Goal: Transaction & Acquisition: Purchase product/service

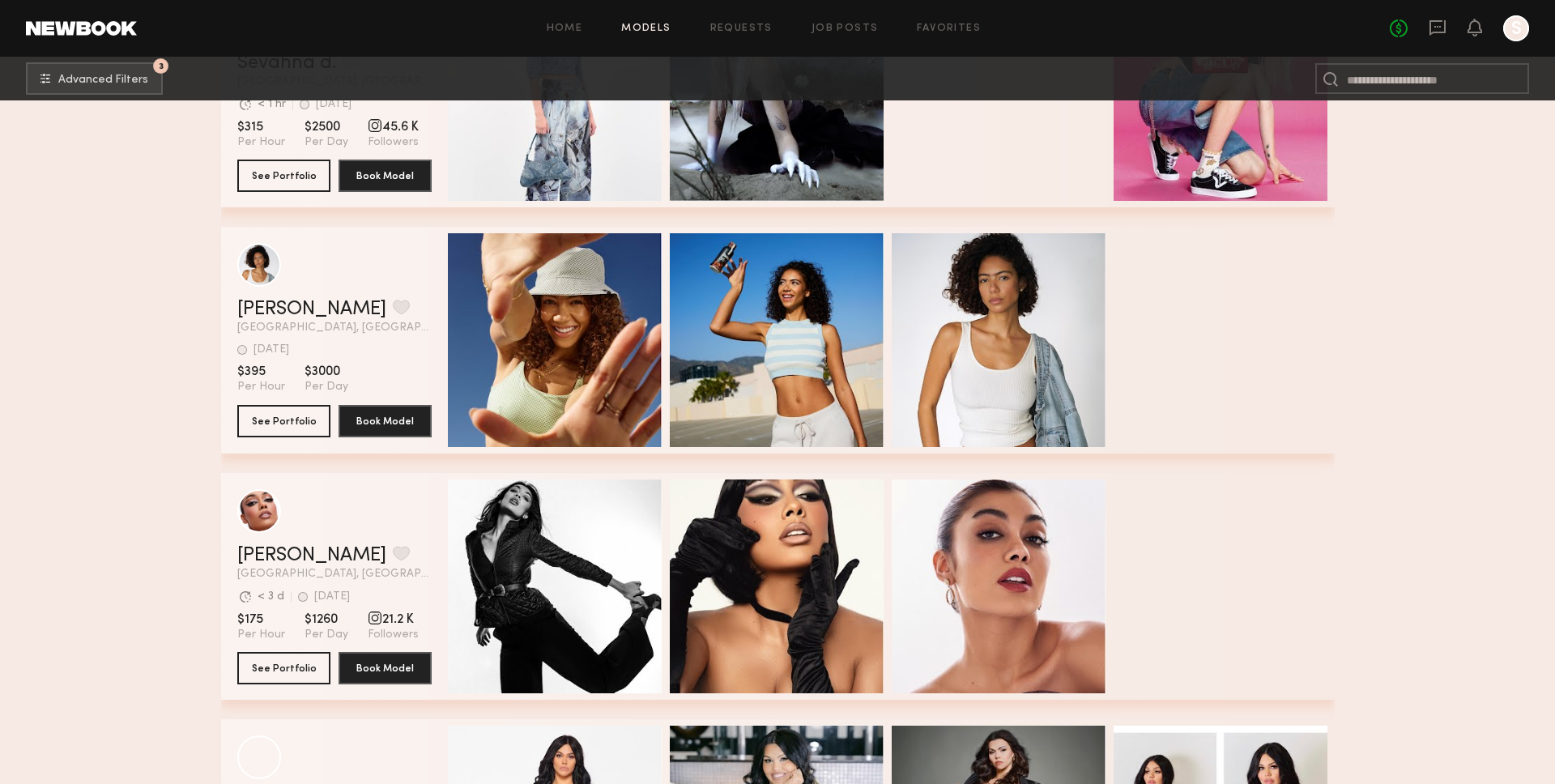
scroll to position [50515, 0]
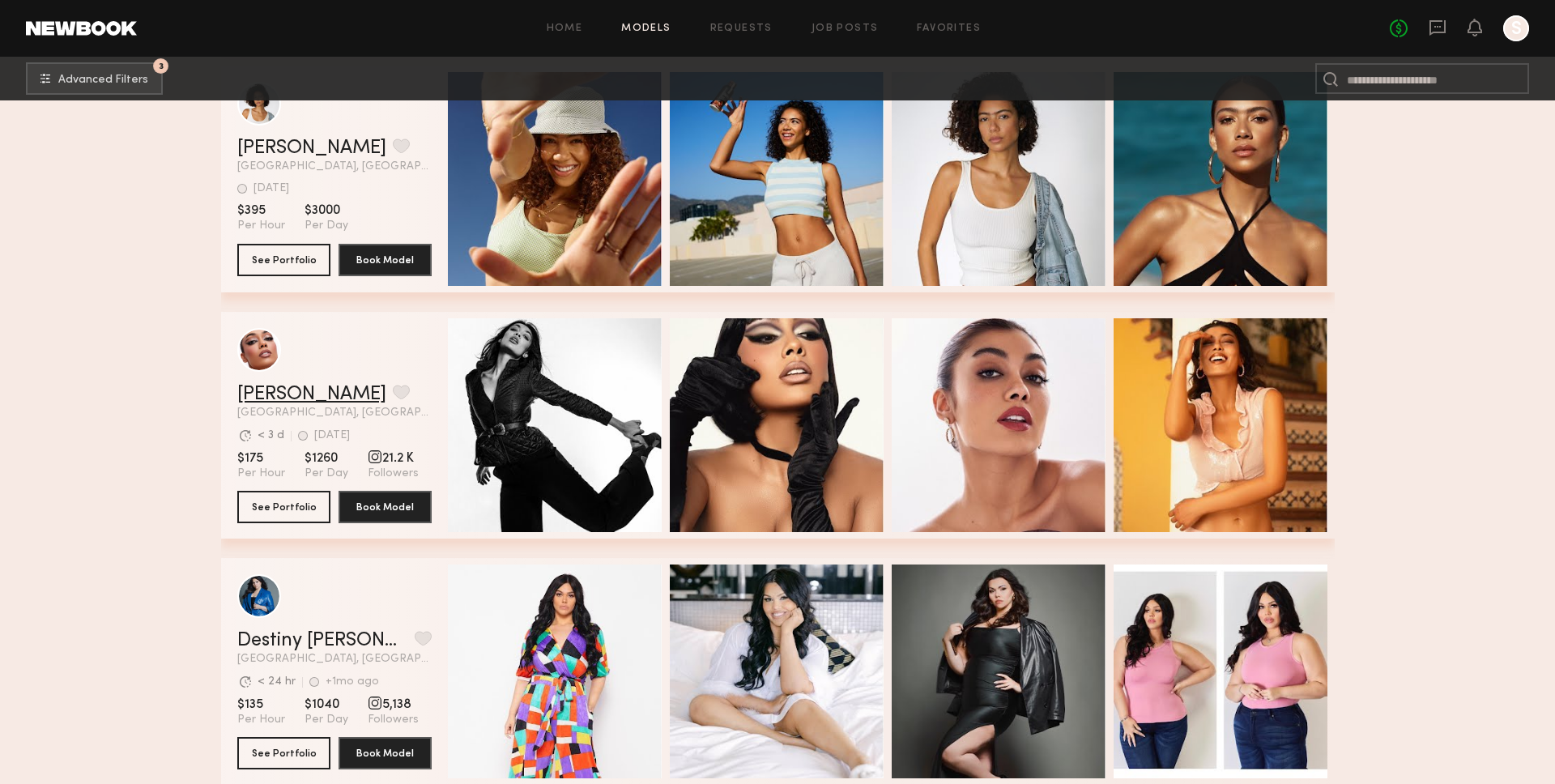
click at [274, 385] on link "[PERSON_NAME]" at bounding box center [312, 395] width 149 height 20
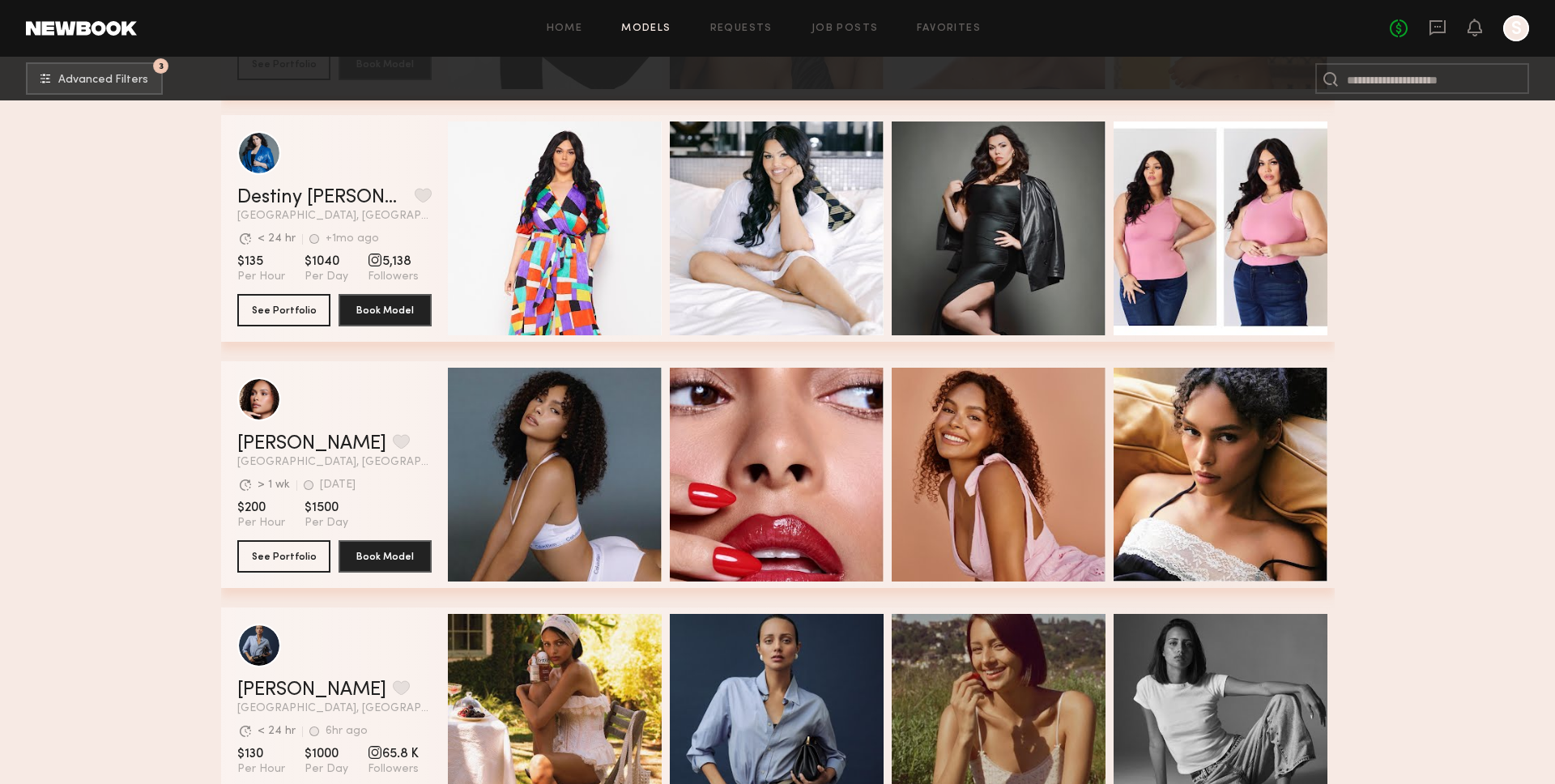
scroll to position [50961, 0]
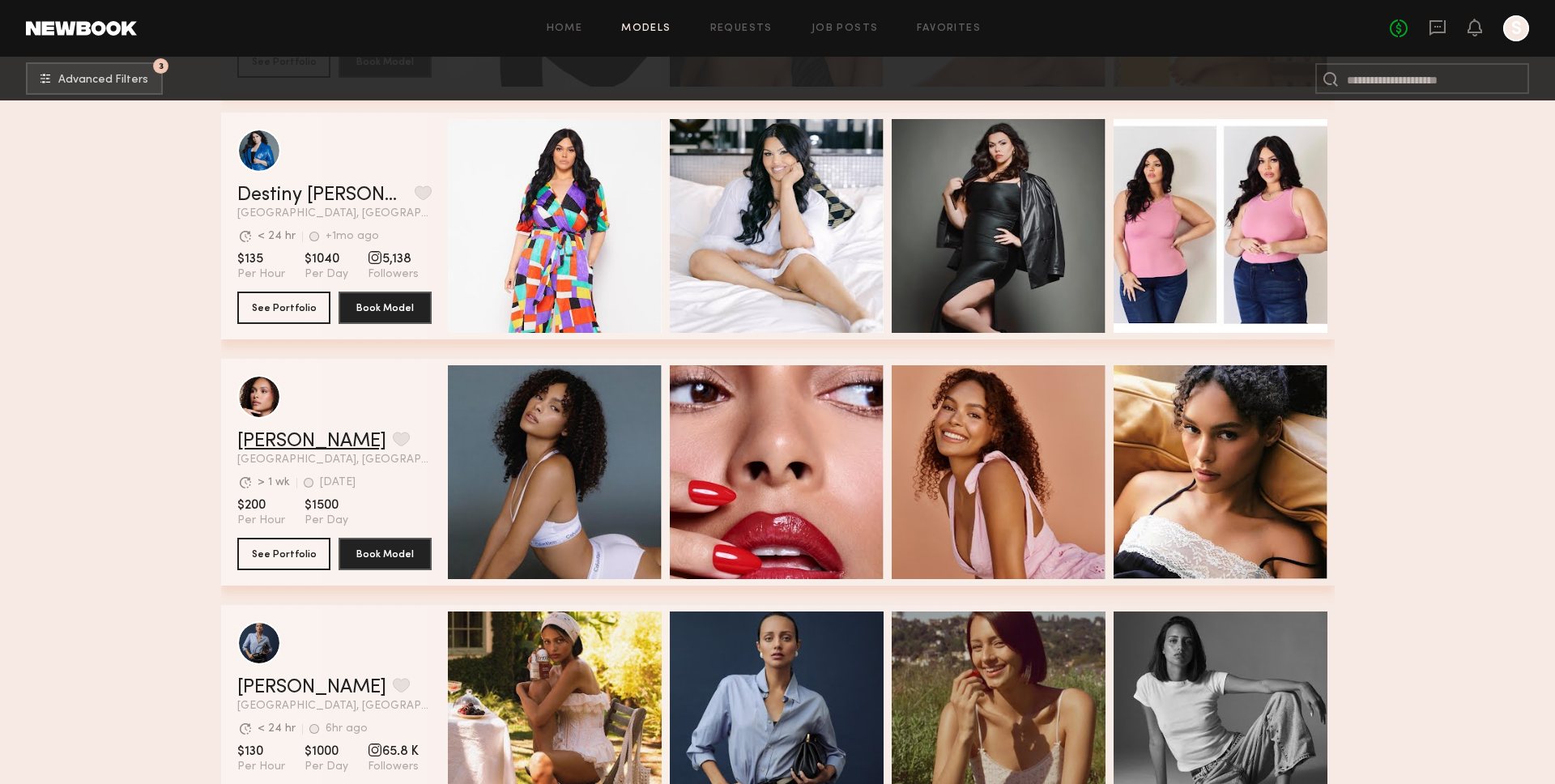
click at [280, 449] on link "Hailey B." at bounding box center [312, 441] width 149 height 20
click at [261, 444] on link "[PERSON_NAME]" at bounding box center [312, 441] width 149 height 20
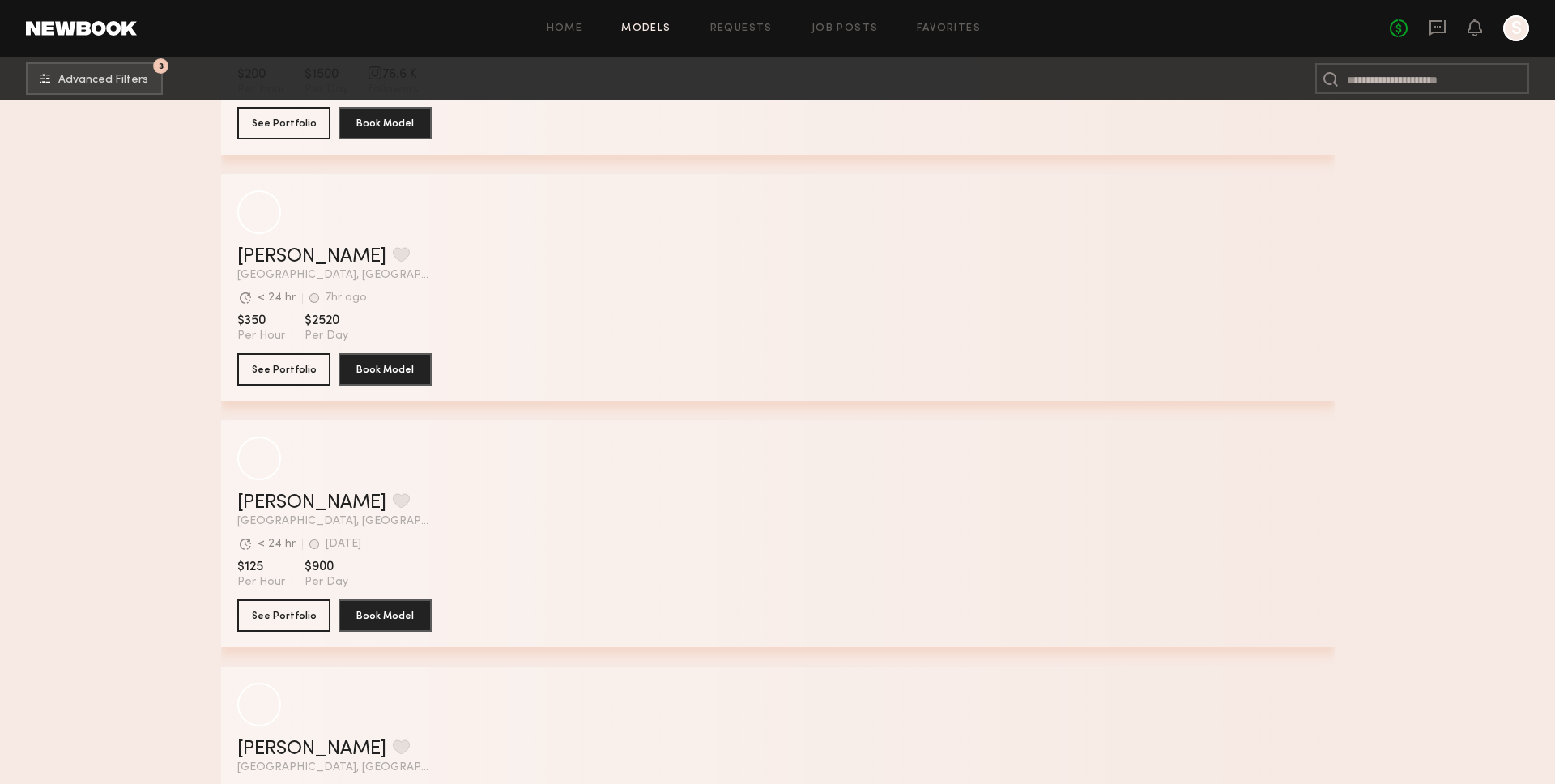
scroll to position [53883, 0]
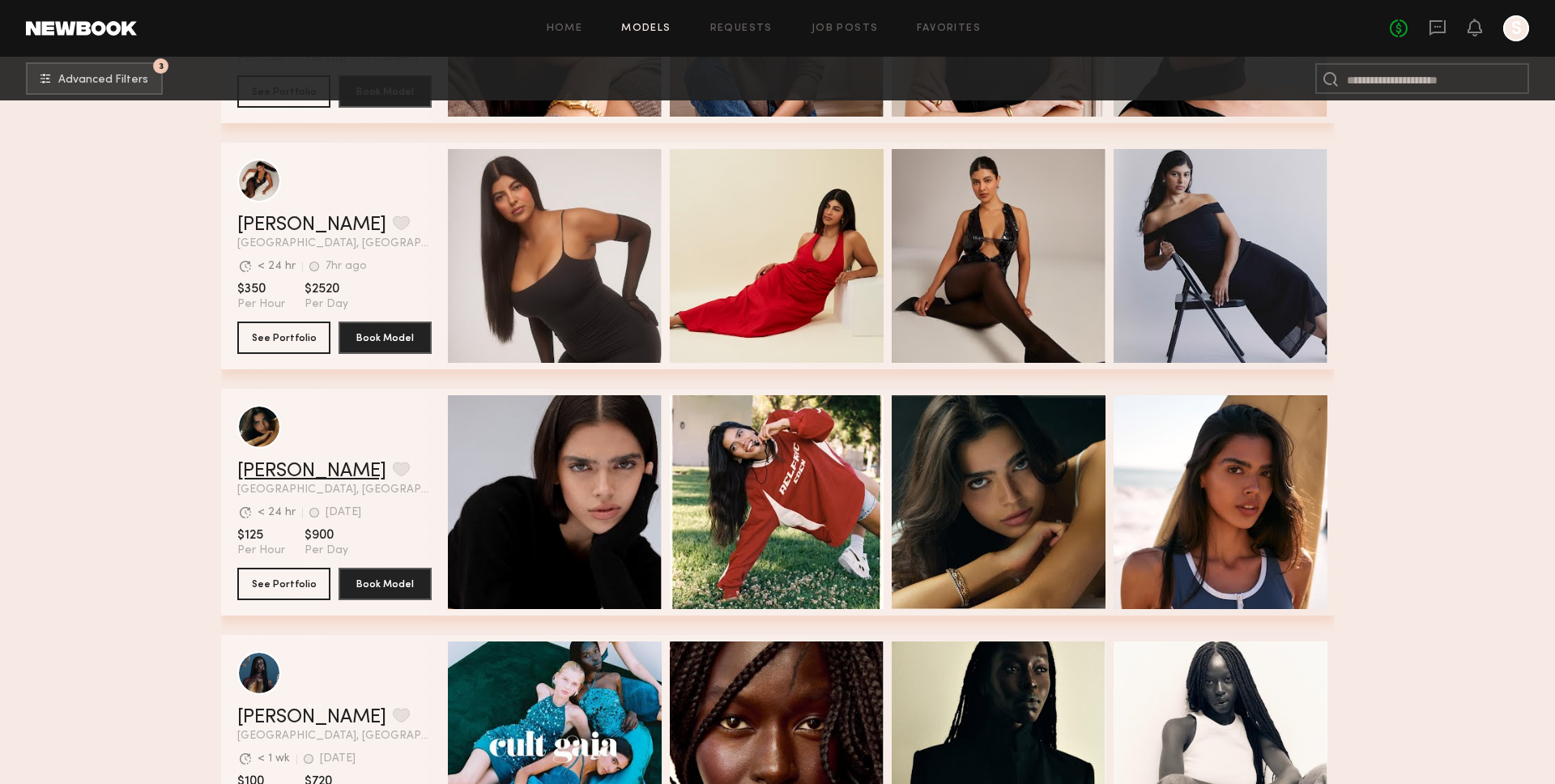
click at [277, 463] on link "Lauren S." at bounding box center [312, 471] width 149 height 20
click at [393, 462] on button "grid" at bounding box center [401, 469] width 17 height 14
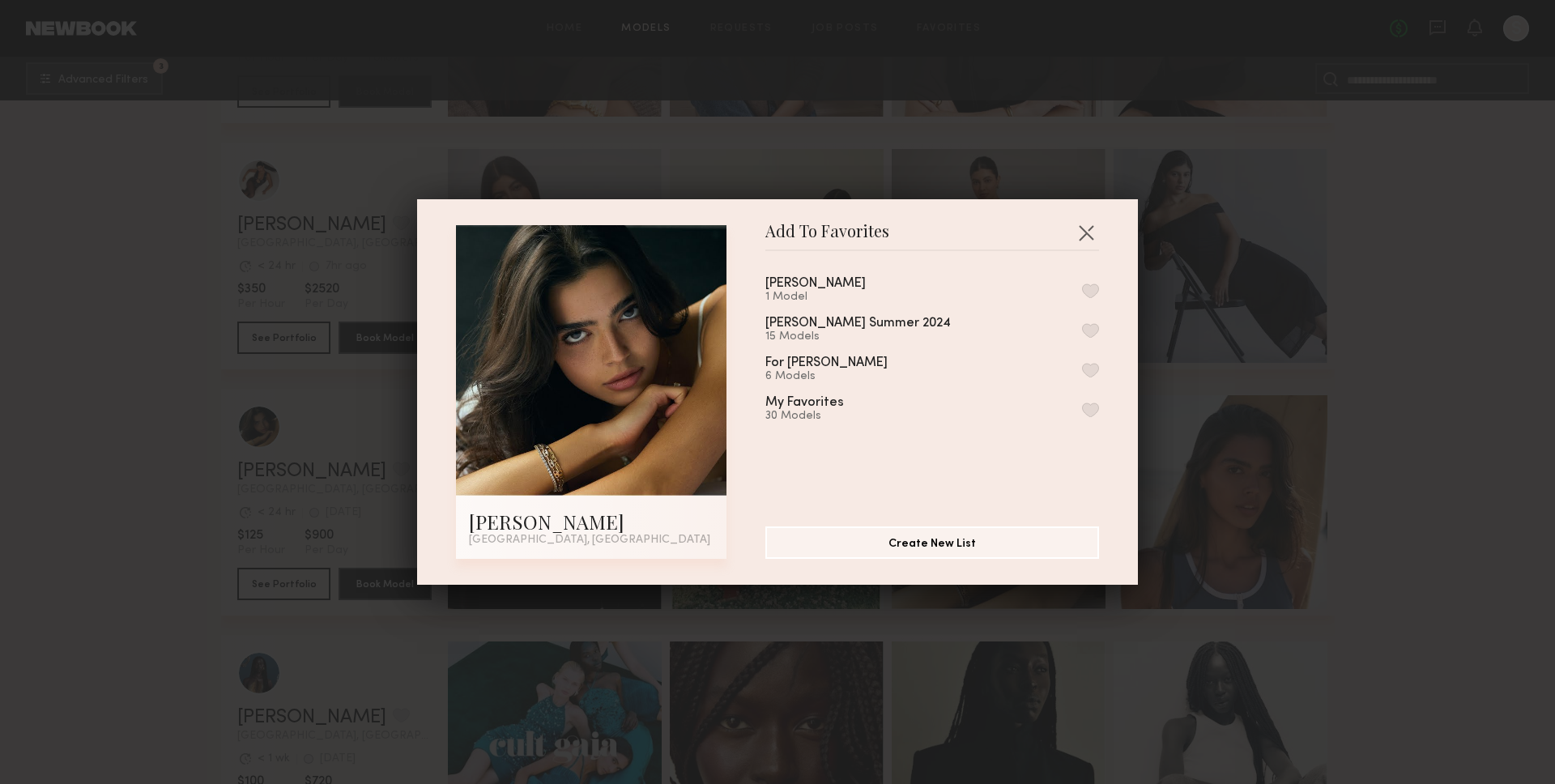
click at [199, 455] on div "Add To Favorites Lauren S. Los Angeles, CA Add To Favorites Brandon B. 1 Model …" at bounding box center [777, 392] width 1555 height 784
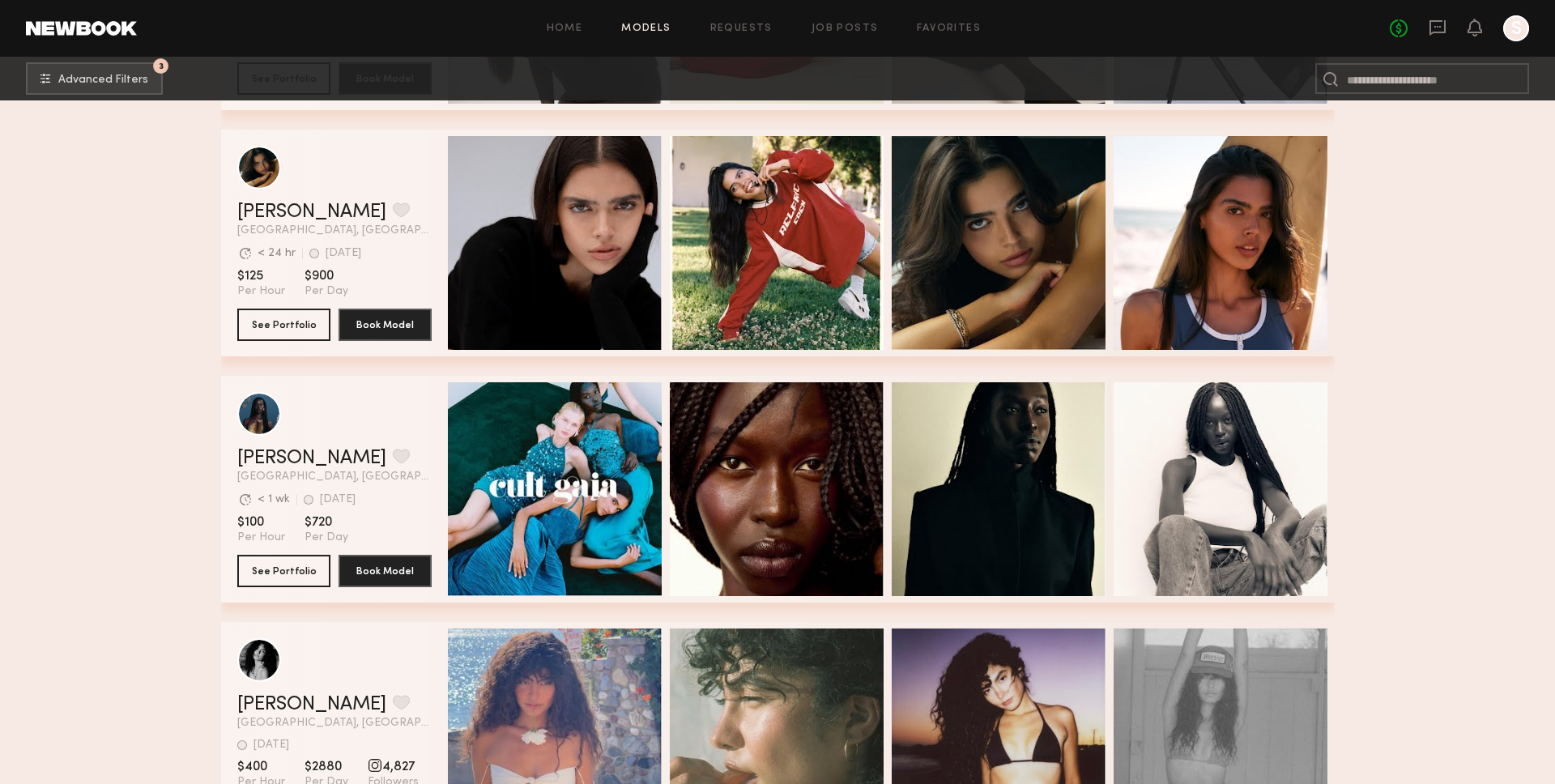
scroll to position [54150, 0]
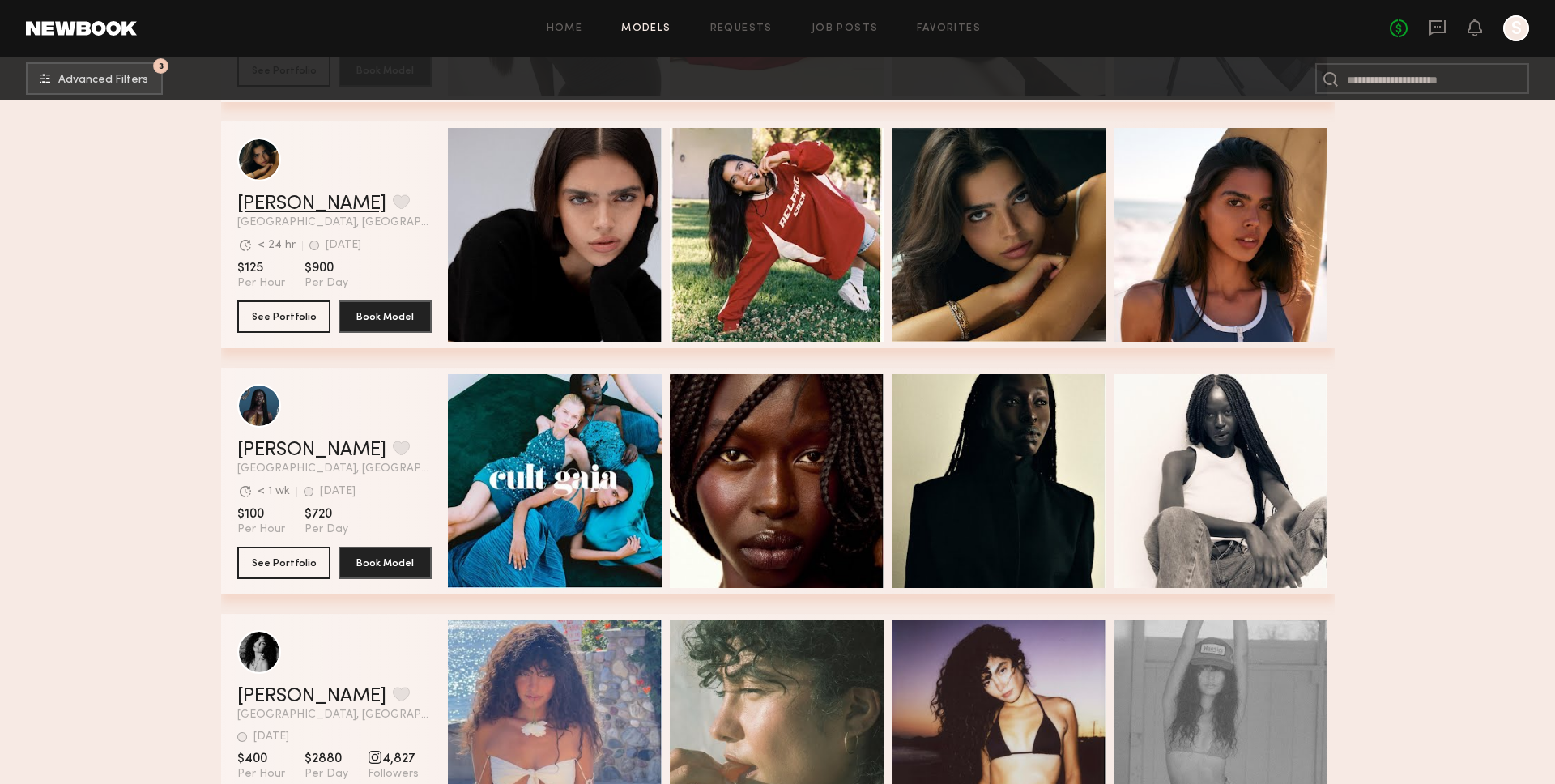
click at [297, 207] on link "Lauren S." at bounding box center [312, 204] width 149 height 20
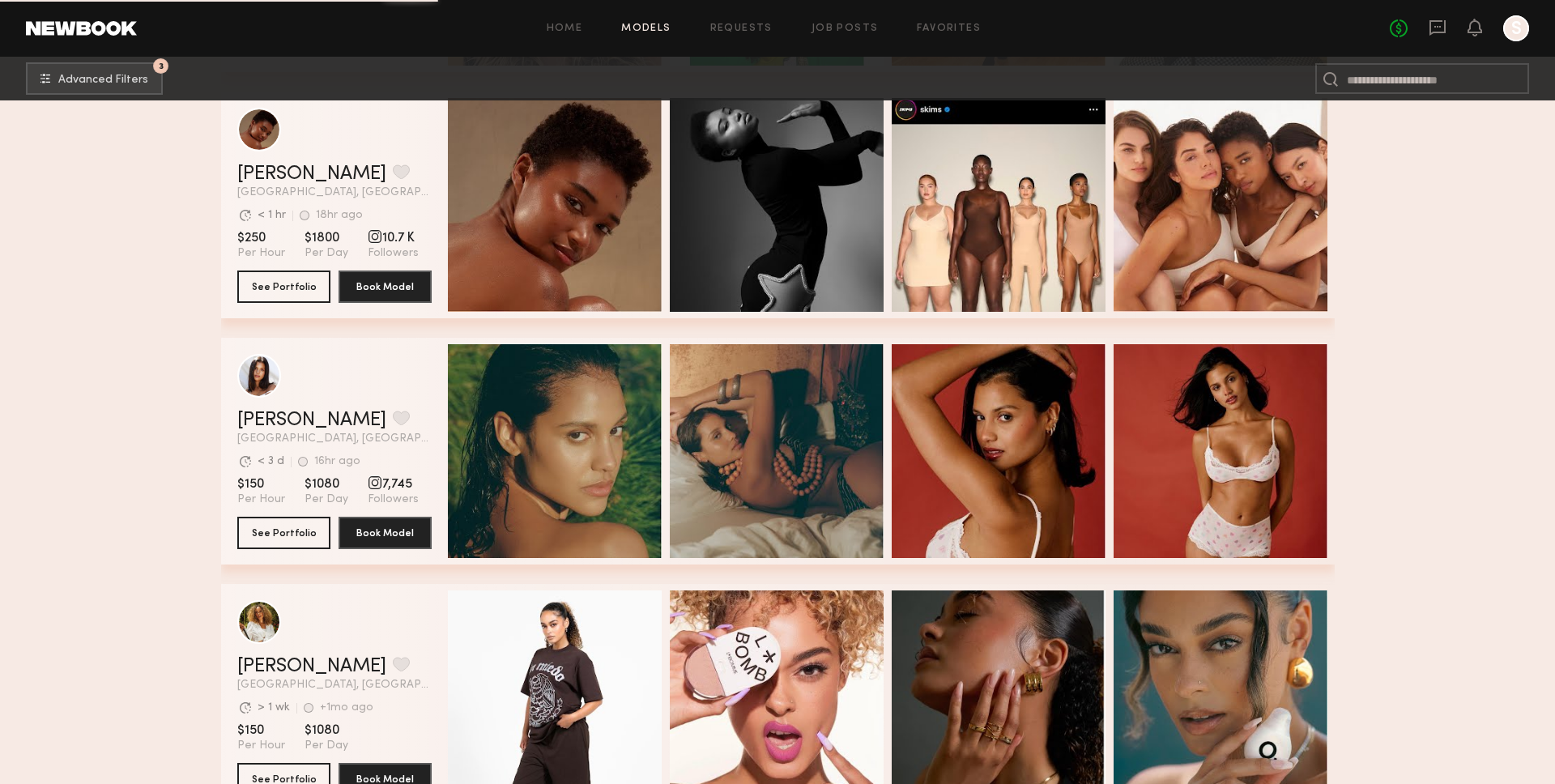
scroll to position [55225, 0]
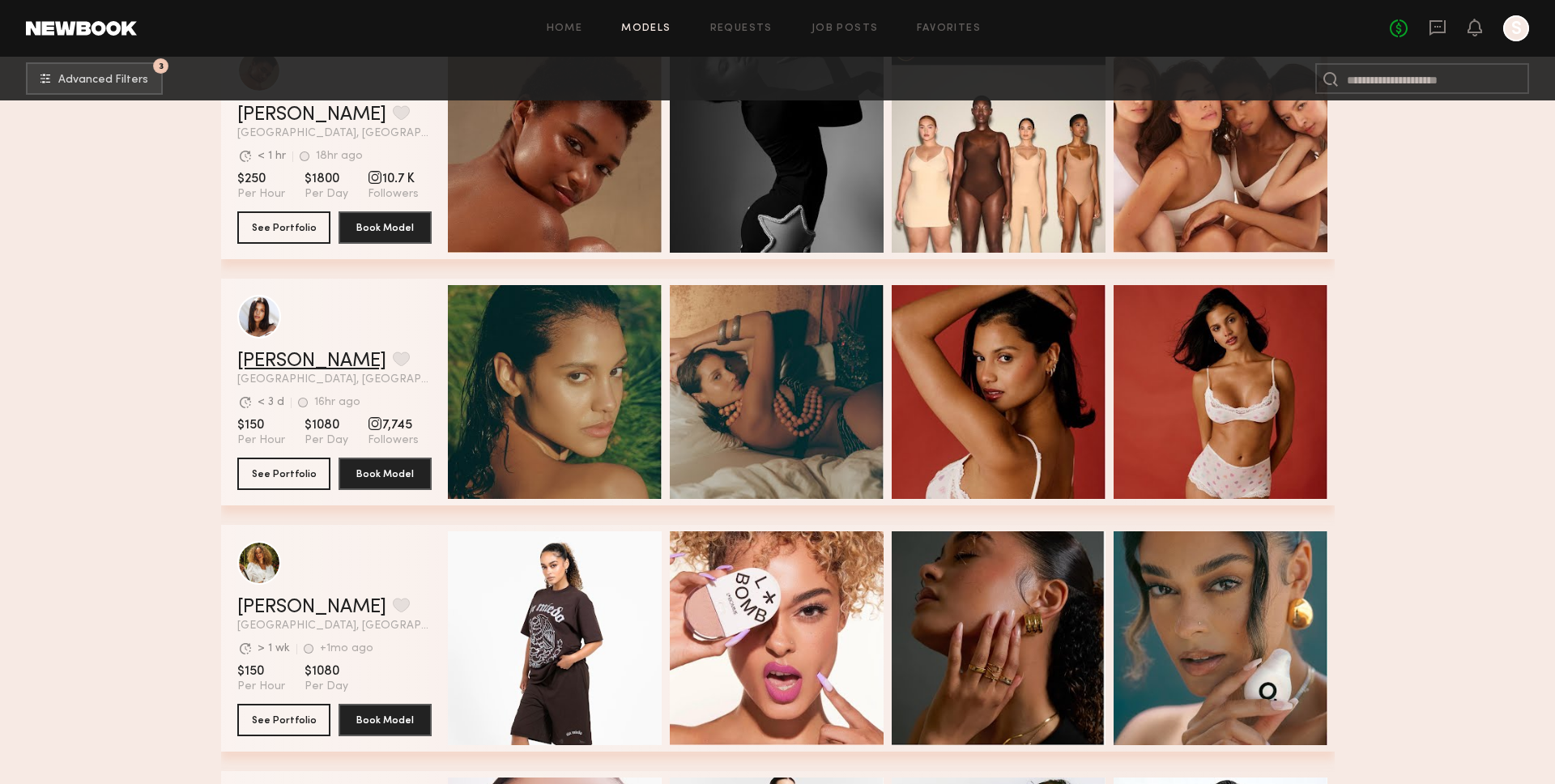
click at [267, 360] on link "Michaela B." at bounding box center [312, 361] width 149 height 20
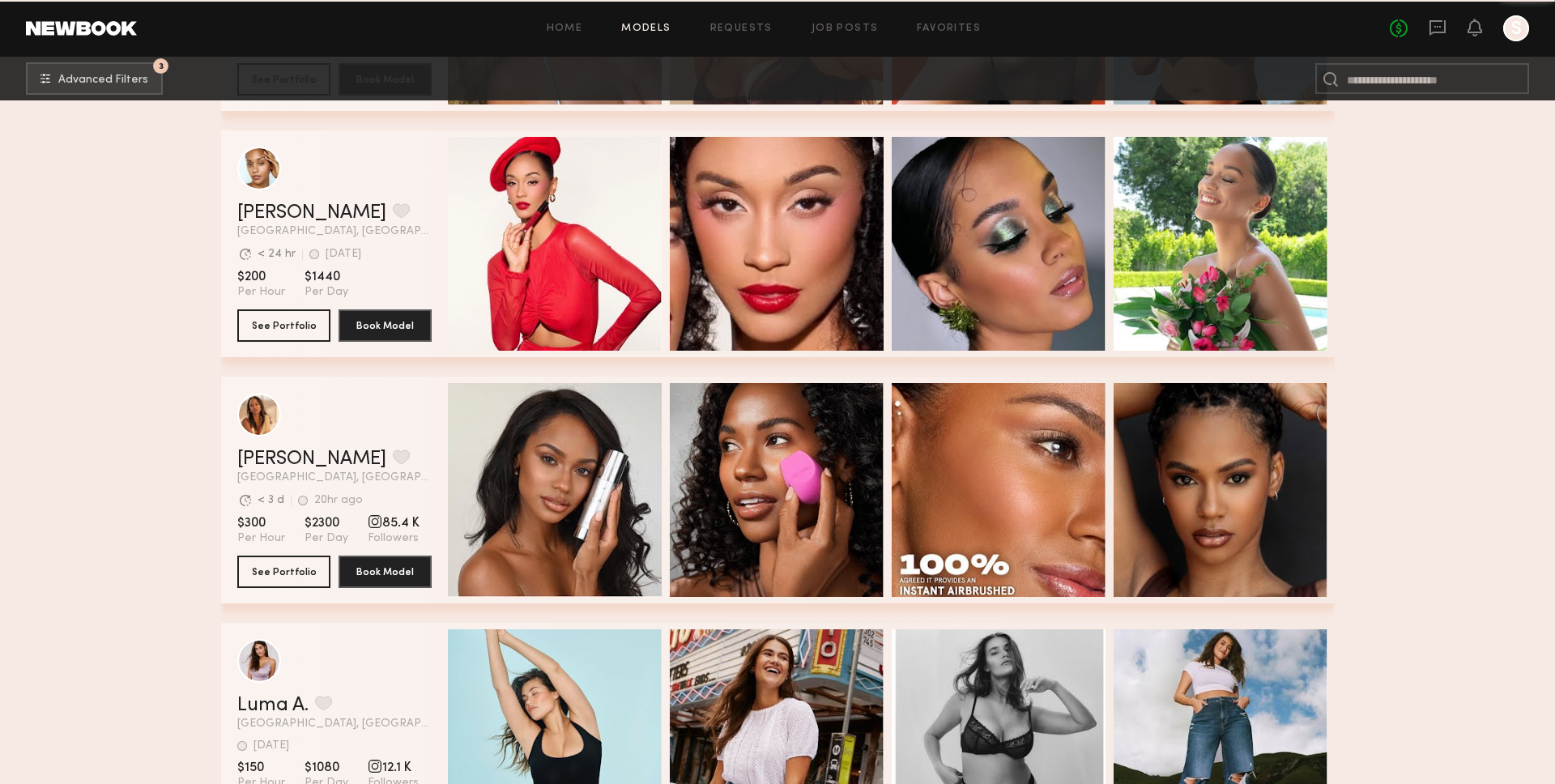
scroll to position [58336, 0]
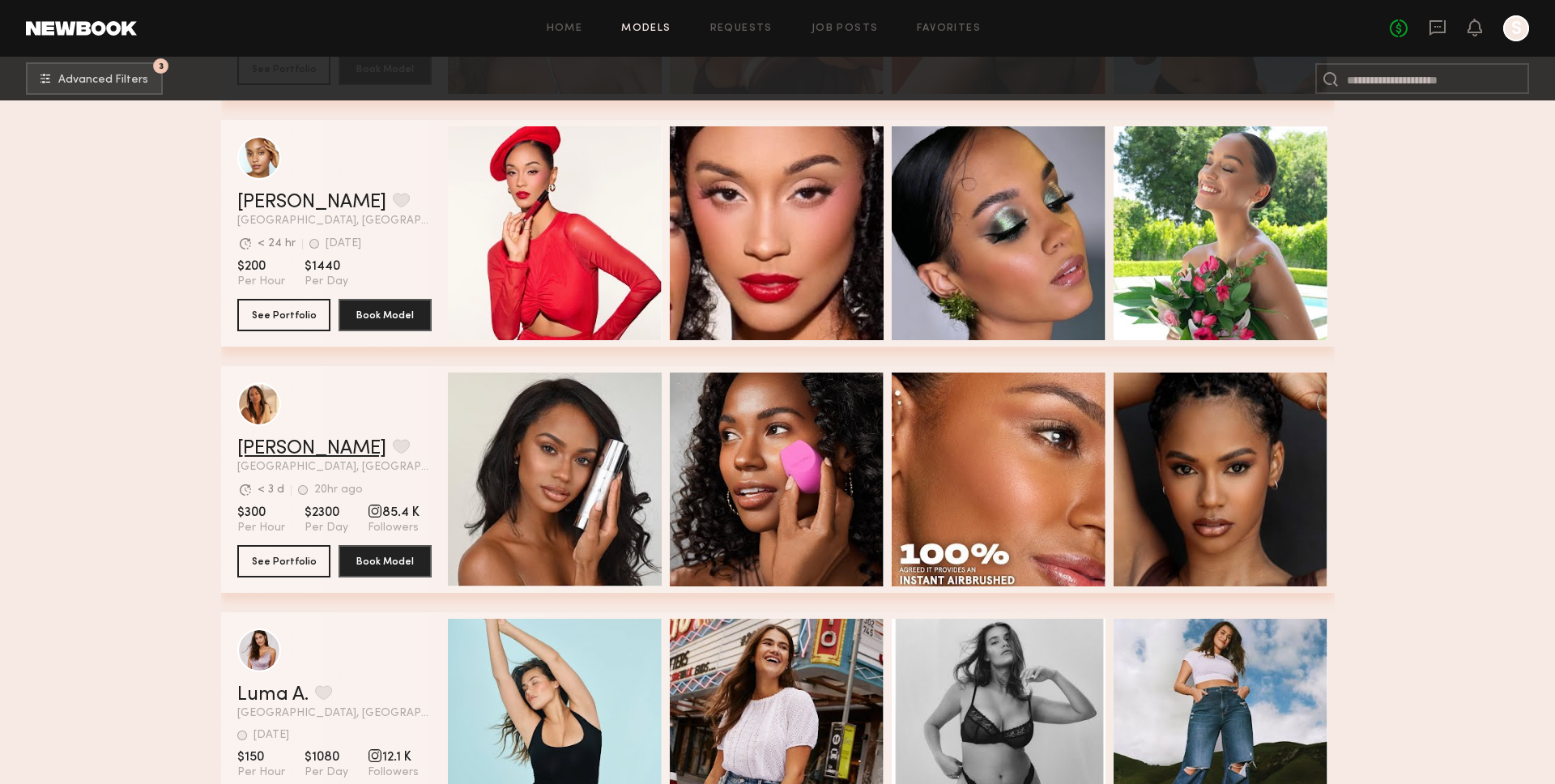
click at [260, 440] on link "[PERSON_NAME]" at bounding box center [312, 448] width 149 height 20
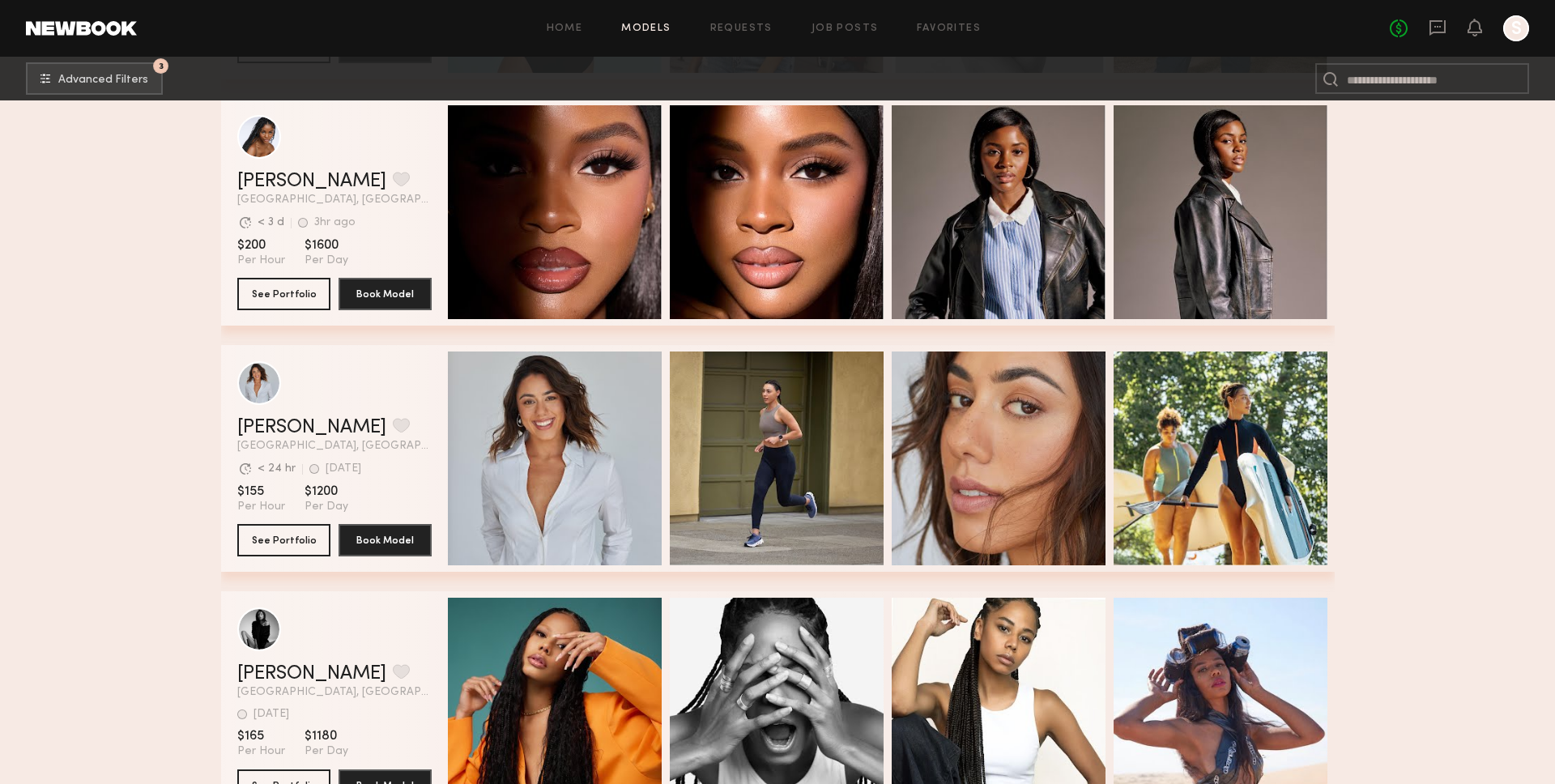
scroll to position [59147, 0]
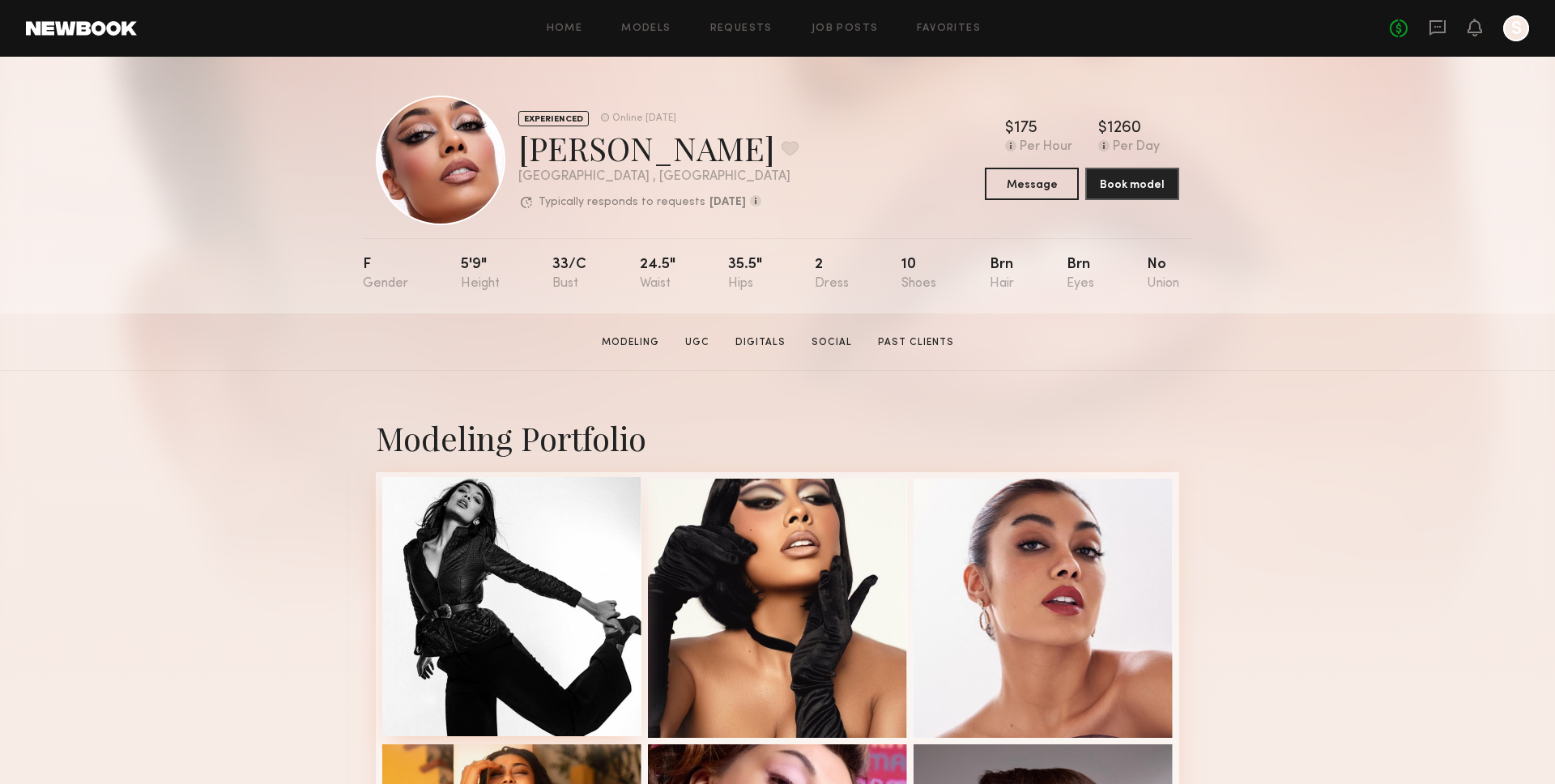
click at [556, 585] on div at bounding box center [512, 606] width 259 height 259
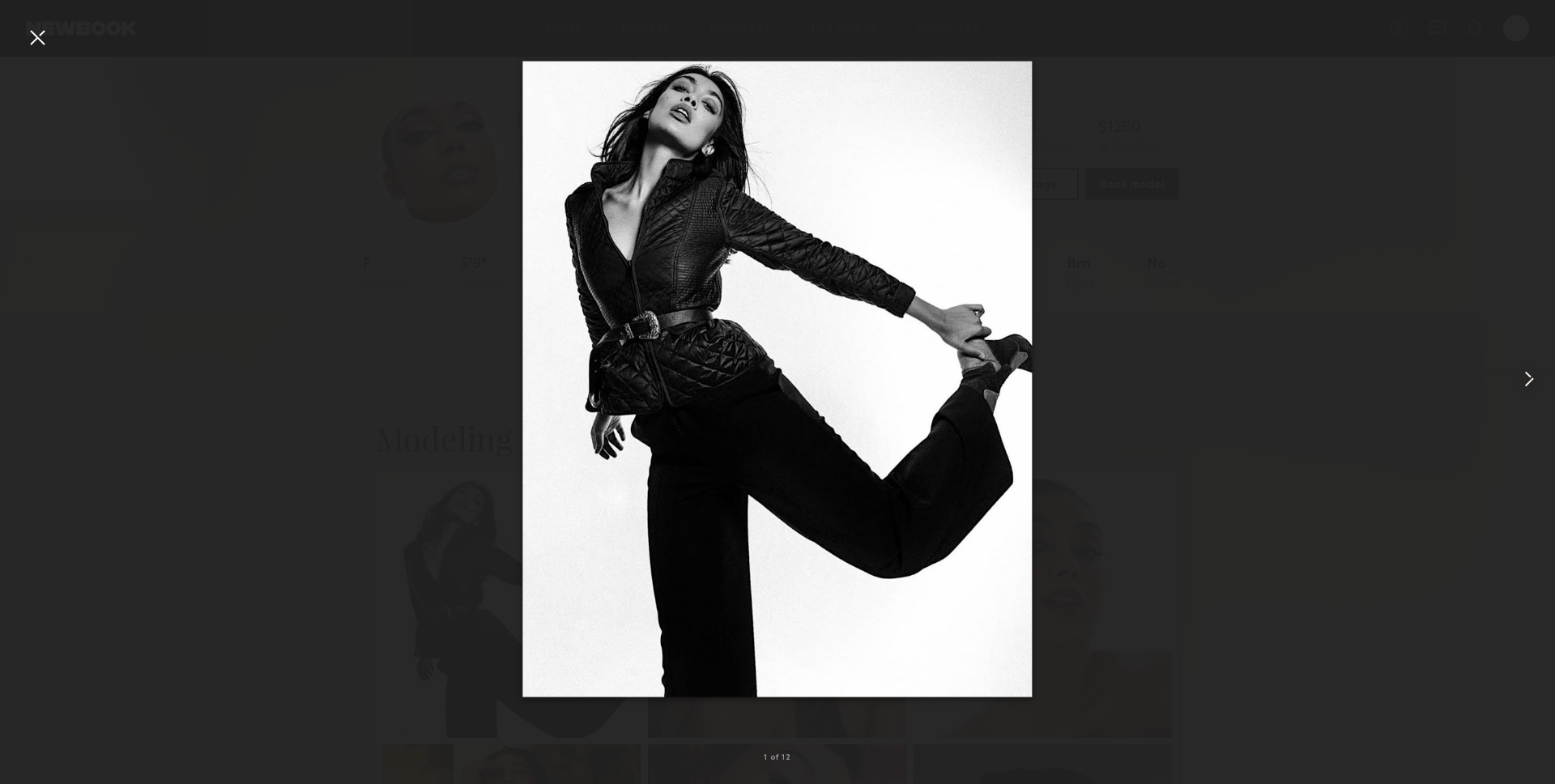
click at [1518, 358] on div at bounding box center [1524, 379] width 63 height 706
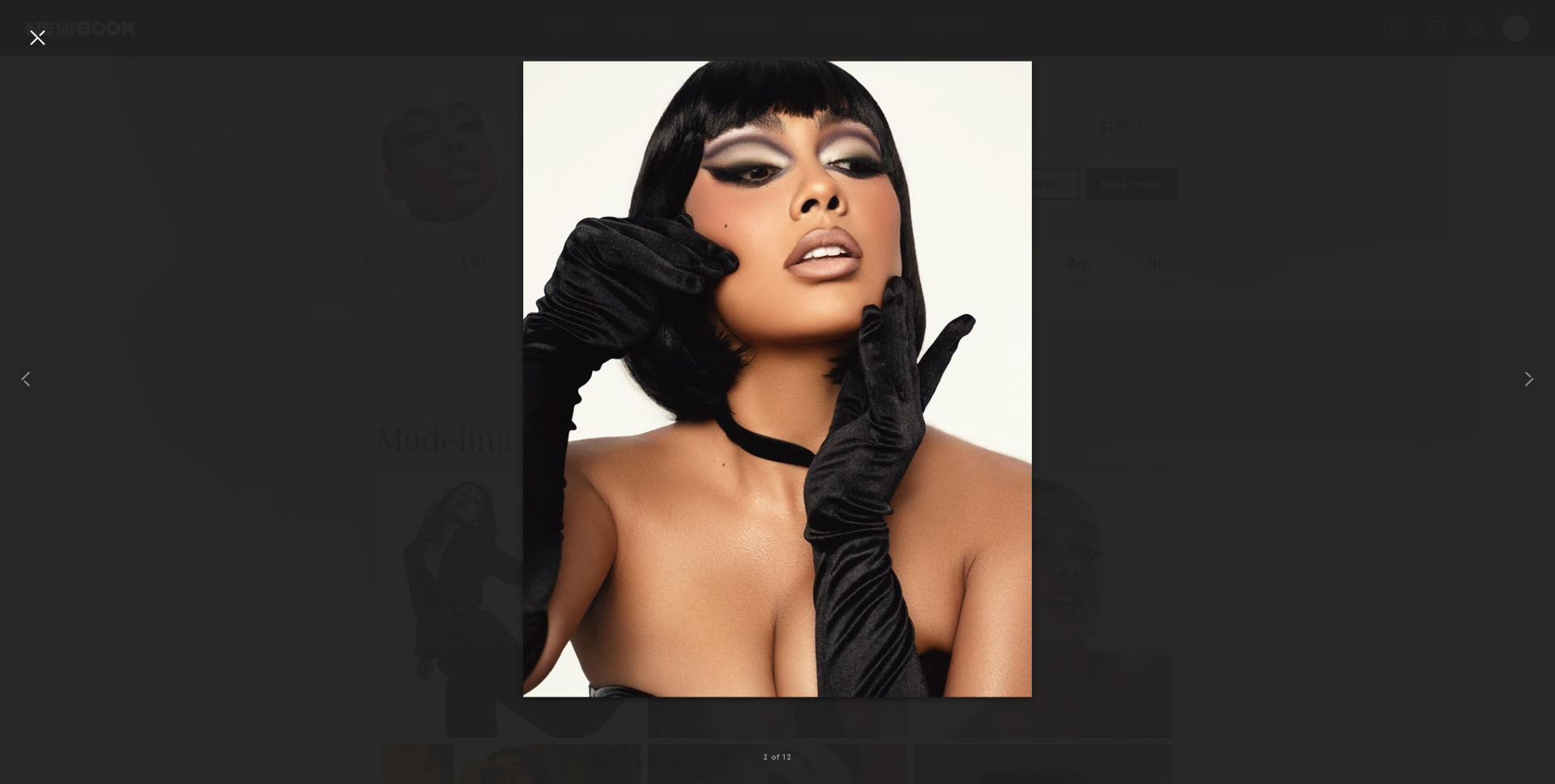
click at [44, 43] on div at bounding box center [37, 37] width 26 height 26
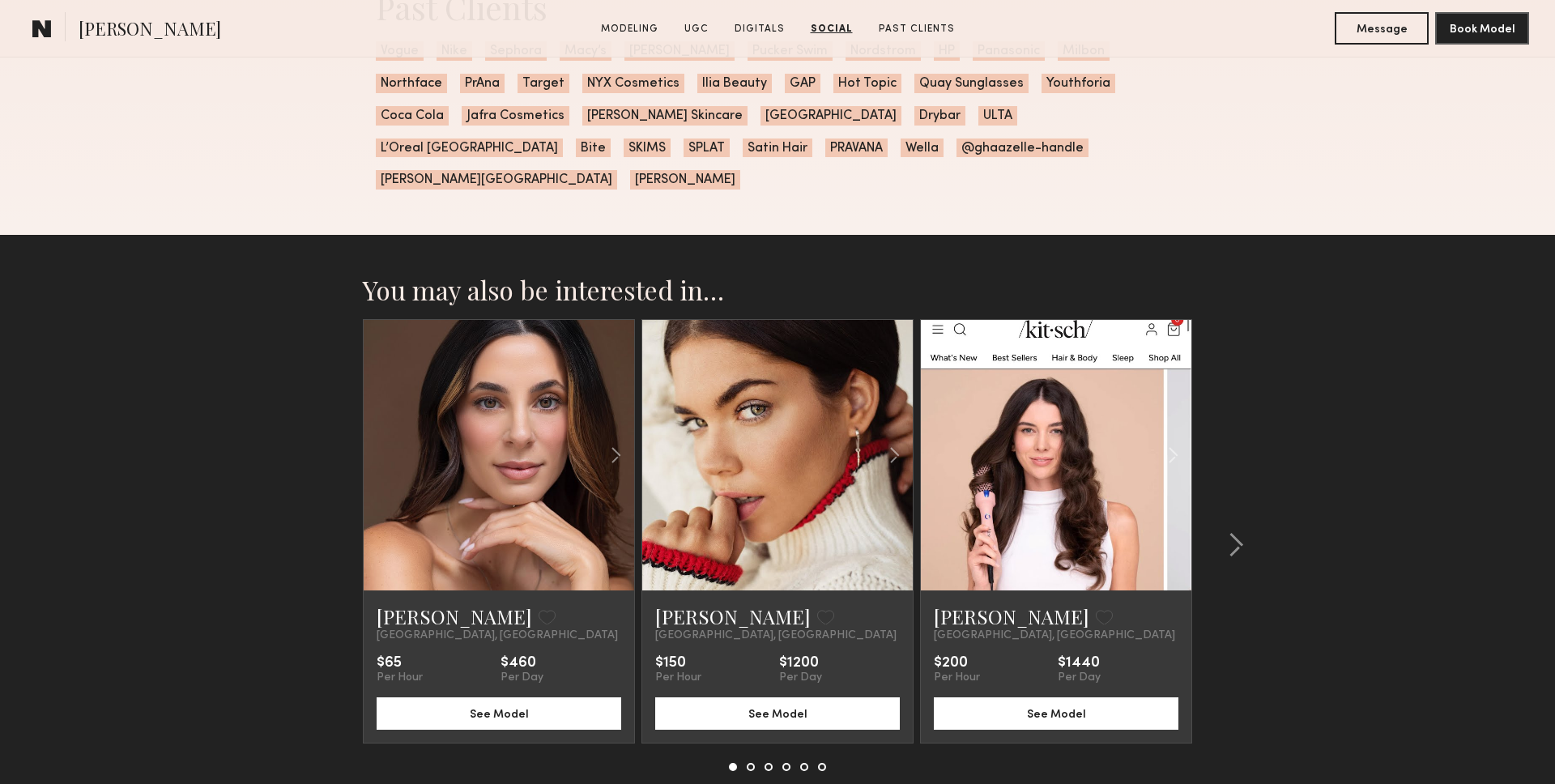
scroll to position [4143, 0]
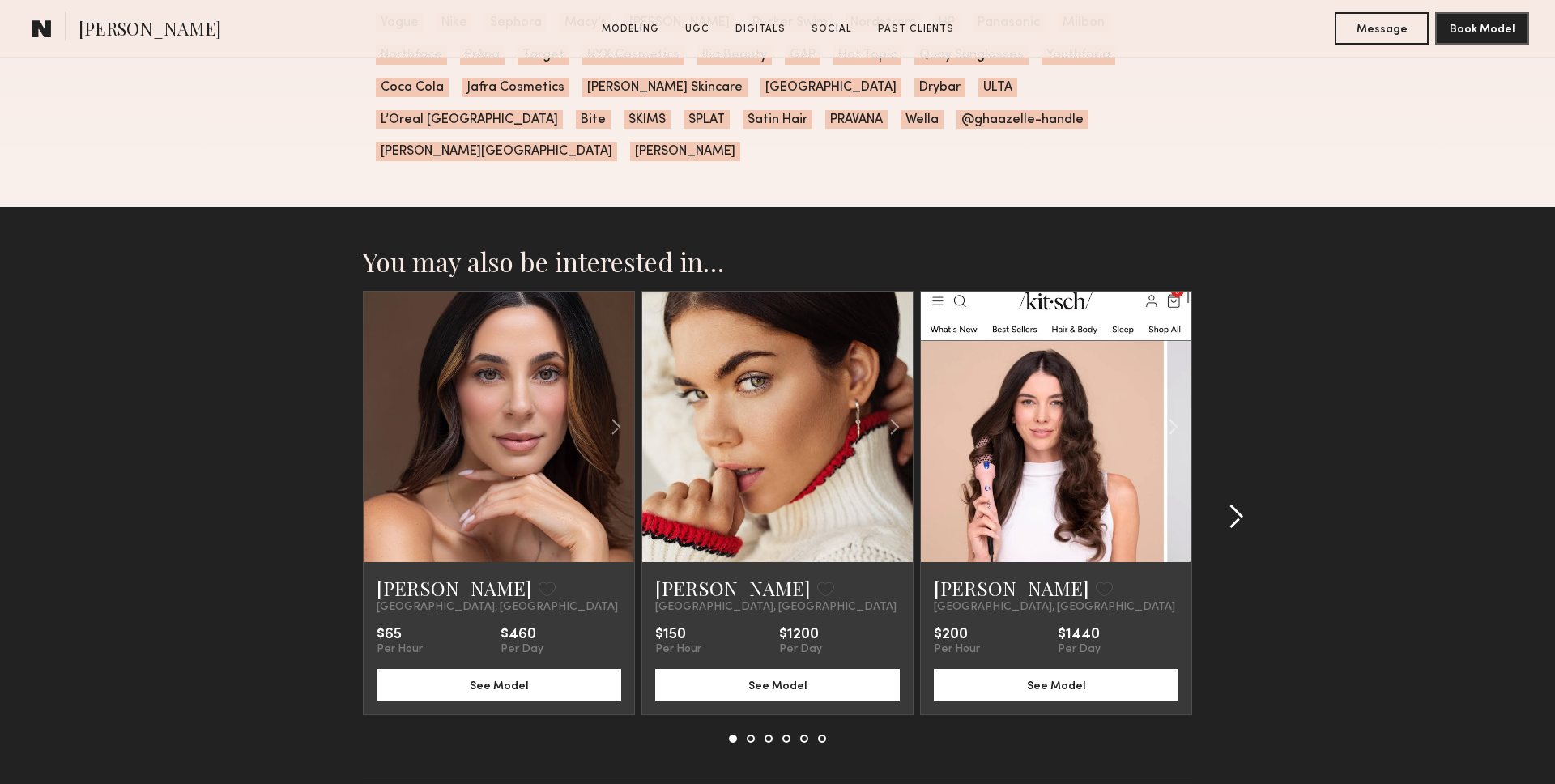
click at [1231, 504] on common-icon at bounding box center [1235, 516] width 16 height 26
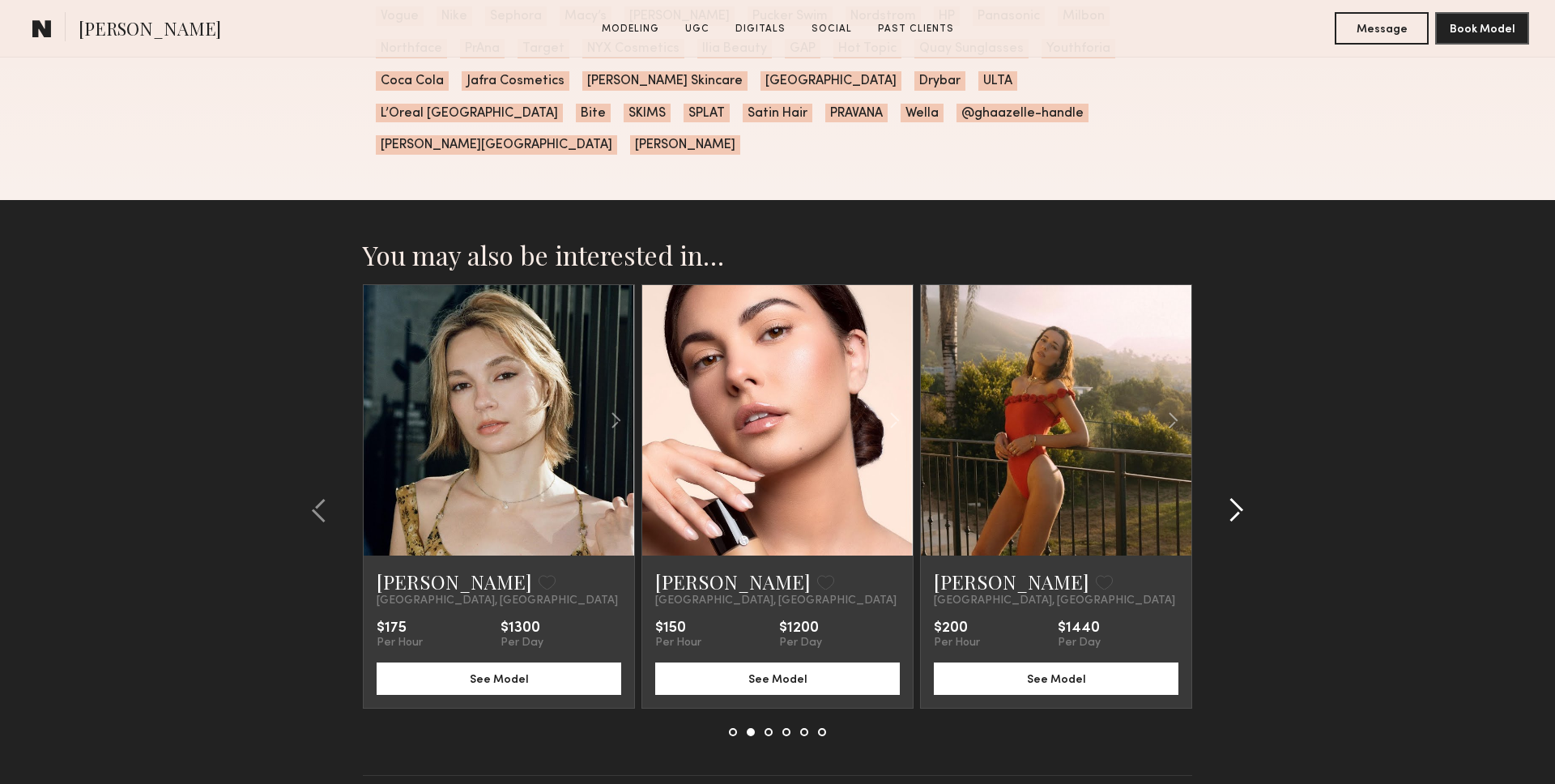
click at [1230, 497] on common-icon at bounding box center [1235, 510] width 16 height 26
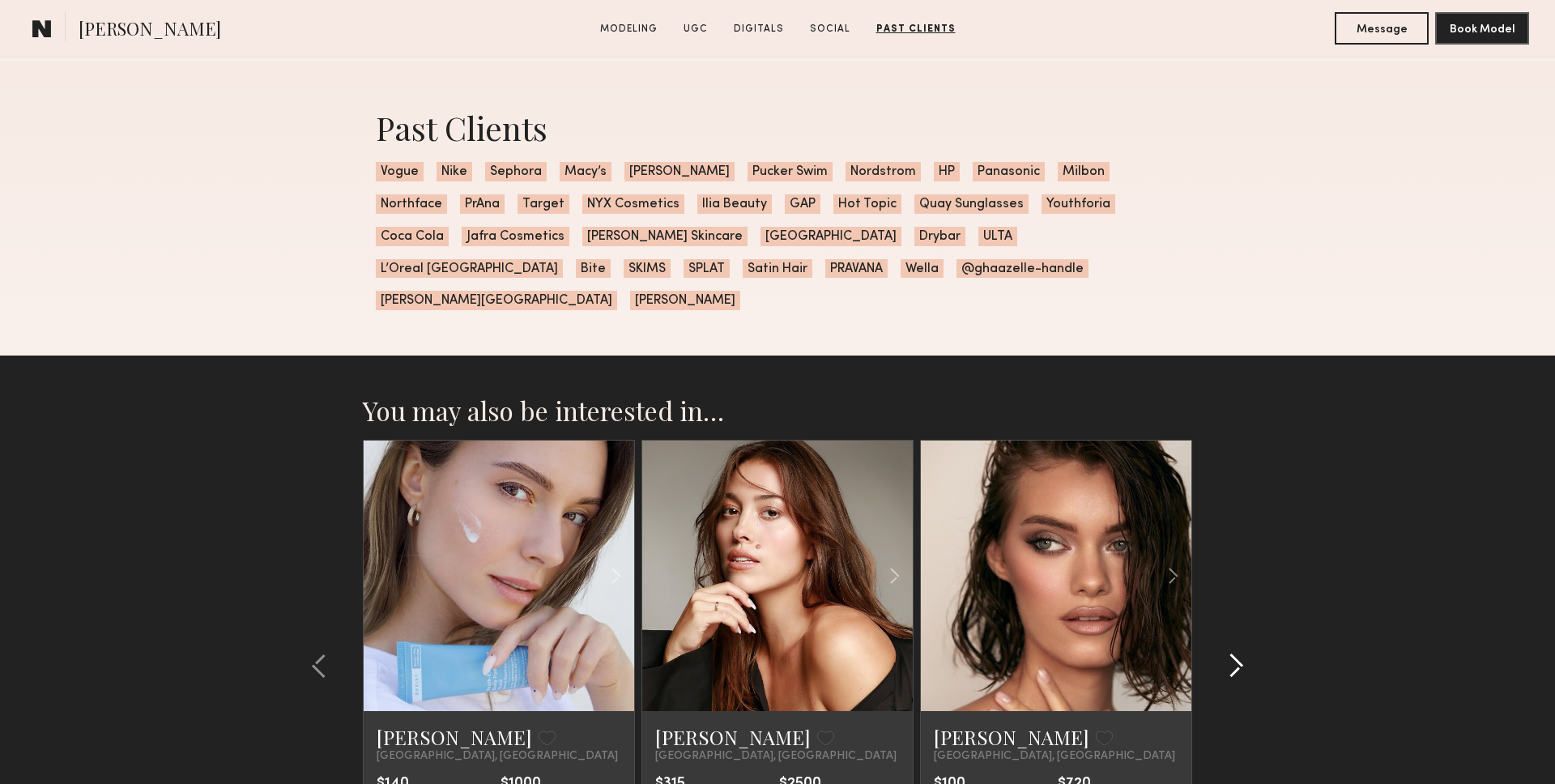
click at [1253, 549] on div at bounding box center [1230, 665] width 78 height 452
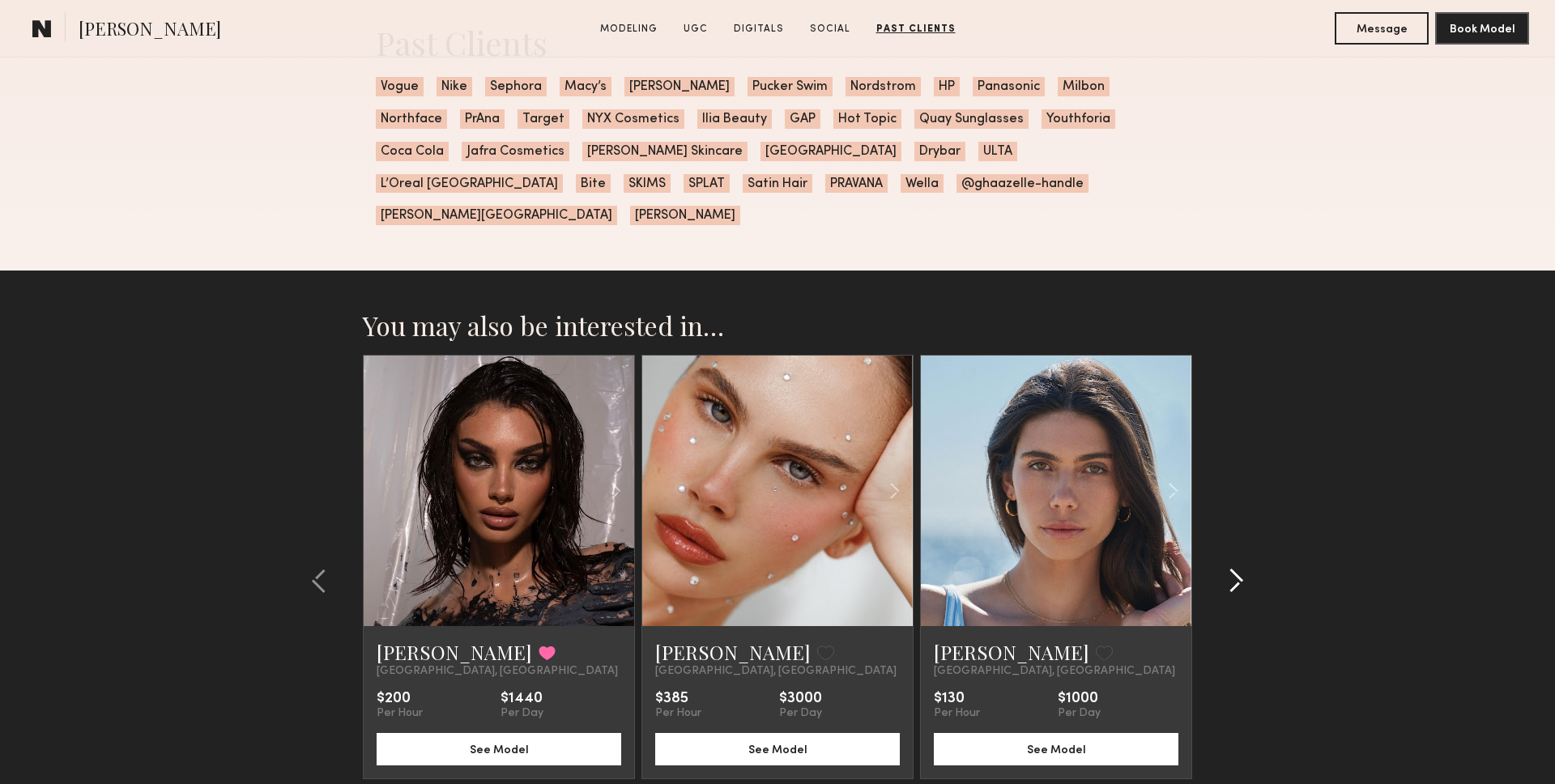
scroll to position [4108, 0]
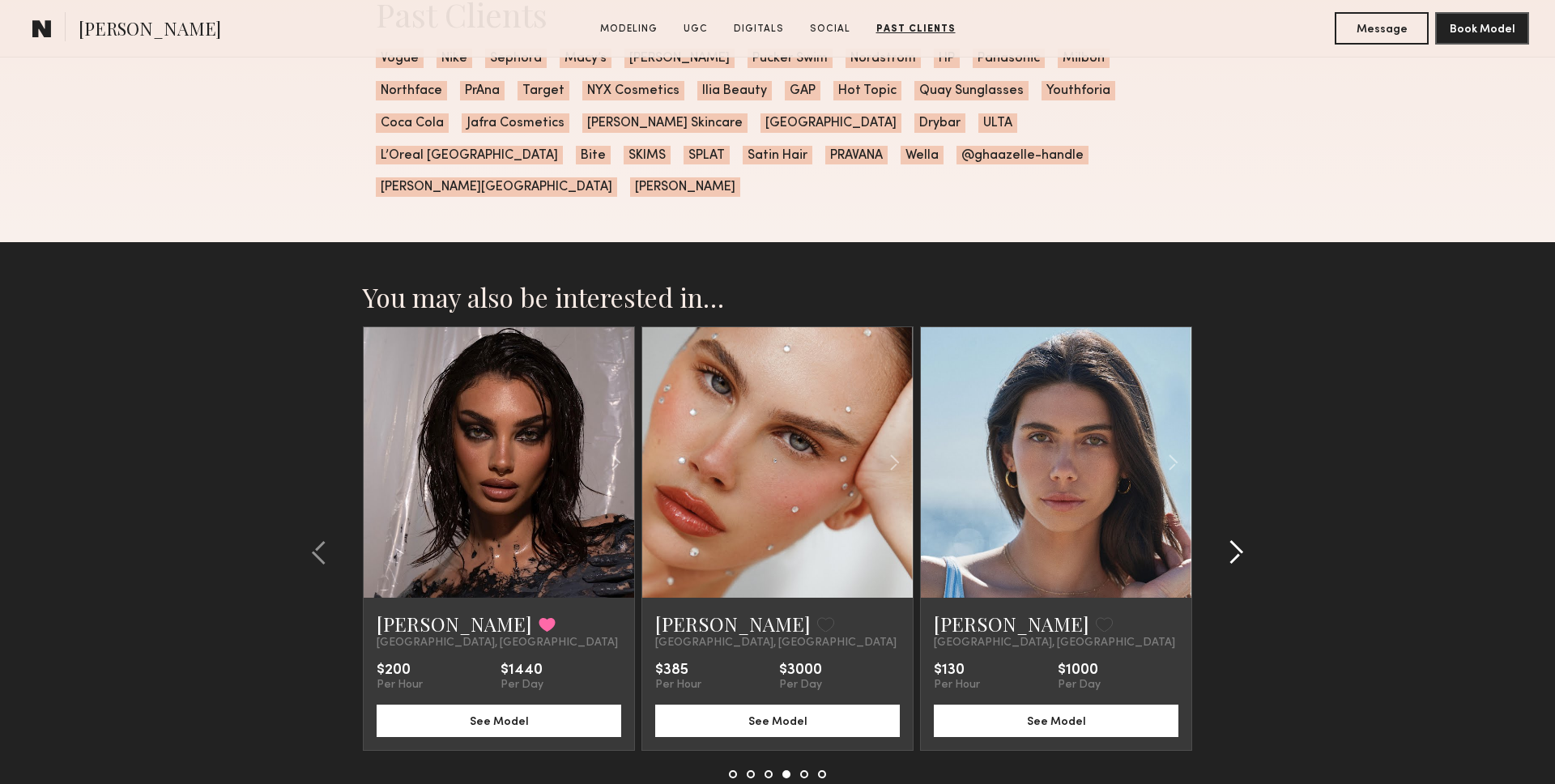
click at [1253, 549] on div at bounding box center [1230, 552] width 78 height 452
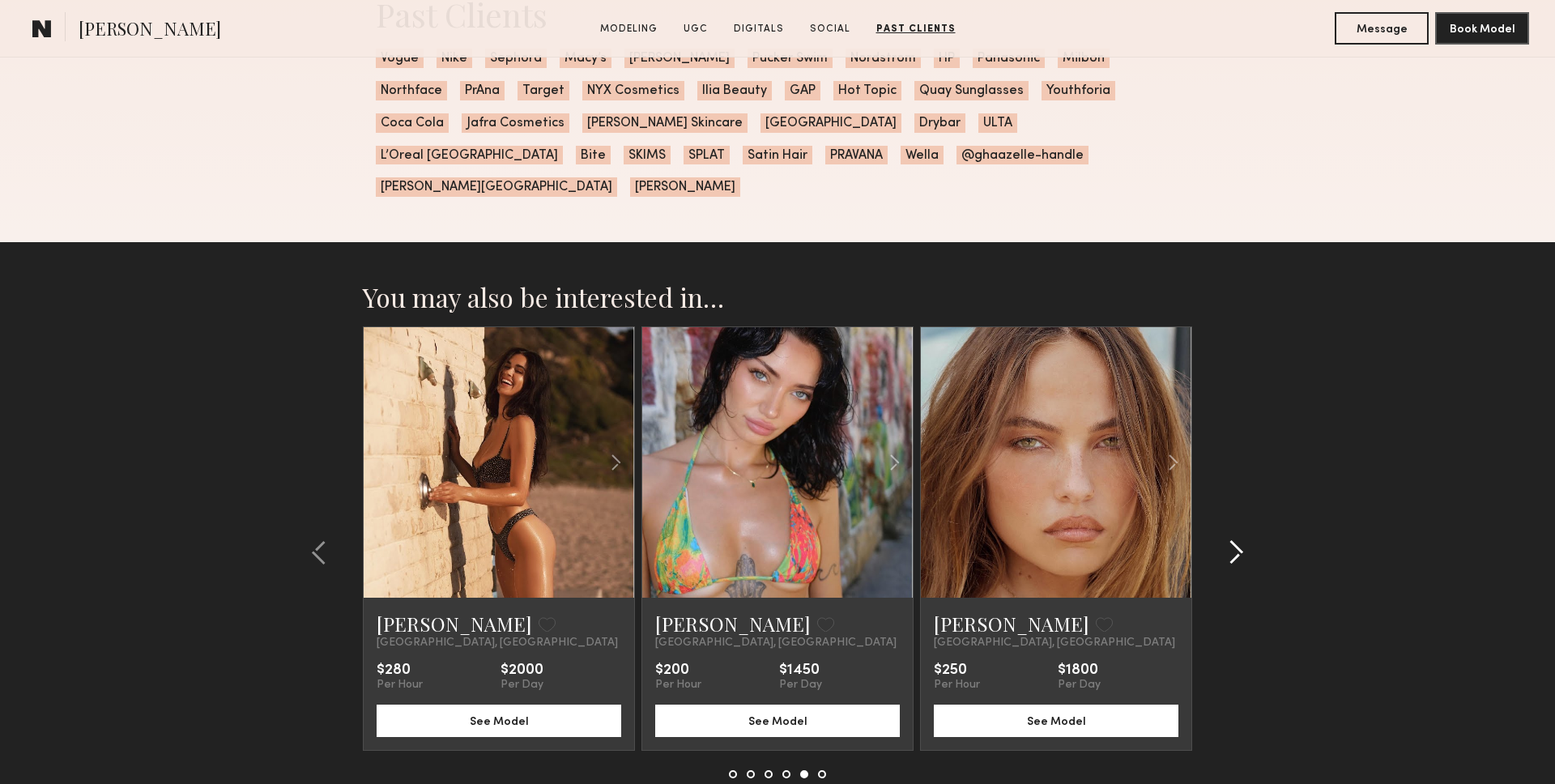
click at [1253, 549] on div at bounding box center [1230, 552] width 78 height 452
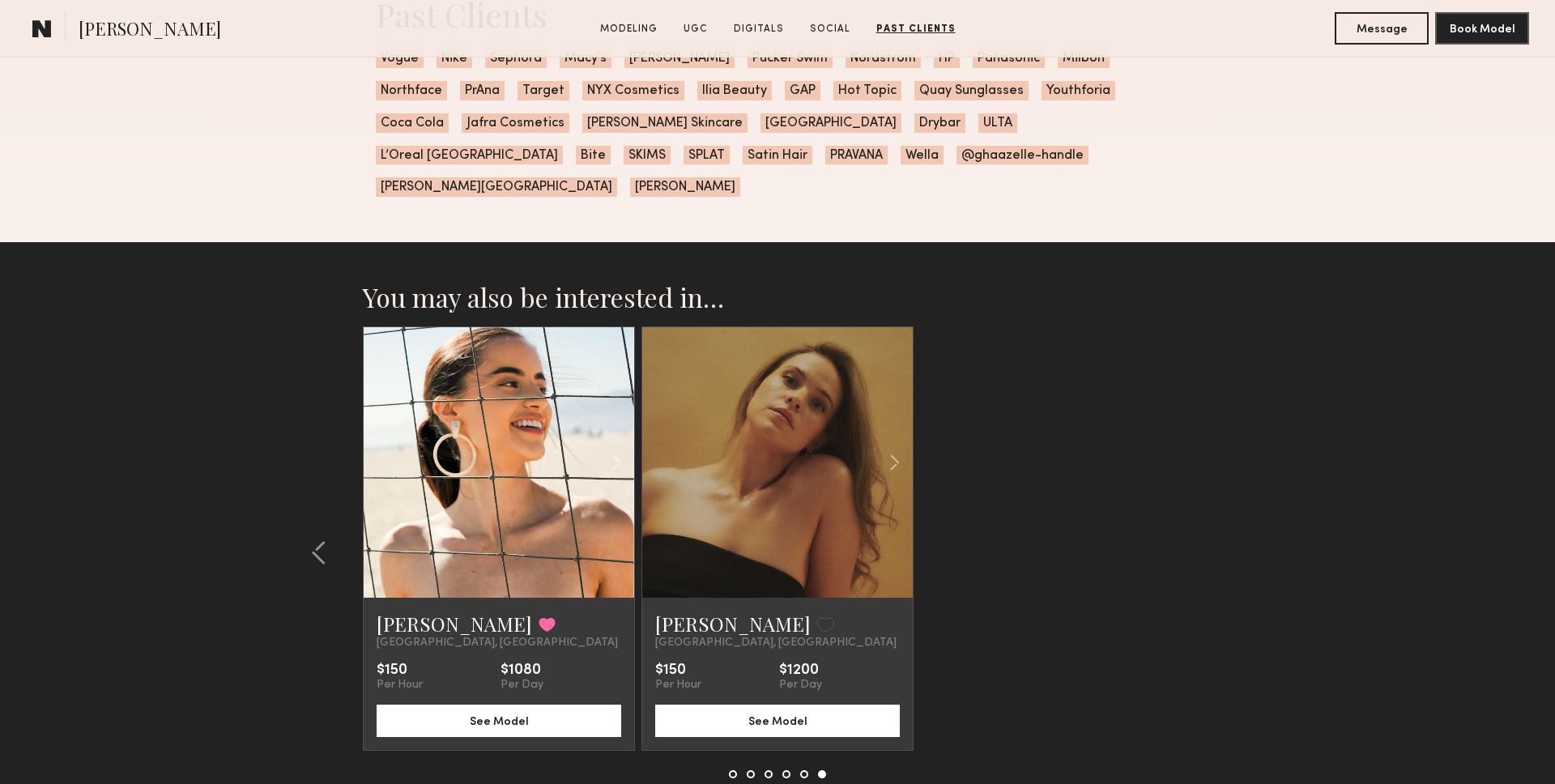
click at [143, 295] on section "You may also be interested in… Nia C. Favorite Los Angeles, CA $65 Per Hour $46…" at bounding box center [777, 569] width 1555 height 655
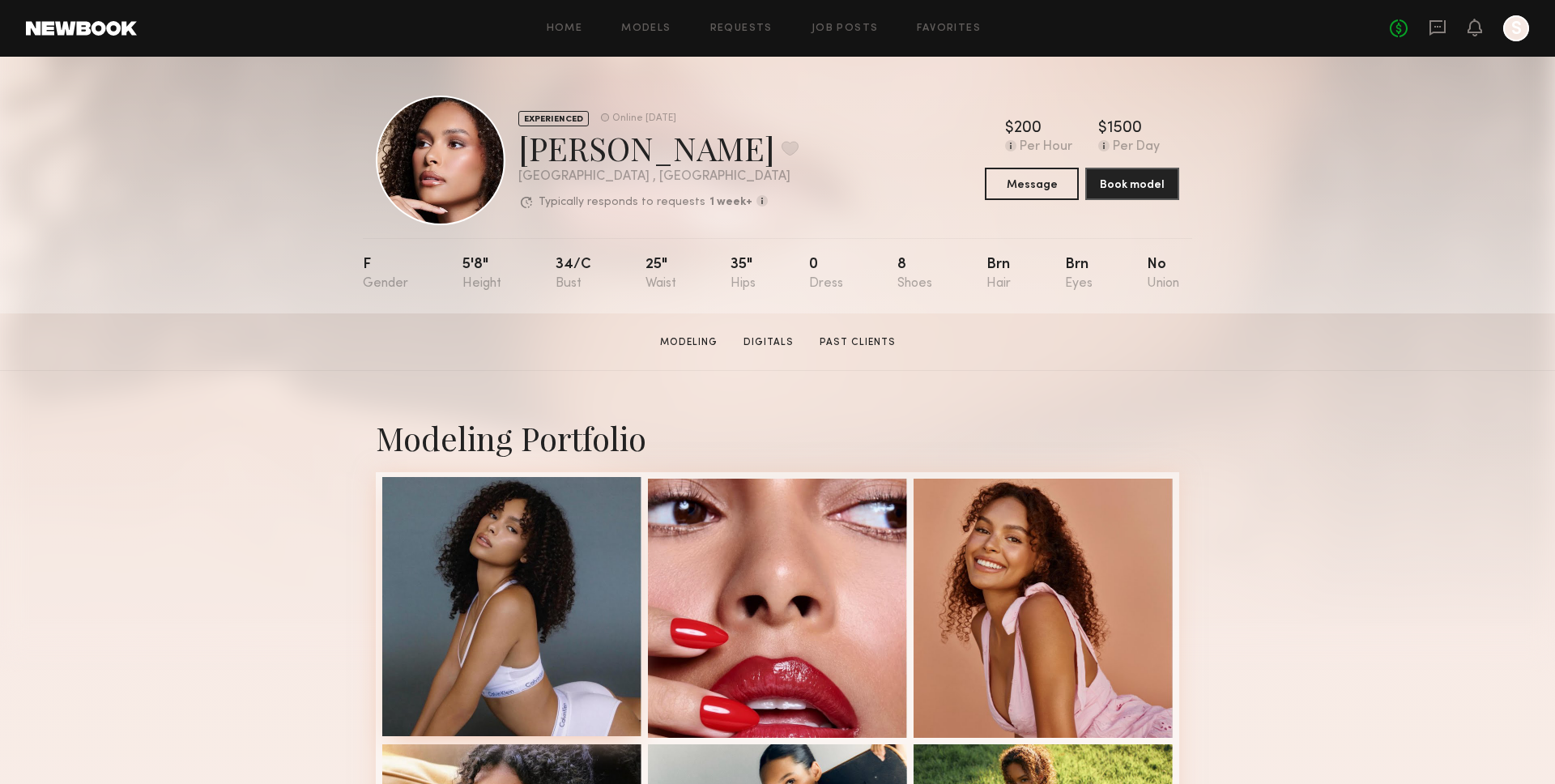
click at [551, 571] on div at bounding box center [512, 606] width 259 height 259
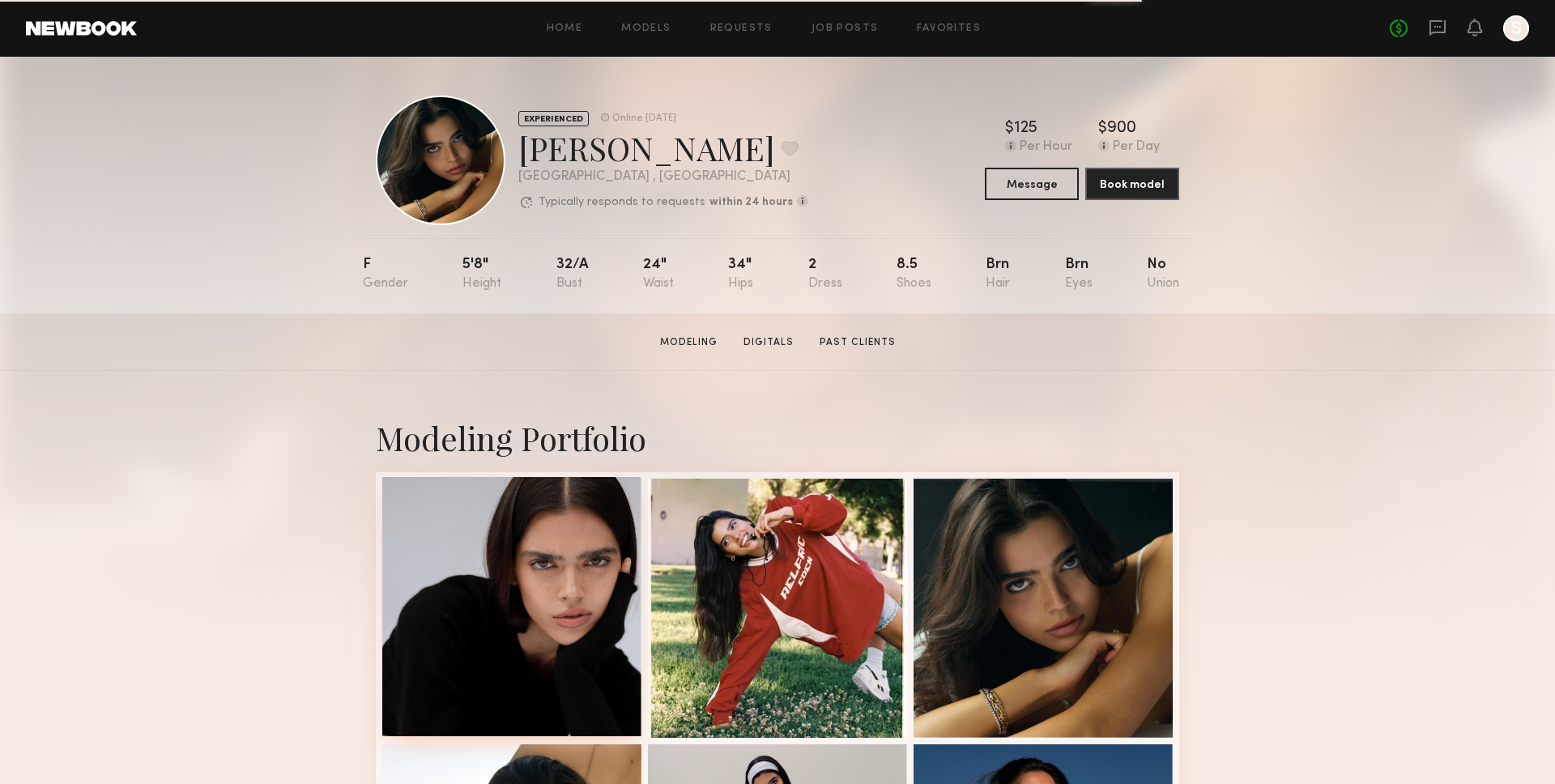
click at [530, 558] on div at bounding box center [512, 606] width 259 height 259
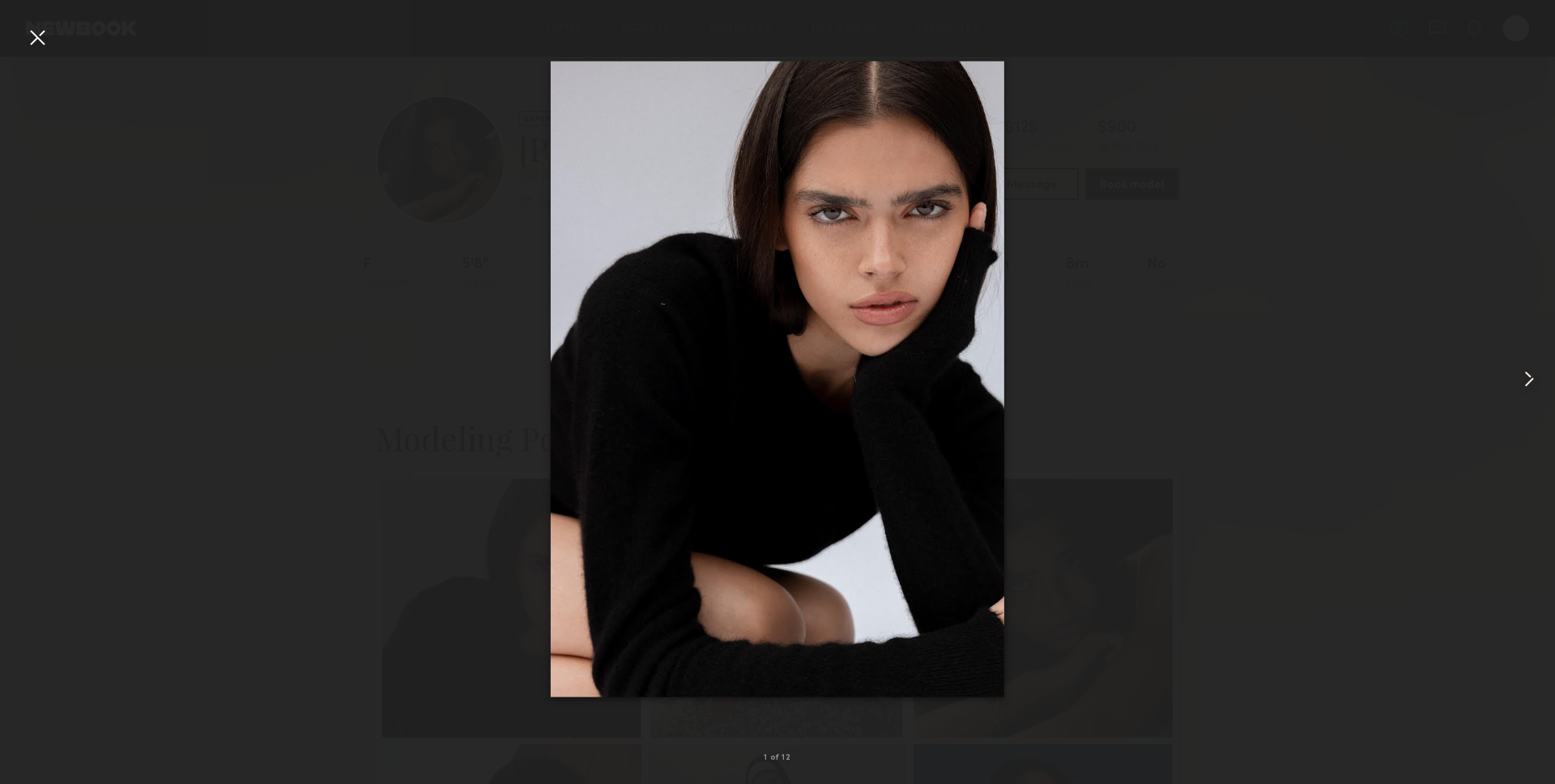
click at [1509, 358] on div at bounding box center [1524, 379] width 63 height 706
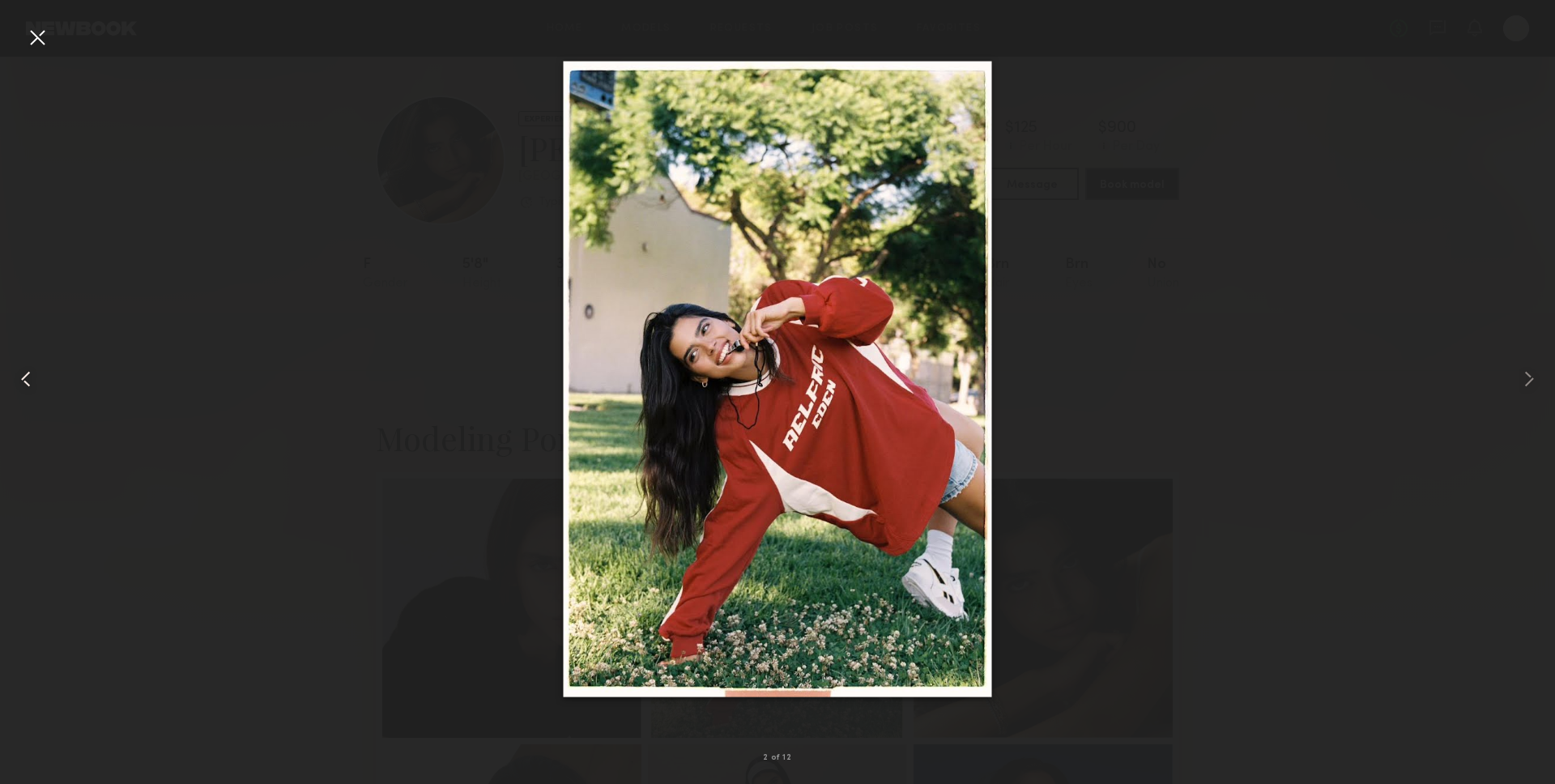
click at [21, 32] on div at bounding box center [31, 379] width 63 height 706
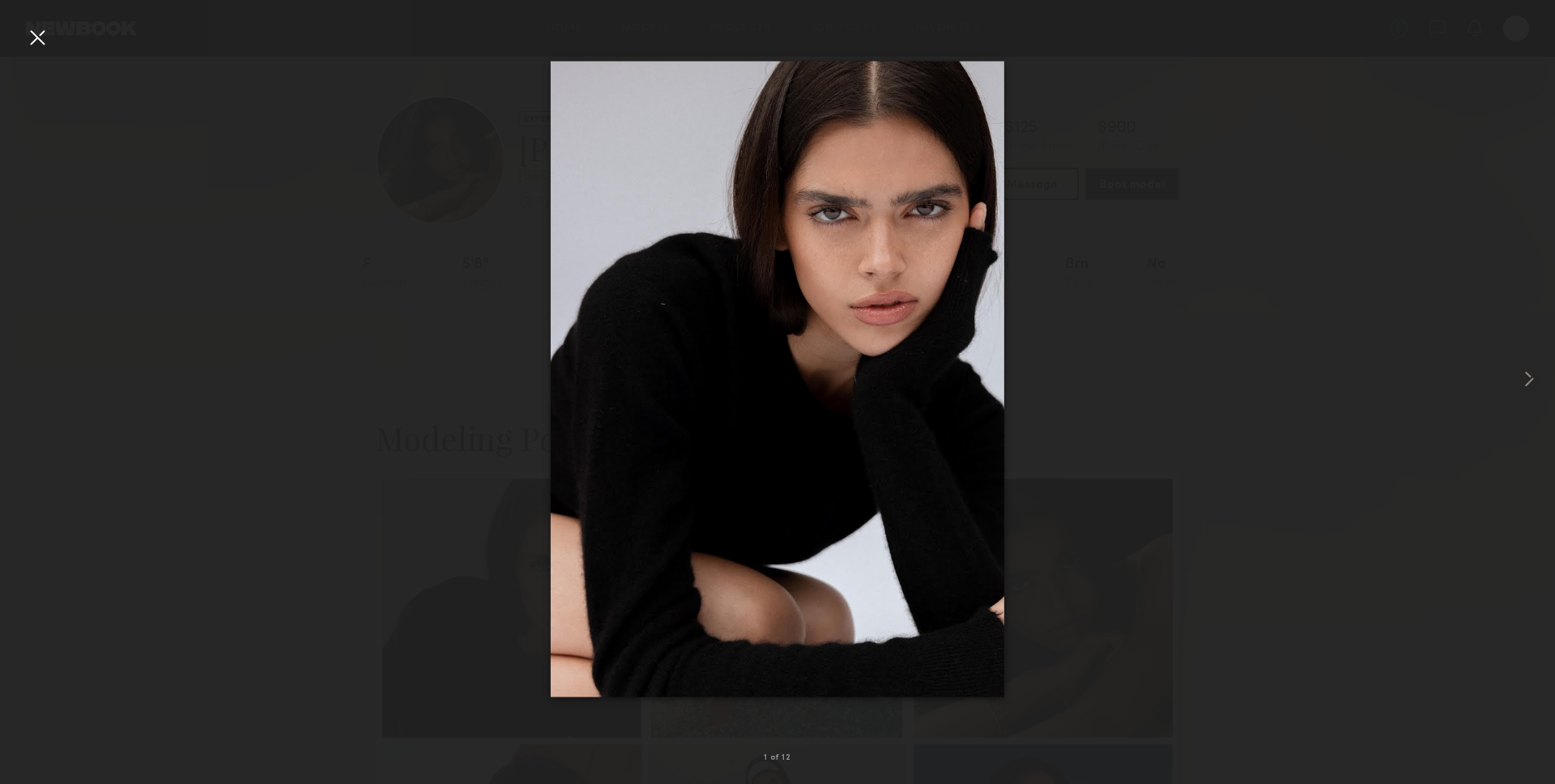
click at [29, 38] on div at bounding box center [37, 37] width 26 height 26
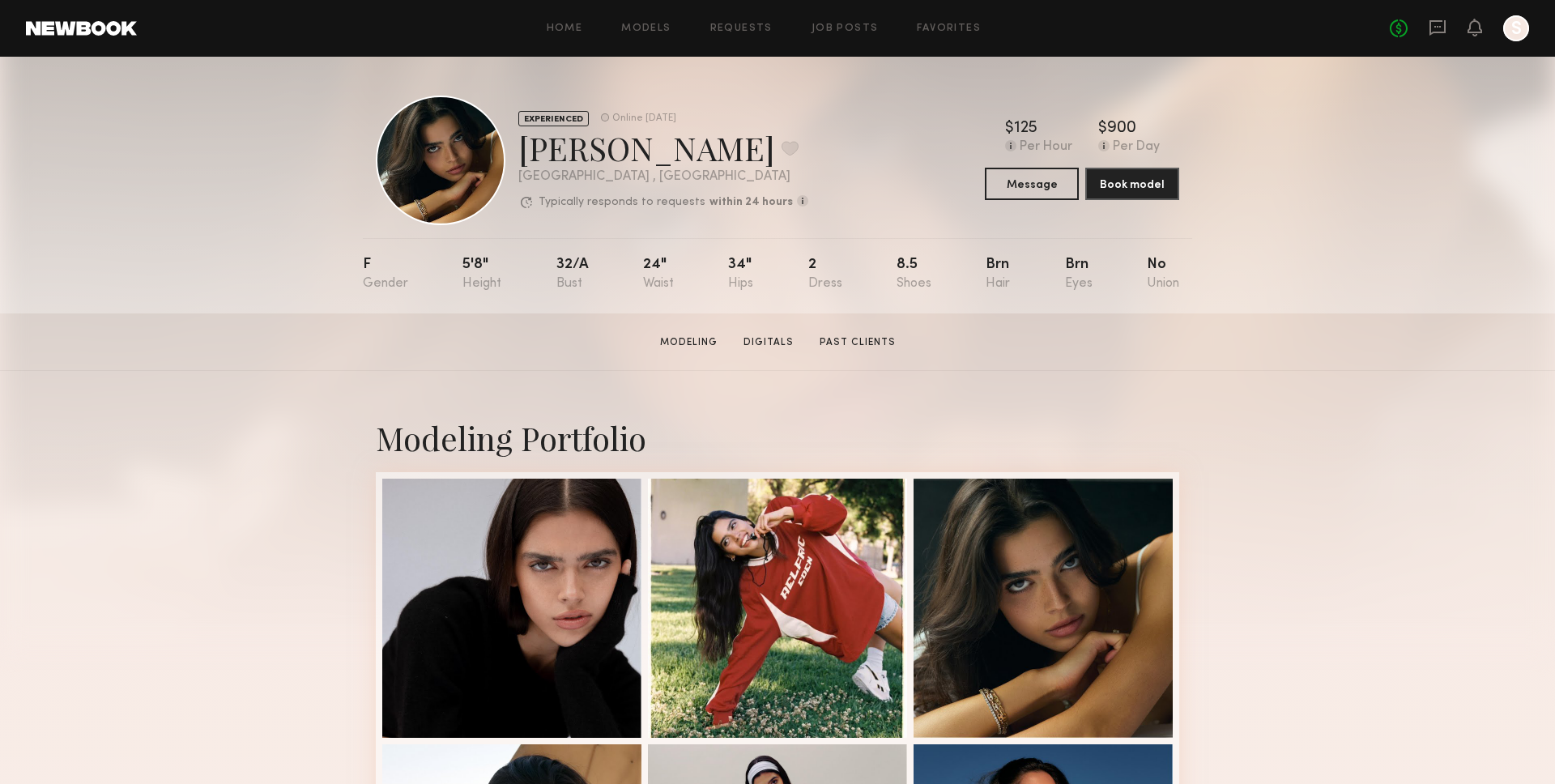
click at [1242, 234] on div "EXPERIENCED Online 3d ago Lauren S. Favorite Los Angeles , CA Typically respond…" at bounding box center [777, 184] width 1555 height 256
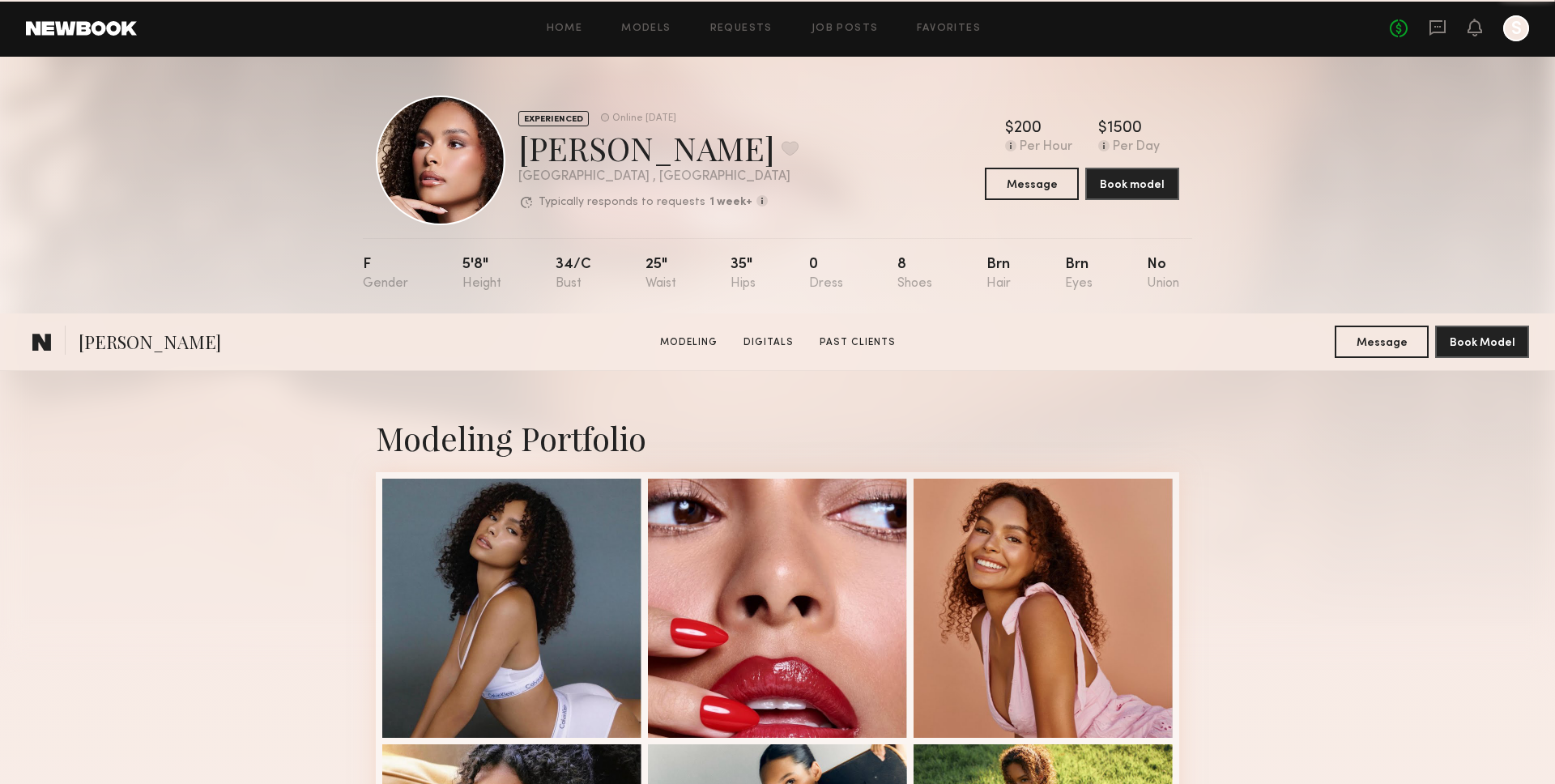
scroll to position [2514, 0]
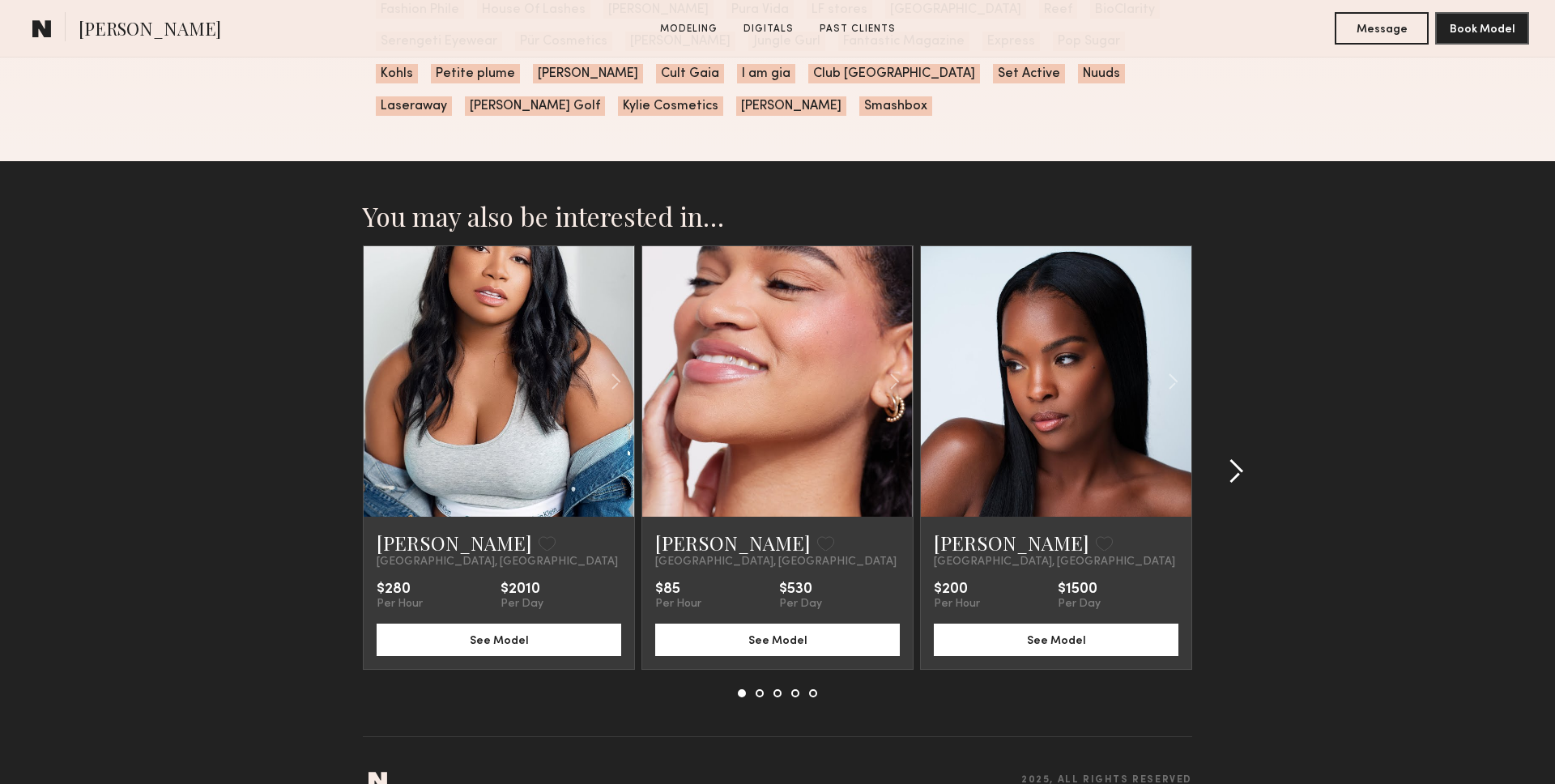
click at [1251, 428] on div at bounding box center [1230, 471] width 78 height 452
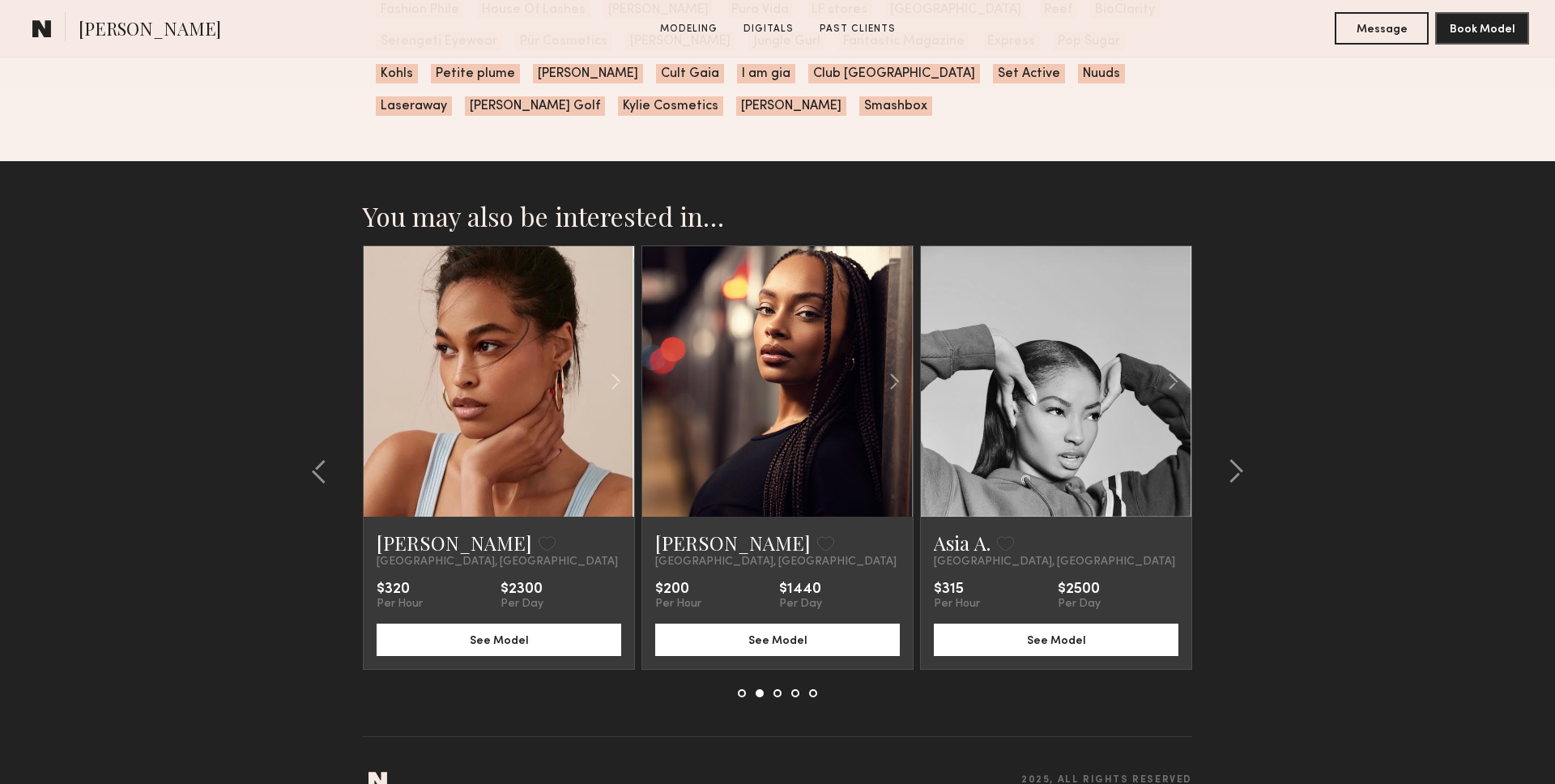
click at [819, 357] on link at bounding box center [777, 381] width 92 height 271
click at [1237, 458] on common-icon at bounding box center [1235, 471] width 16 height 26
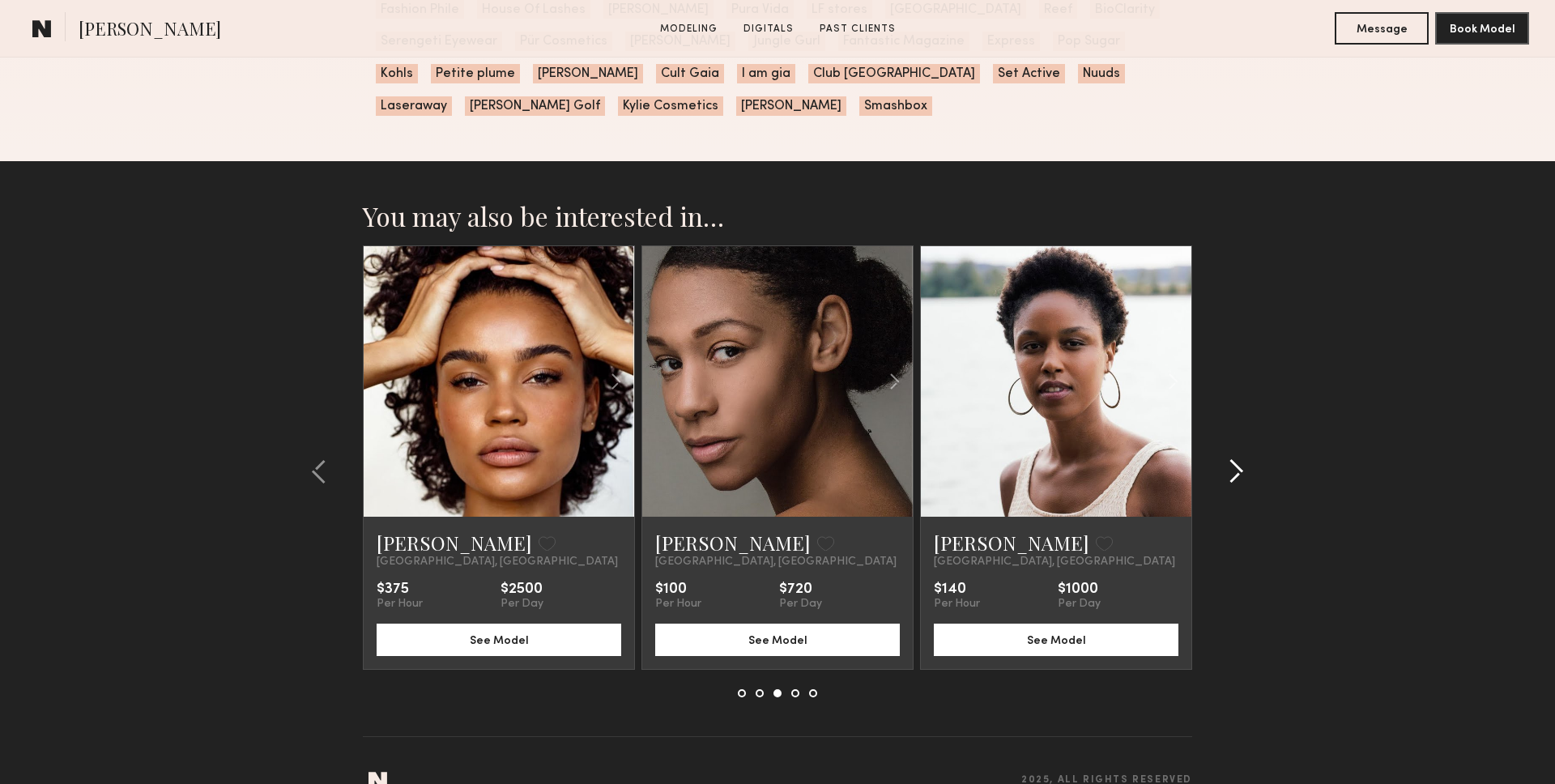
click at [1237, 458] on common-icon at bounding box center [1235, 471] width 16 height 26
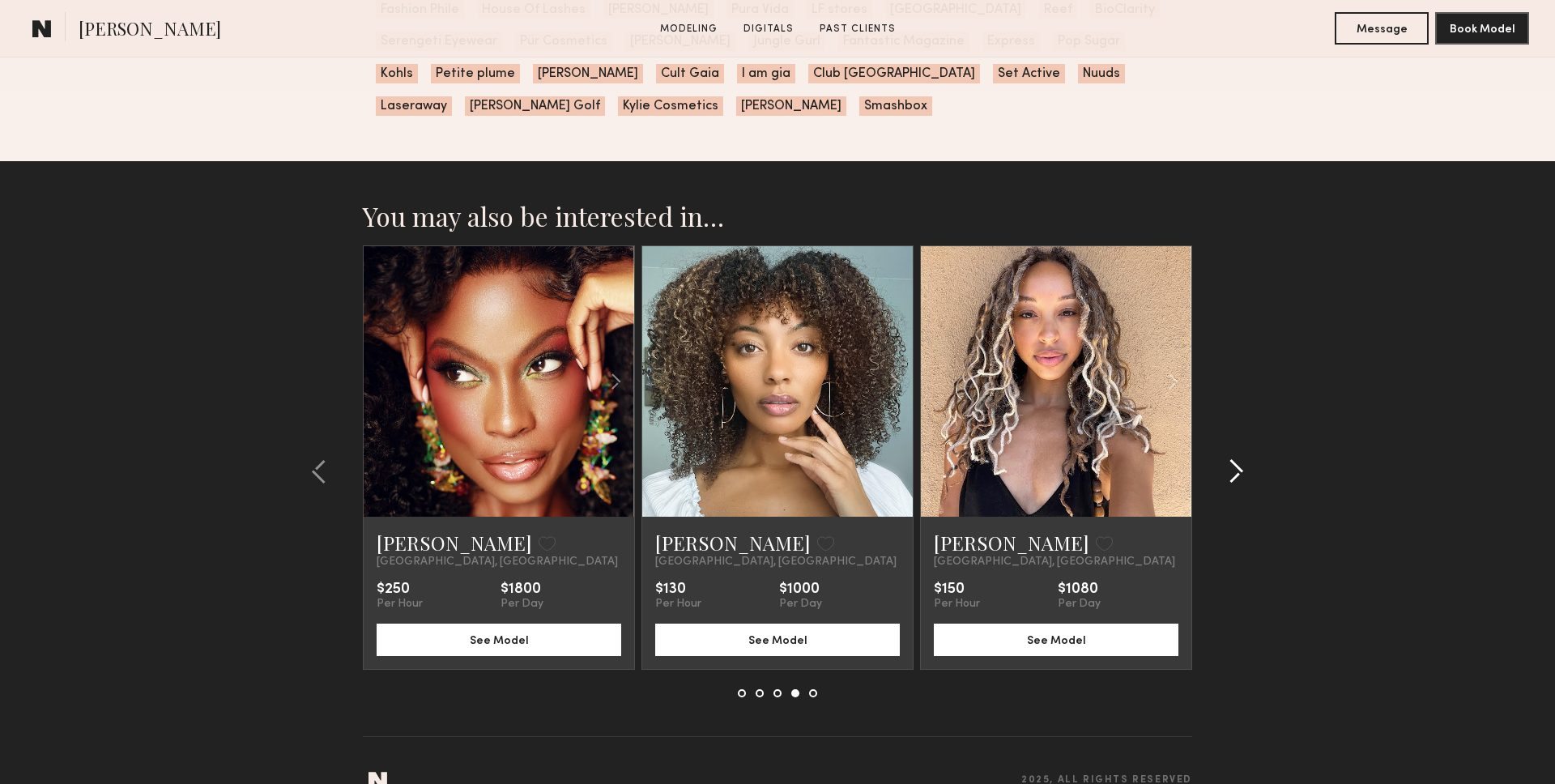
click at [1237, 458] on common-icon at bounding box center [1235, 471] width 16 height 26
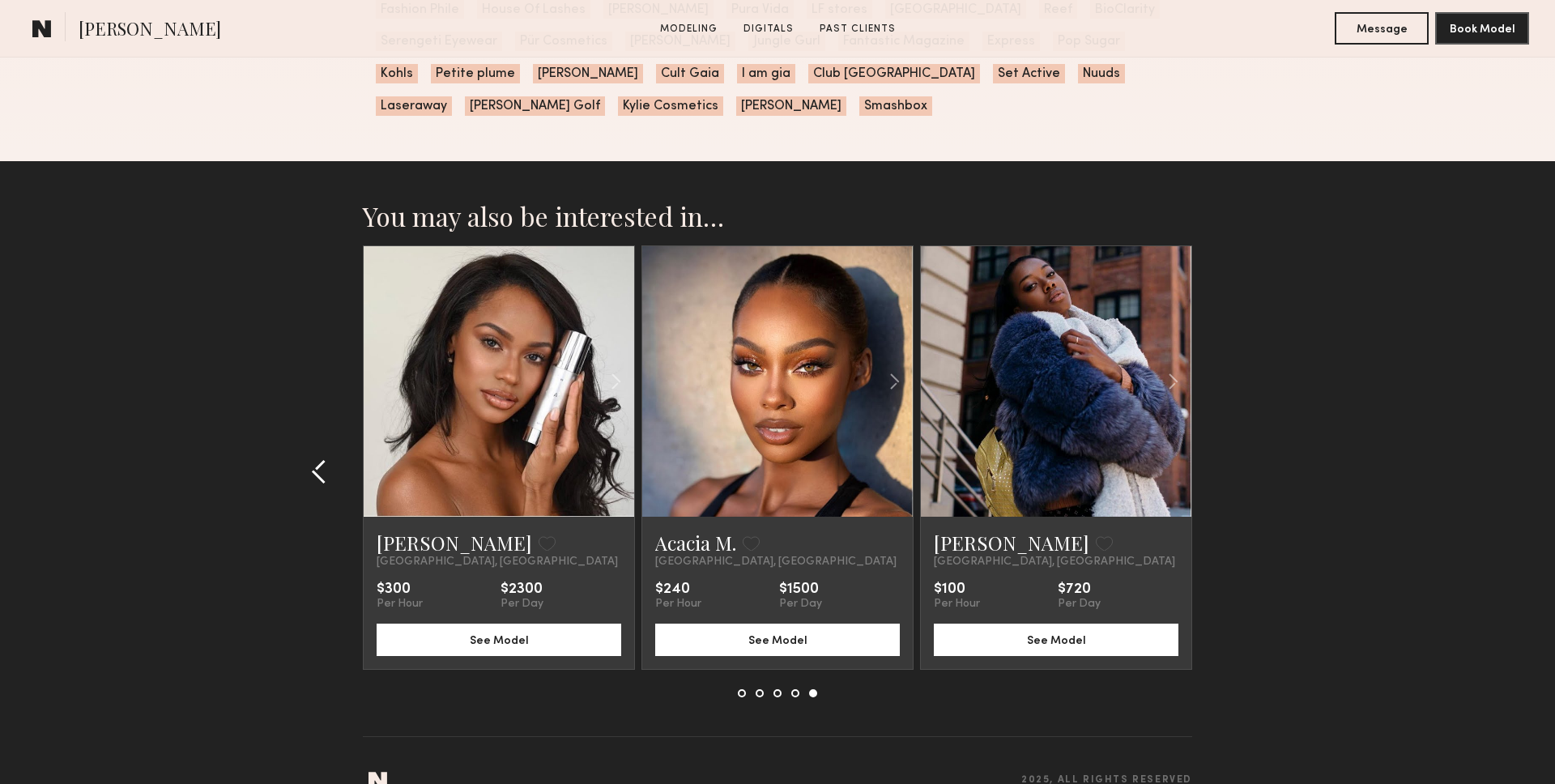
click at [295, 246] on div at bounding box center [323, 471] width 78 height 452
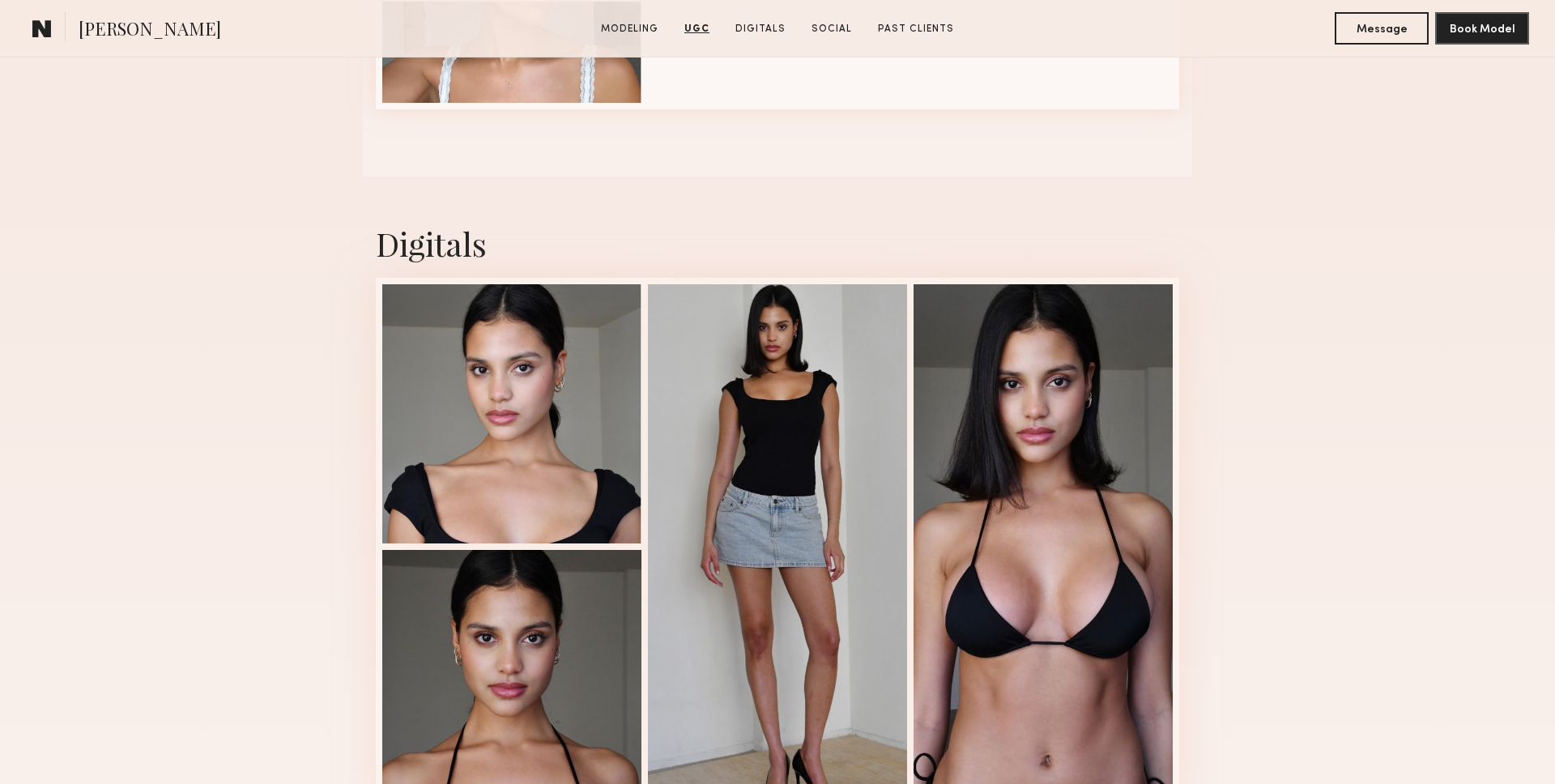
scroll to position [2668, 0]
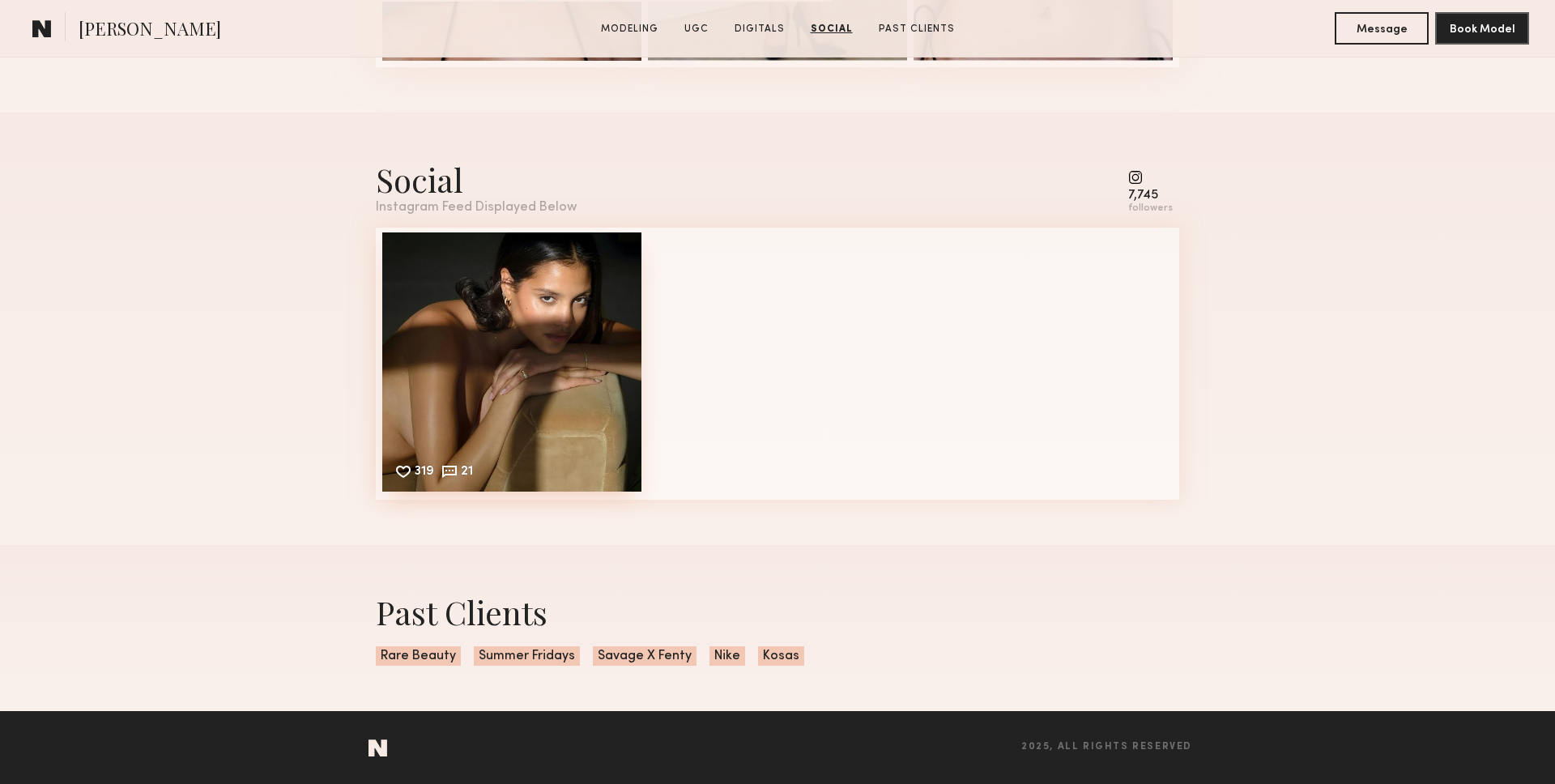
click at [516, 360] on div "319 21 Likes & comments displayed to show model’s engagement" at bounding box center [512, 362] width 259 height 259
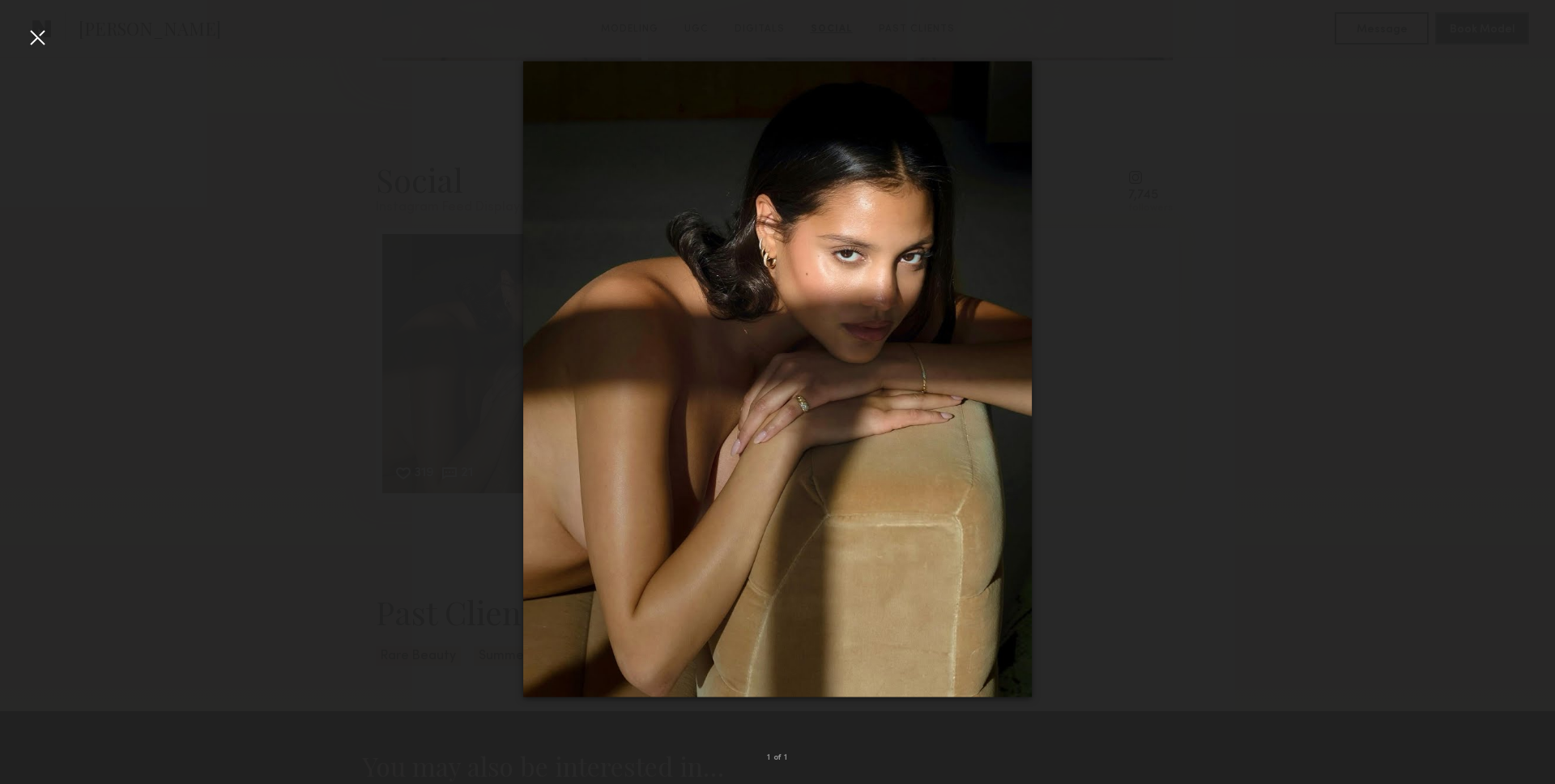
click at [228, 149] on div at bounding box center [777, 379] width 1555 height 706
drag, startPoint x: 22, startPoint y: 35, endPoint x: 142, endPoint y: 87, distance: 130.8
click at [22, 35] on div at bounding box center [777, 379] width 1555 height 706
click at [39, 43] on div at bounding box center [37, 37] width 26 height 26
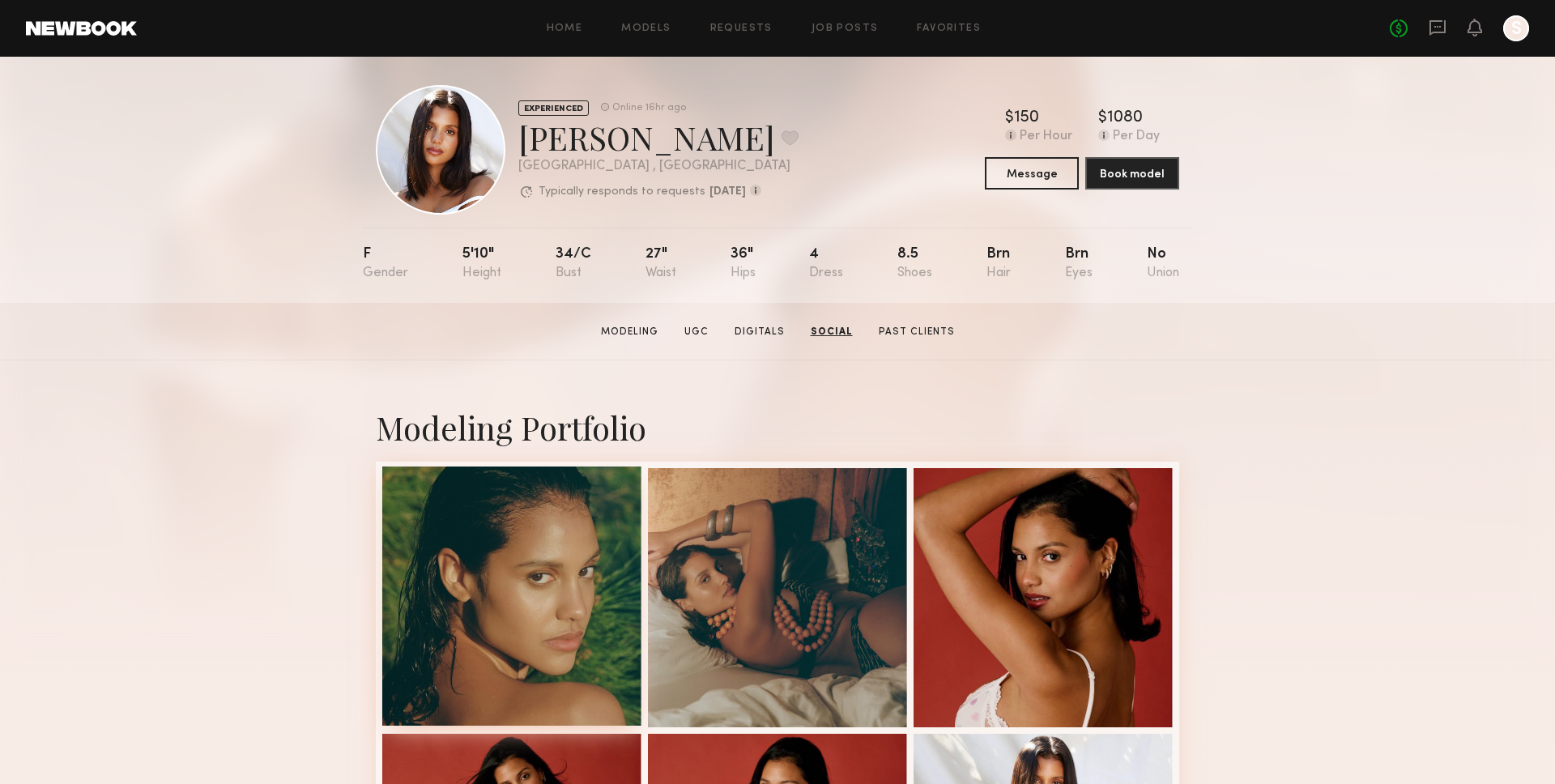
scroll to position [0, 0]
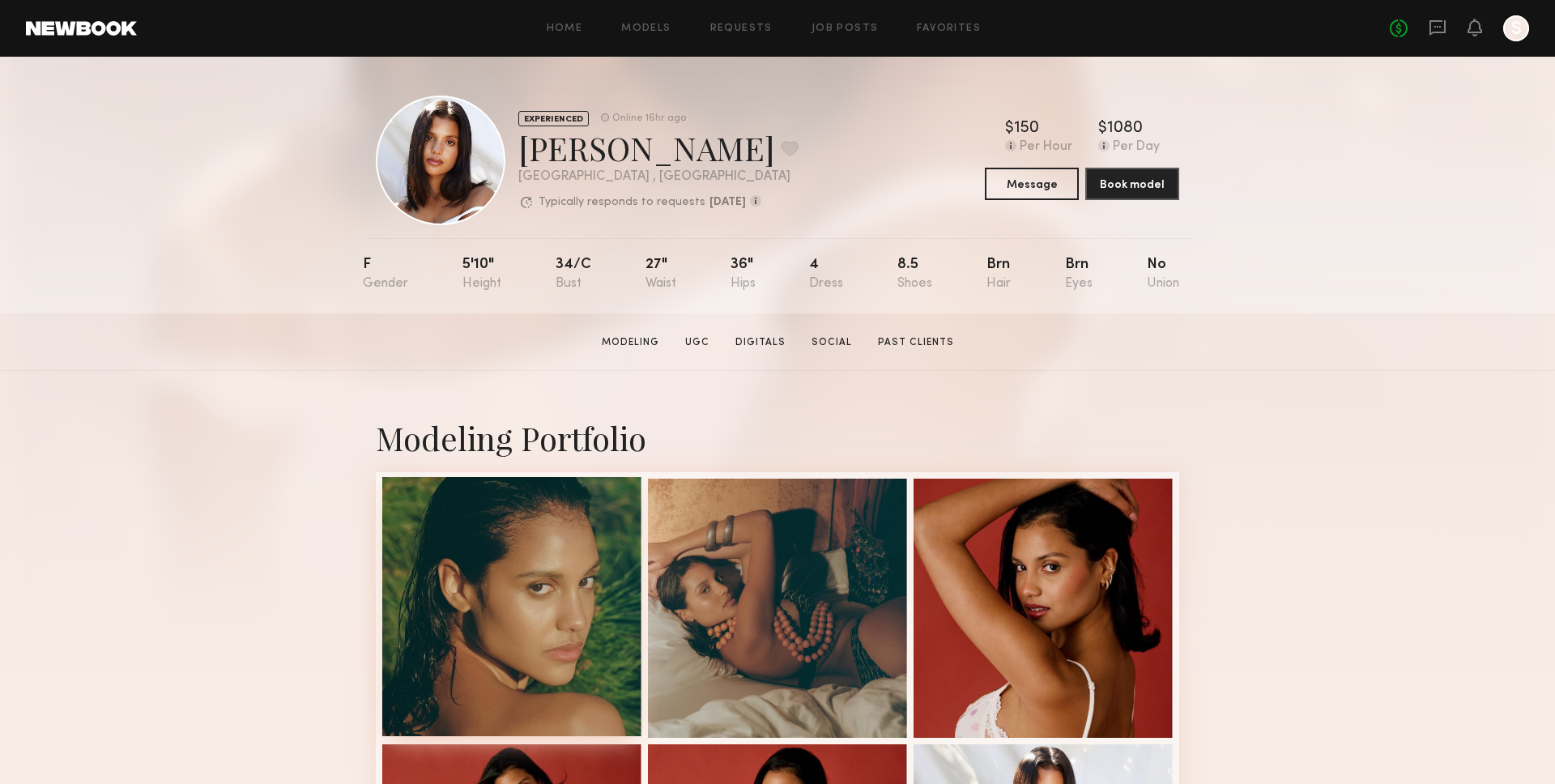
click at [592, 559] on div at bounding box center [512, 606] width 259 height 259
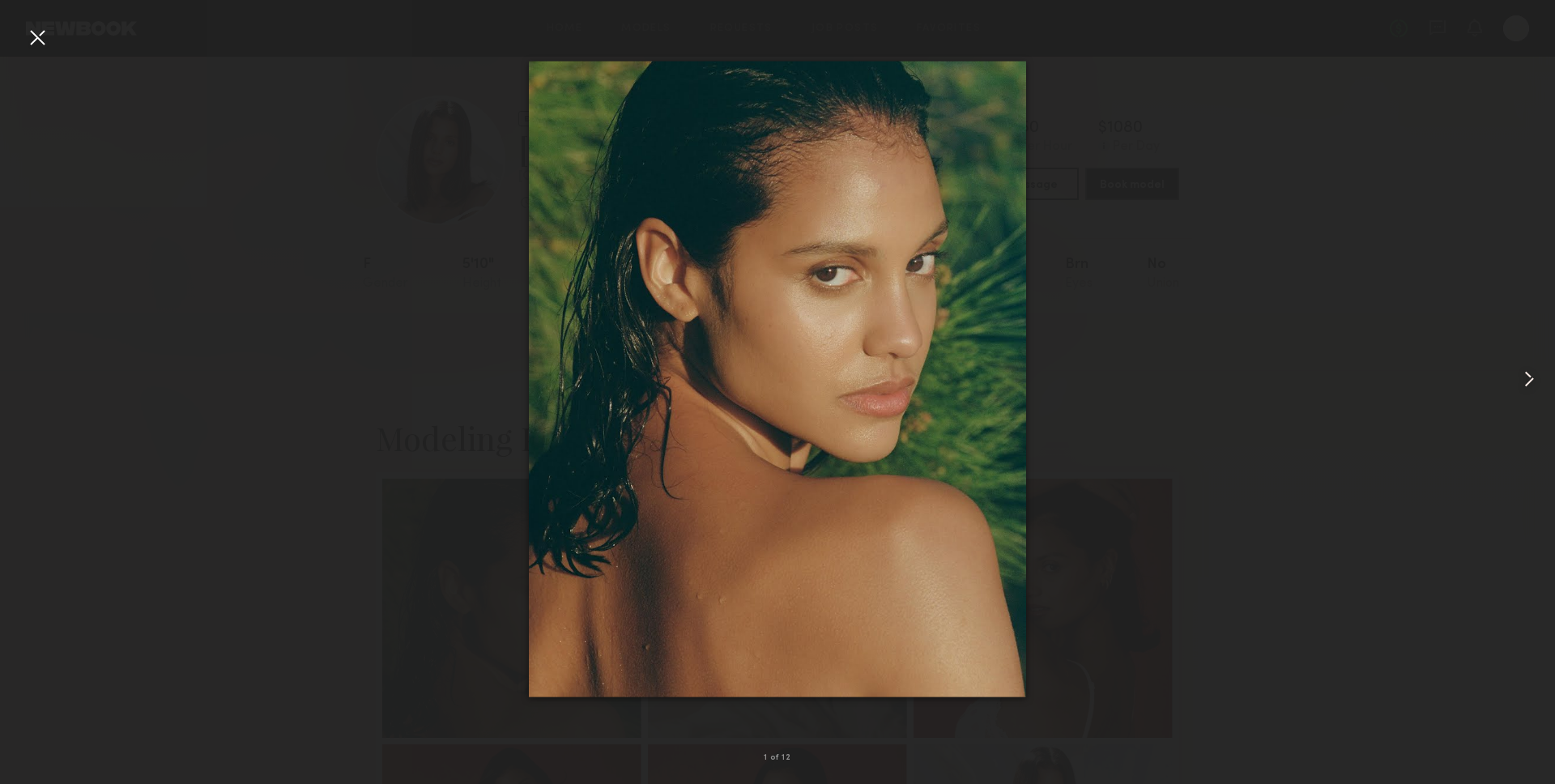
click at [1538, 327] on div at bounding box center [1524, 379] width 63 height 706
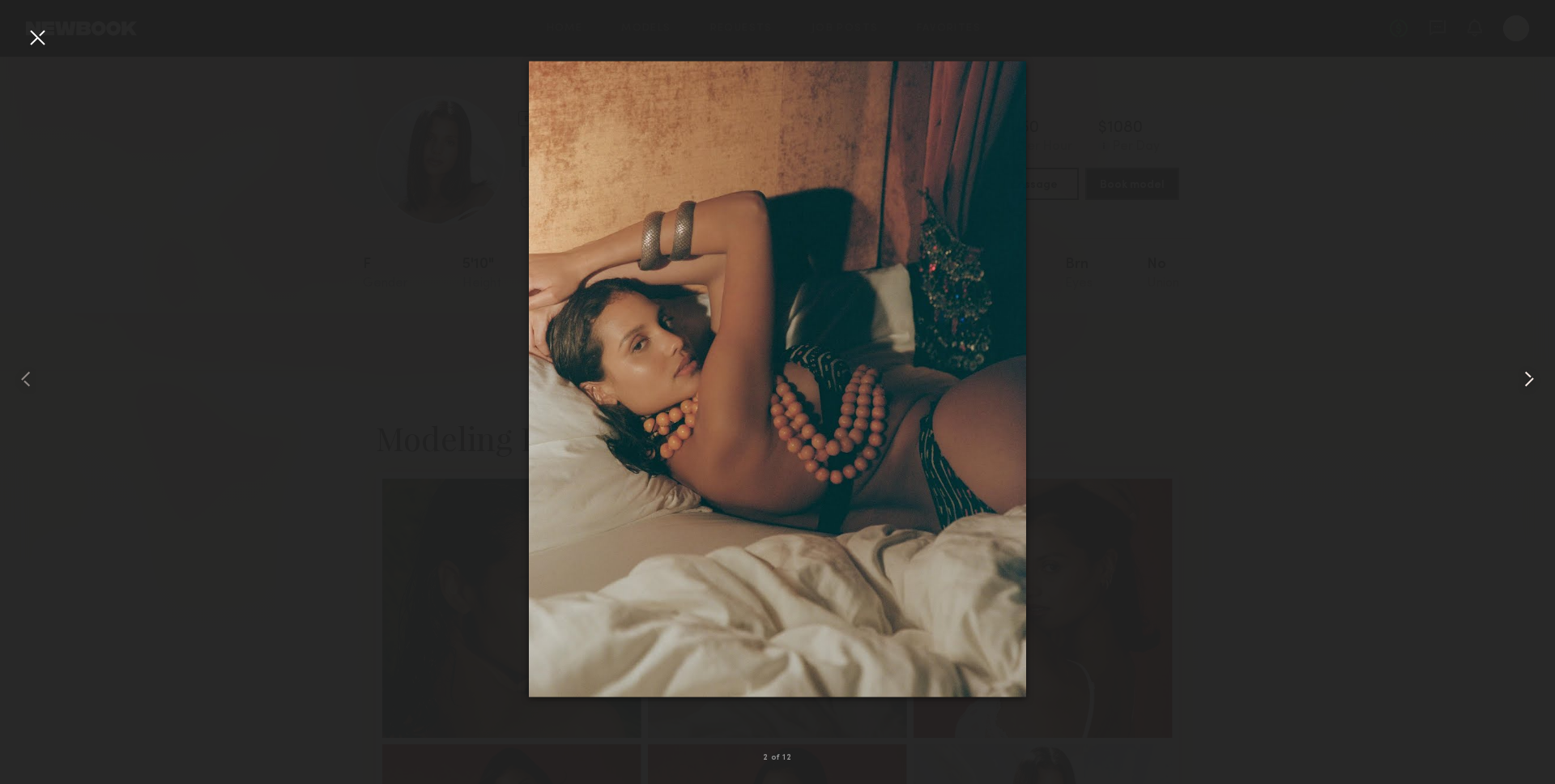
click at [1502, 384] on div at bounding box center [1524, 379] width 63 height 706
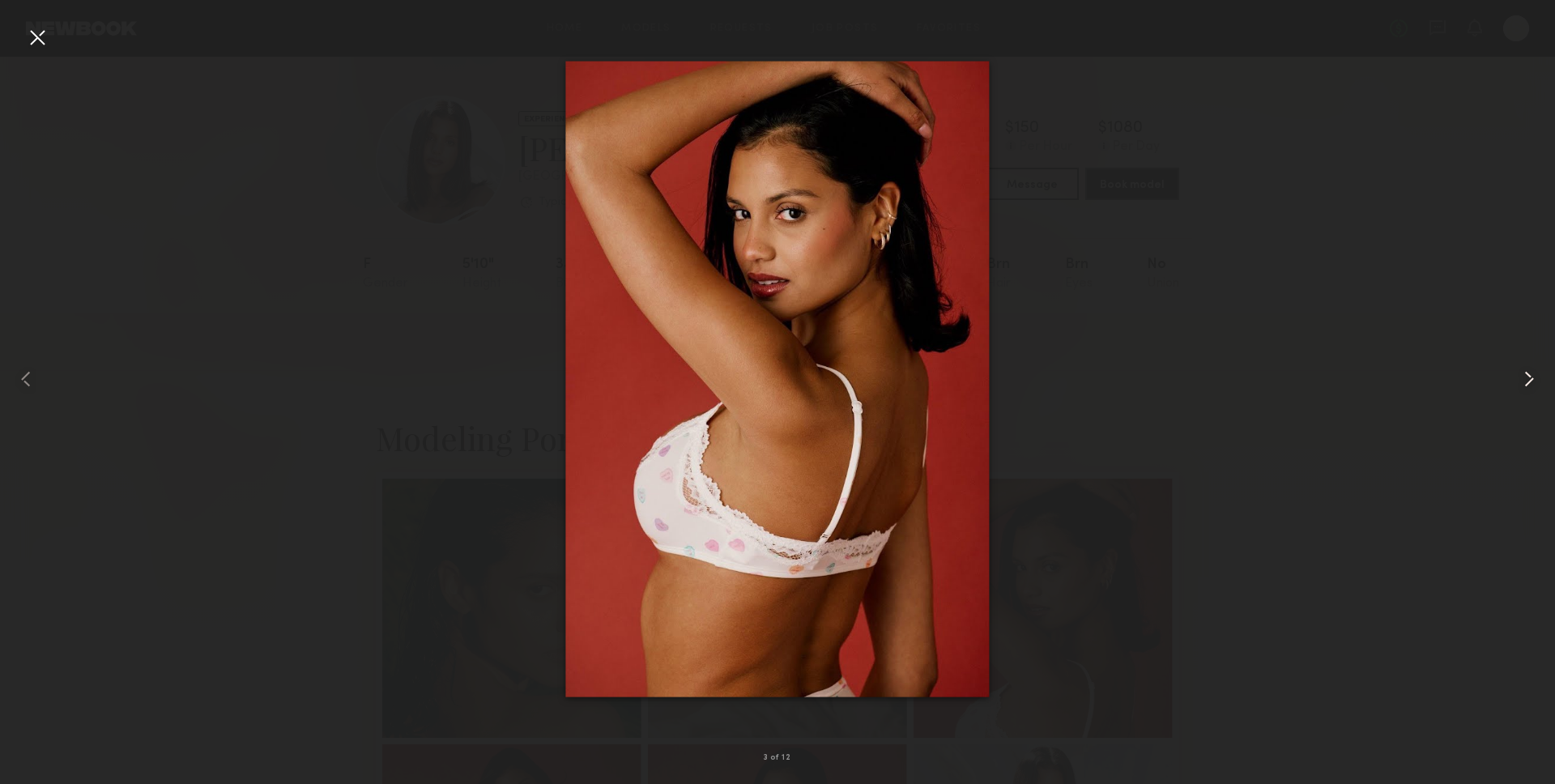
click at [1510, 336] on div at bounding box center [1524, 379] width 63 height 706
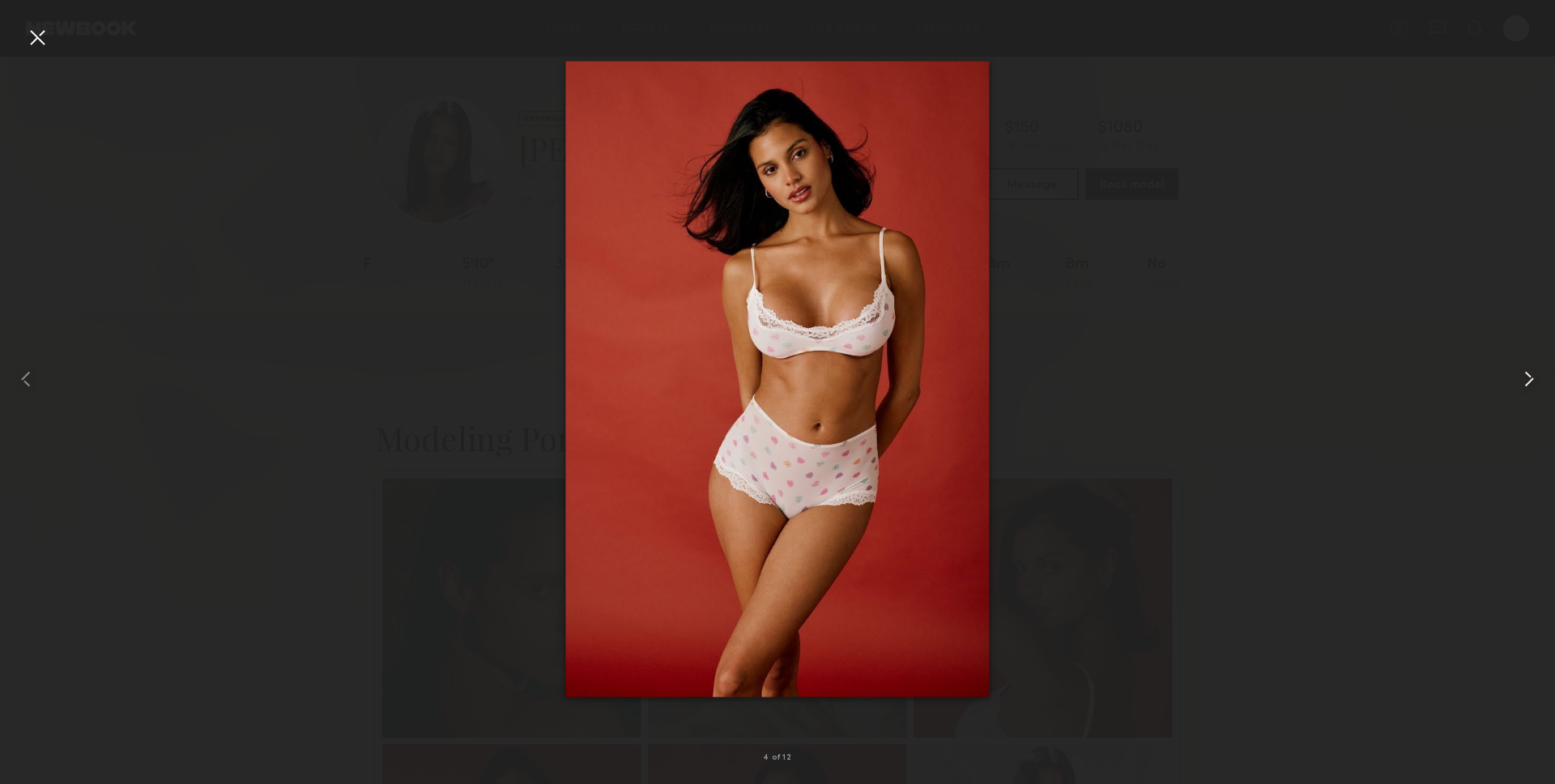
click at [1499, 351] on div at bounding box center [1524, 379] width 63 height 706
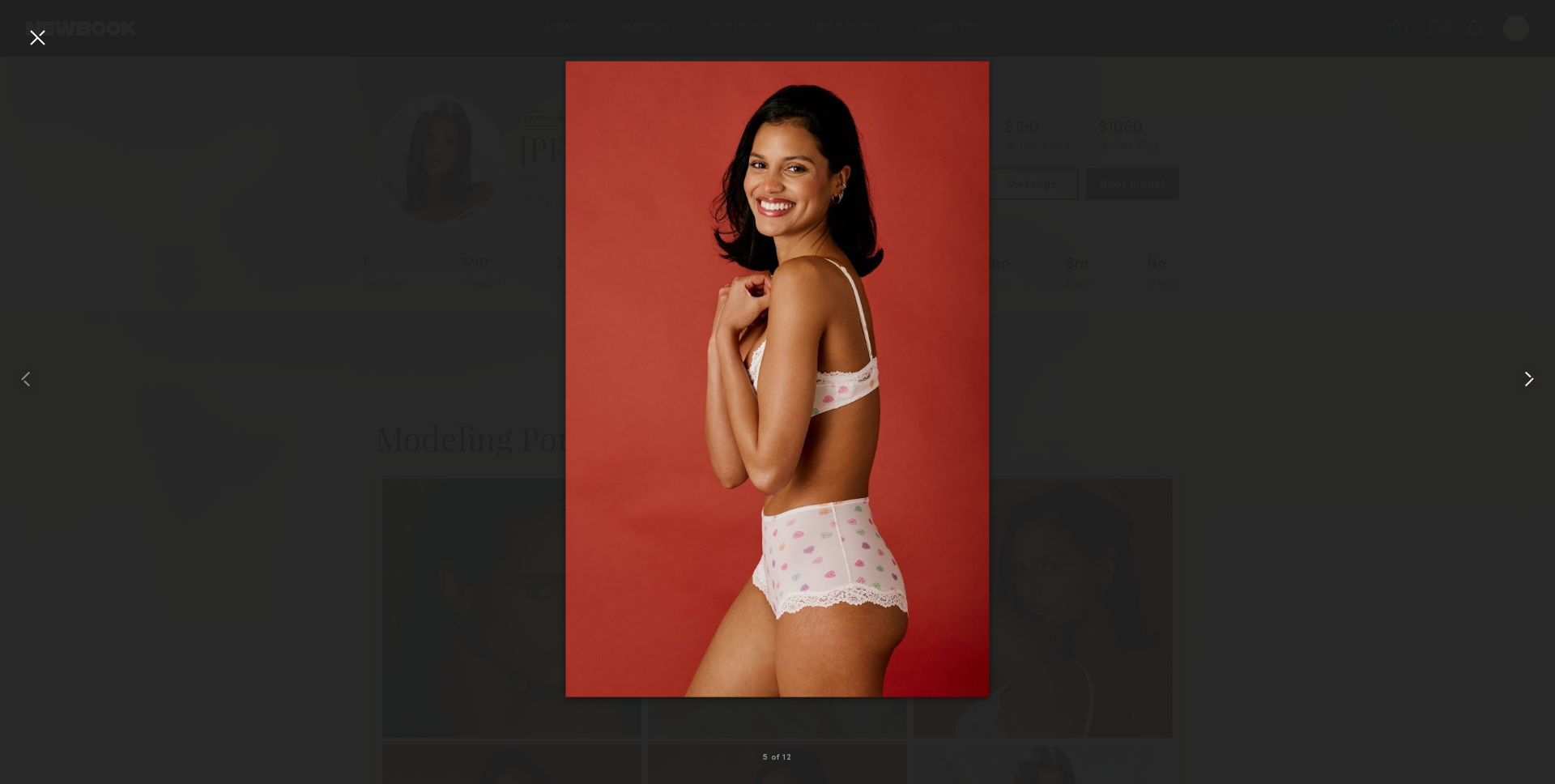
click at [1545, 376] on div at bounding box center [1524, 379] width 63 height 706
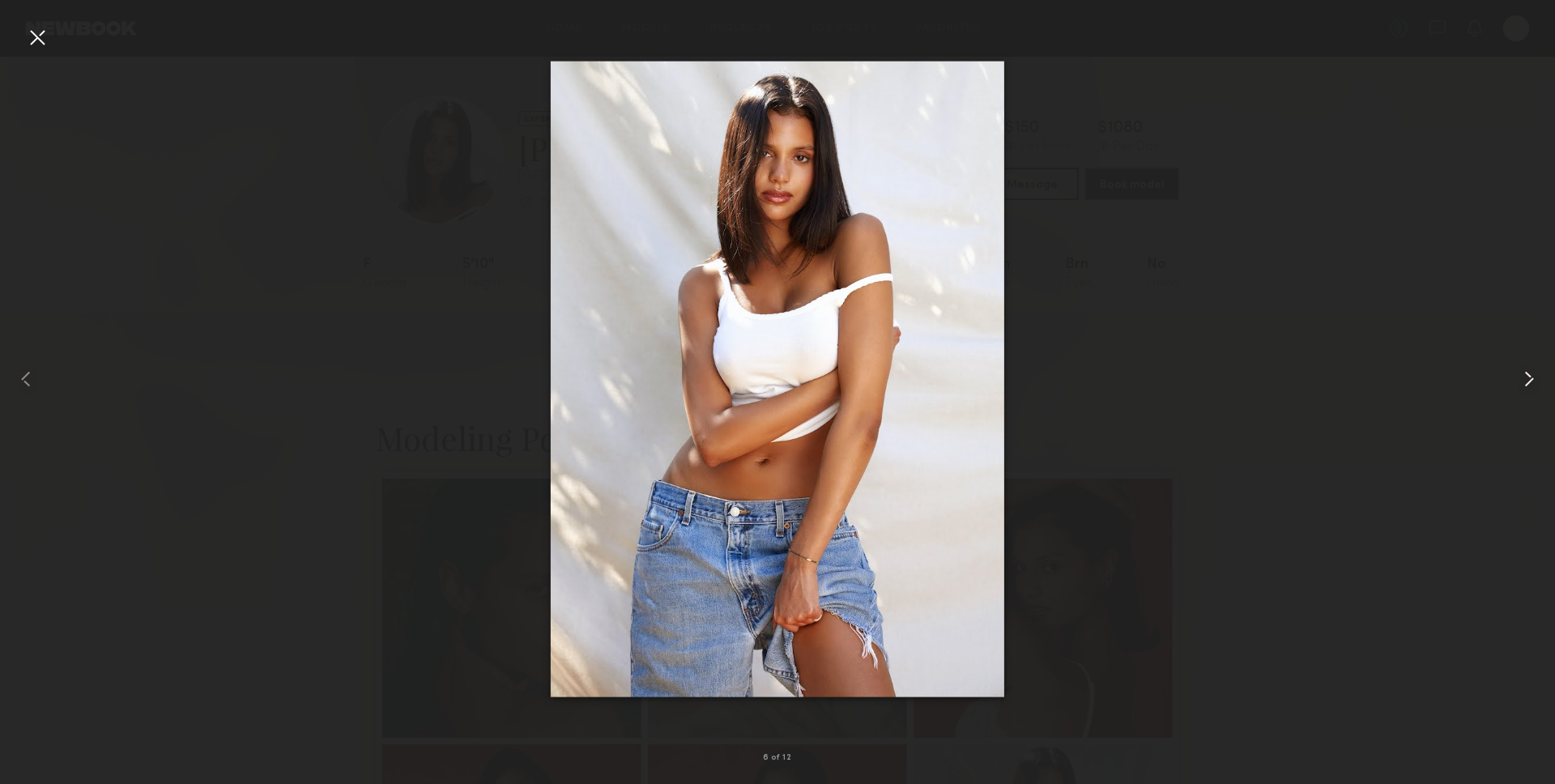
click at [1507, 375] on div at bounding box center [1524, 379] width 63 height 706
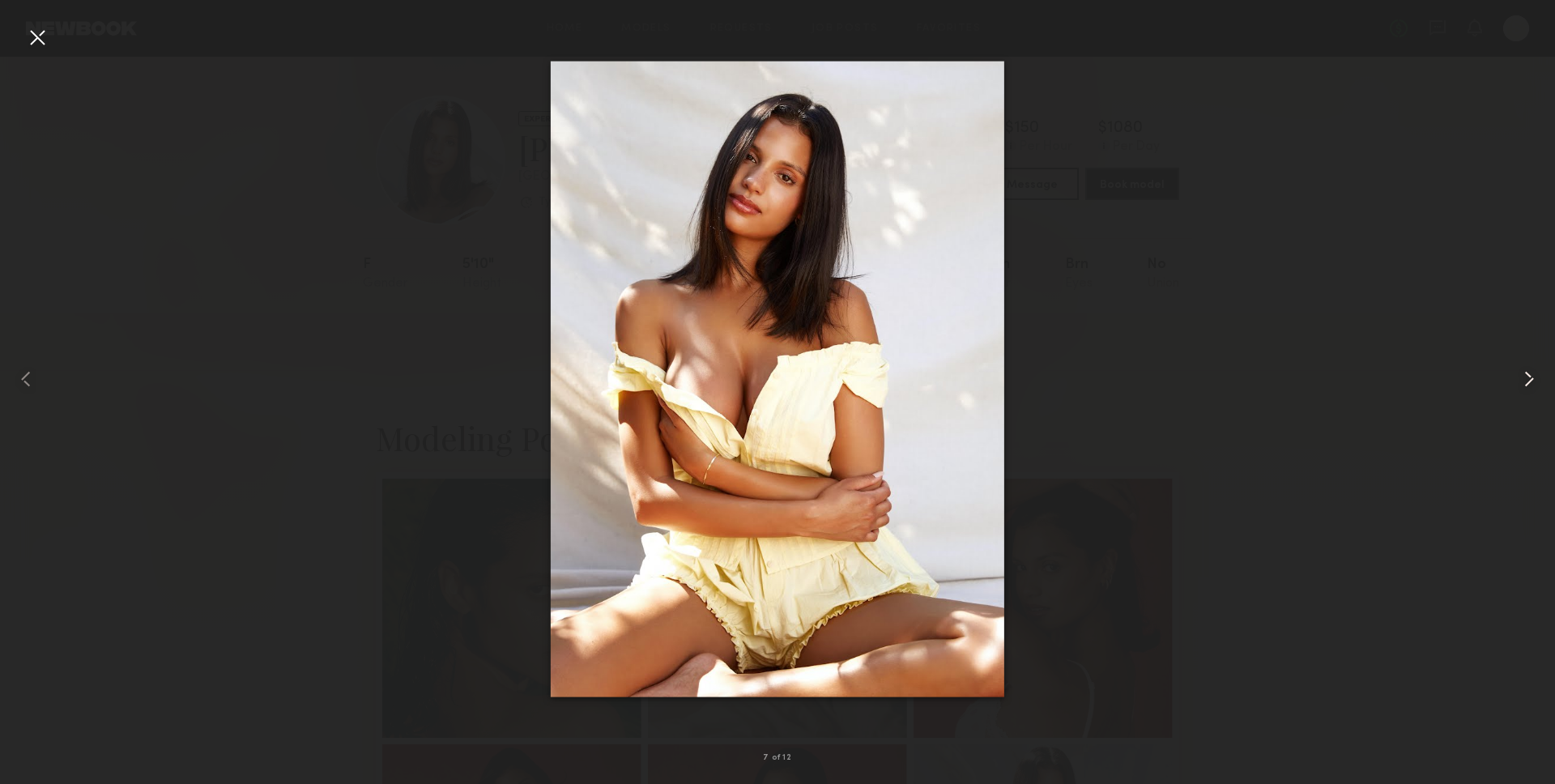
click at [1507, 396] on div at bounding box center [1524, 379] width 63 height 706
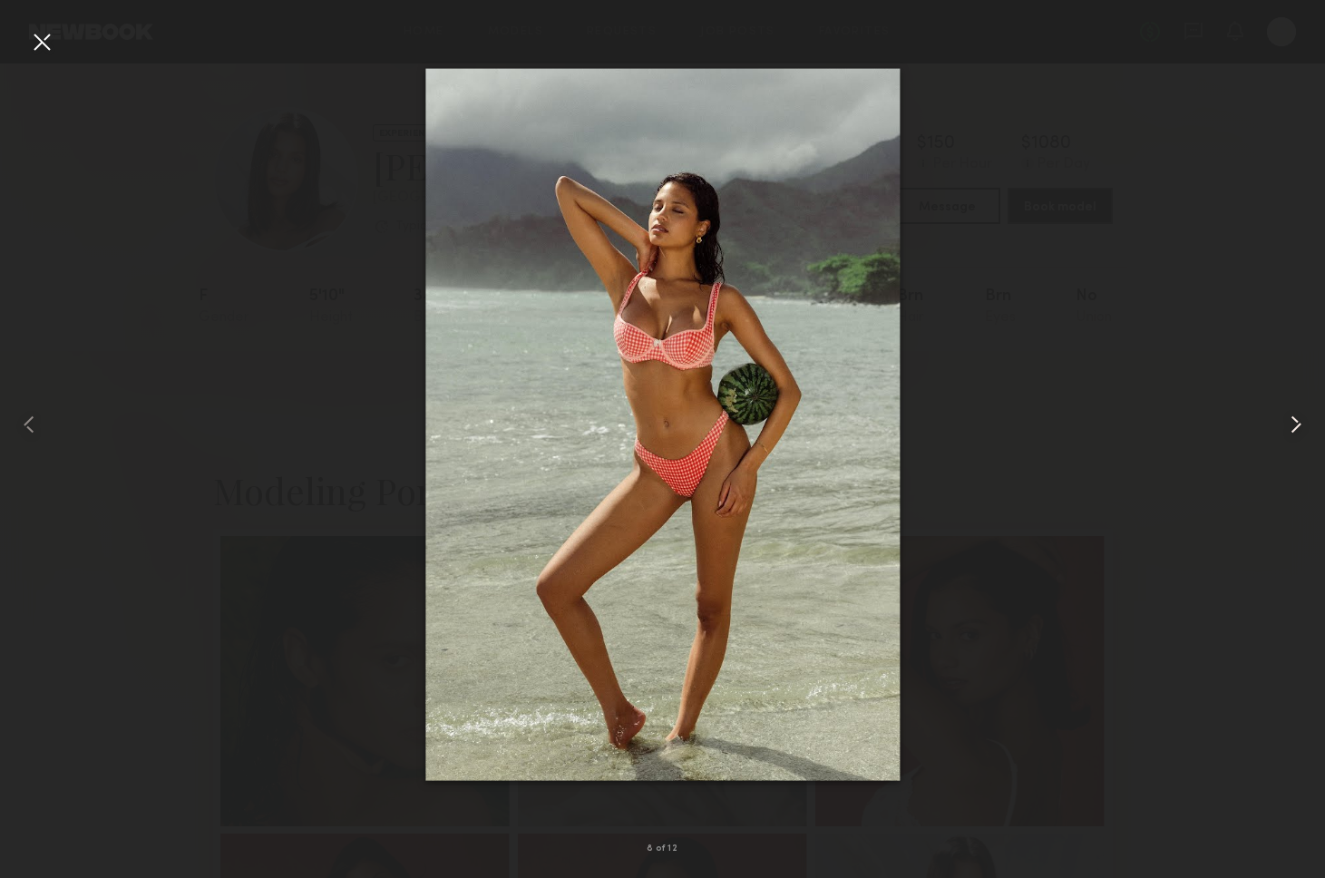
click at [1298, 412] on common-icon at bounding box center [1295, 424] width 29 height 29
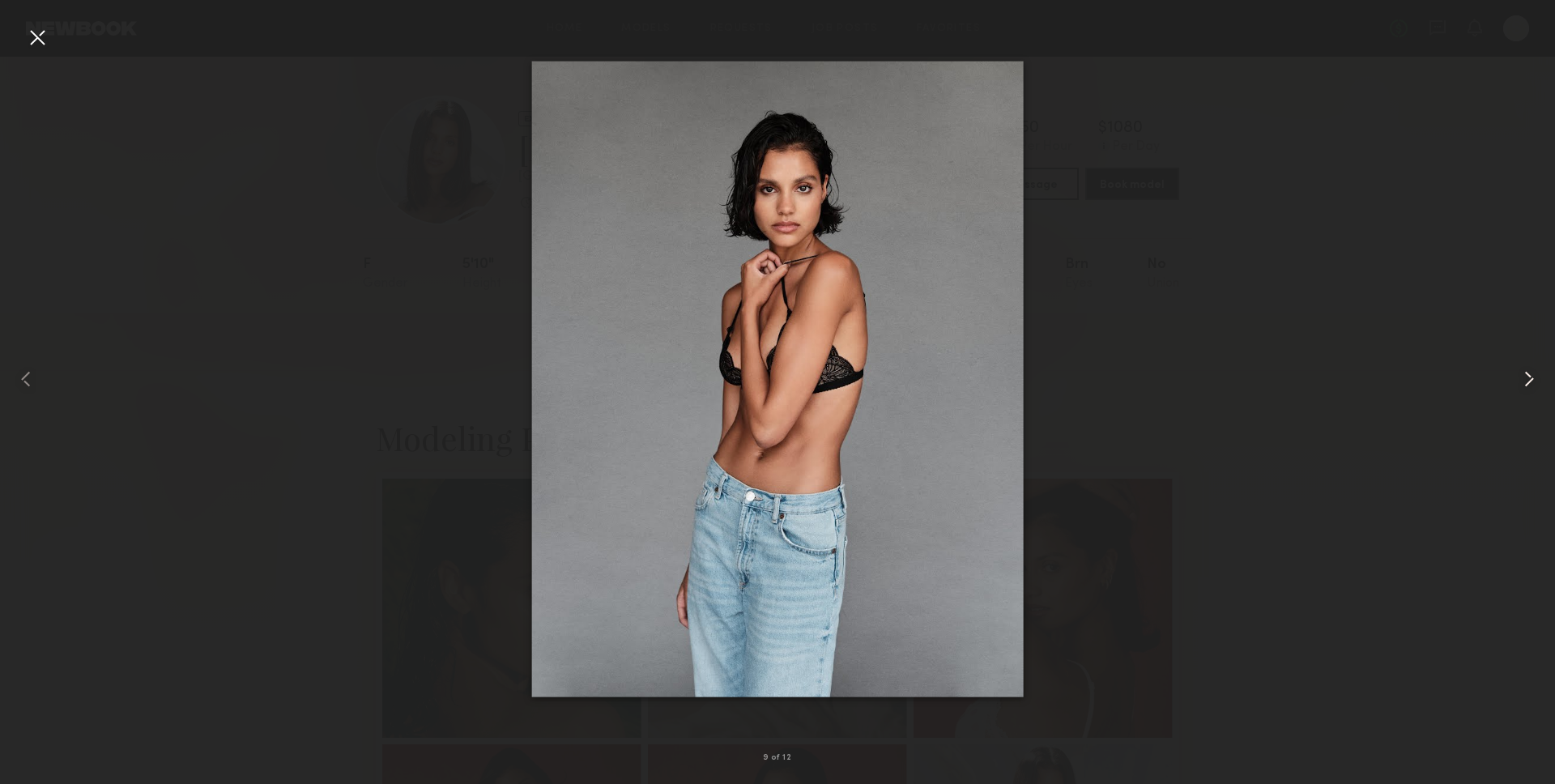
click at [1542, 404] on div at bounding box center [1524, 379] width 63 height 706
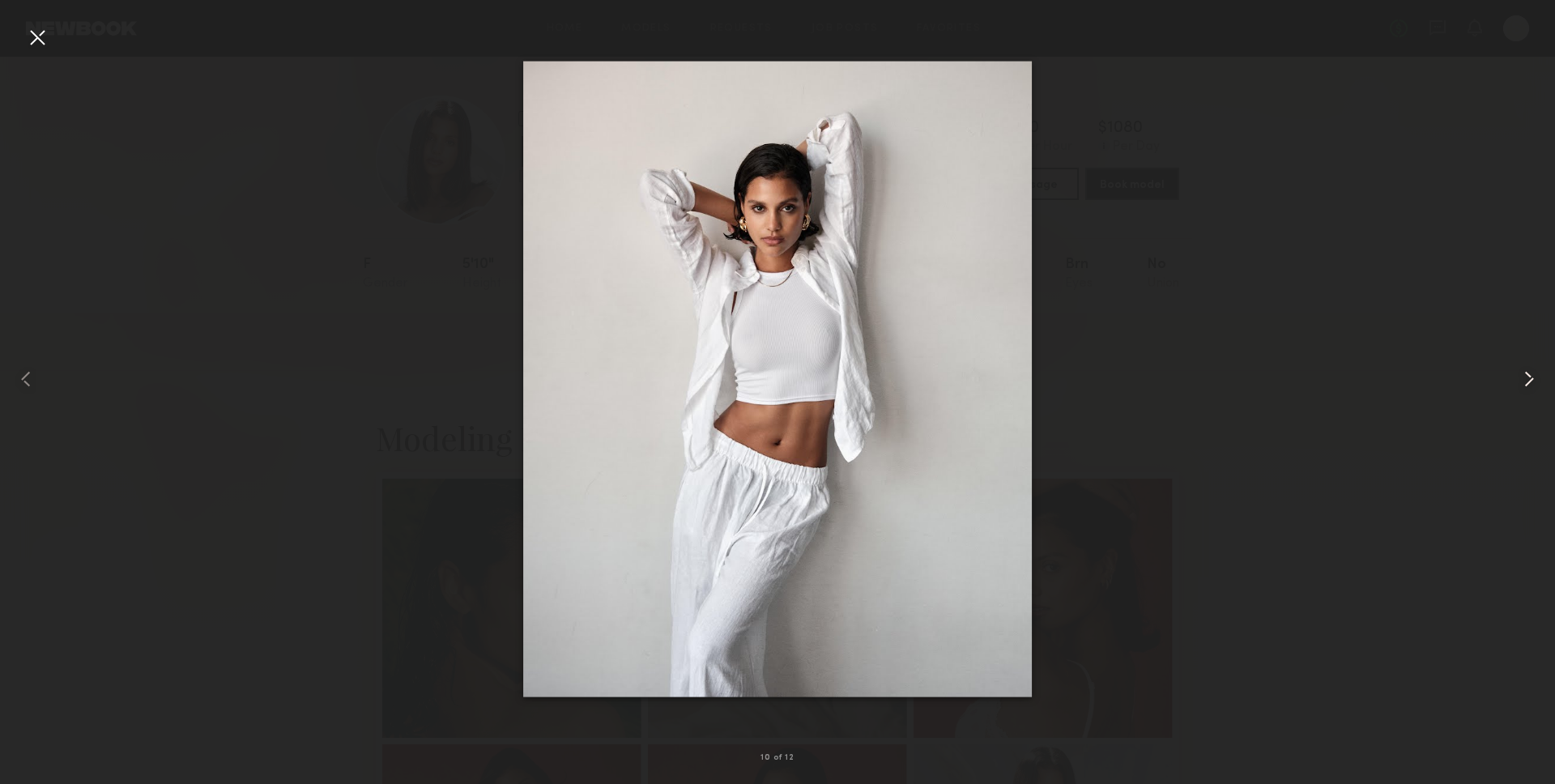
click at [1534, 274] on div at bounding box center [1524, 379] width 63 height 706
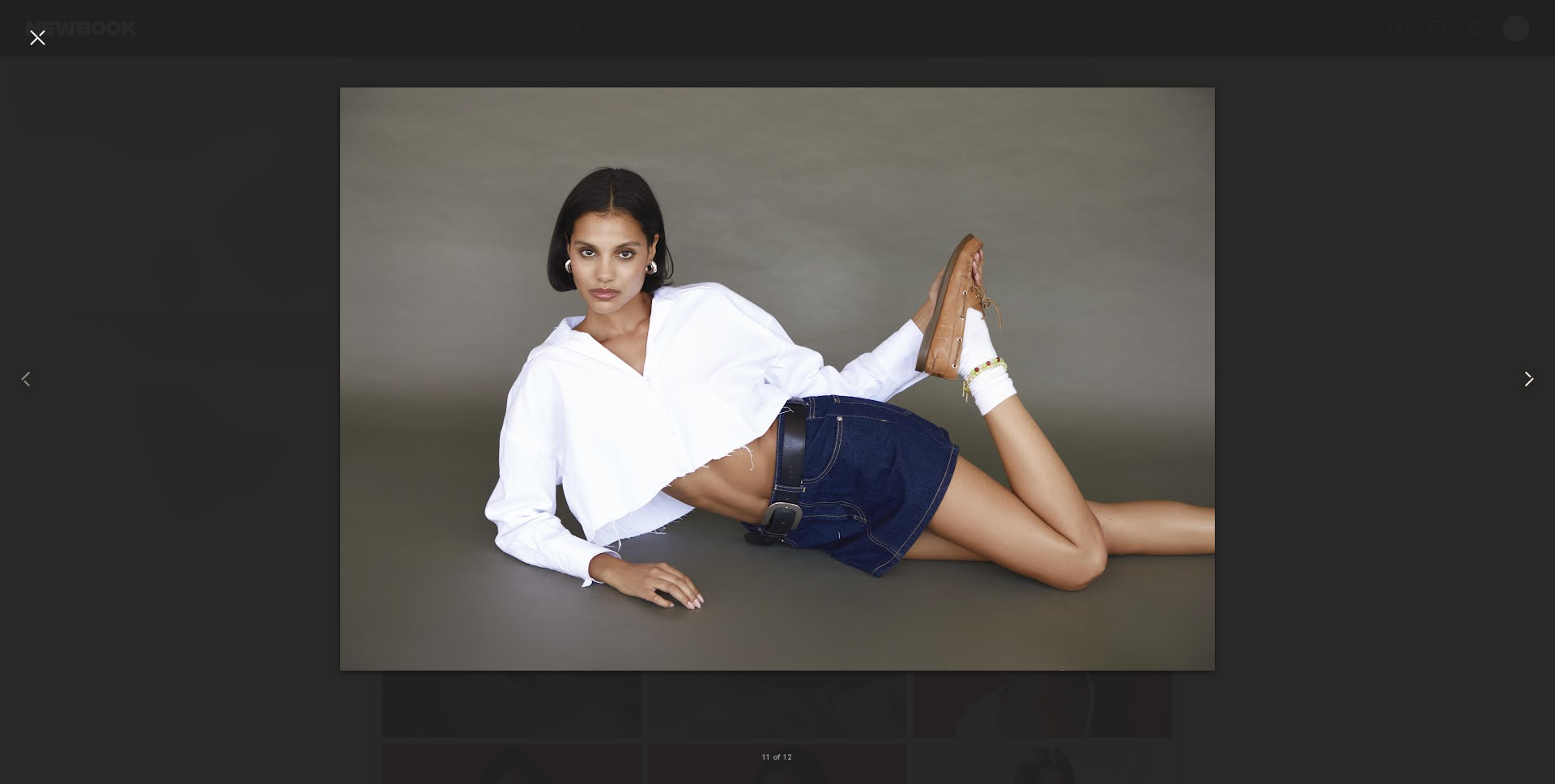
click at [1530, 263] on div at bounding box center [1524, 379] width 63 height 706
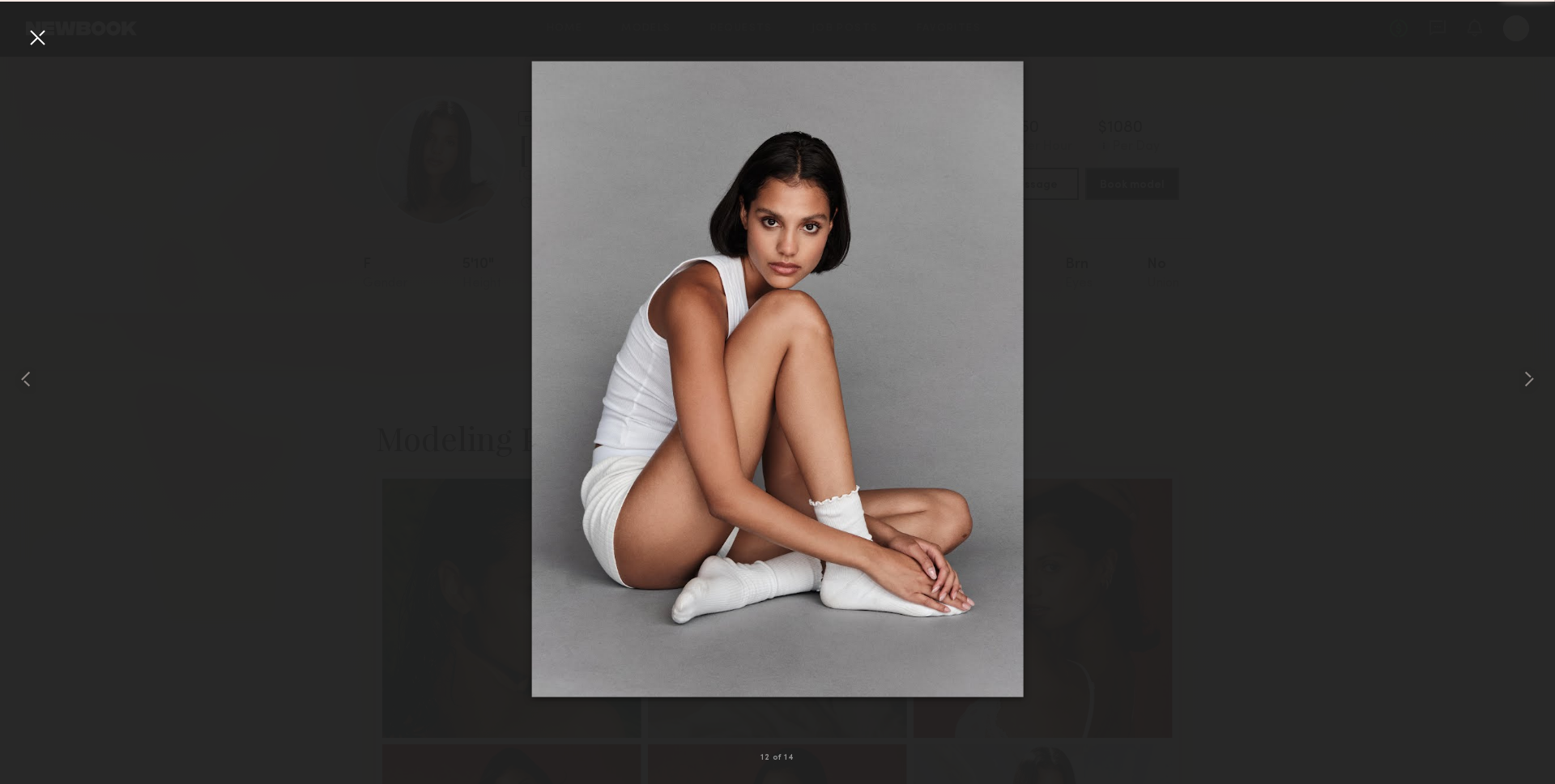
click at [723, 290] on img at bounding box center [778, 379] width 491 height 636
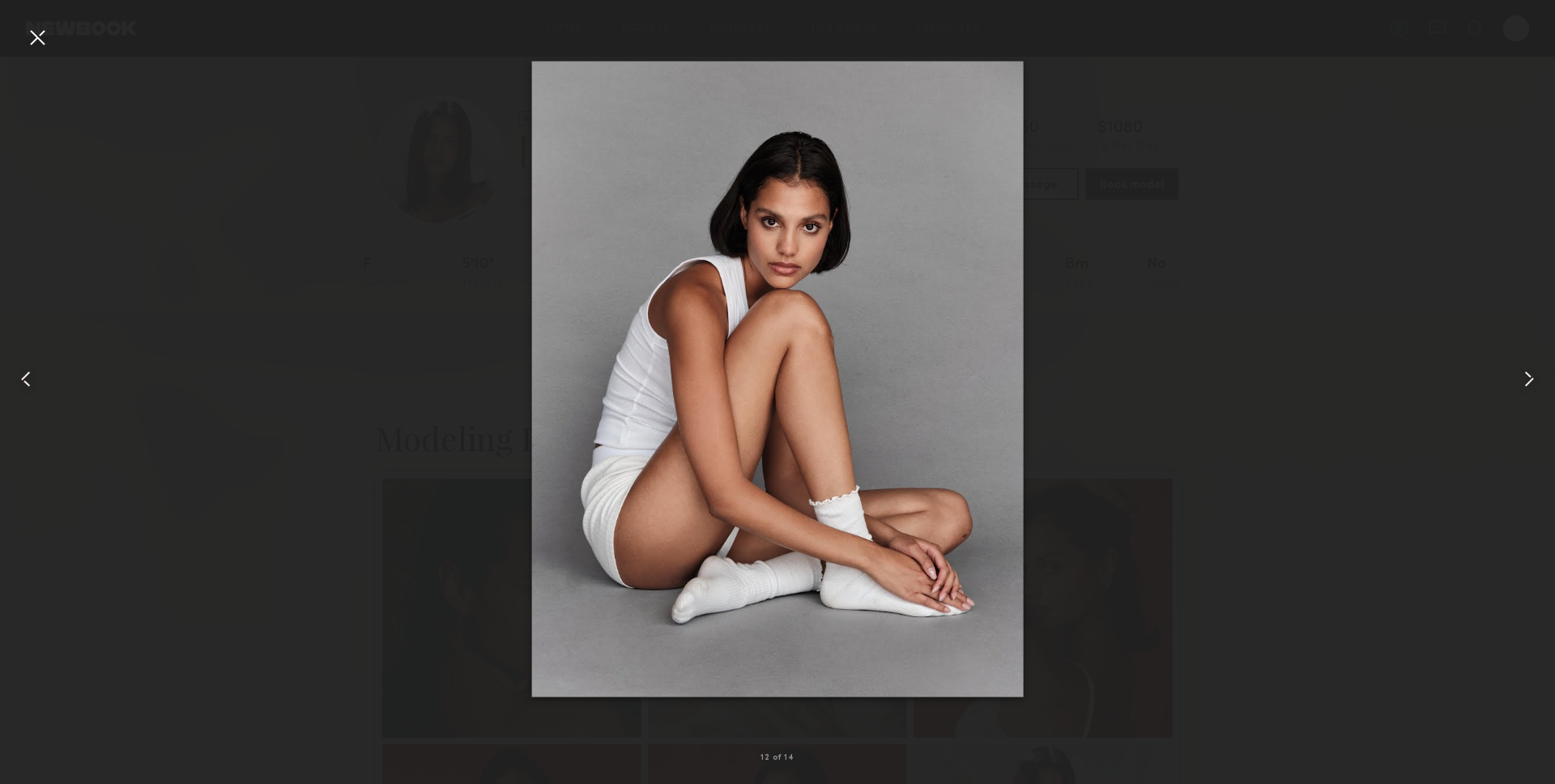
click at [1492, 247] on div at bounding box center [1524, 379] width 63 height 706
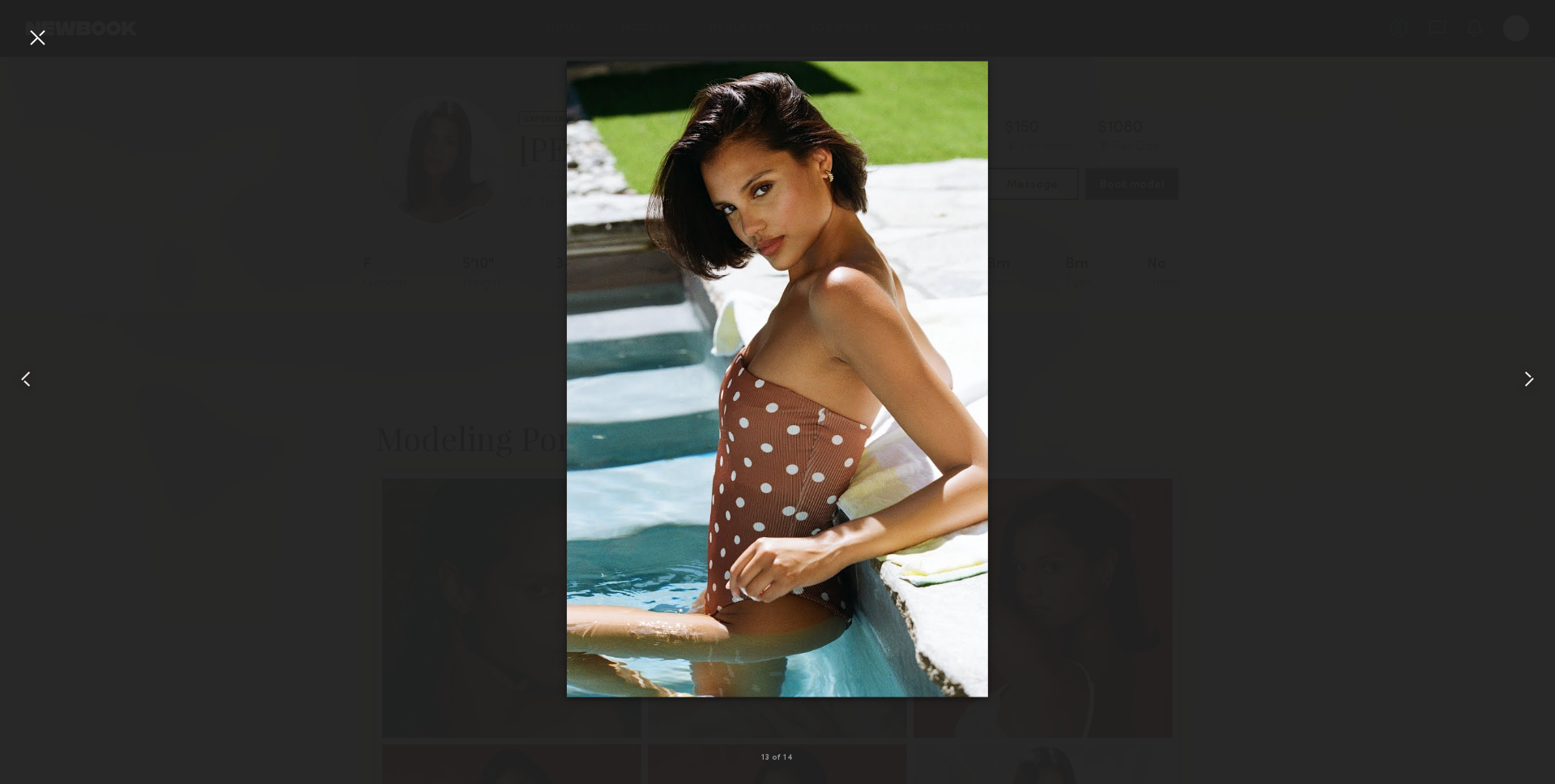
click at [1535, 316] on div at bounding box center [1524, 379] width 63 height 706
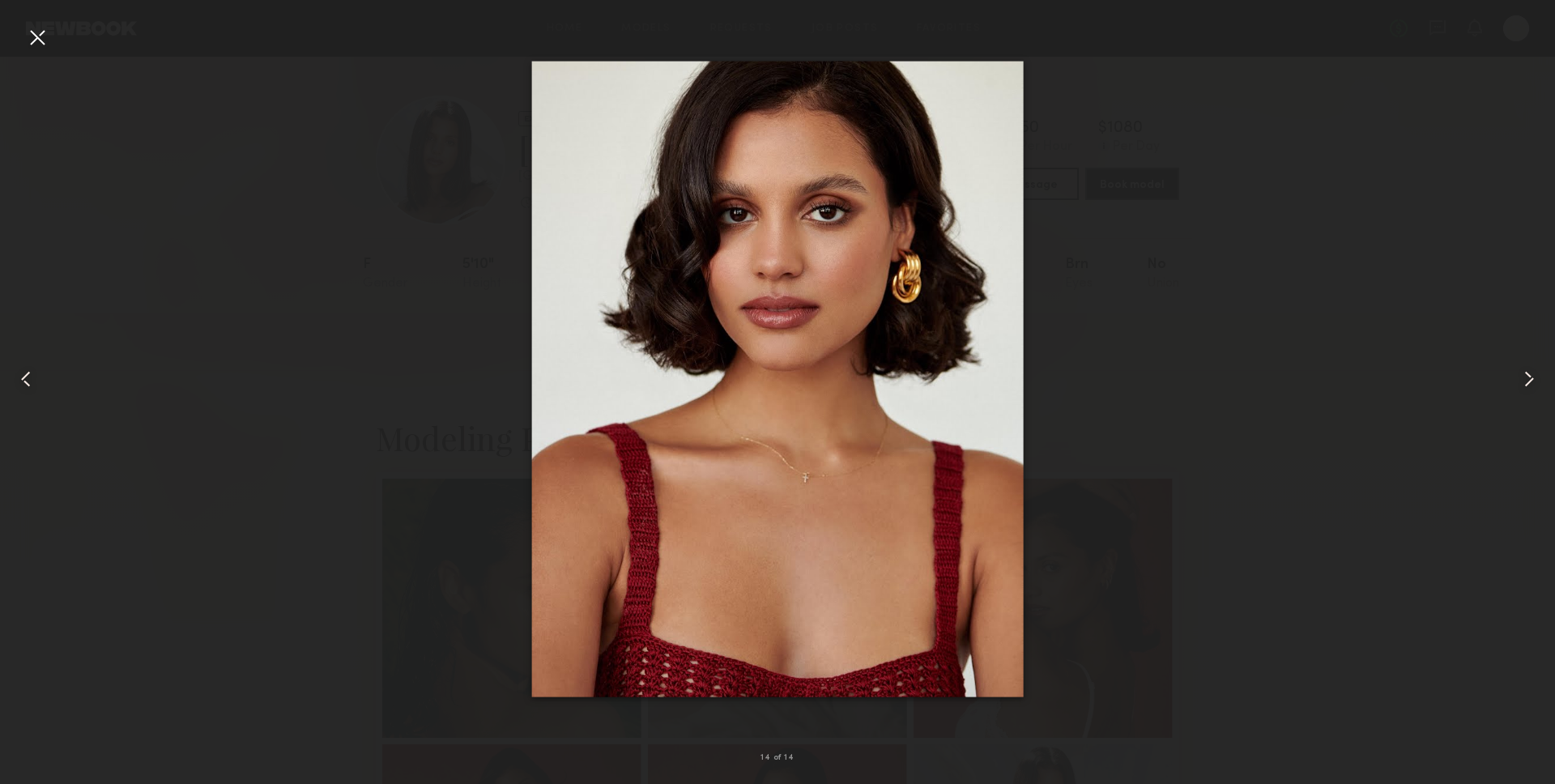
click at [1493, 405] on div at bounding box center [1524, 379] width 63 height 706
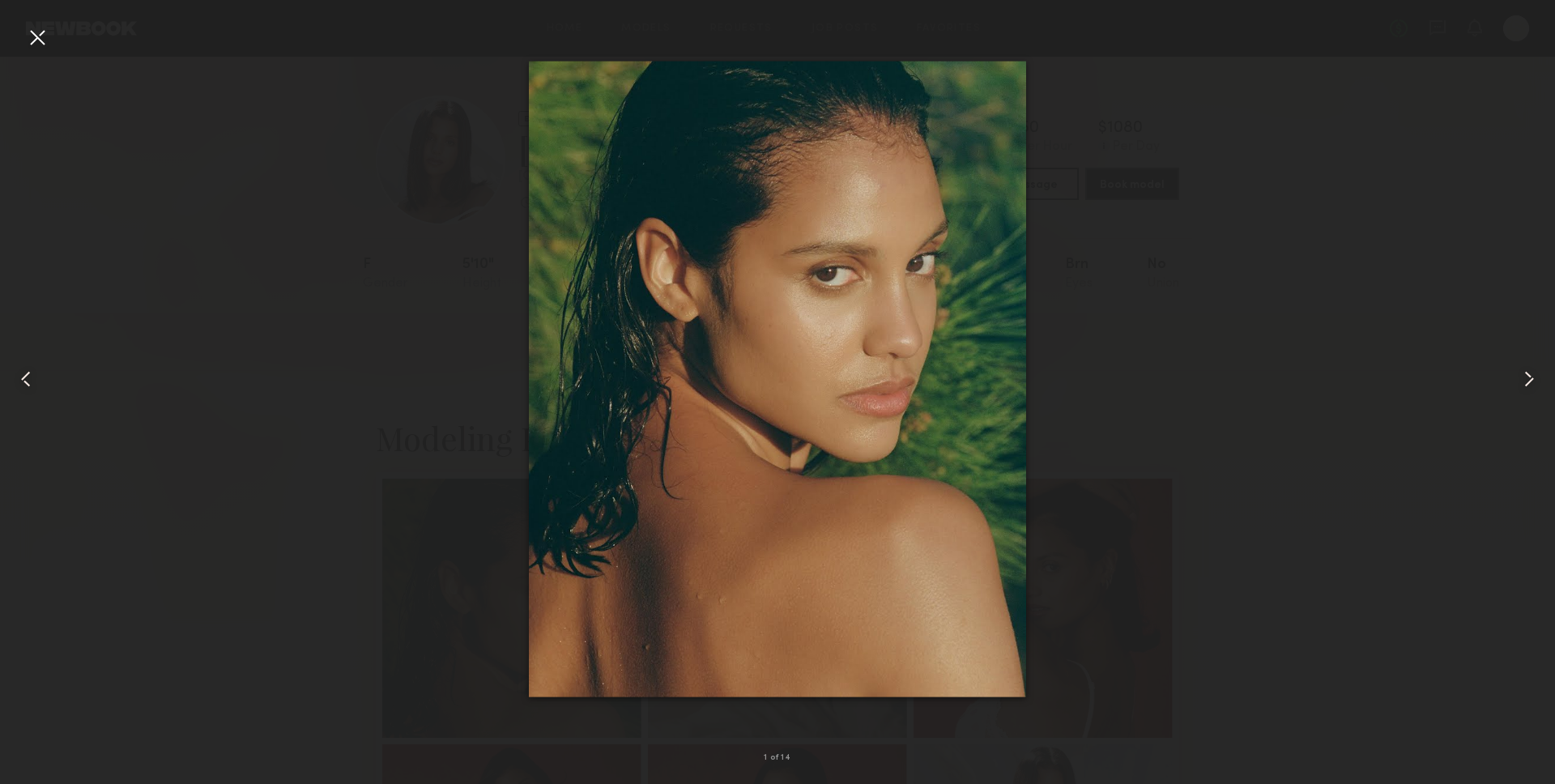
click at [1493, 405] on div at bounding box center [1524, 379] width 63 height 706
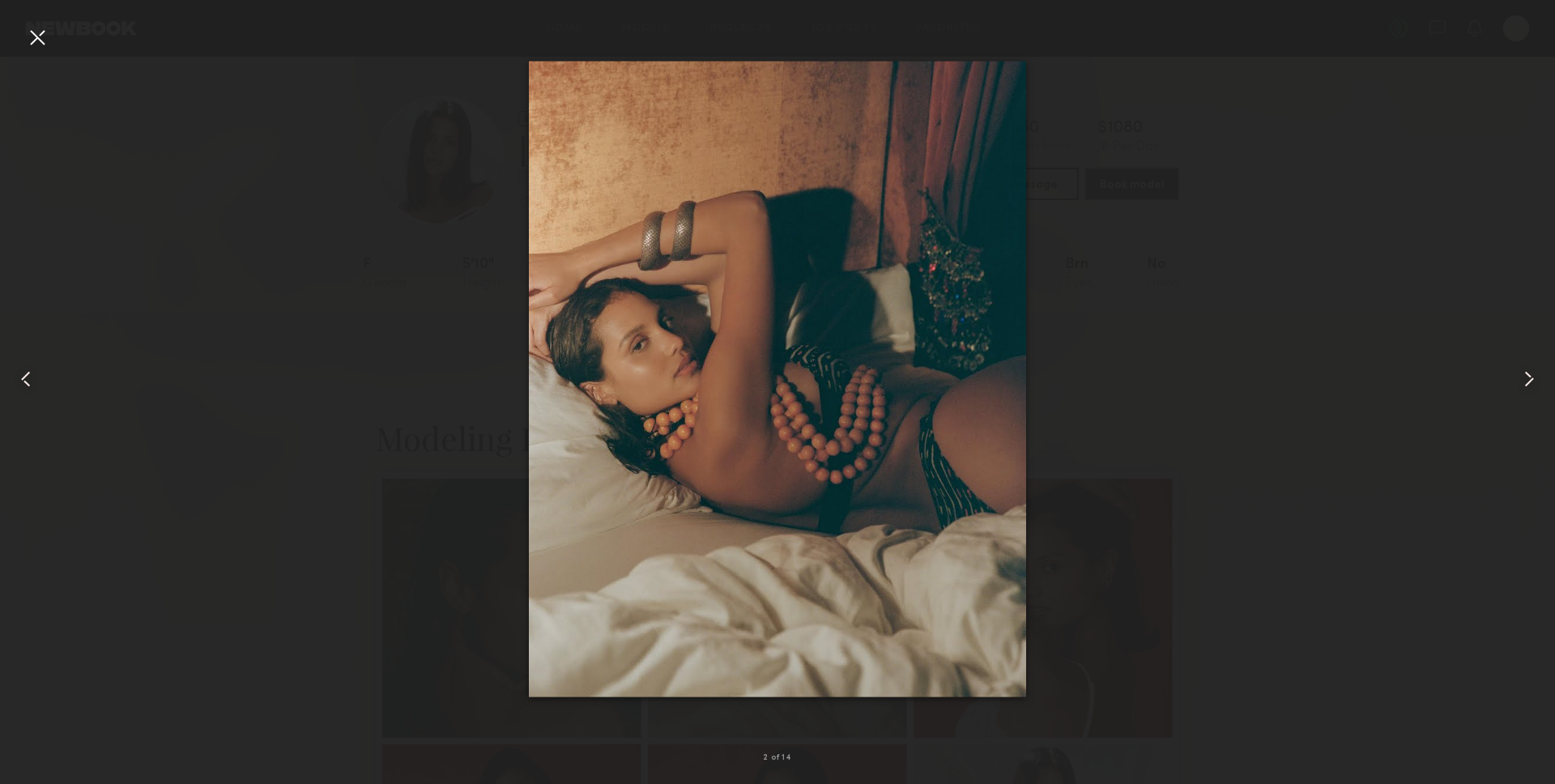
click at [1496, 400] on div at bounding box center [1524, 379] width 63 height 706
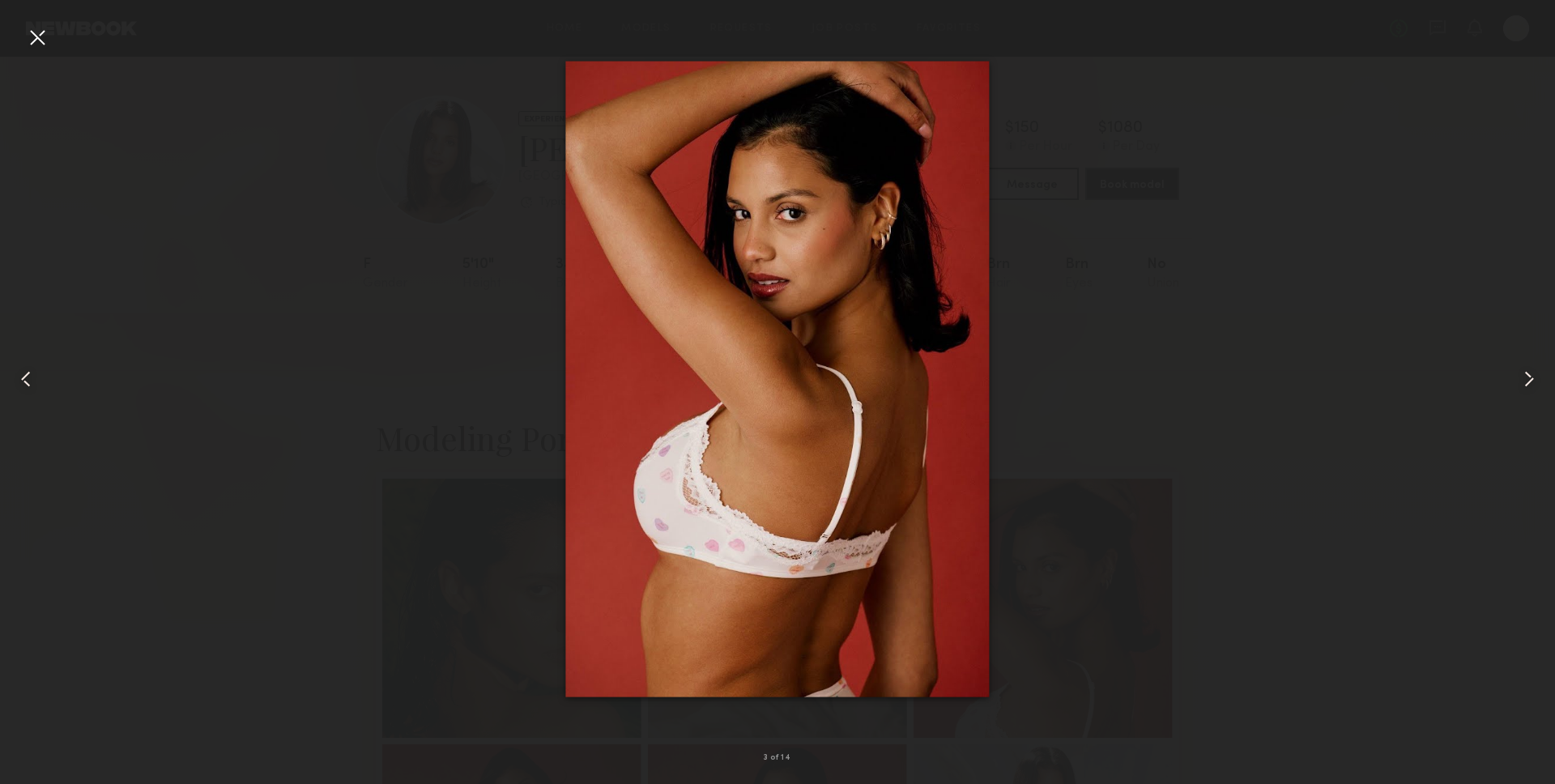
click at [262, 129] on div at bounding box center [777, 379] width 1555 height 706
click at [52, 32] on div at bounding box center [31, 379] width 63 height 706
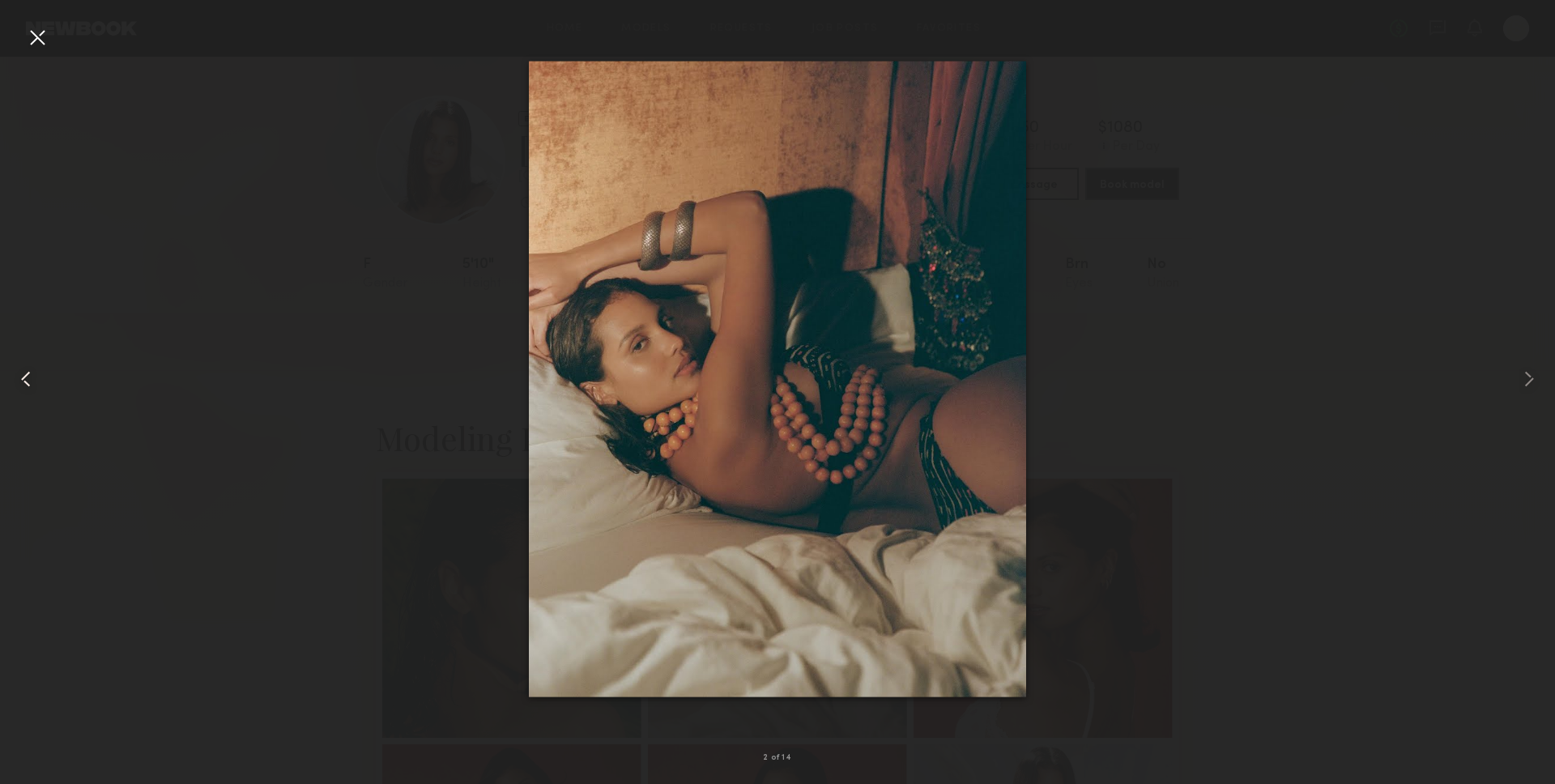
click at [52, 32] on div at bounding box center [31, 379] width 63 height 706
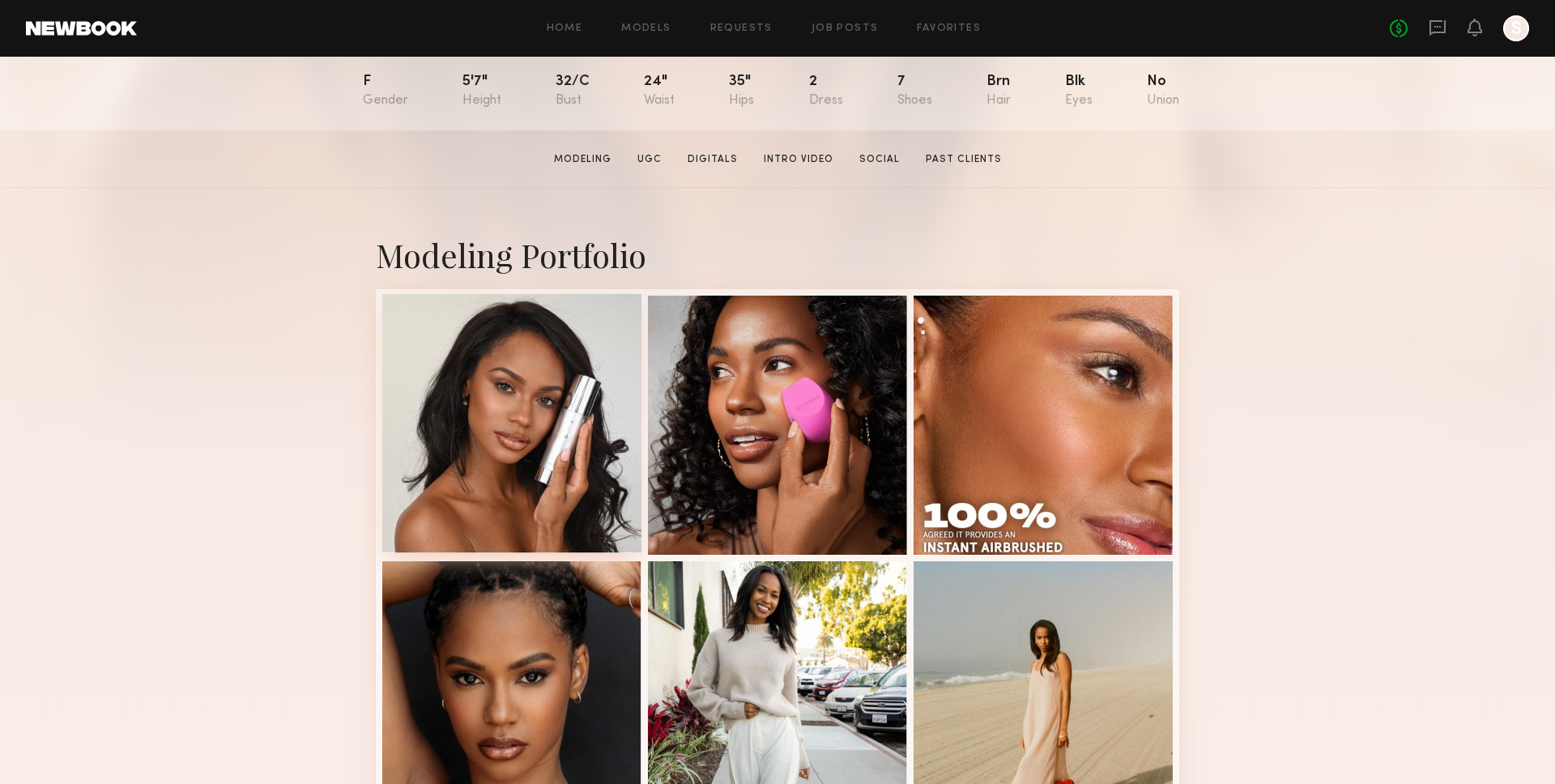
scroll to position [186, 0]
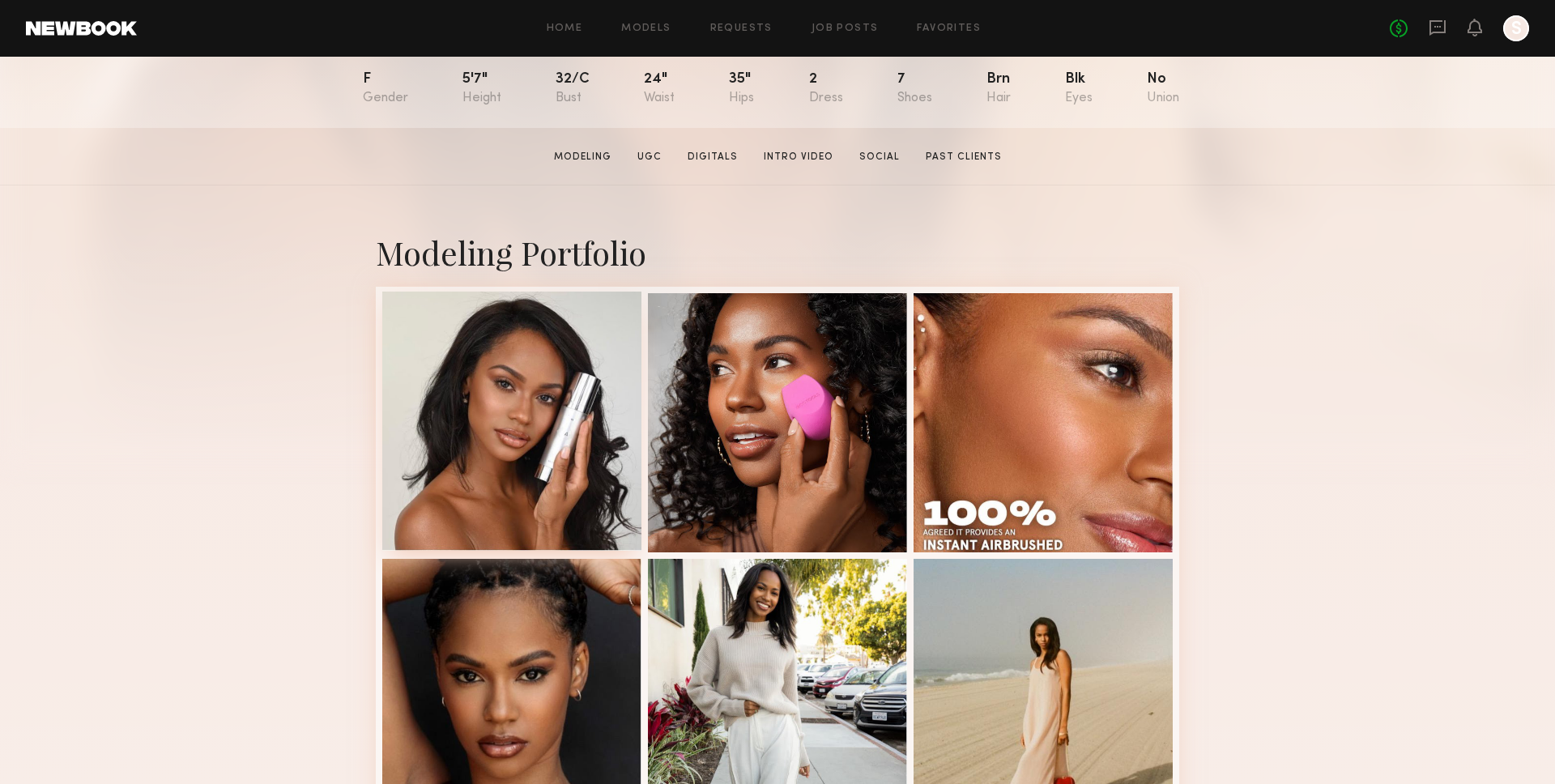
click at [498, 471] on div at bounding box center [512, 421] width 259 height 259
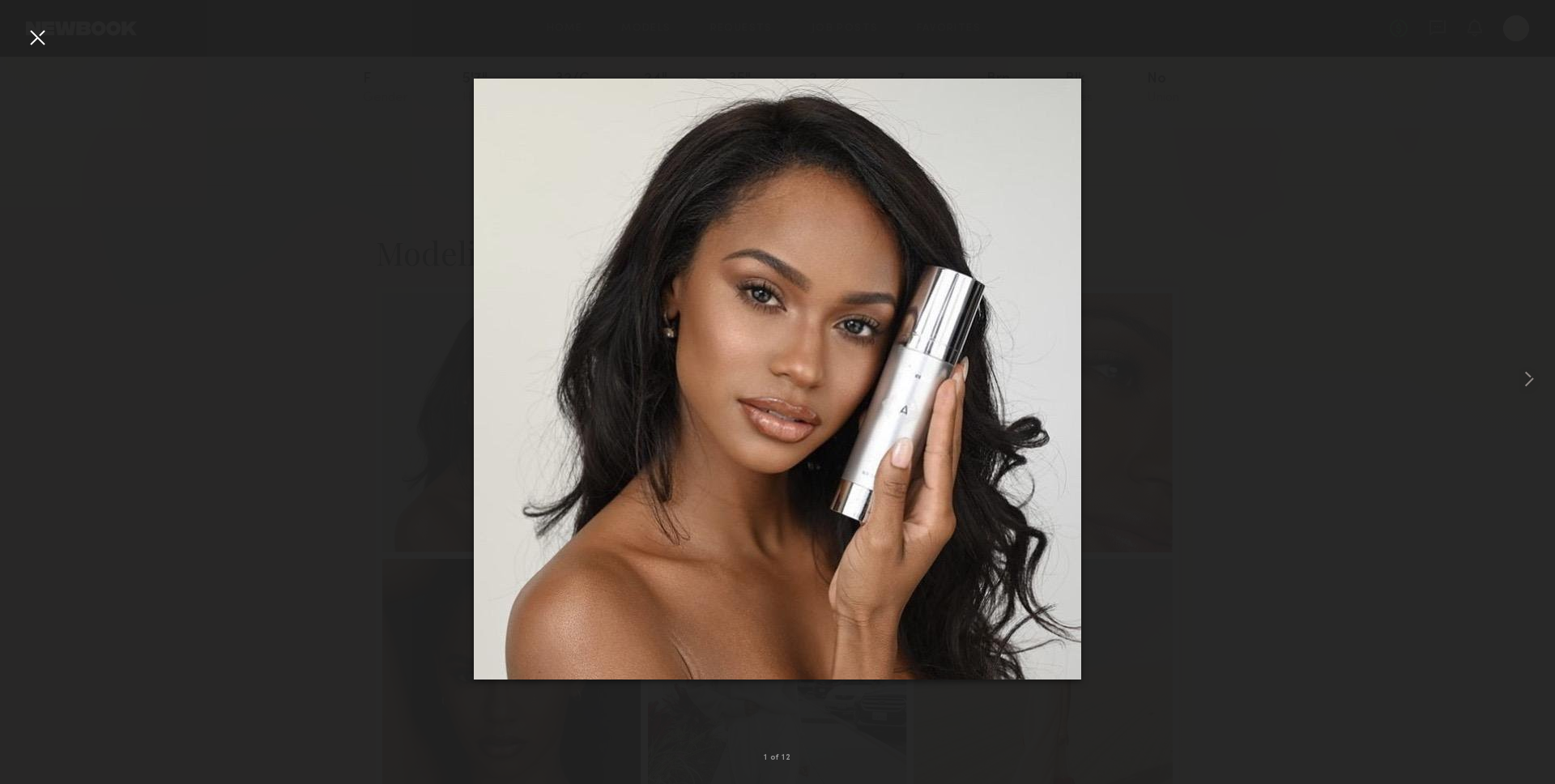
click at [55, 39] on div at bounding box center [777, 379] width 1555 height 706
click at [47, 30] on div at bounding box center [37, 37] width 26 height 26
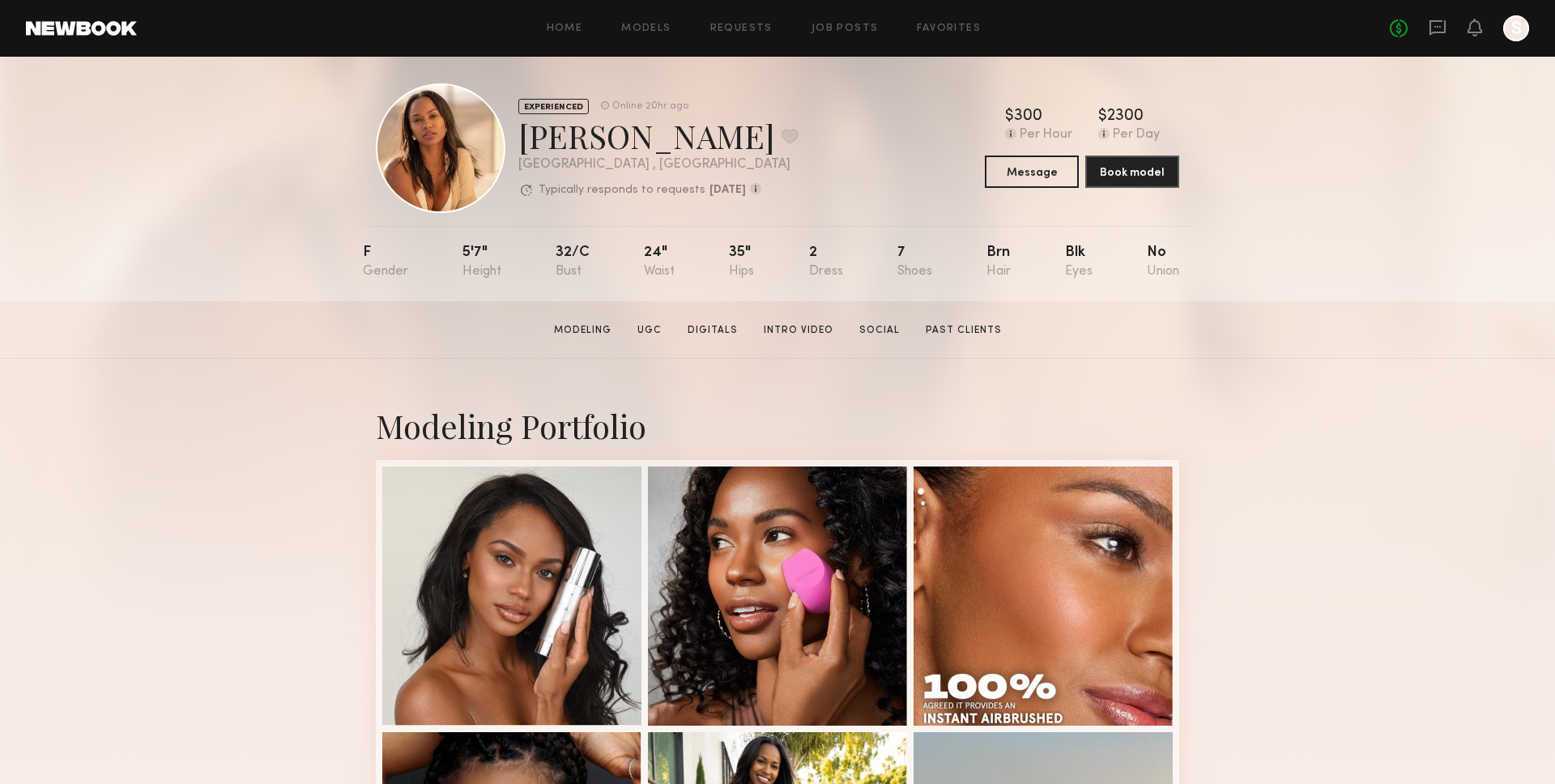
scroll to position [0, 0]
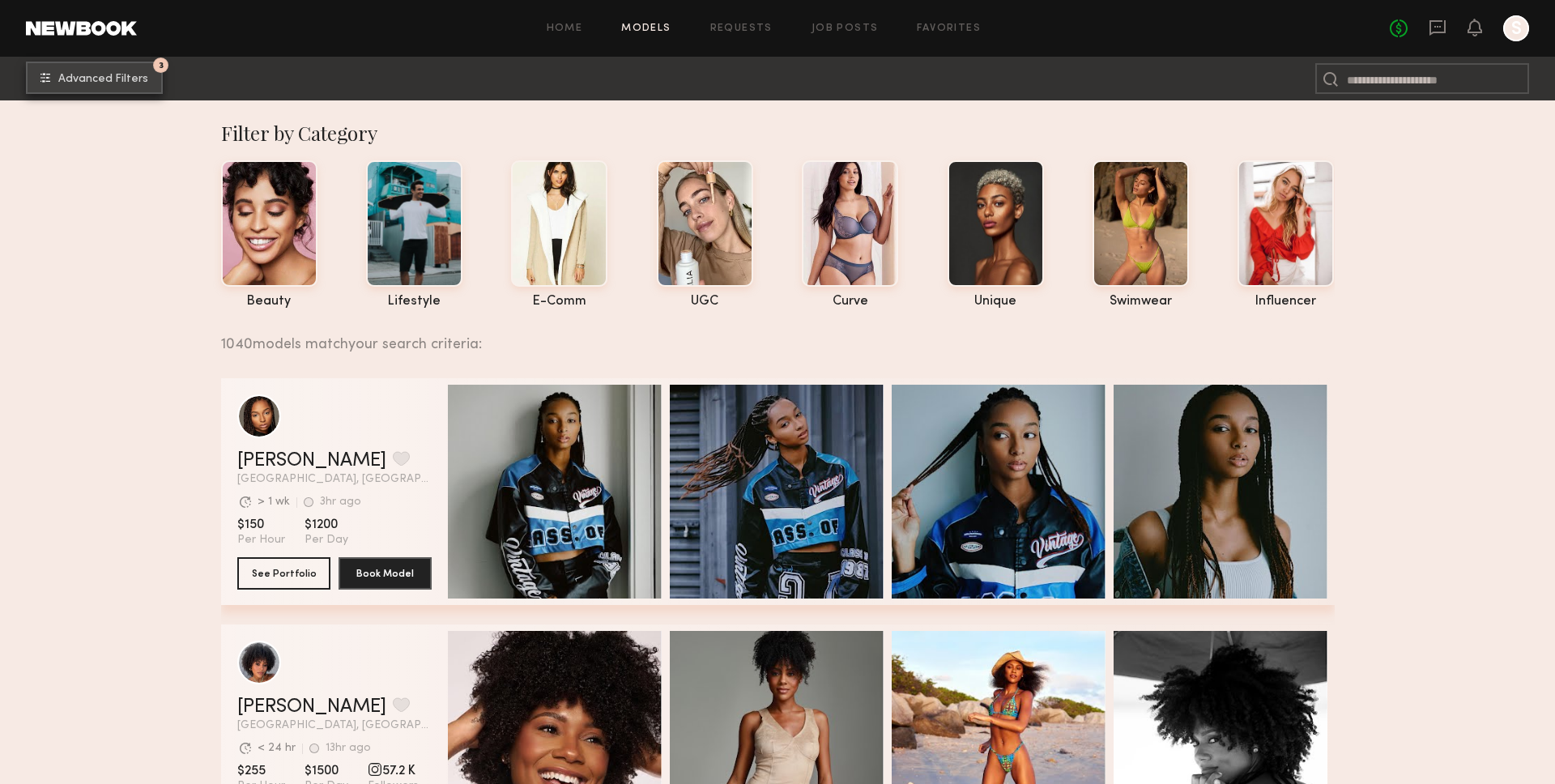
click at [151, 79] on button "3 Advanced Filters" at bounding box center [94, 78] width 137 height 32
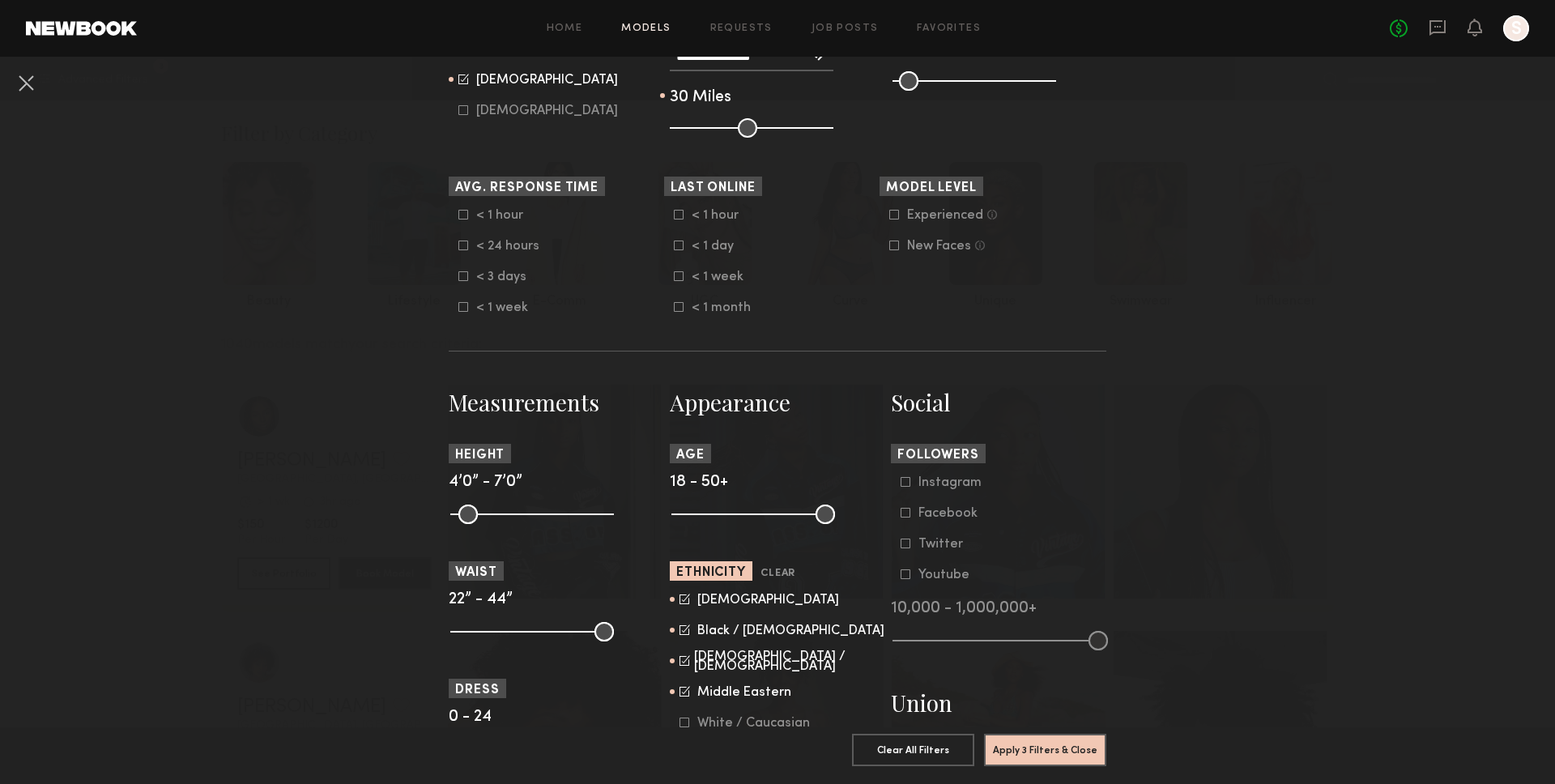
scroll to position [622, 0]
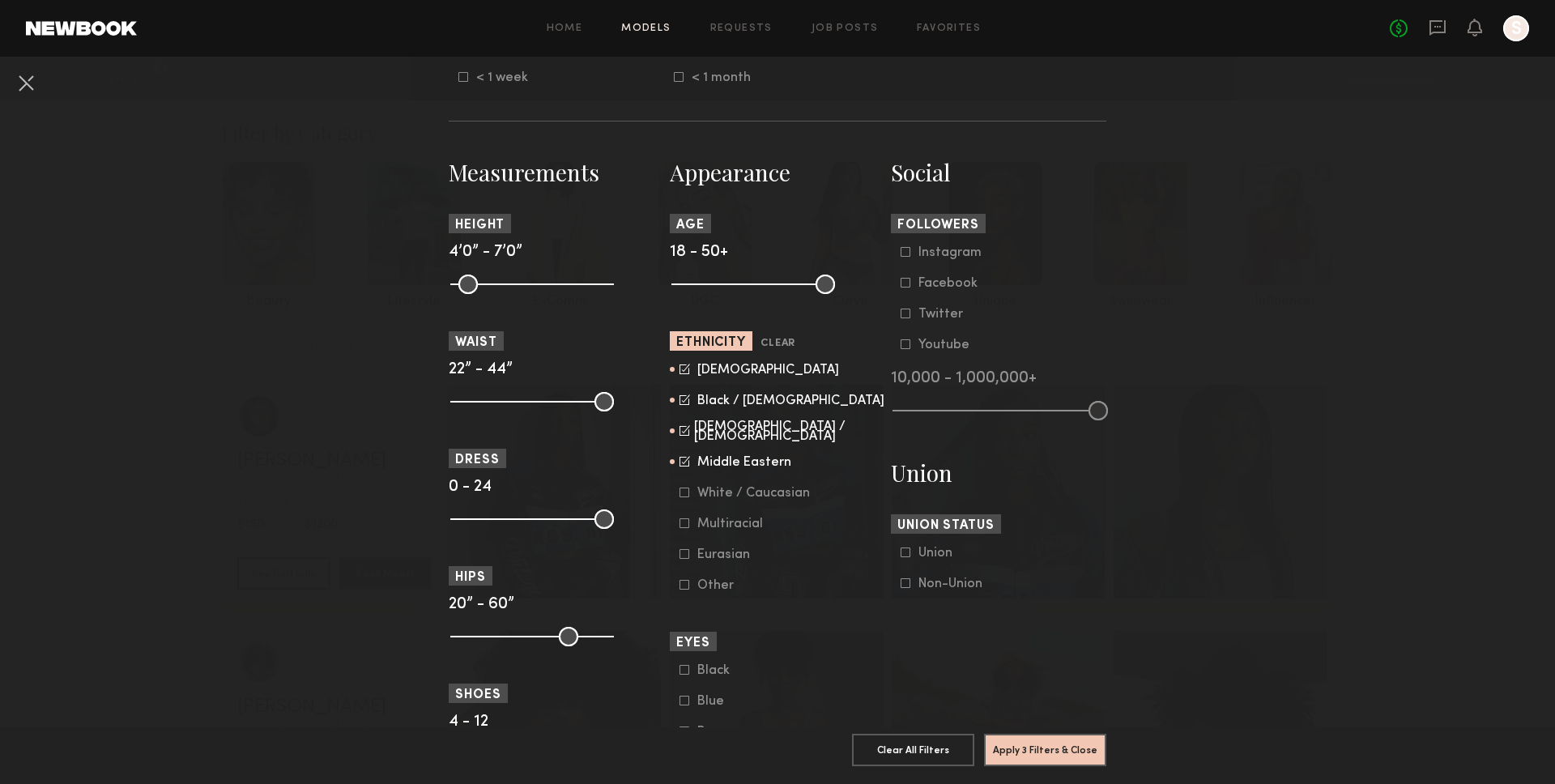
click at [740, 401] on div "Black / African American" at bounding box center [790, 400] width 187 height 10
click at [1028, 756] on button "Apply 3 Filters & Close" at bounding box center [1044, 748] width 122 height 32
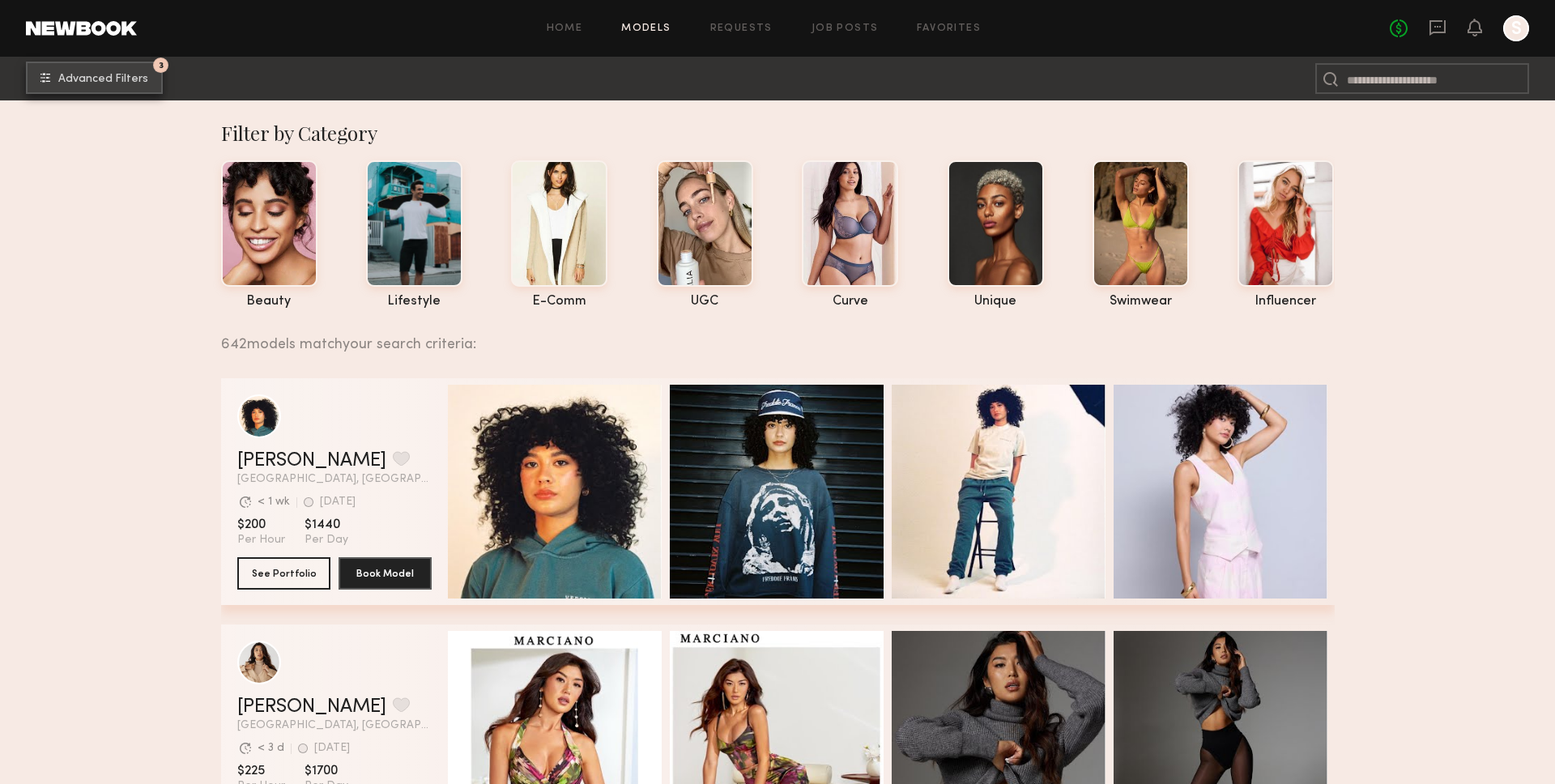
click at [124, 88] on button "3 Advanced Filters" at bounding box center [94, 78] width 137 height 32
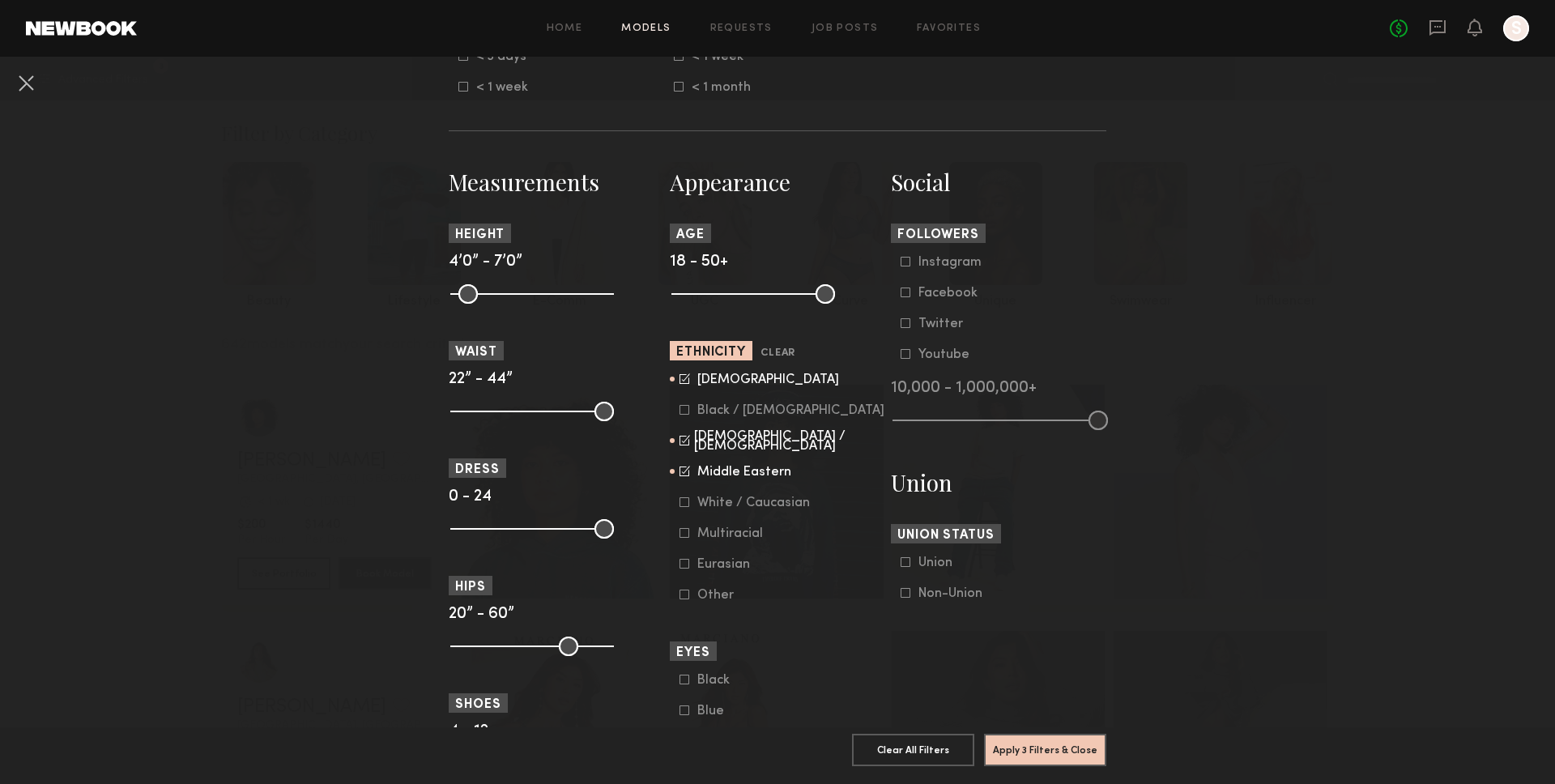
scroll to position [638, 0]
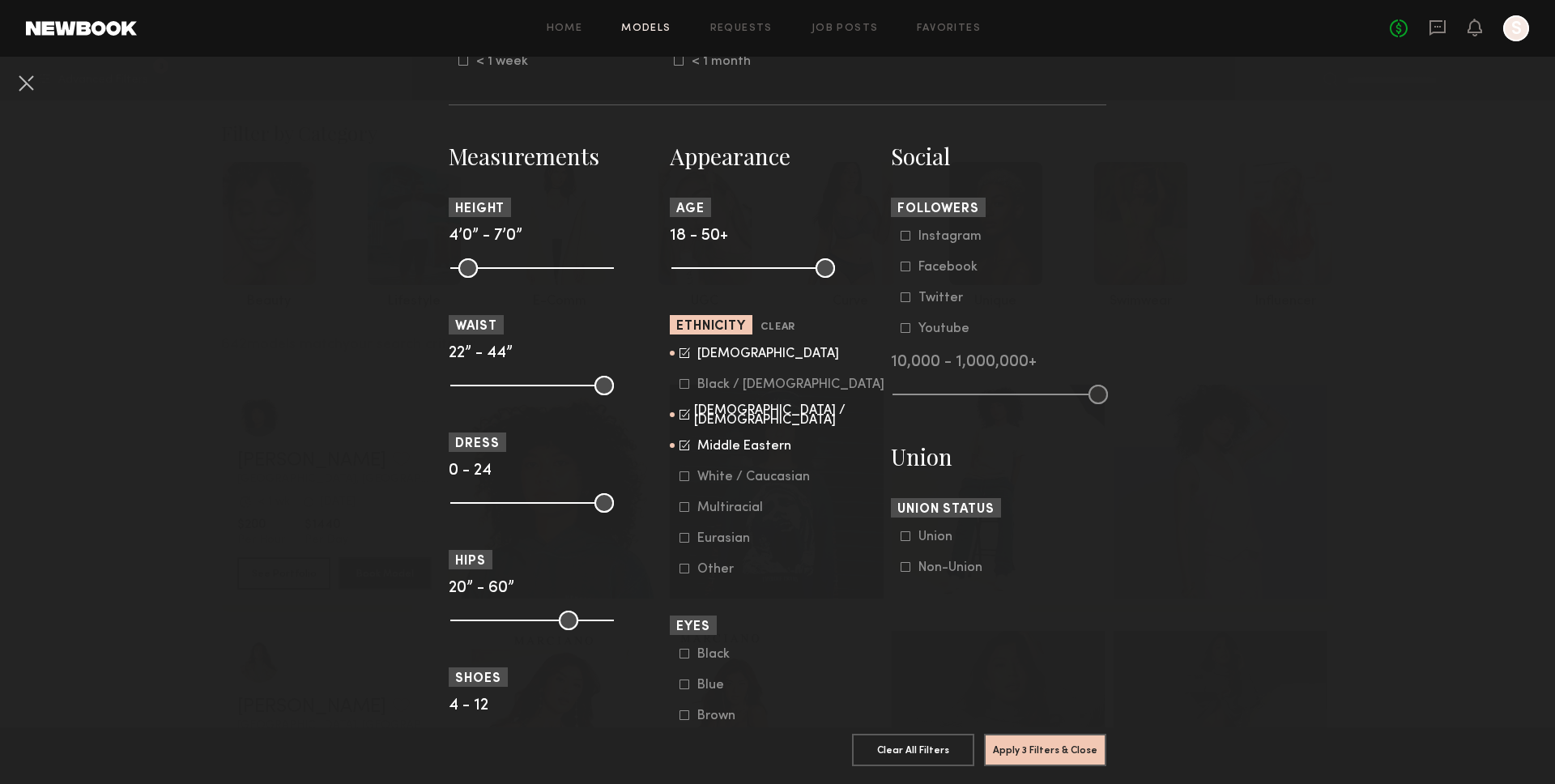
click at [362, 458] on nb-browse-filters "**********" at bounding box center [777, 305] width 1555 height 1775
click at [47, 82] on nb-browse-filters "**********" at bounding box center [777, 305] width 1555 height 1775
click at [18, 82] on button at bounding box center [26, 82] width 26 height 26
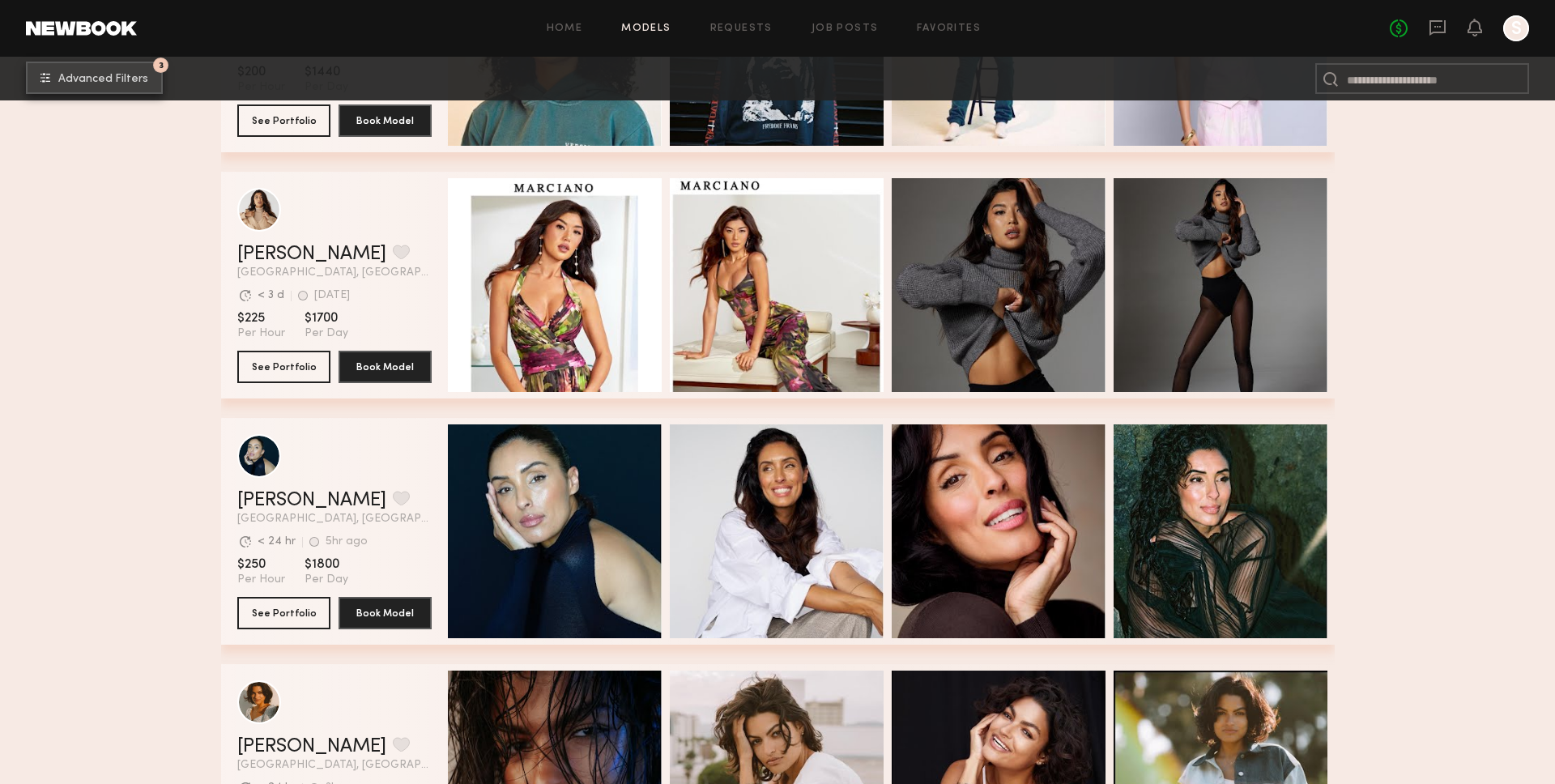
scroll to position [439, 0]
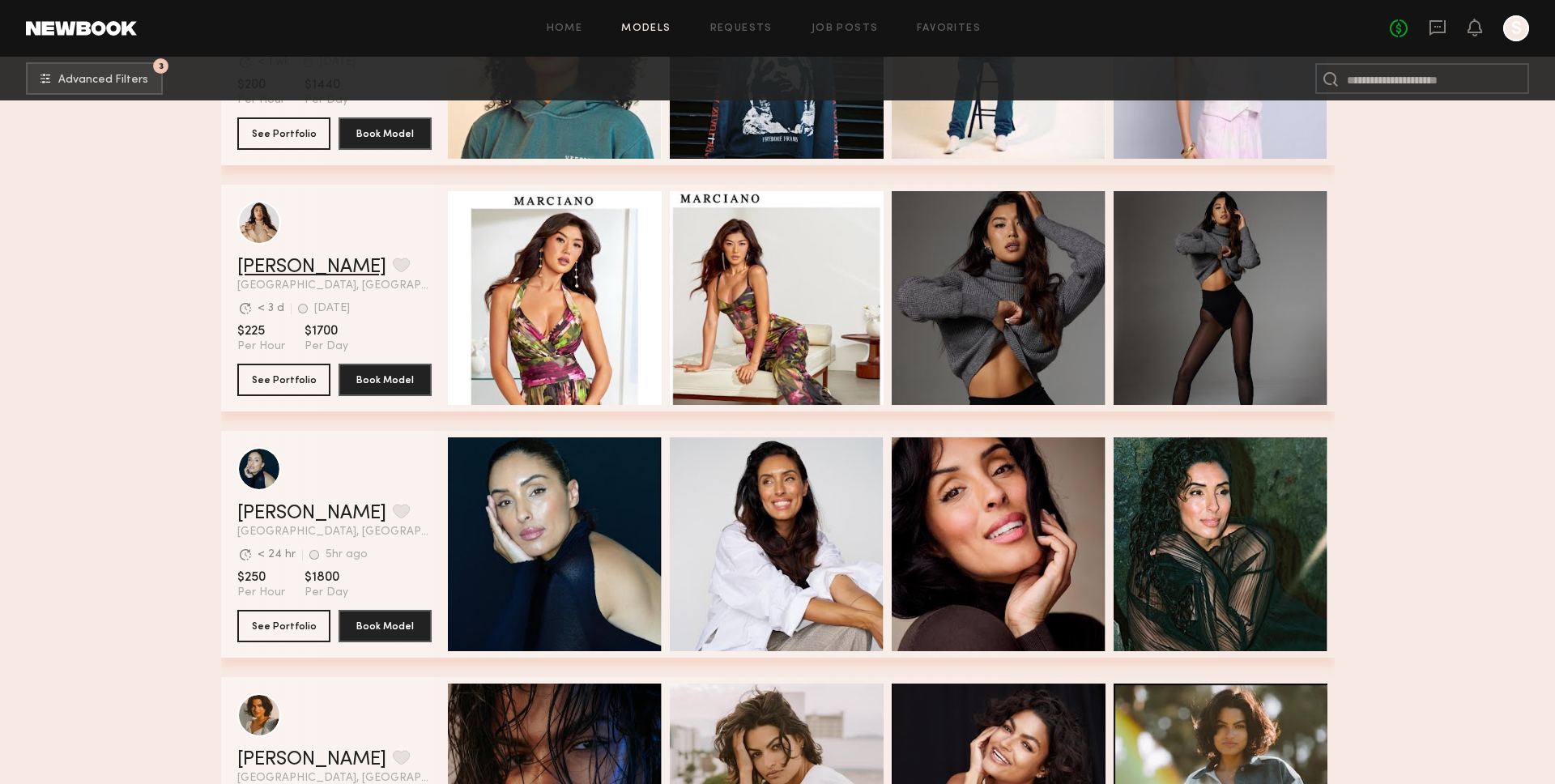
click at [289, 259] on link "Jenn L." at bounding box center [312, 267] width 149 height 20
click at [396, 278] on div "Jenn L. Favorite Los Angeles, CA Avg. request response time < 3 d 1d ago Last O…" at bounding box center [335, 274] width 195 height 34
click at [256, 259] on link "Jenn L." at bounding box center [312, 267] width 149 height 20
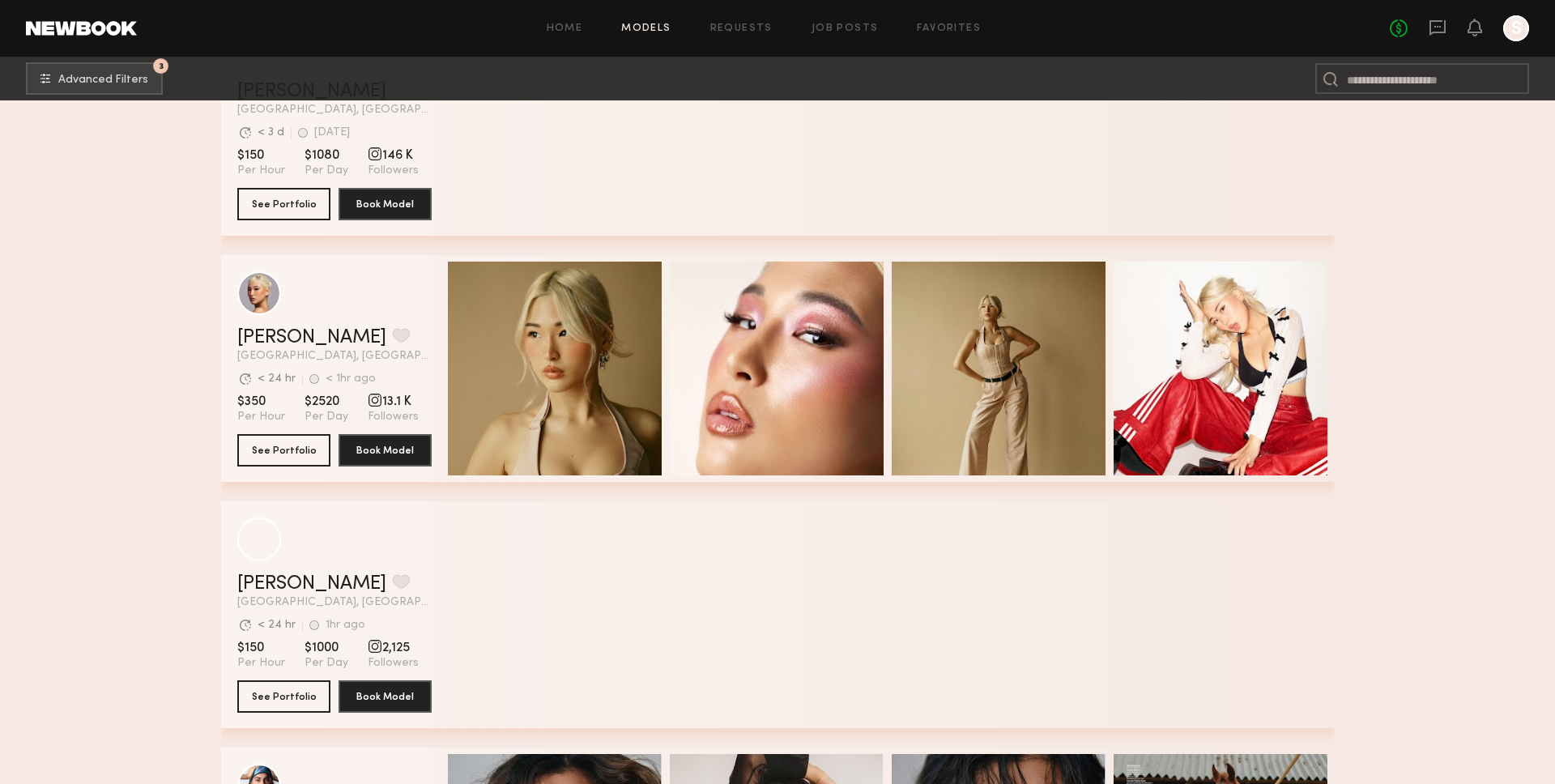
scroll to position [7323, 0]
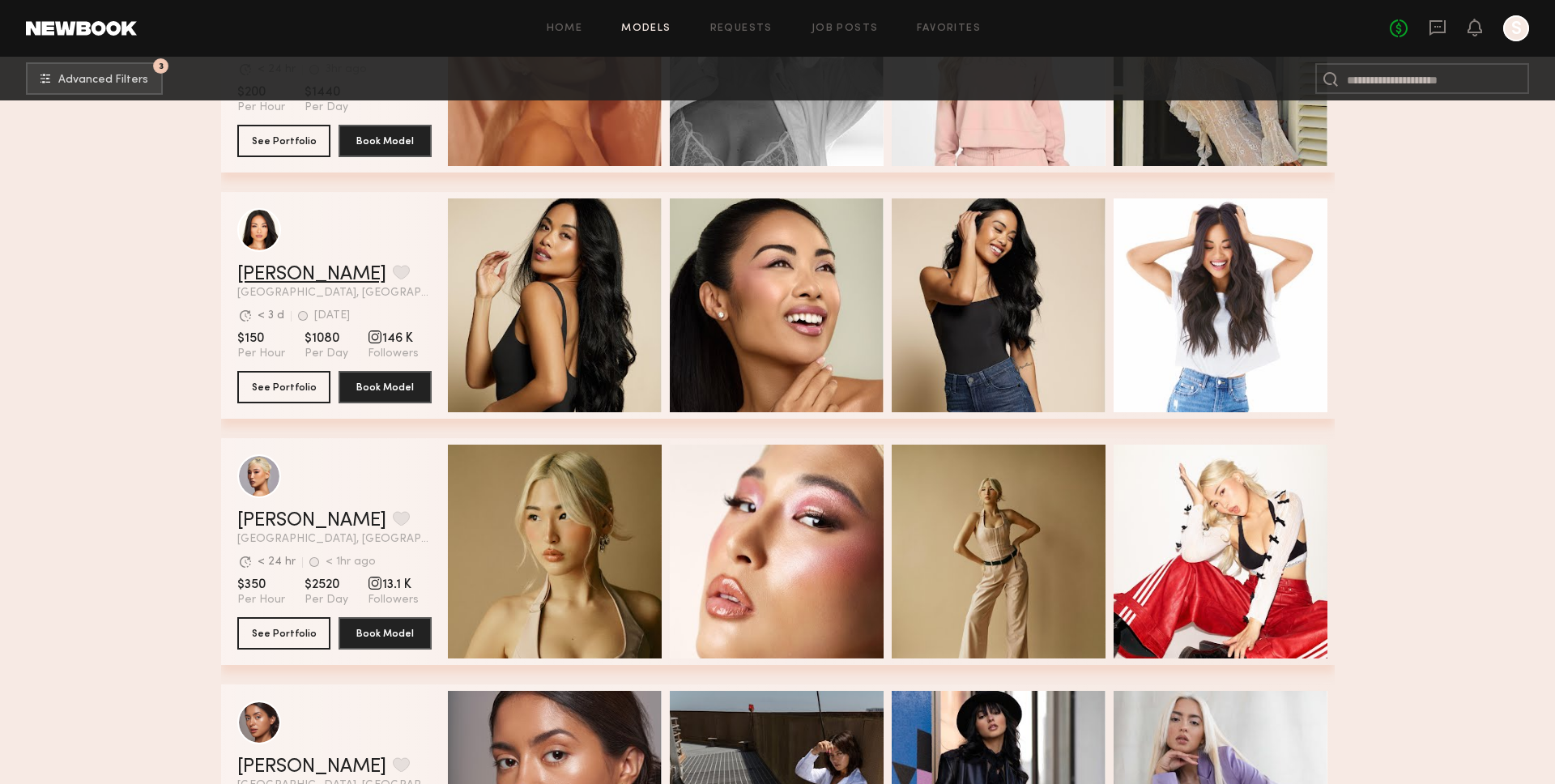
click at [263, 279] on link "Jules A." at bounding box center [312, 274] width 149 height 20
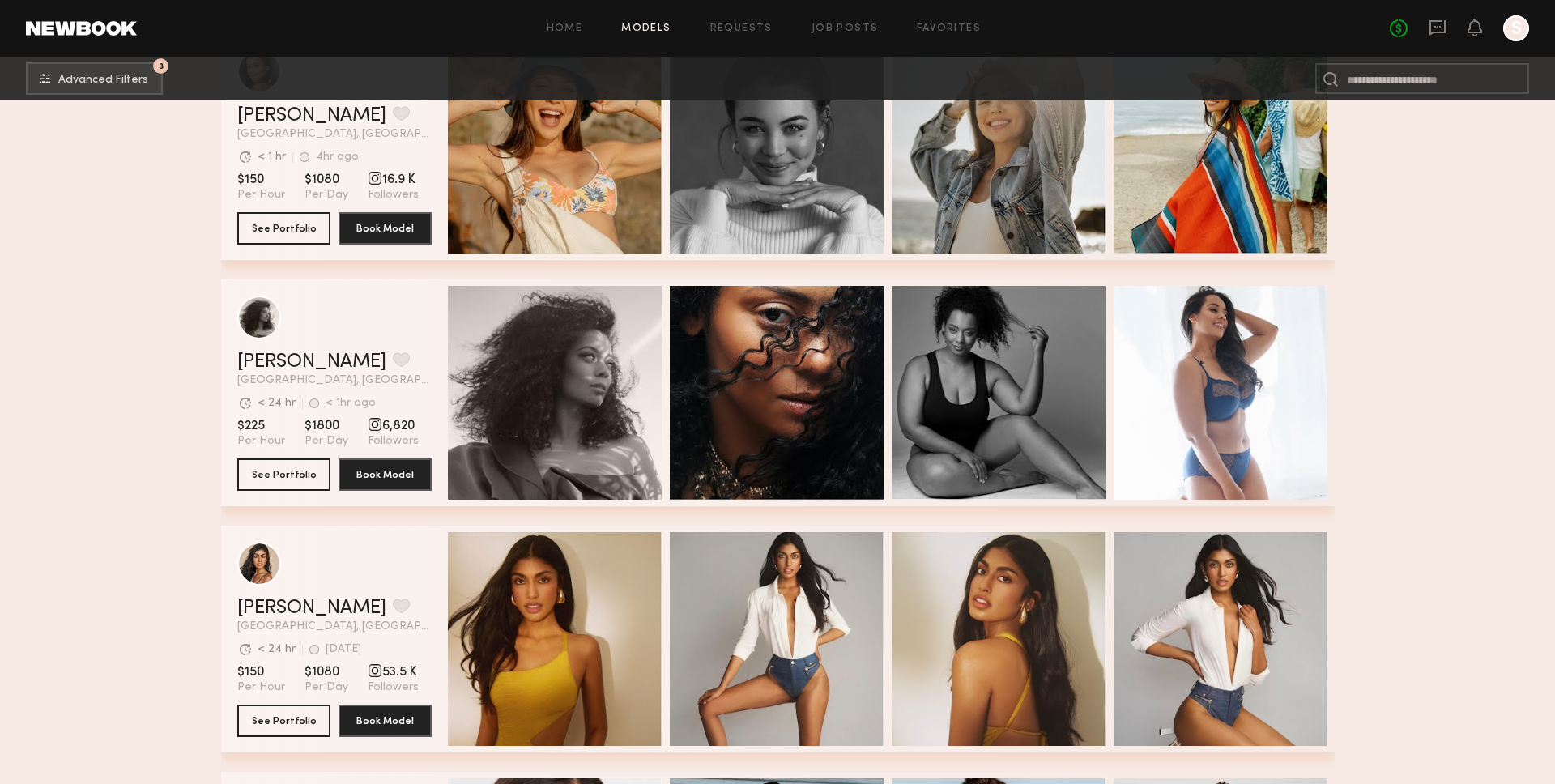
scroll to position [18591, 0]
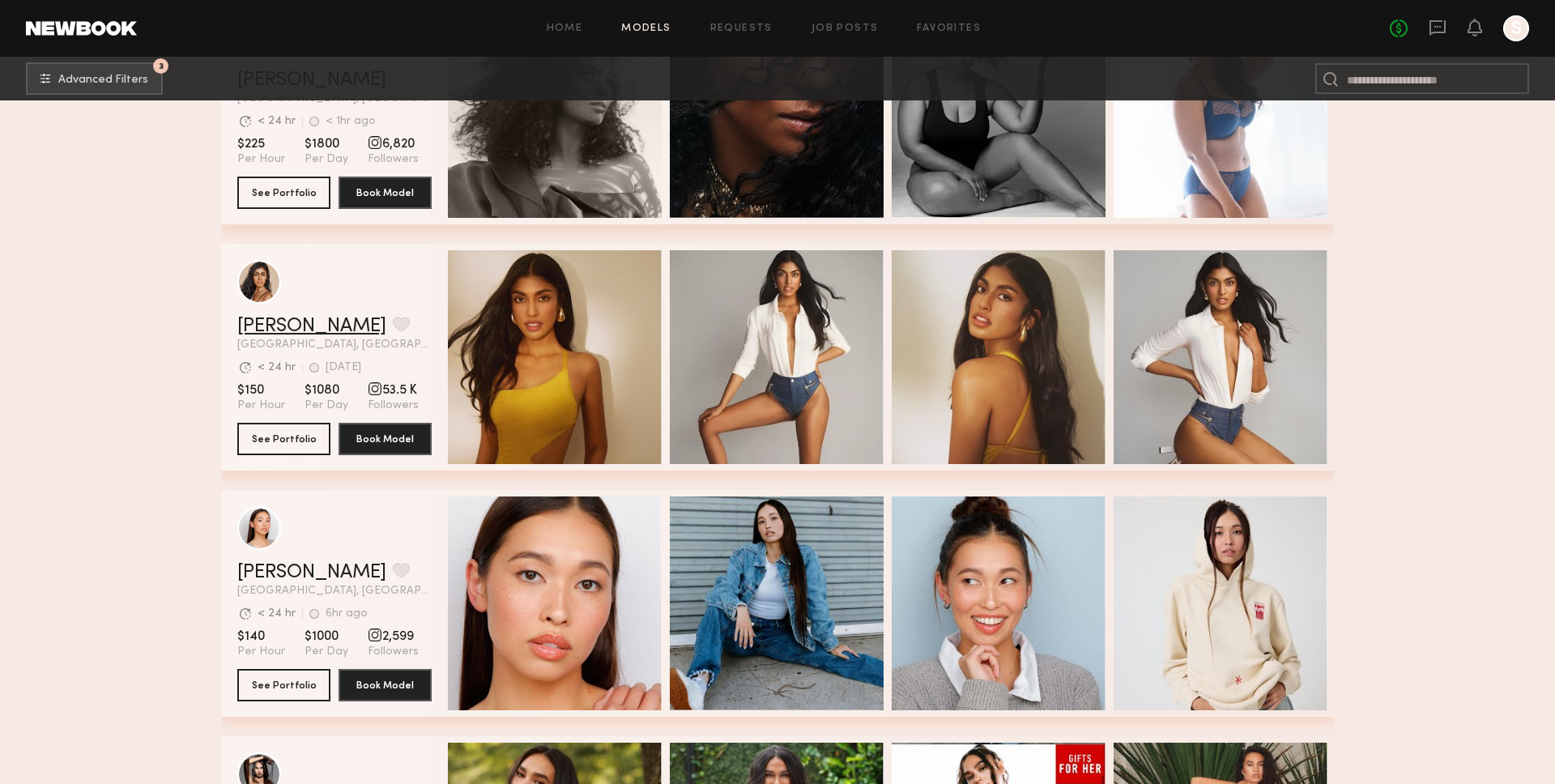
click at [294, 330] on link "Natasha W." at bounding box center [312, 326] width 149 height 20
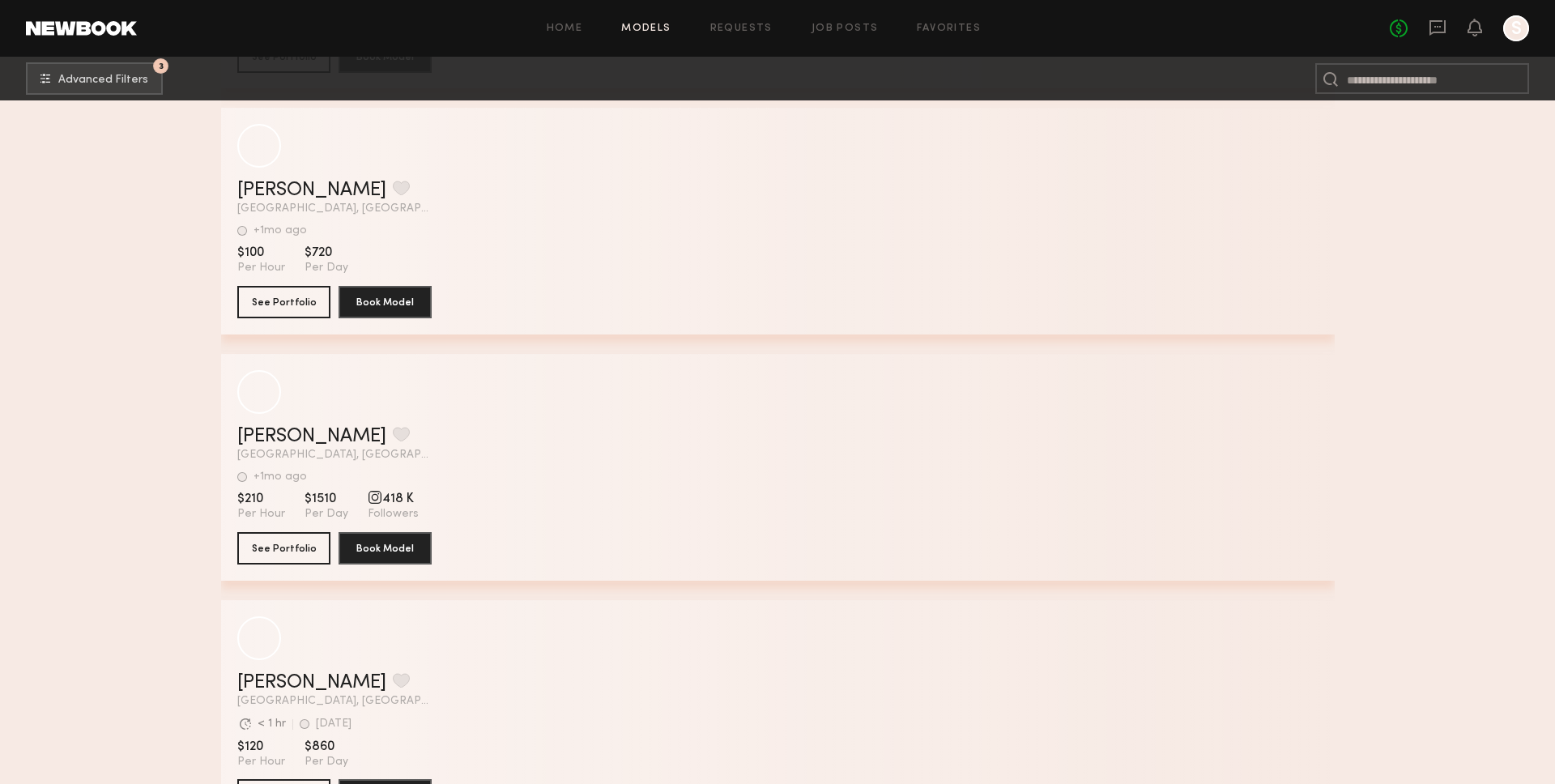
scroll to position [32273, 0]
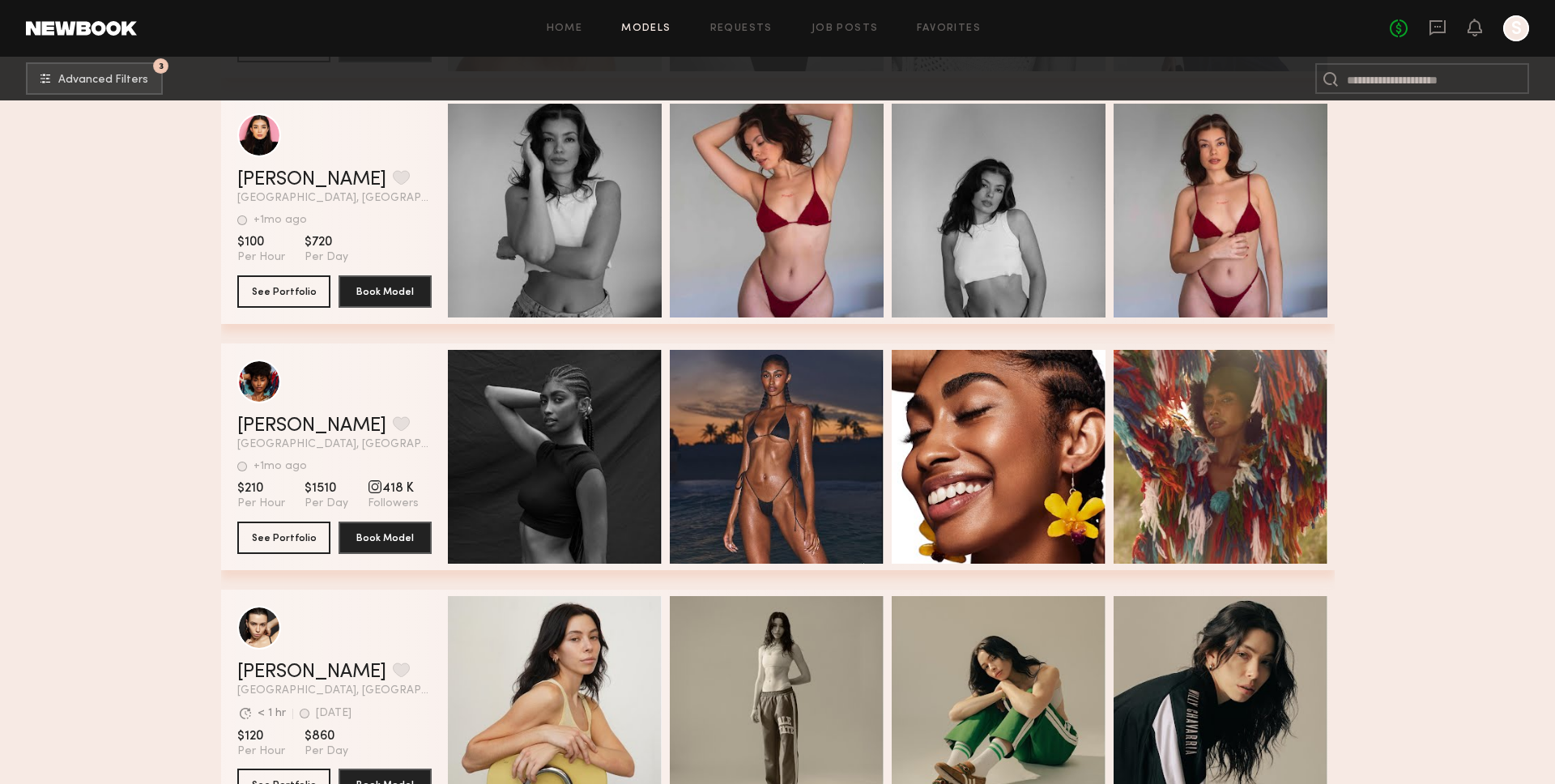
click at [297, 400] on div "grid" at bounding box center [335, 381] width 195 height 44
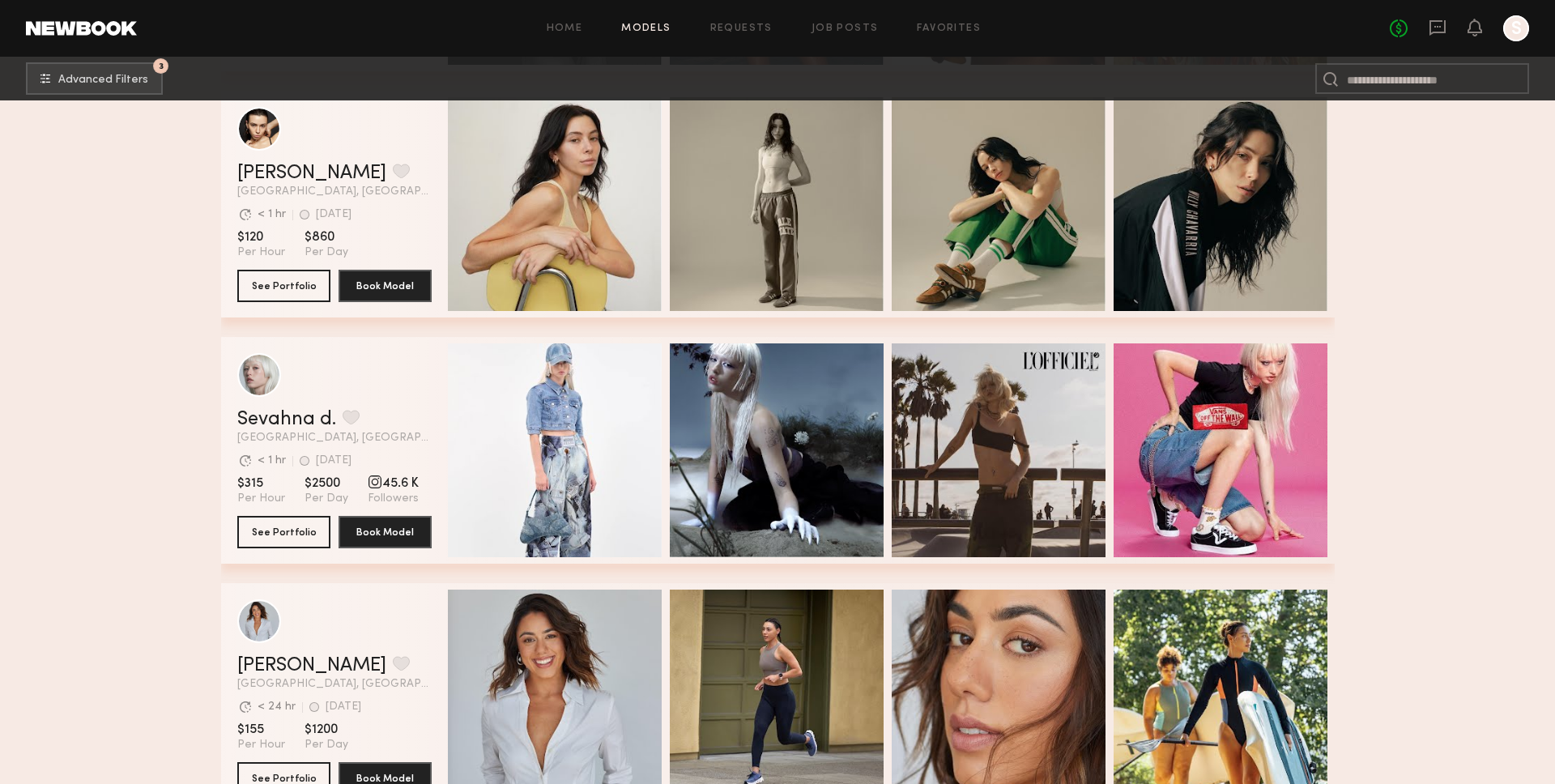
scroll to position [32797, 0]
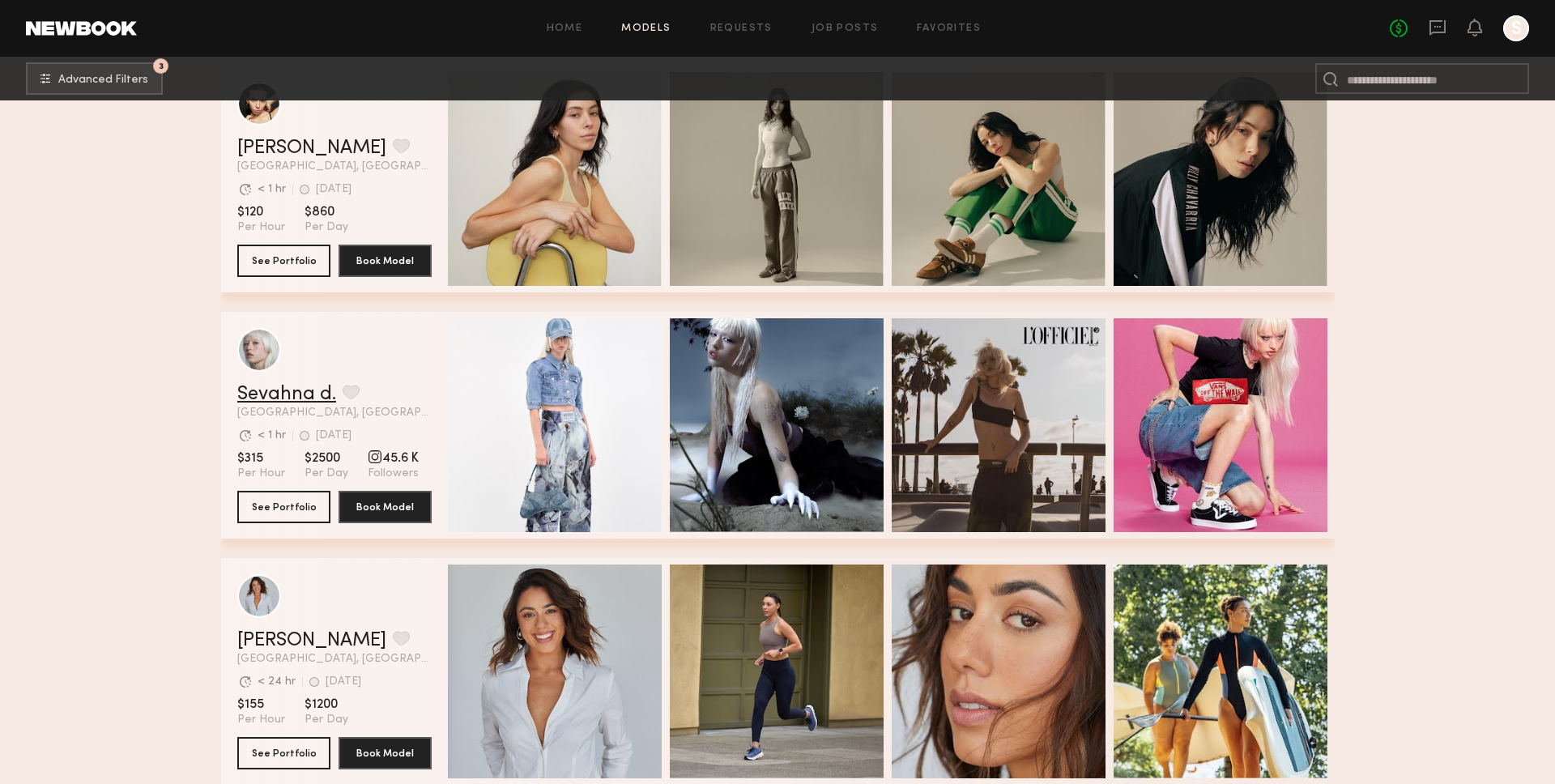
click at [262, 392] on link "Sevahna d." at bounding box center [287, 395] width 99 height 20
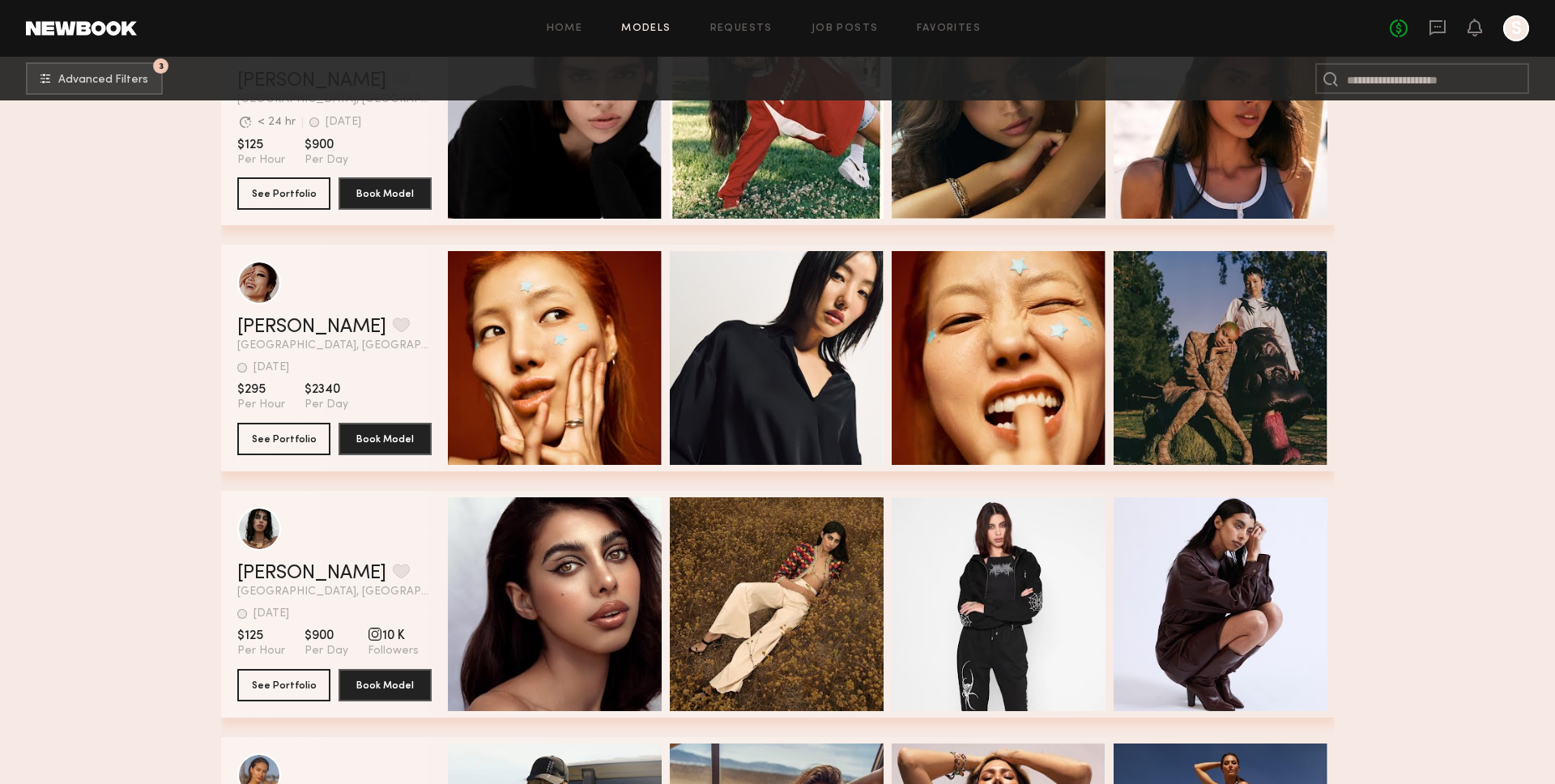
scroll to position [33858, 0]
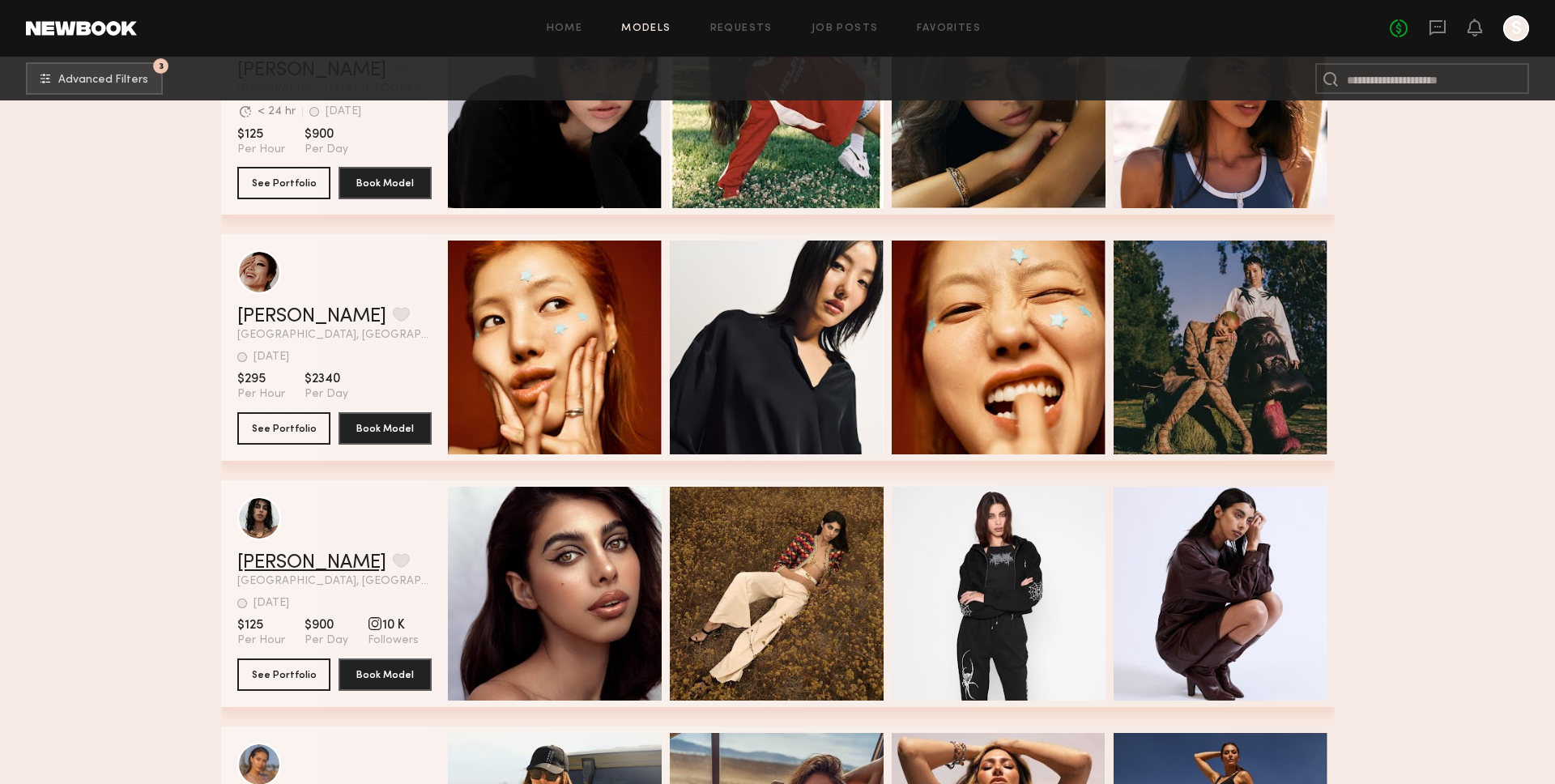
click at [281, 558] on link "Bella O." at bounding box center [312, 563] width 149 height 20
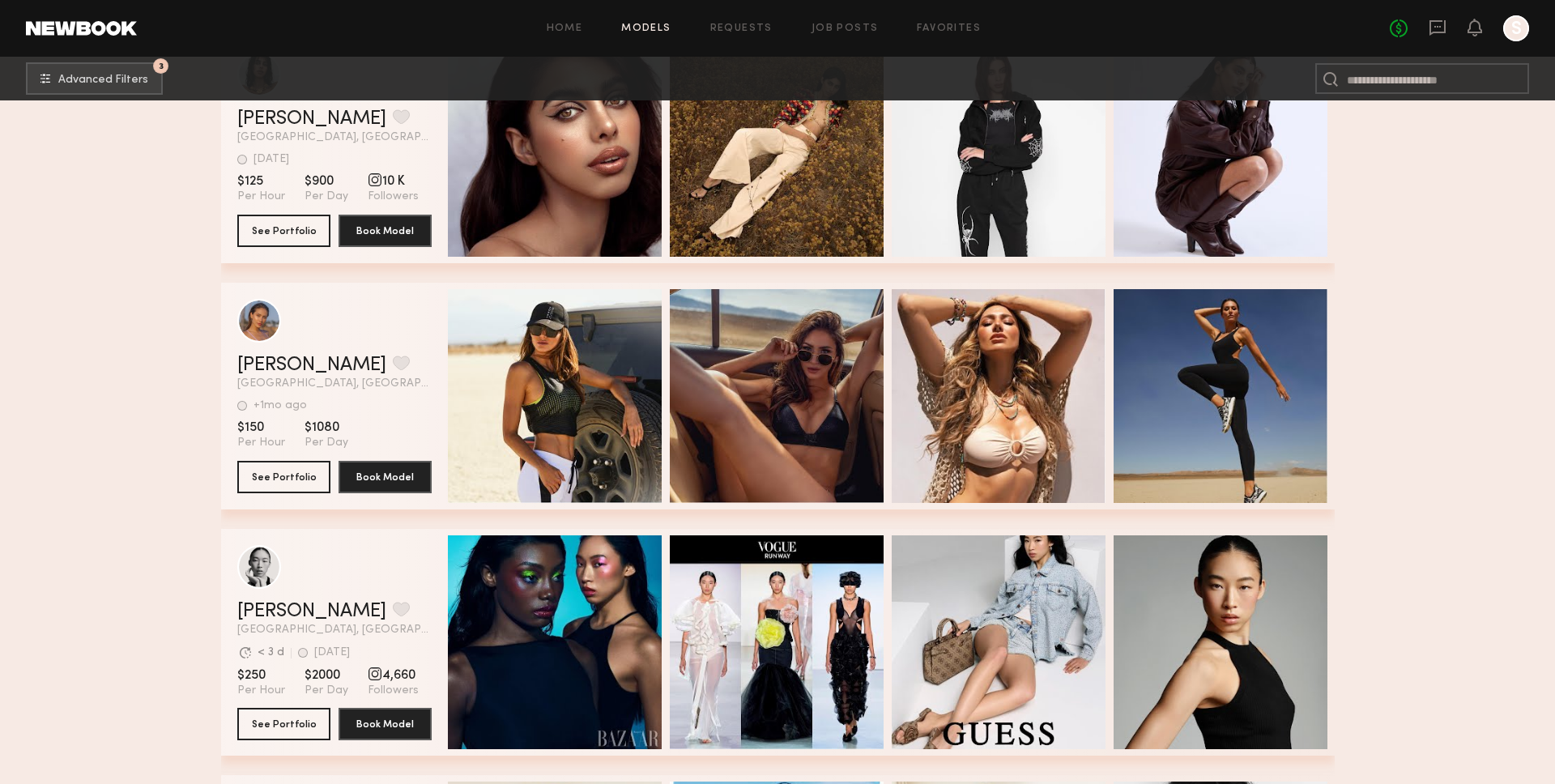
scroll to position [34357, 0]
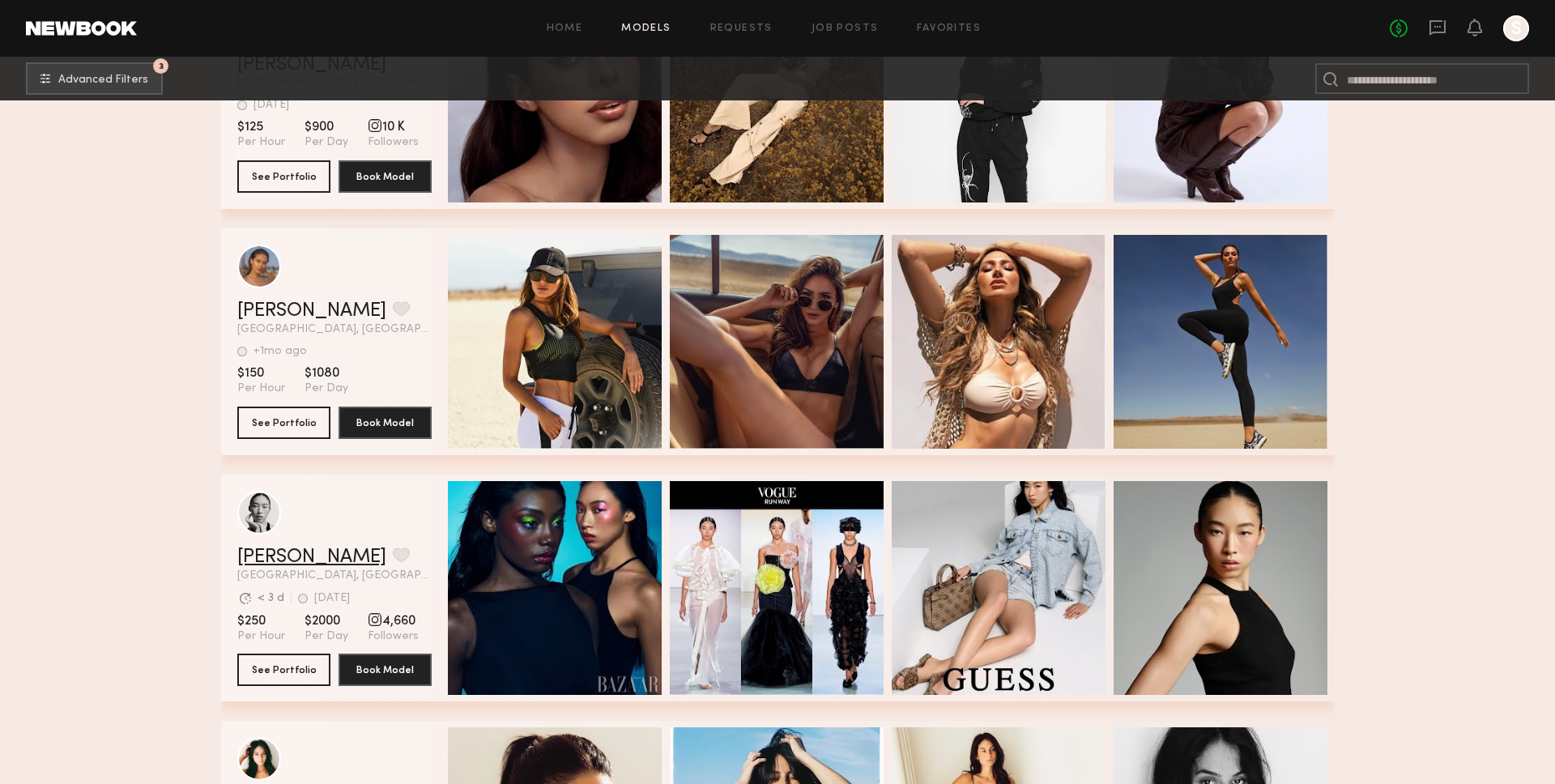
click at [328, 559] on link "Maureen T." at bounding box center [312, 557] width 149 height 20
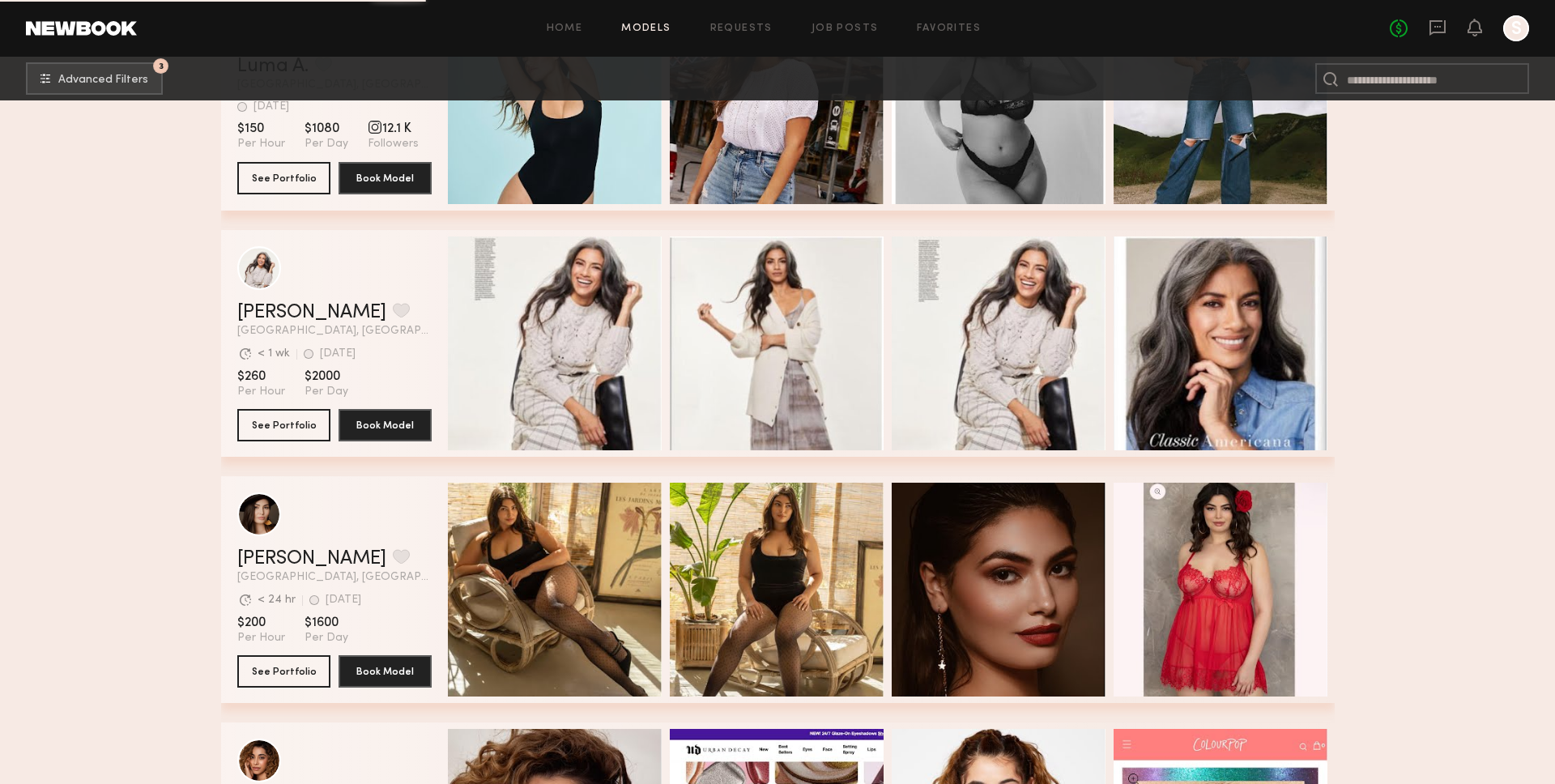
scroll to position [43469, 0]
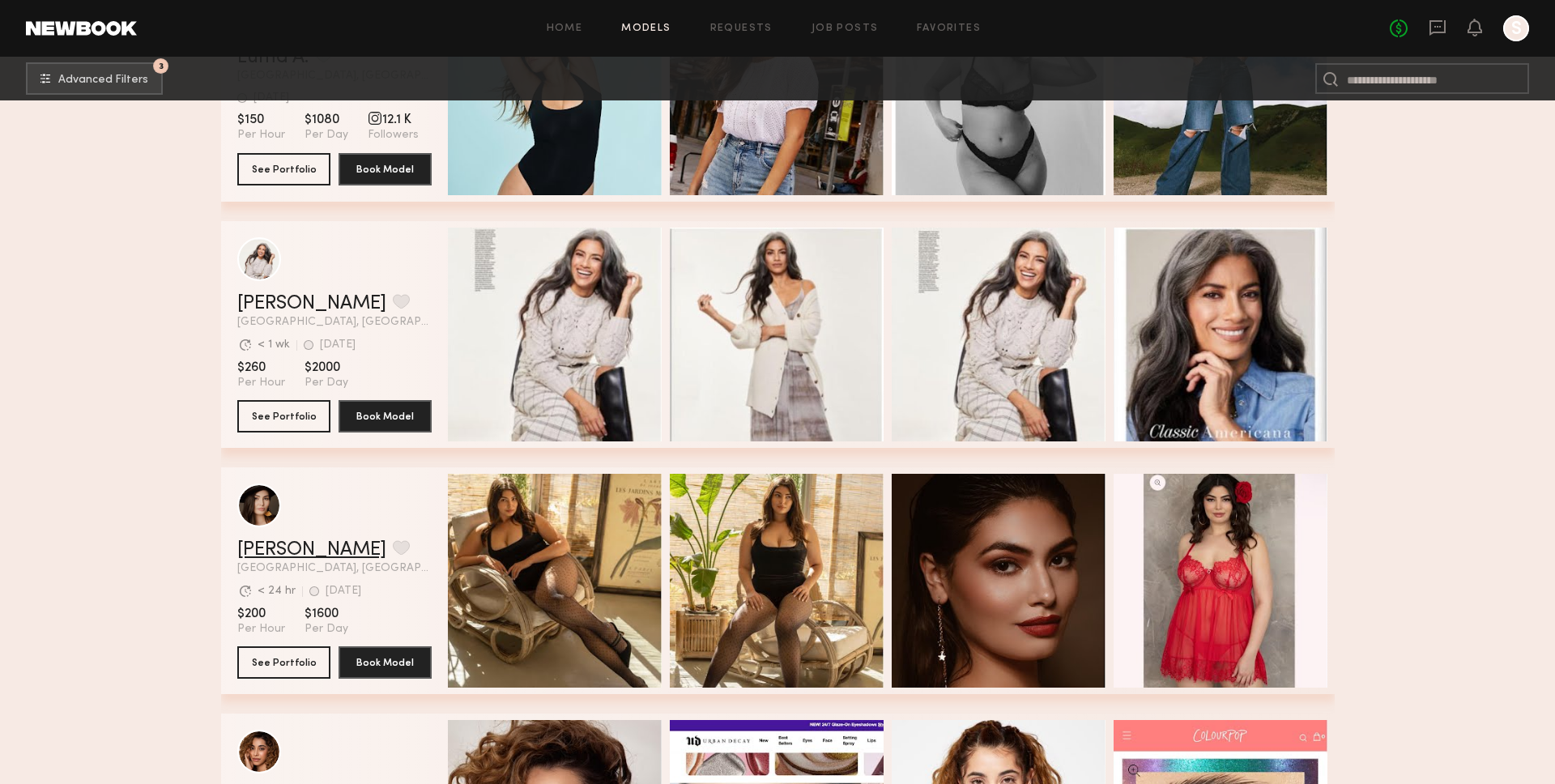
click at [278, 555] on link "Elisa K." at bounding box center [312, 550] width 149 height 20
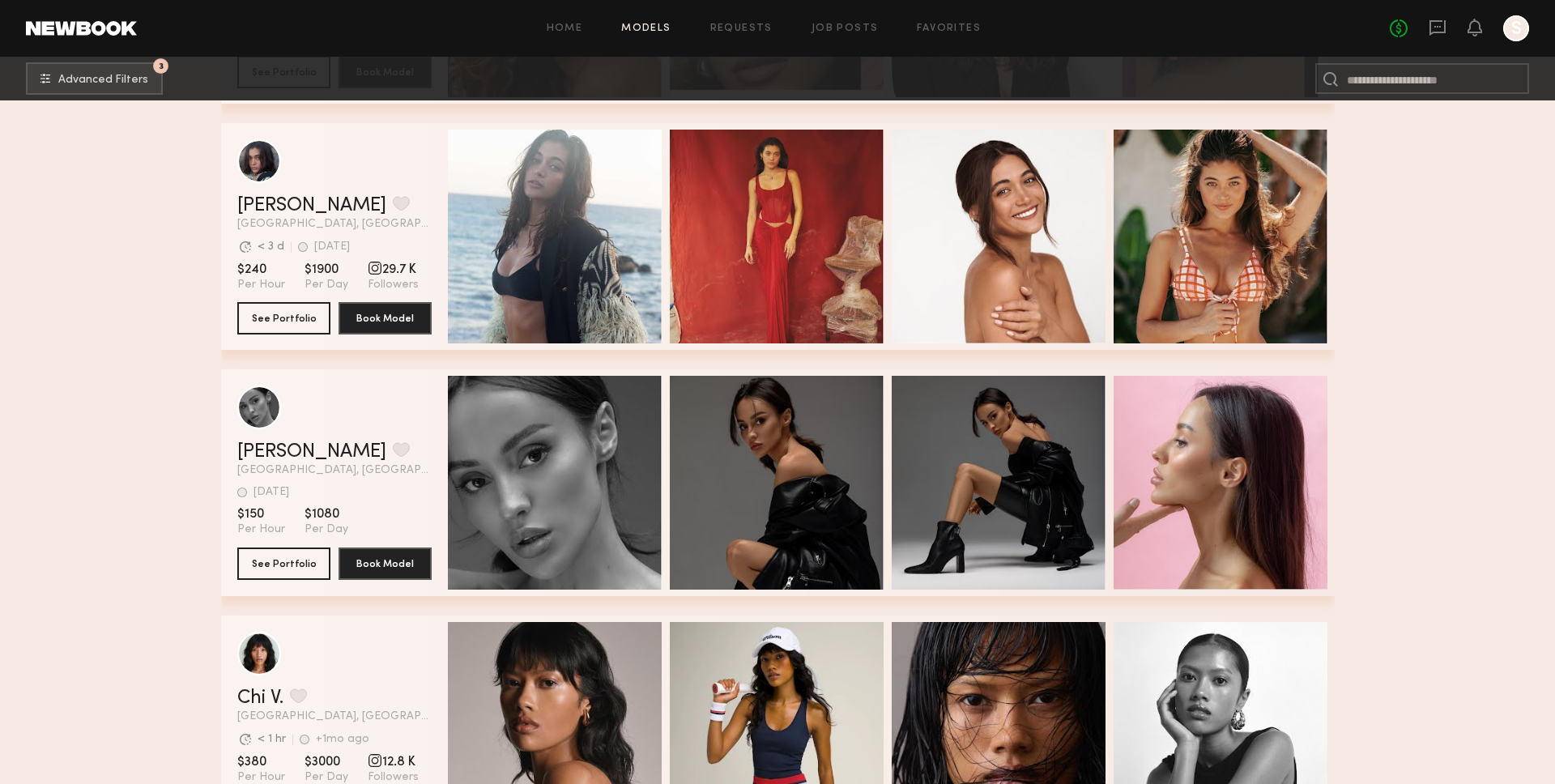
scroll to position [44334, 0]
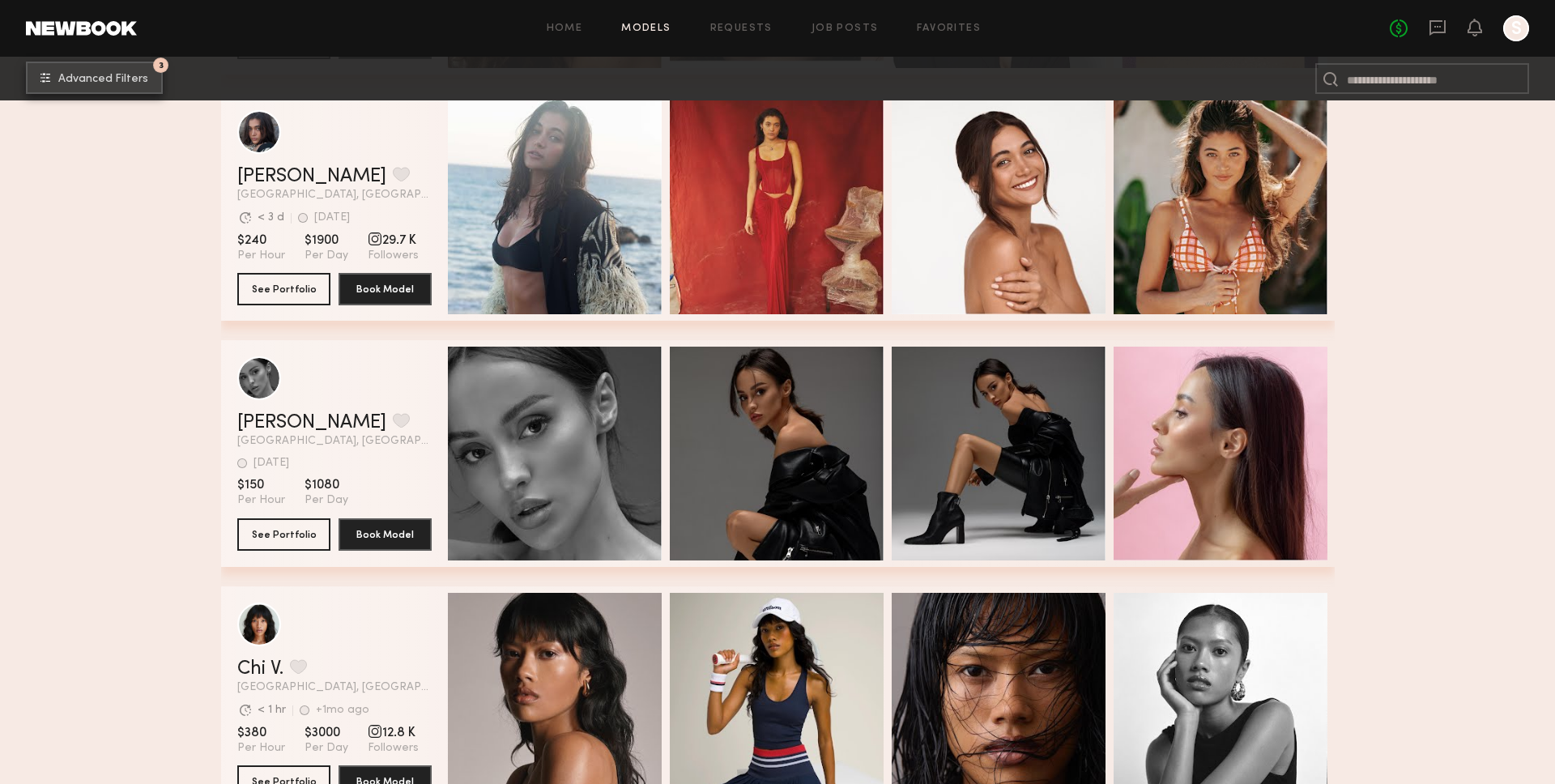
click at [117, 84] on button "3 Advanced Filters" at bounding box center [94, 78] width 137 height 32
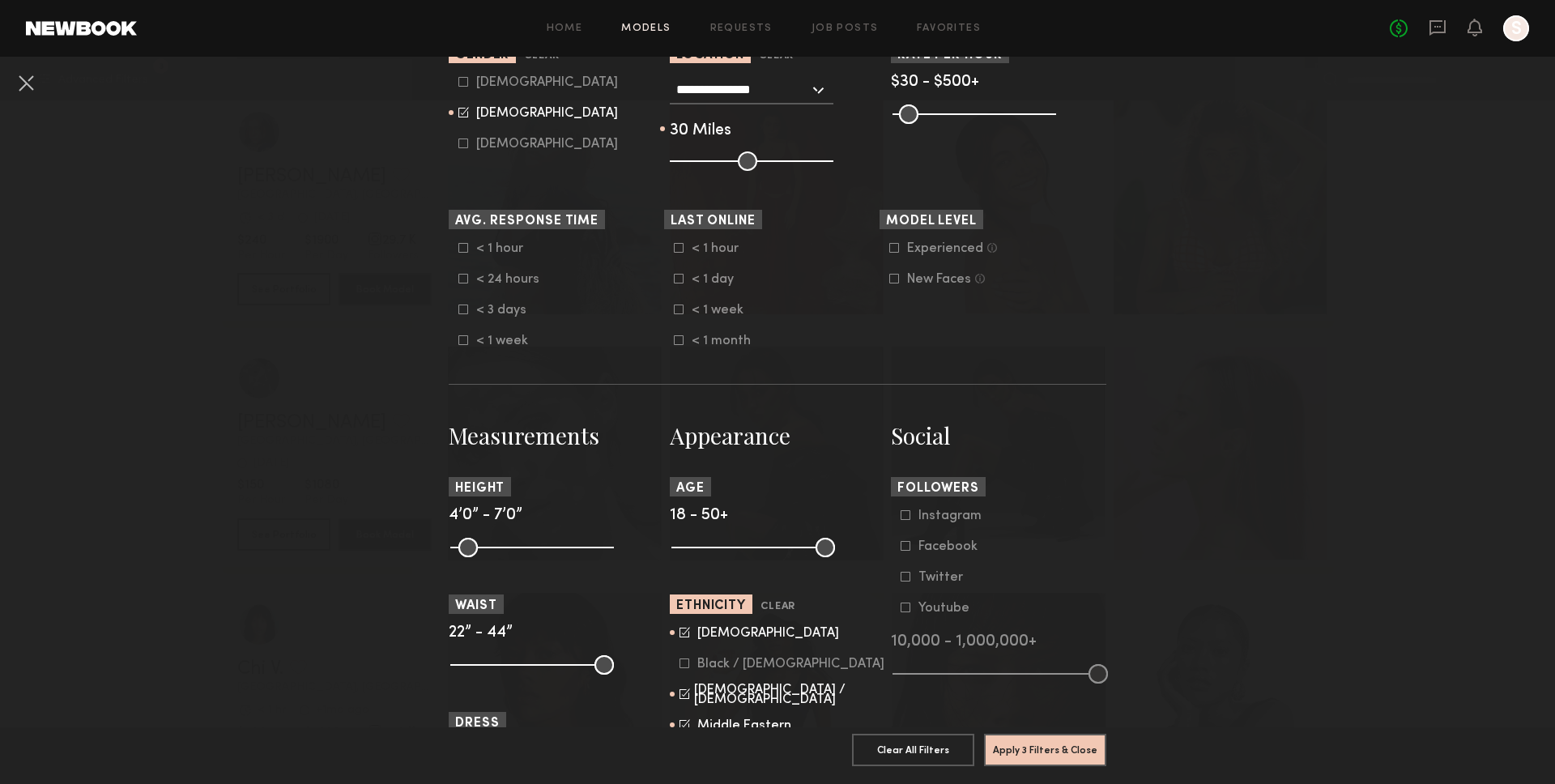
scroll to position [463, 0]
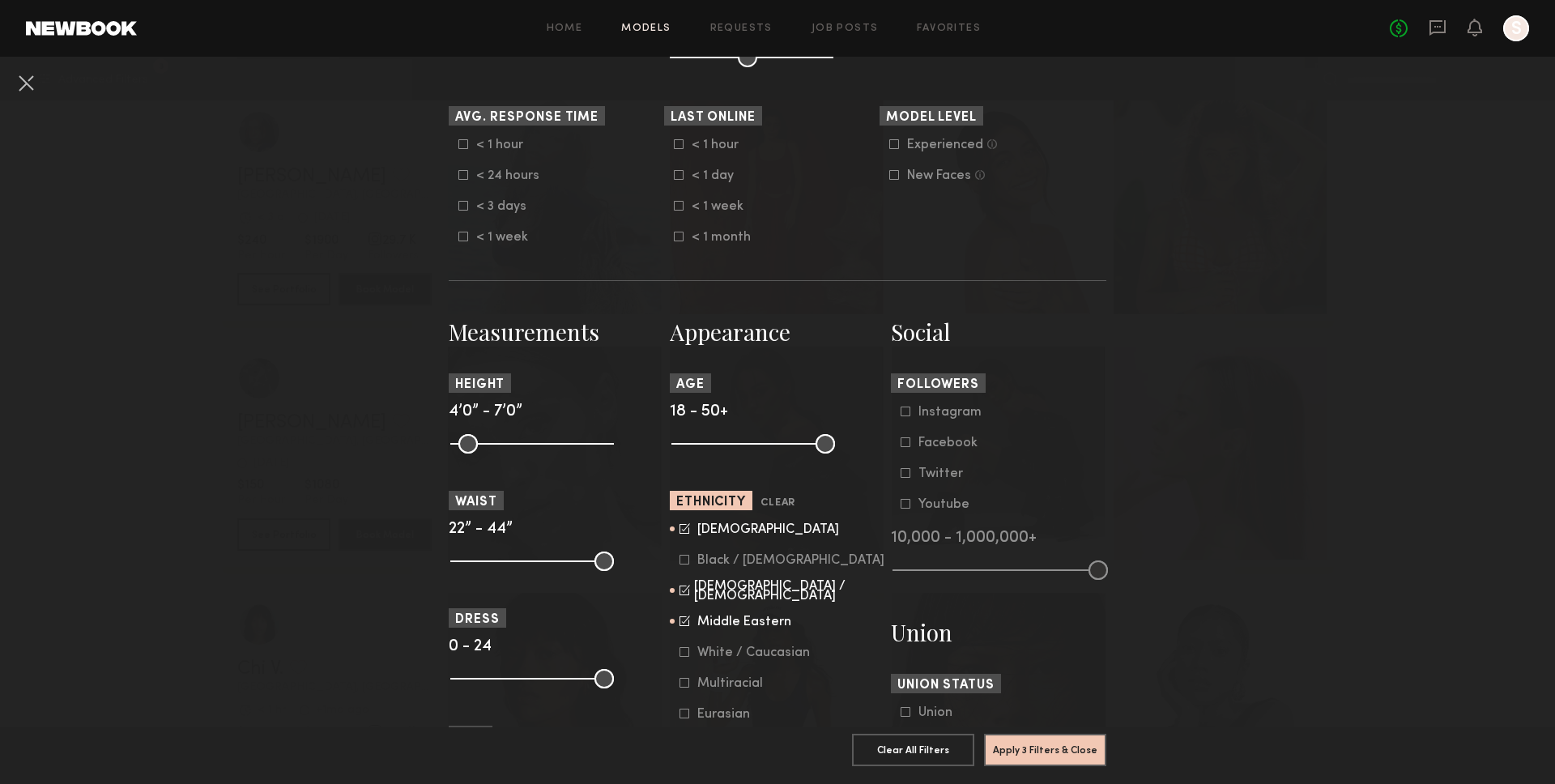
click at [732, 587] on div "Hispanic / Latino" at bounding box center [790, 591] width 191 height 20
click at [762, 626] on div "Middle Eastern" at bounding box center [744, 621] width 94 height 10
click at [1041, 742] on button "Apply 3 Filters & Close" at bounding box center [1044, 748] width 122 height 32
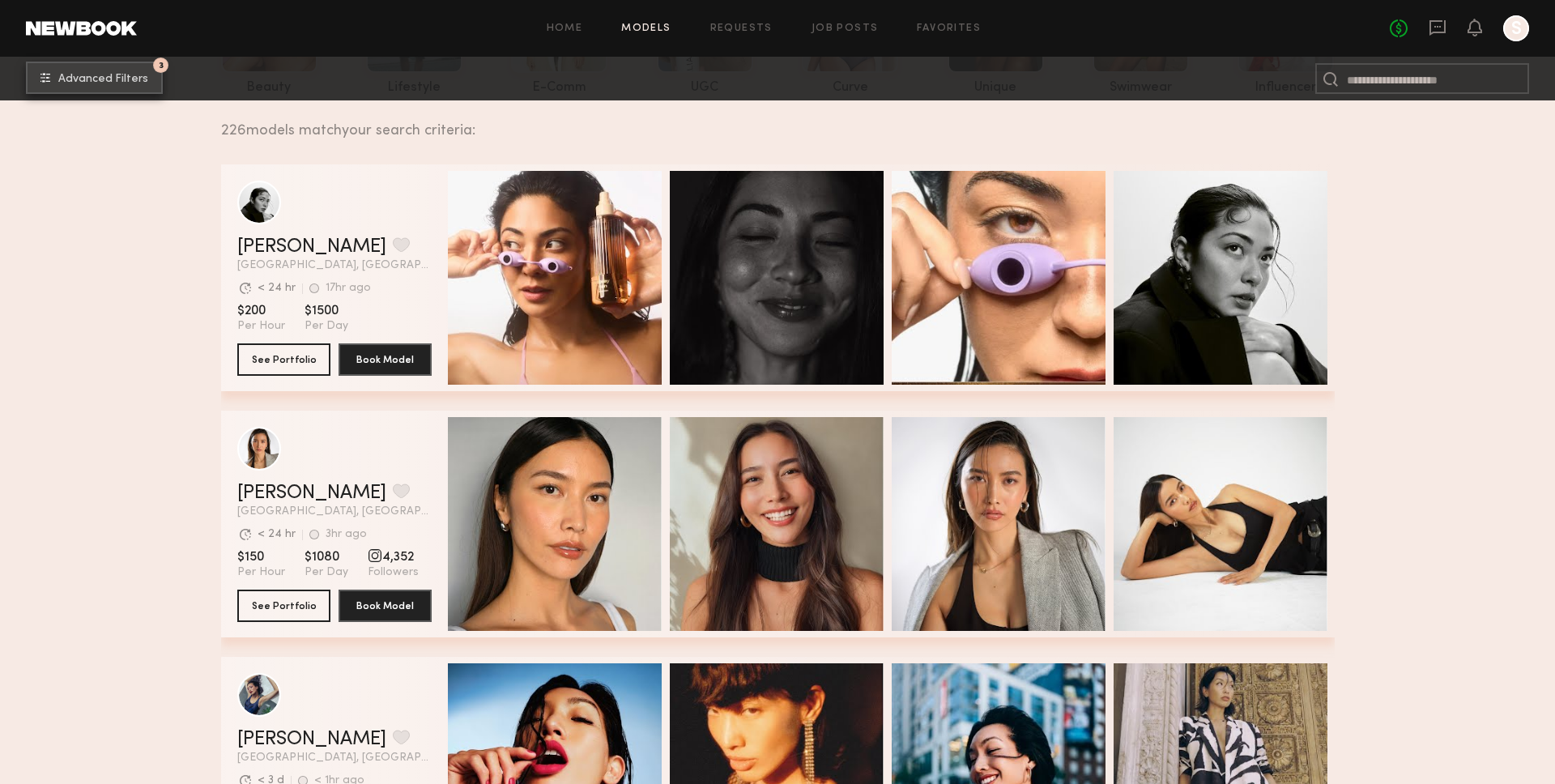
scroll to position [221, 0]
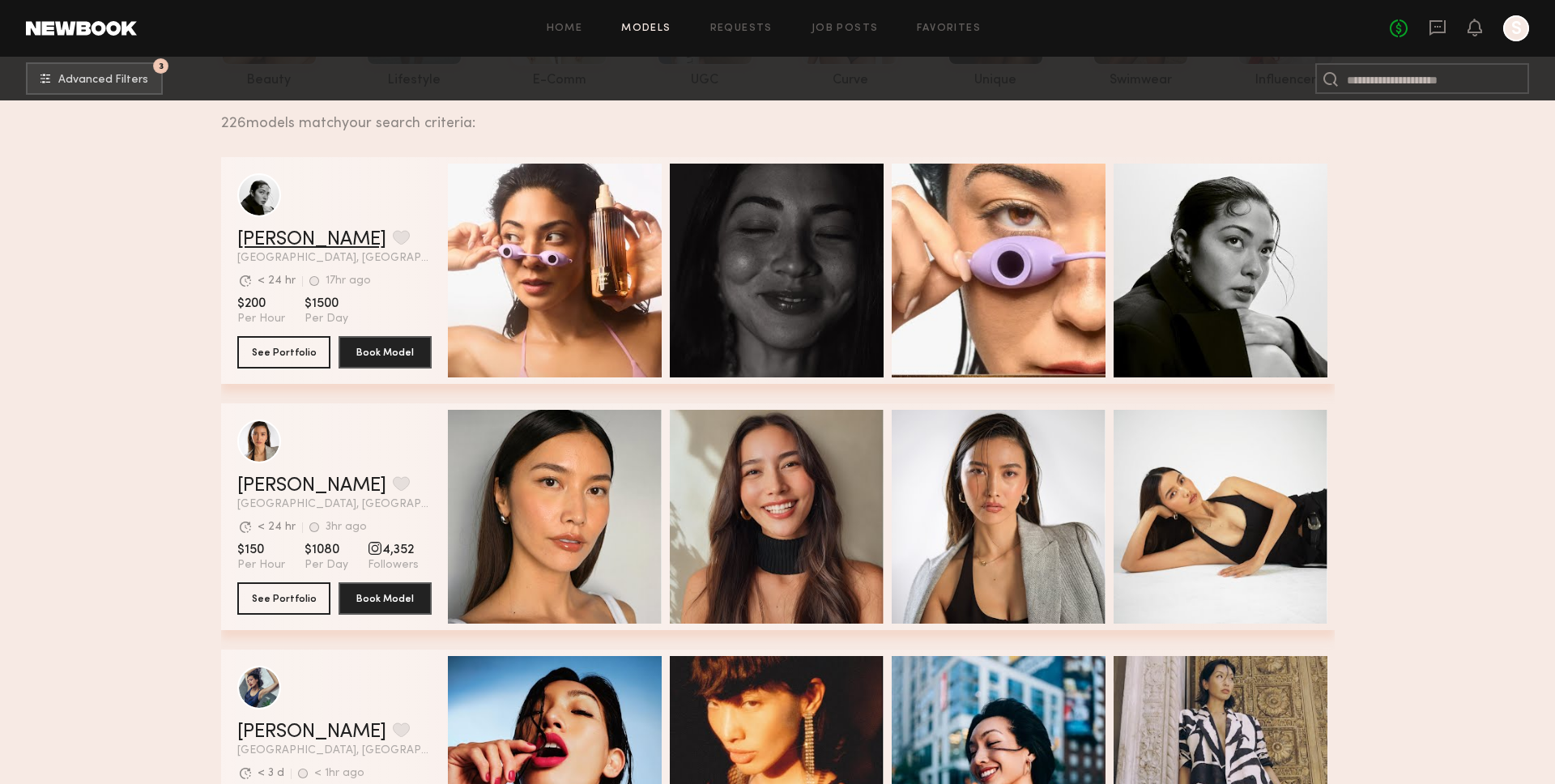
click at [294, 236] on link "Natalie U." at bounding box center [312, 239] width 149 height 20
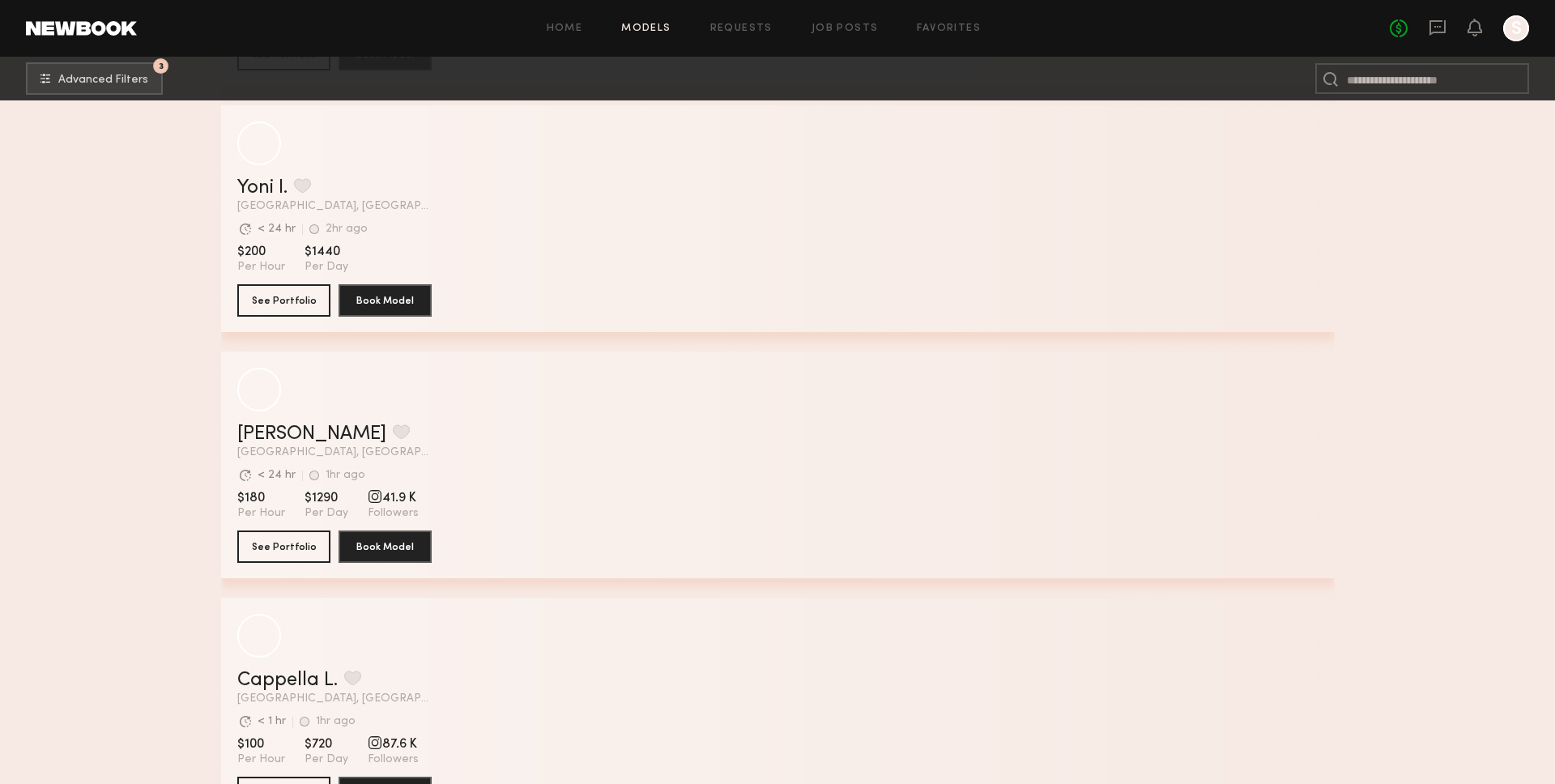
scroll to position [4207, 0]
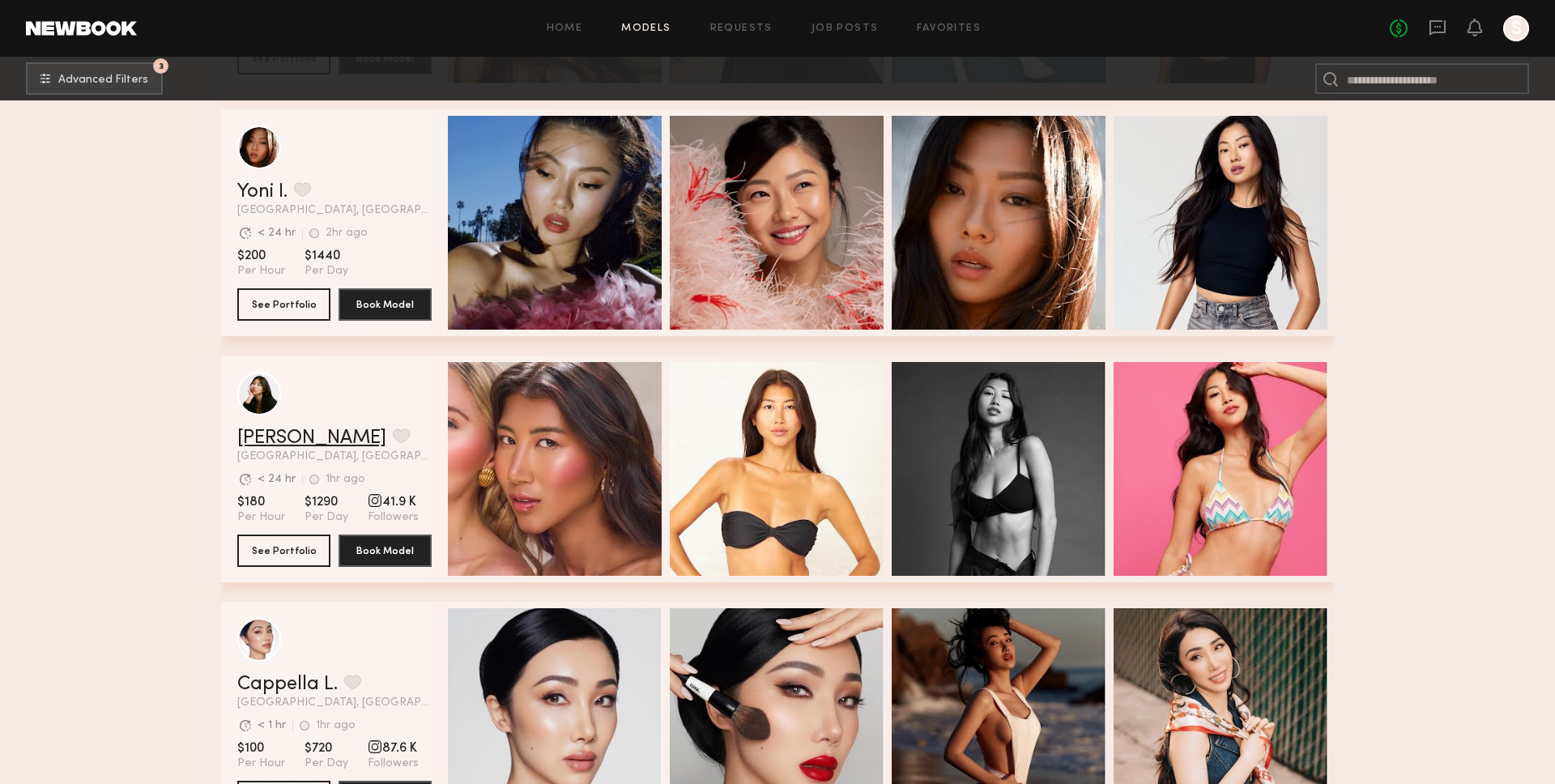
click at [287, 430] on link "Kitty W." at bounding box center [312, 438] width 149 height 20
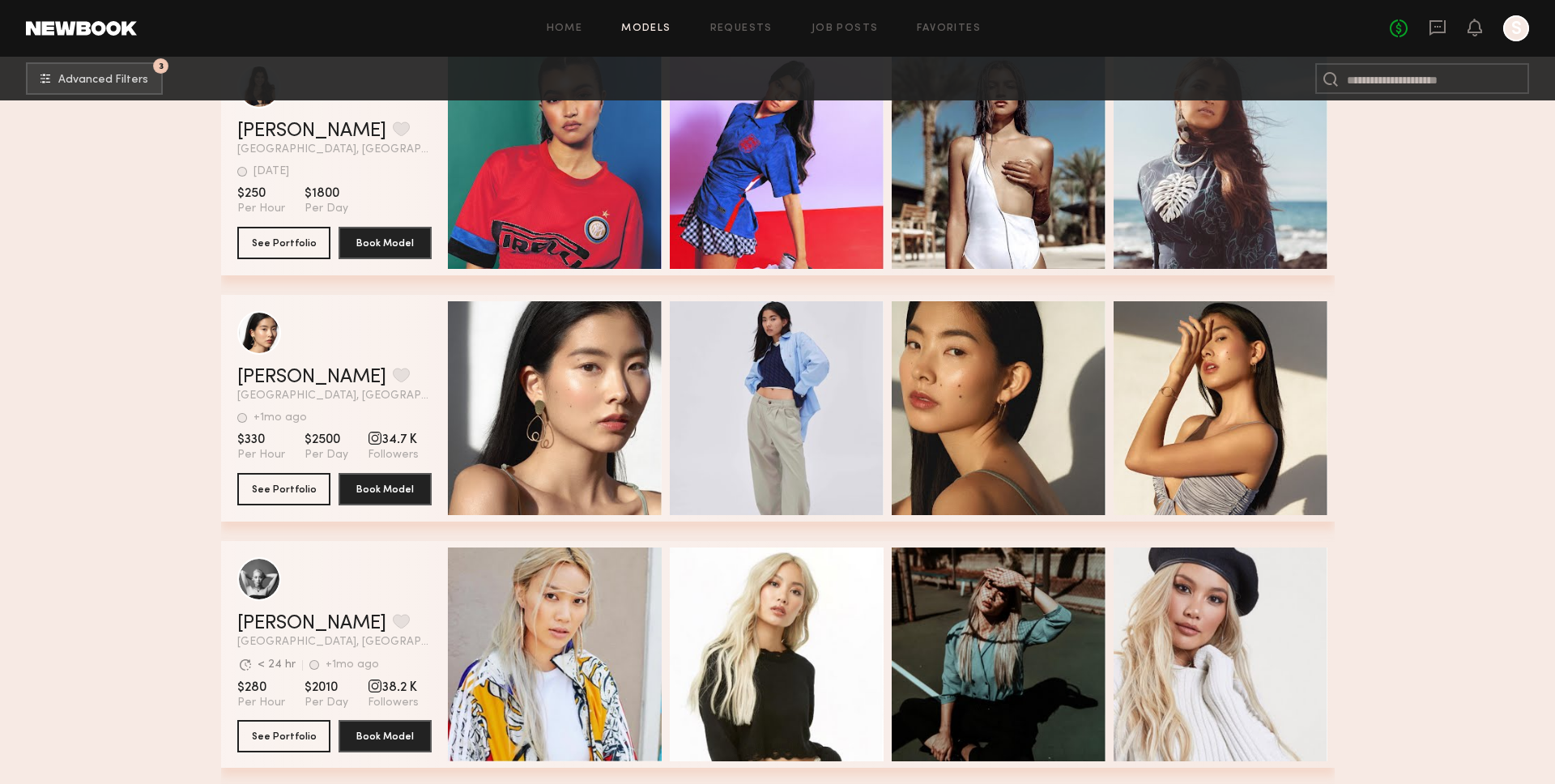
scroll to position [12885, 0]
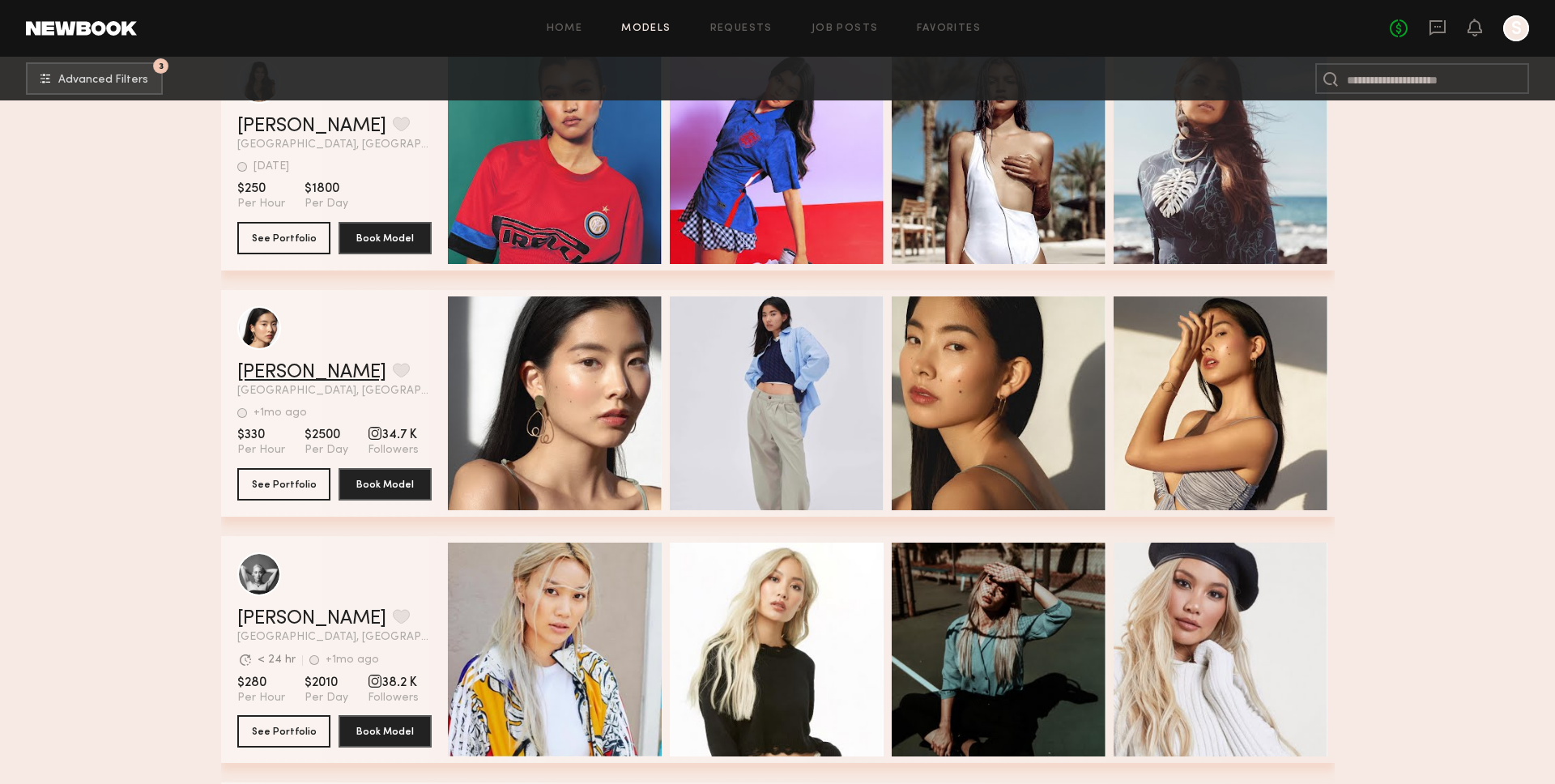
click at [298, 379] on link "[PERSON_NAME]" at bounding box center [312, 372] width 149 height 20
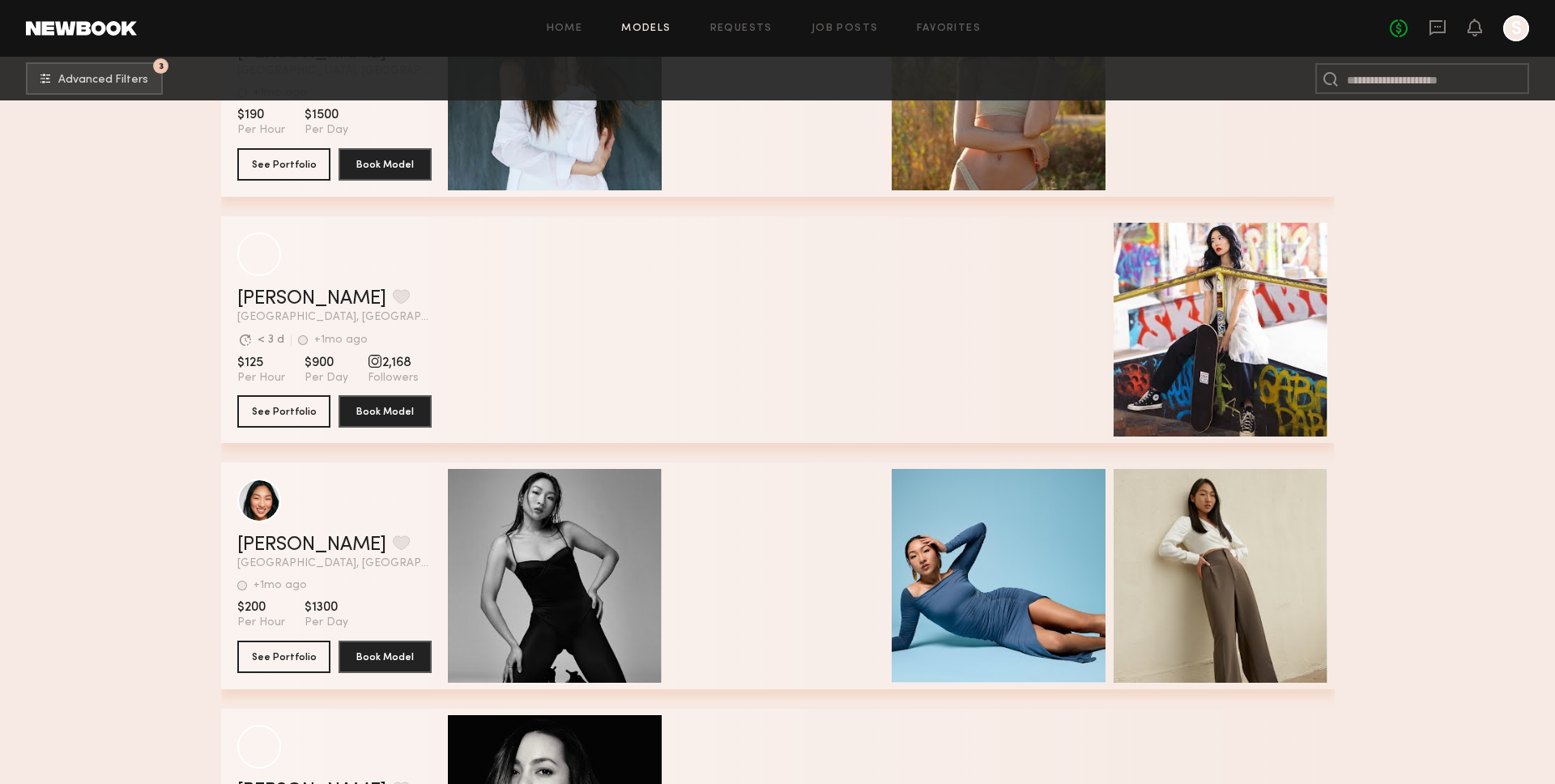
scroll to position [18624, 0]
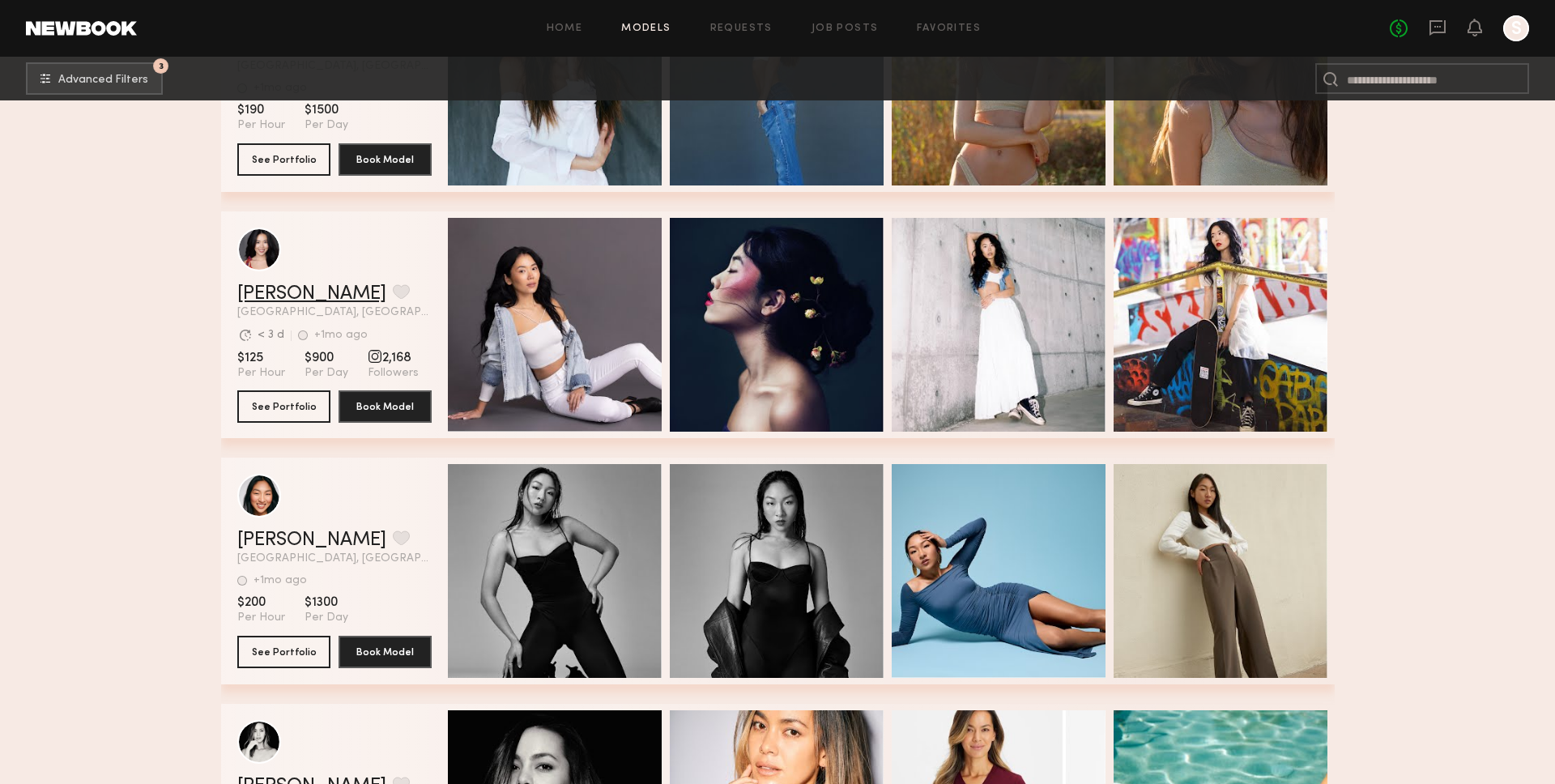
click at [288, 296] on link "Dylan C." at bounding box center [312, 294] width 149 height 20
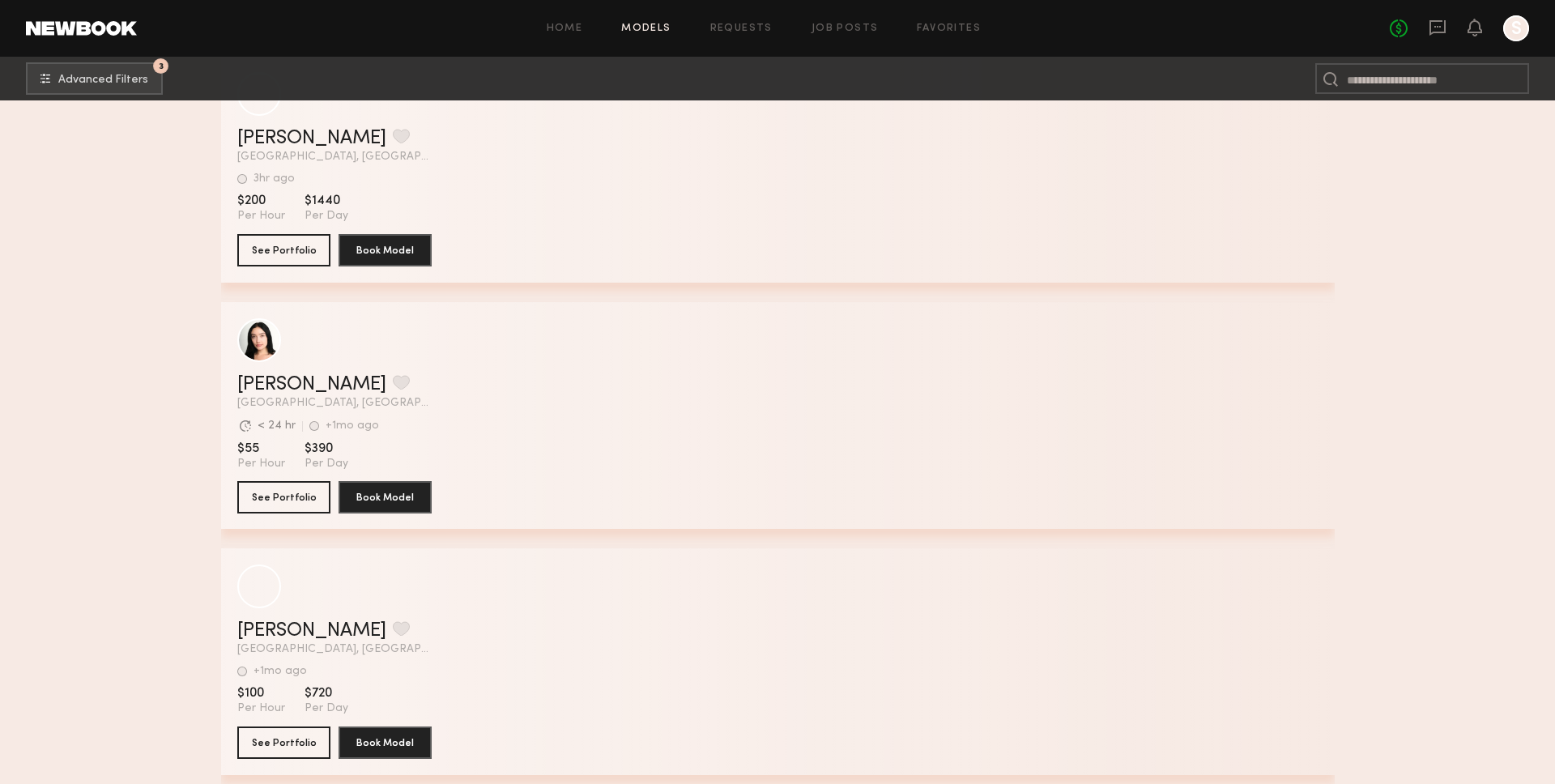
scroll to position [24204, 0]
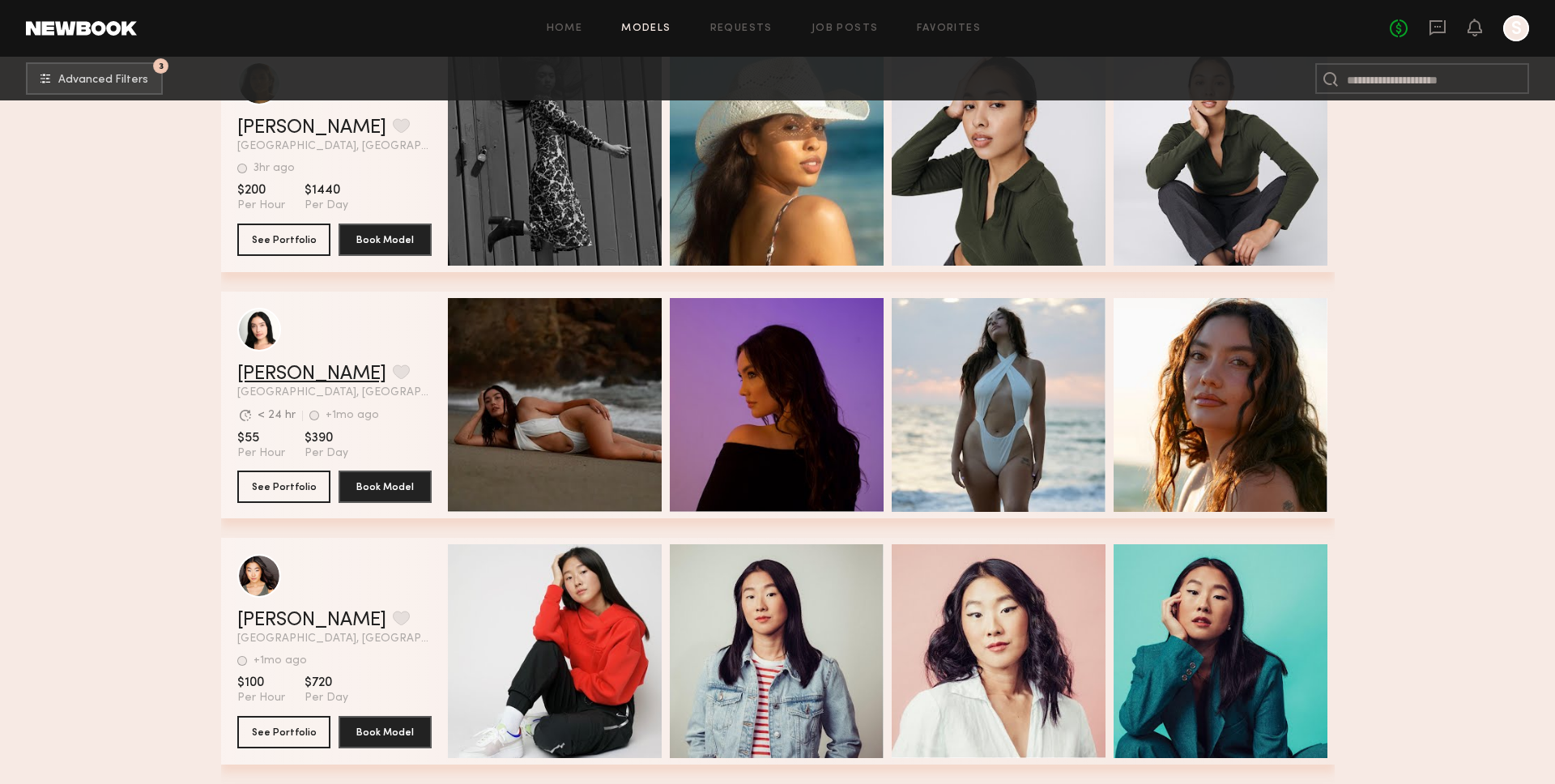
click at [273, 376] on link "Jackie B." at bounding box center [312, 374] width 149 height 20
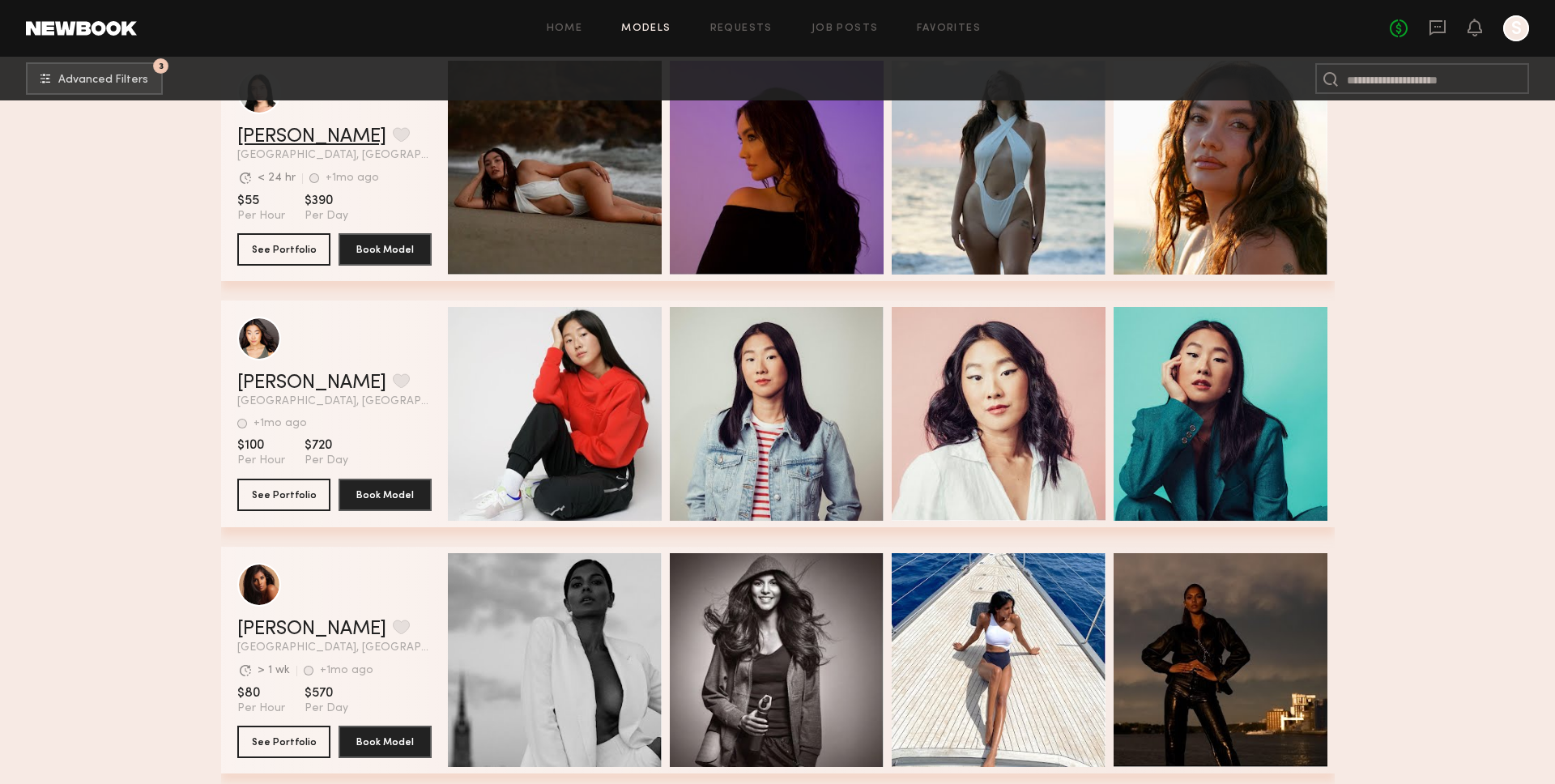
scroll to position [24663, 0]
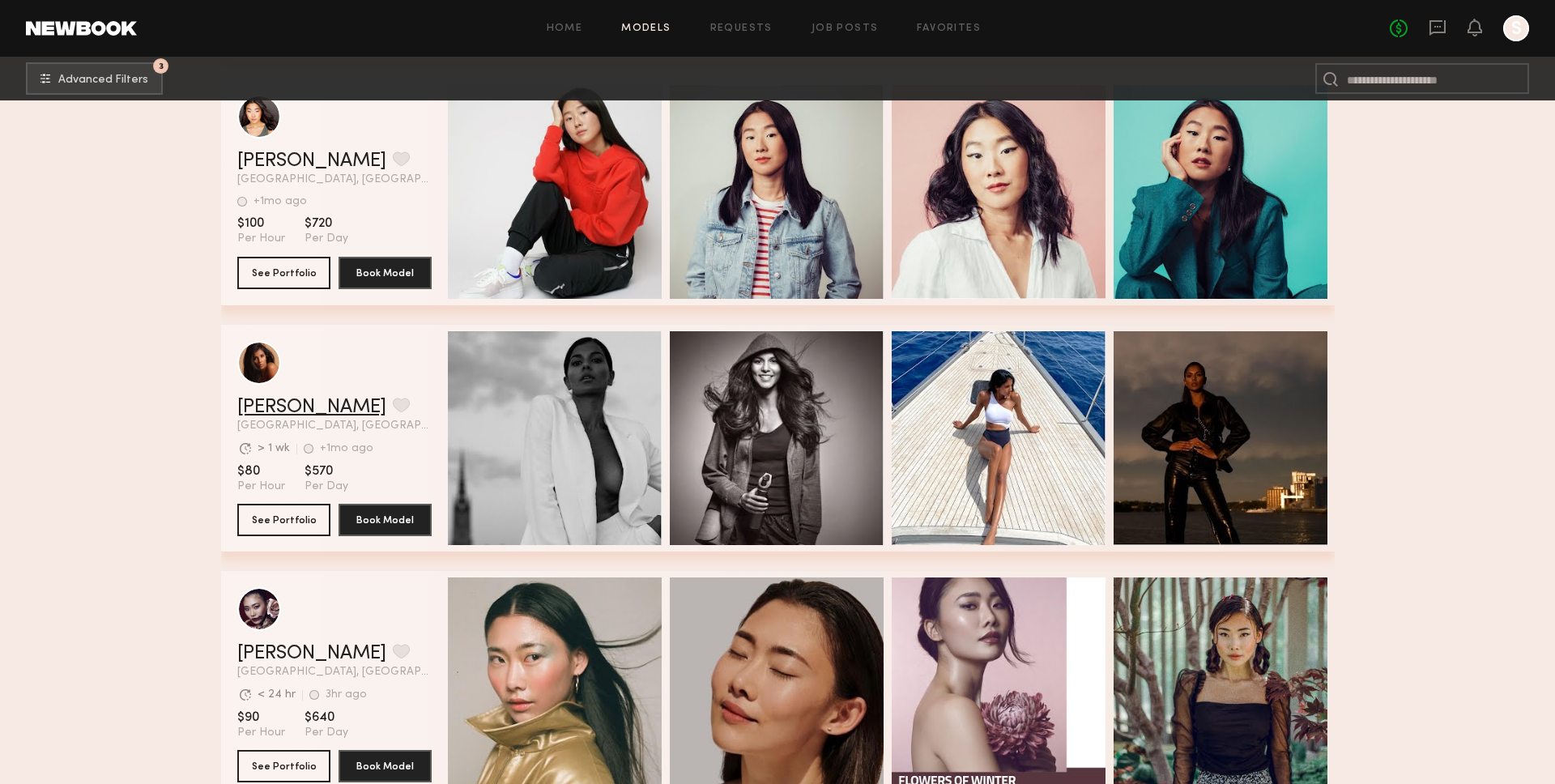
click at [277, 411] on link "Bidisha L." at bounding box center [312, 407] width 149 height 20
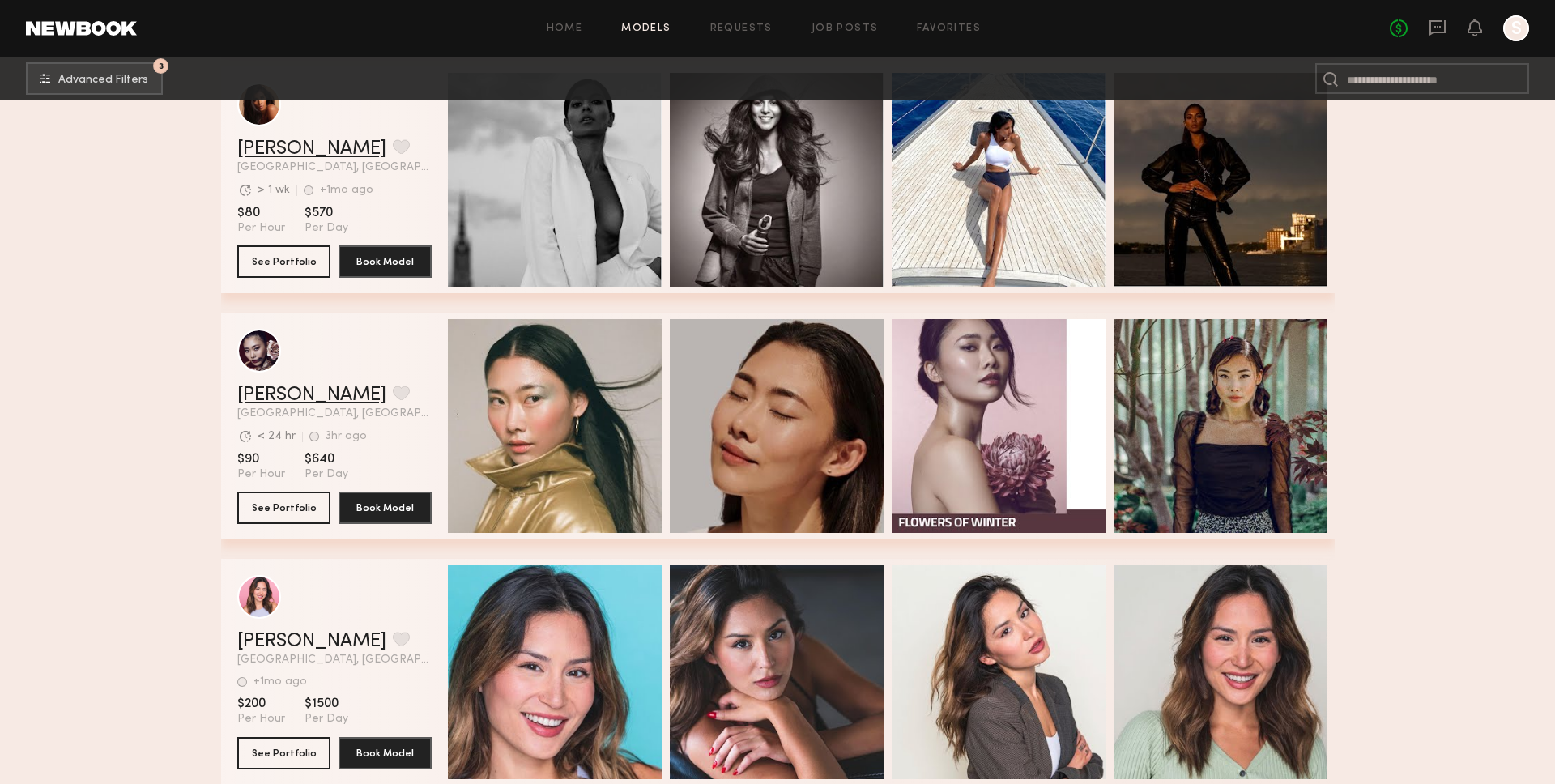
scroll to position [24974, 0]
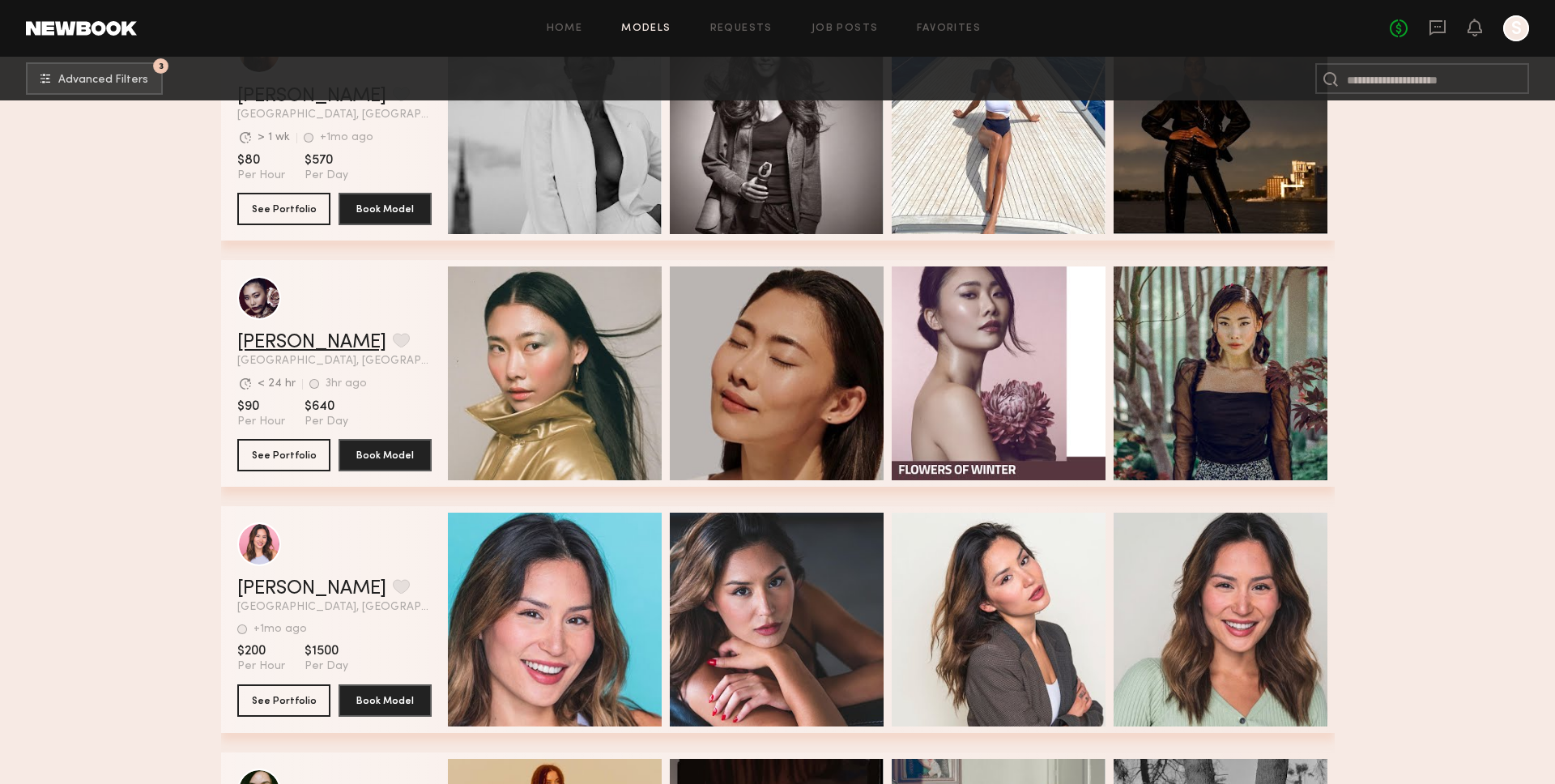
click at [284, 337] on link "Leah K." at bounding box center [312, 343] width 149 height 20
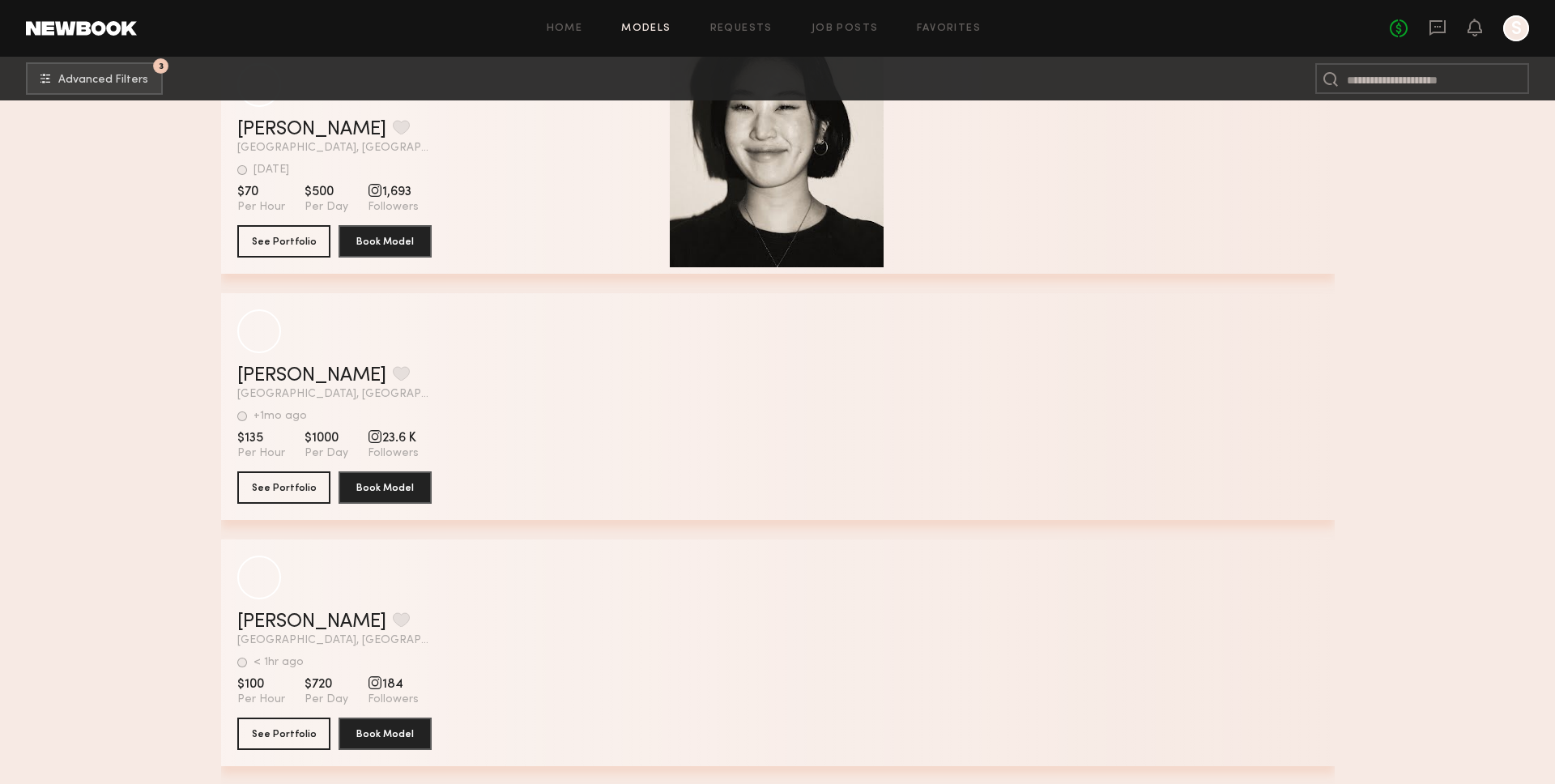
scroll to position [29882, 0]
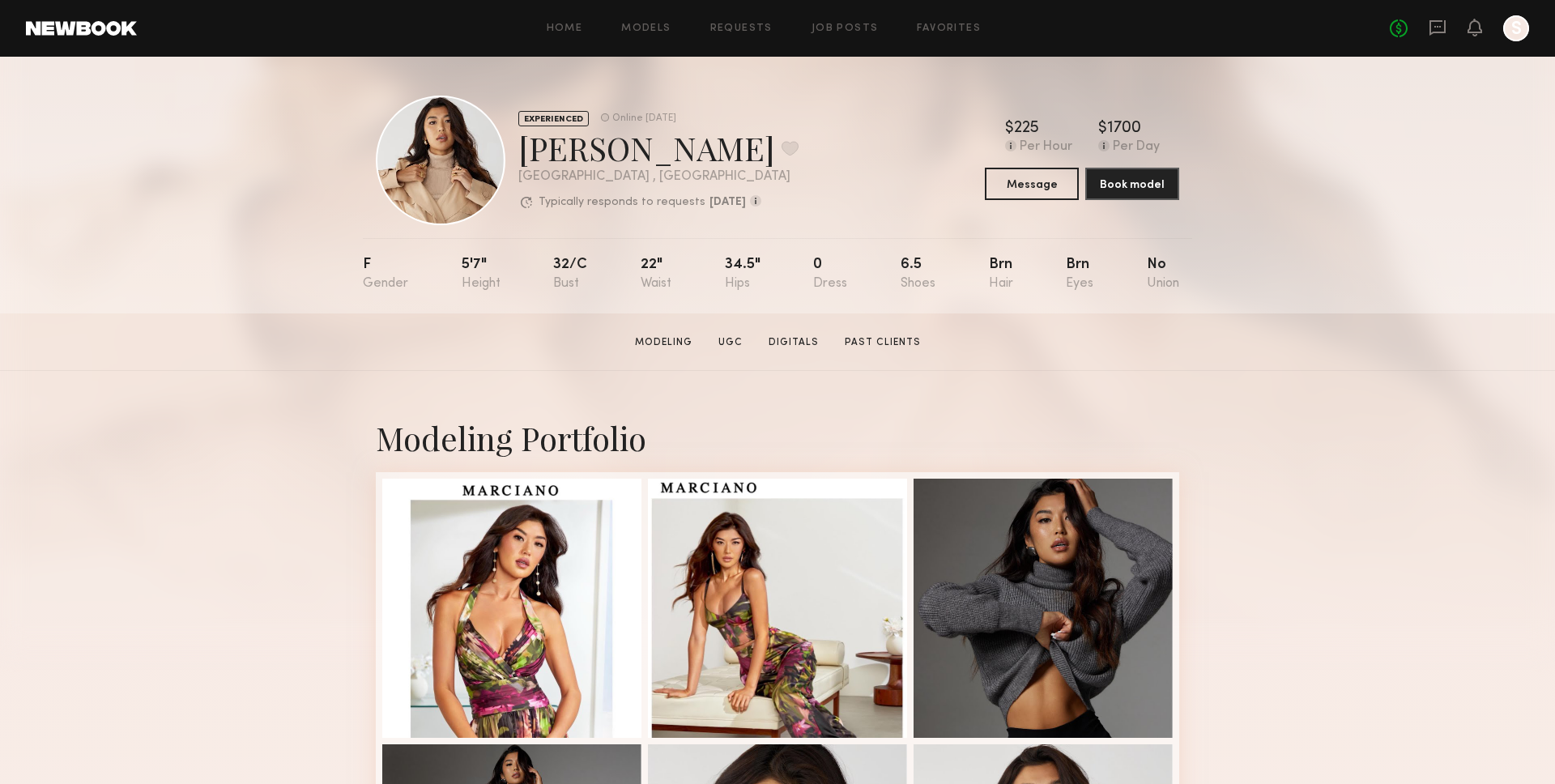
click at [1331, 260] on div "EXPERIENCED Online 1d ago Jenn L. Favorite Los Angeles , CA Typically responds …" at bounding box center [777, 184] width 1555 height 256
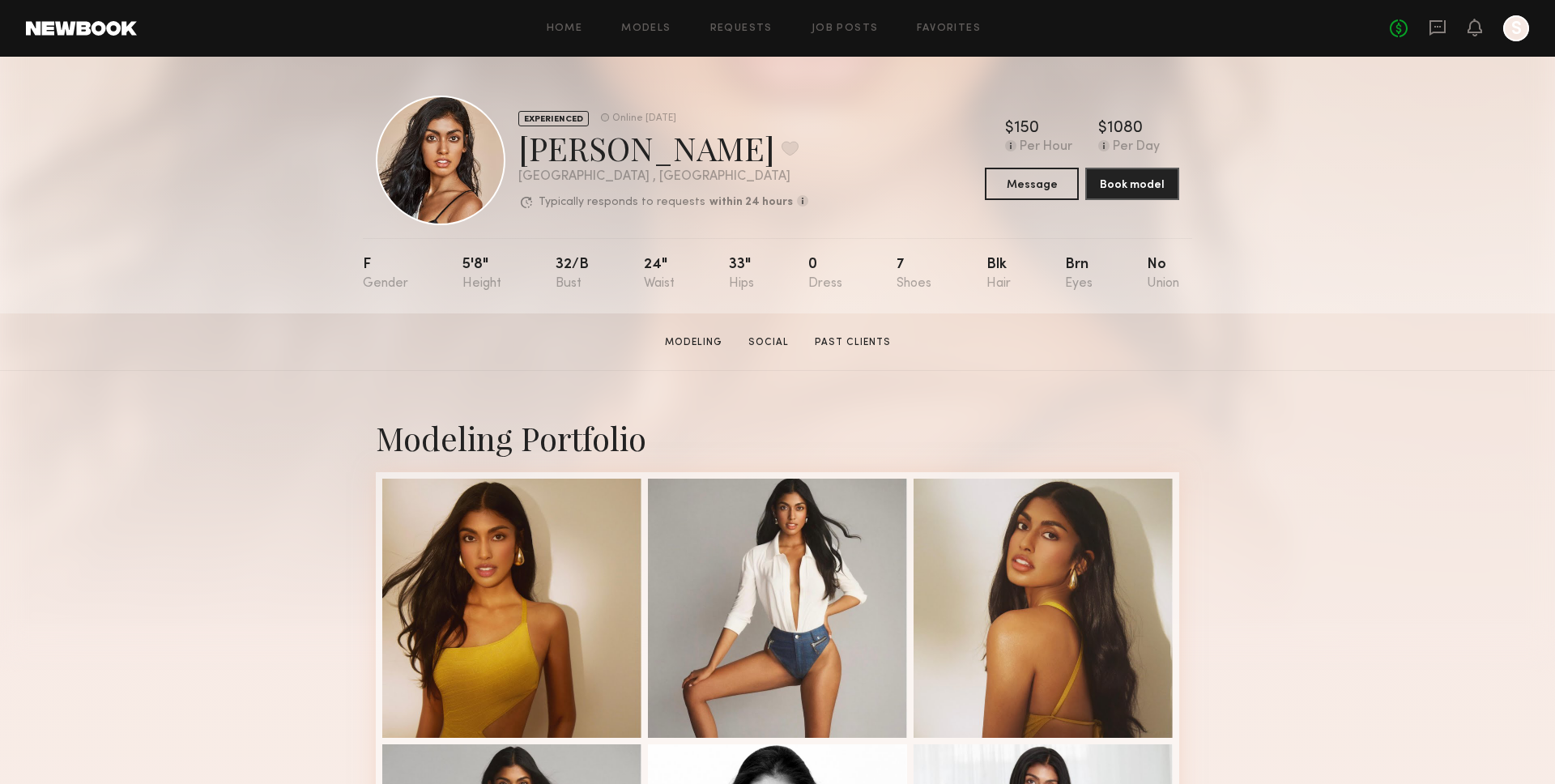
click at [1361, 117] on div "EXPERIENCED Online 4d ago Natasha W. Favorite Los Angeles , CA Typically respon…" at bounding box center [777, 184] width 1555 height 256
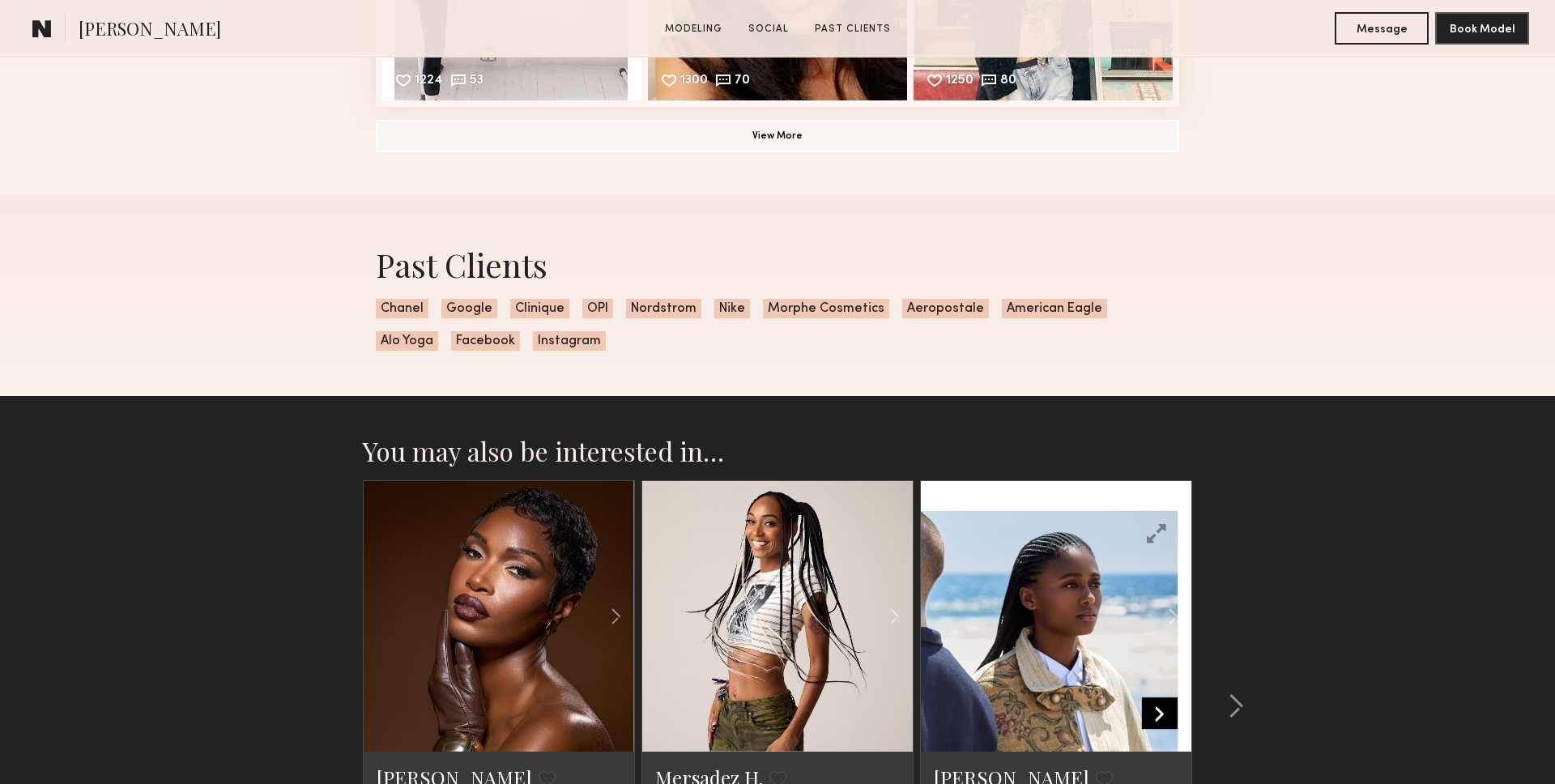
scroll to position [1737, 0]
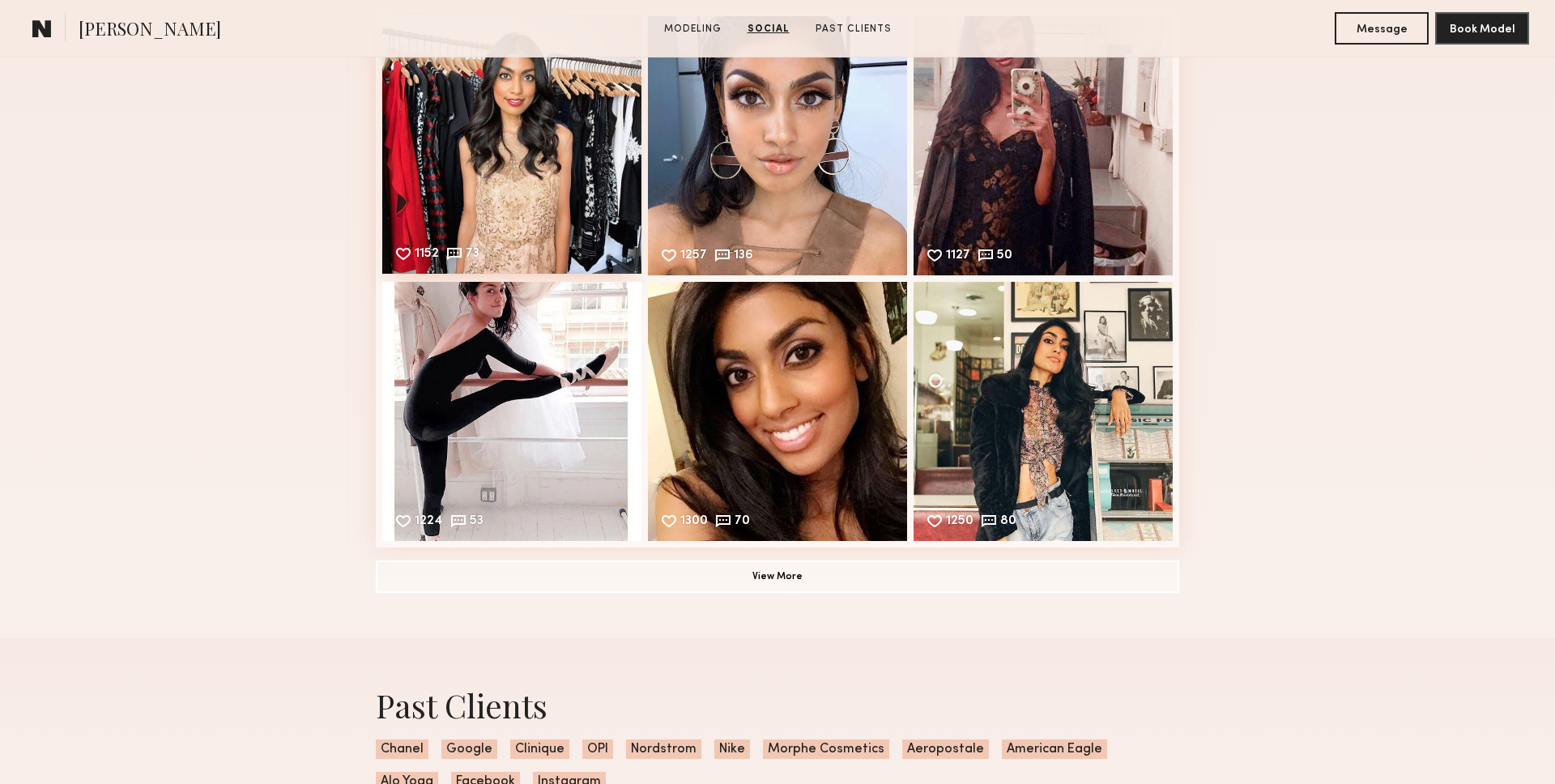
click at [524, 231] on div "1152 73 Likes & comments displayed to show model’s engagement" at bounding box center [512, 144] width 259 height 259
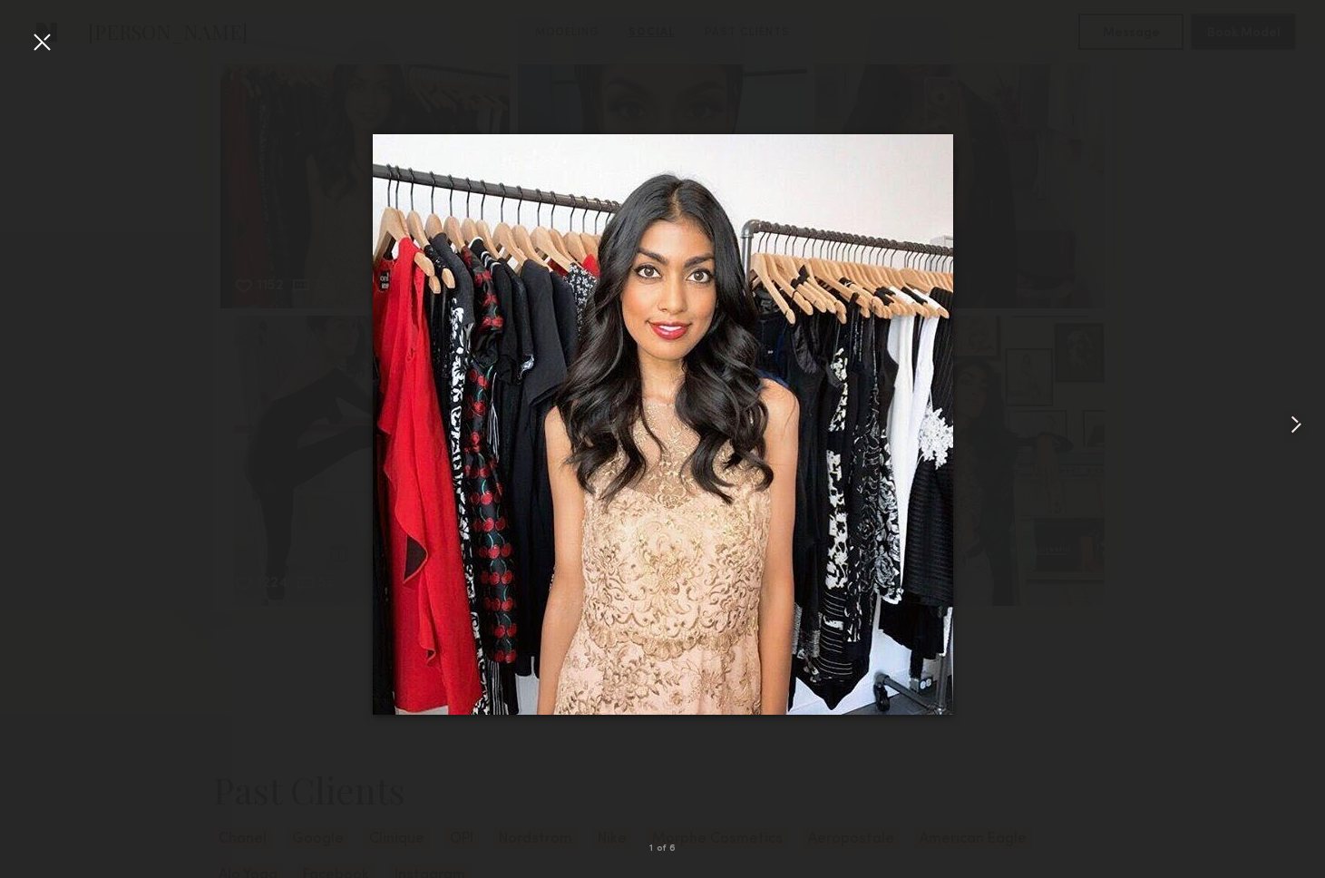
click at [1305, 125] on div at bounding box center [1298, 424] width 53 height 791
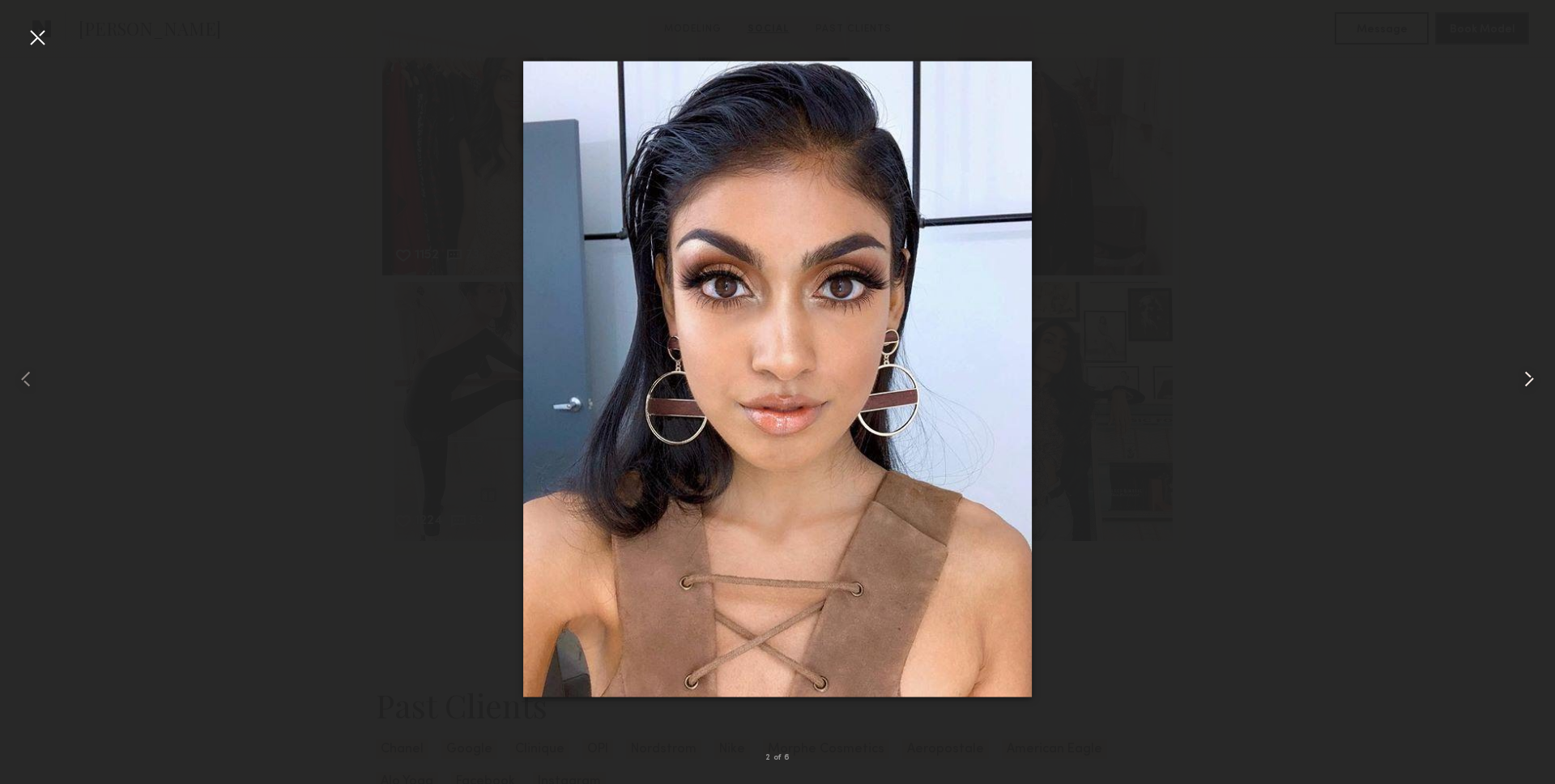
click at [1514, 369] on div at bounding box center [1524, 379] width 63 height 706
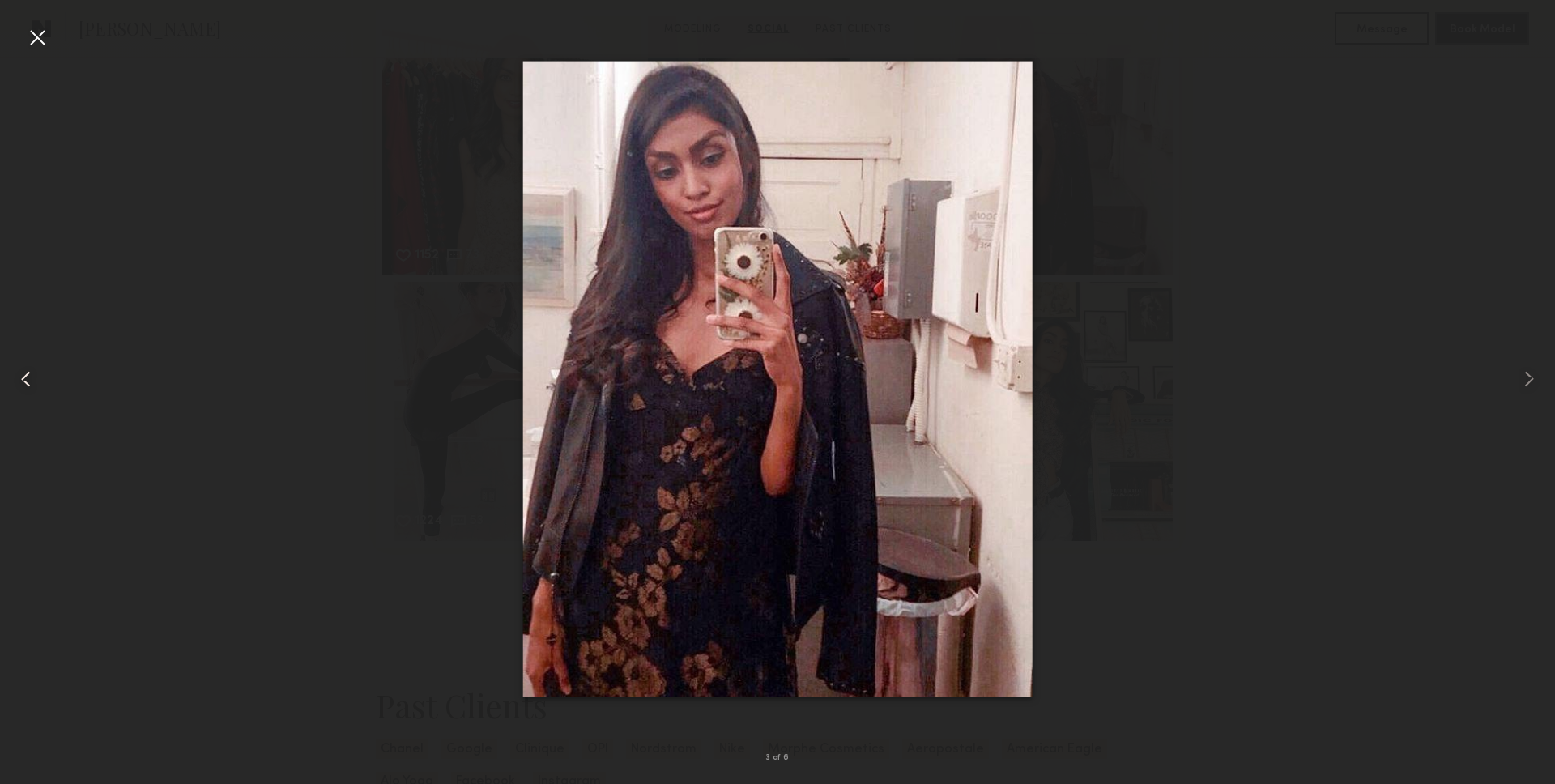
click at [56, 39] on div at bounding box center [31, 379] width 63 height 706
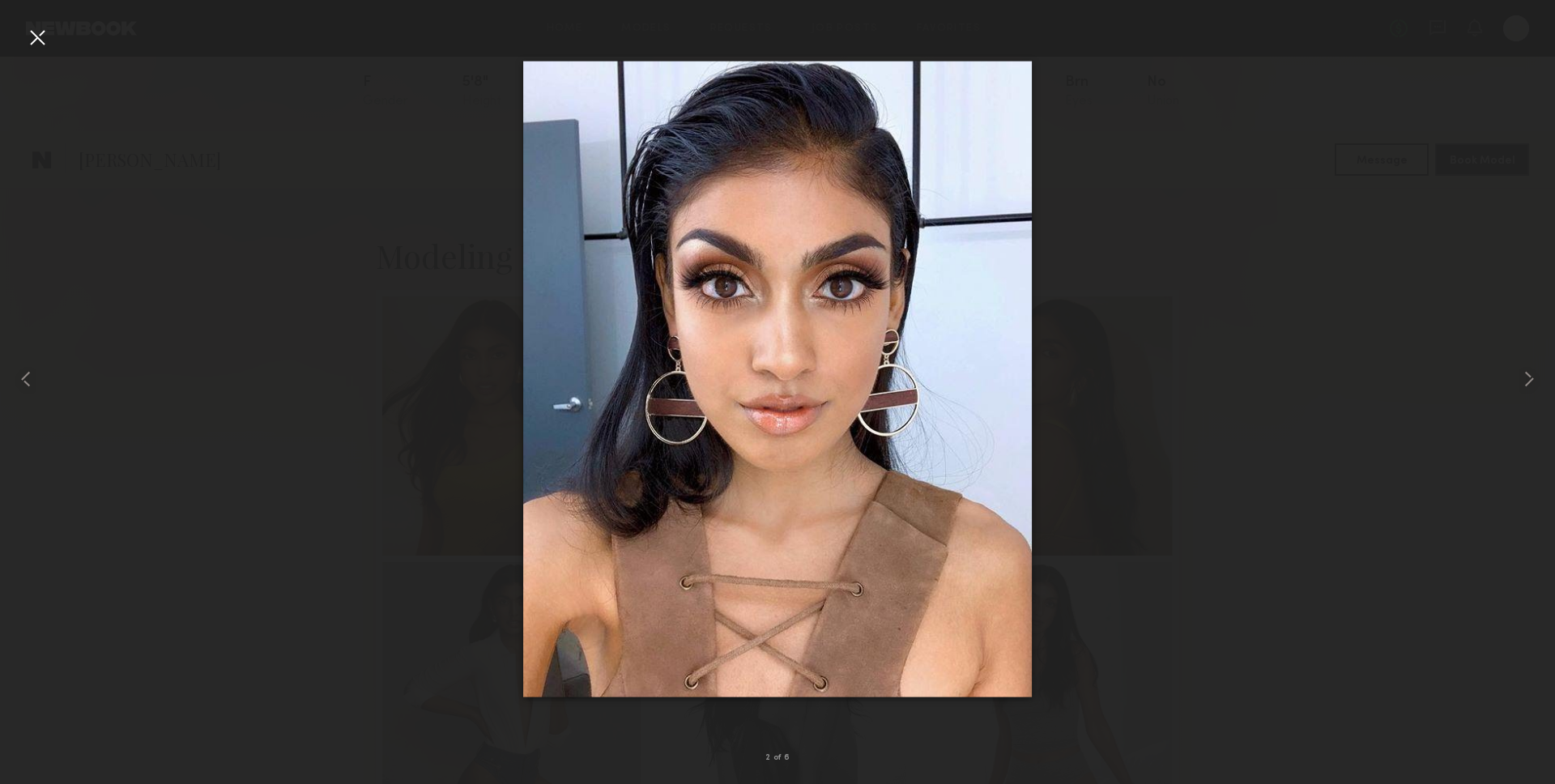
scroll to position [82, 0]
click at [33, 49] on div at bounding box center [37, 37] width 26 height 26
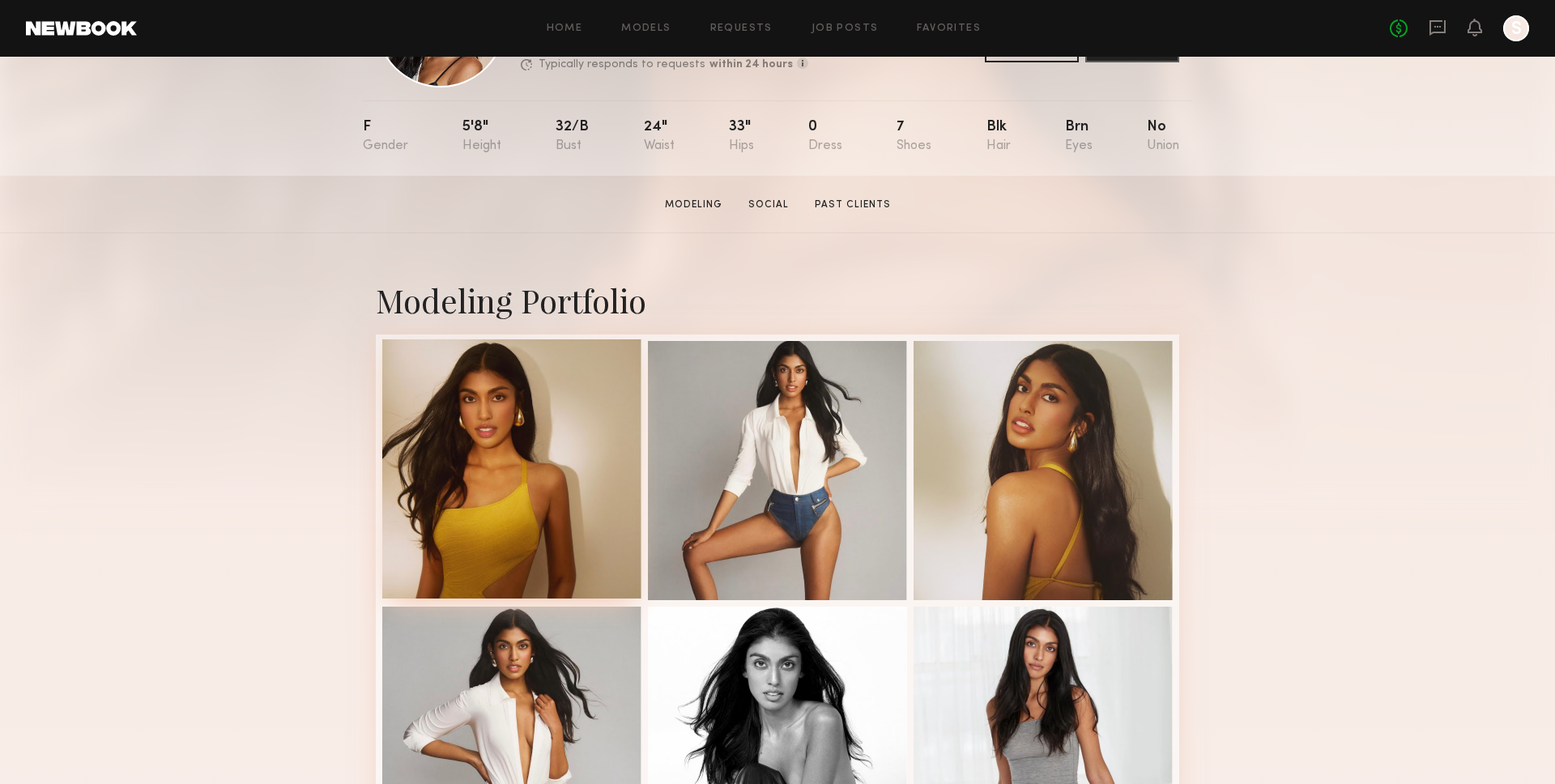
click at [517, 376] on div at bounding box center [512, 469] width 259 height 259
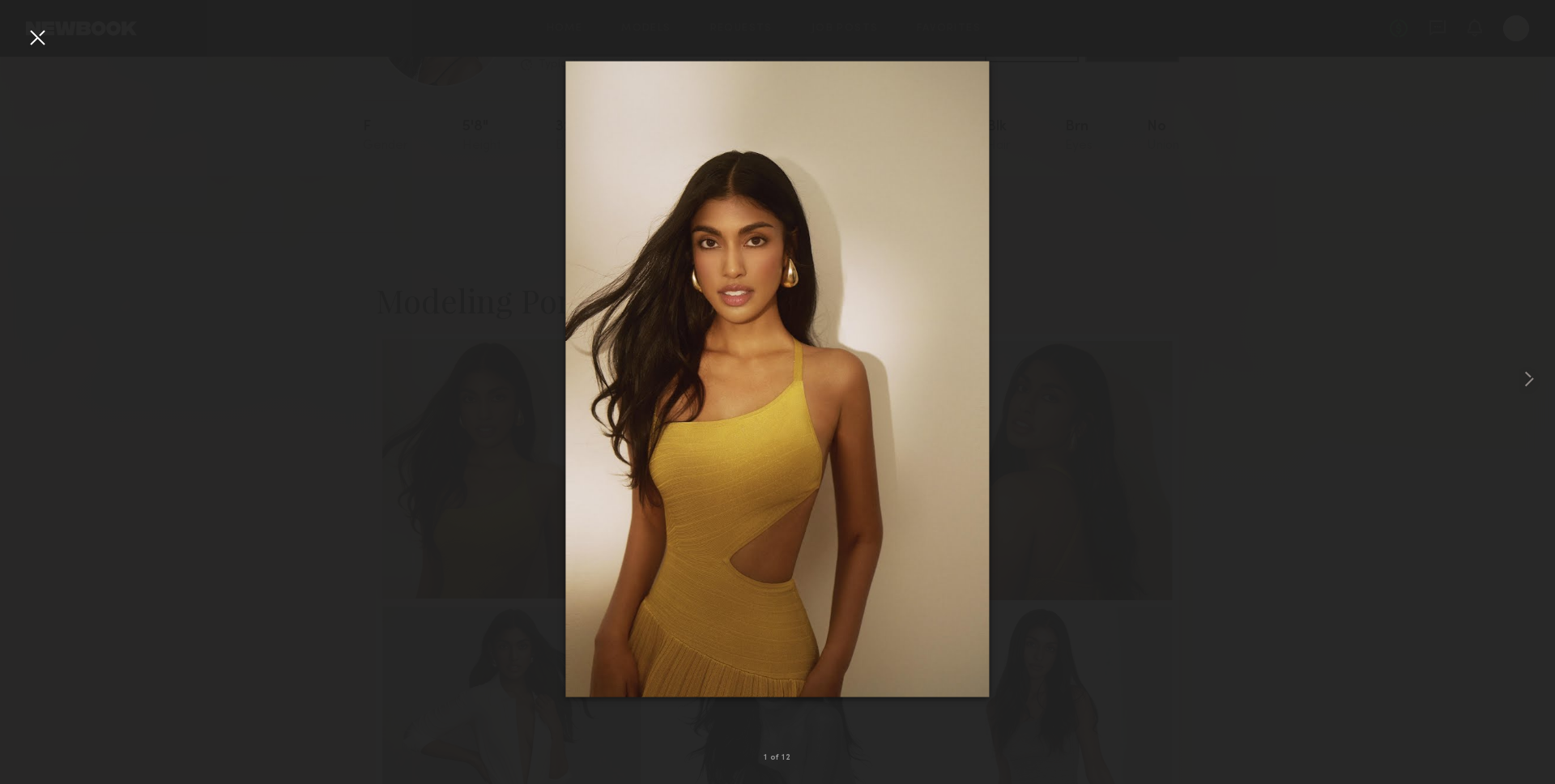
scroll to position [135, 0]
click at [1474, 327] on div at bounding box center [777, 379] width 1555 height 706
click at [1522, 330] on div at bounding box center [1524, 379] width 63 height 706
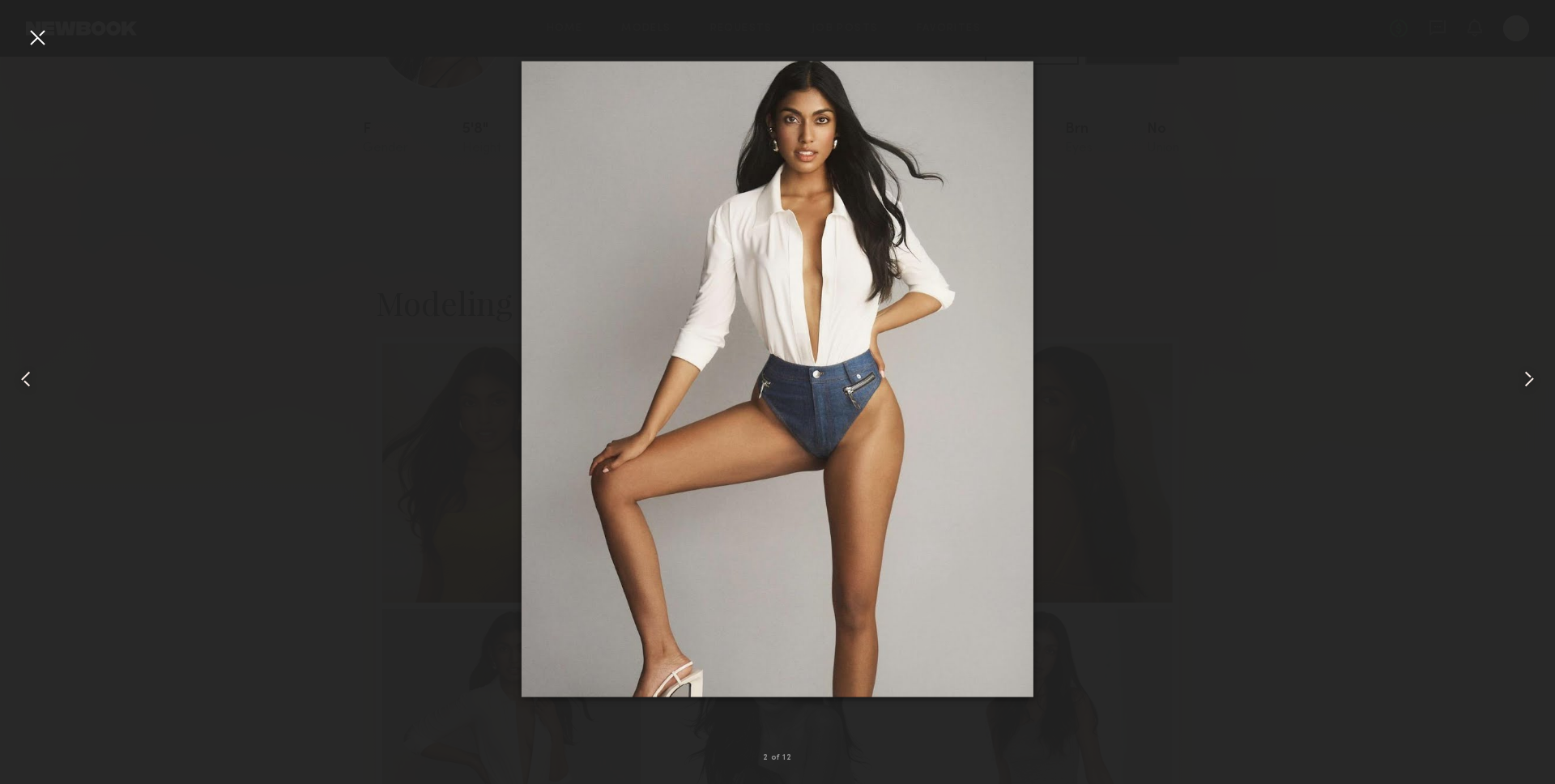
click at [1537, 325] on div at bounding box center [1524, 379] width 63 height 706
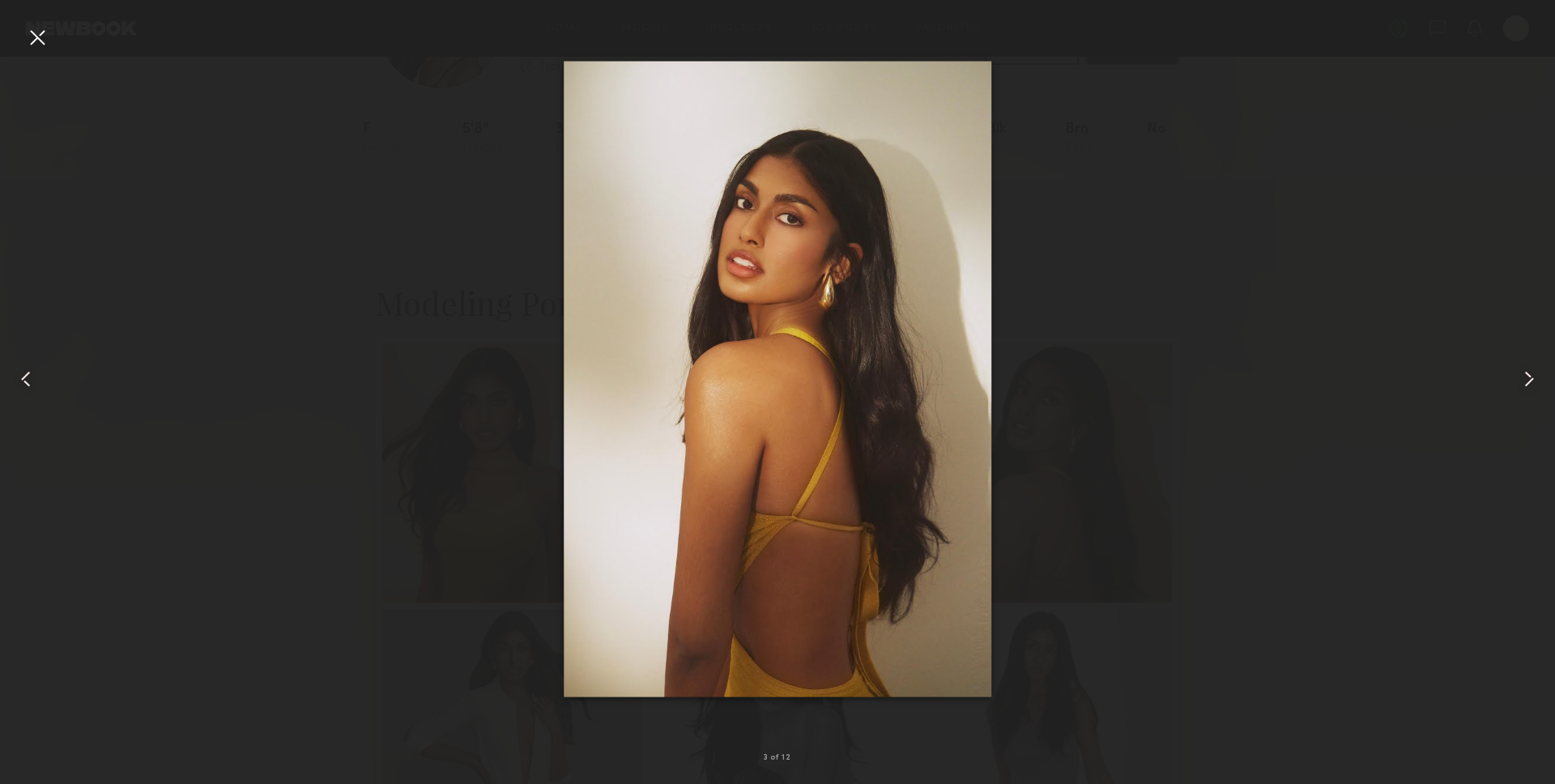
click at [1503, 353] on div at bounding box center [1524, 379] width 63 height 706
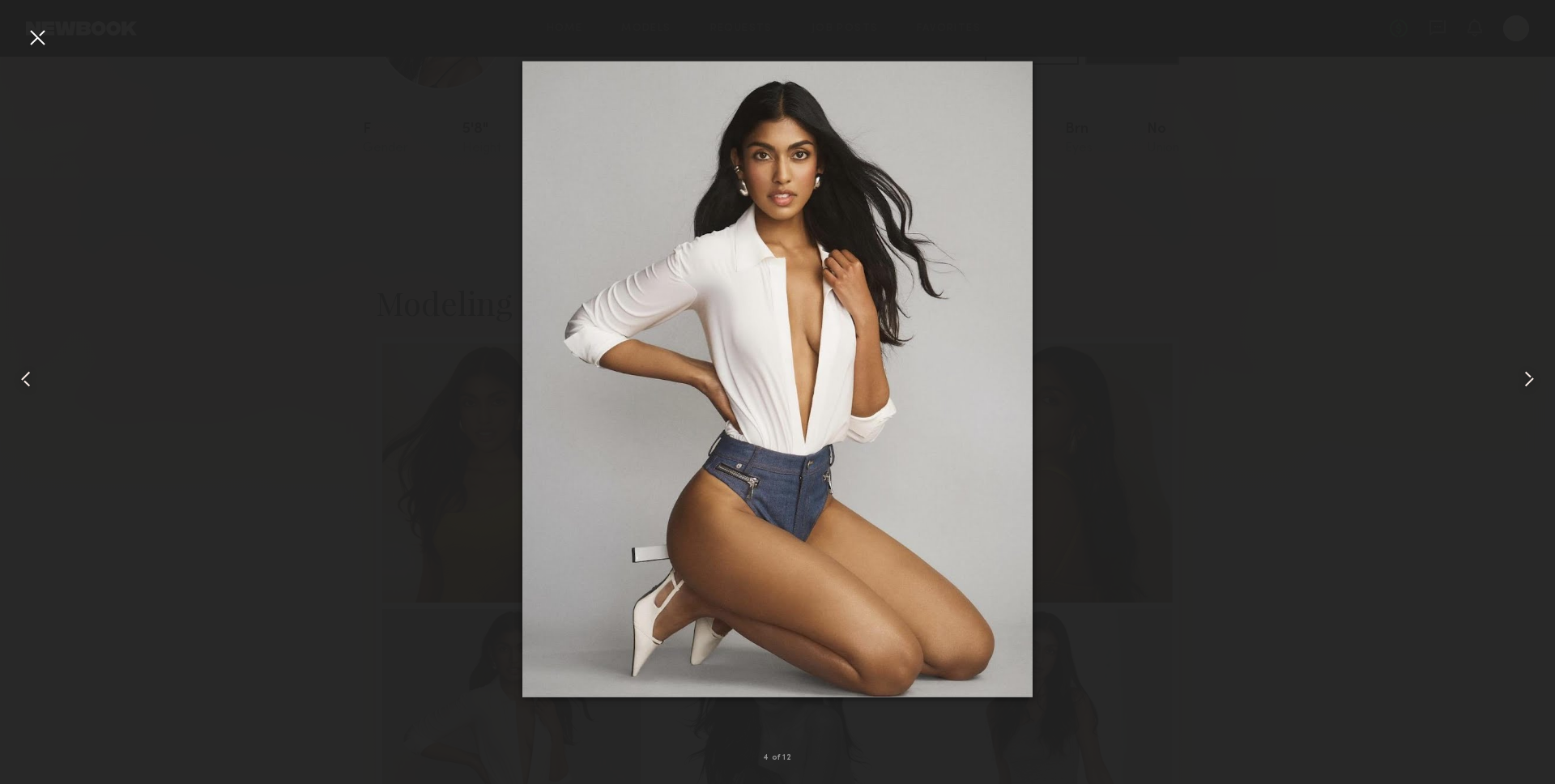
click at [1512, 377] on div at bounding box center [1524, 379] width 63 height 706
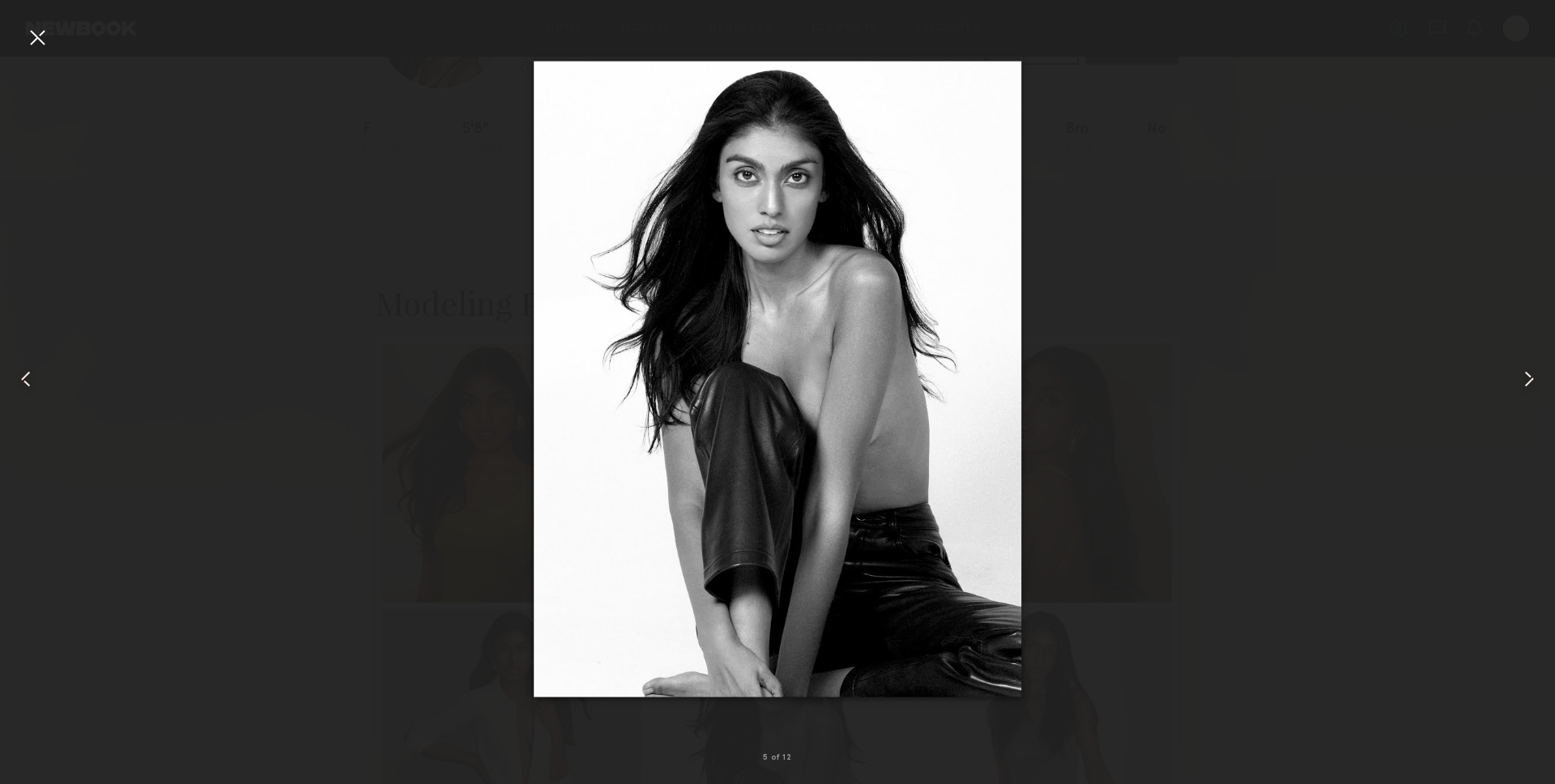
click at [1530, 333] on div at bounding box center [1524, 379] width 63 height 706
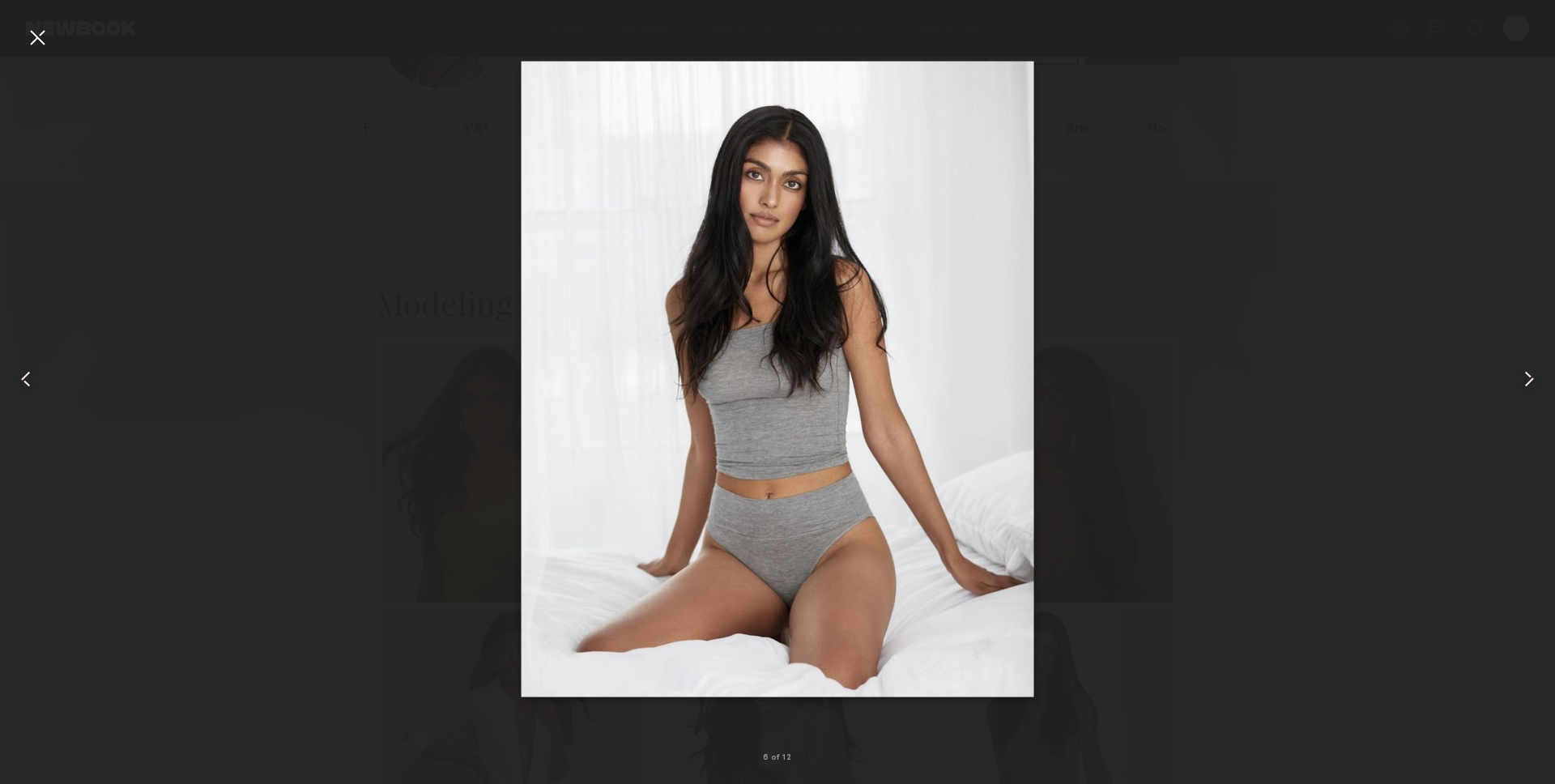
click at [1529, 396] on div at bounding box center [1524, 379] width 63 height 706
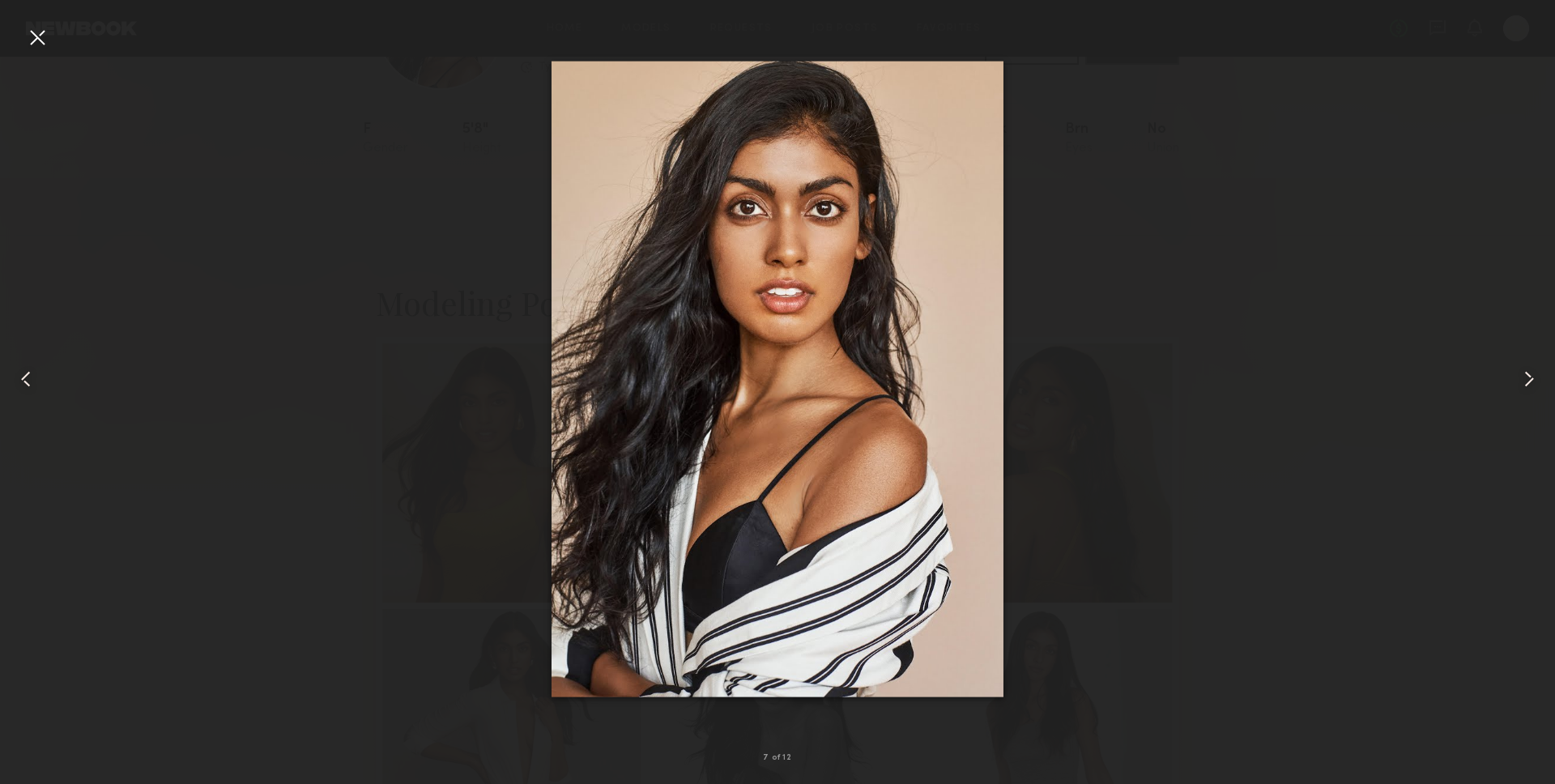
click at [43, 40] on div at bounding box center [37, 37] width 26 height 26
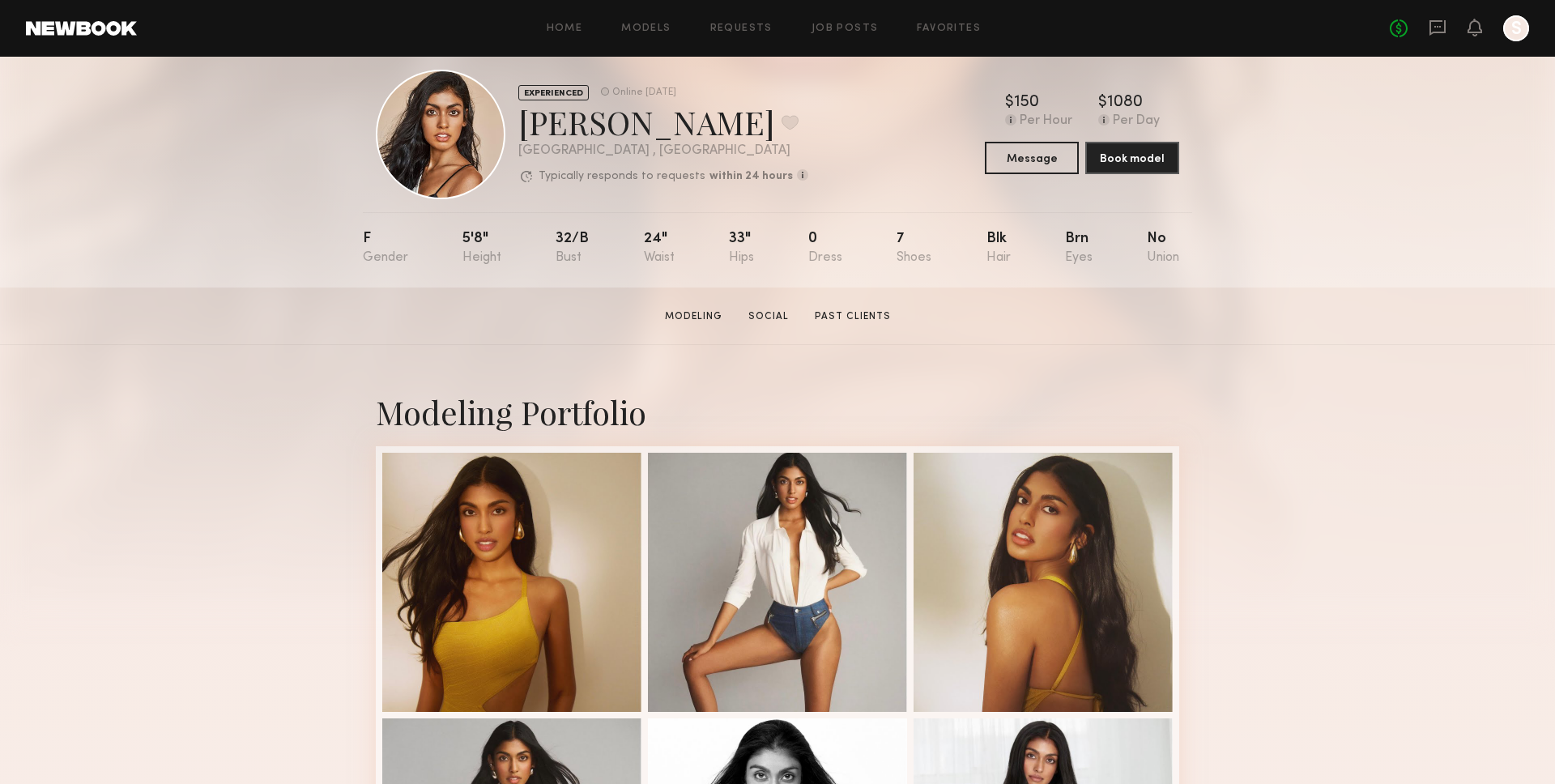
scroll to position [0, 0]
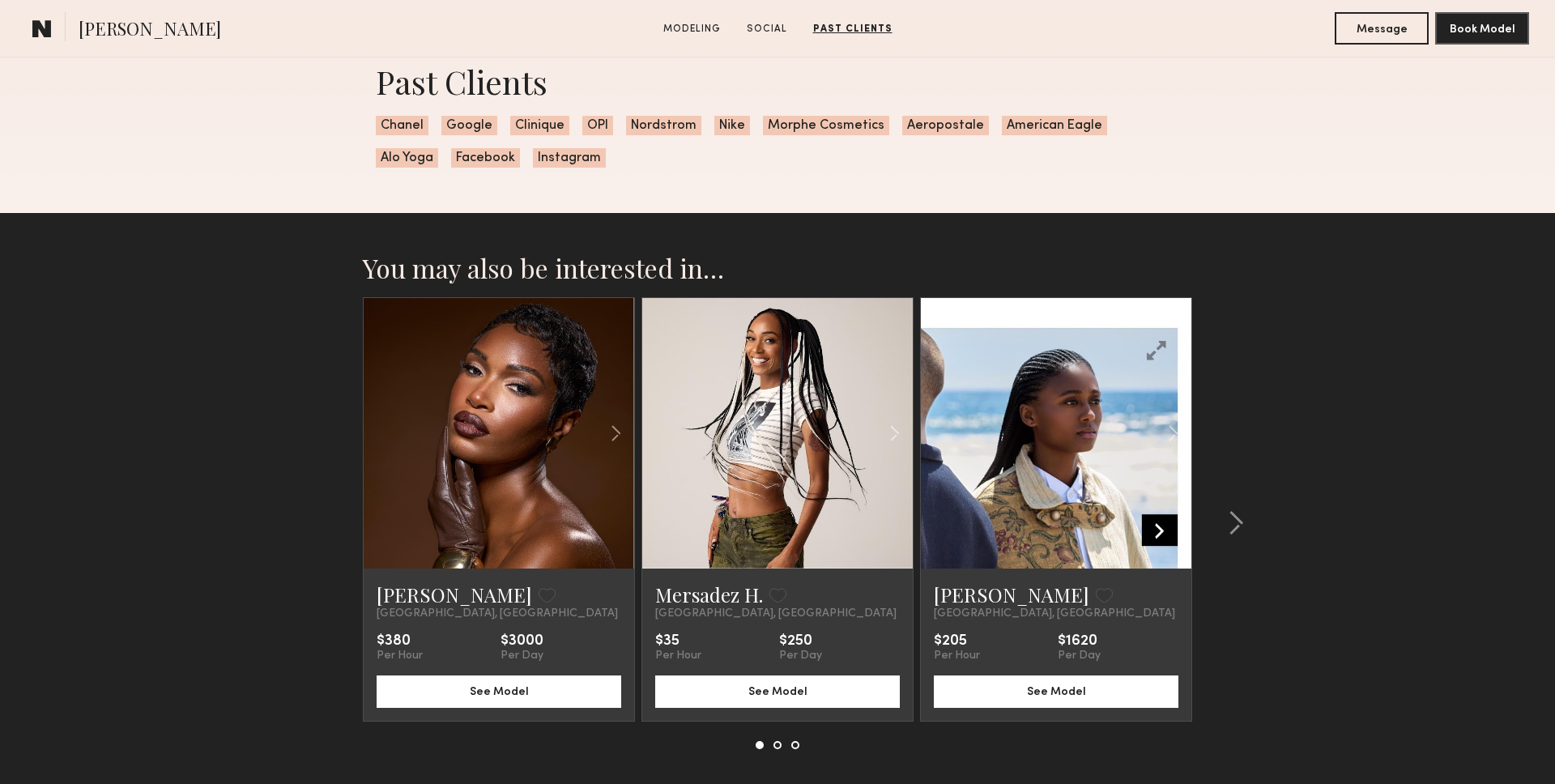
scroll to position [2398, 0]
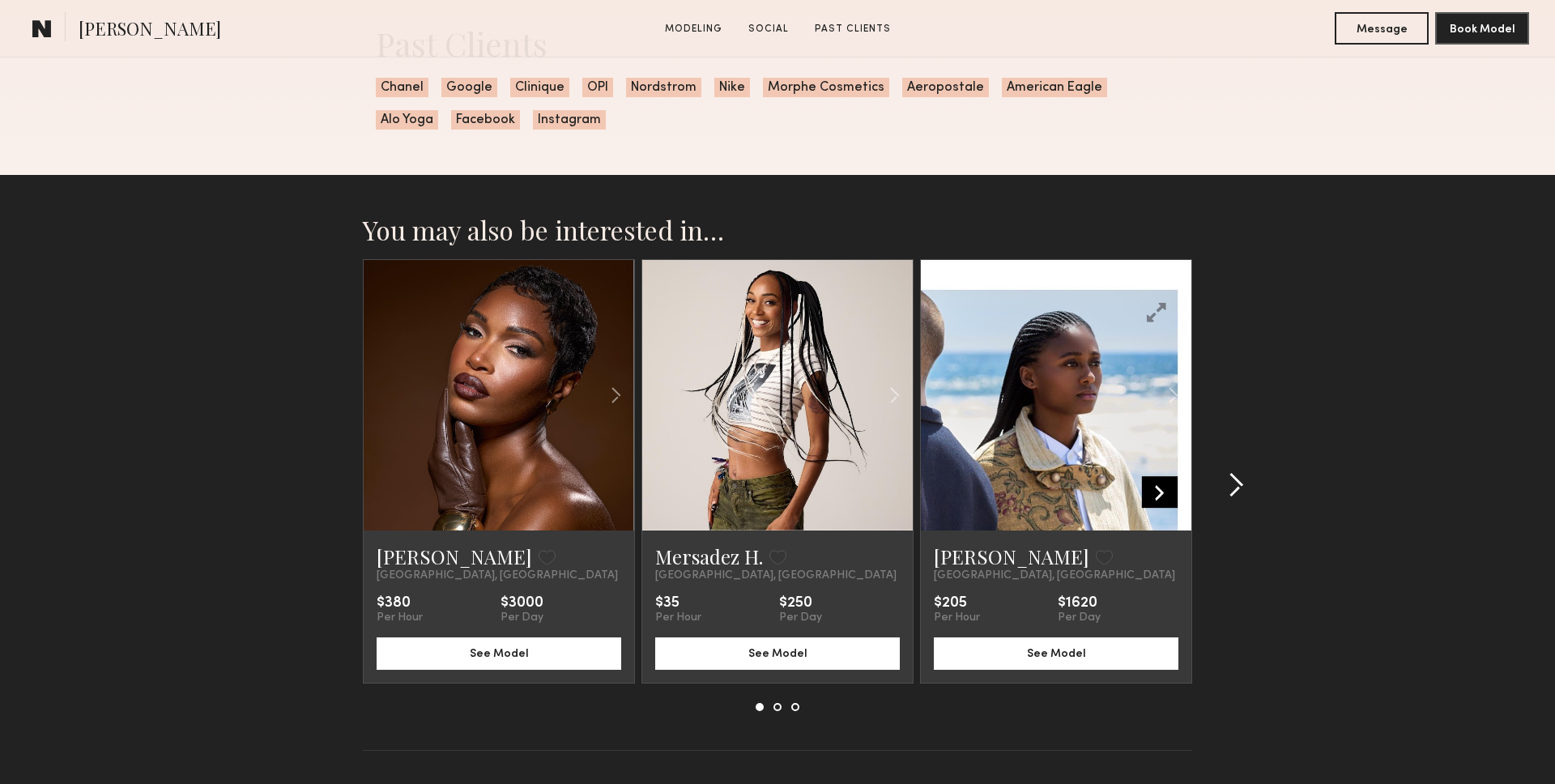
click at [1241, 465] on div at bounding box center [1230, 485] width 78 height 452
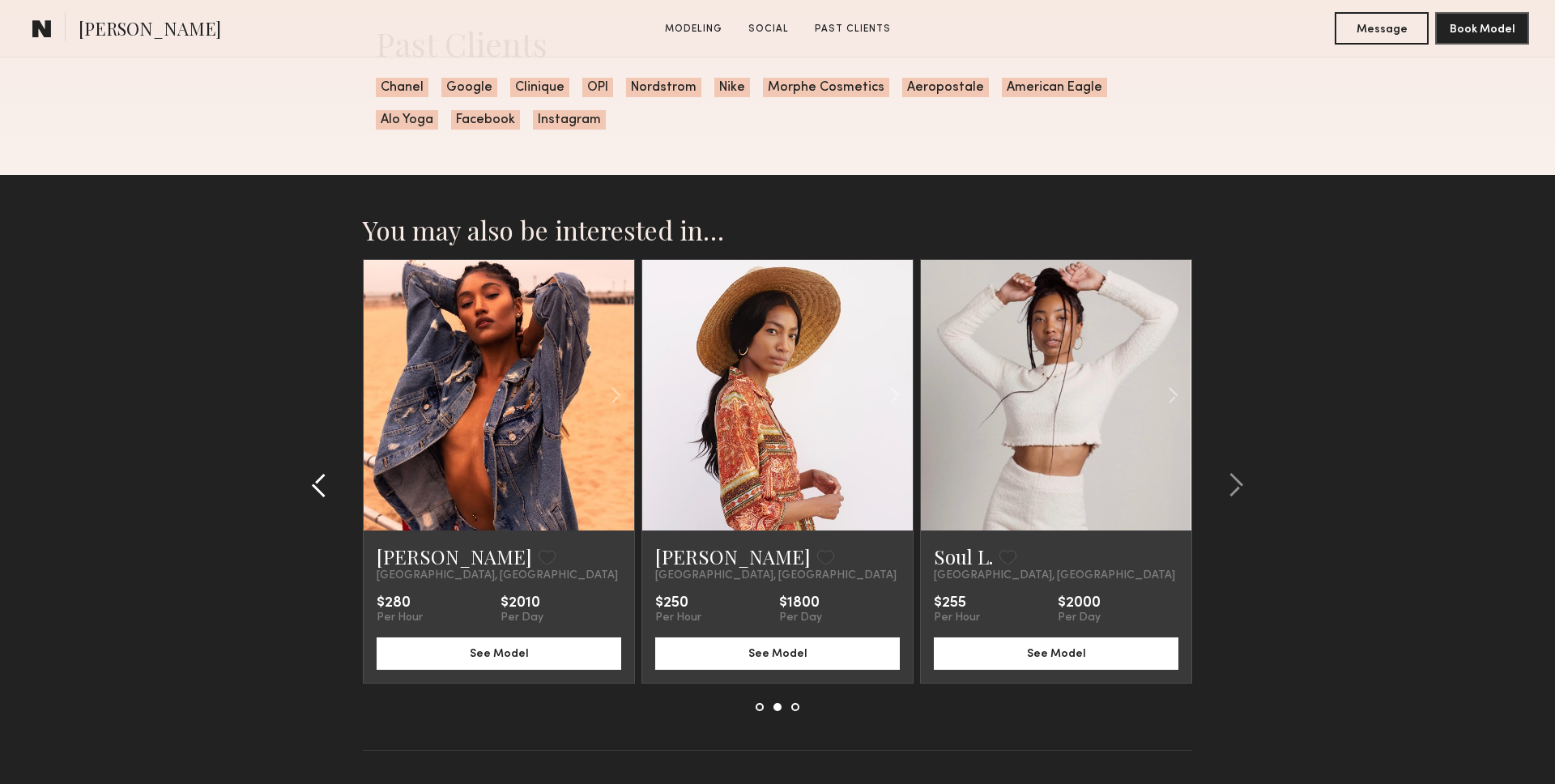
click at [304, 499] on div at bounding box center [323, 485] width 78 height 452
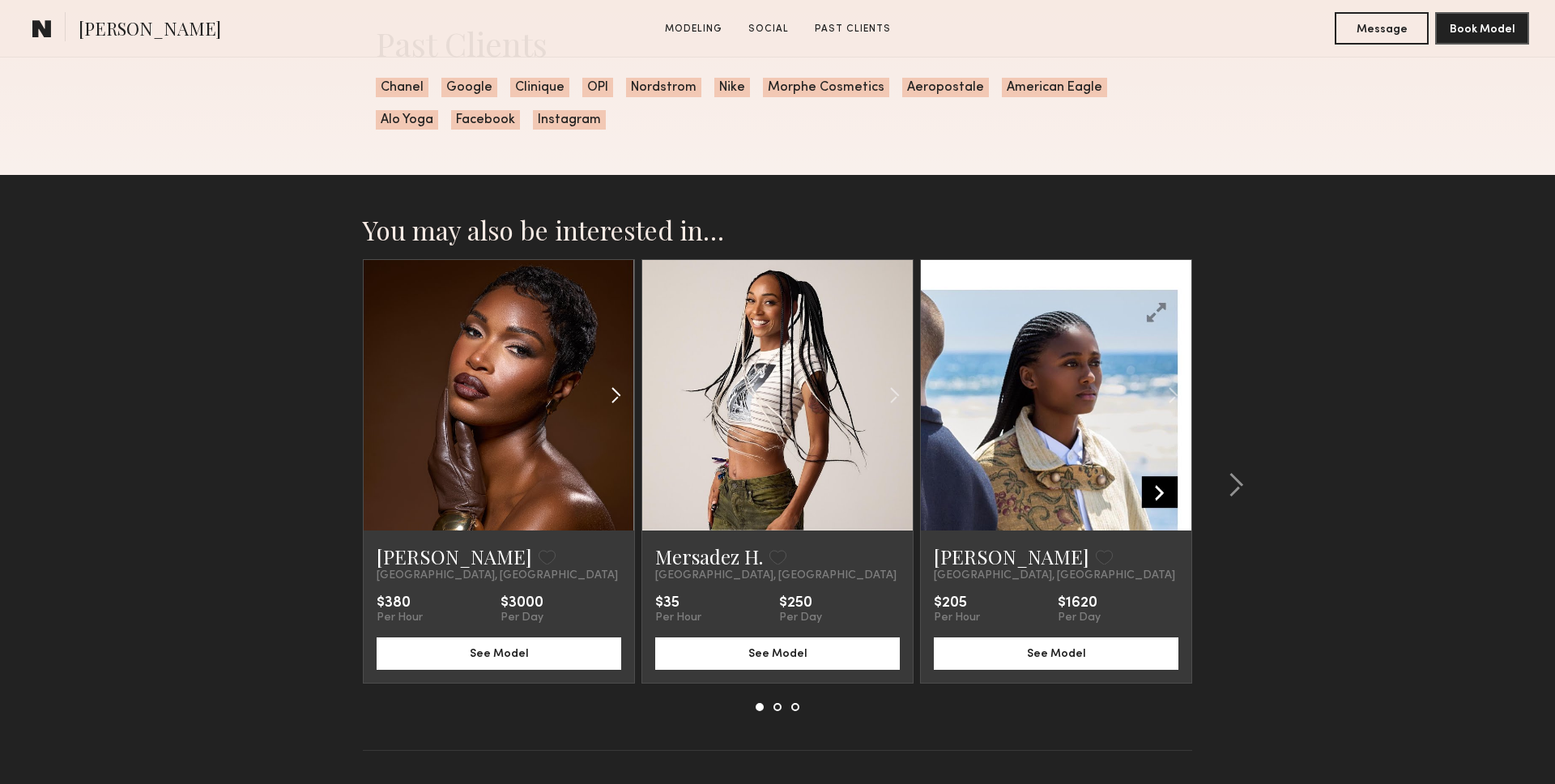
click at [556, 488] on div at bounding box center [589, 395] width 89 height 271
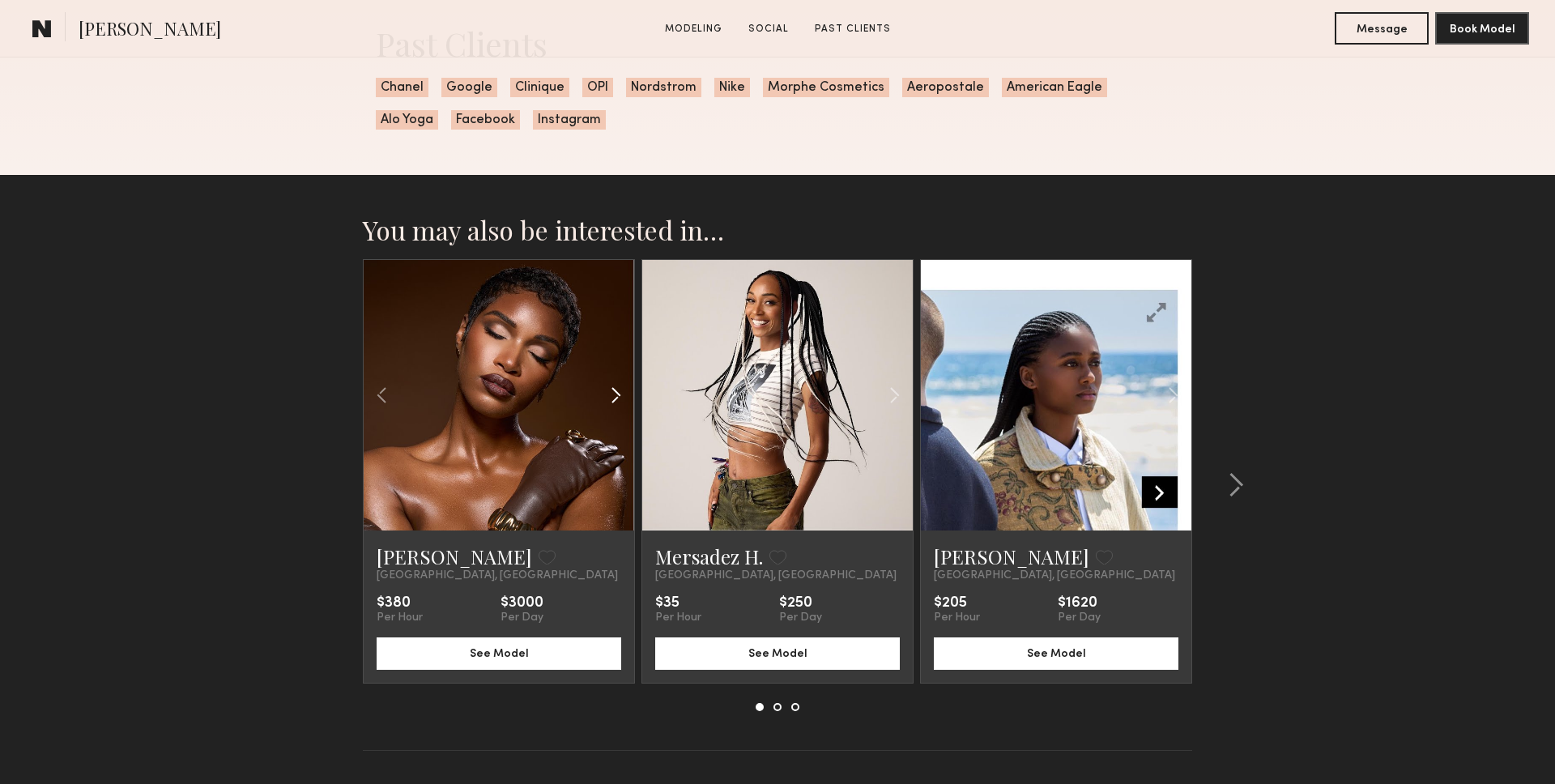
click at [600, 404] on div at bounding box center [589, 395] width 89 height 271
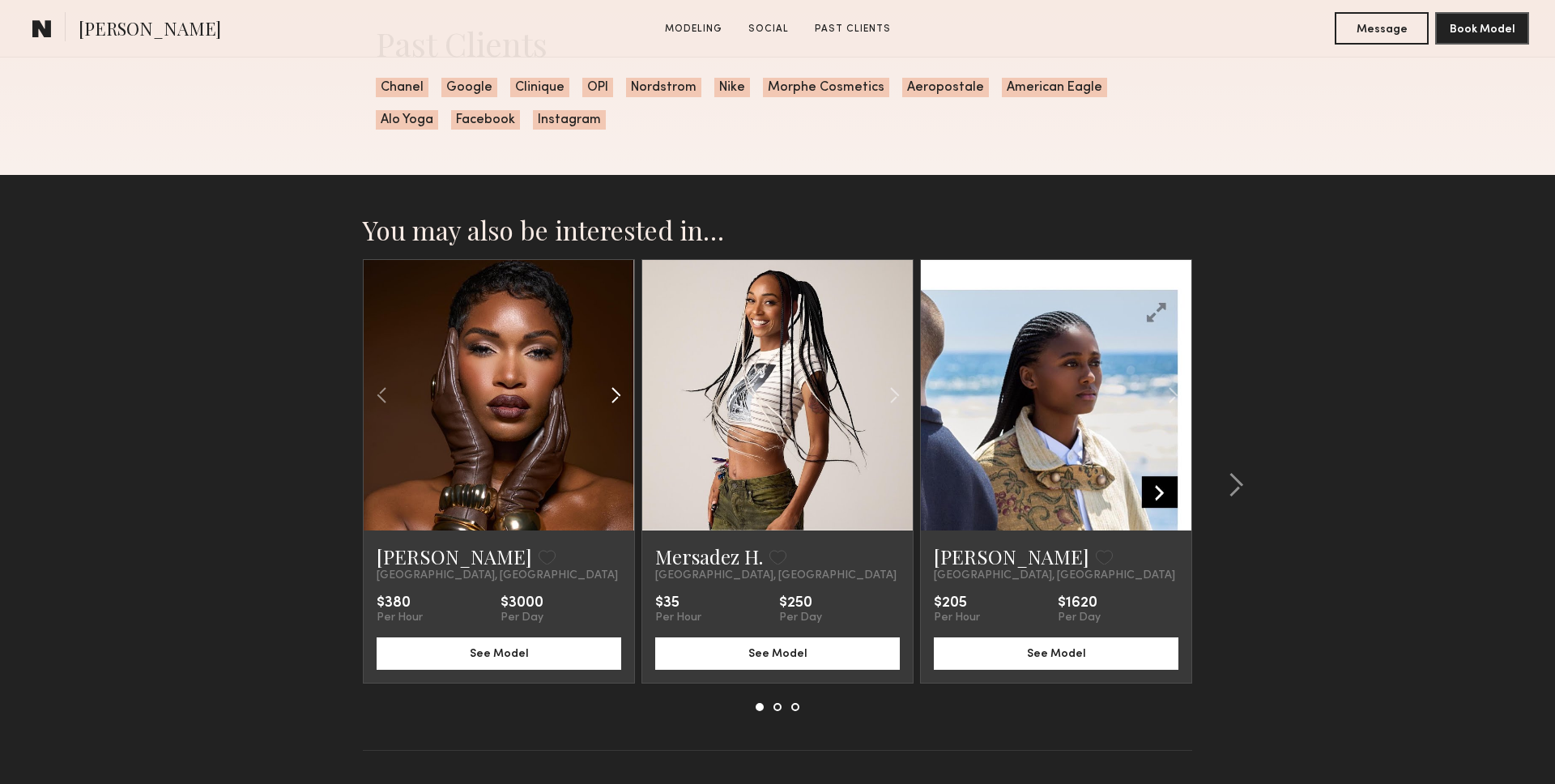
click at [600, 404] on div at bounding box center [589, 395] width 89 height 271
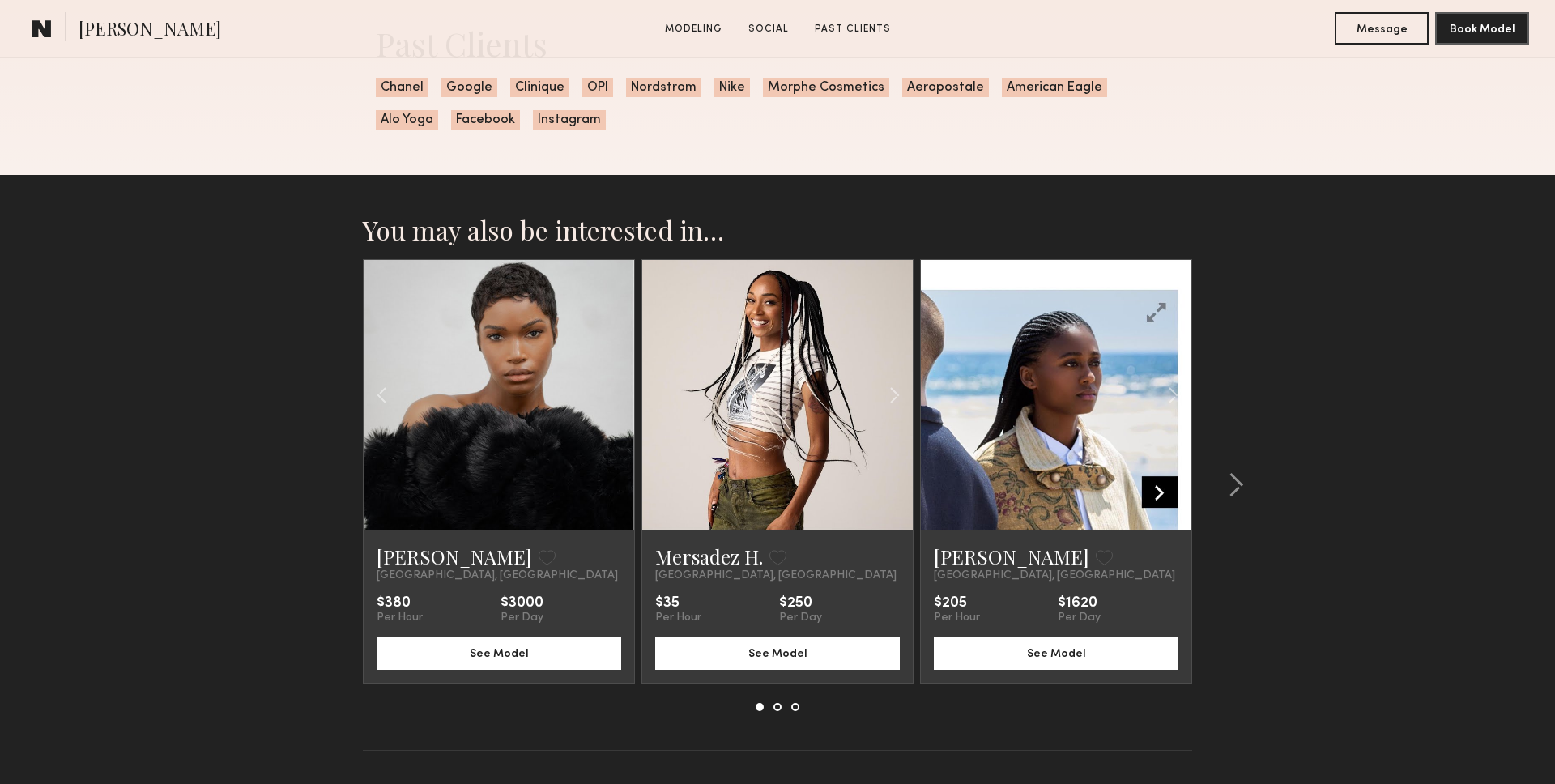
click at [600, 404] on div at bounding box center [498, 395] width 271 height 271
click at [1228, 460] on div at bounding box center [1230, 485] width 78 height 452
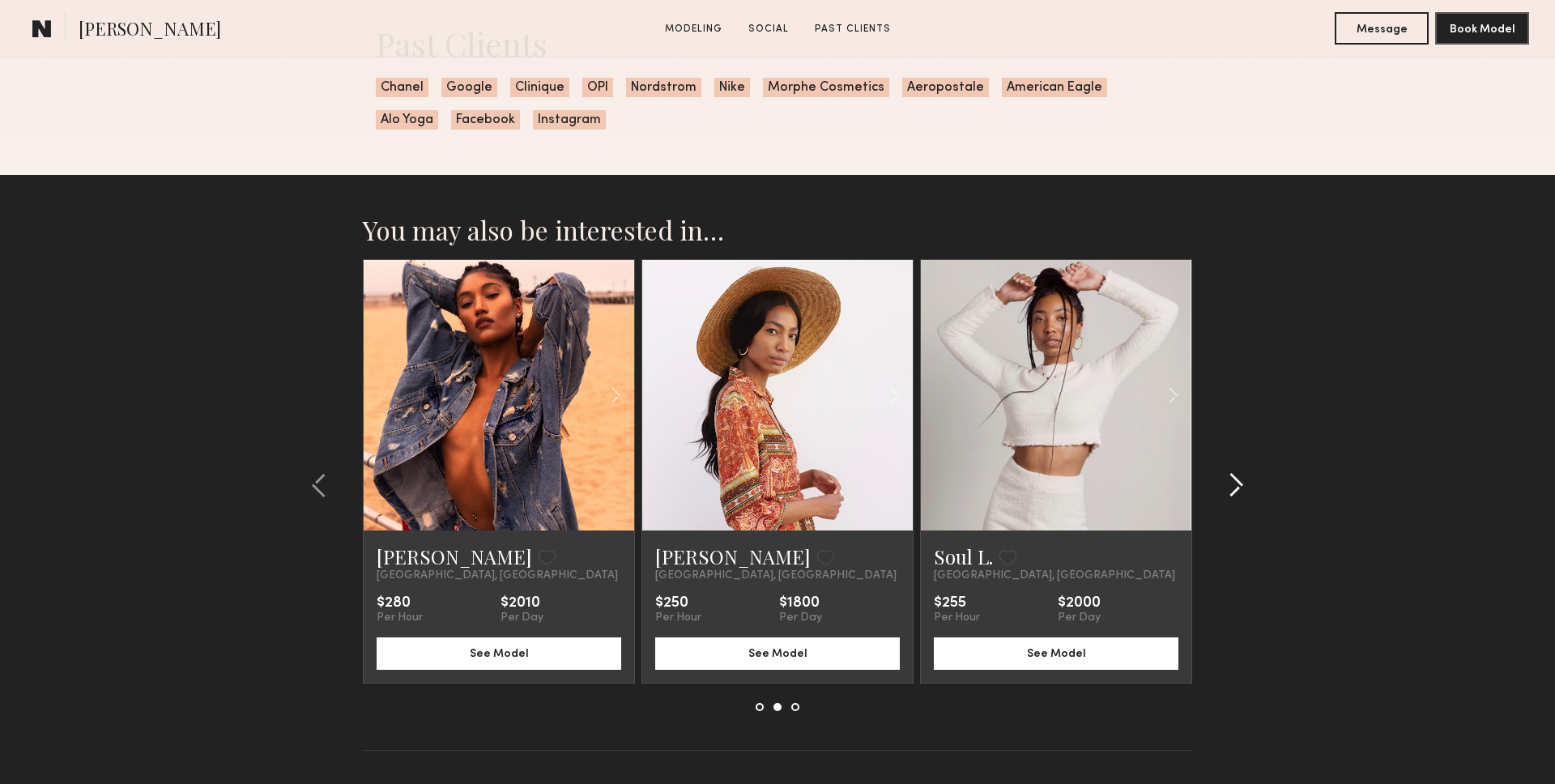
click at [1228, 460] on div at bounding box center [1230, 485] width 78 height 452
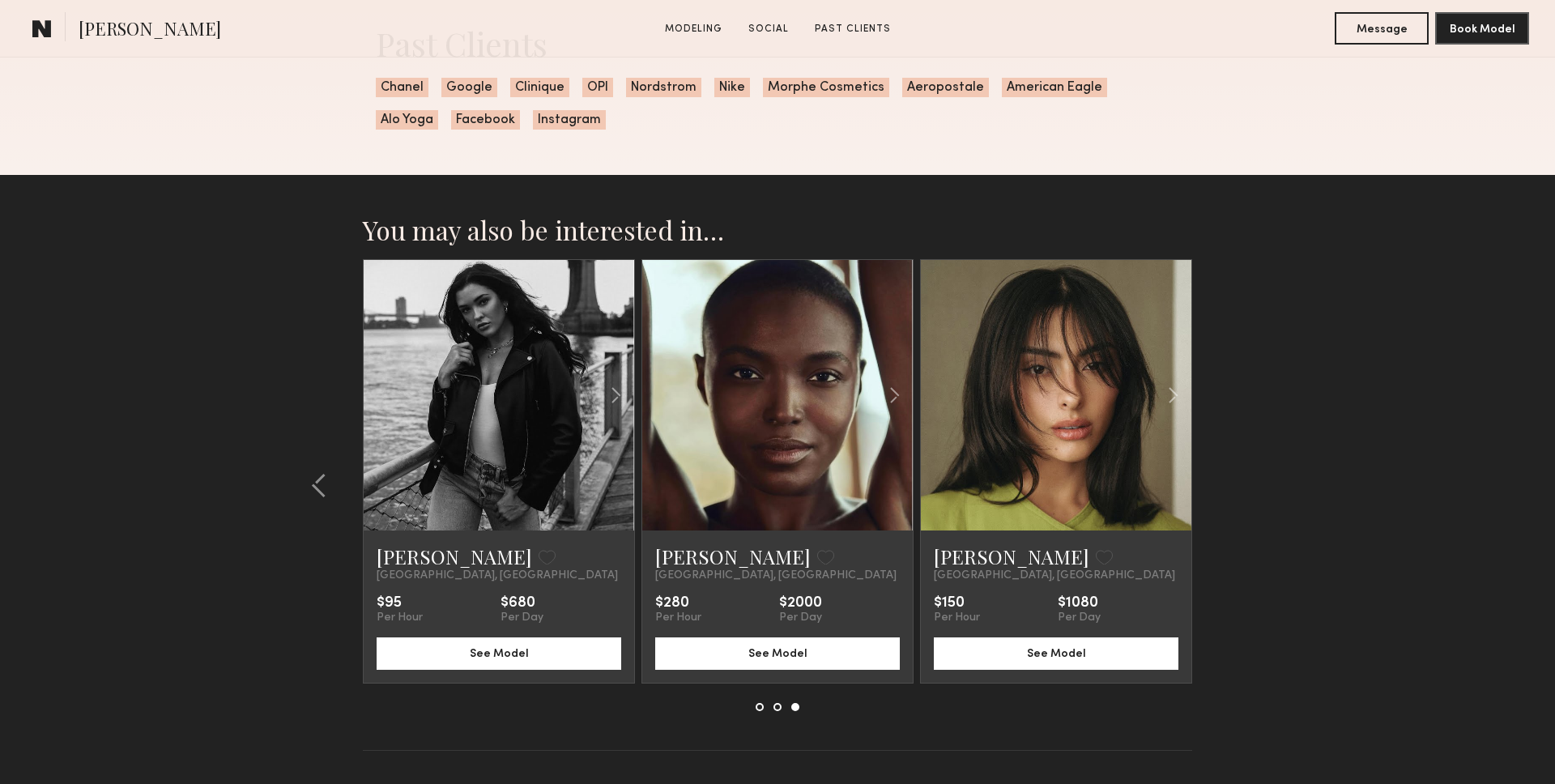
click at [1228, 460] on section "You may also be interested in… [PERSON_NAME] Favorite [GEOGRAPHIC_DATA], [GEOGR…" at bounding box center [777, 502] width 1555 height 655
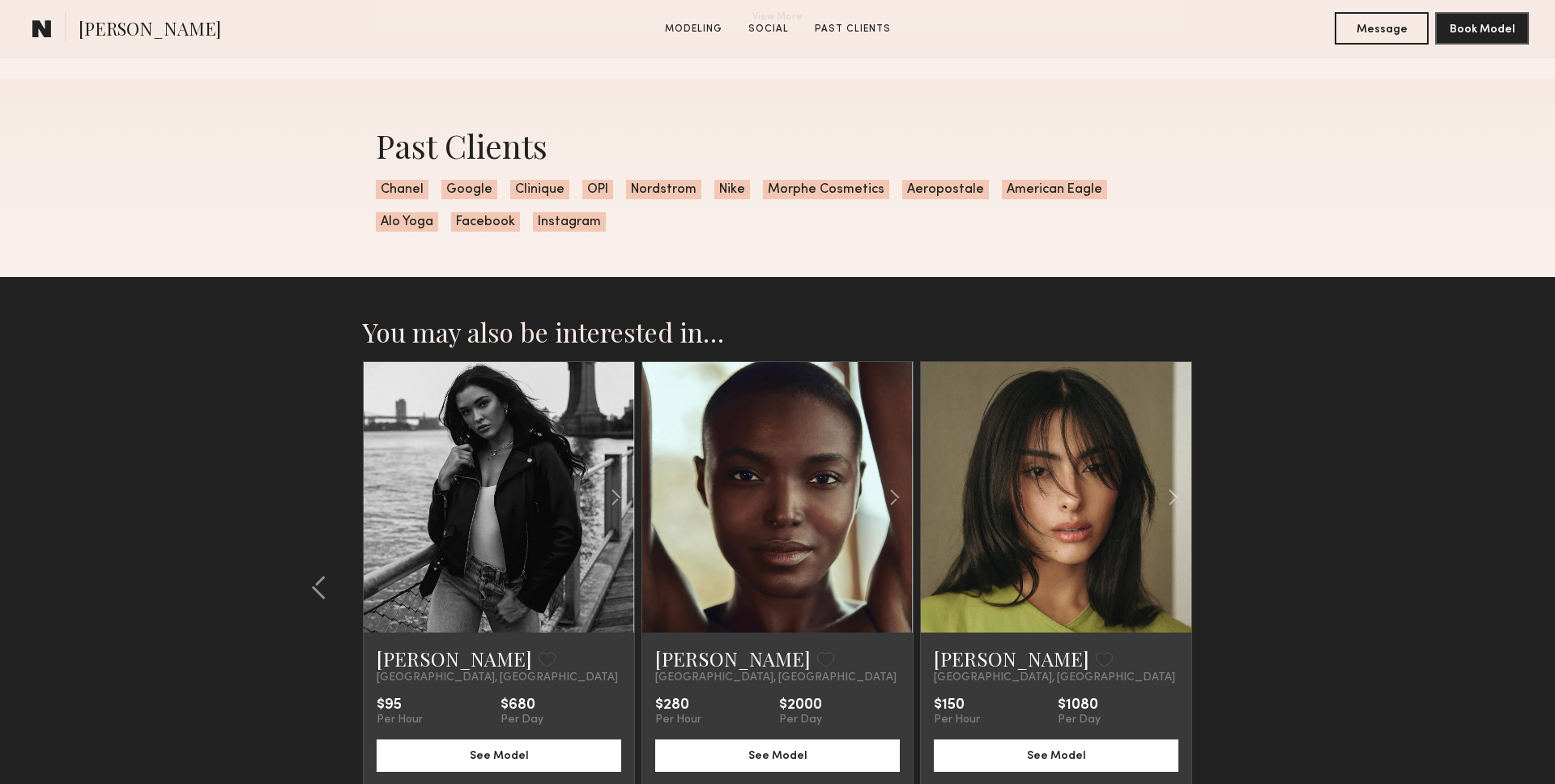
scroll to position [2319, 0]
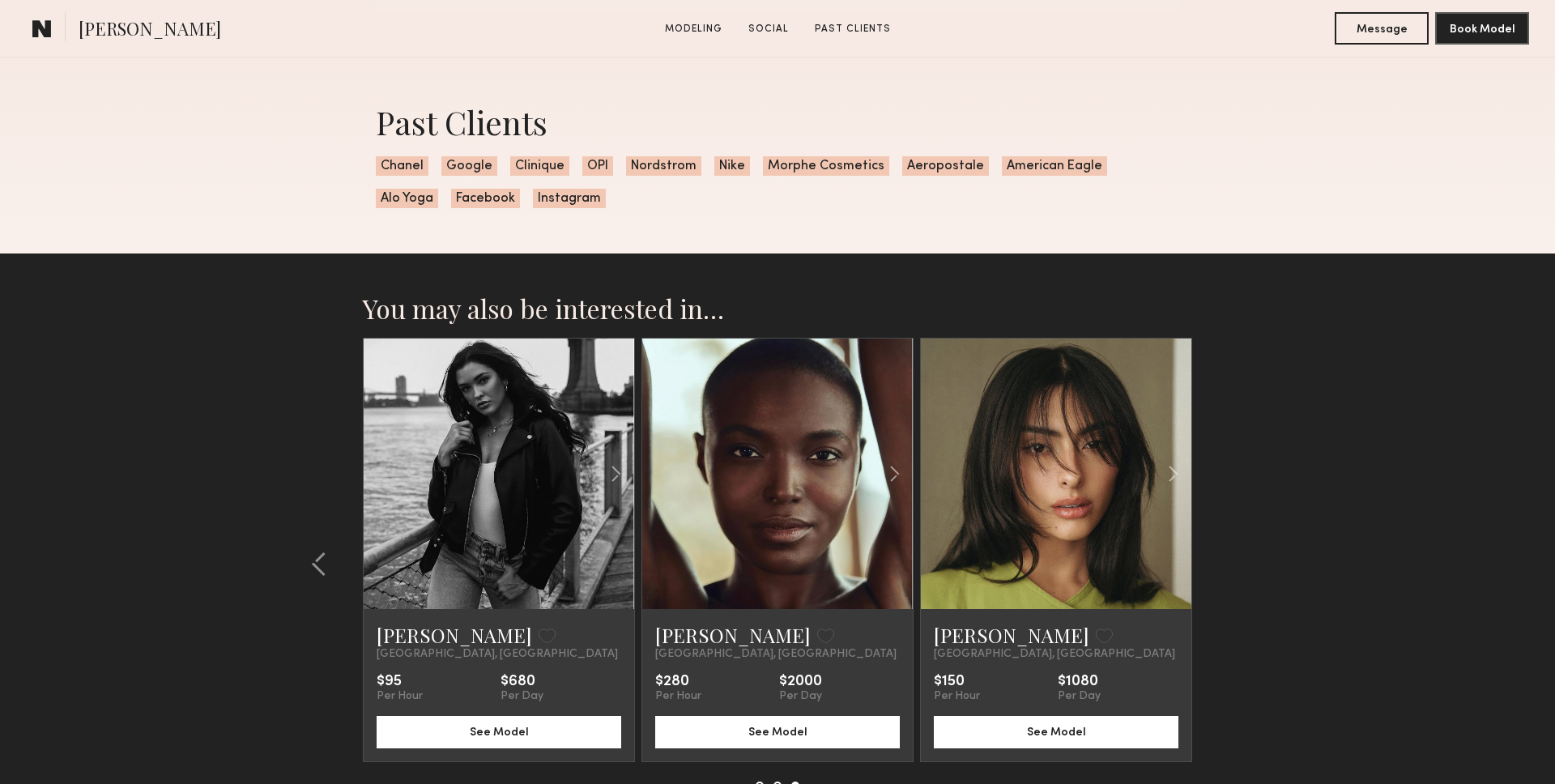
click at [1195, 316] on section "You may also be interested in… [PERSON_NAME] Favorite [GEOGRAPHIC_DATA], [GEOGR…" at bounding box center [777, 580] width 1555 height 655
click at [1455, 368] on section "You may also be interested in… [PERSON_NAME] Favorite [GEOGRAPHIC_DATA], [GEOGR…" at bounding box center [777, 580] width 1555 height 655
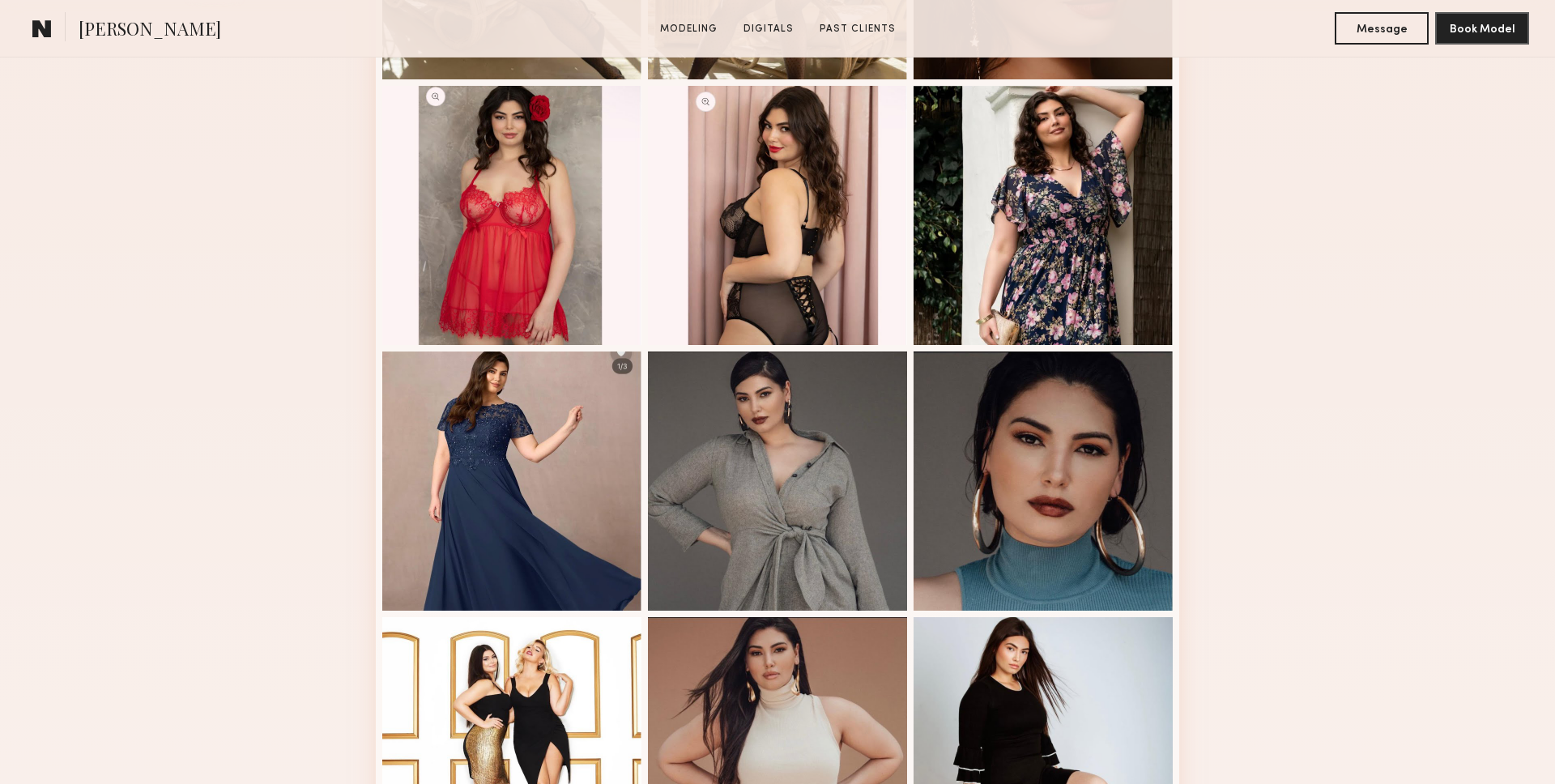
scroll to position [663, 0]
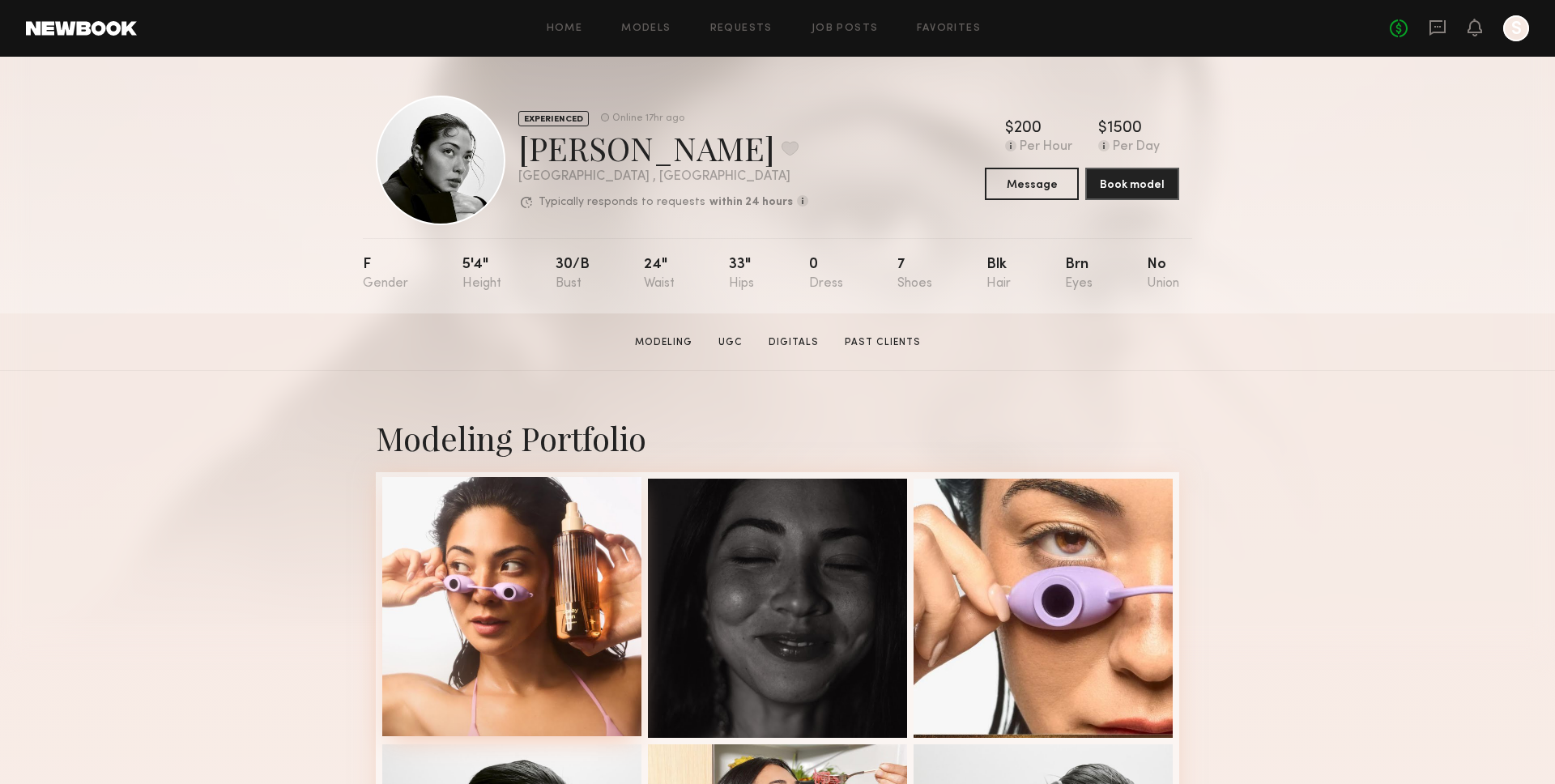
click at [576, 537] on div at bounding box center [512, 606] width 259 height 259
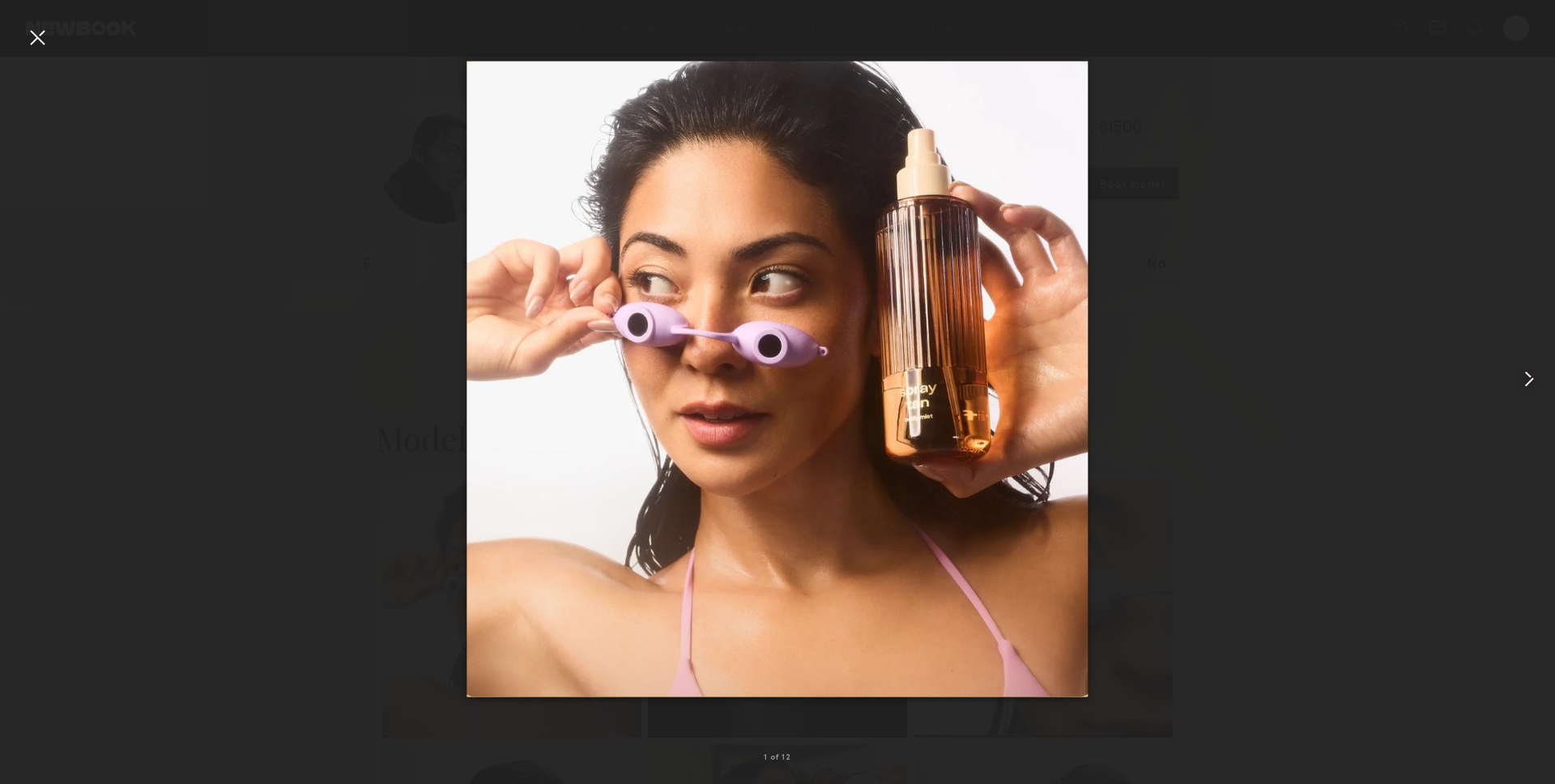
click at [1512, 334] on div at bounding box center [1524, 379] width 63 height 706
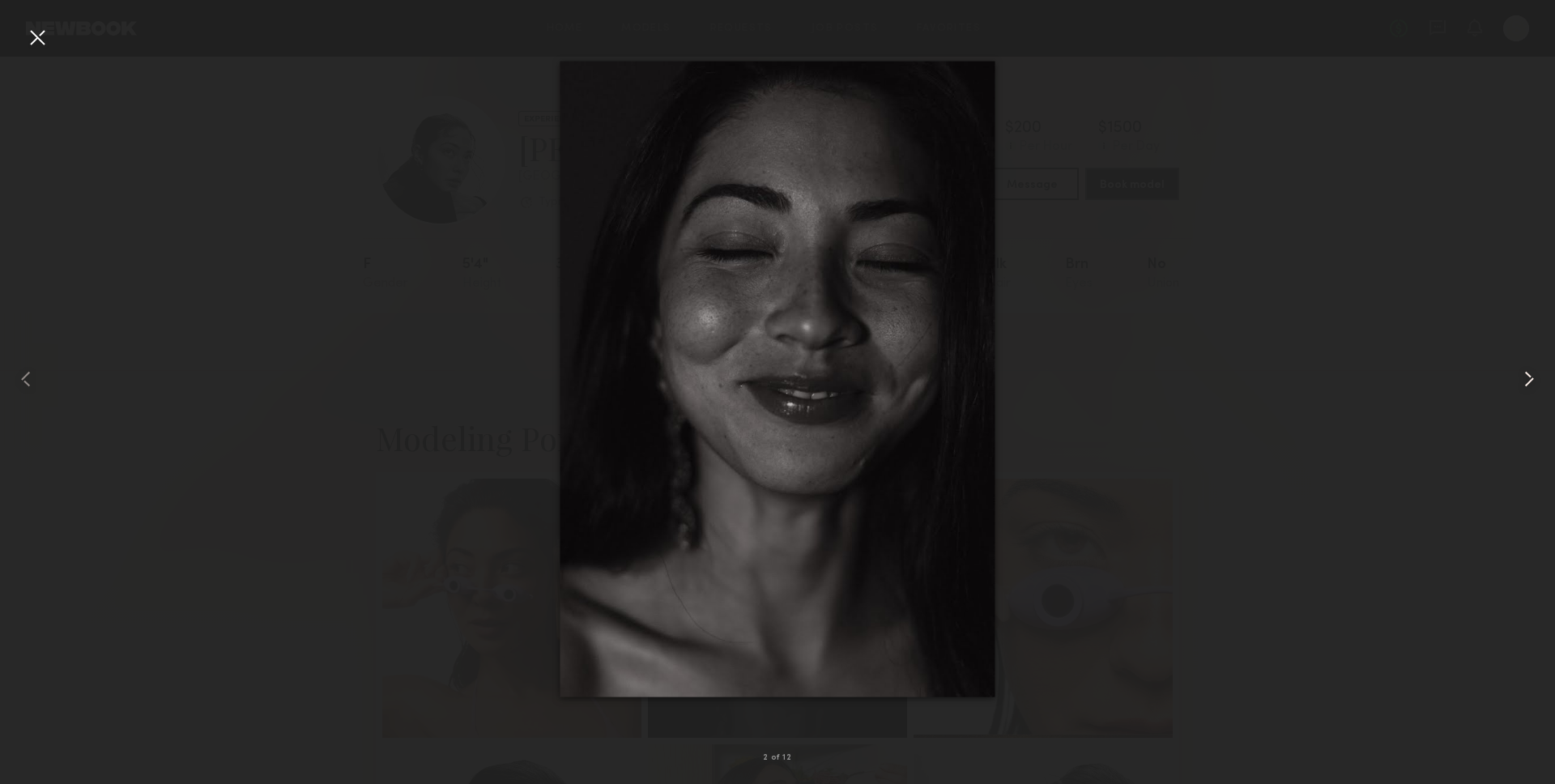
click at [1550, 364] on div at bounding box center [1524, 379] width 63 height 706
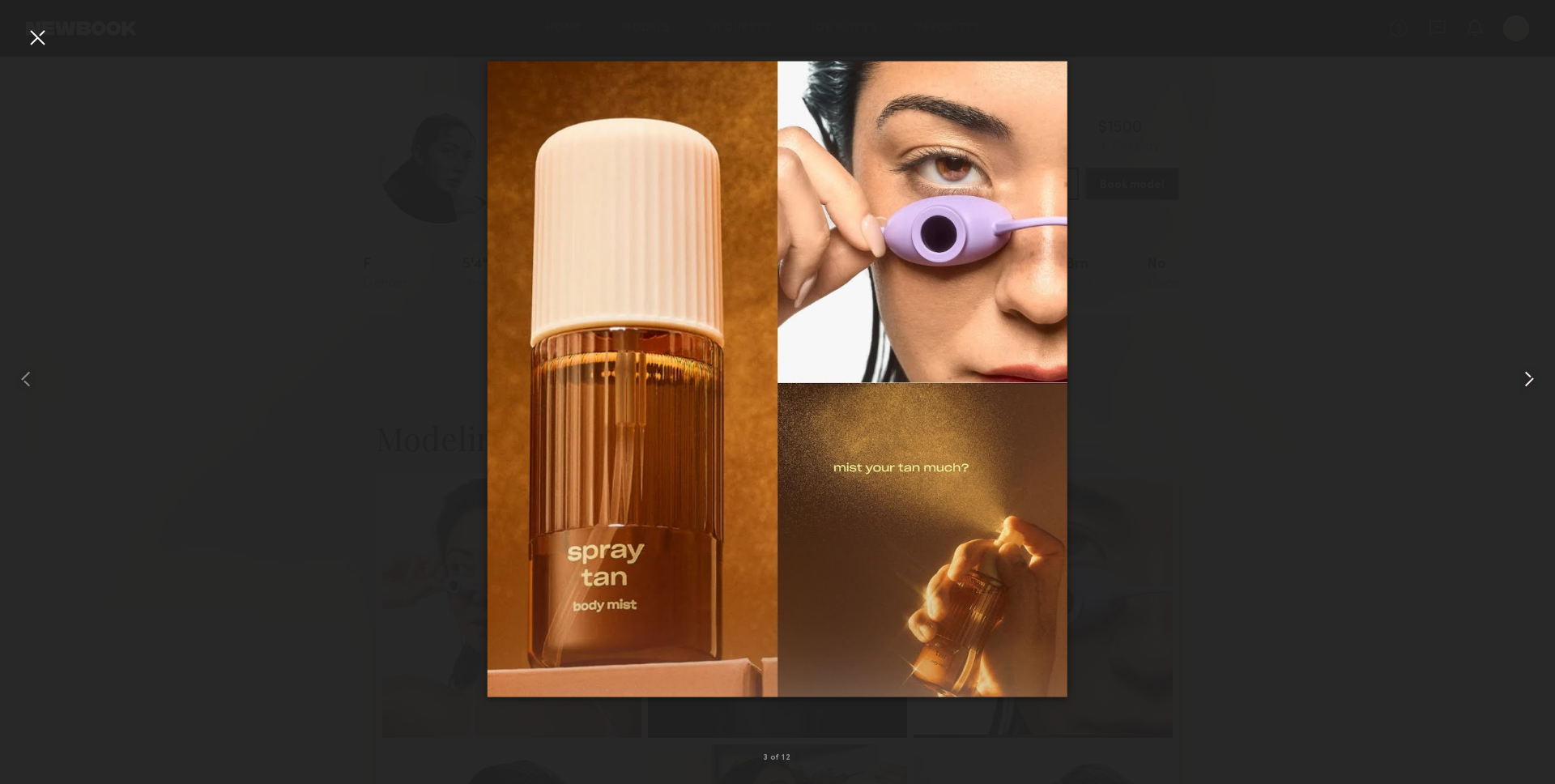
click at [1542, 374] on div at bounding box center [1524, 379] width 63 height 706
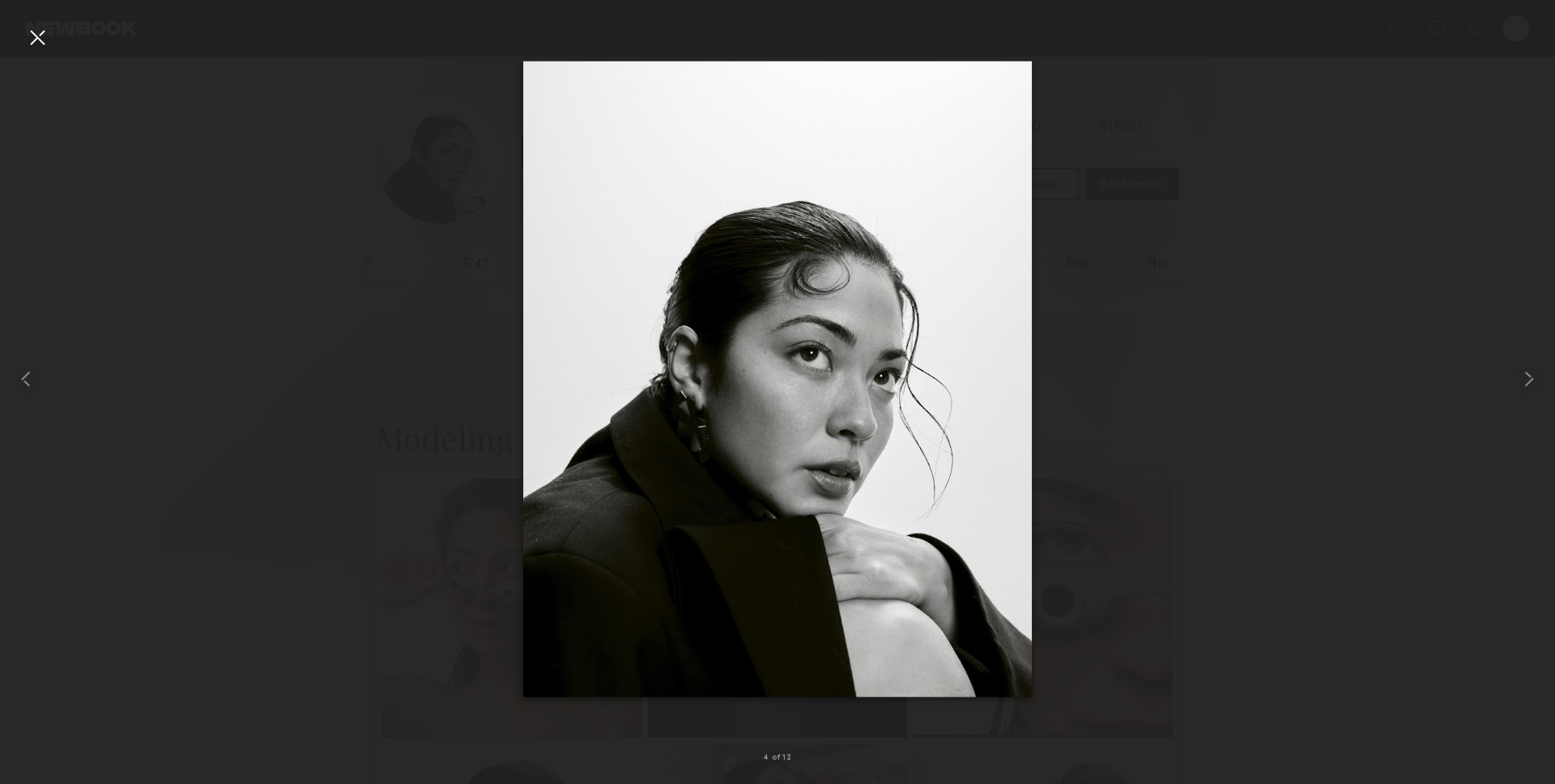
click at [803, 404] on img at bounding box center [777, 379] width 508 height 636
click at [1518, 366] on common-icon at bounding box center [1528, 379] width 26 height 26
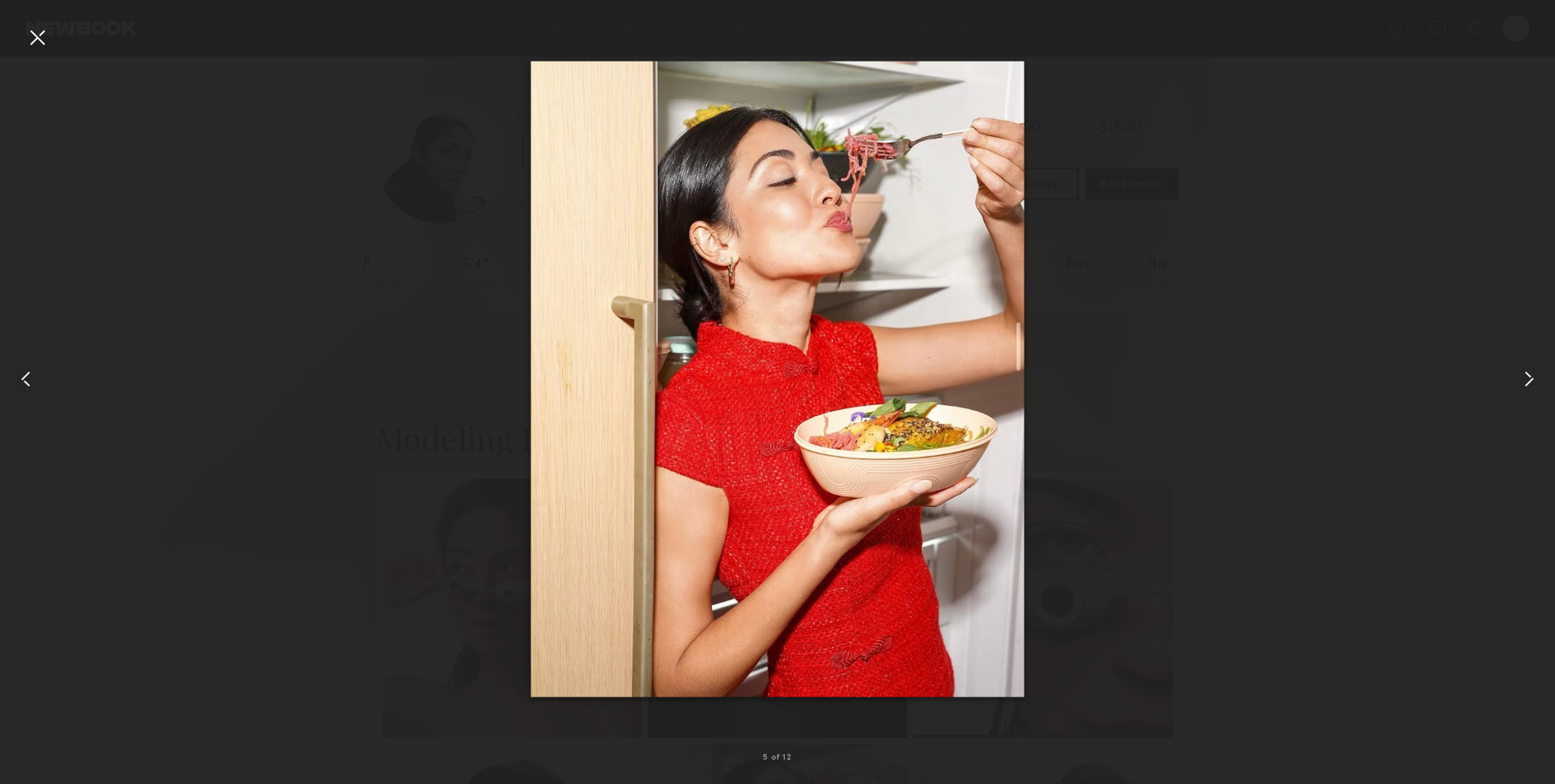
click at [1526, 304] on div at bounding box center [1524, 379] width 63 height 706
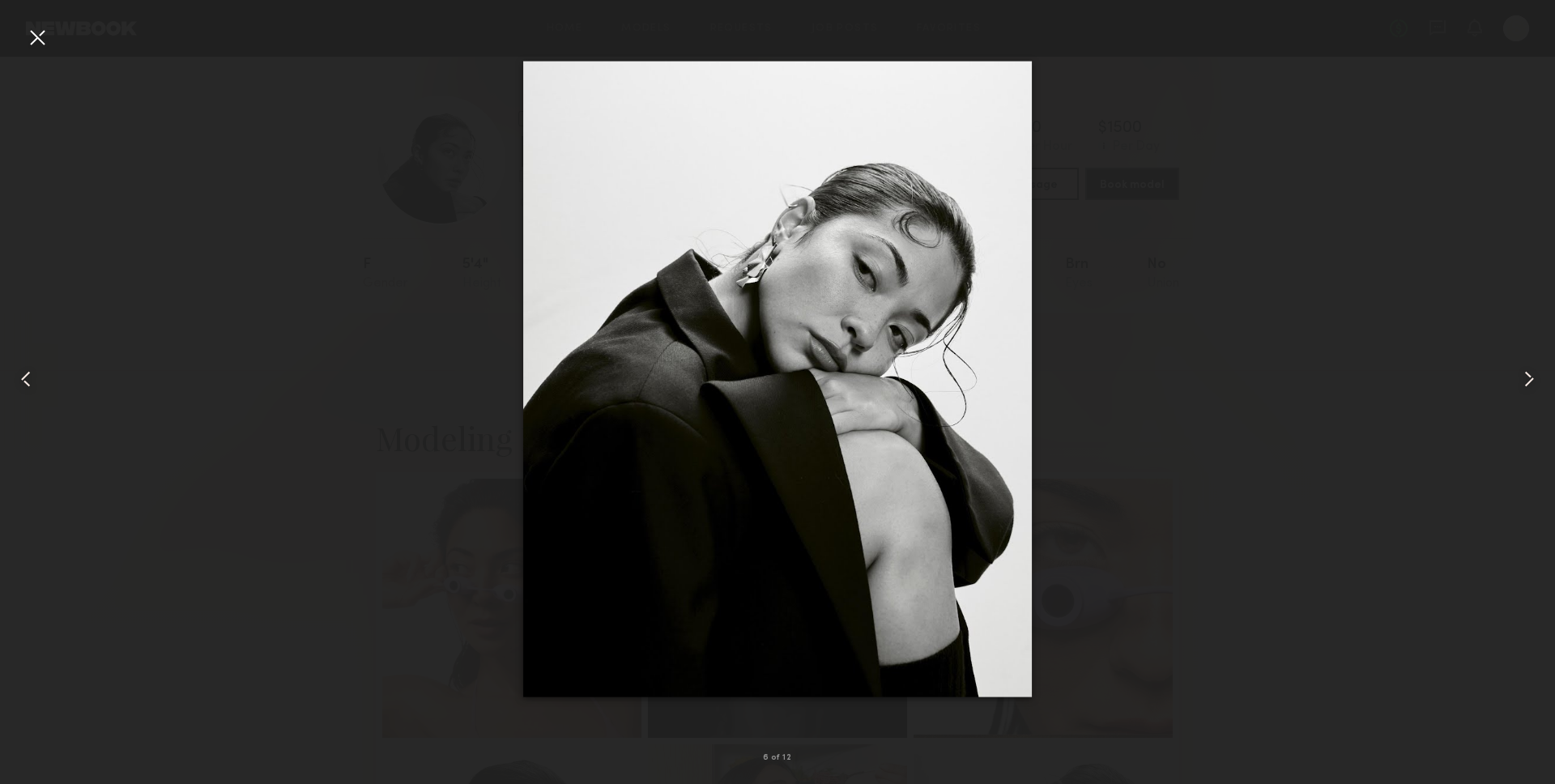
click at [1524, 250] on div at bounding box center [1524, 379] width 63 height 706
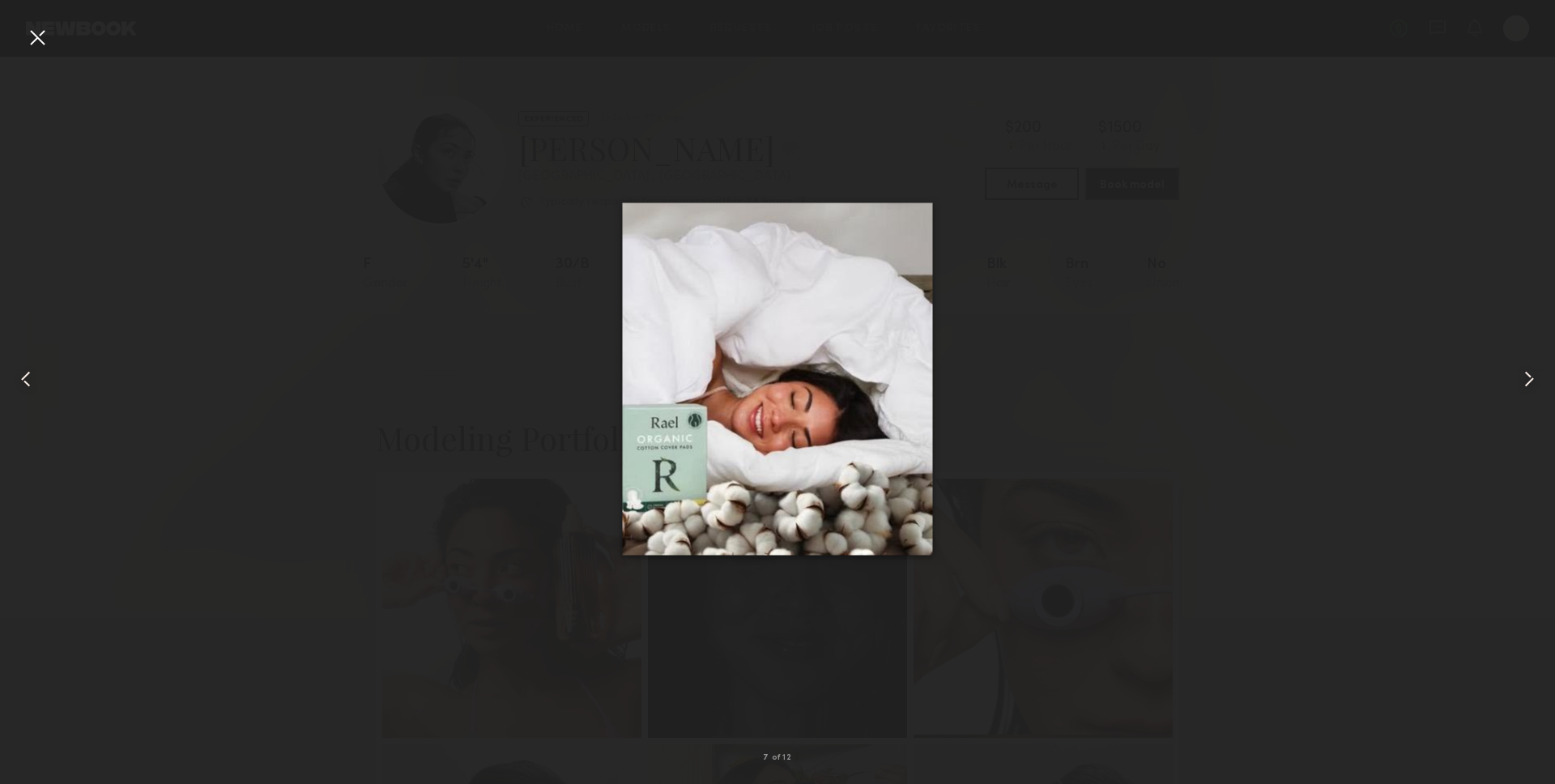
click at [1538, 347] on div at bounding box center [1524, 379] width 63 height 706
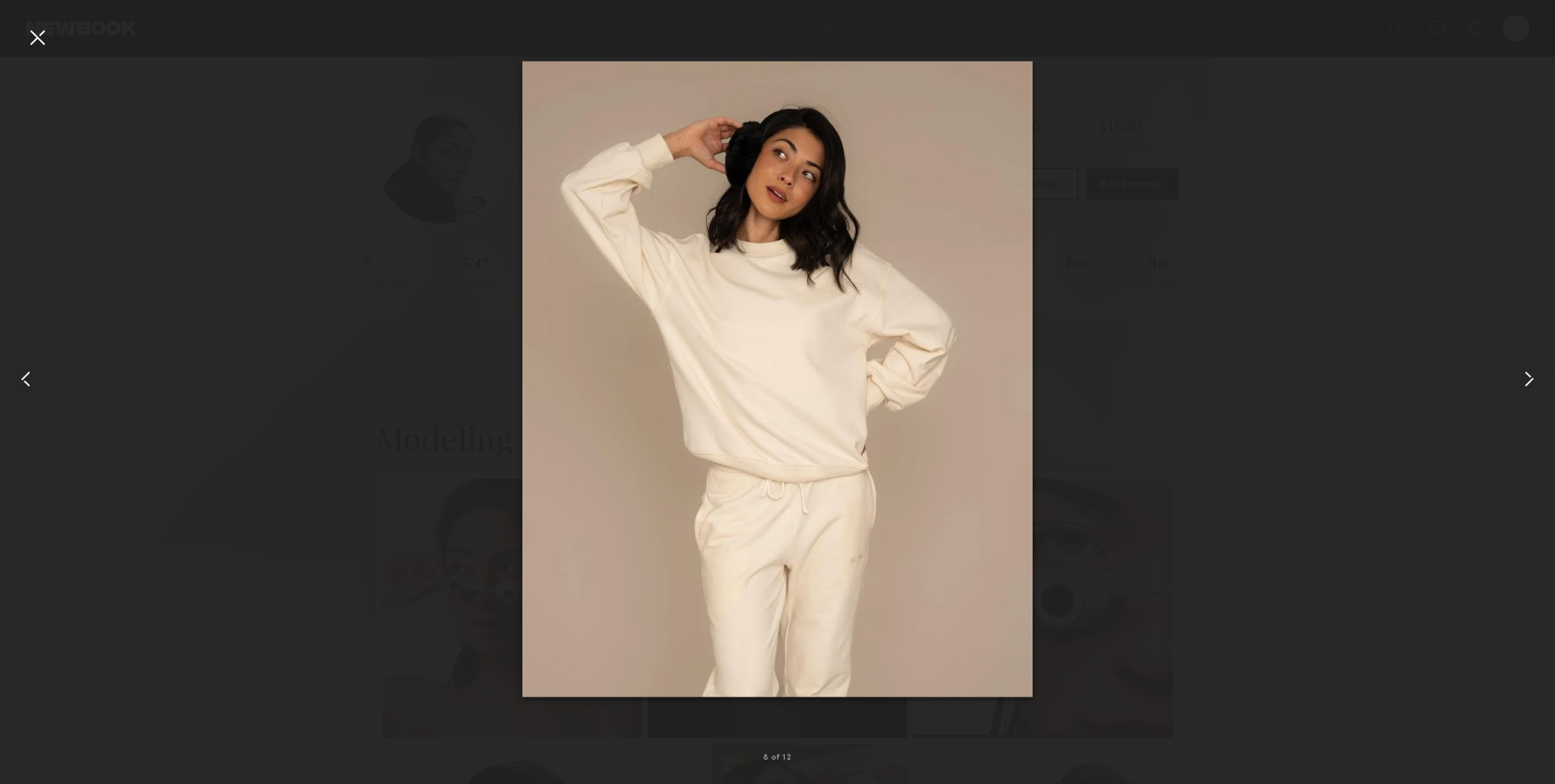
click at [1522, 359] on div at bounding box center [1524, 379] width 63 height 706
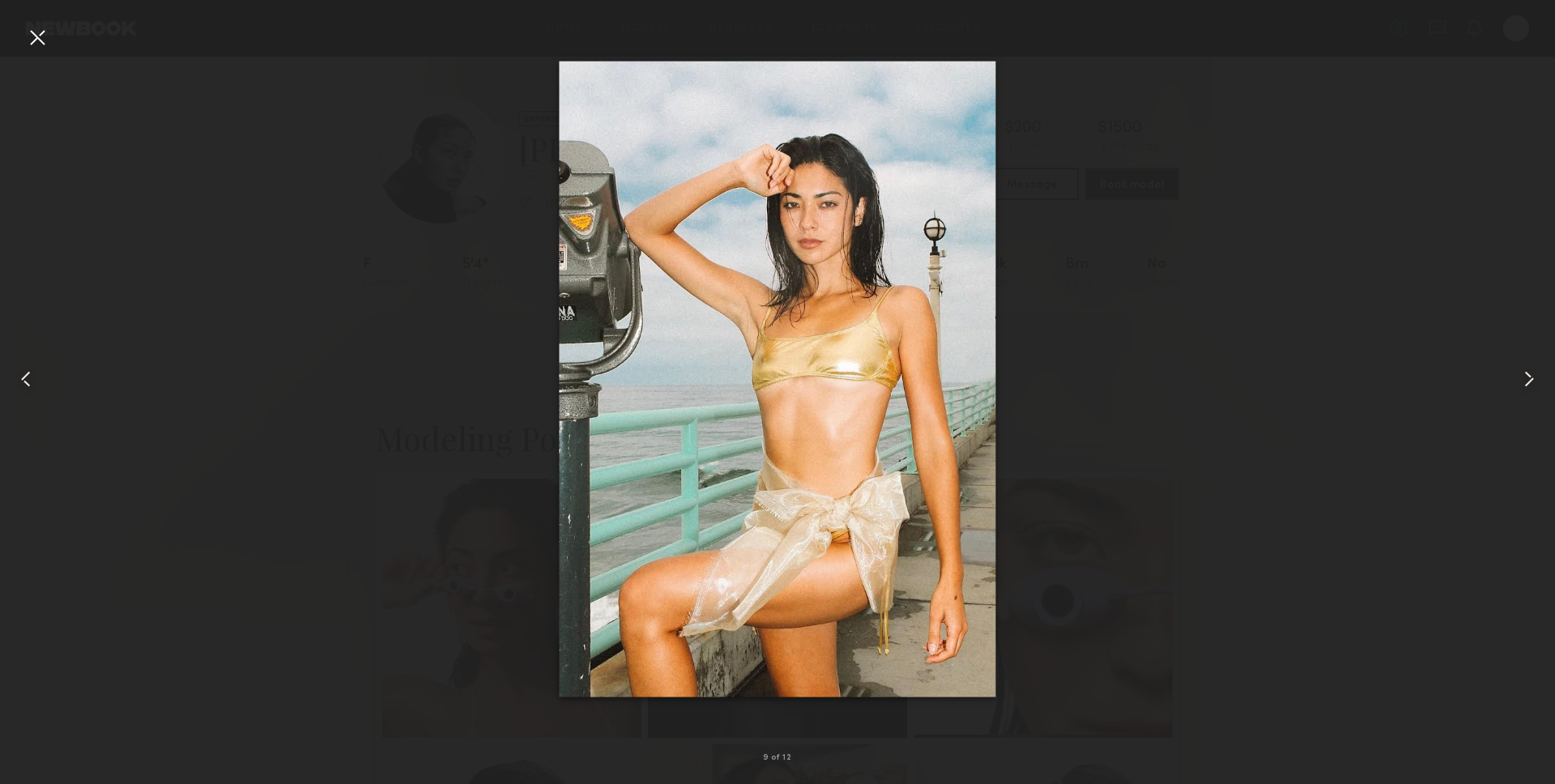
click at [1485, 393] on div at bounding box center [777, 379] width 1555 height 706
click at [1508, 386] on div at bounding box center [1524, 379] width 63 height 706
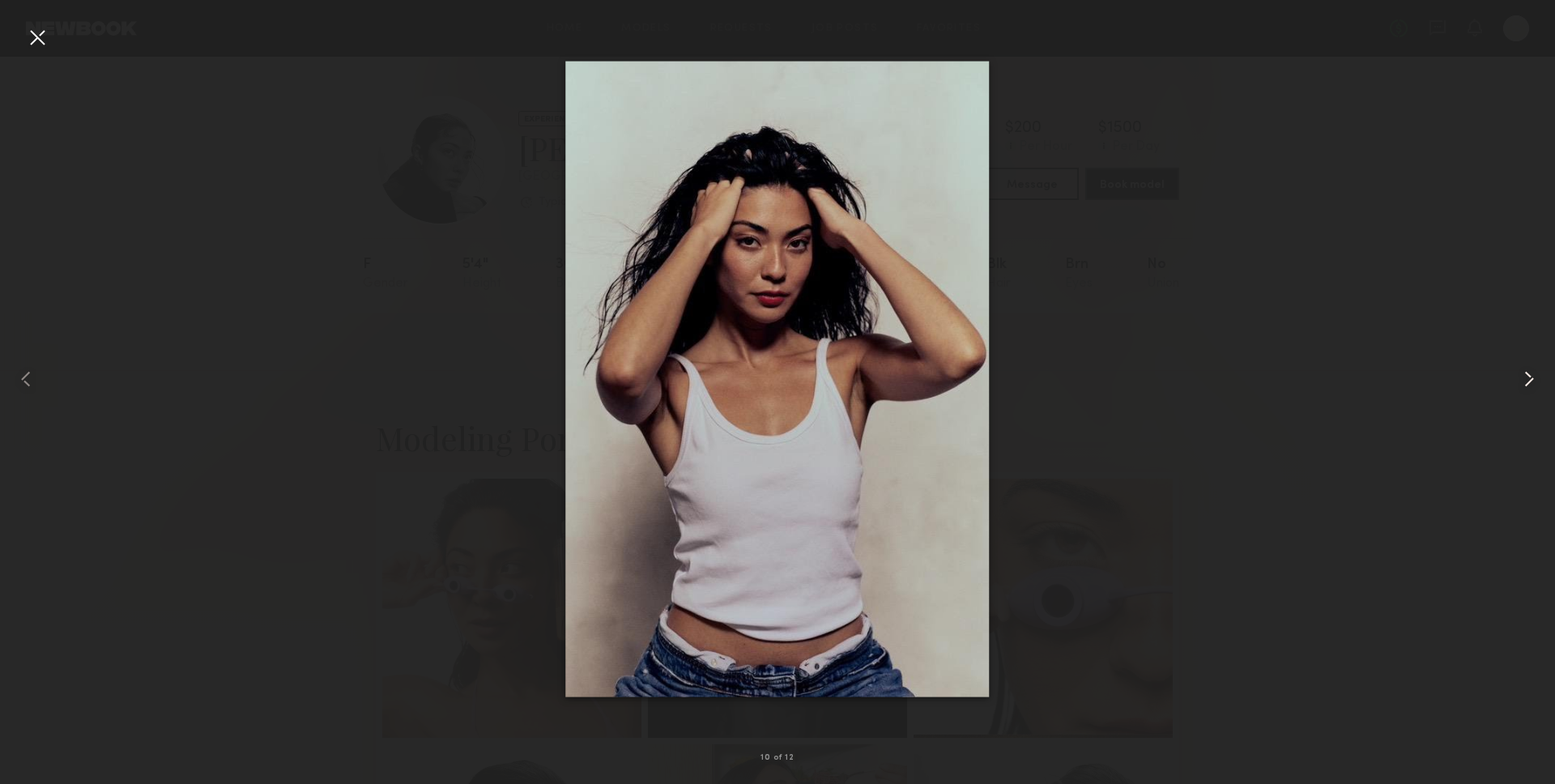
click at [1535, 262] on div at bounding box center [1524, 379] width 63 height 706
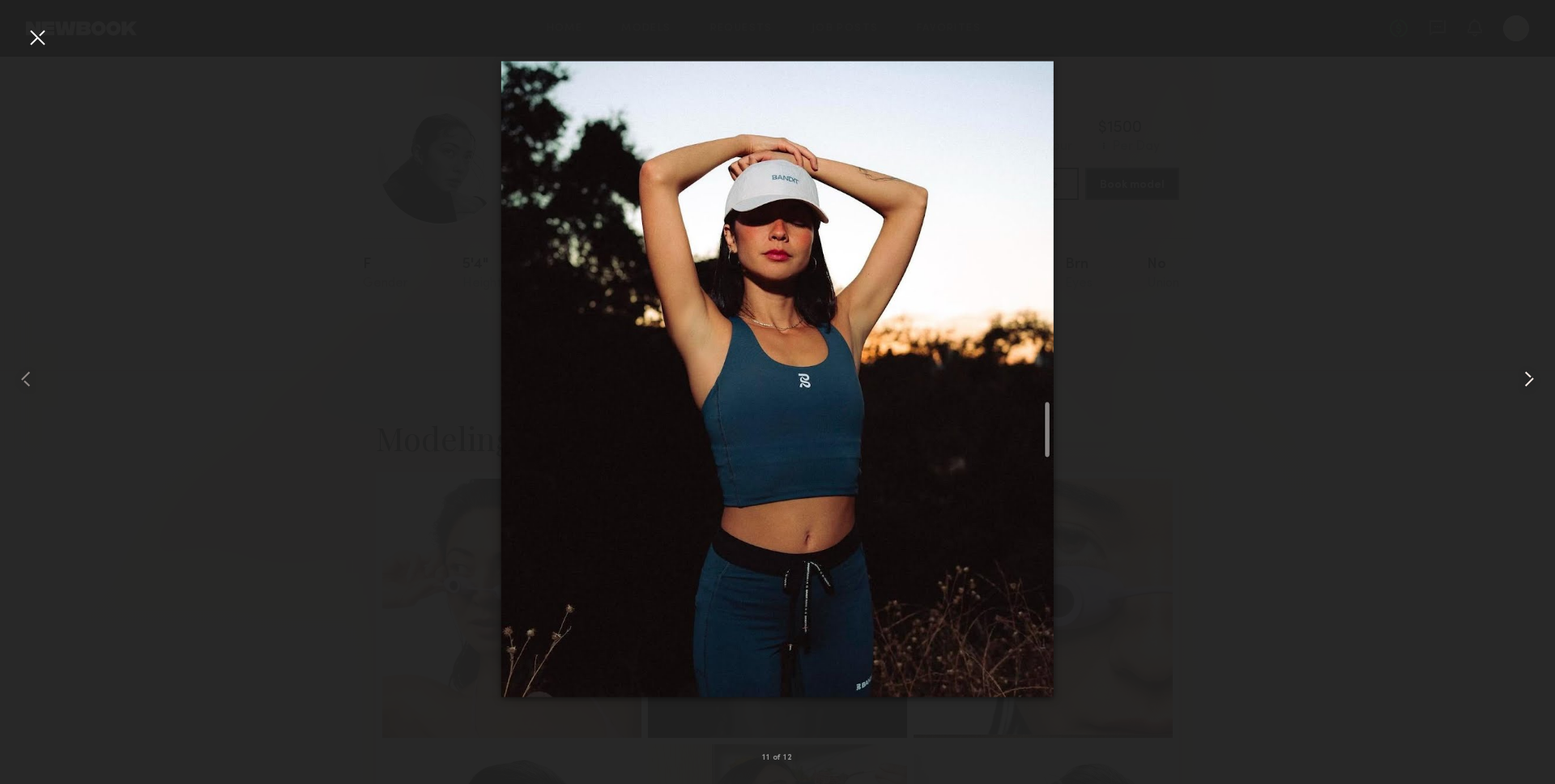
click at [1492, 299] on div at bounding box center [1524, 379] width 63 height 706
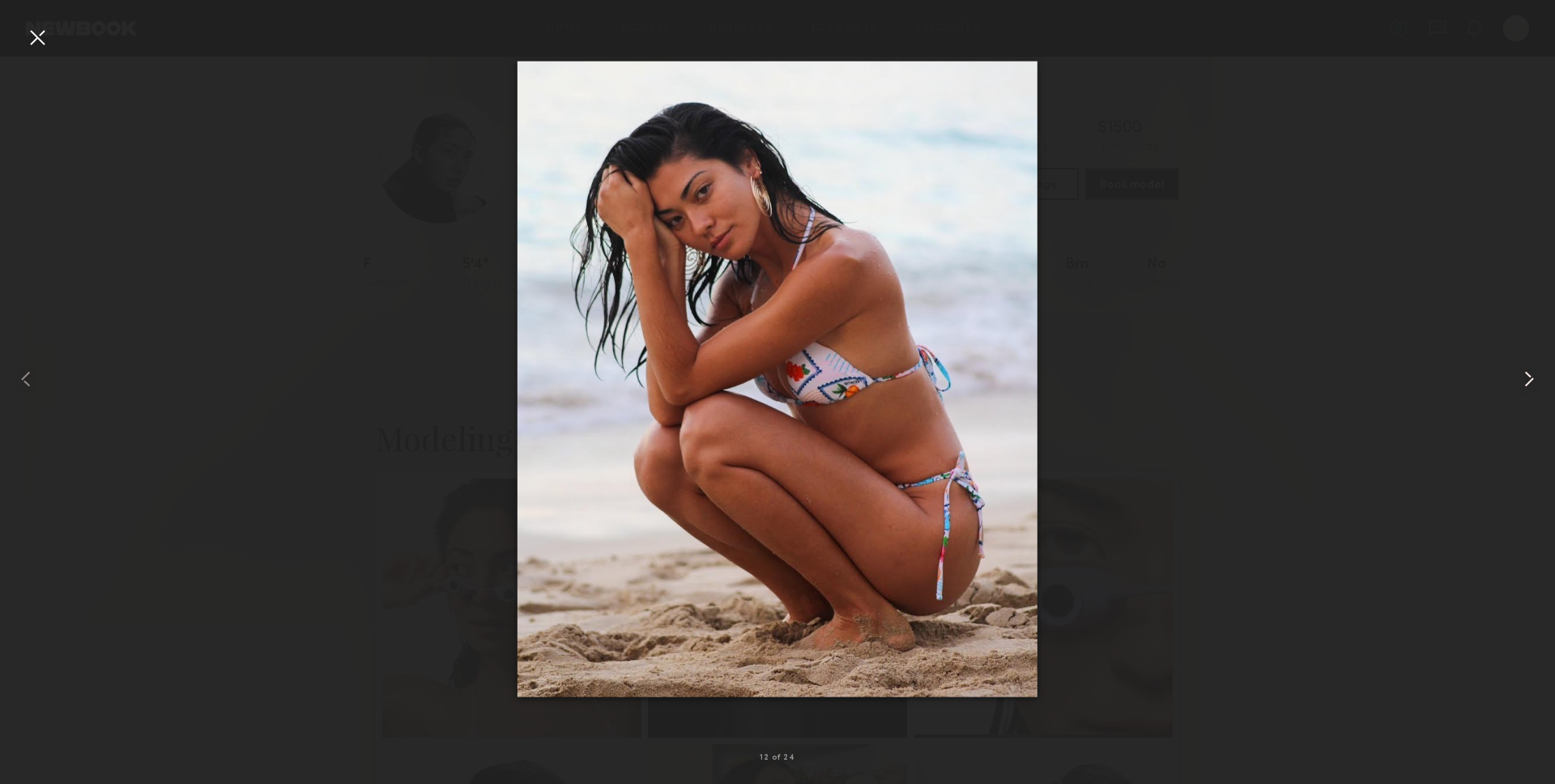
click at [1520, 361] on div at bounding box center [1524, 379] width 63 height 706
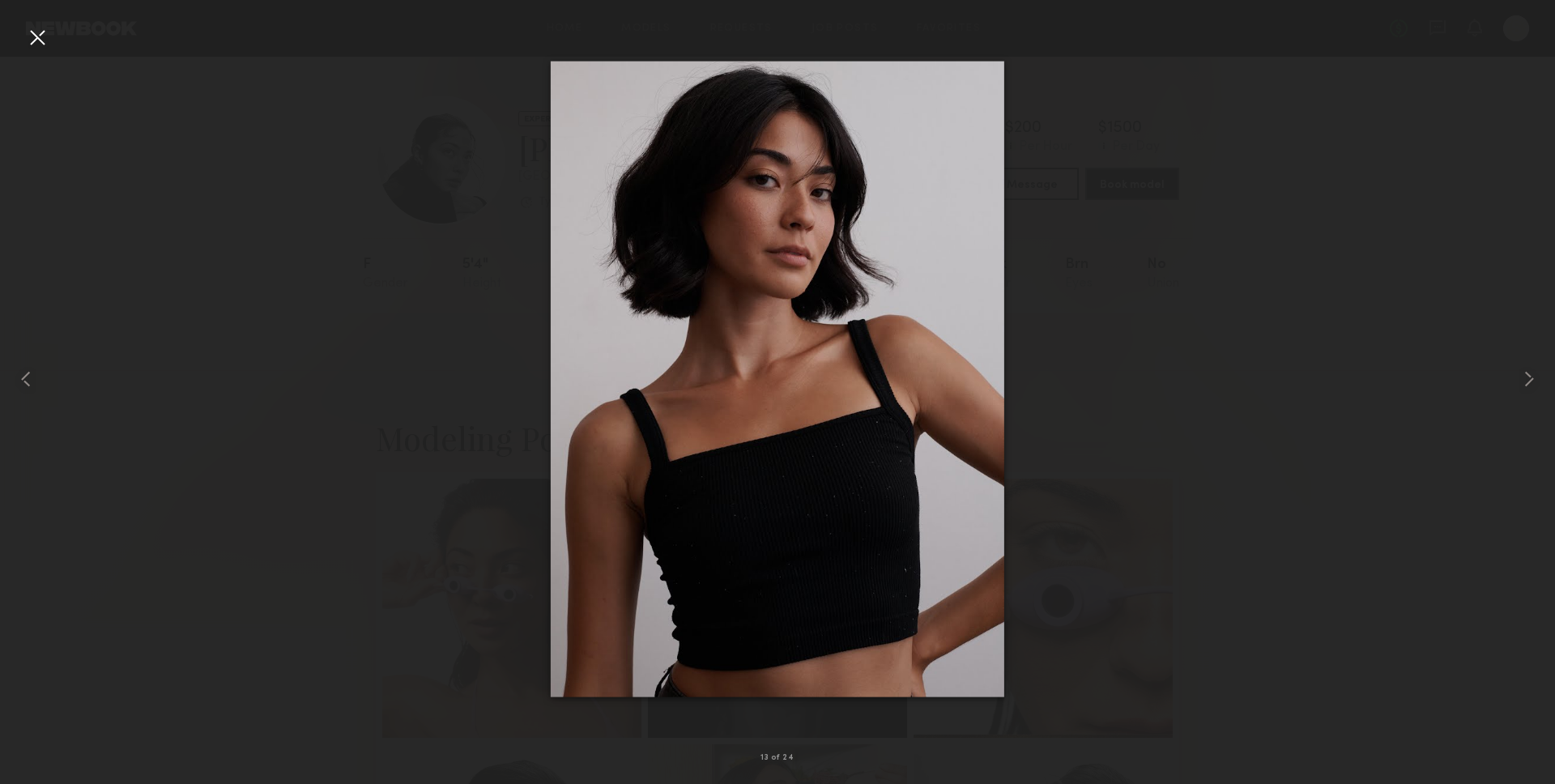
click at [1481, 332] on div at bounding box center [777, 379] width 1555 height 706
click at [1530, 372] on common-icon at bounding box center [1528, 379] width 26 height 26
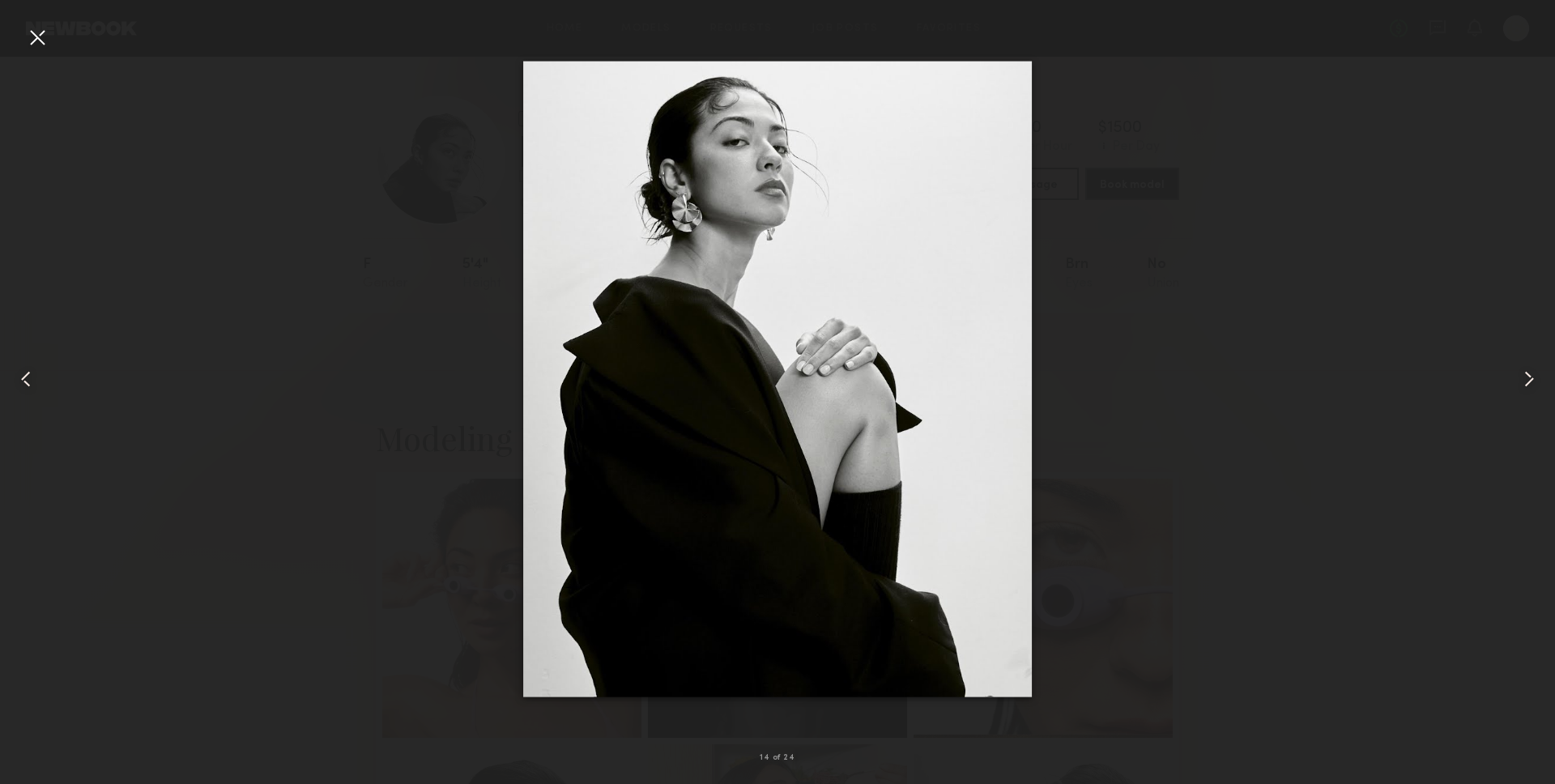
click at [1521, 247] on div at bounding box center [1524, 379] width 63 height 706
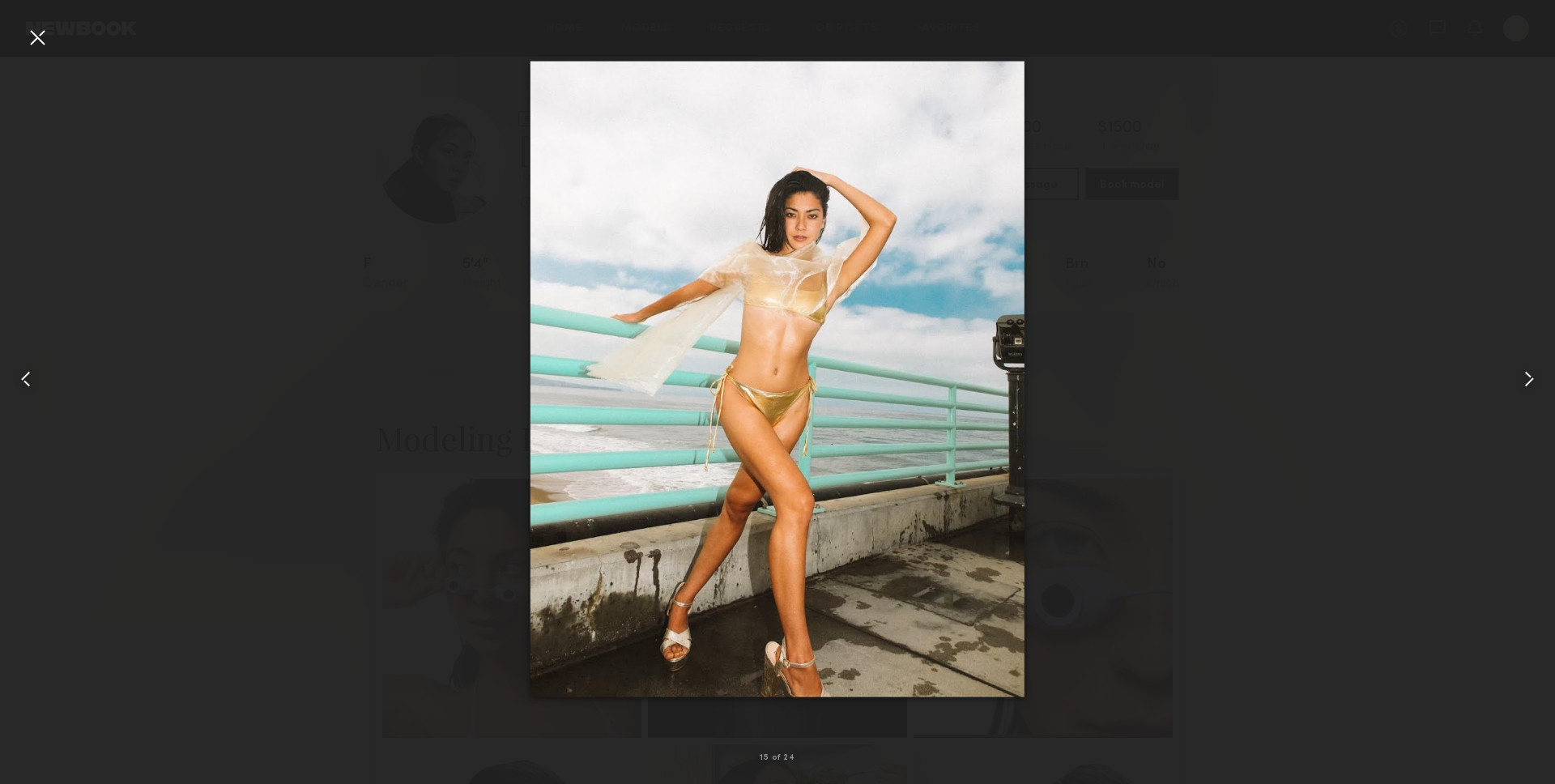
click at [50, 42] on div at bounding box center [31, 379] width 63 height 706
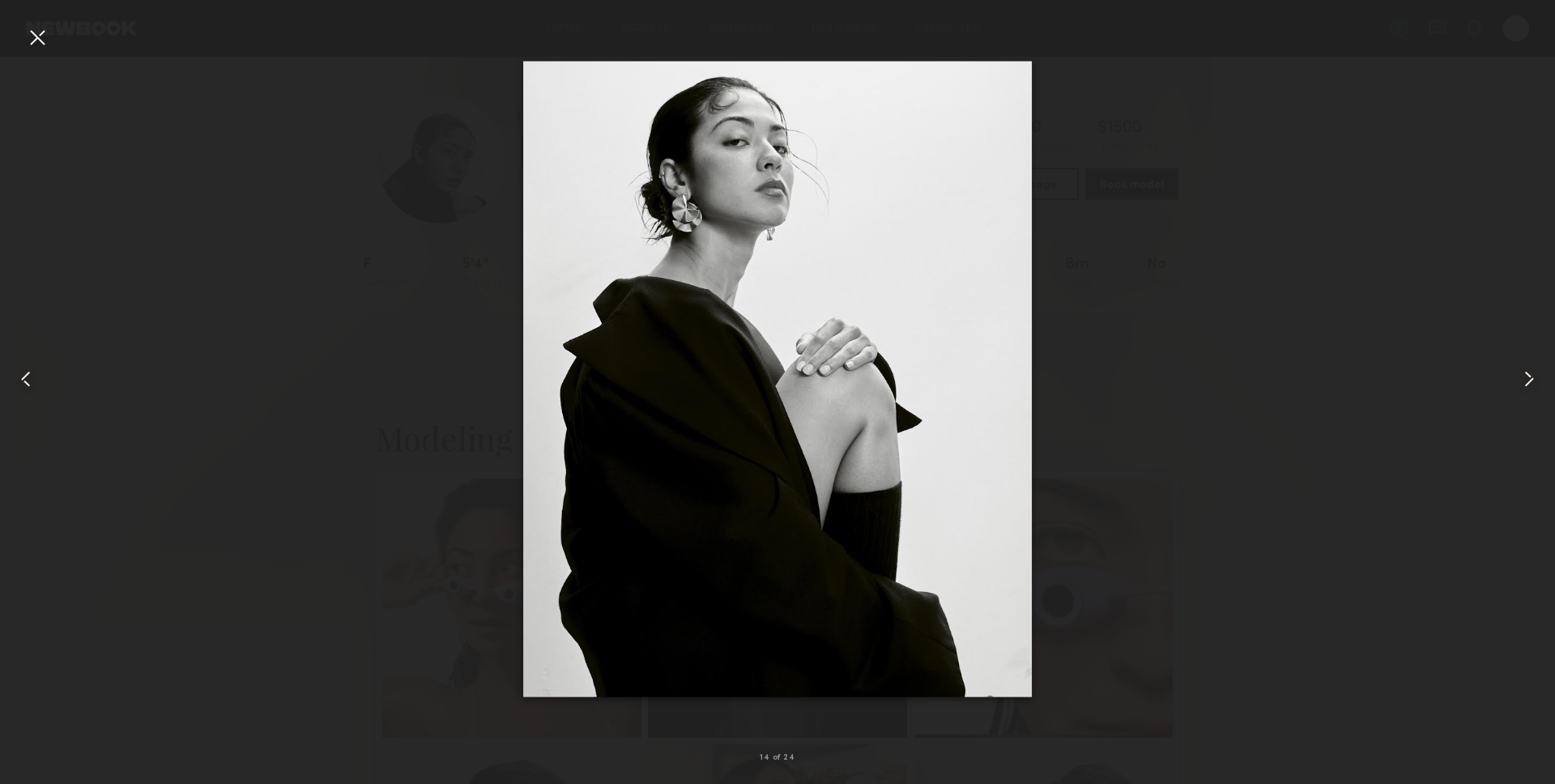
click at [44, 44] on div at bounding box center [37, 37] width 26 height 26
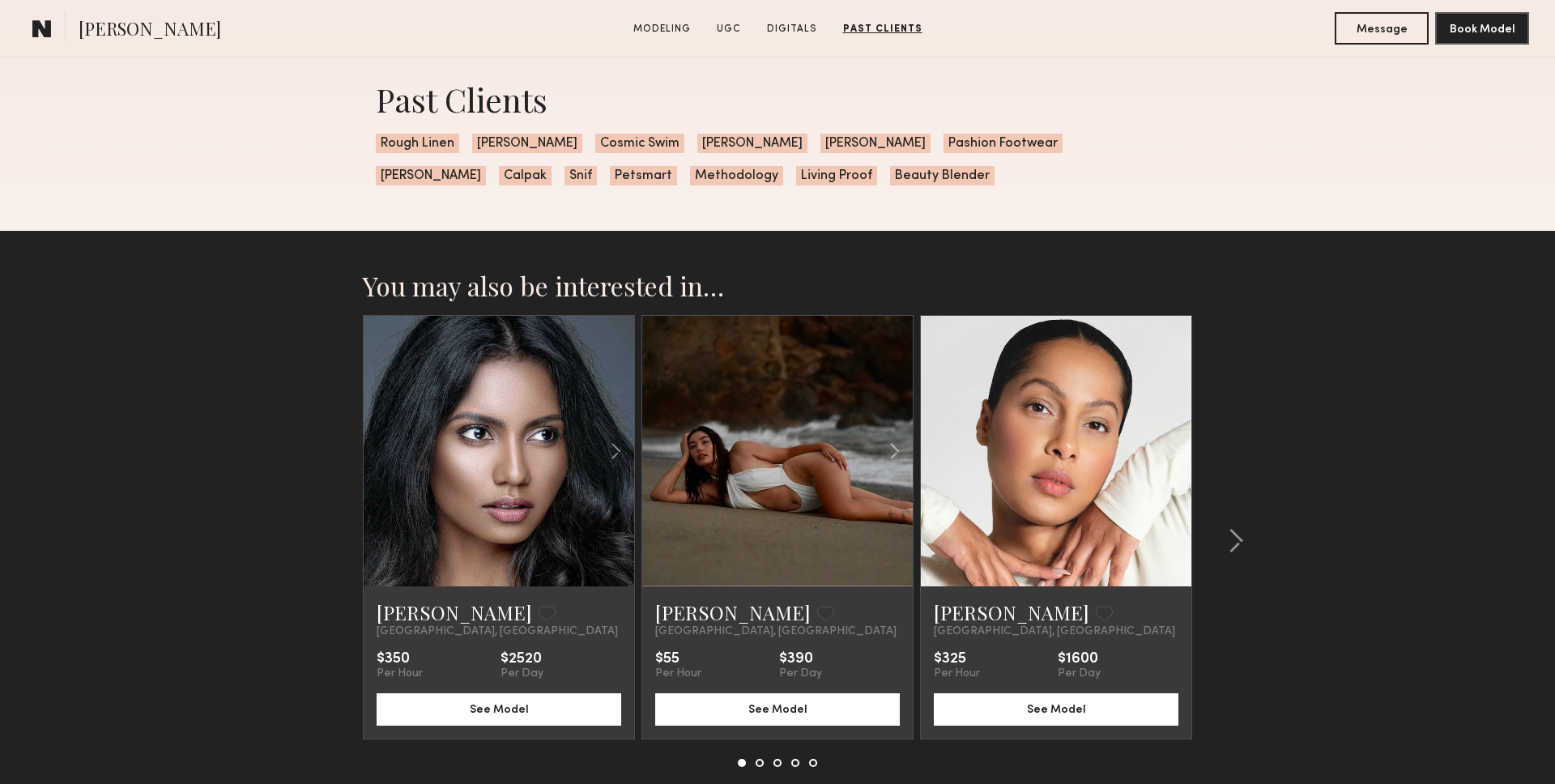
scroll to position [3867, 0]
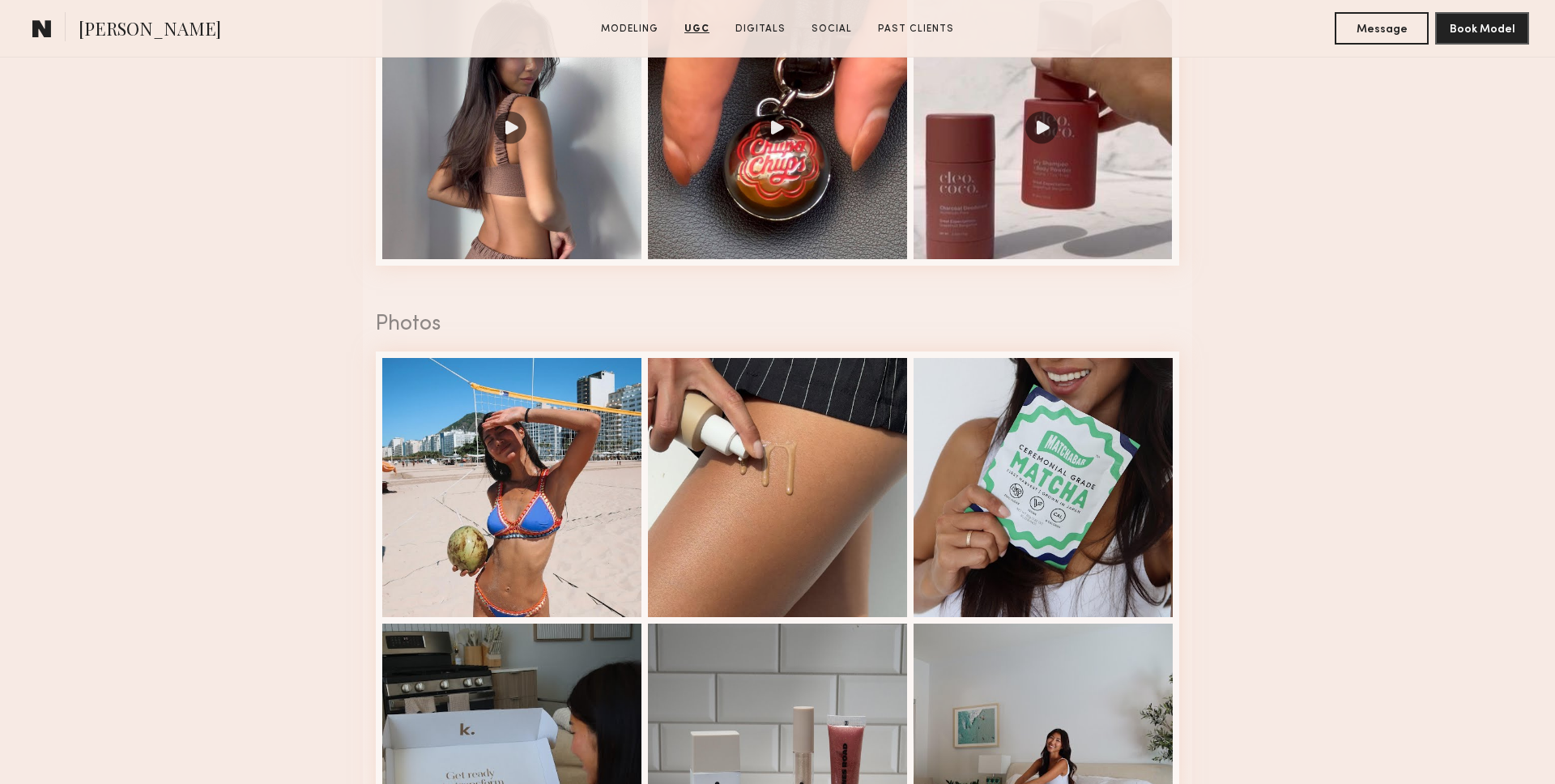
scroll to position [2582, 0]
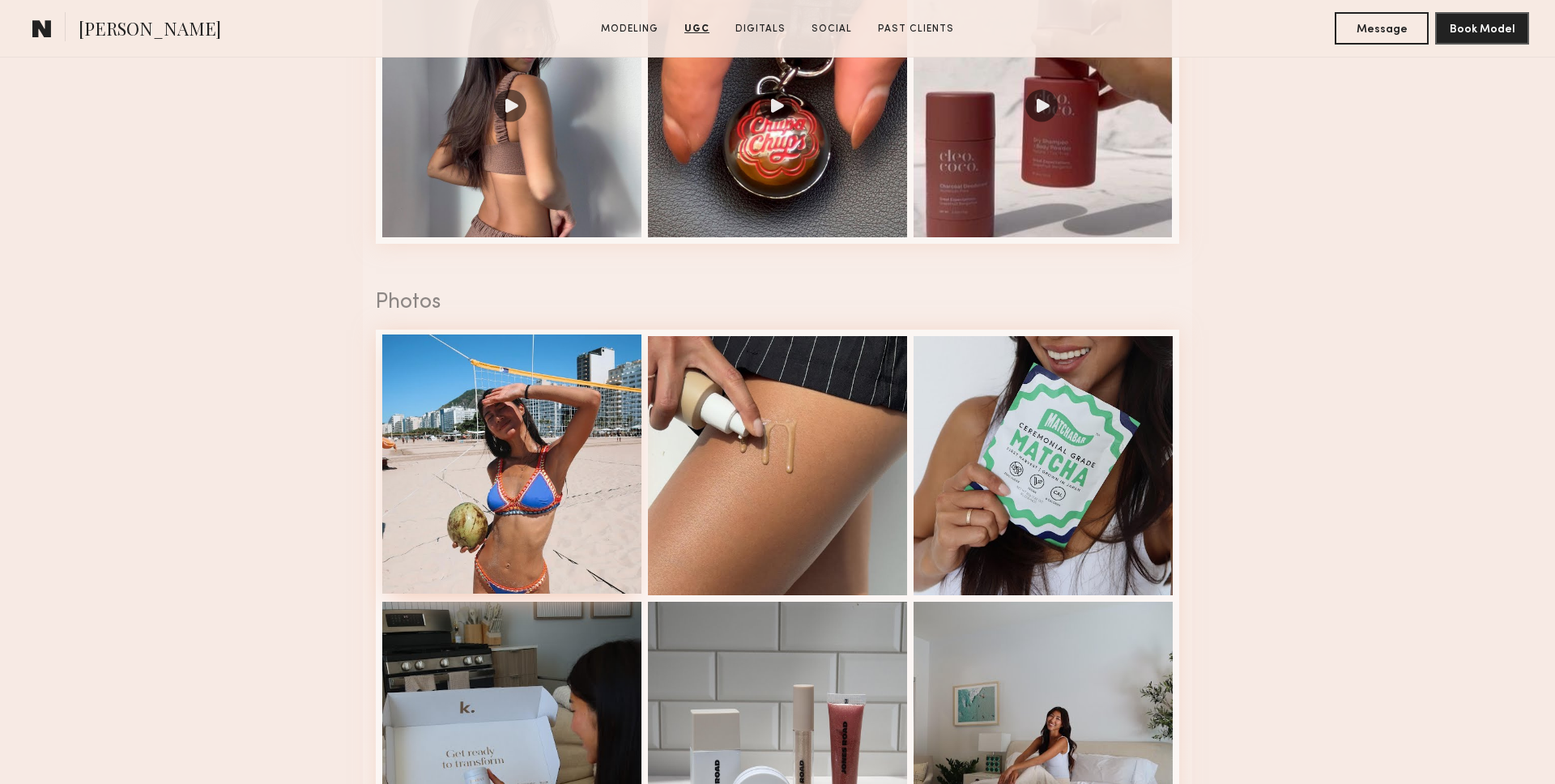
click at [518, 472] on div at bounding box center [512, 463] width 259 height 259
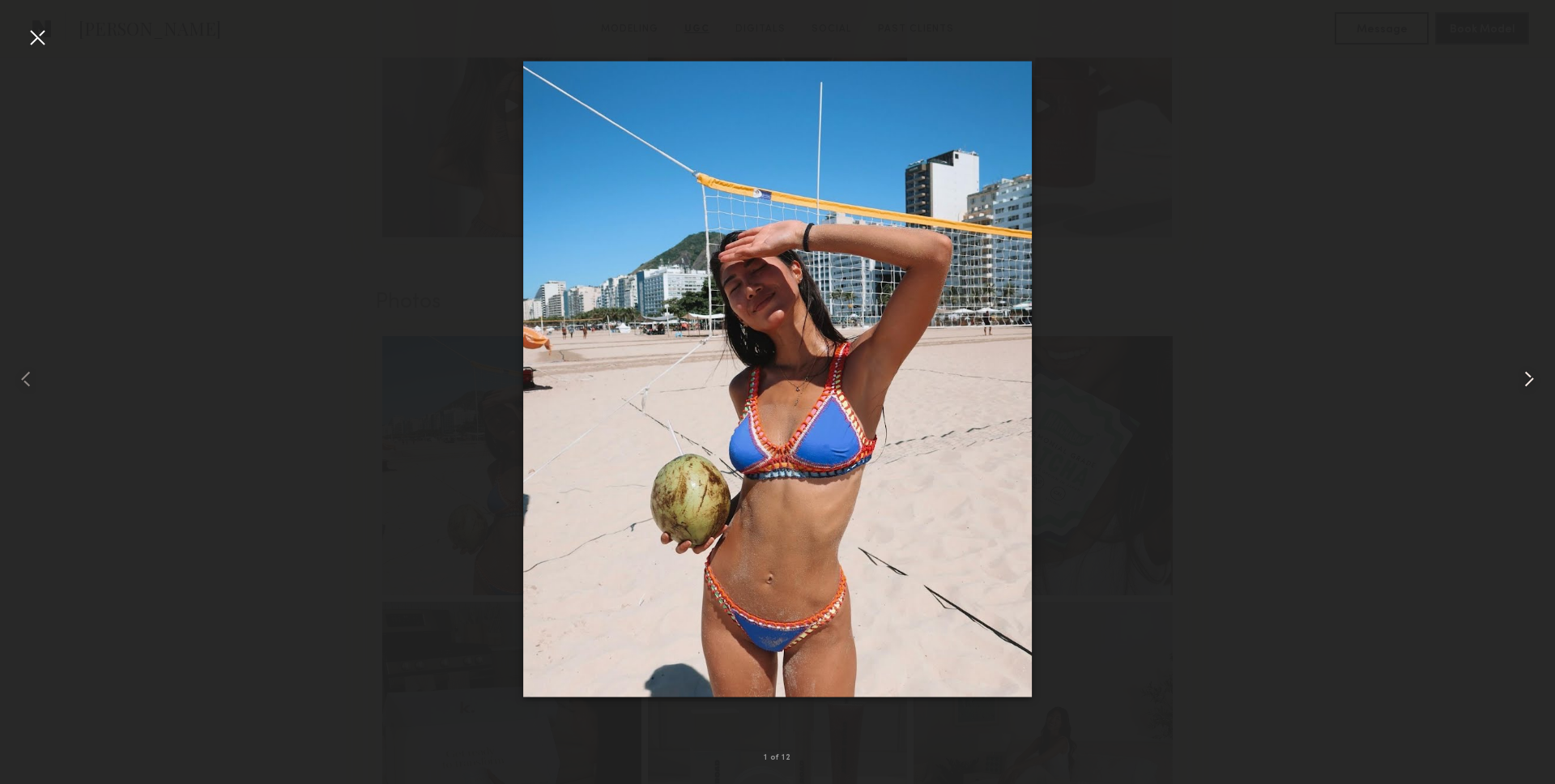
click at [1501, 357] on div at bounding box center [1524, 379] width 63 height 706
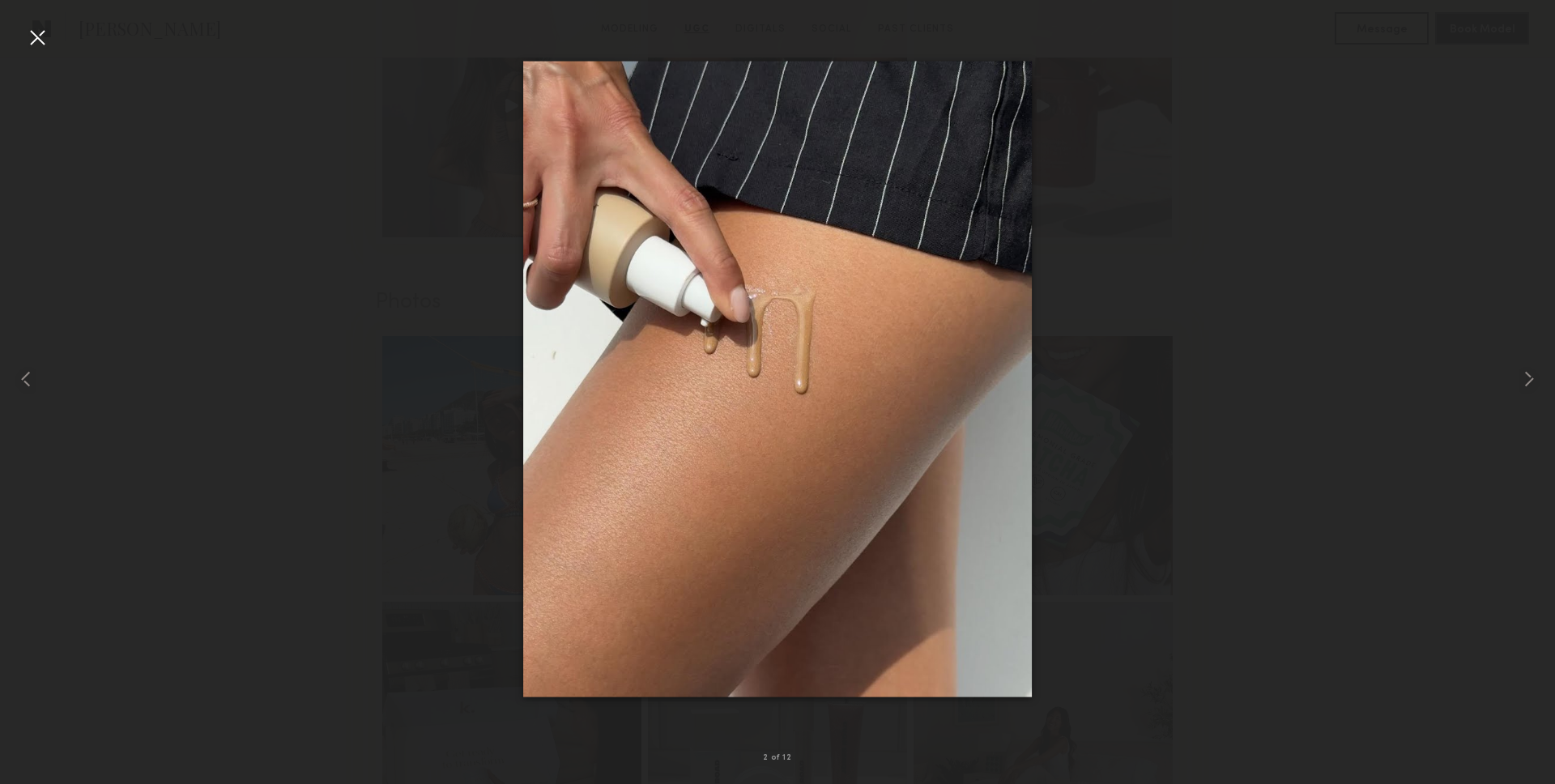
click at [32, 41] on div at bounding box center [37, 37] width 26 height 26
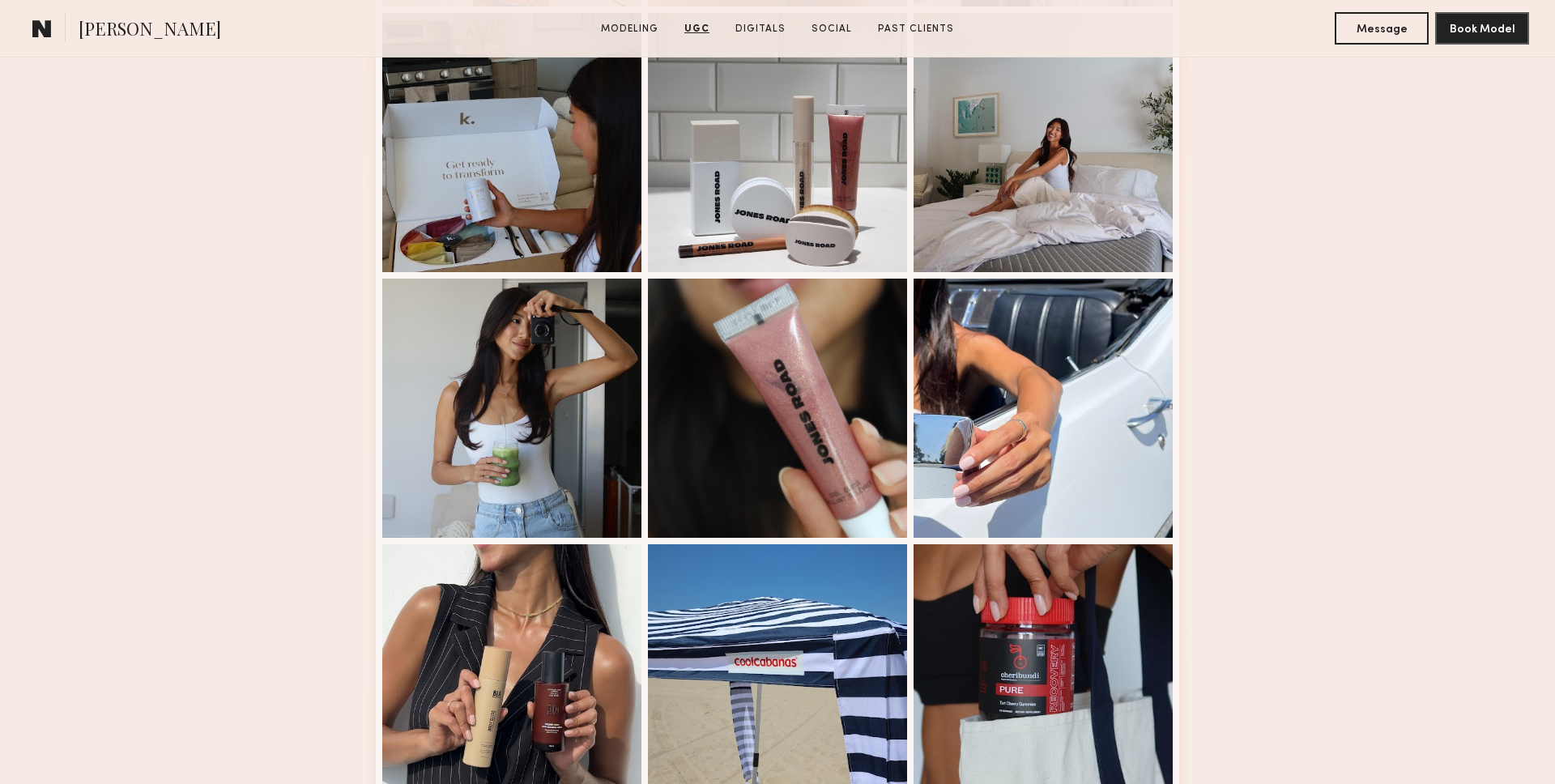
scroll to position [3181, 0]
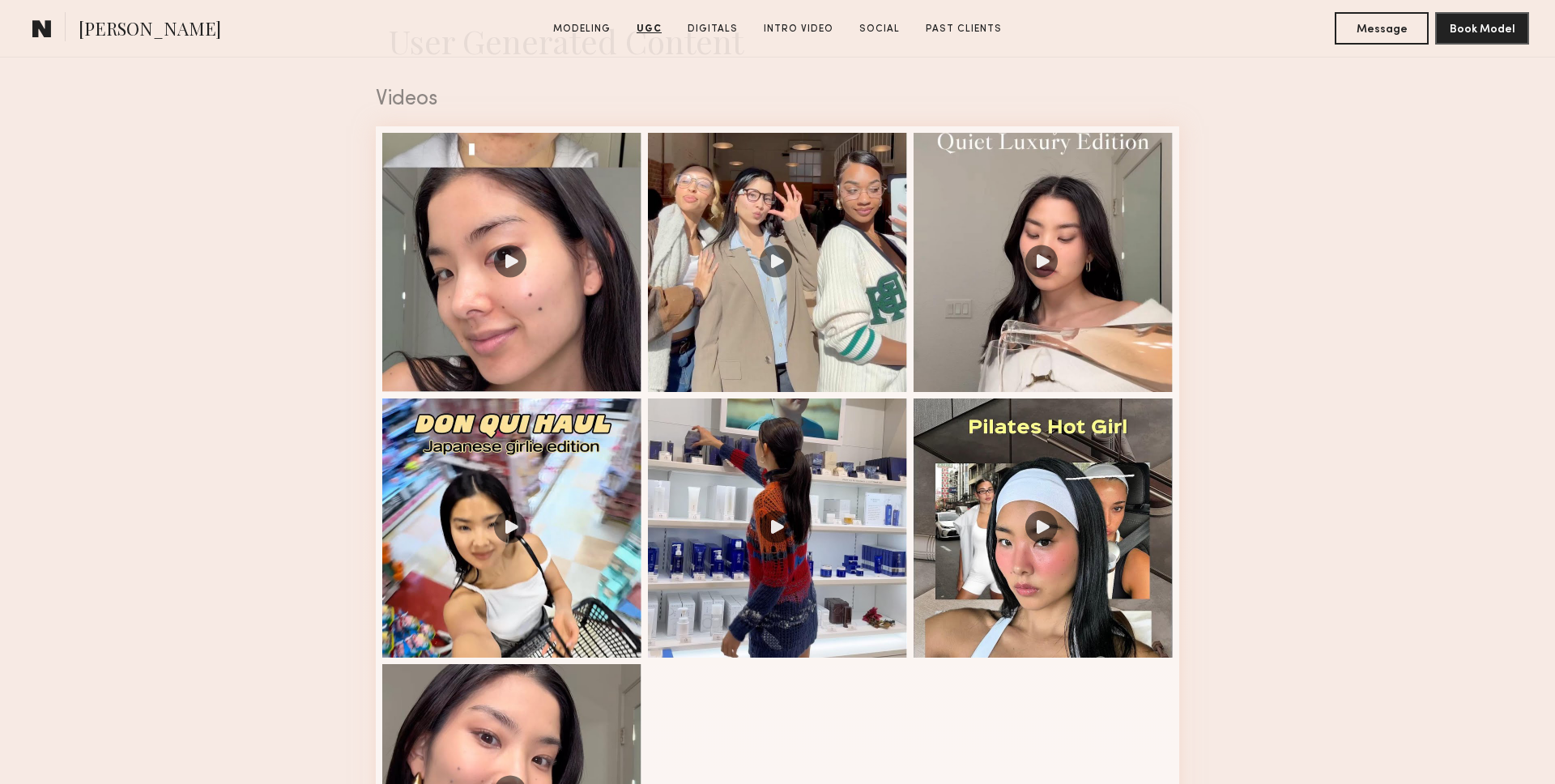
scroll to position [1629, 0]
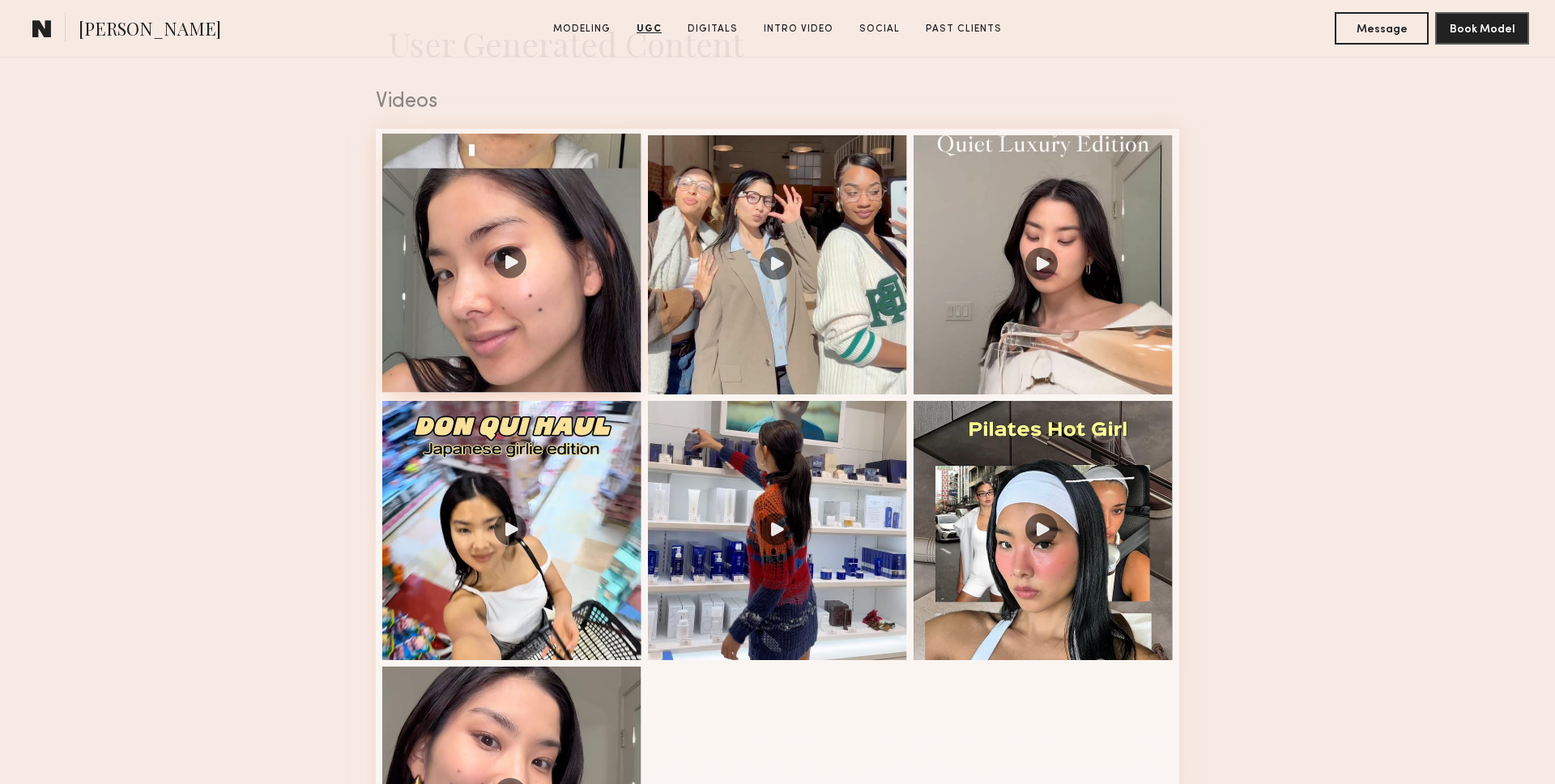
click at [485, 212] on div at bounding box center [512, 263] width 259 height 259
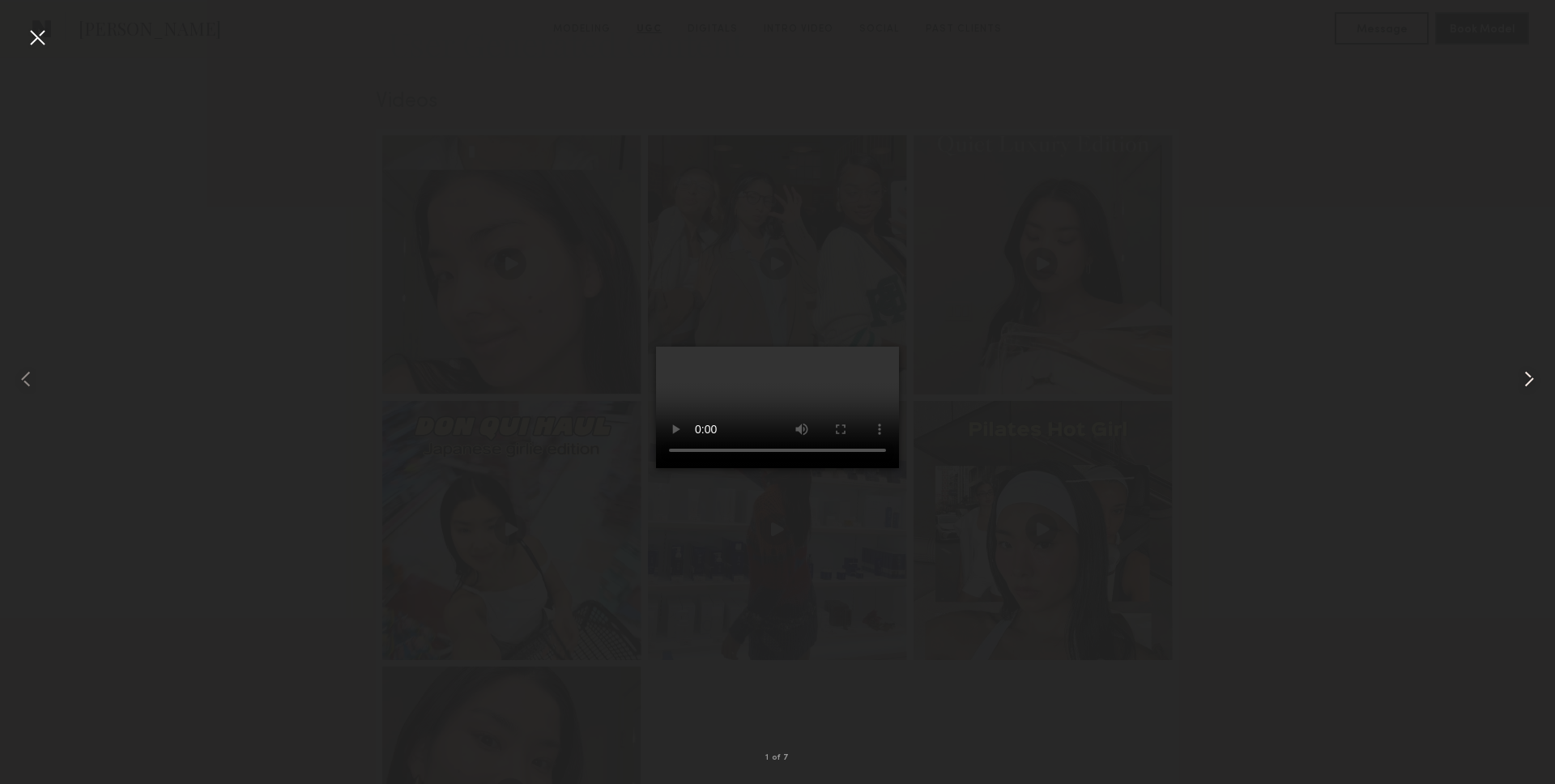
click at [1544, 376] on div at bounding box center [1524, 379] width 63 height 706
click at [1331, 299] on div at bounding box center [777, 379] width 1555 height 706
click at [38, 49] on div at bounding box center [37, 37] width 26 height 26
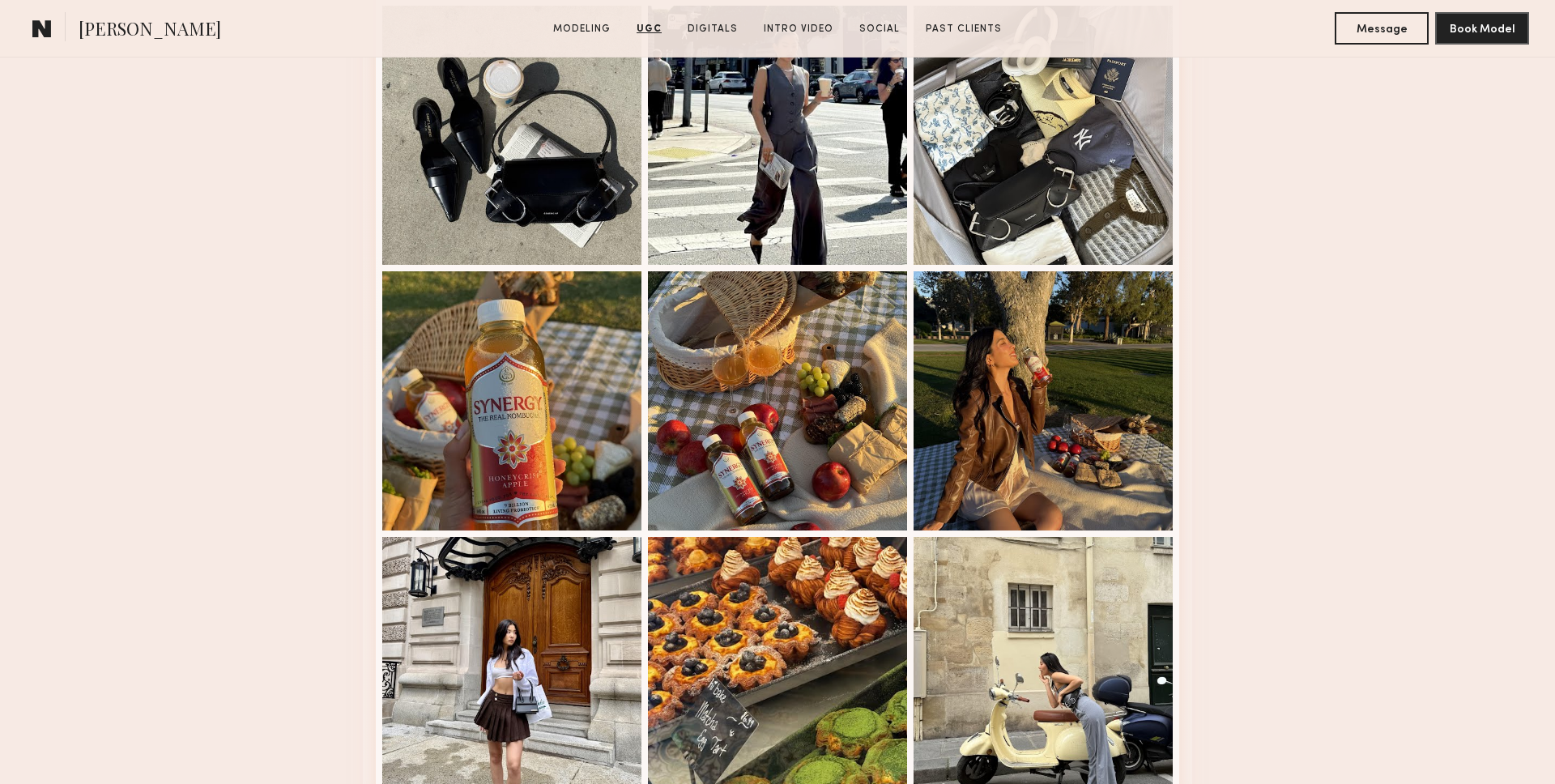
scroll to position [2474, 0]
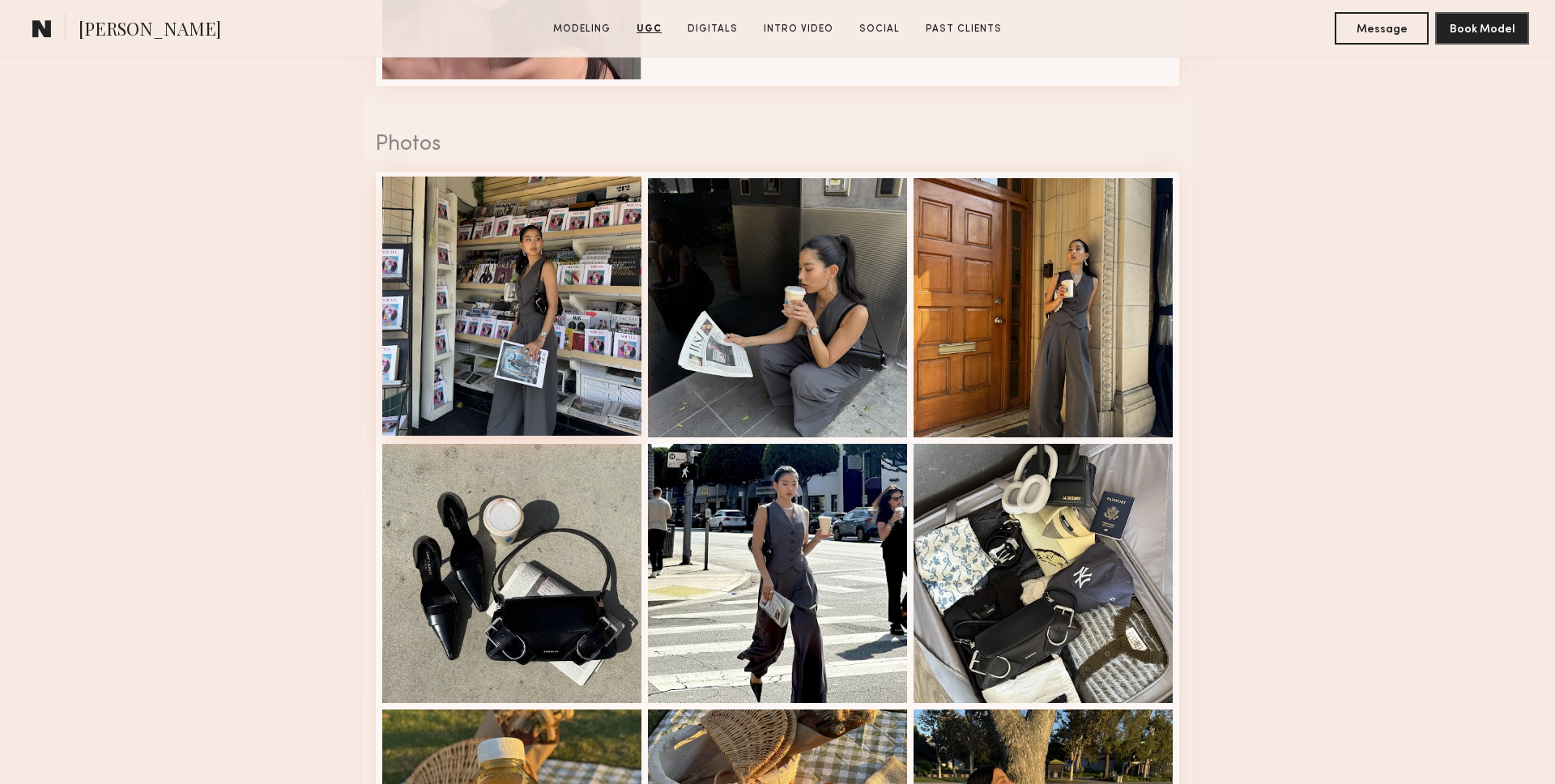
click at [531, 313] on div at bounding box center [512, 306] width 259 height 259
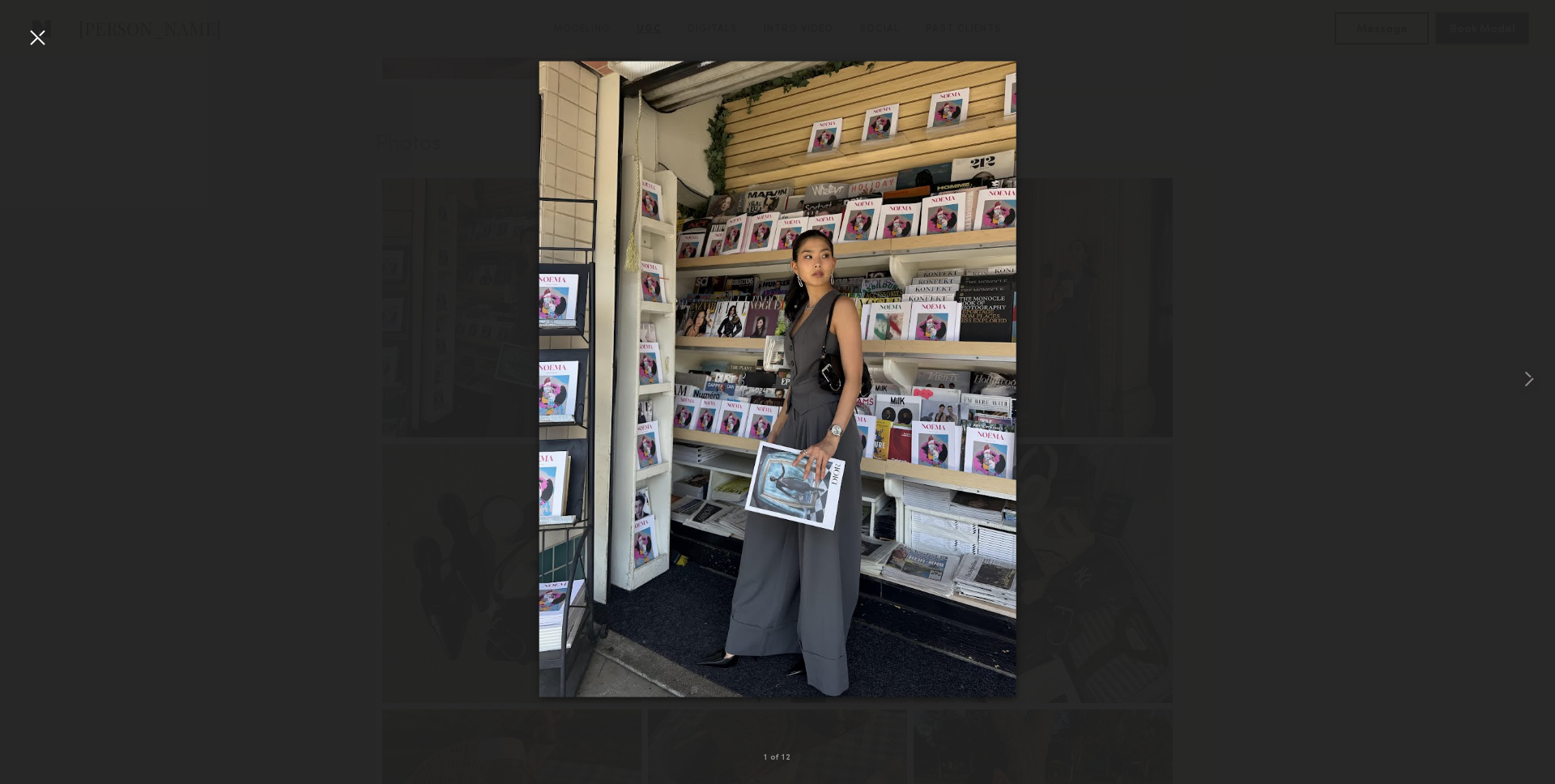
click at [36, 39] on div at bounding box center [37, 37] width 26 height 26
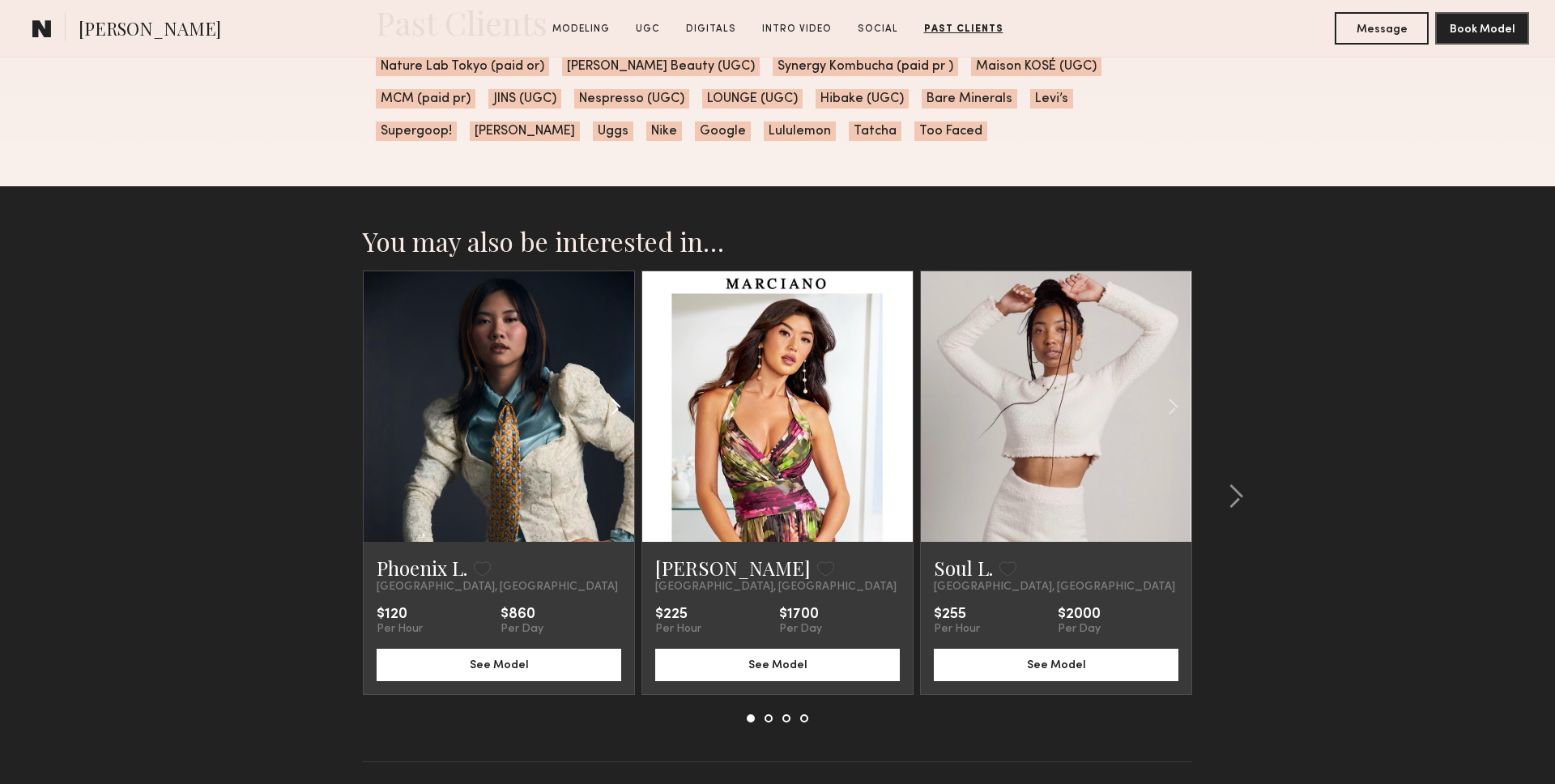
scroll to position [5281, 0]
click at [1237, 498] on common-icon at bounding box center [1235, 495] width 16 height 26
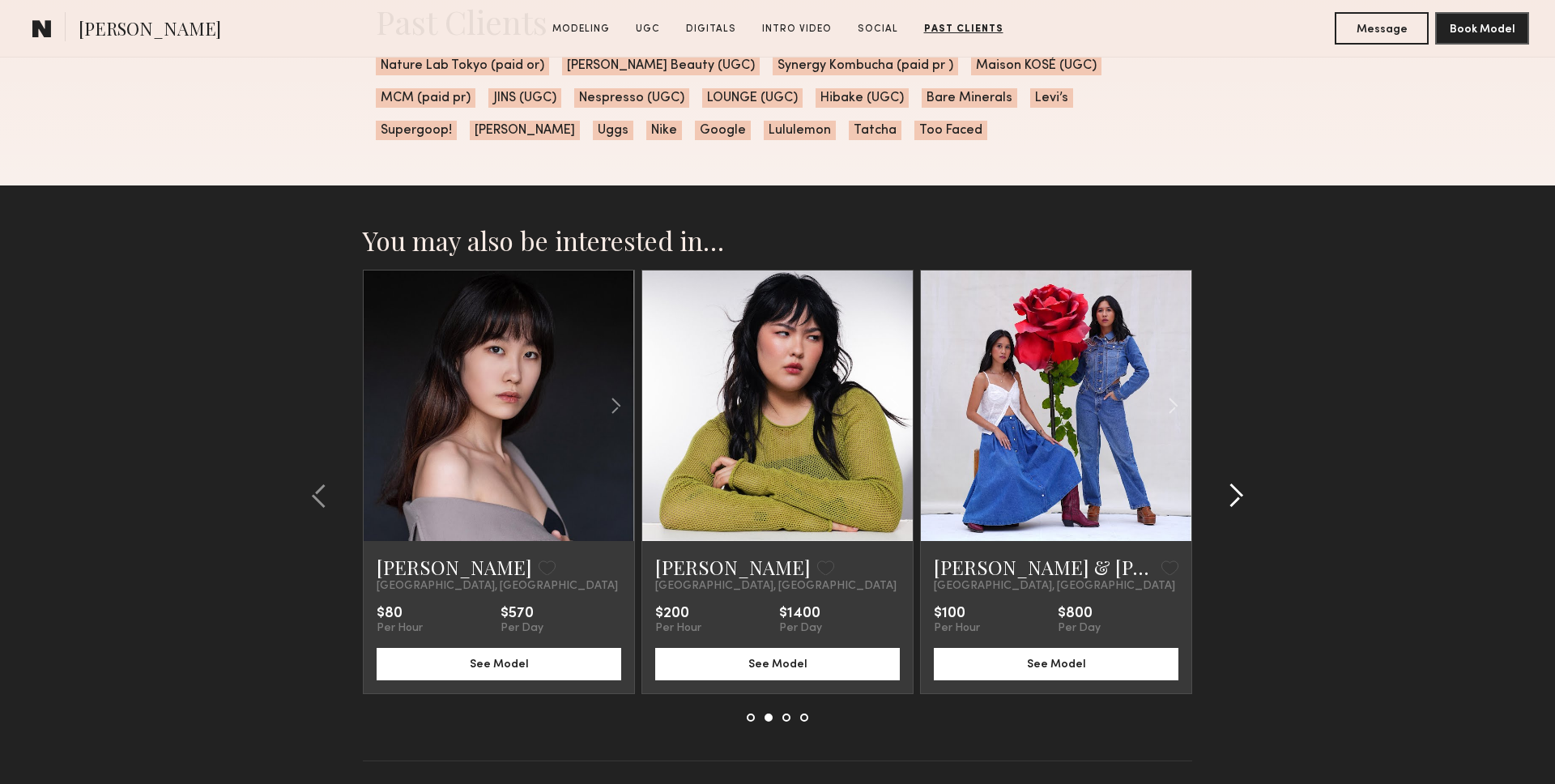
click at [1237, 498] on common-icon at bounding box center [1235, 495] width 16 height 26
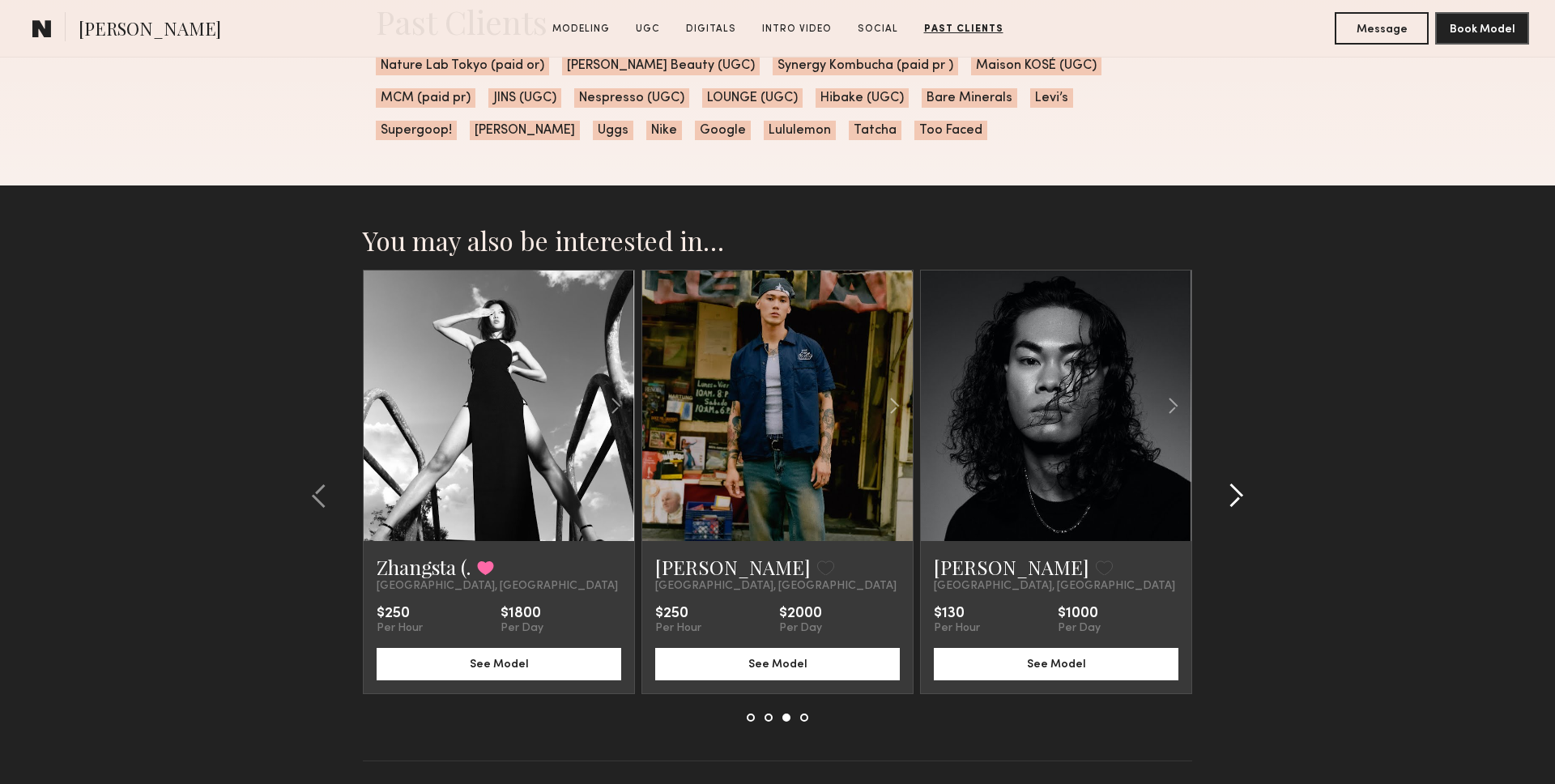
click at [1237, 498] on common-icon at bounding box center [1235, 495] width 16 height 26
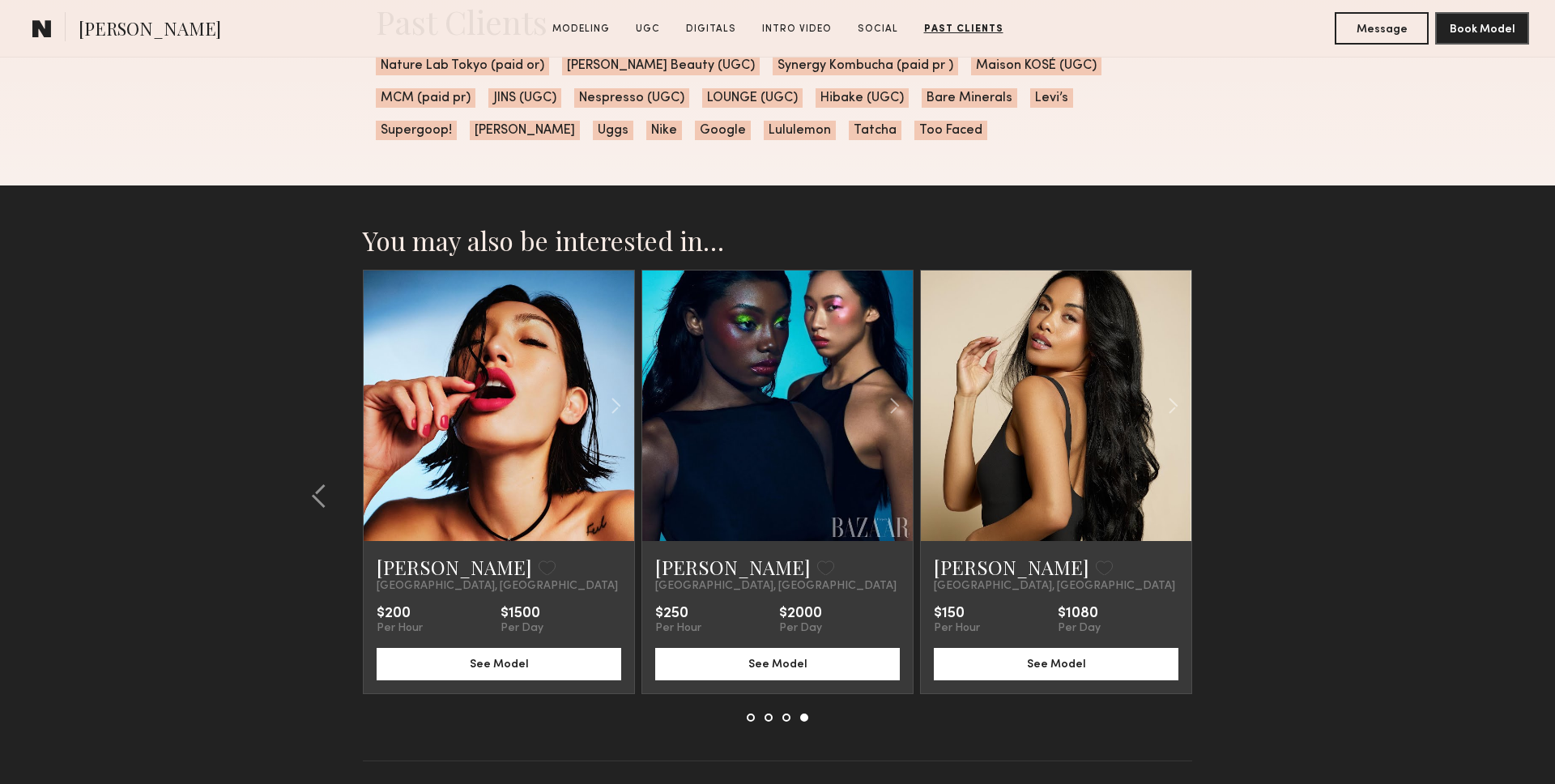
click at [175, 201] on section "You may also be interested in… Phoenix L. Favorite Los Angeles, CA $120 Per Hou…" at bounding box center [777, 513] width 1555 height 655
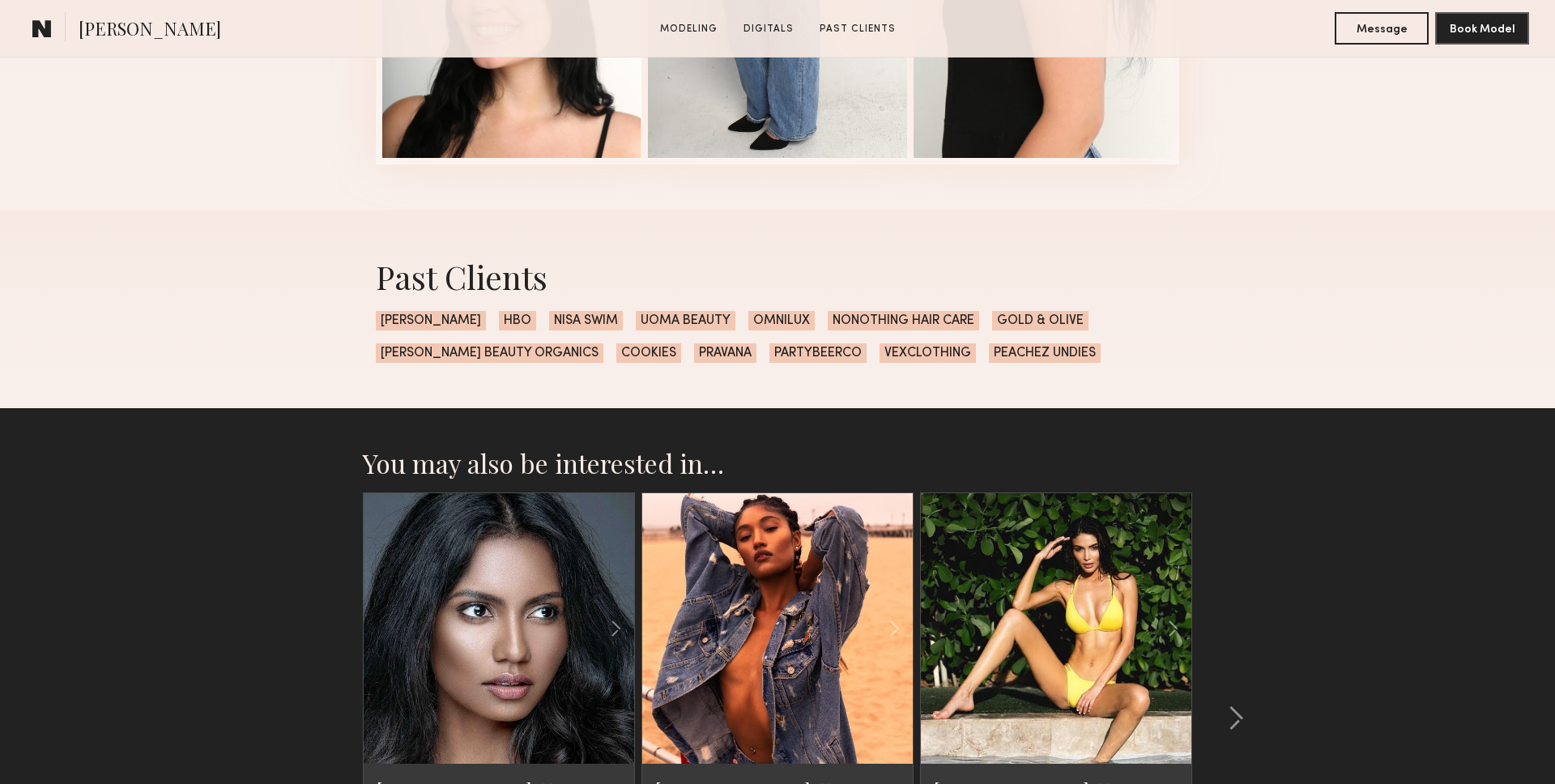
scroll to position [2103, 0]
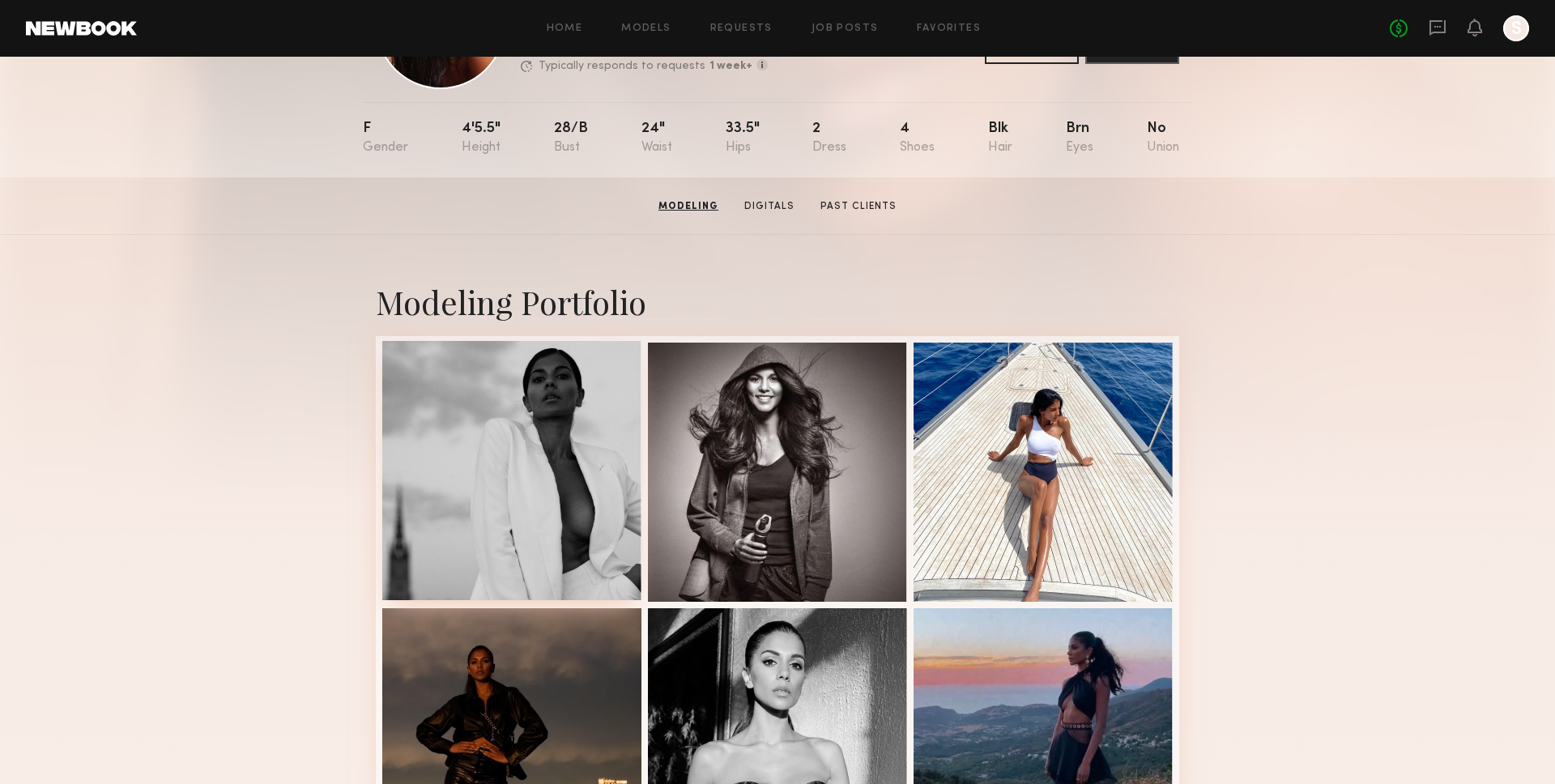
scroll to position [137, 0]
click at [507, 505] on div at bounding box center [512, 470] width 259 height 259
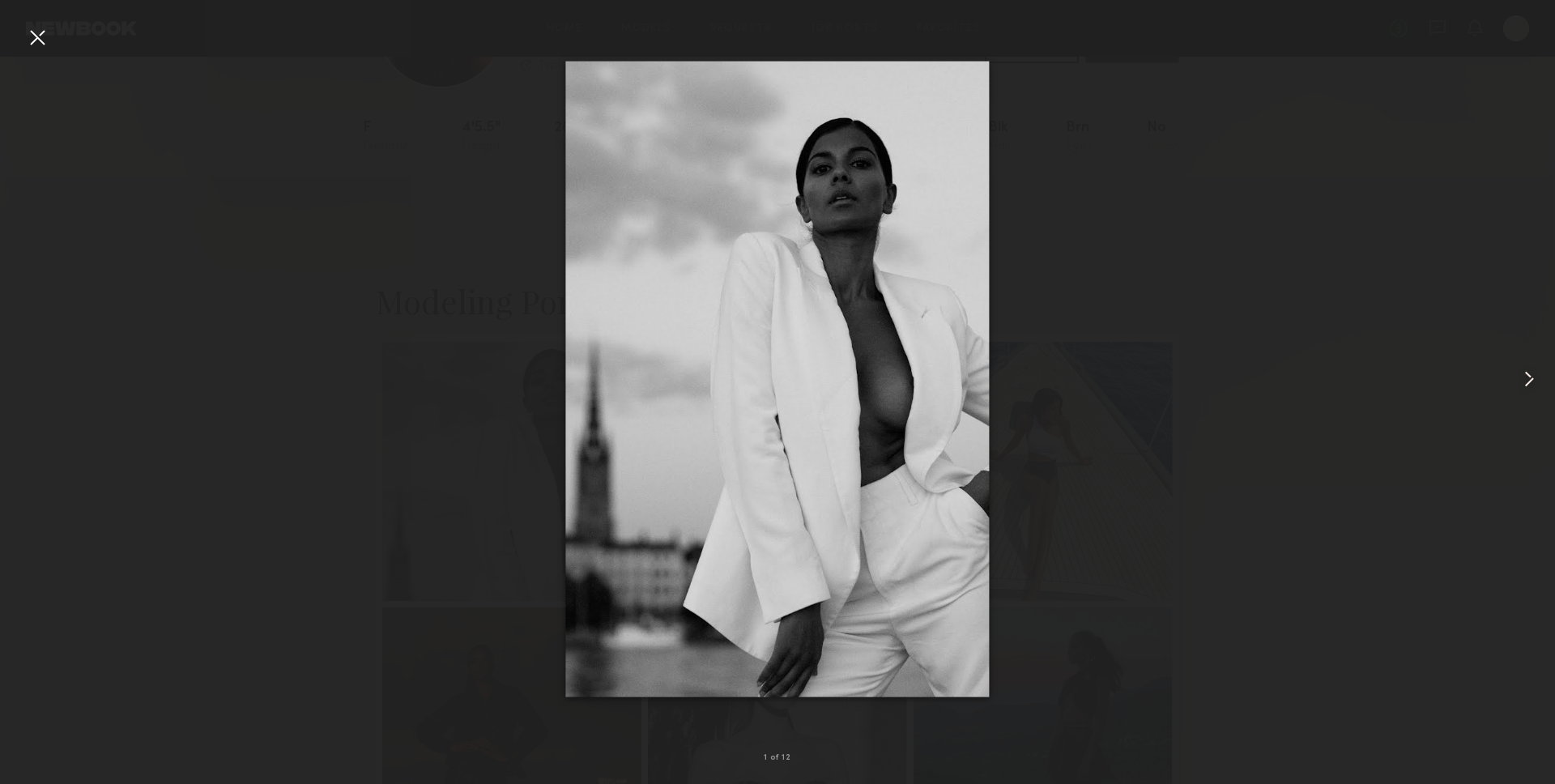
click at [1516, 327] on div at bounding box center [1524, 379] width 63 height 706
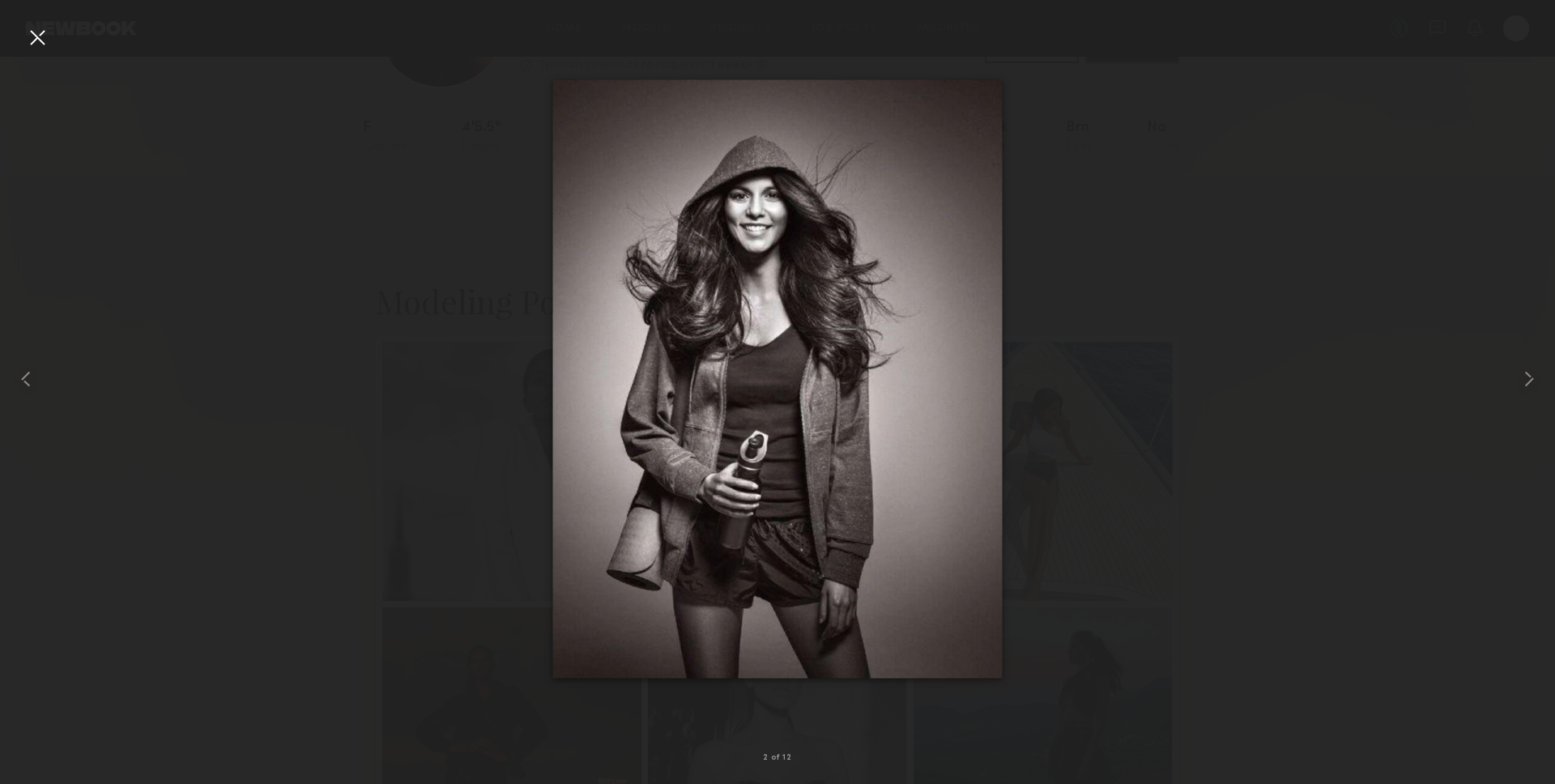
click at [24, 38] on div at bounding box center [37, 37] width 26 height 26
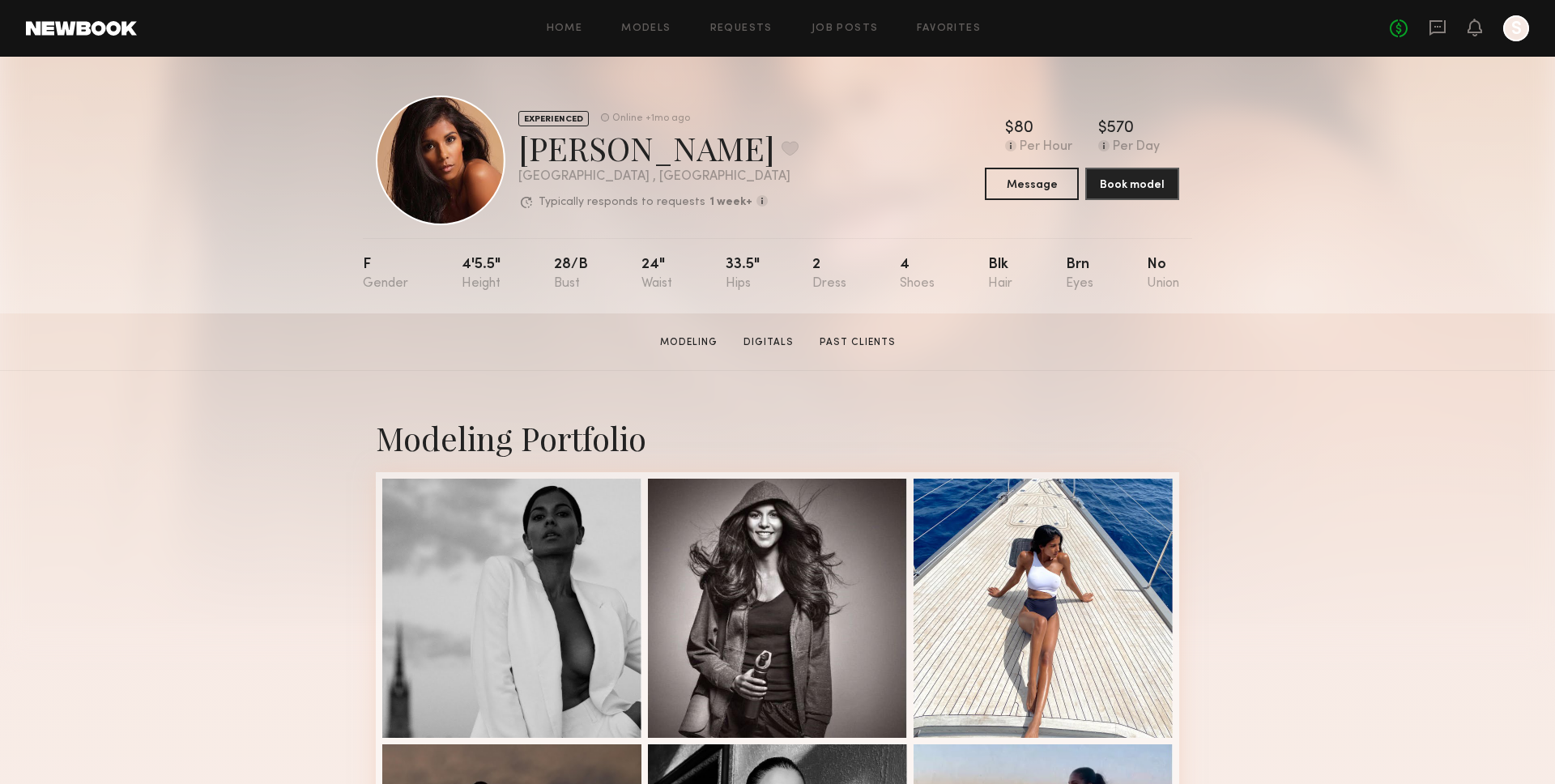
scroll to position [3, 0]
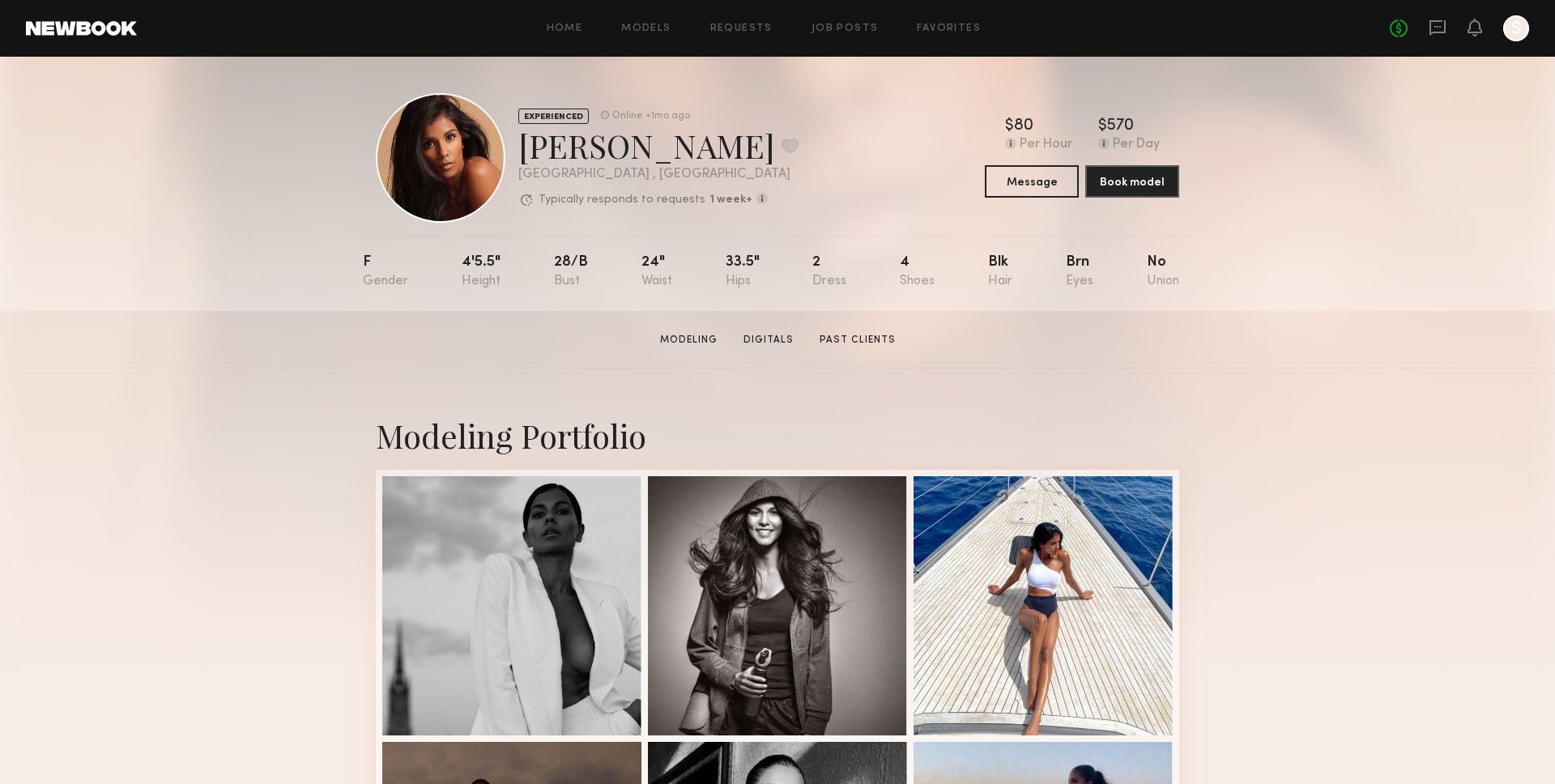
click at [1490, 204] on div "EXPERIENCED Online +1mo ago [PERSON_NAME] Favorite [GEOGRAPHIC_DATA] , [GEOGRAP…" at bounding box center [777, 182] width 1555 height 256
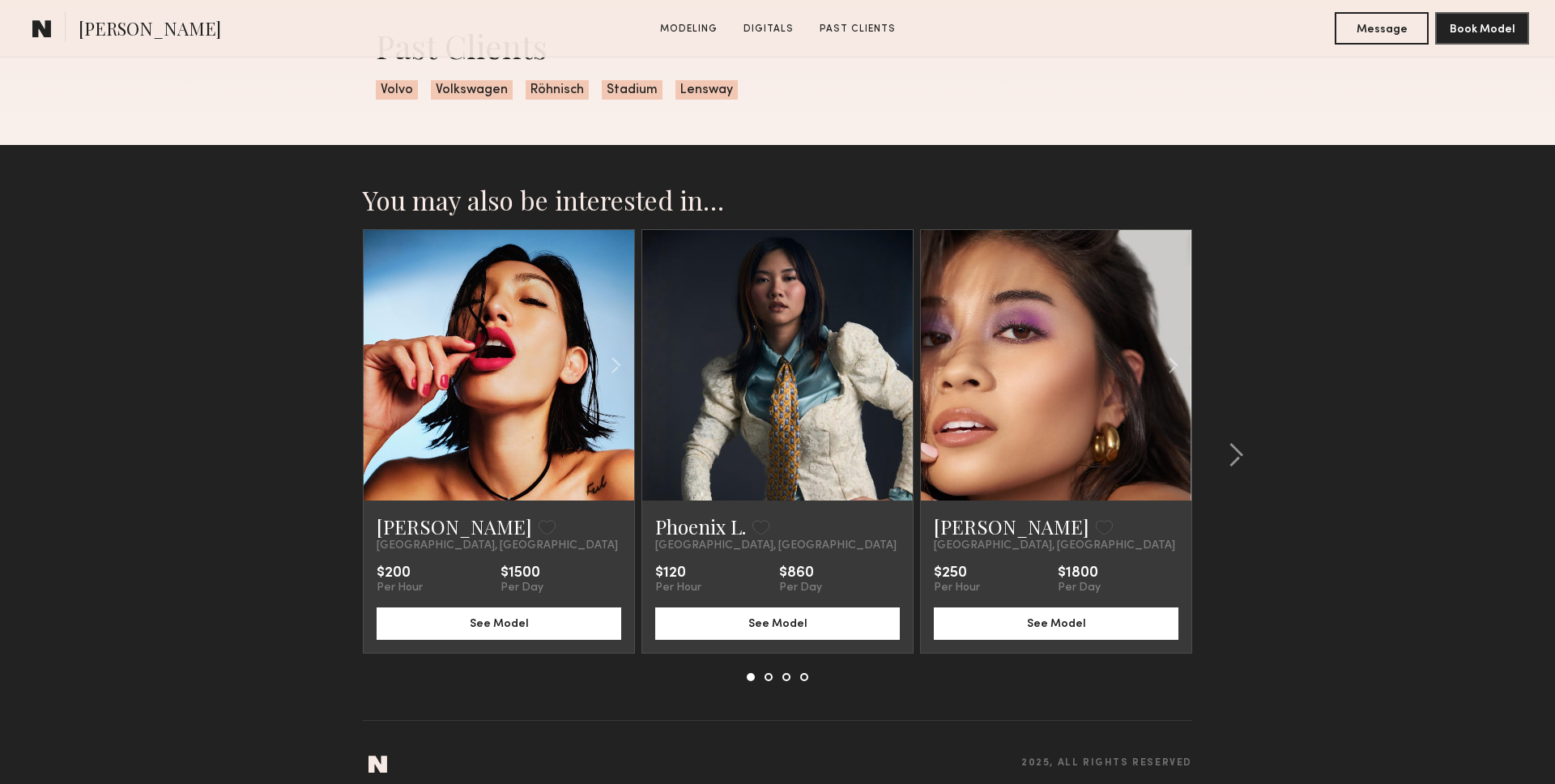
scroll to position [2353, 0]
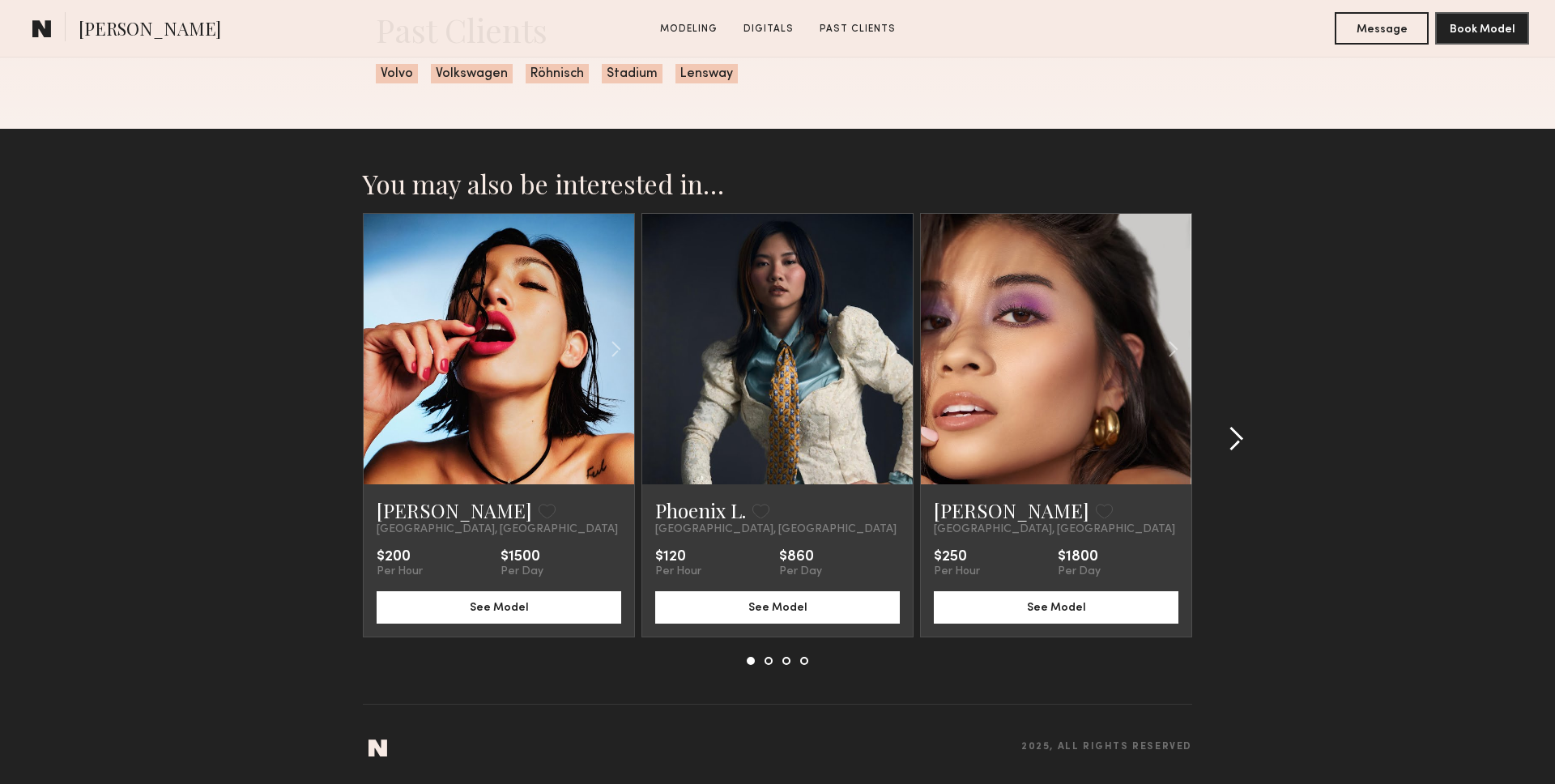
click at [1264, 439] on div at bounding box center [1230, 438] width 78 height 452
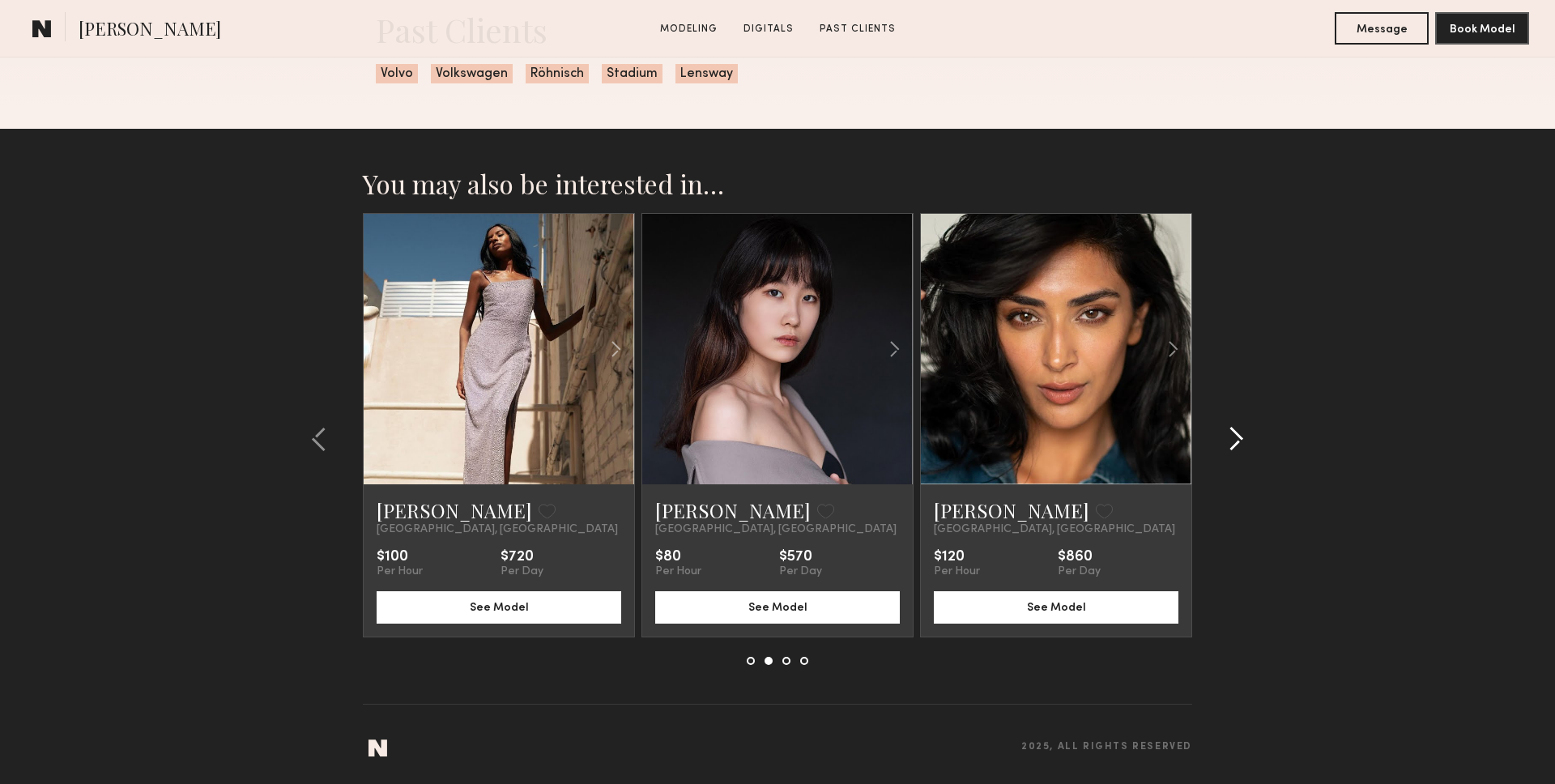
click at [1264, 439] on div at bounding box center [1230, 438] width 78 height 452
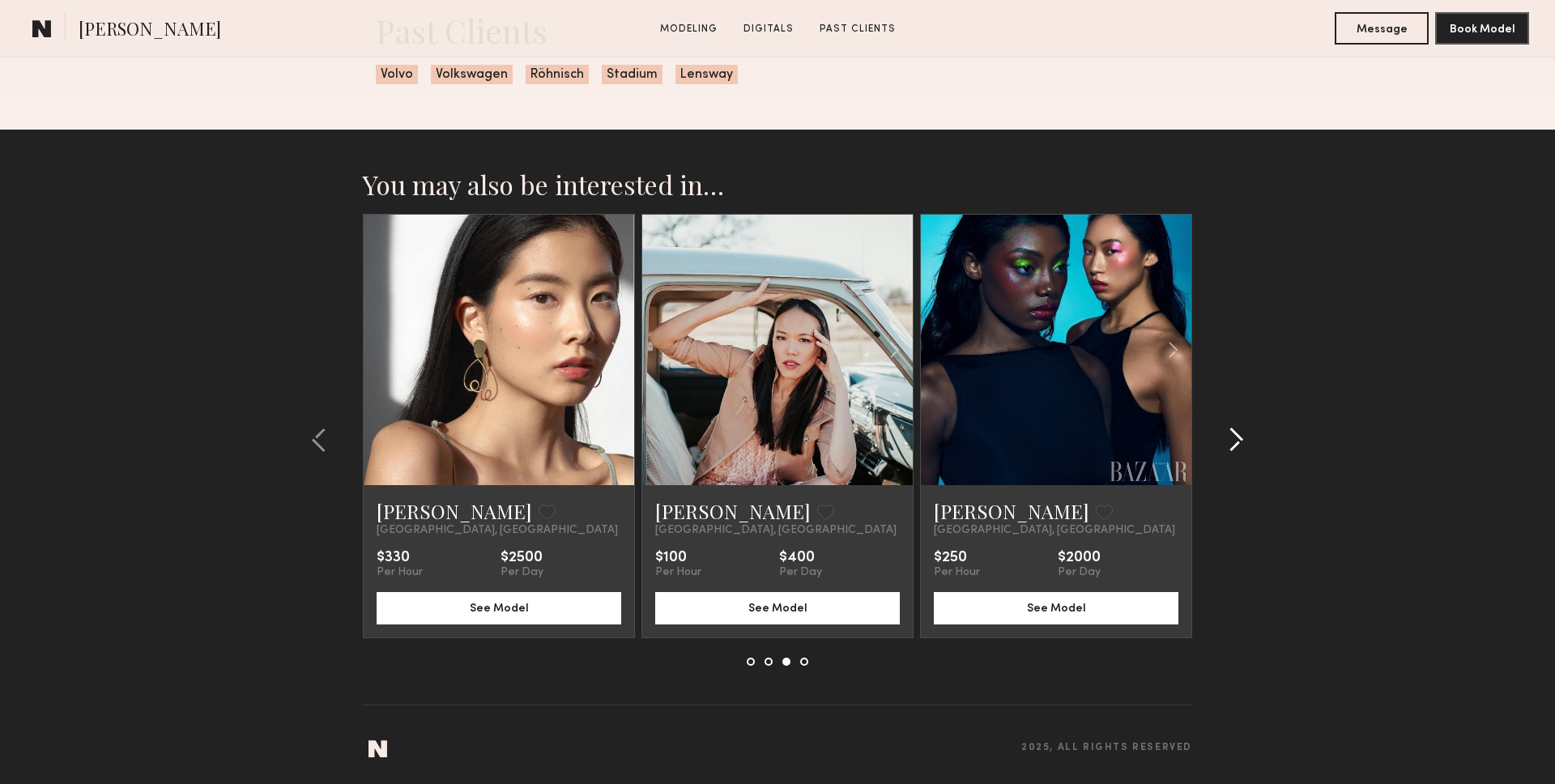
scroll to position [2351, 0]
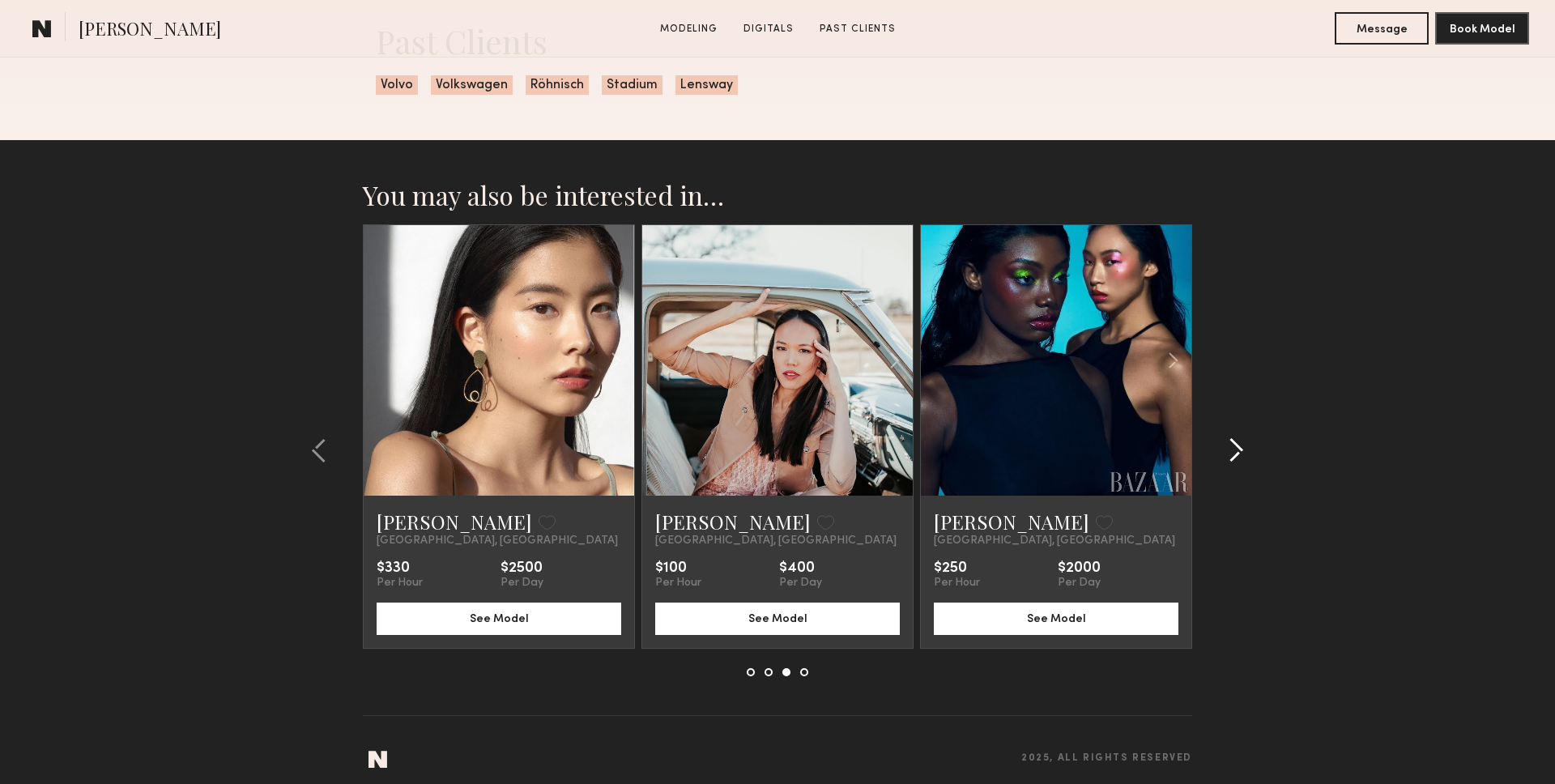
click at [1264, 439] on div at bounding box center [1230, 450] width 78 height 452
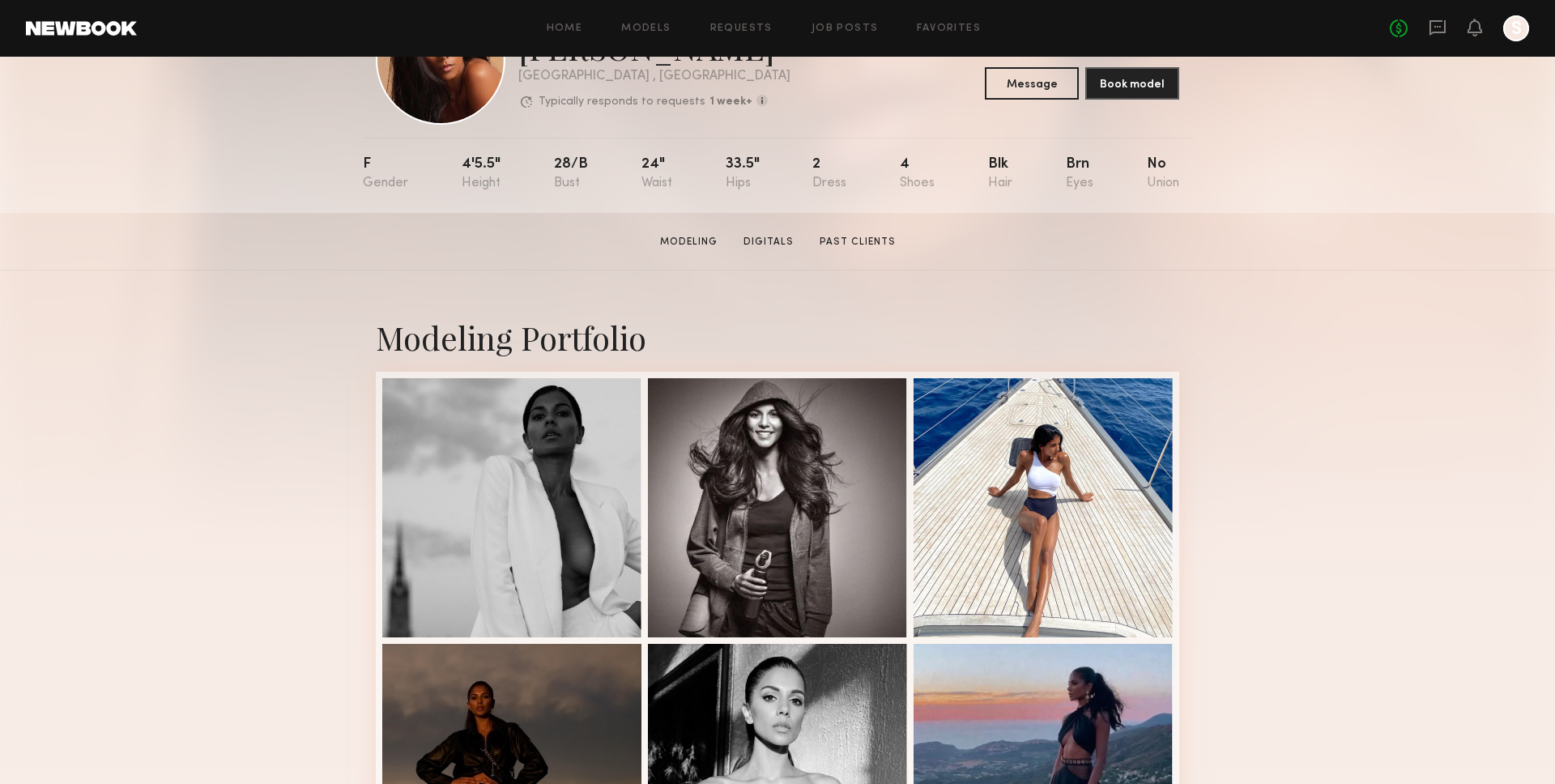
scroll to position [0, 0]
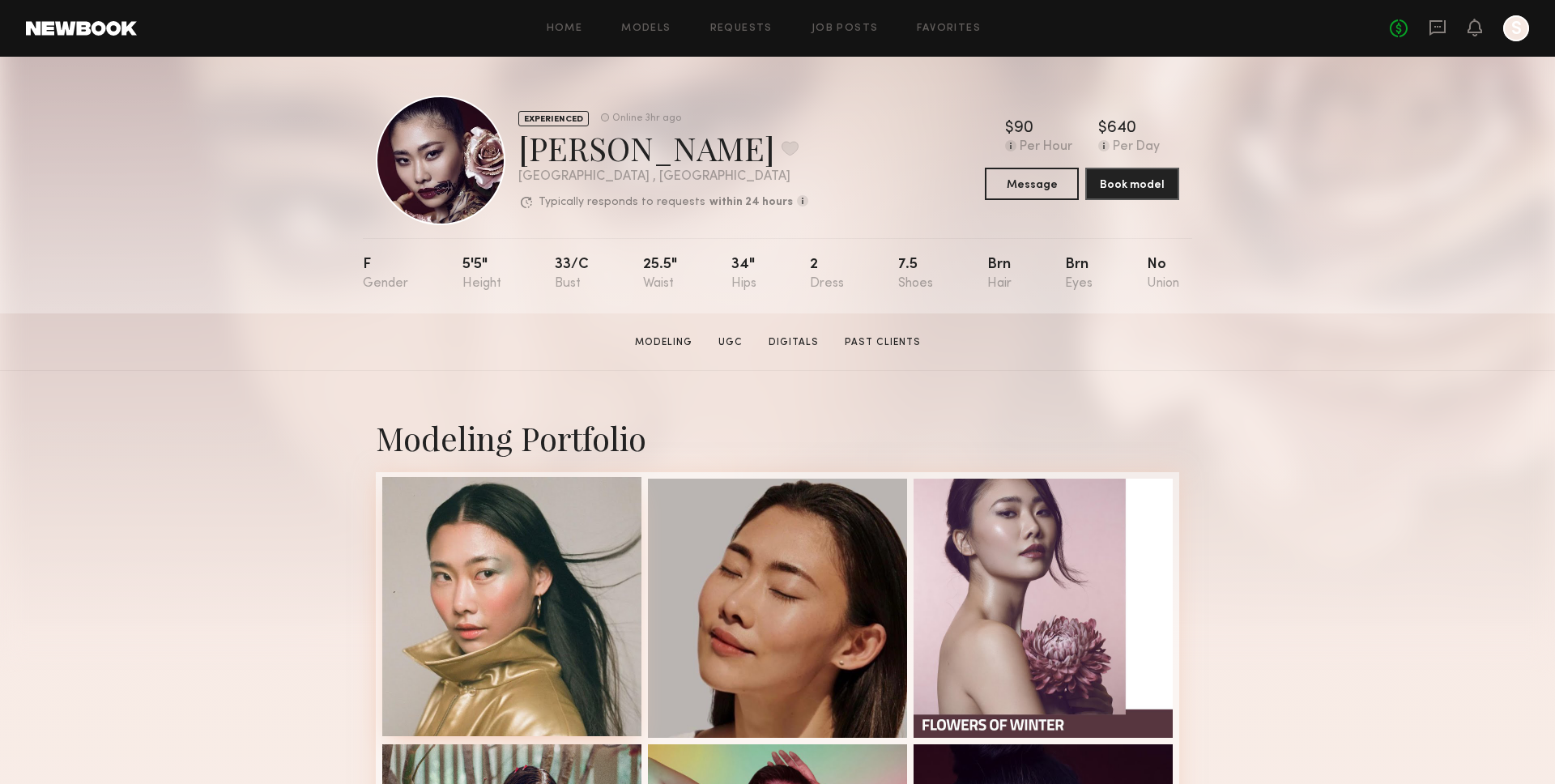
click at [564, 513] on div at bounding box center [512, 606] width 259 height 259
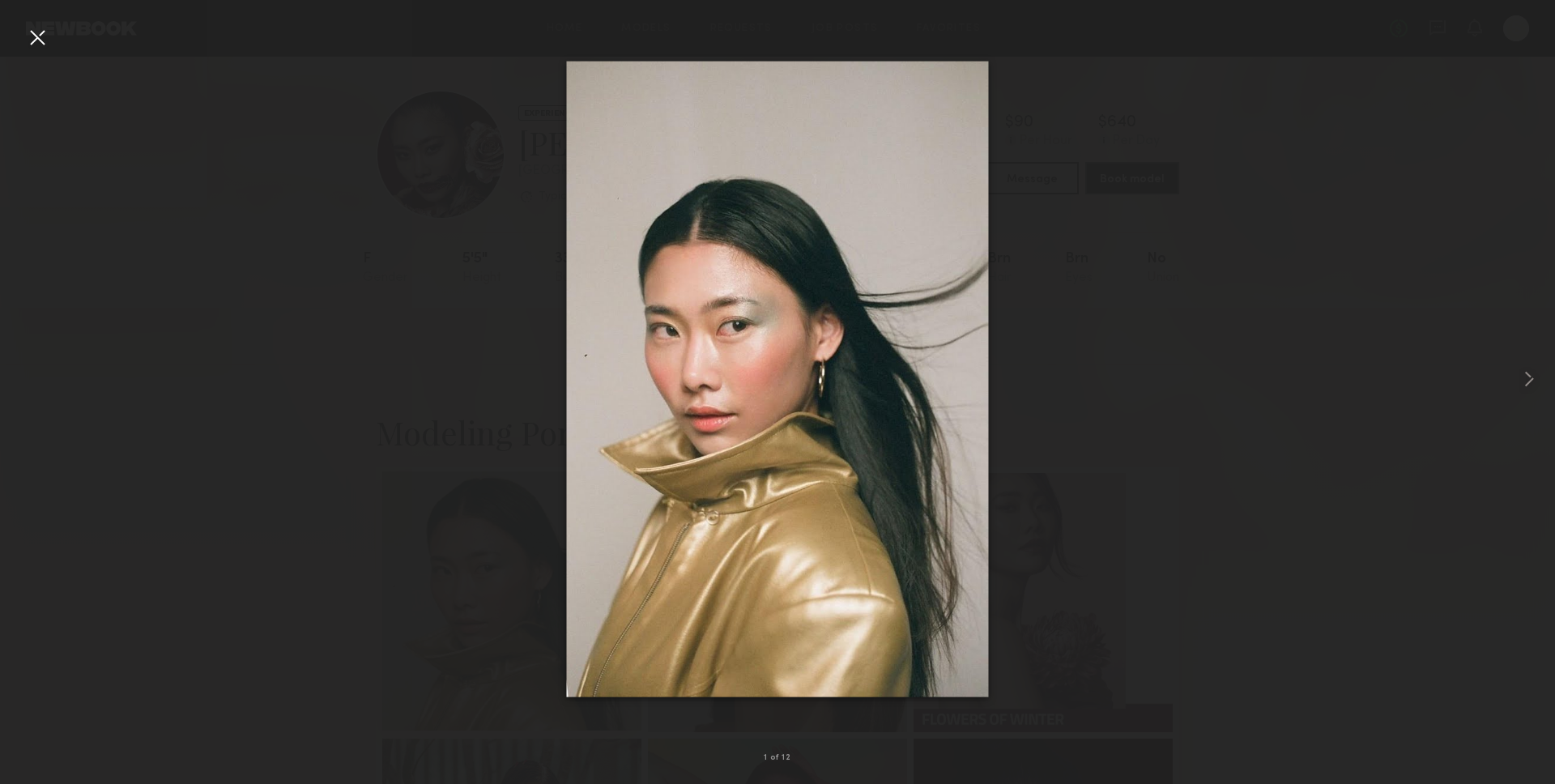
scroll to position [4, 0]
click at [1538, 305] on div at bounding box center [1524, 379] width 63 height 706
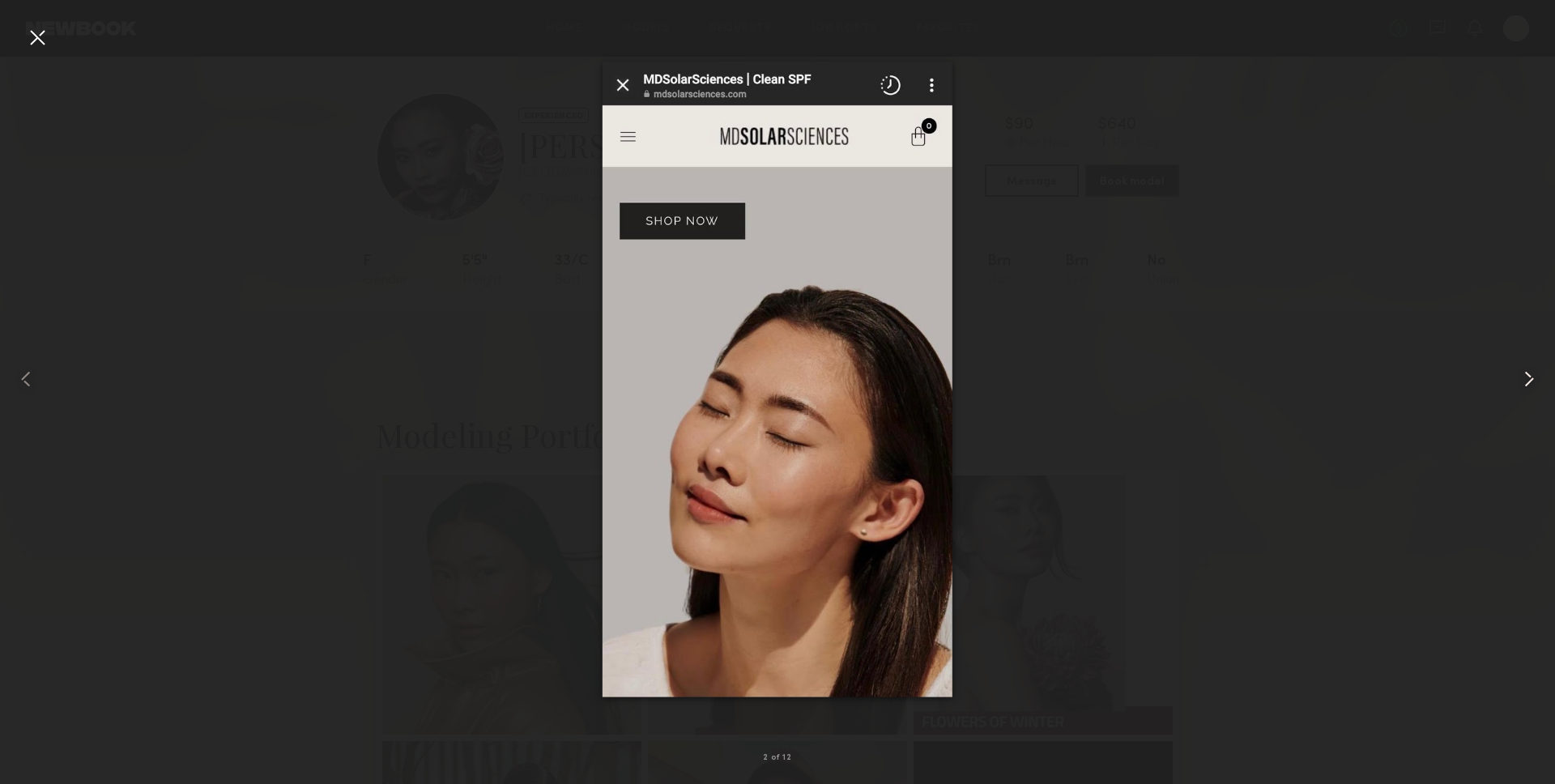
click at [1534, 373] on common-icon at bounding box center [1528, 379] width 26 height 26
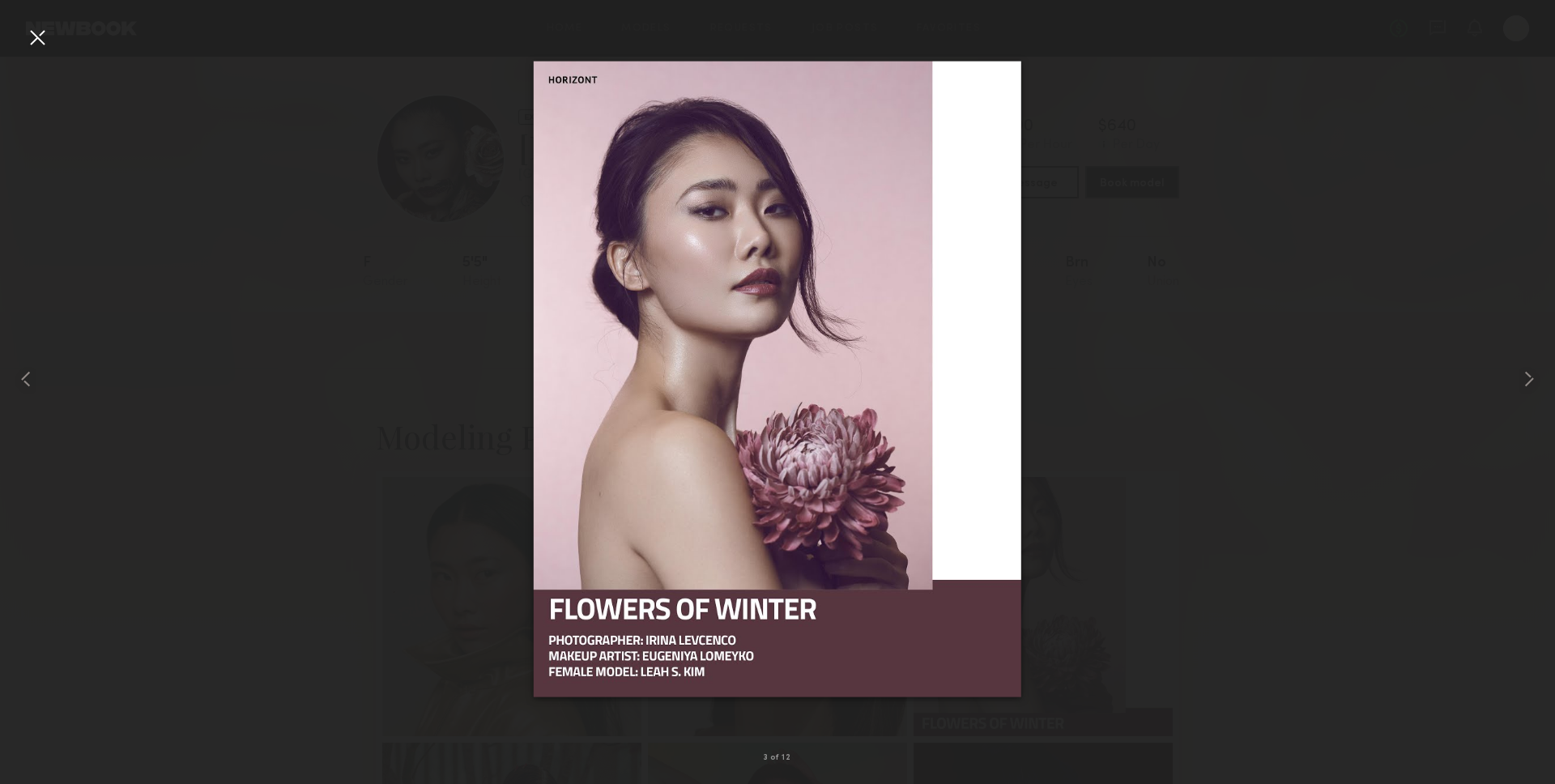
scroll to position [0, 0]
click at [1521, 363] on div at bounding box center [1524, 379] width 63 height 706
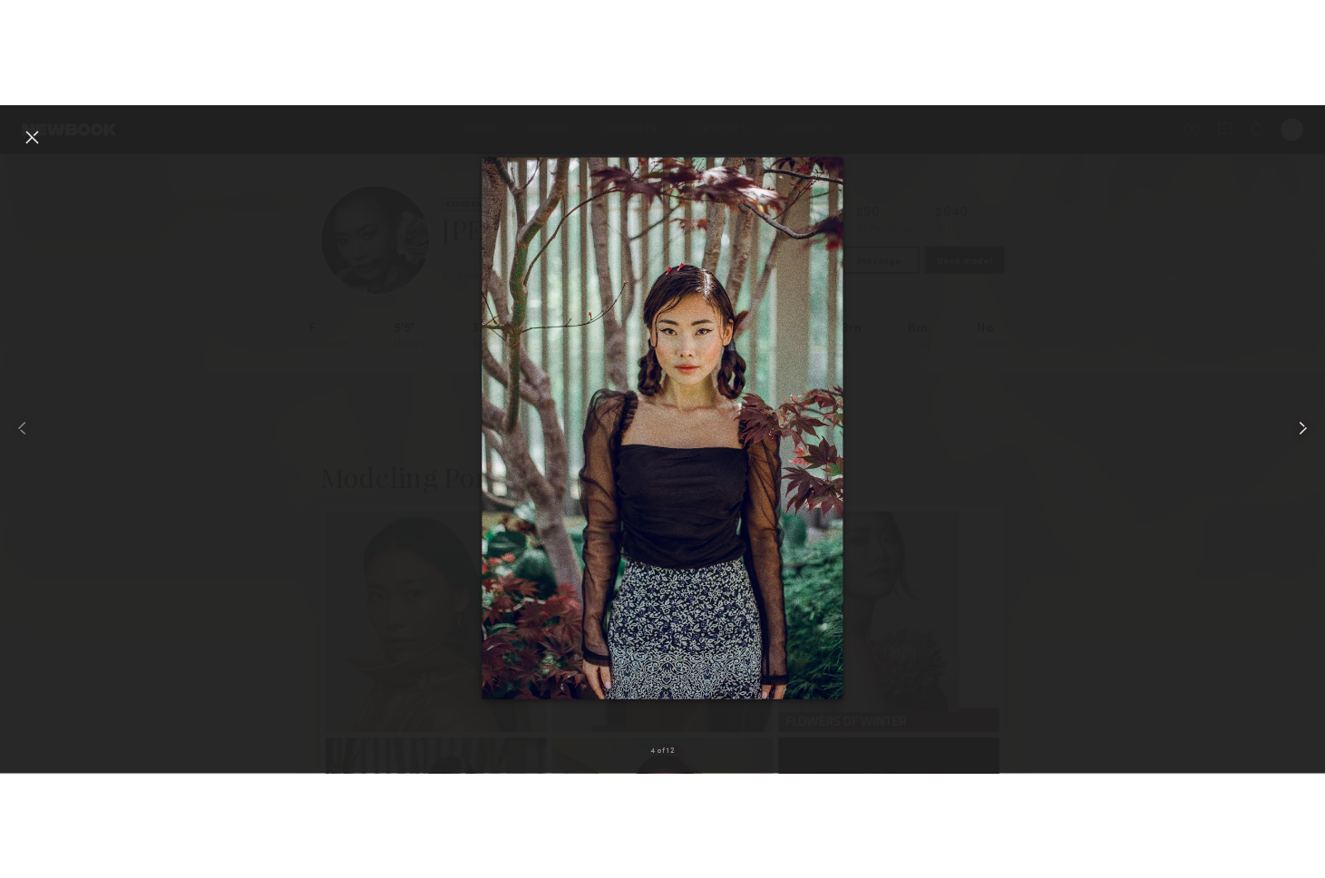
scroll to position [4, 0]
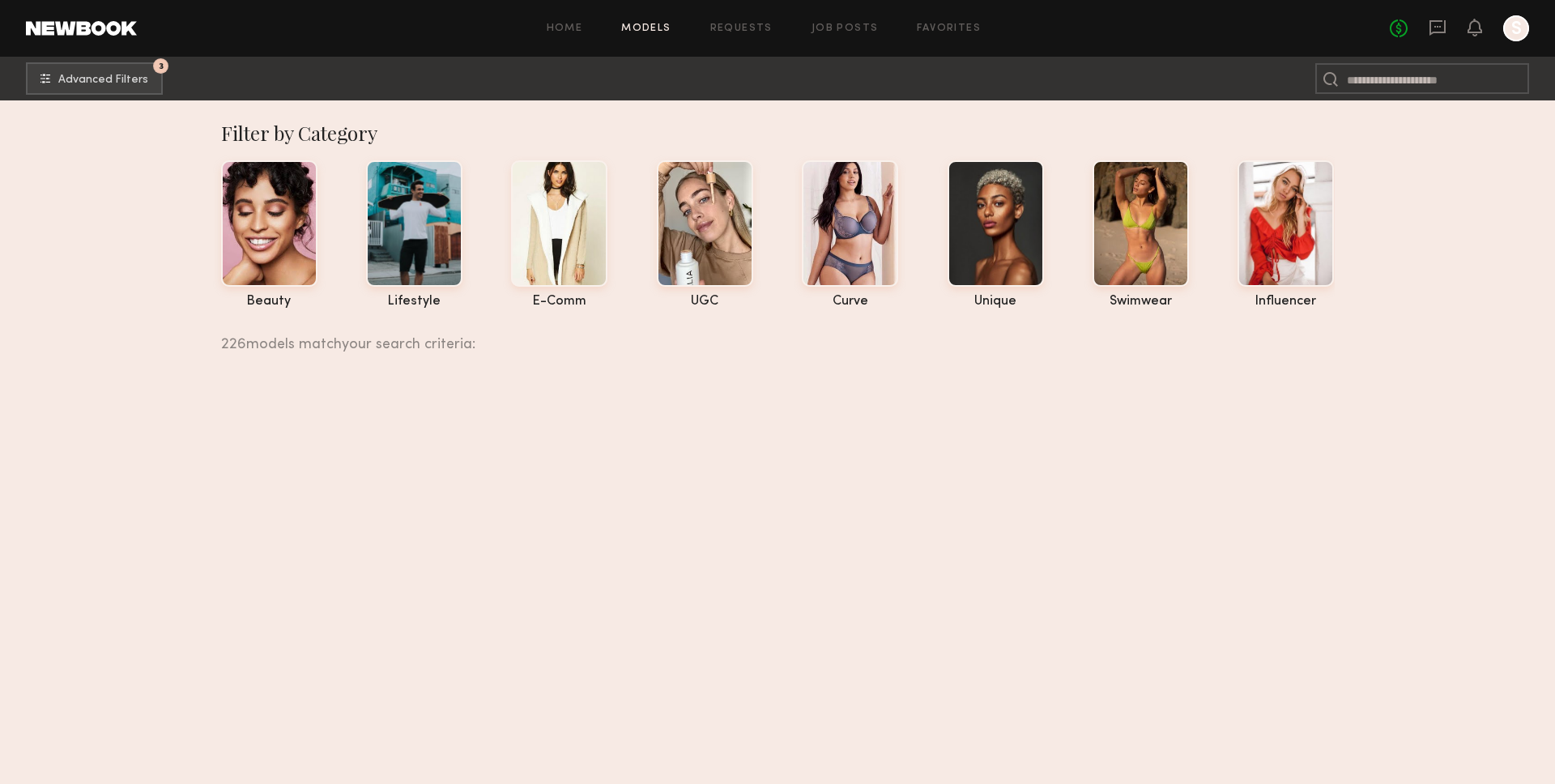
scroll to position [29882, 0]
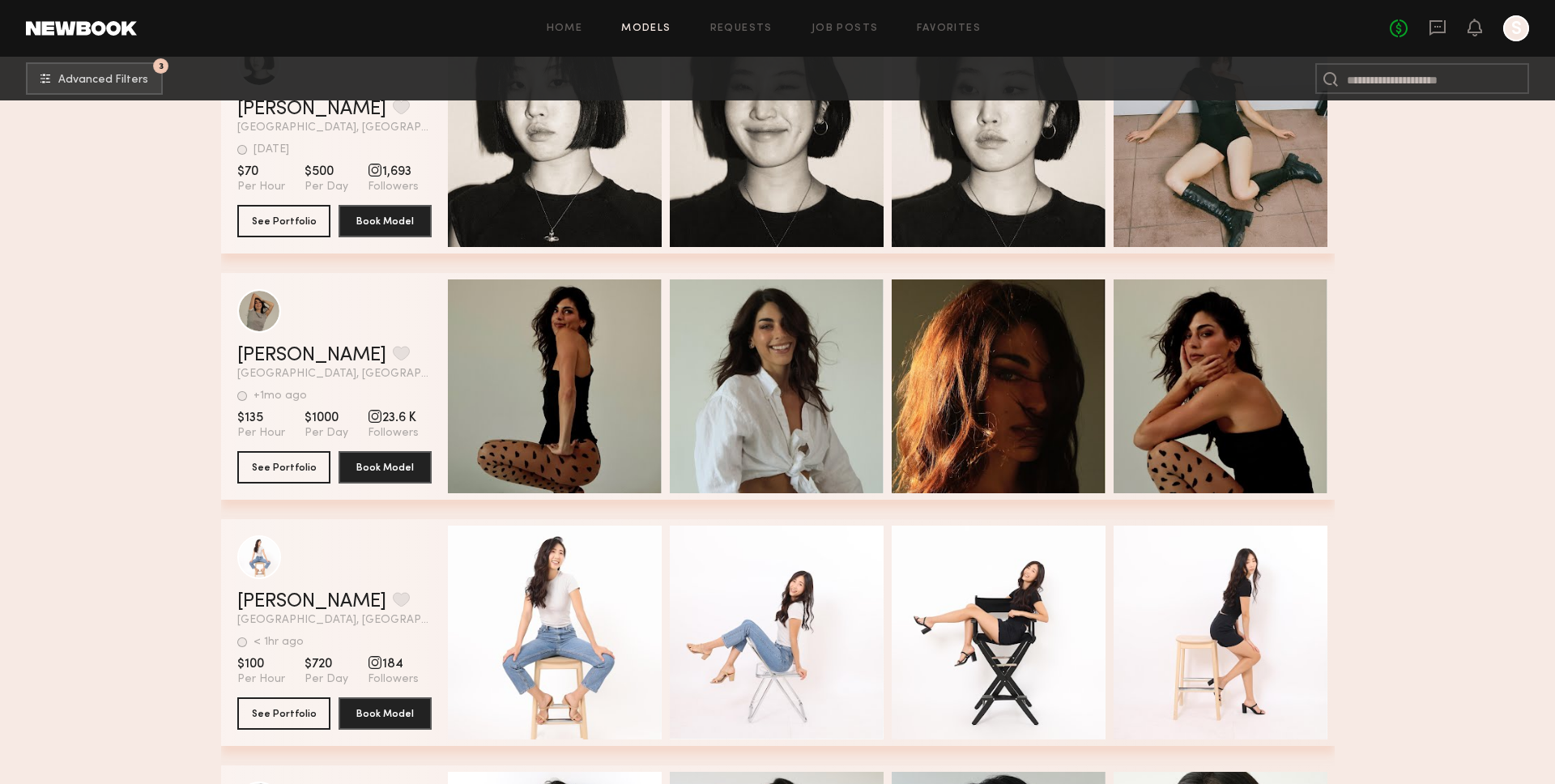
drag, startPoint x: 181, startPoint y: 433, endPoint x: 172, endPoint y: 437, distance: 9.8
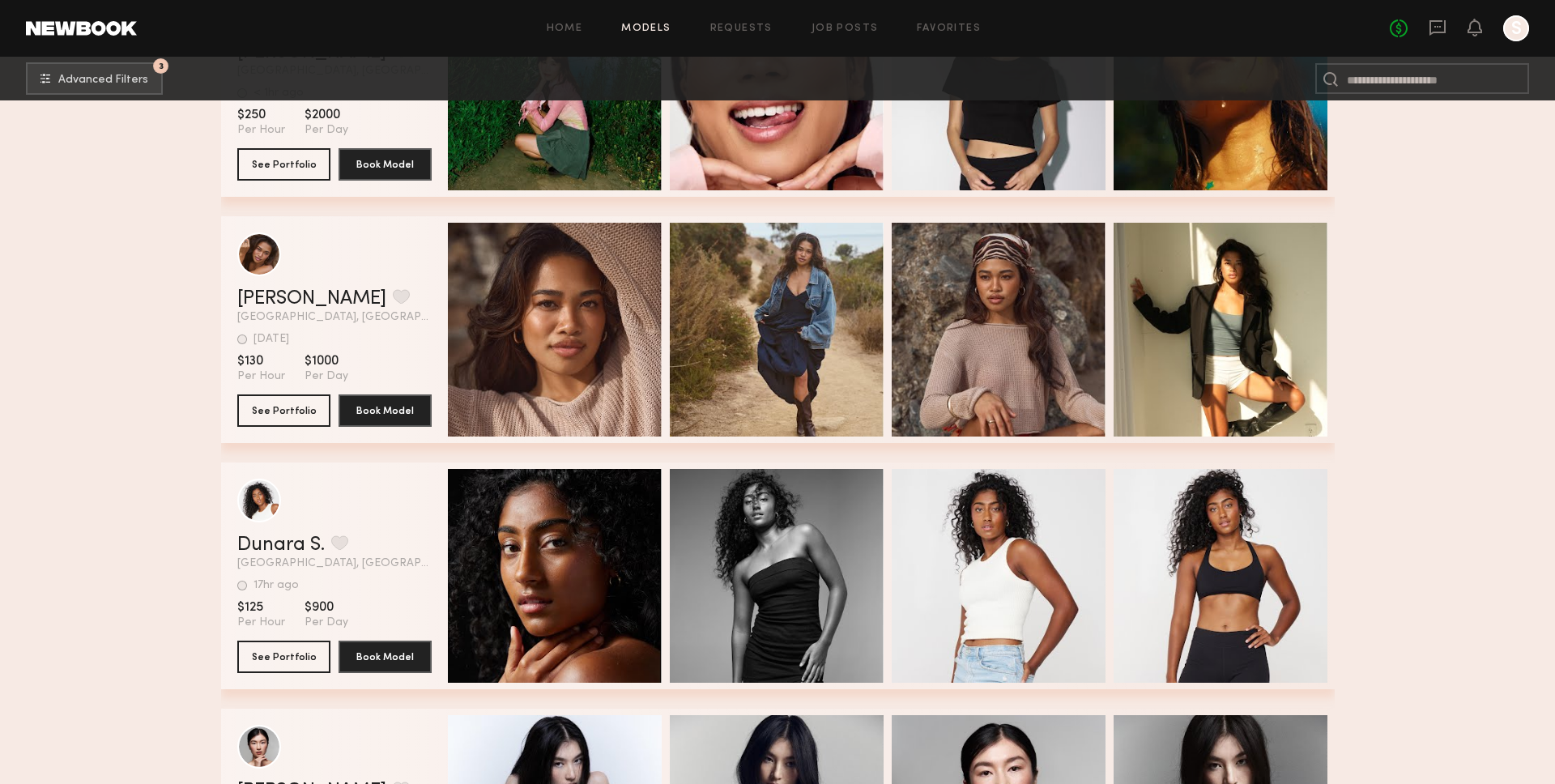
scroll to position [33842, 0]
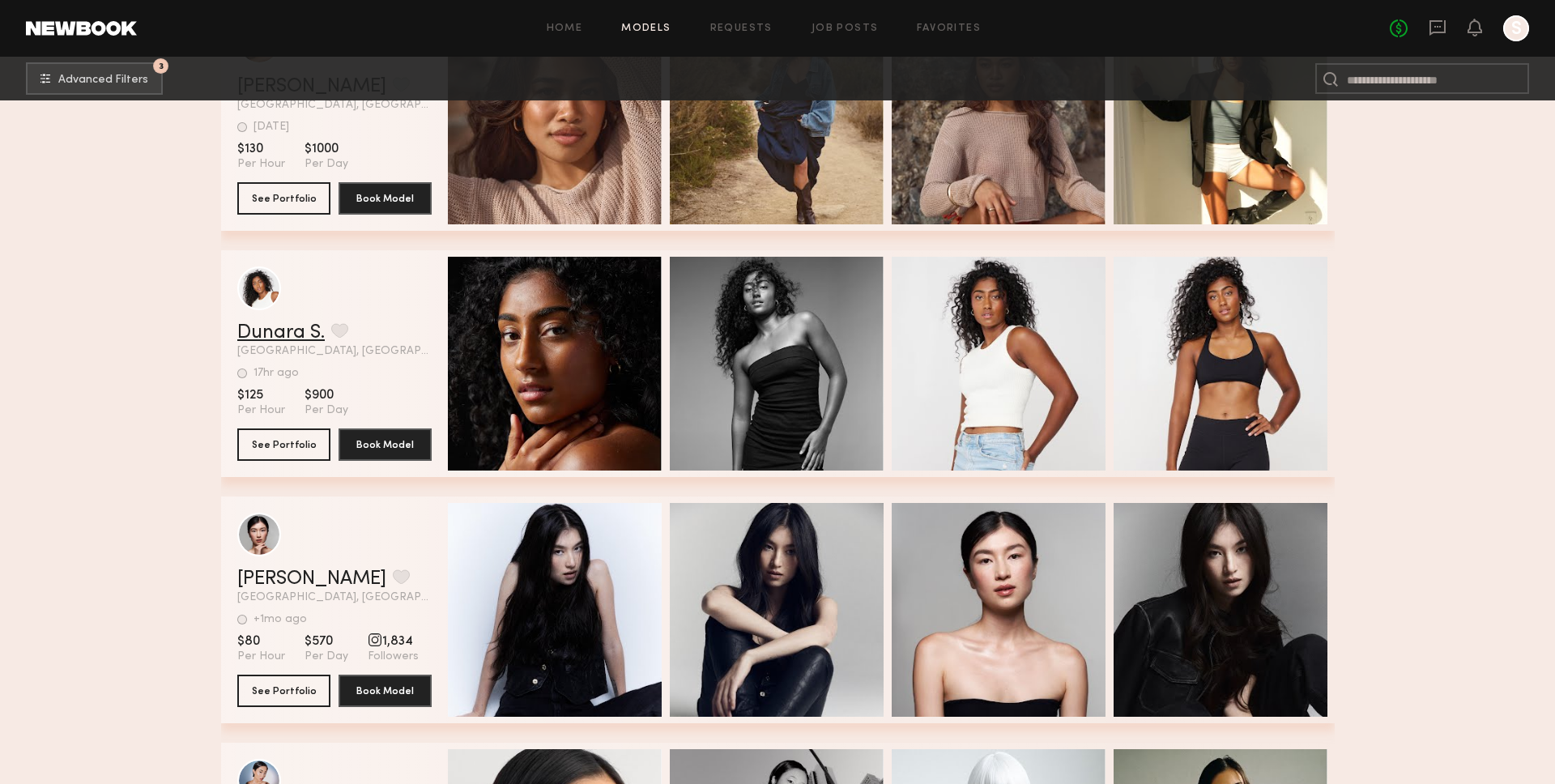
click at [306, 336] on link "Dunara S." at bounding box center [281, 333] width 88 height 20
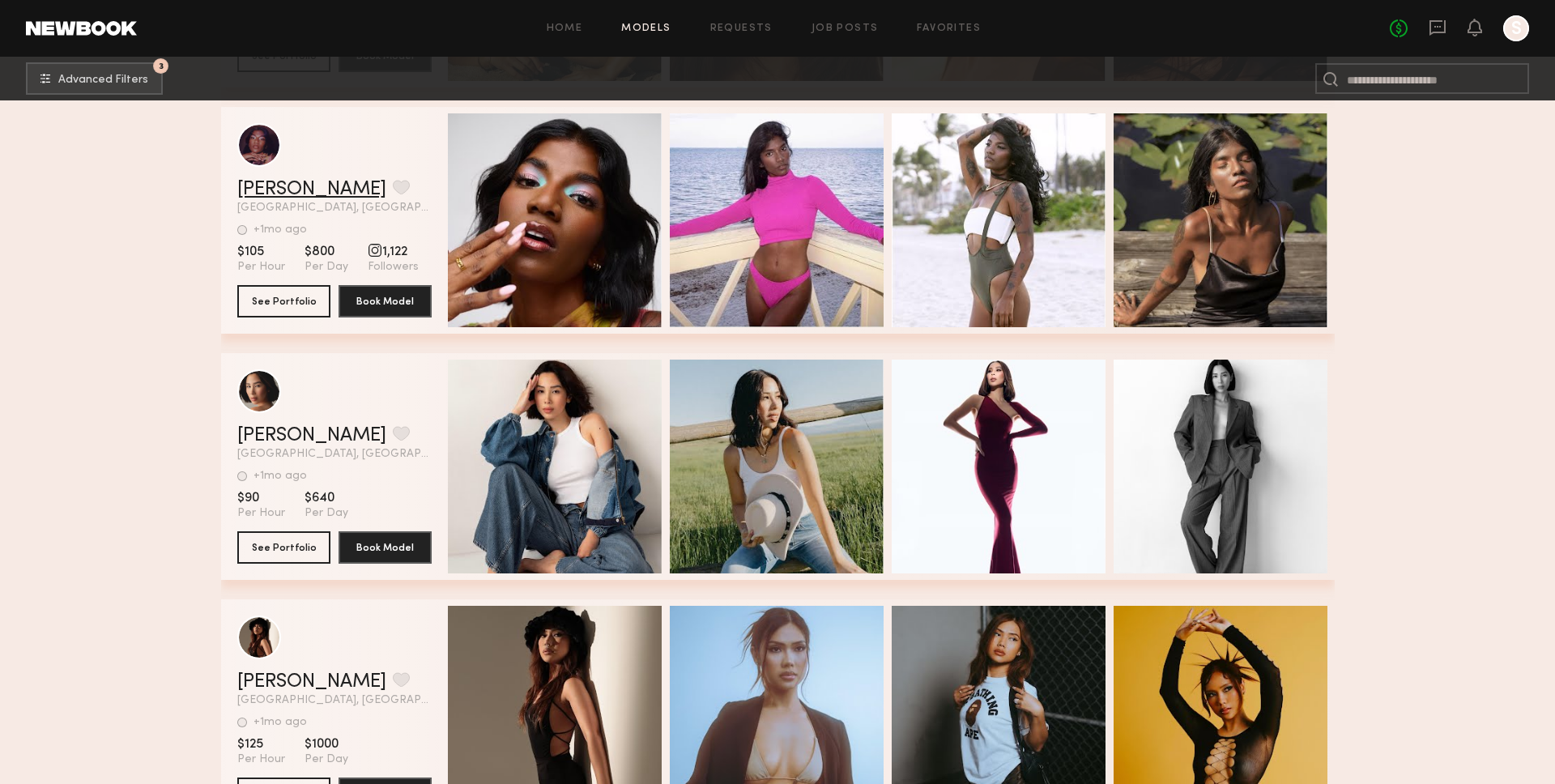
scroll to position [36200, 0]
click at [282, 195] on link "Rhekha N." at bounding box center [312, 190] width 149 height 20
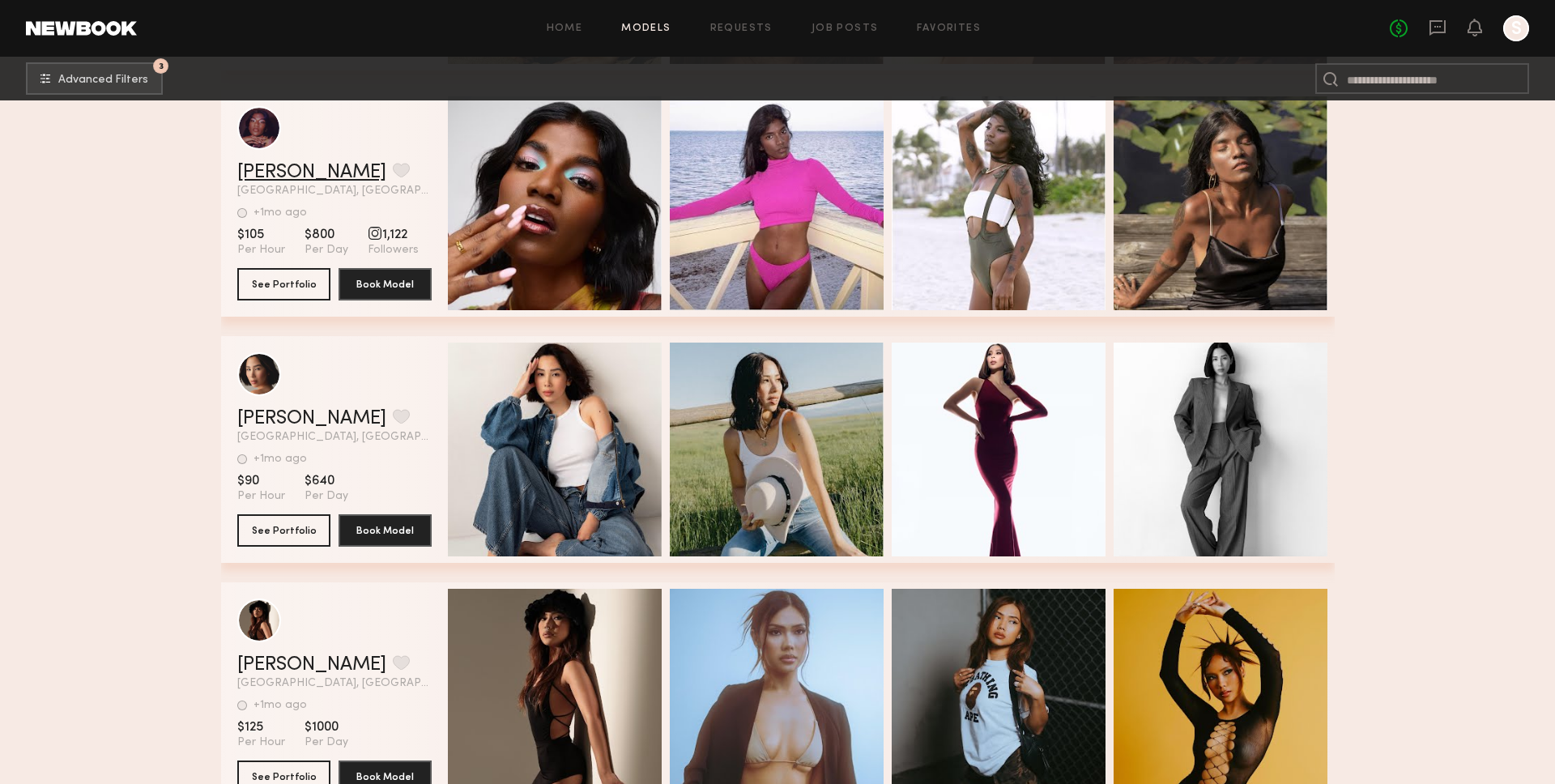
scroll to position [36372, 0]
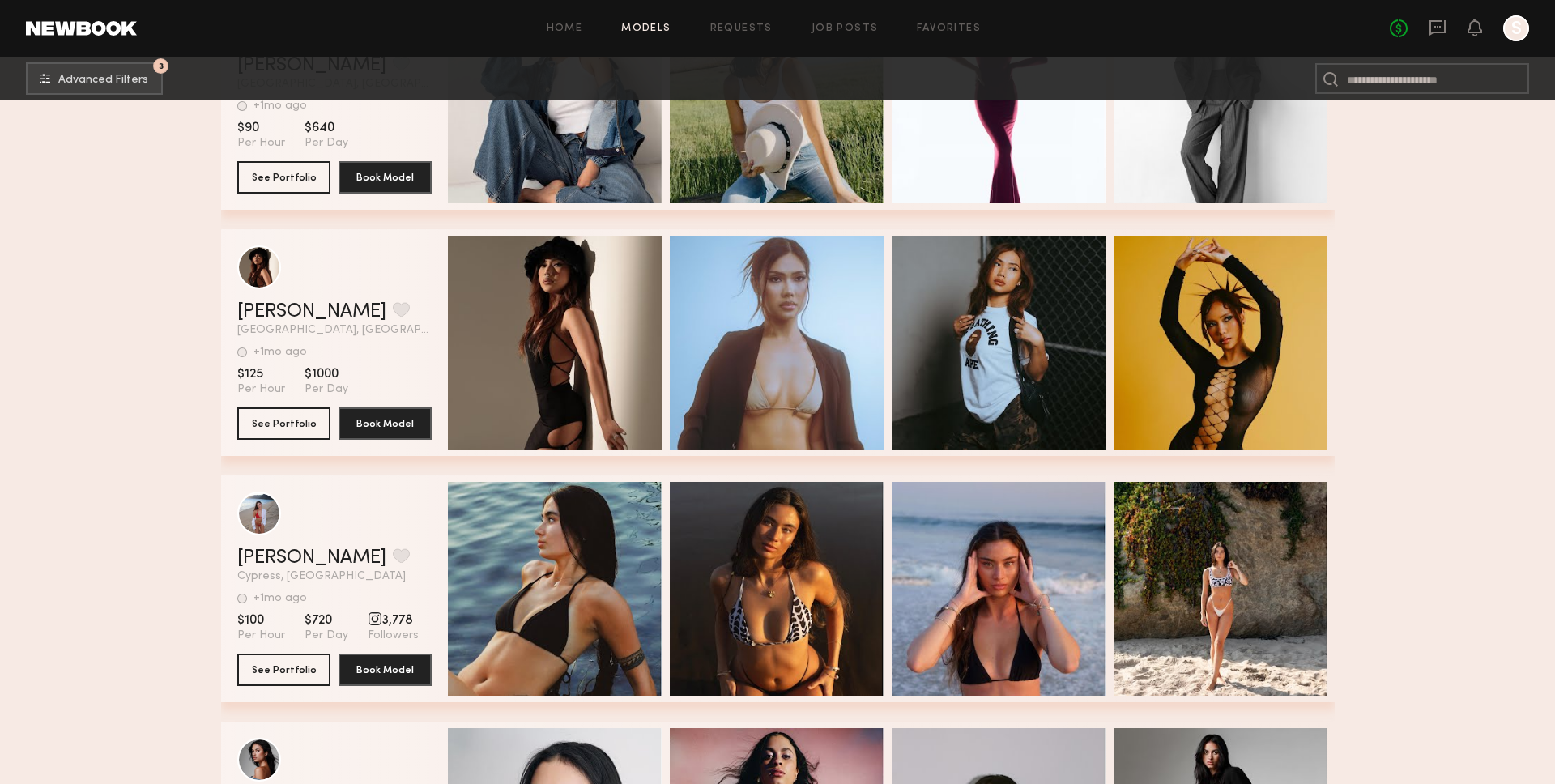
scroll to position [36646, 0]
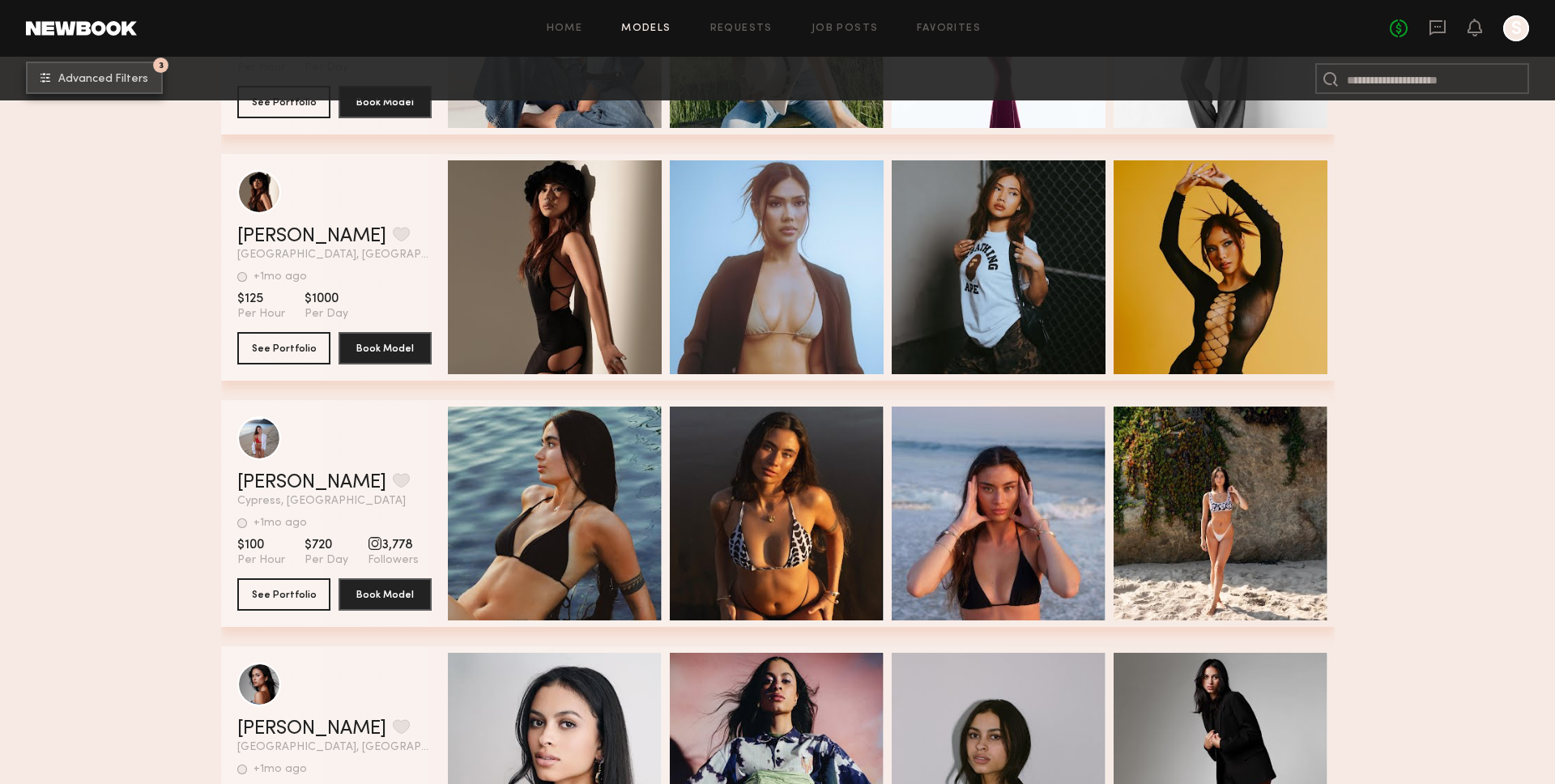
click at [102, 80] on span "Advanced Filters" at bounding box center [103, 79] width 90 height 12
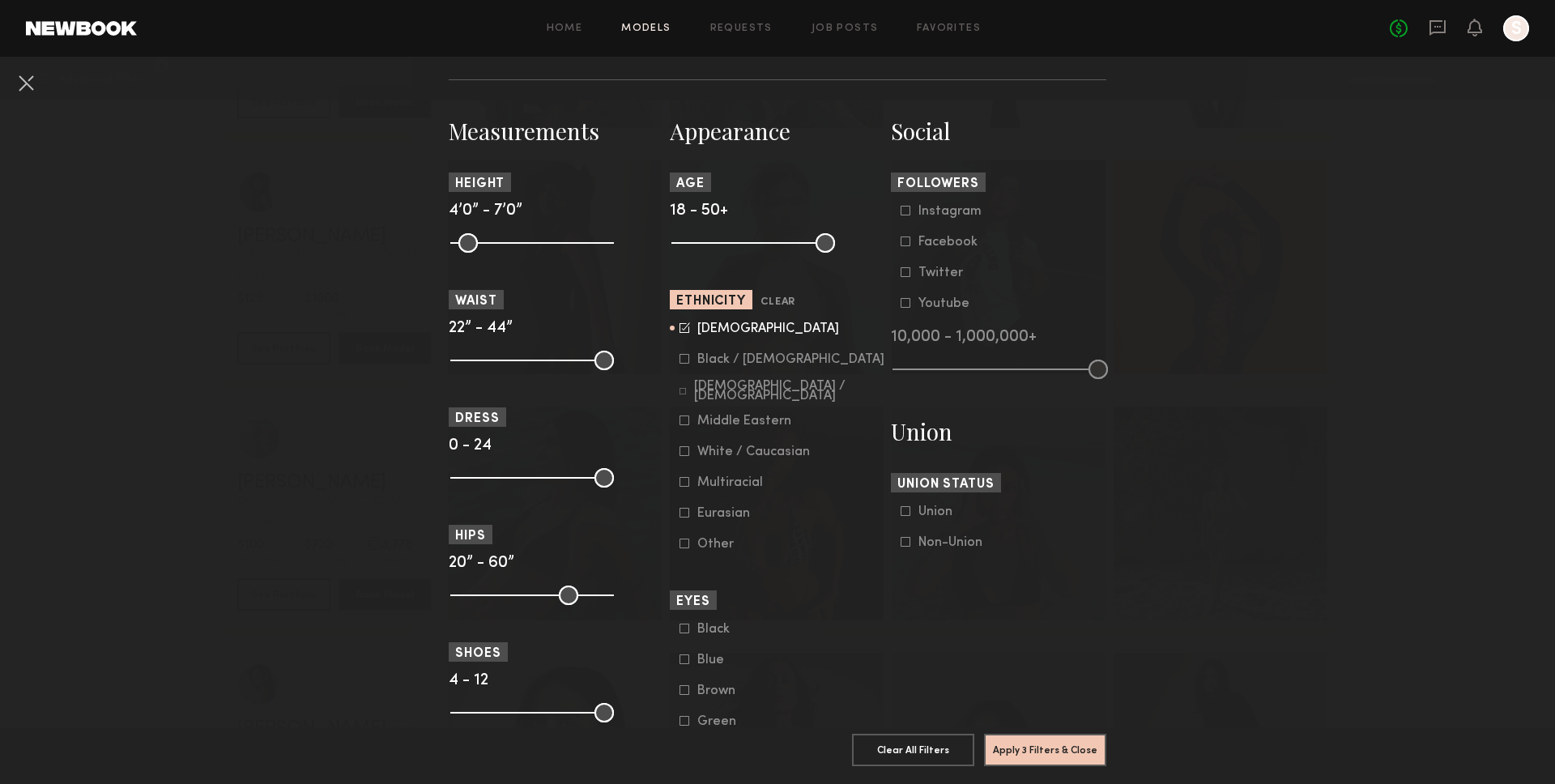
scroll to position [646, 0]
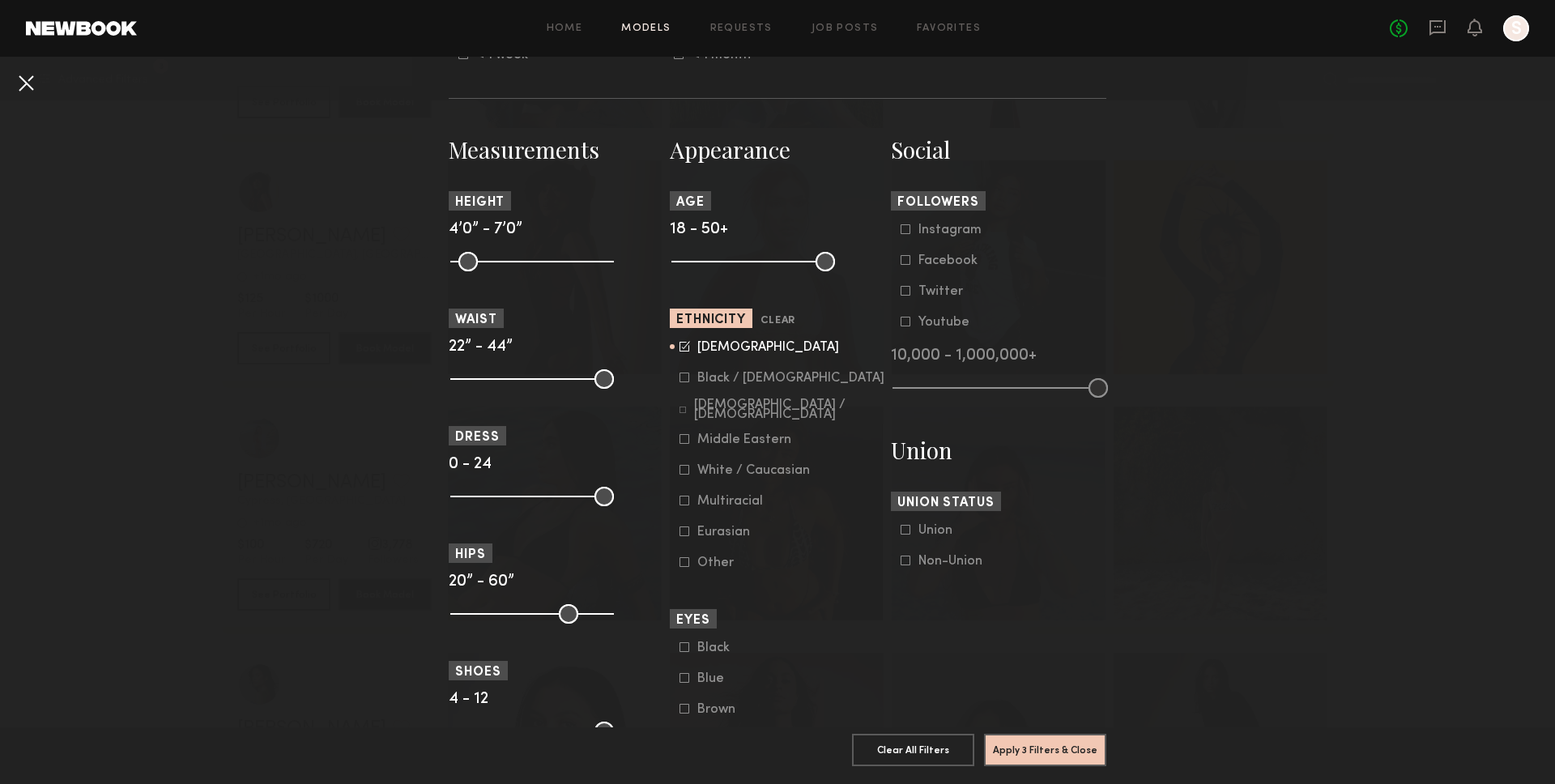
click at [17, 88] on button at bounding box center [26, 82] width 26 height 26
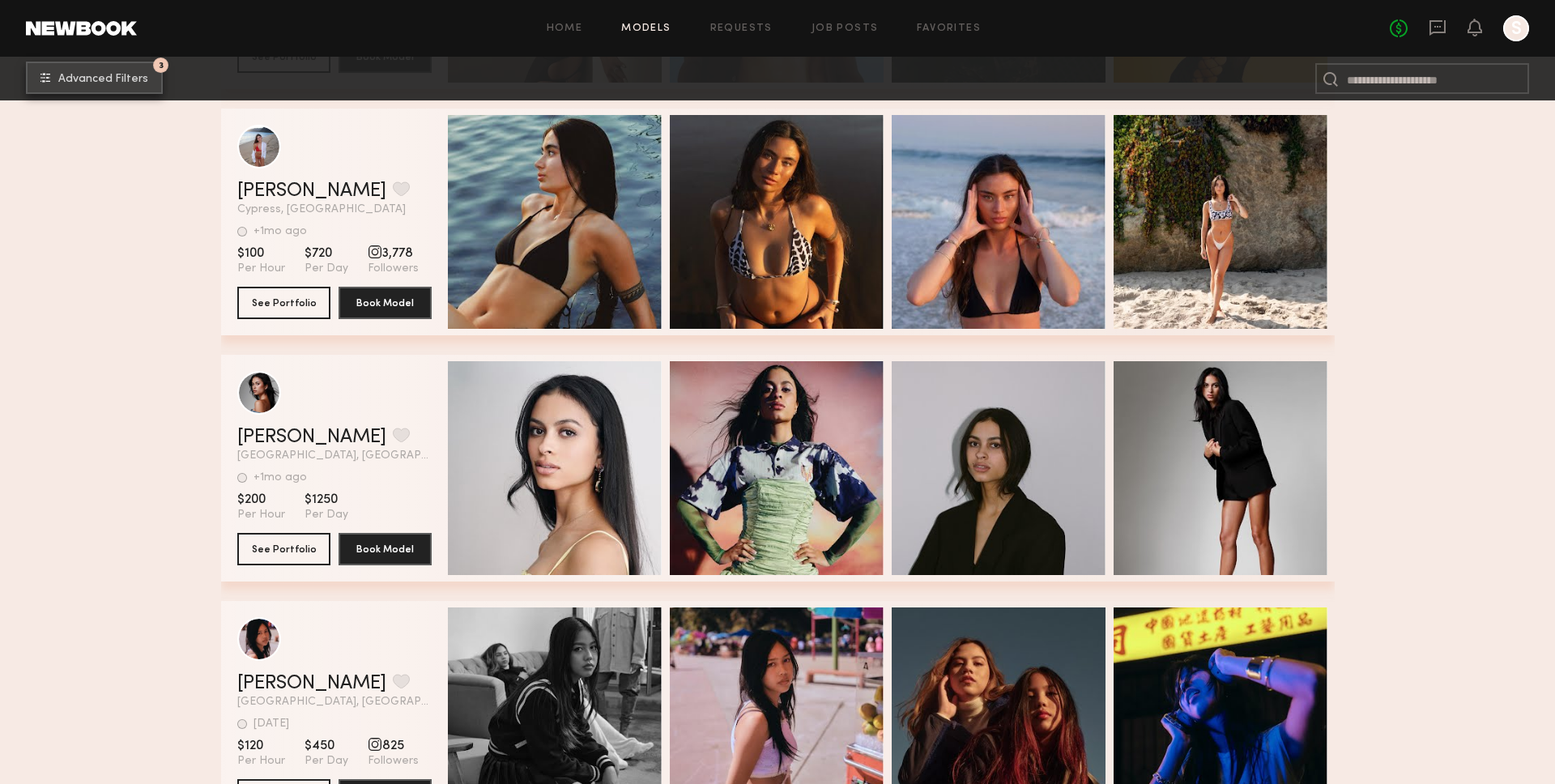
scroll to position [37039, 0]
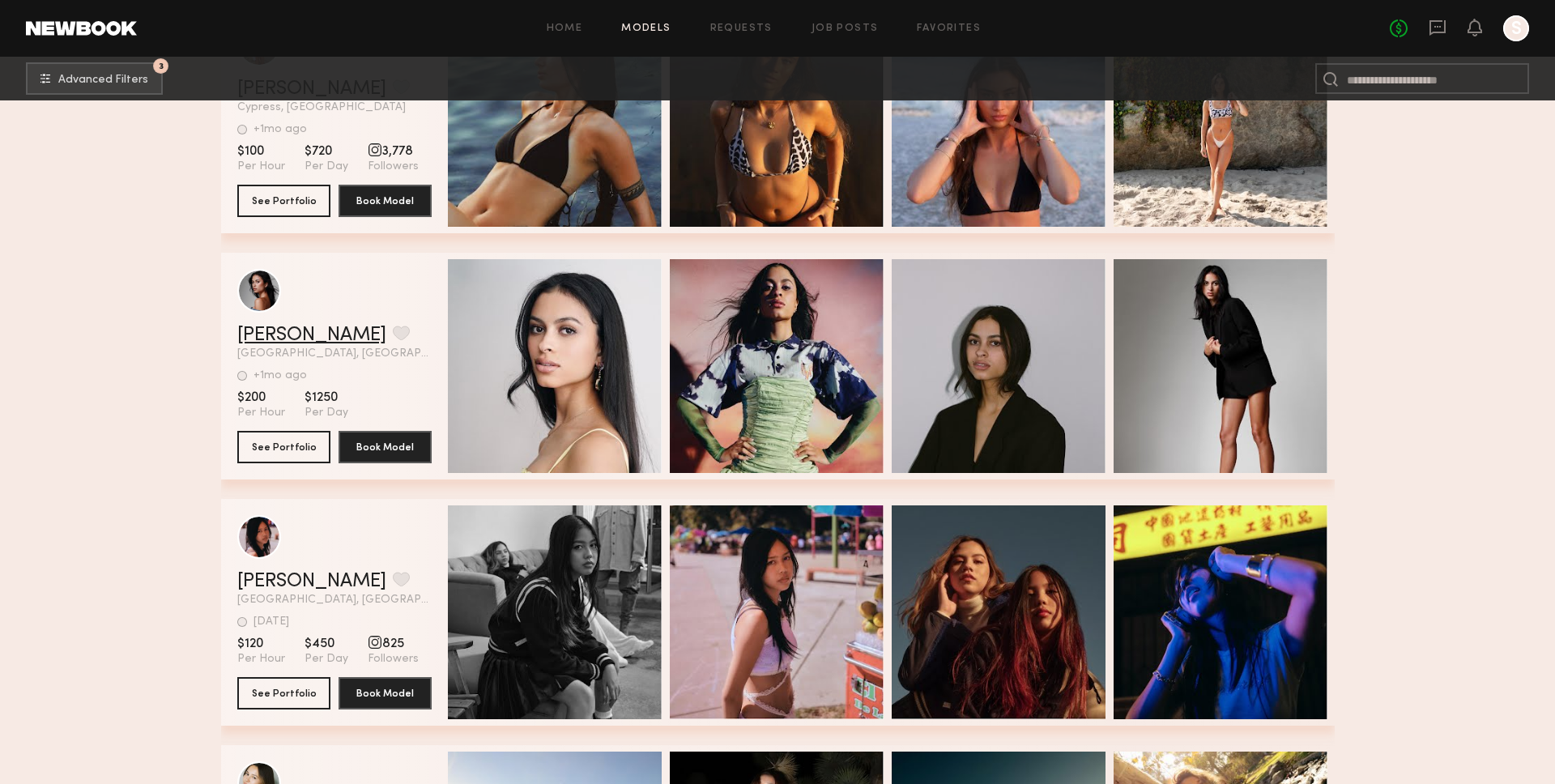
click at [259, 333] on link "Gia P." at bounding box center [312, 335] width 149 height 20
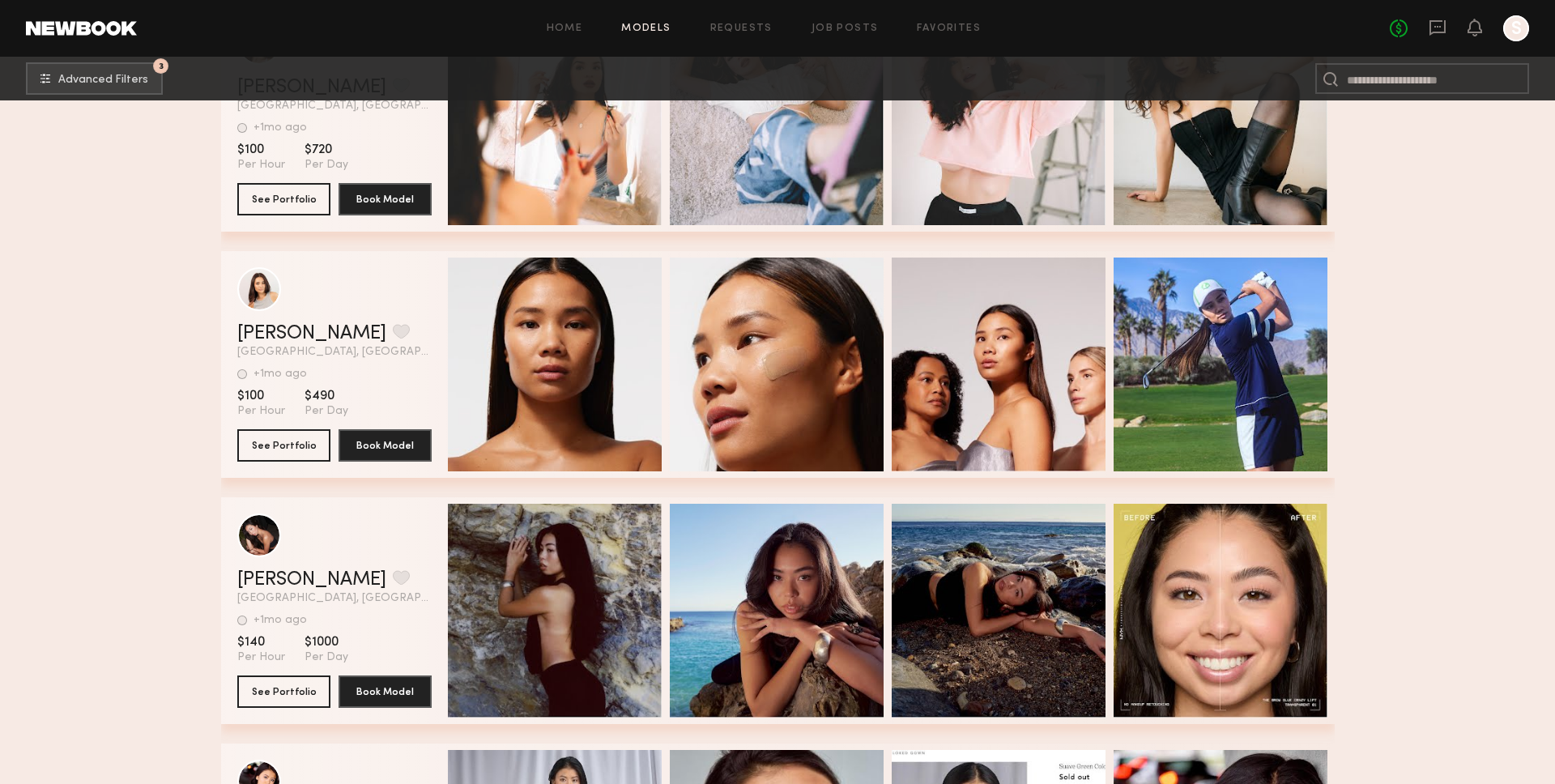
scroll to position [48124, 0]
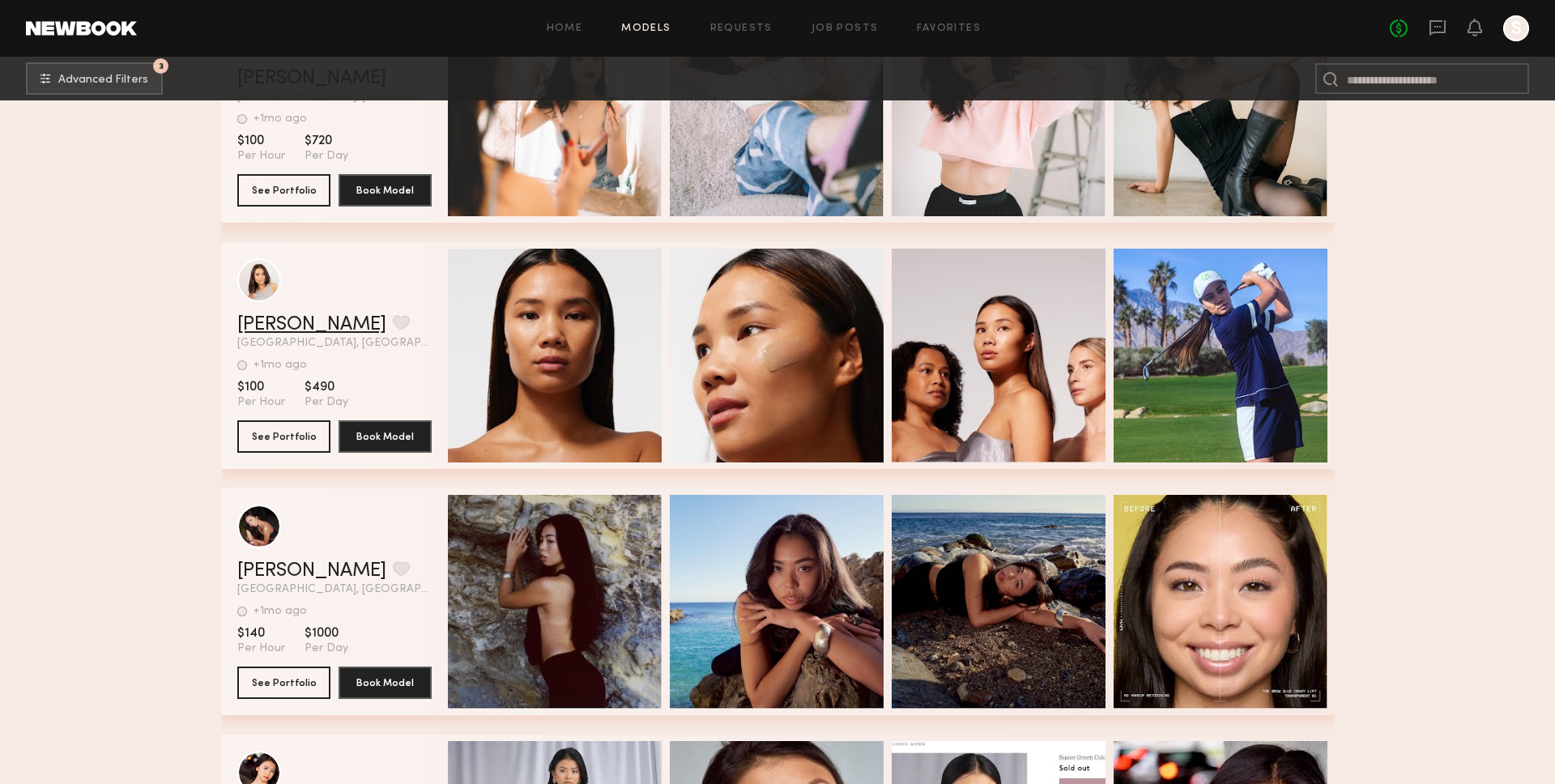
click at [275, 323] on link "Suechada S." at bounding box center [312, 325] width 149 height 20
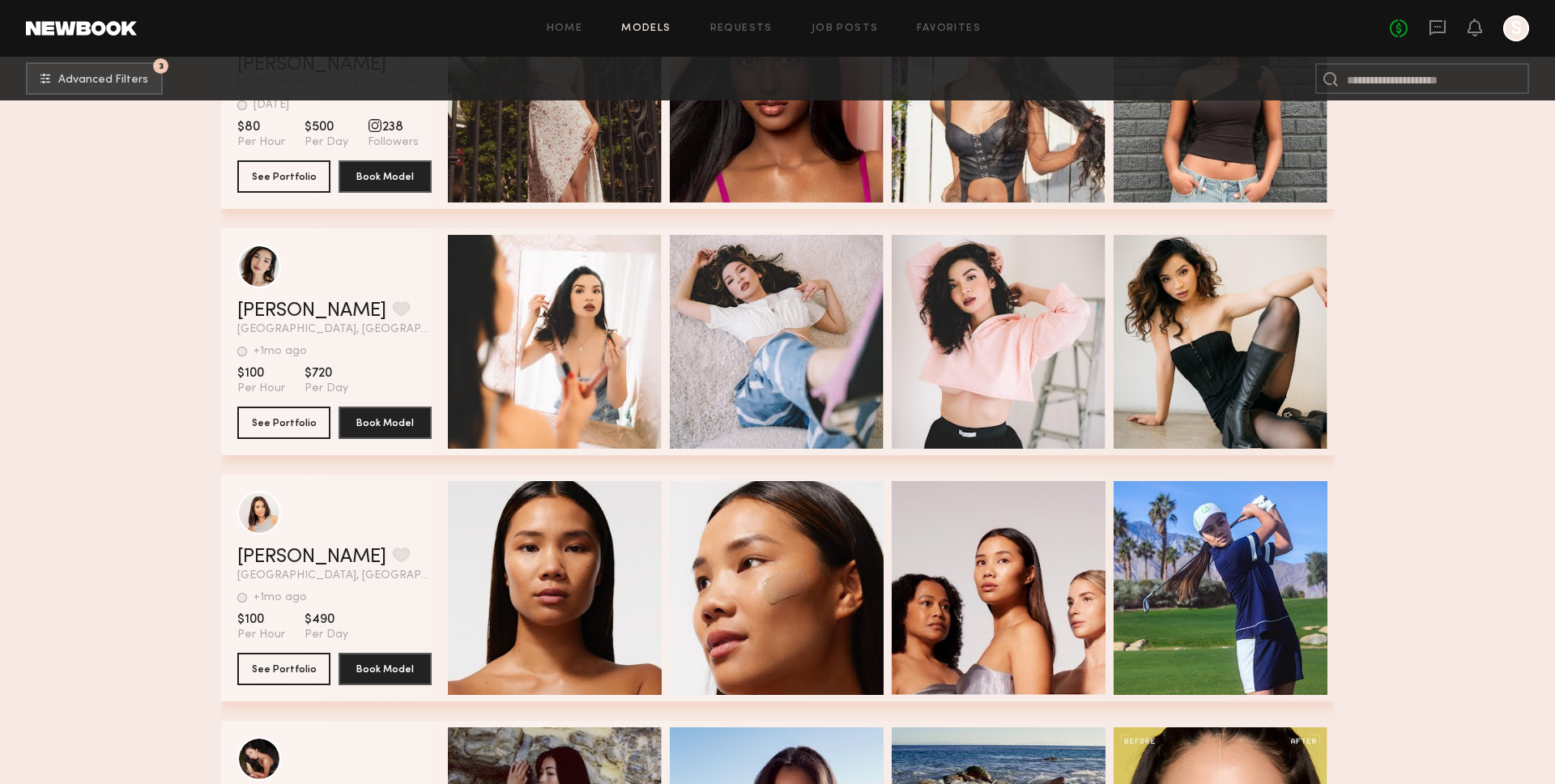
scroll to position [47826, 0]
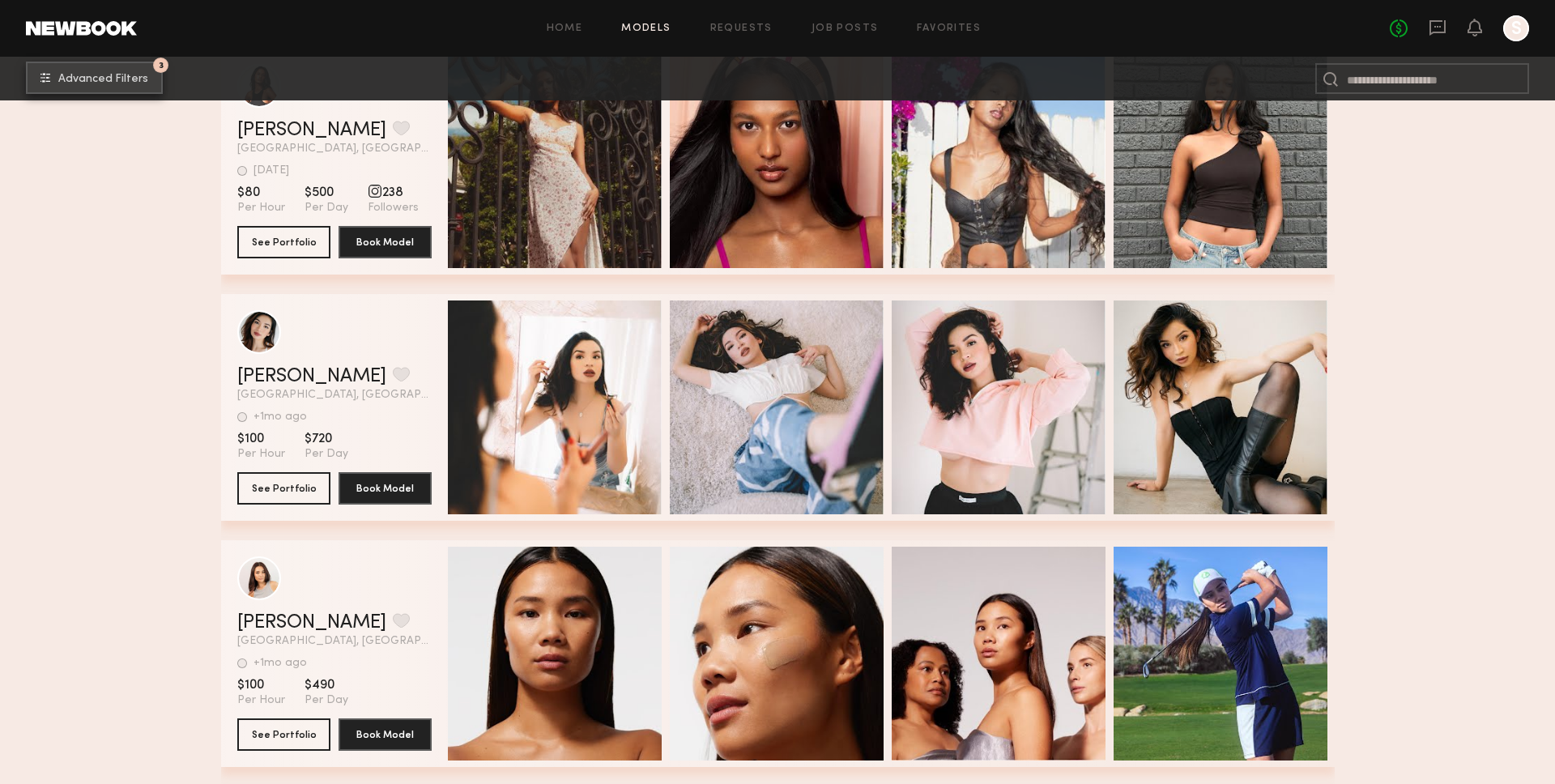
click at [108, 82] on span "Advanced Filters" at bounding box center [103, 79] width 90 height 12
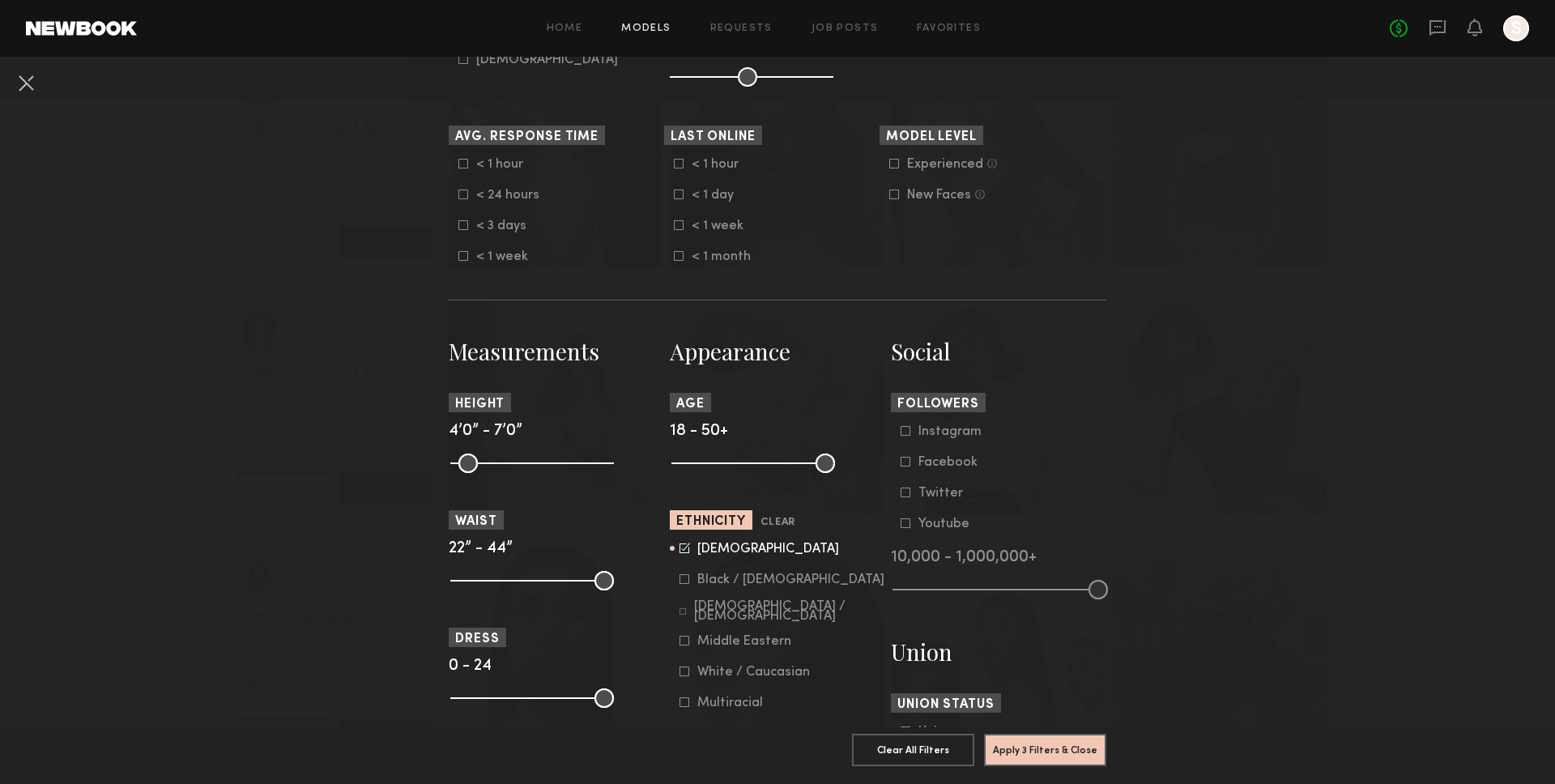
scroll to position [455, 0]
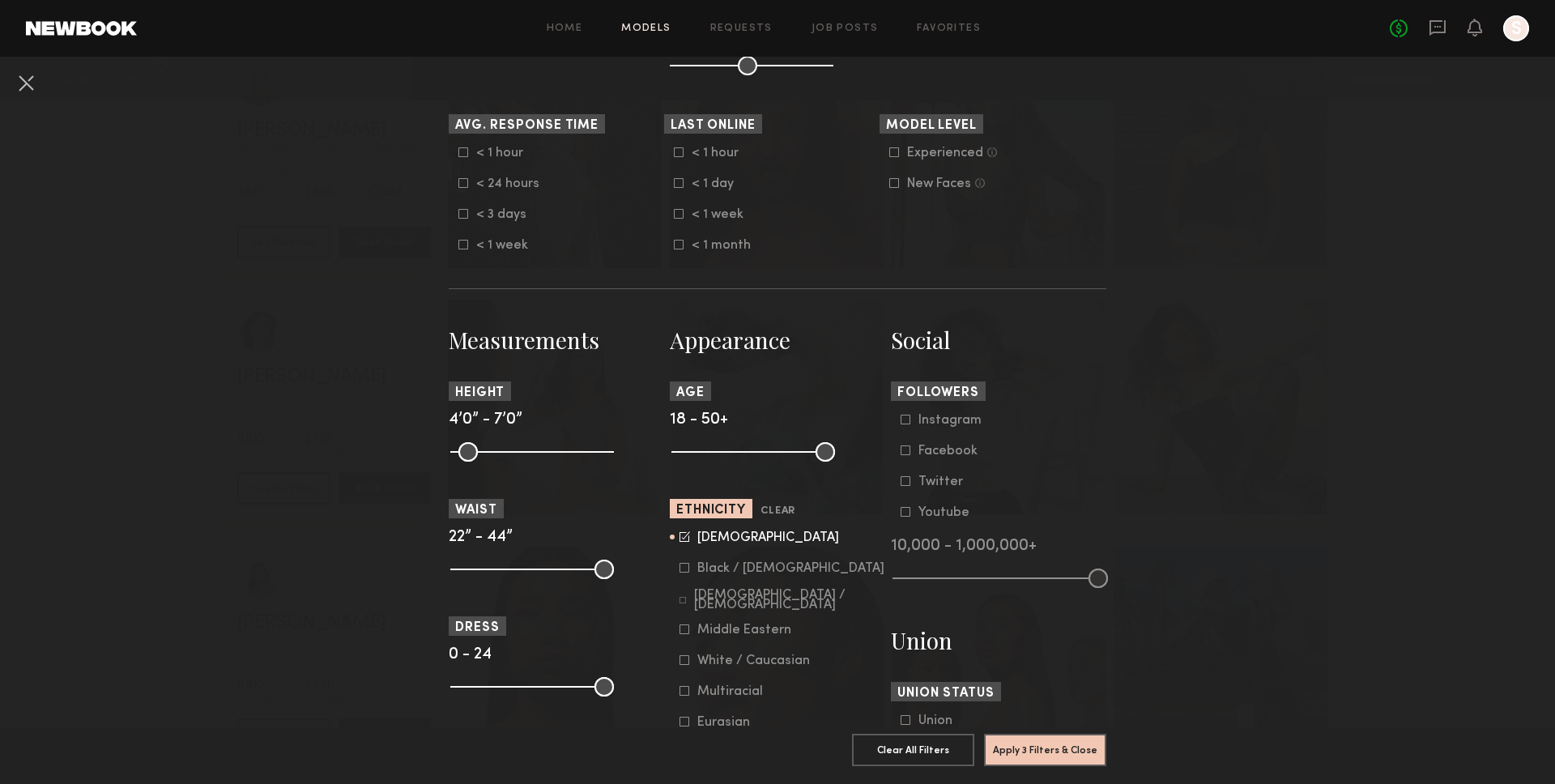
click at [704, 533] on div "Asian" at bounding box center [768, 538] width 142 height 10
click at [723, 559] on form "Asian Black / African American Hispanic / Latino Middle Eastern White / Caucasi…" at bounding box center [782, 645] width 205 height 229
click at [720, 564] on div "Black / African American" at bounding box center [790, 568] width 187 height 10
drag, startPoint x: 1075, startPoint y: 756, endPoint x: 986, endPoint y: 711, distance: 99.7
click at [1075, 756] on button "Apply 3 Filters & Close" at bounding box center [1044, 748] width 122 height 32
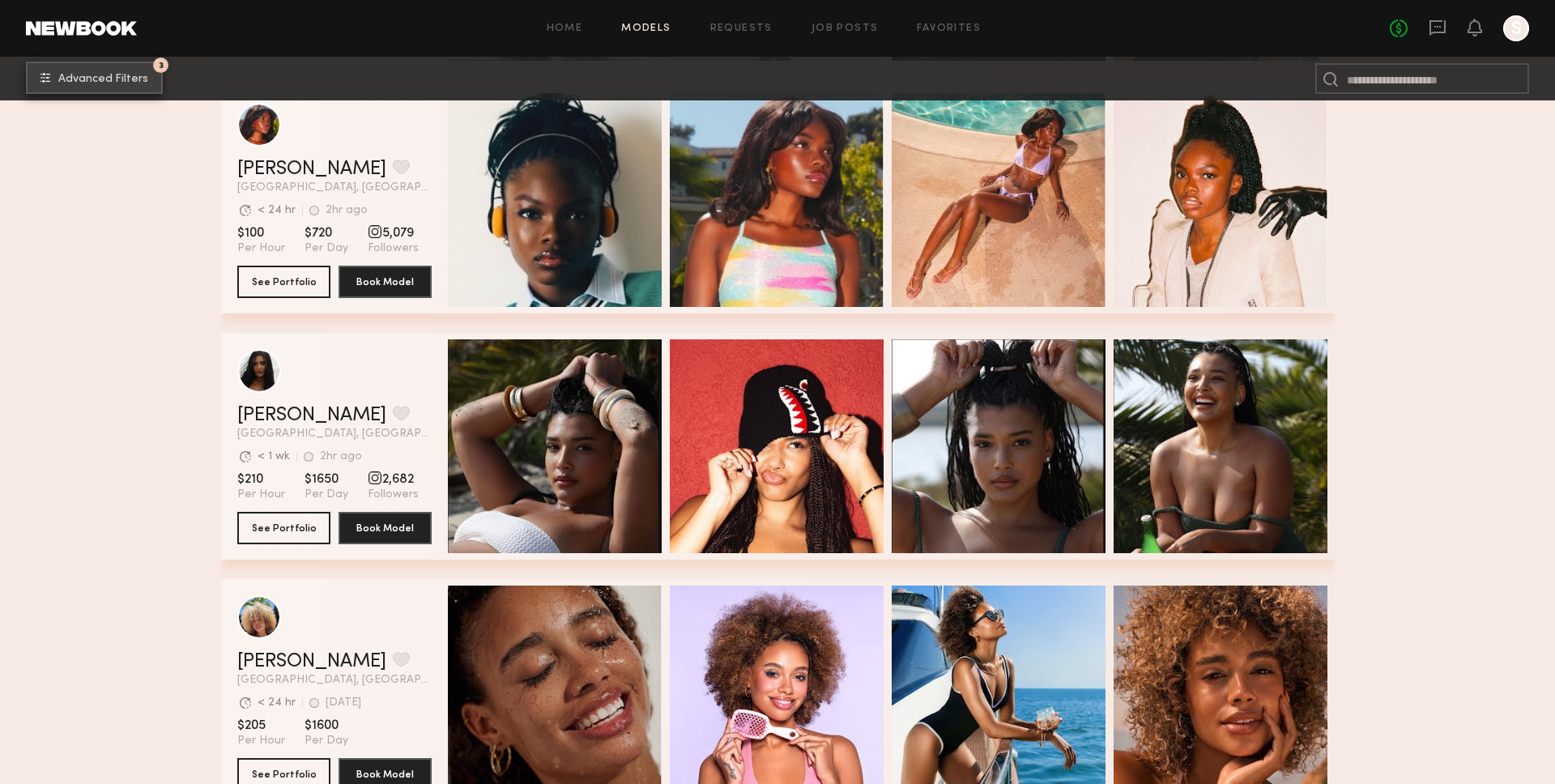
scroll to position [991, 0]
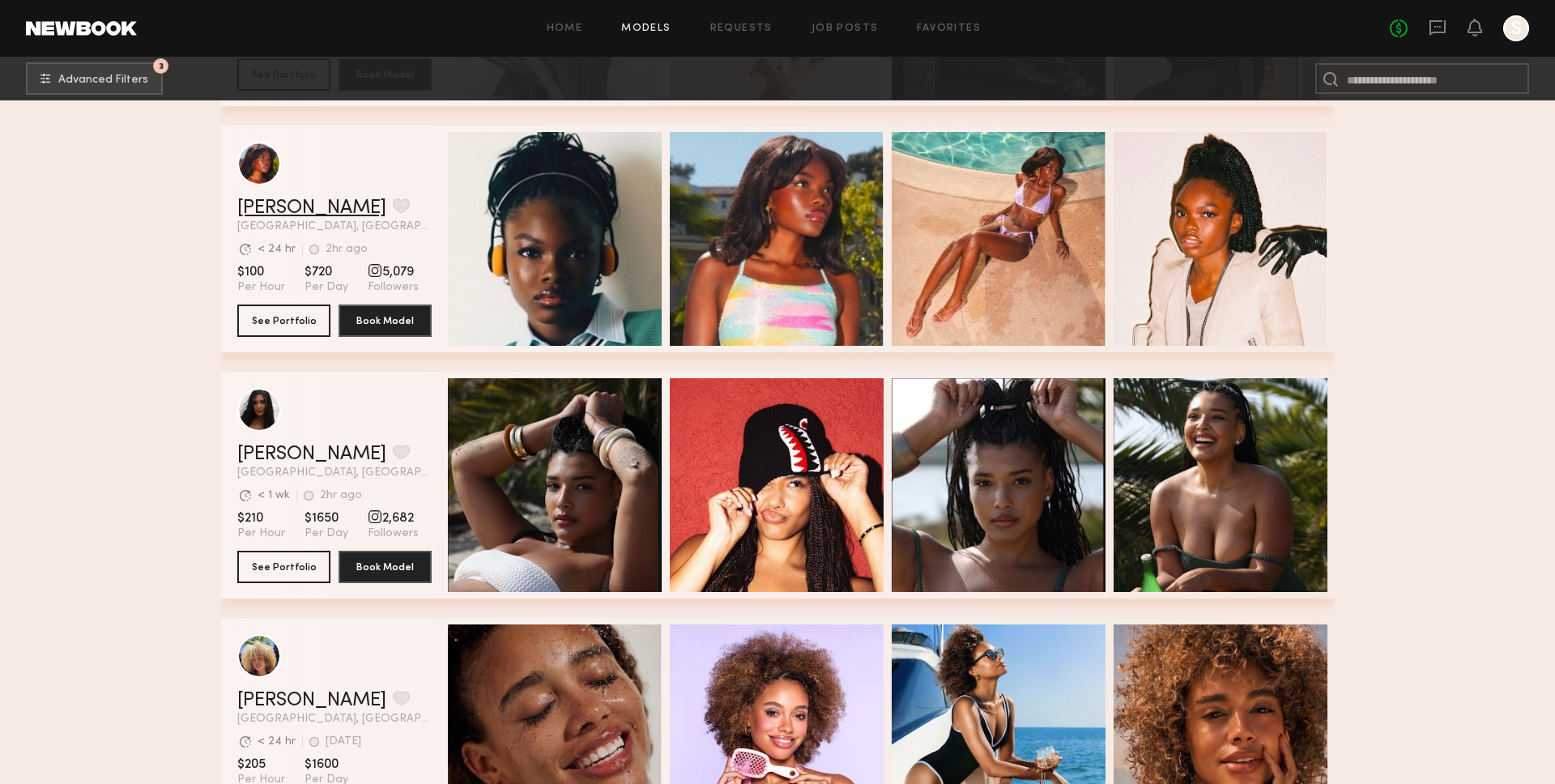
click at [284, 205] on link "Mia H." at bounding box center [312, 208] width 149 height 20
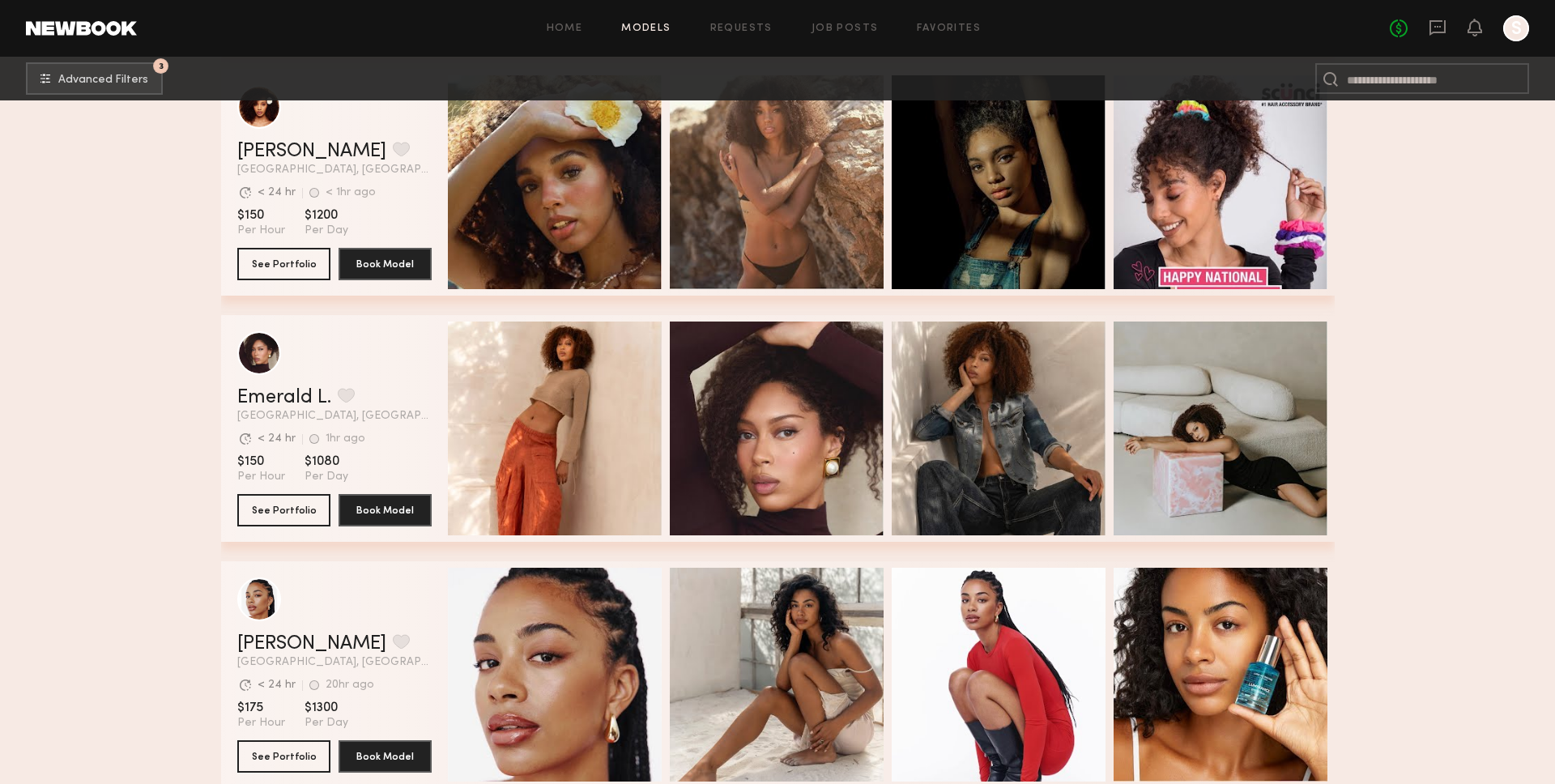
scroll to position [3230, 0]
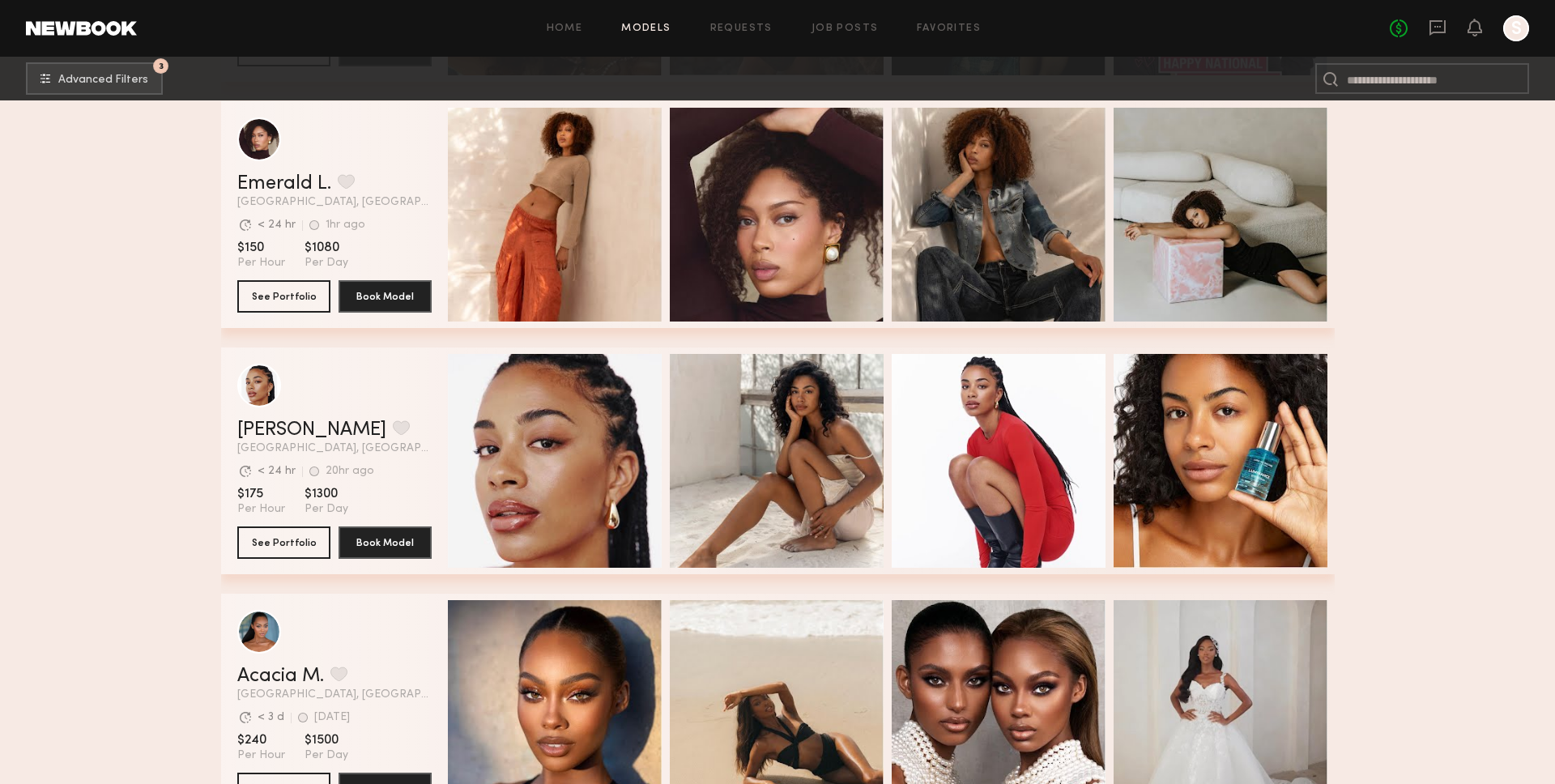
click at [281, 413] on header "Chloe W. Favorite Los Angeles, CA Avg. request response time < 24 hr 20hr ago L…" at bounding box center [335, 409] width 195 height 91
click at [281, 421] on link "Chloe W." at bounding box center [312, 430] width 149 height 20
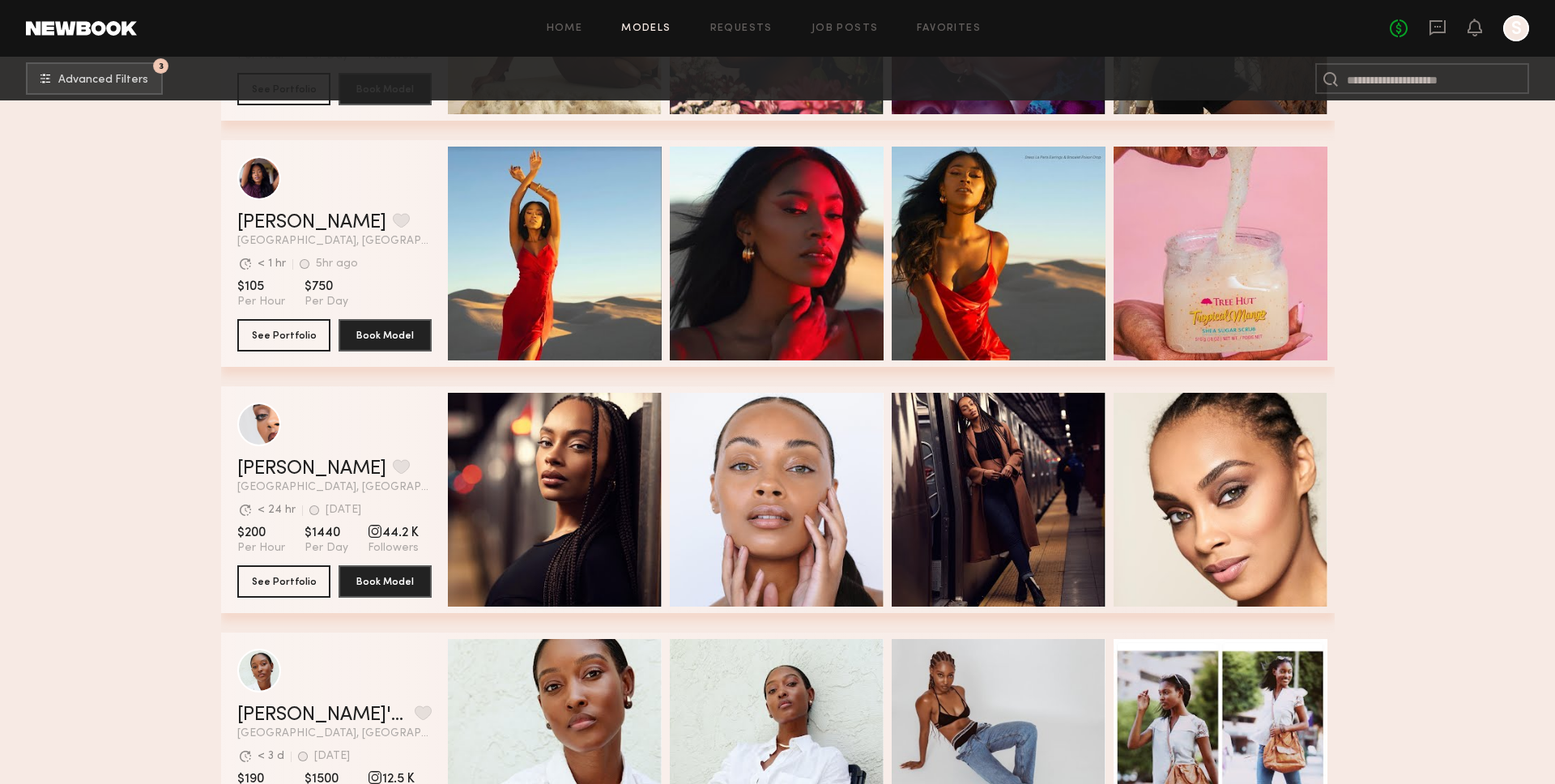
scroll to position [23616, 0]
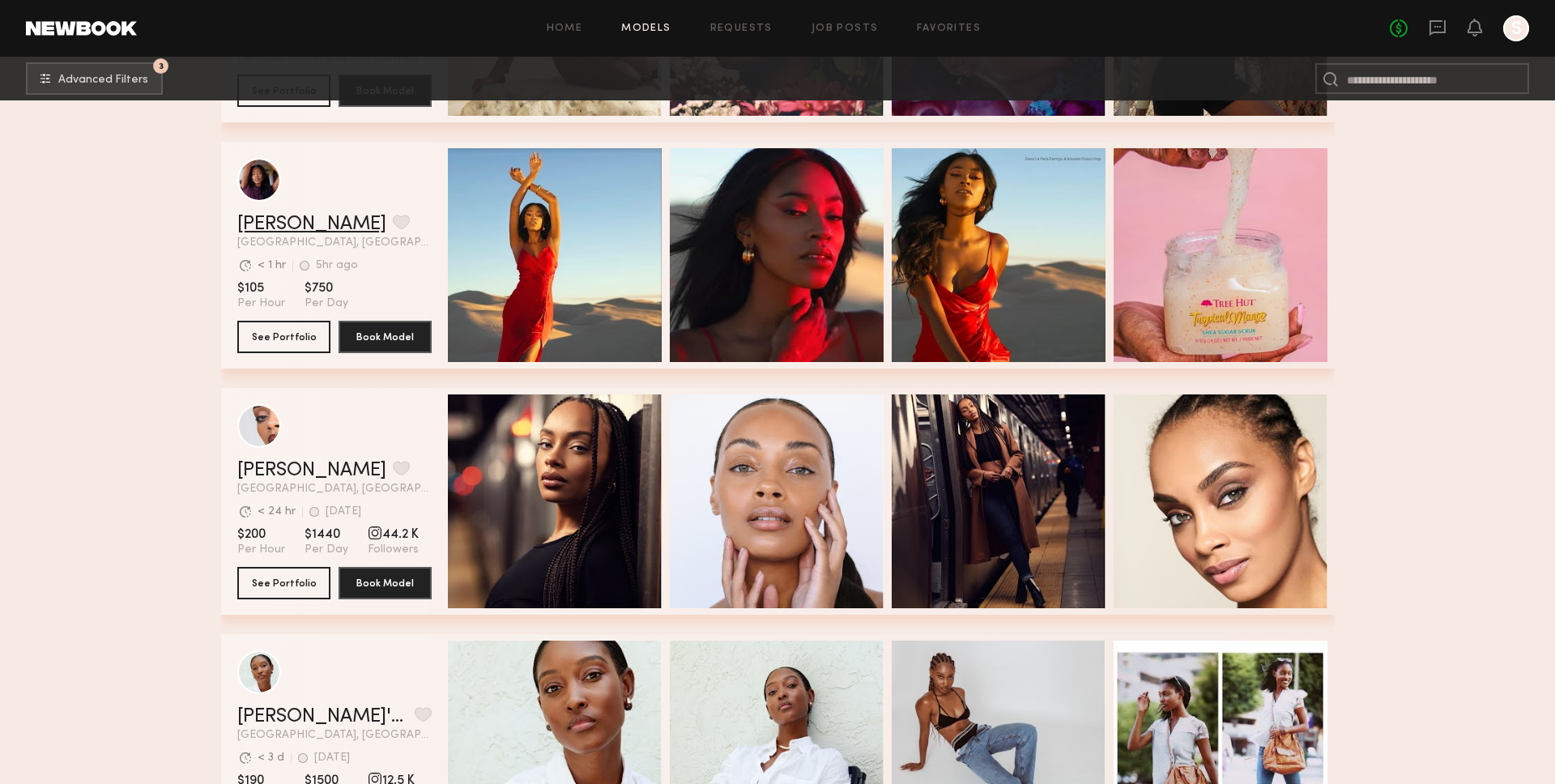
click at [270, 228] on link "Ashālyn S." at bounding box center [312, 224] width 149 height 20
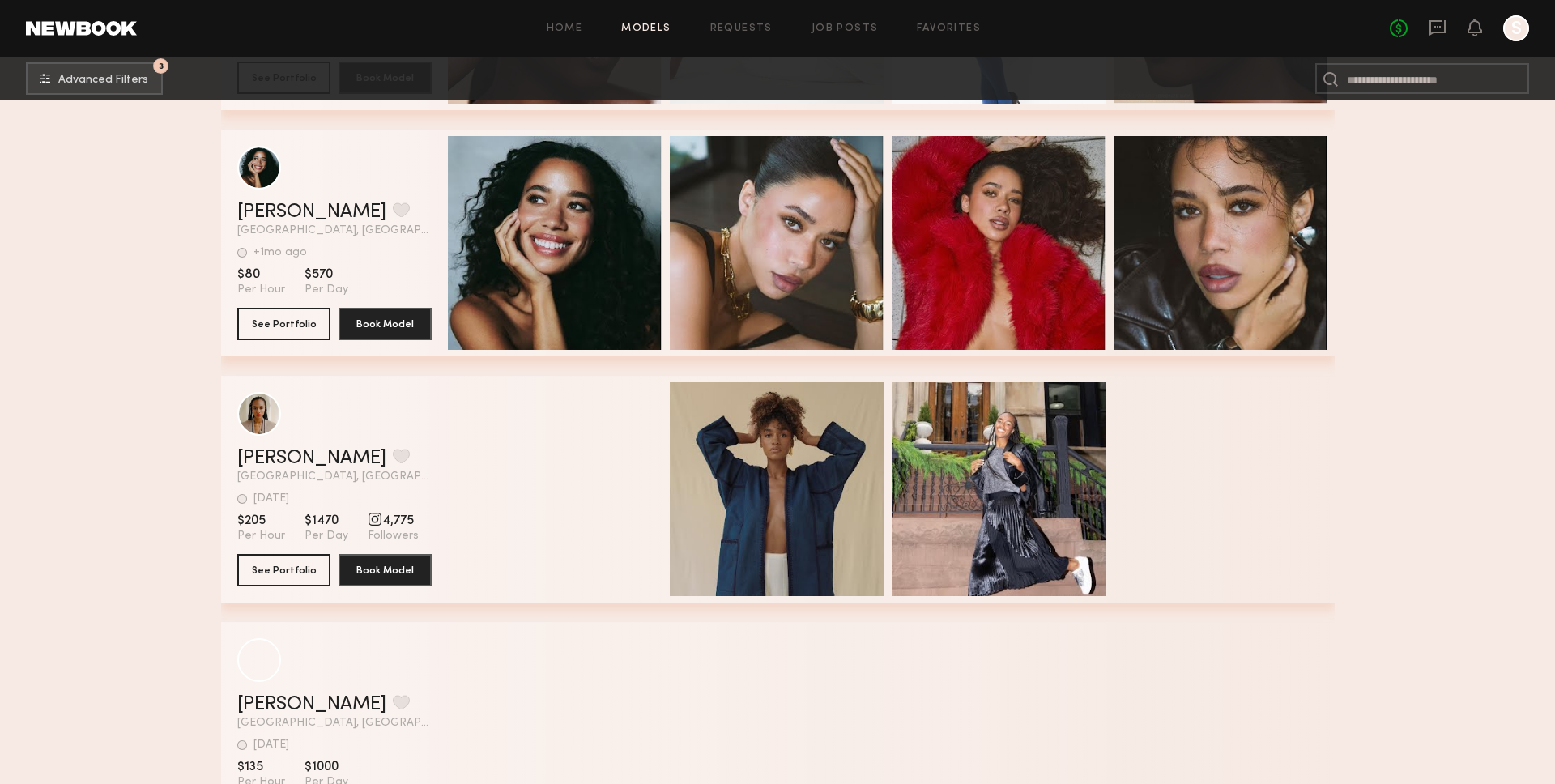
scroll to position [24875, 0]
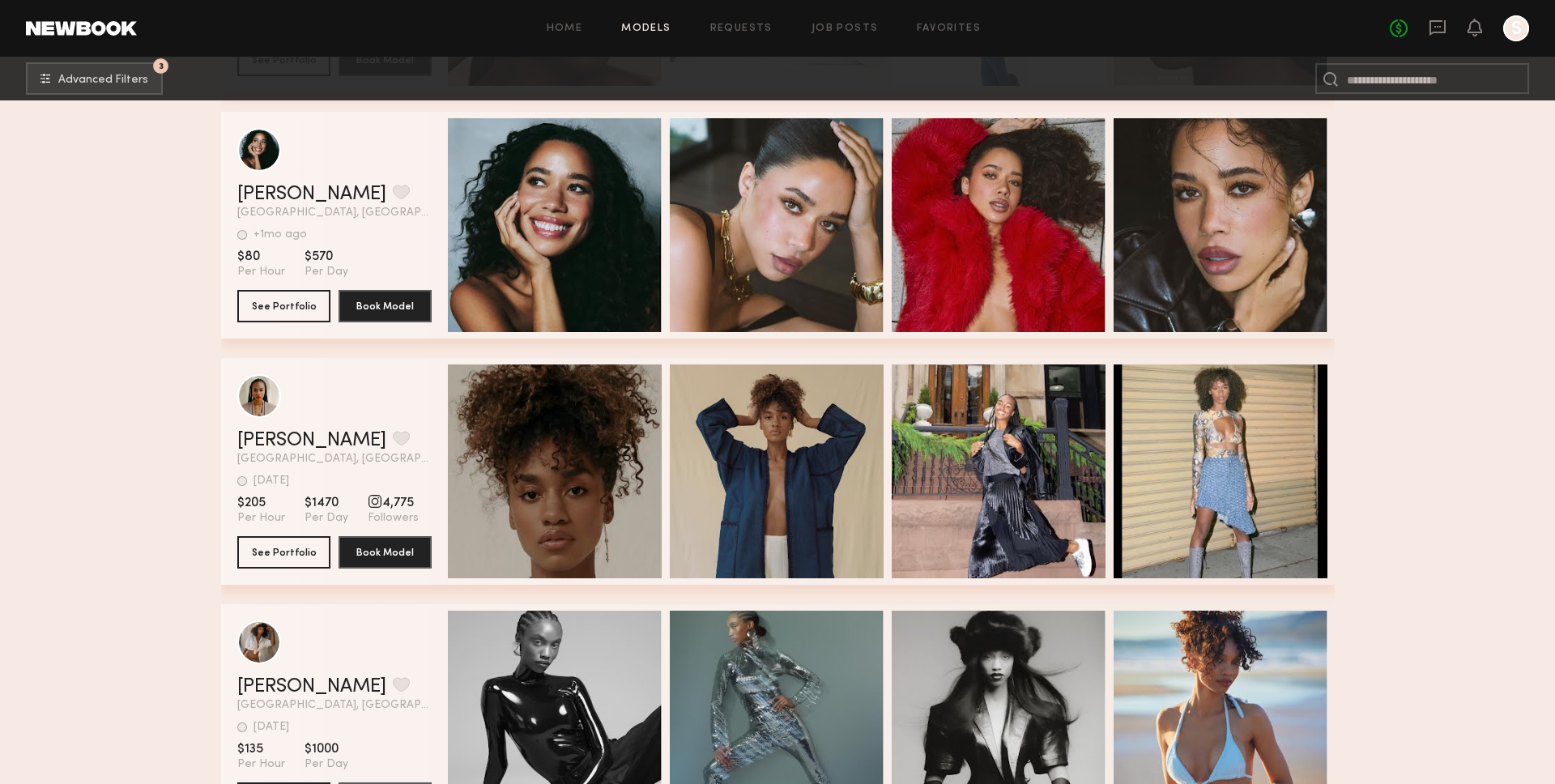
click at [222, 227] on div "Kerrigan H. Favorite Los Angeles, CA +1mo ago Last Online View Portfolio +1mo a…" at bounding box center [777, 225] width 1114 height 227
click at [290, 188] on link "[PERSON_NAME]" at bounding box center [312, 195] width 149 height 20
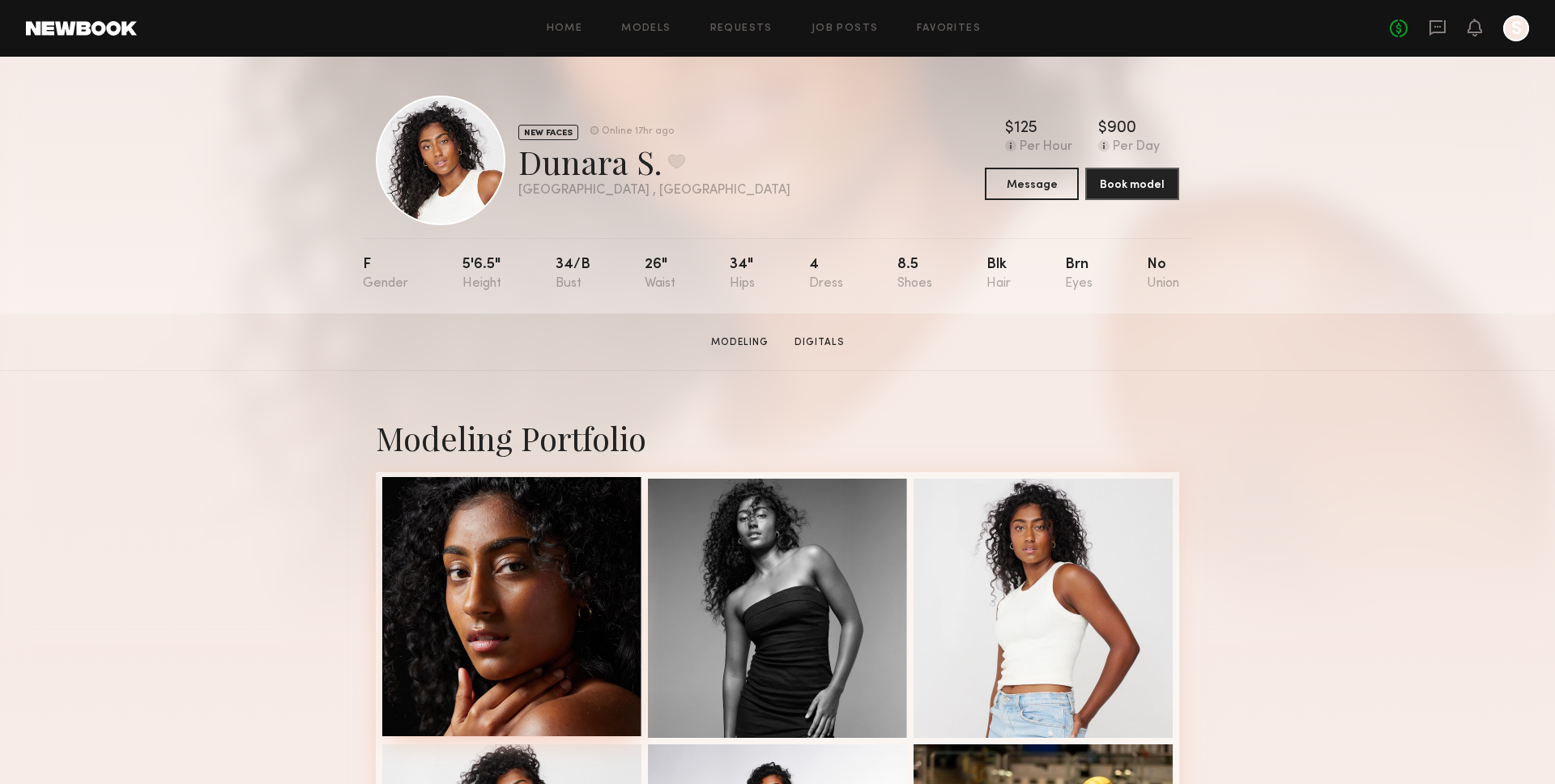
click at [551, 626] on div at bounding box center [512, 606] width 259 height 259
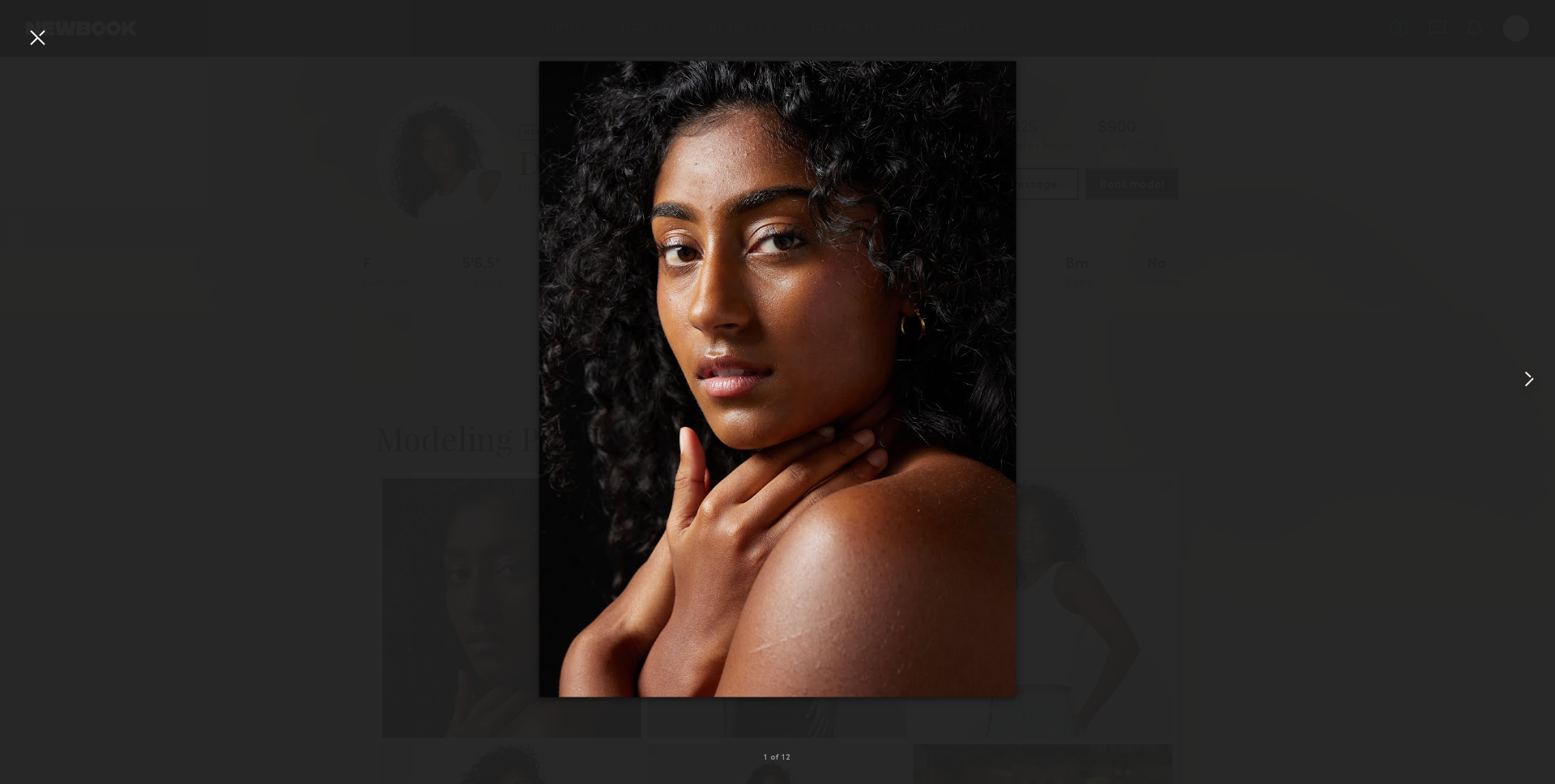
click at [1537, 345] on div at bounding box center [1524, 379] width 63 height 706
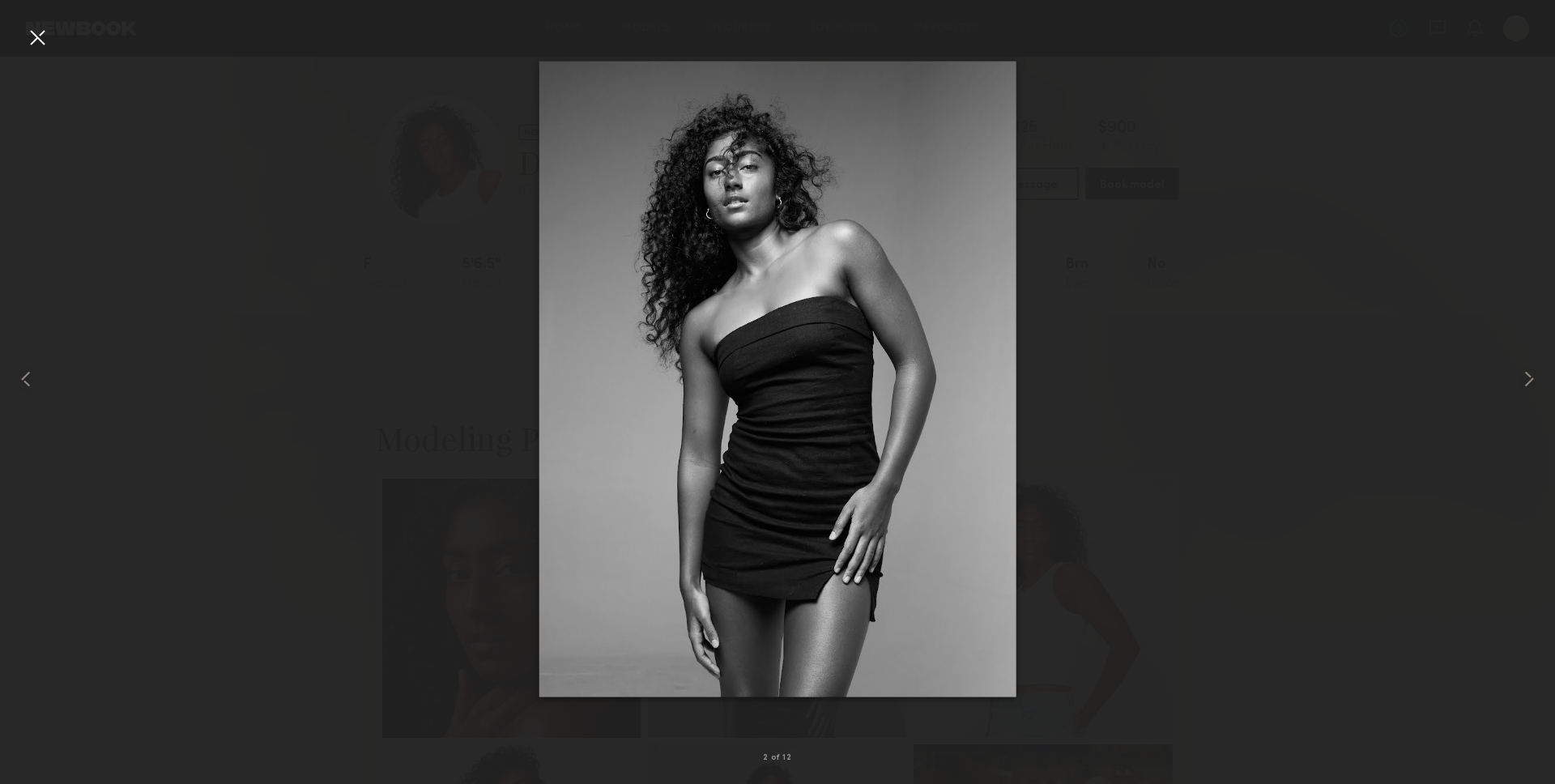
click at [28, 43] on div at bounding box center [37, 37] width 26 height 26
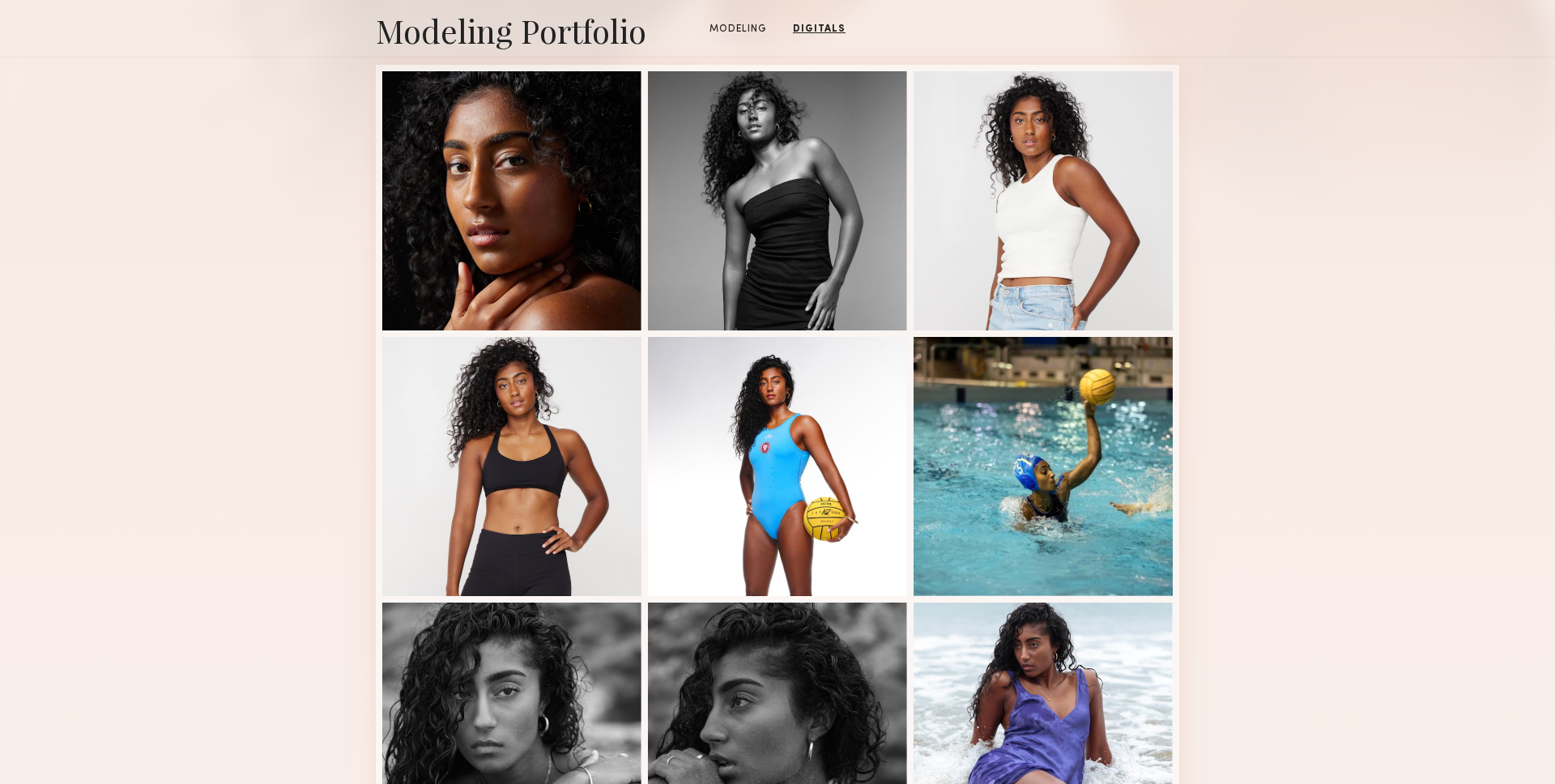
scroll to position [312, 0]
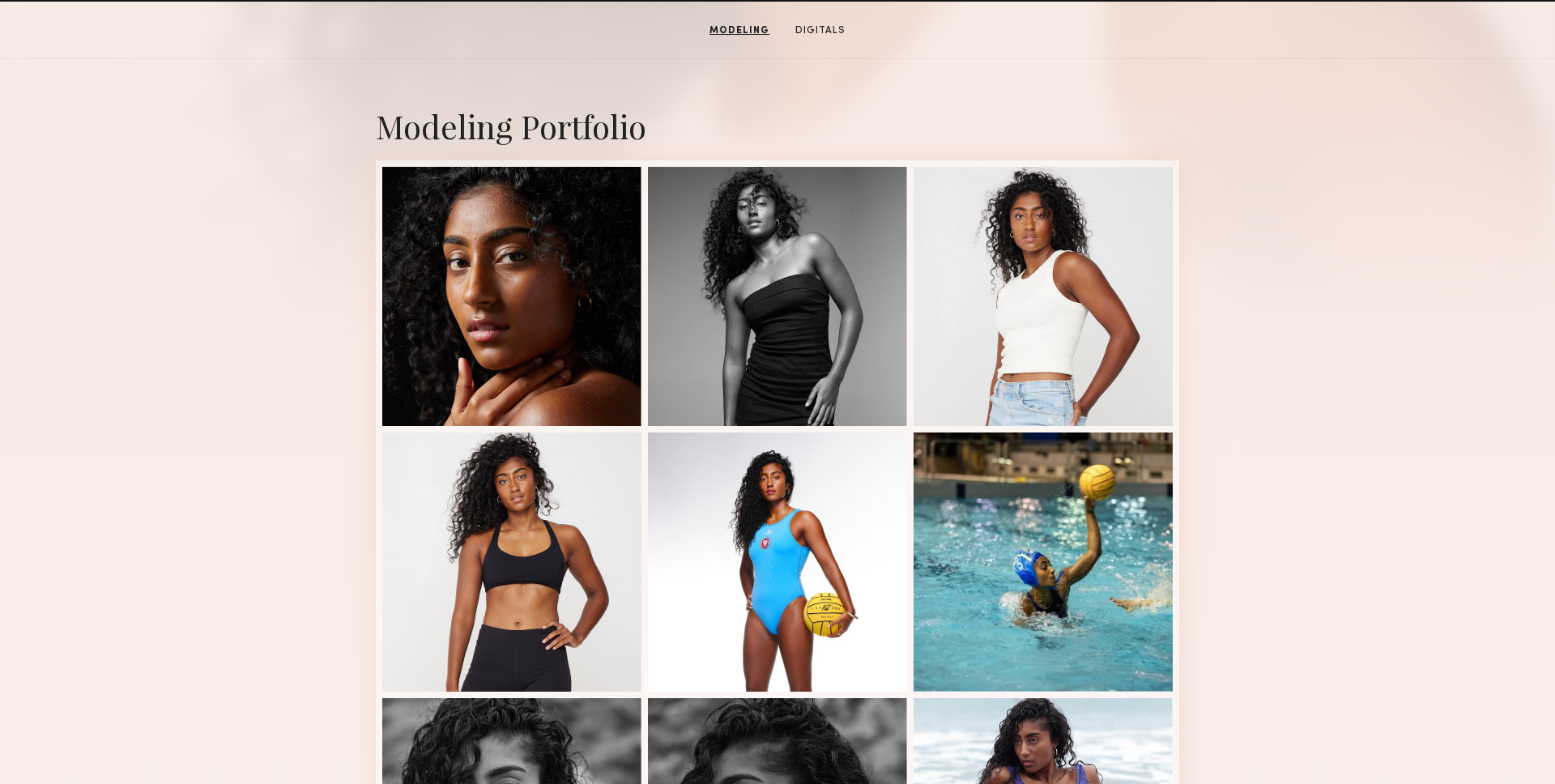
click at [1430, 171] on div "Modeling Portfolio View More" at bounding box center [777, 689] width 1555 height 1261
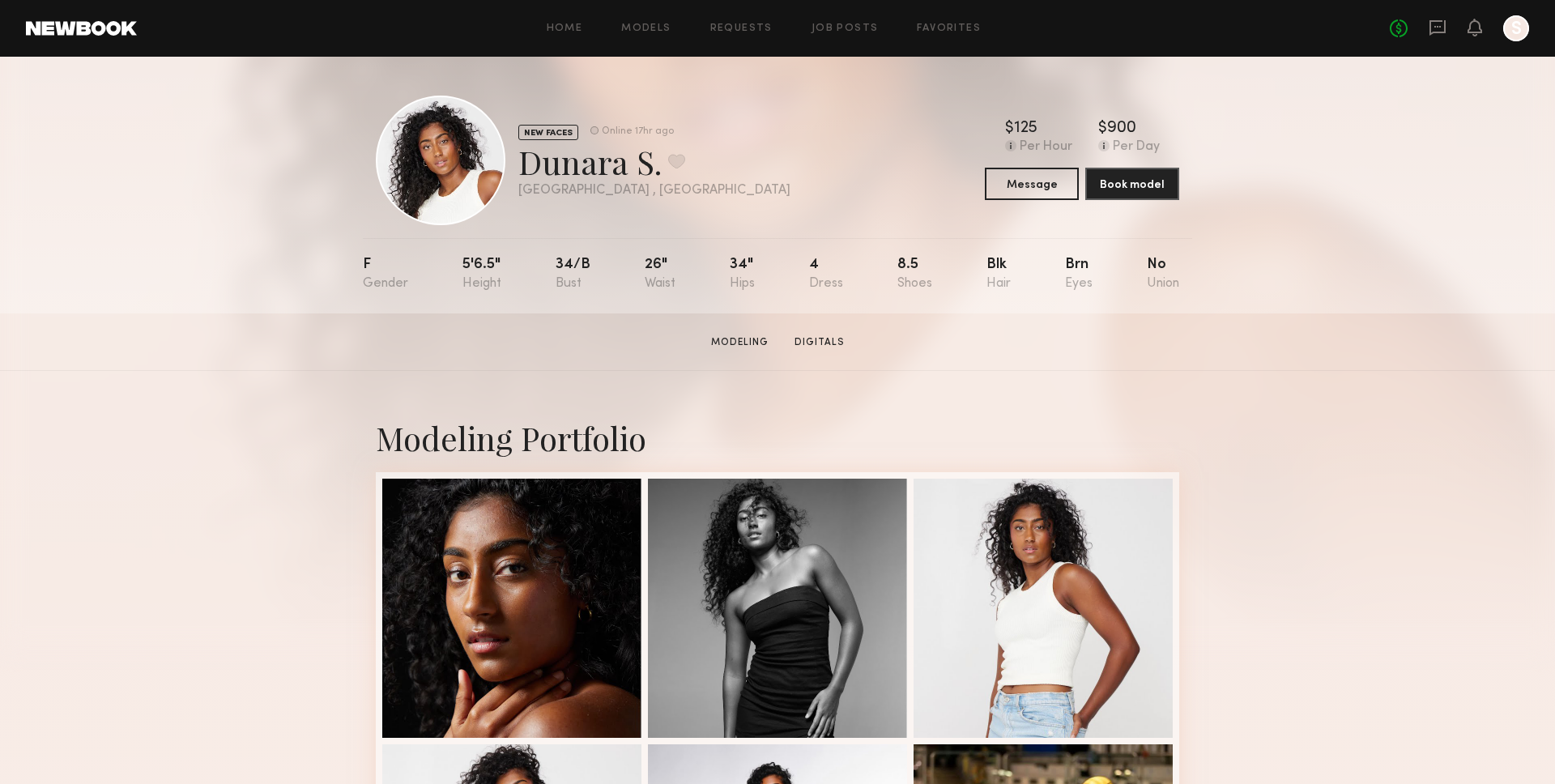
scroll to position [1, 0]
click at [1332, 163] on div "NEW FACES Online 17hr ago Dunara S. Favorite Los Angeles , CA Online 17hr ago $…" at bounding box center [777, 184] width 1555 height 256
click at [1367, 185] on div "NEW FACES Online 17hr ago Dunara S. Favorite Los Angeles , CA Online 17hr ago $…" at bounding box center [777, 184] width 1555 height 256
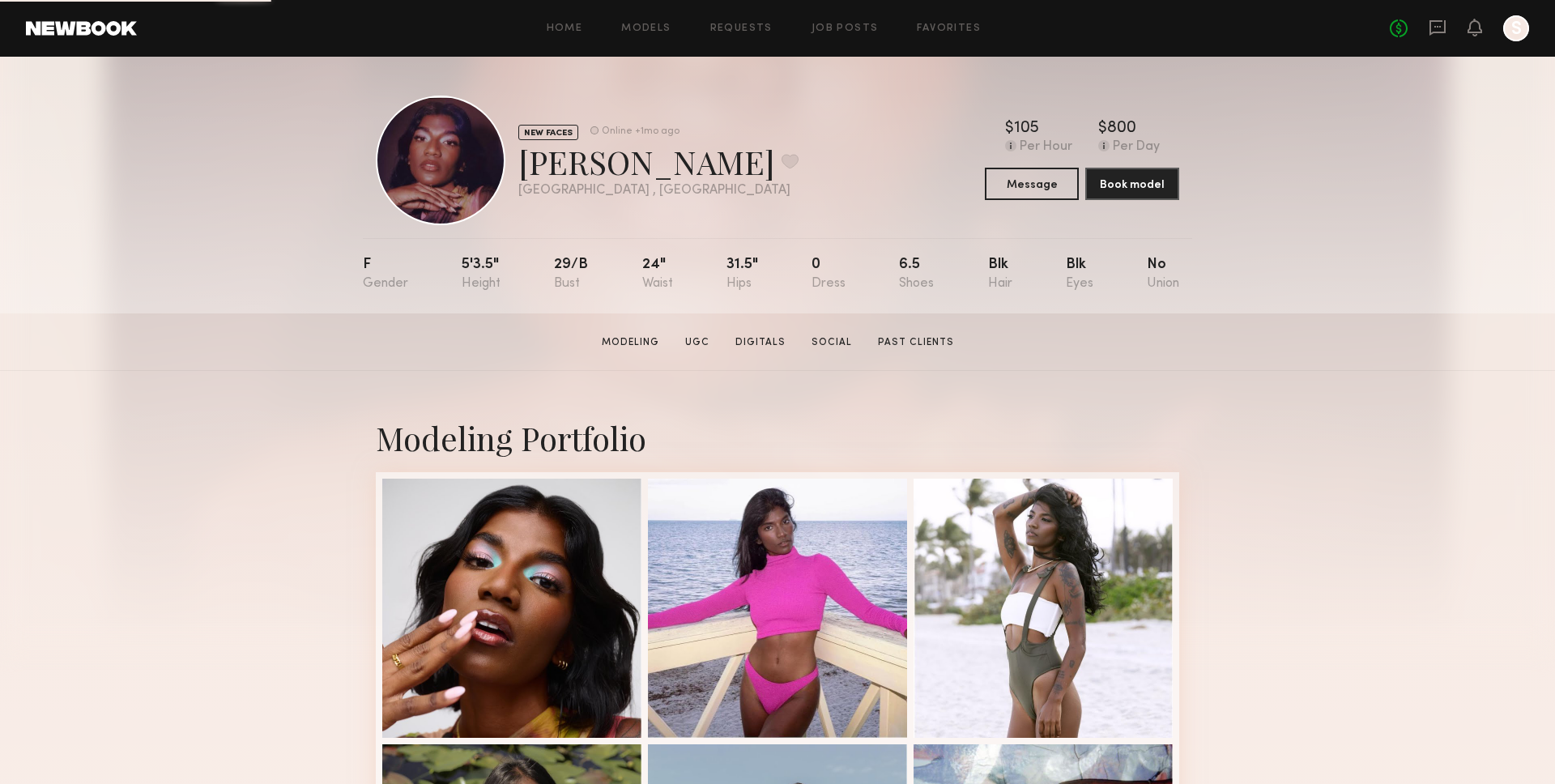
click at [446, 204] on div at bounding box center [440, 160] width 130 height 129
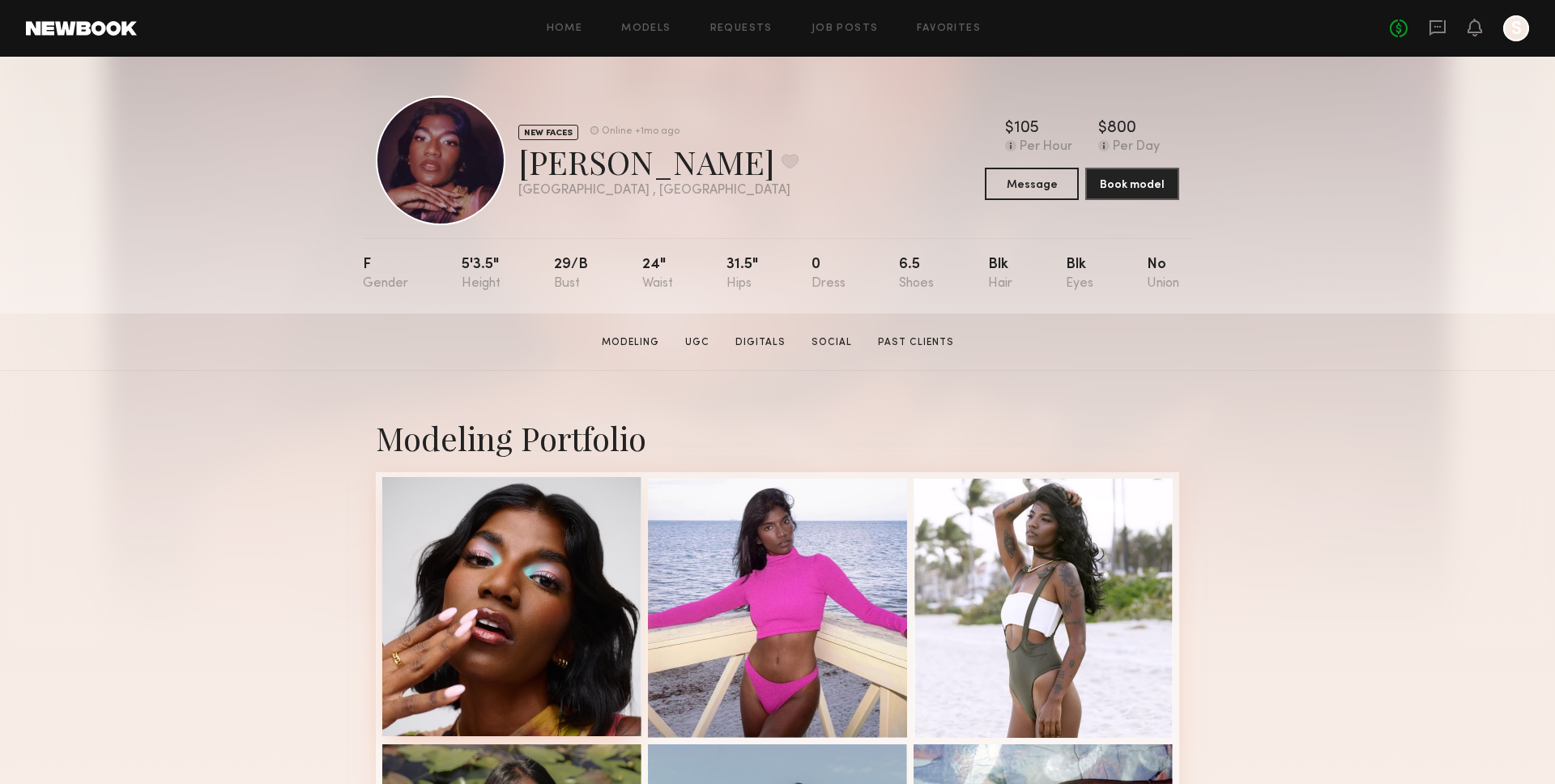
click at [568, 519] on div at bounding box center [512, 606] width 259 height 259
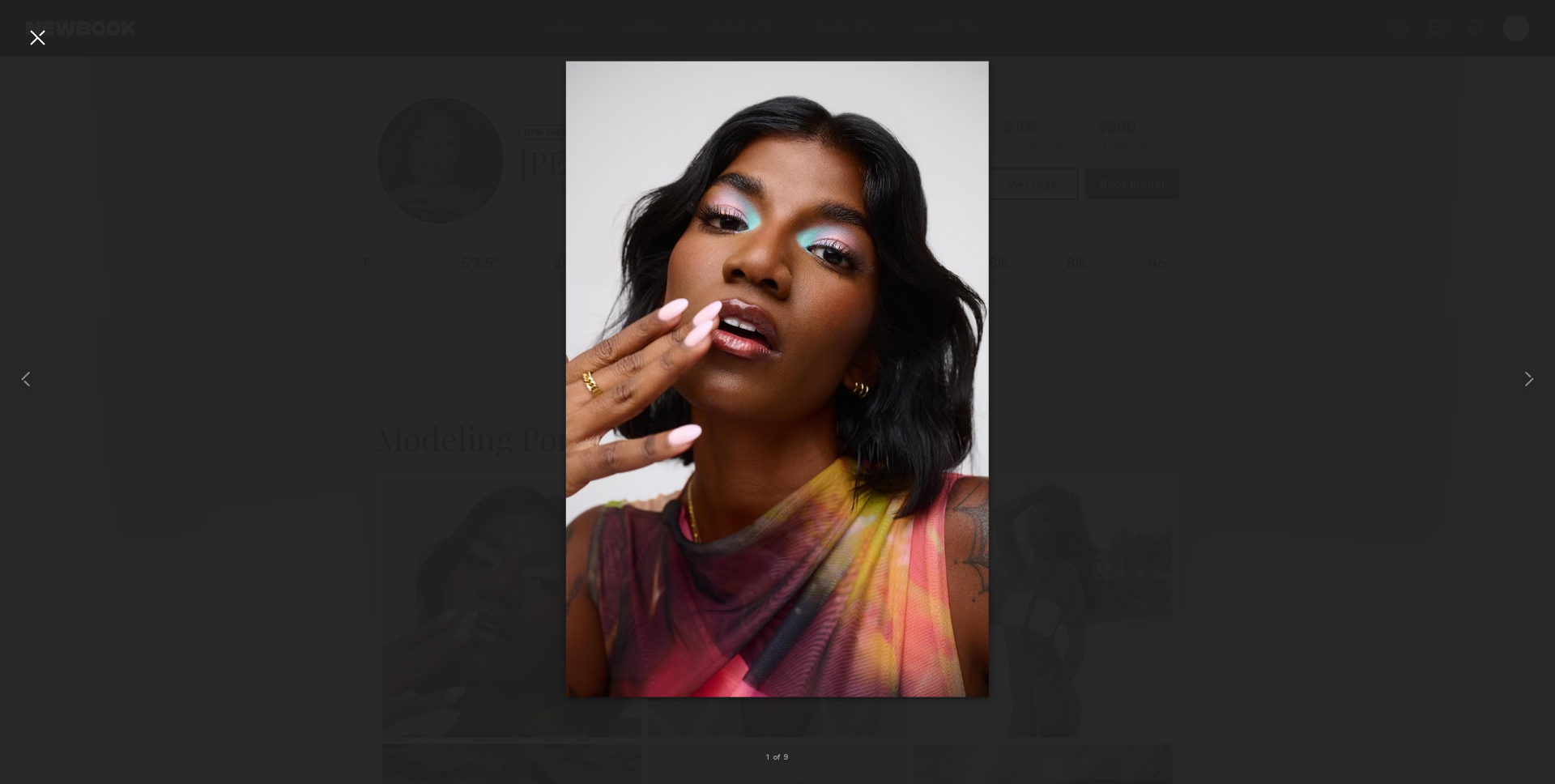
click at [761, 316] on img at bounding box center [777, 379] width 422 height 636
click at [21, 38] on div at bounding box center [31, 379] width 63 height 706
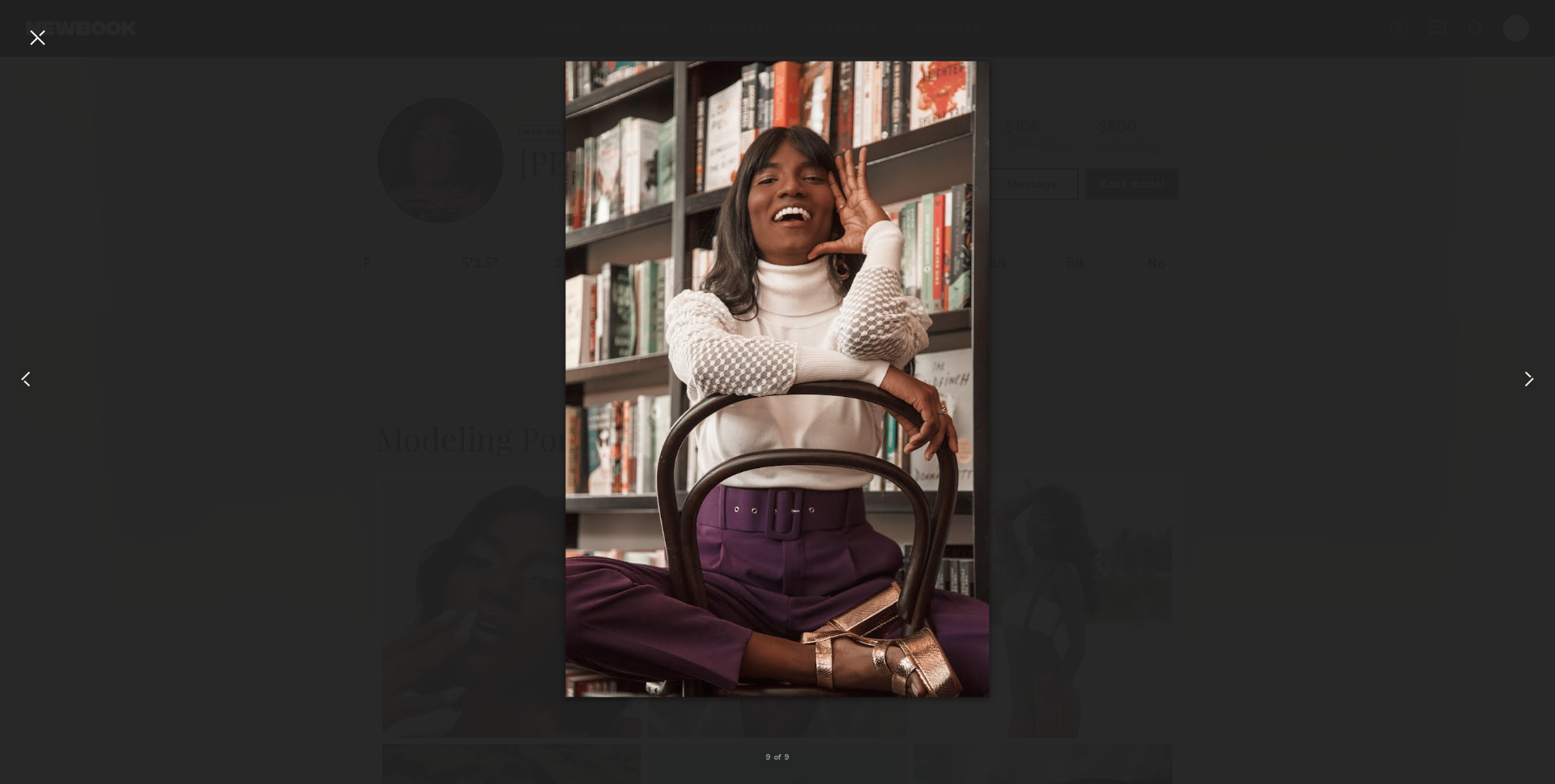
scroll to position [4, 0]
click at [46, 39] on div at bounding box center [37, 37] width 26 height 26
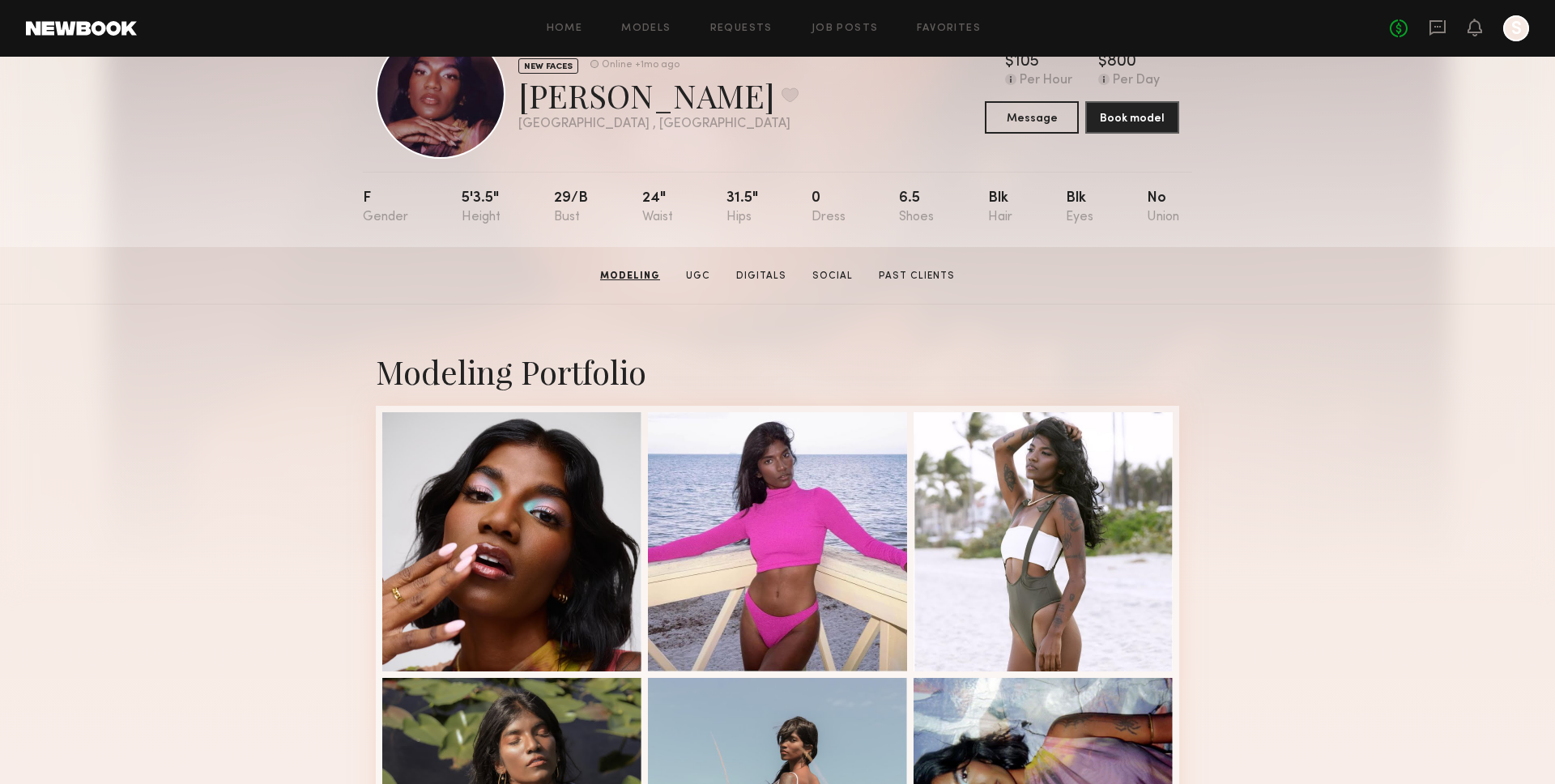
scroll to position [0, 0]
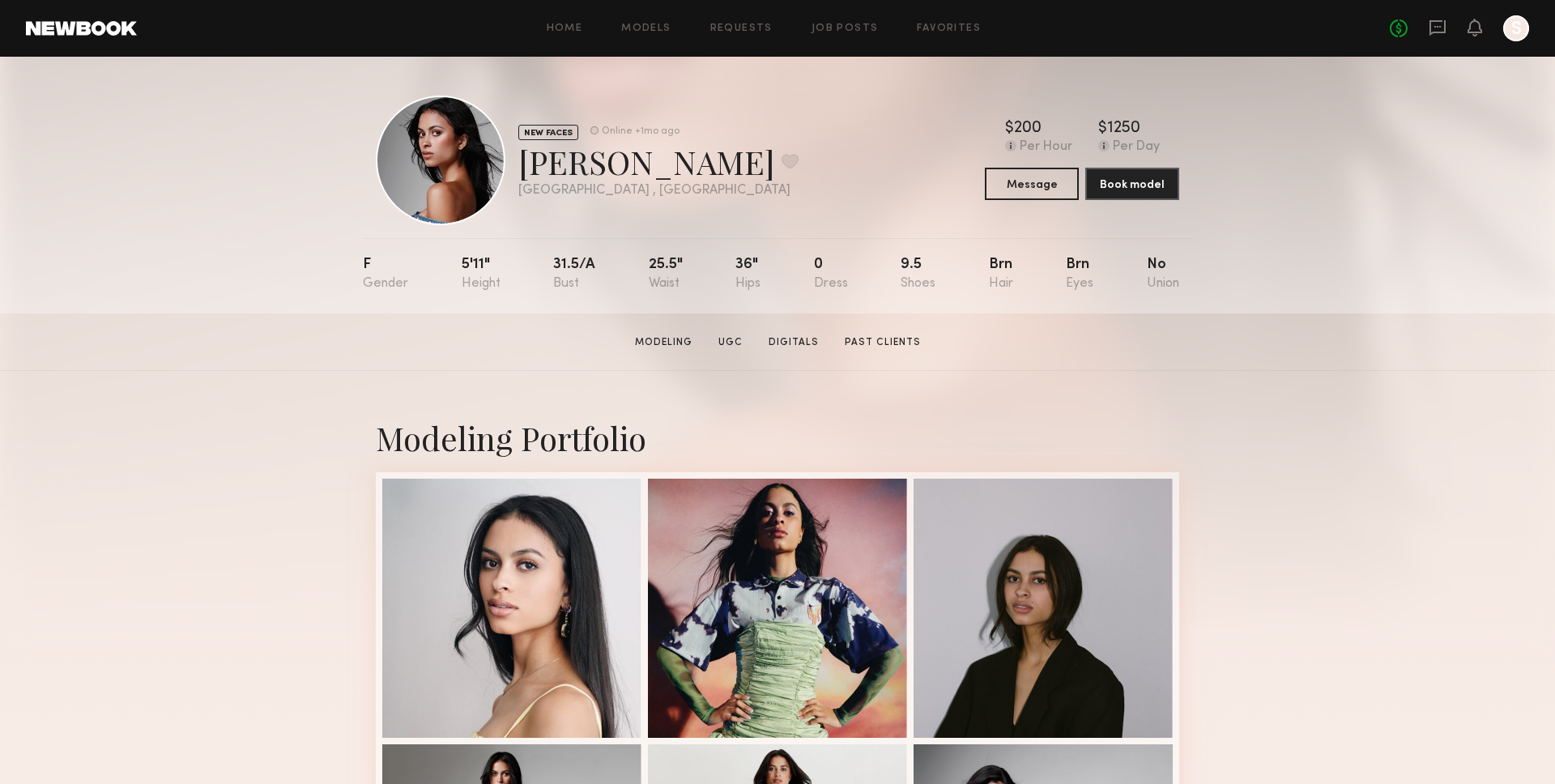
click at [548, 126] on div "NEW FACES" at bounding box center [548, 132] width 60 height 15
click at [548, 128] on div "NEW FACES" at bounding box center [548, 132] width 60 height 15
click at [580, 129] on div "Online +1mo ago" at bounding box center [628, 132] width 101 height 16
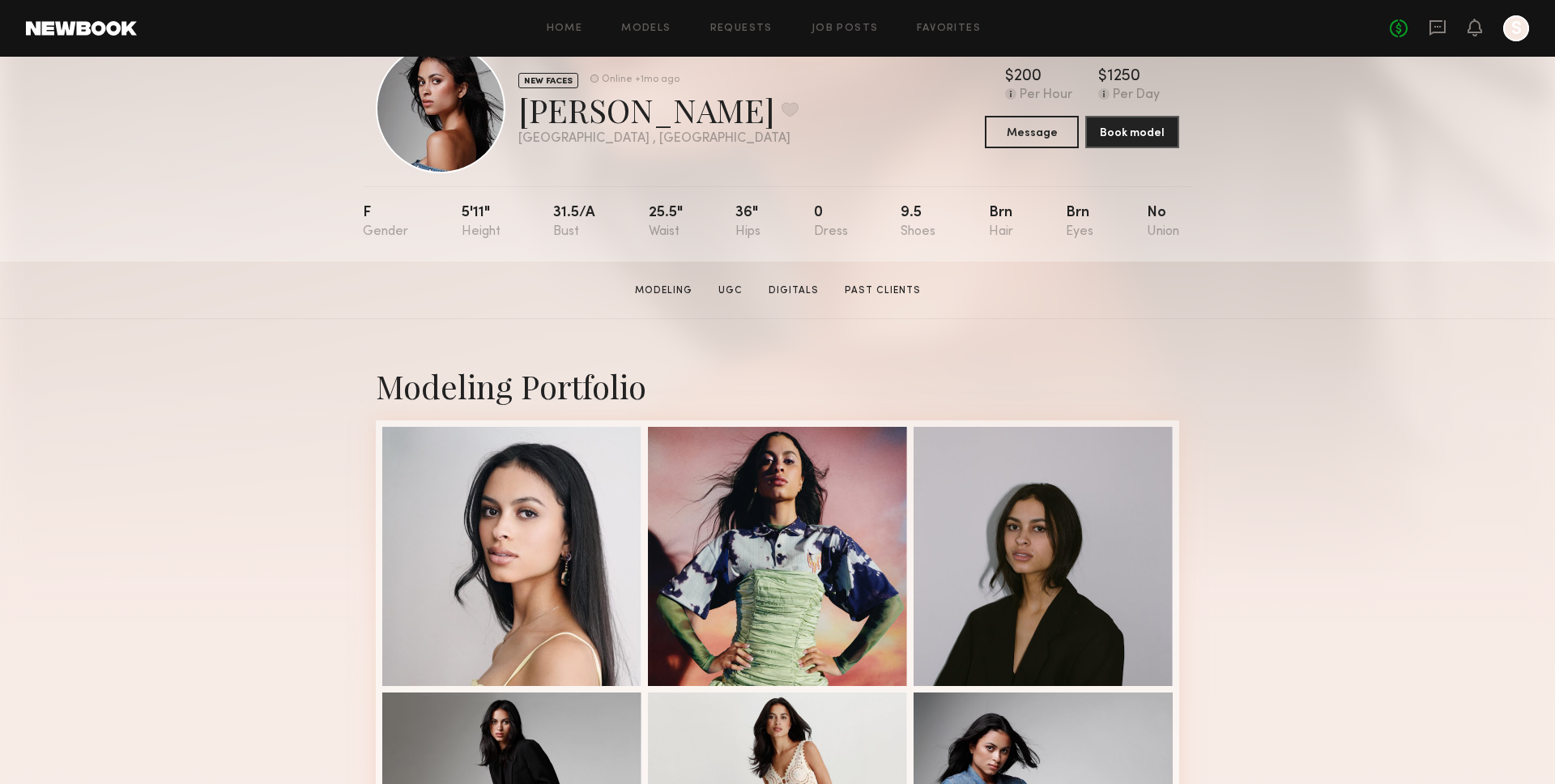
click at [908, 313] on section "Gia P. Modeling UGC Digitals Past Clients Message Book Model" at bounding box center [777, 290] width 1555 height 57
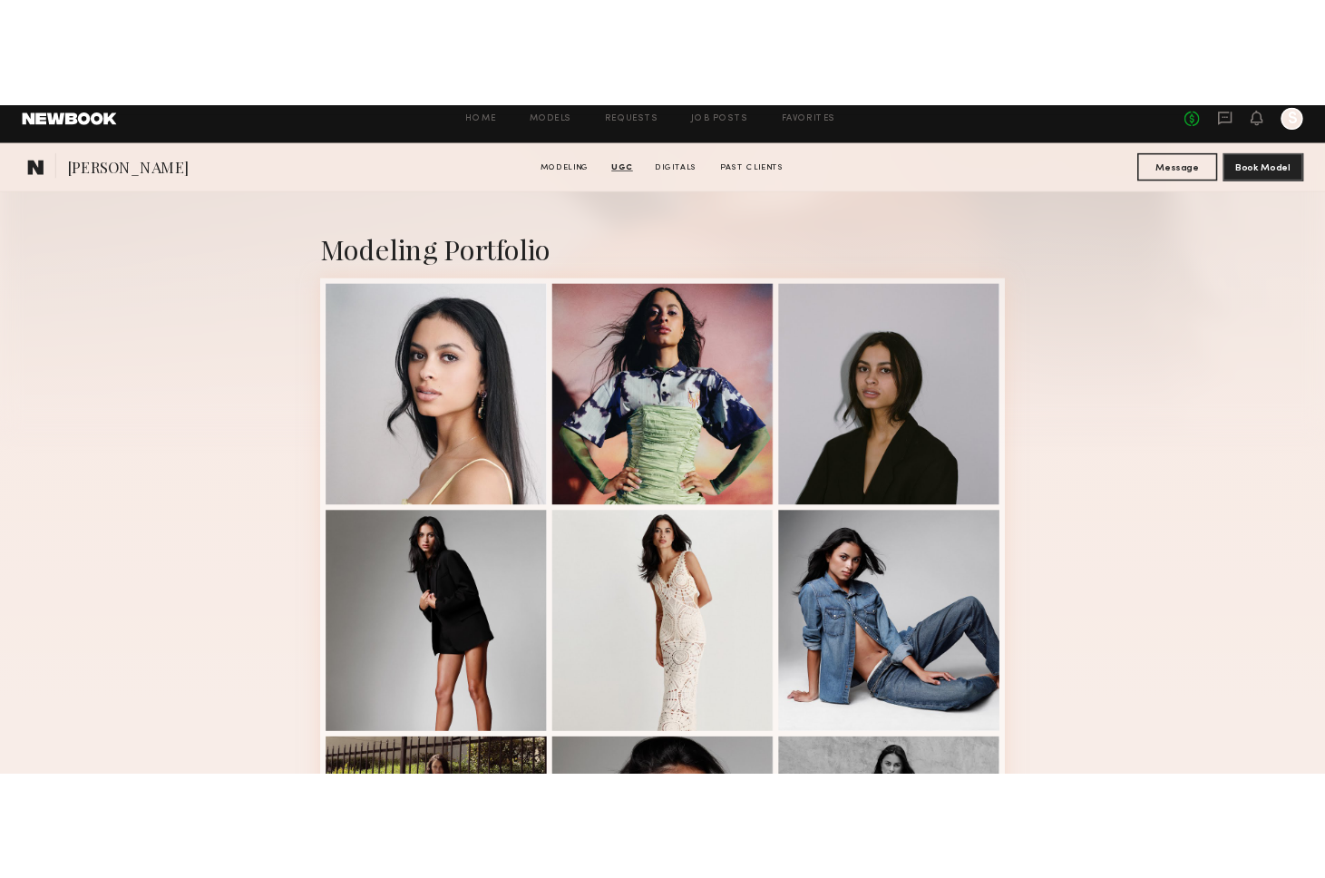
scroll to position [277, 0]
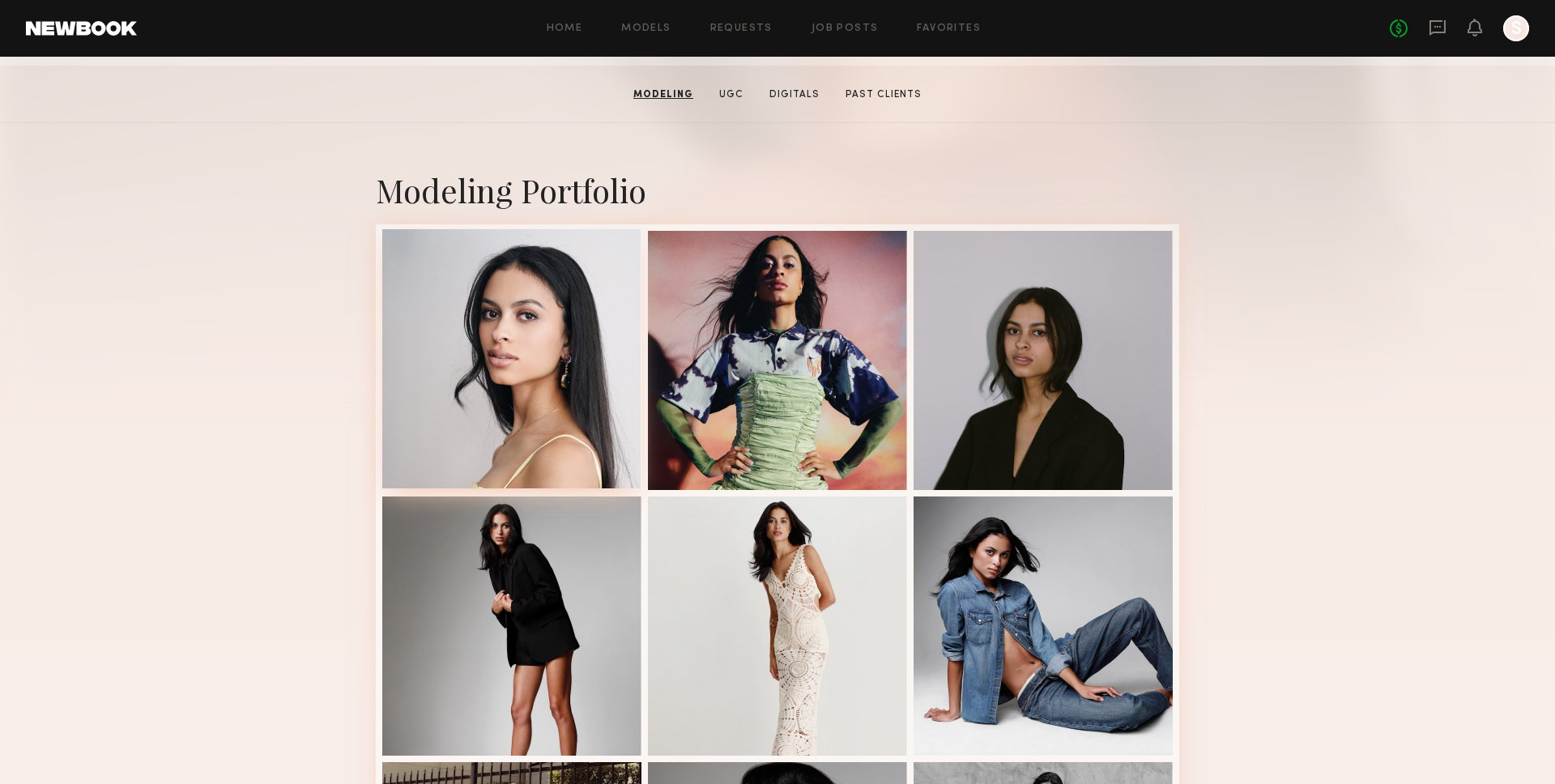
click at [585, 413] on div at bounding box center [512, 359] width 259 height 259
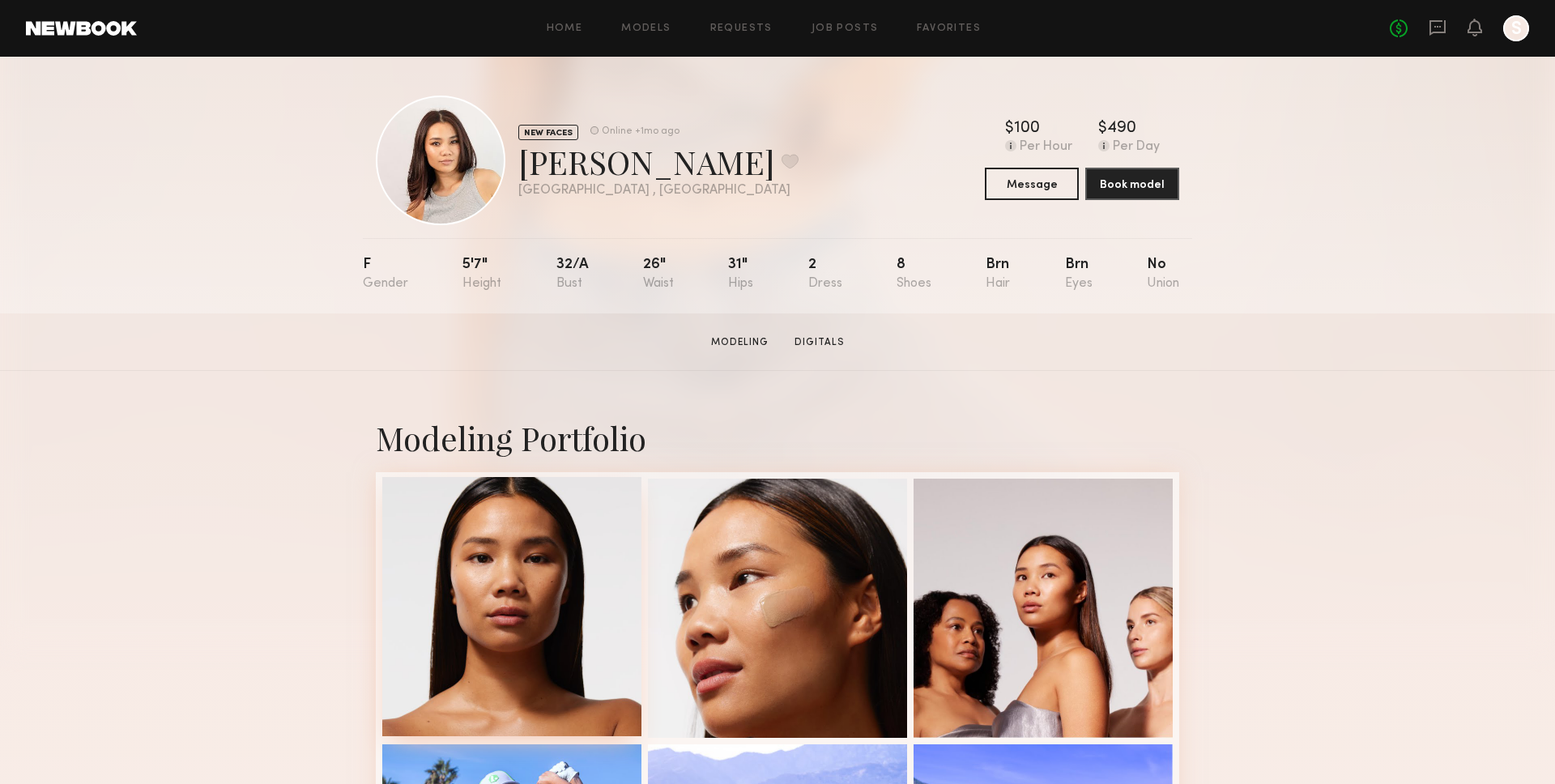
click at [532, 559] on div at bounding box center [512, 606] width 259 height 259
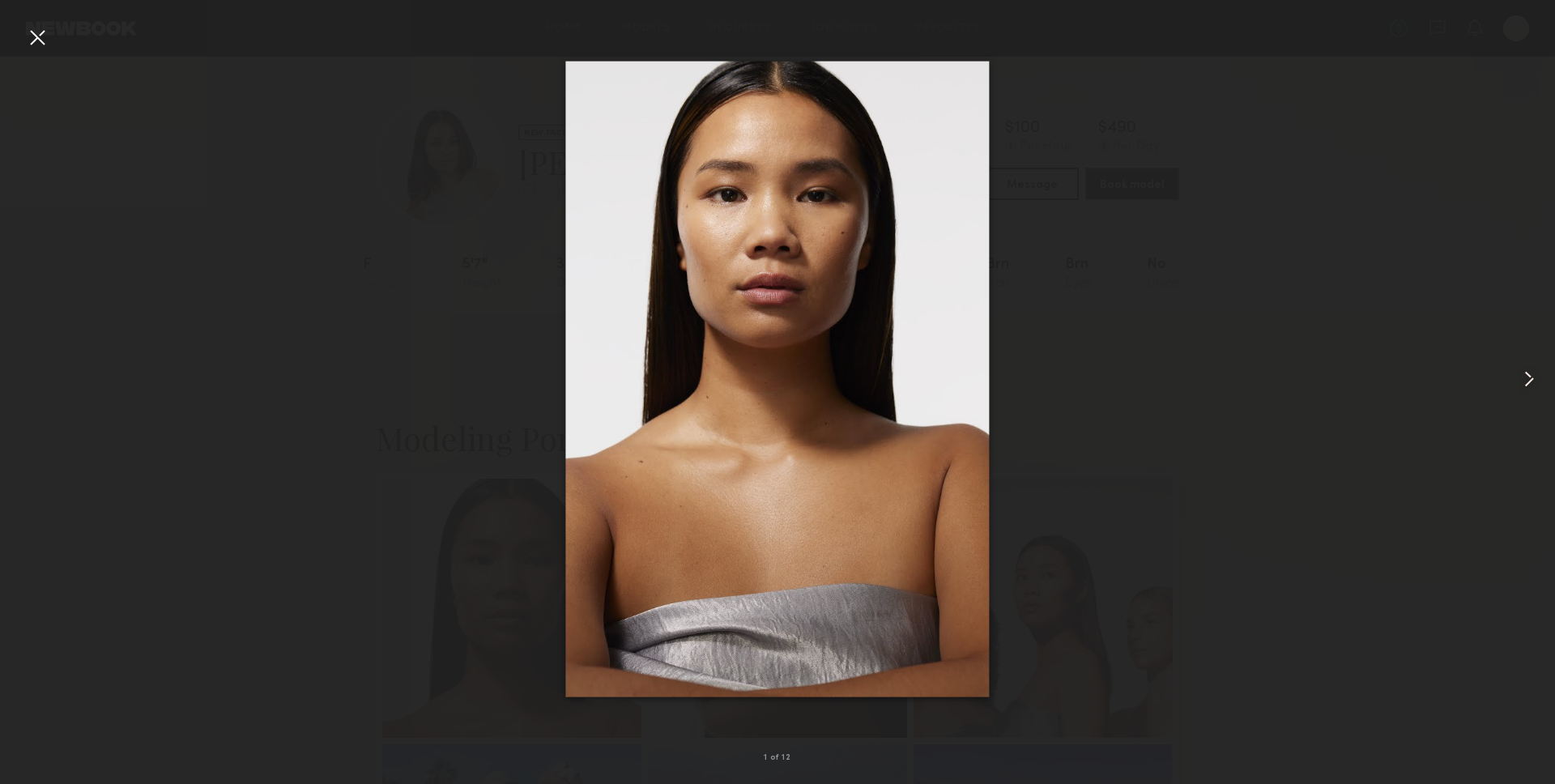
click at [1495, 372] on div at bounding box center [1524, 379] width 63 height 706
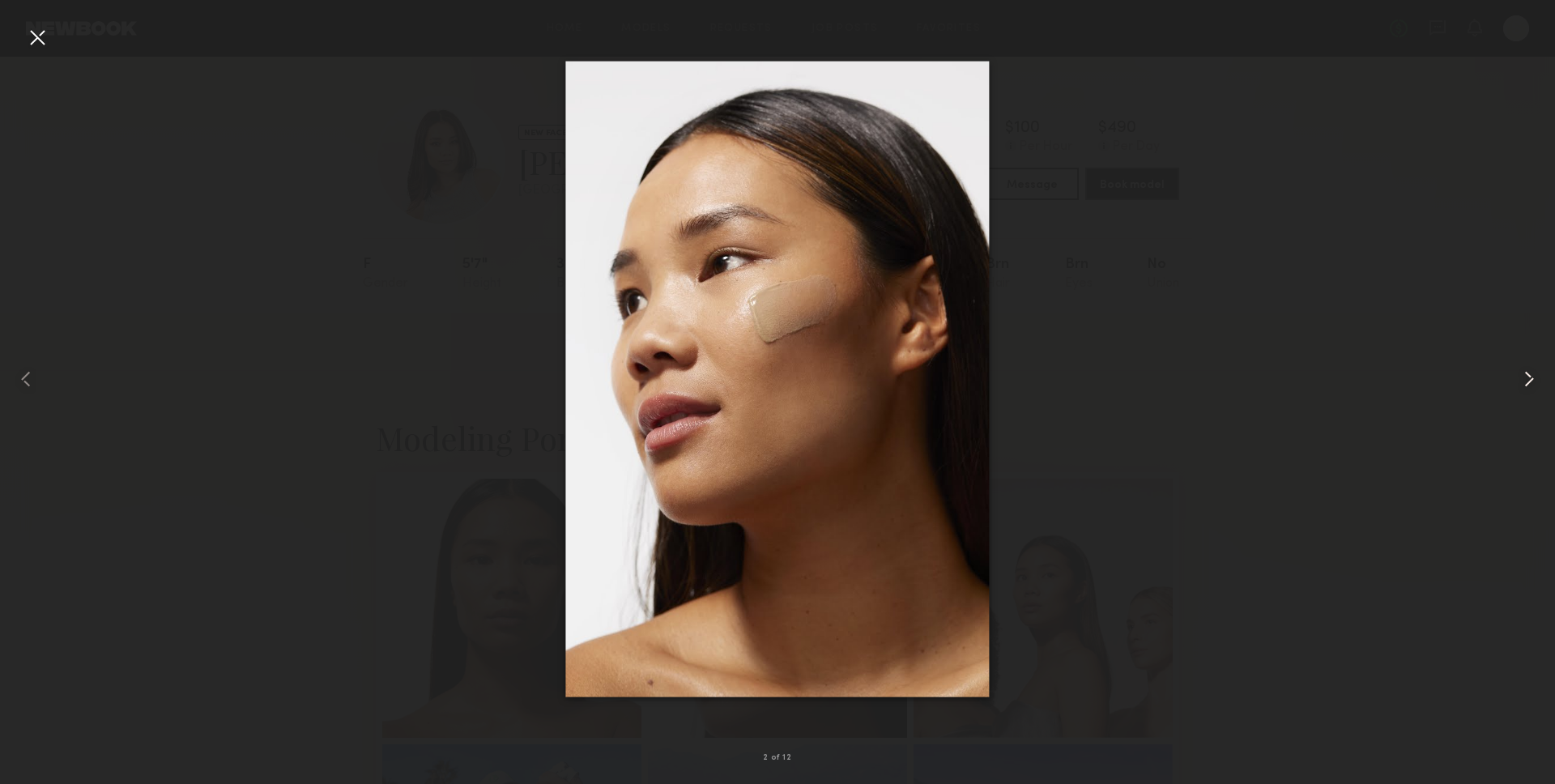
click at [1529, 386] on common-icon at bounding box center [1528, 379] width 26 height 26
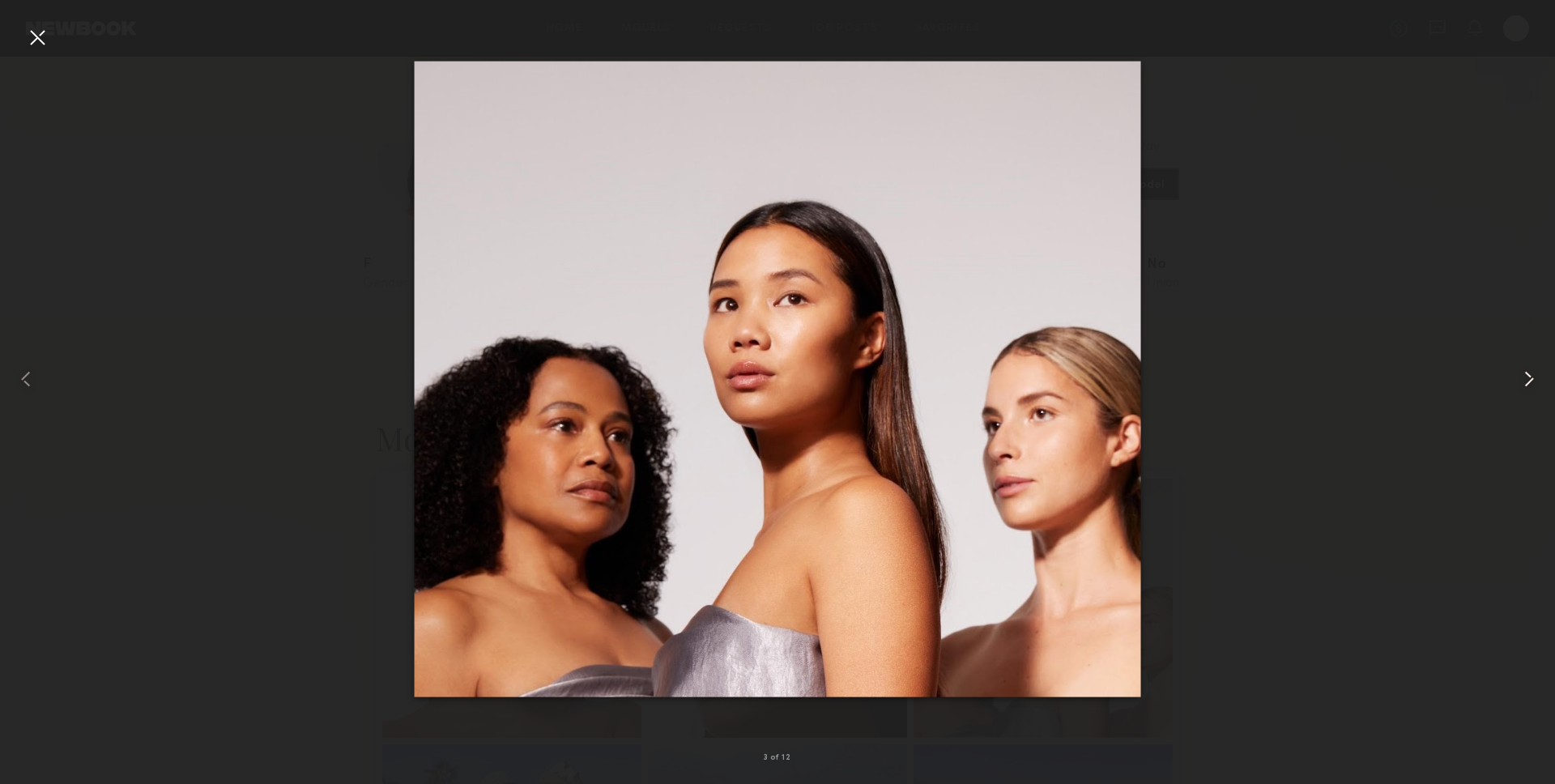
click at [1531, 368] on common-icon at bounding box center [1528, 379] width 26 height 26
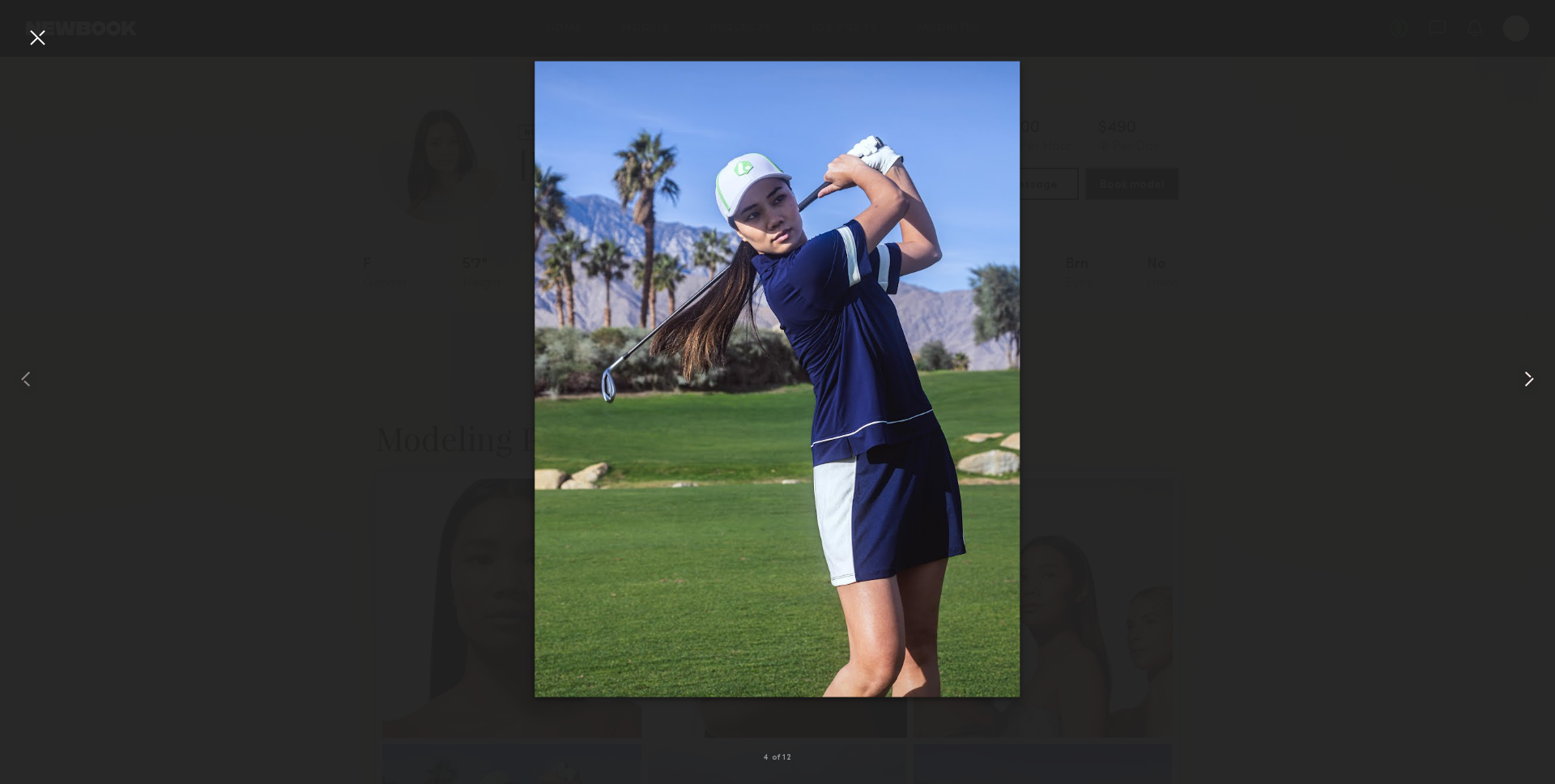
click at [1521, 381] on common-icon at bounding box center [1528, 379] width 26 height 26
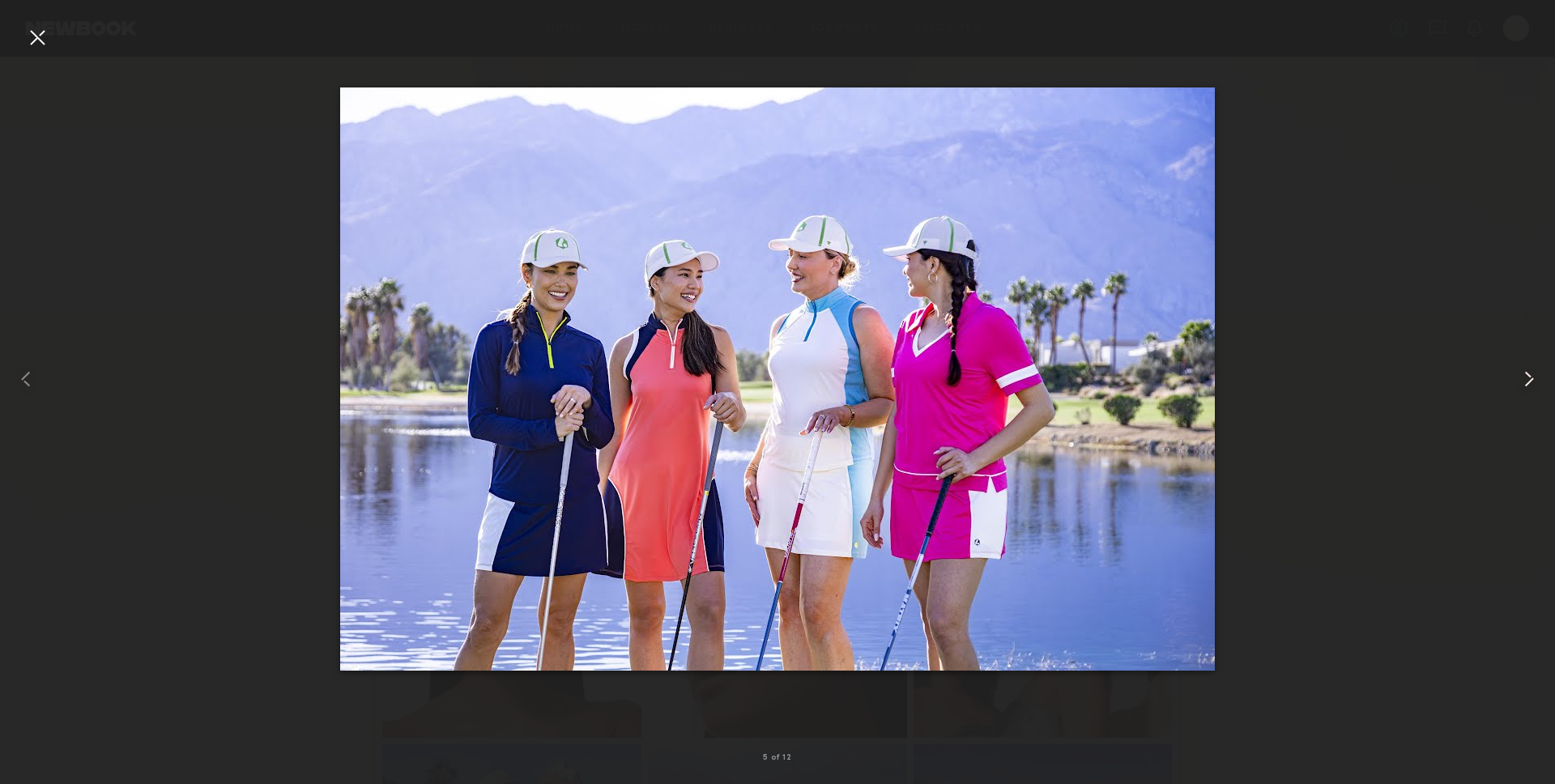
click at [1521, 381] on common-icon at bounding box center [1528, 379] width 26 height 26
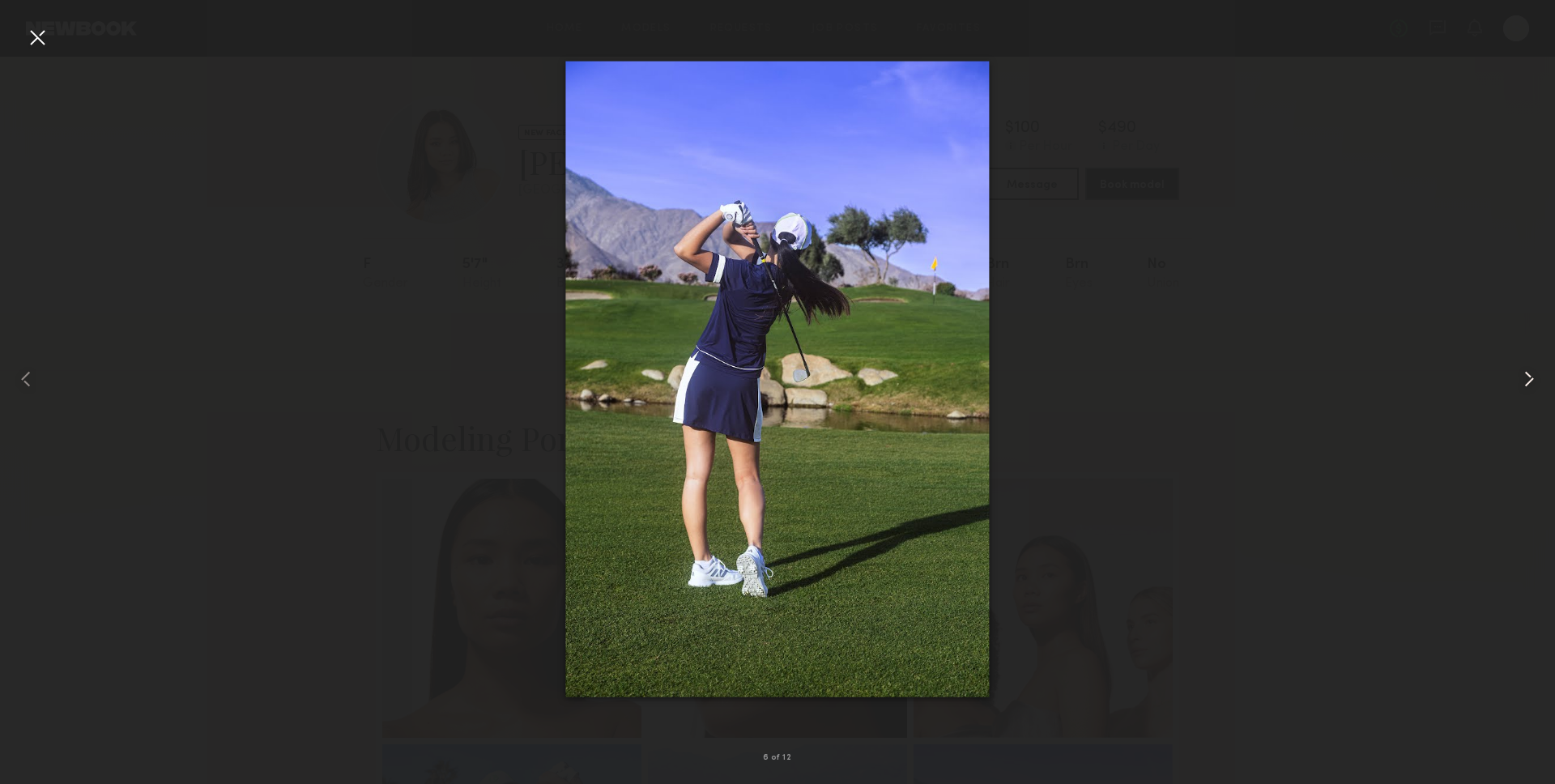
click at [1521, 381] on common-icon at bounding box center [1528, 379] width 26 height 26
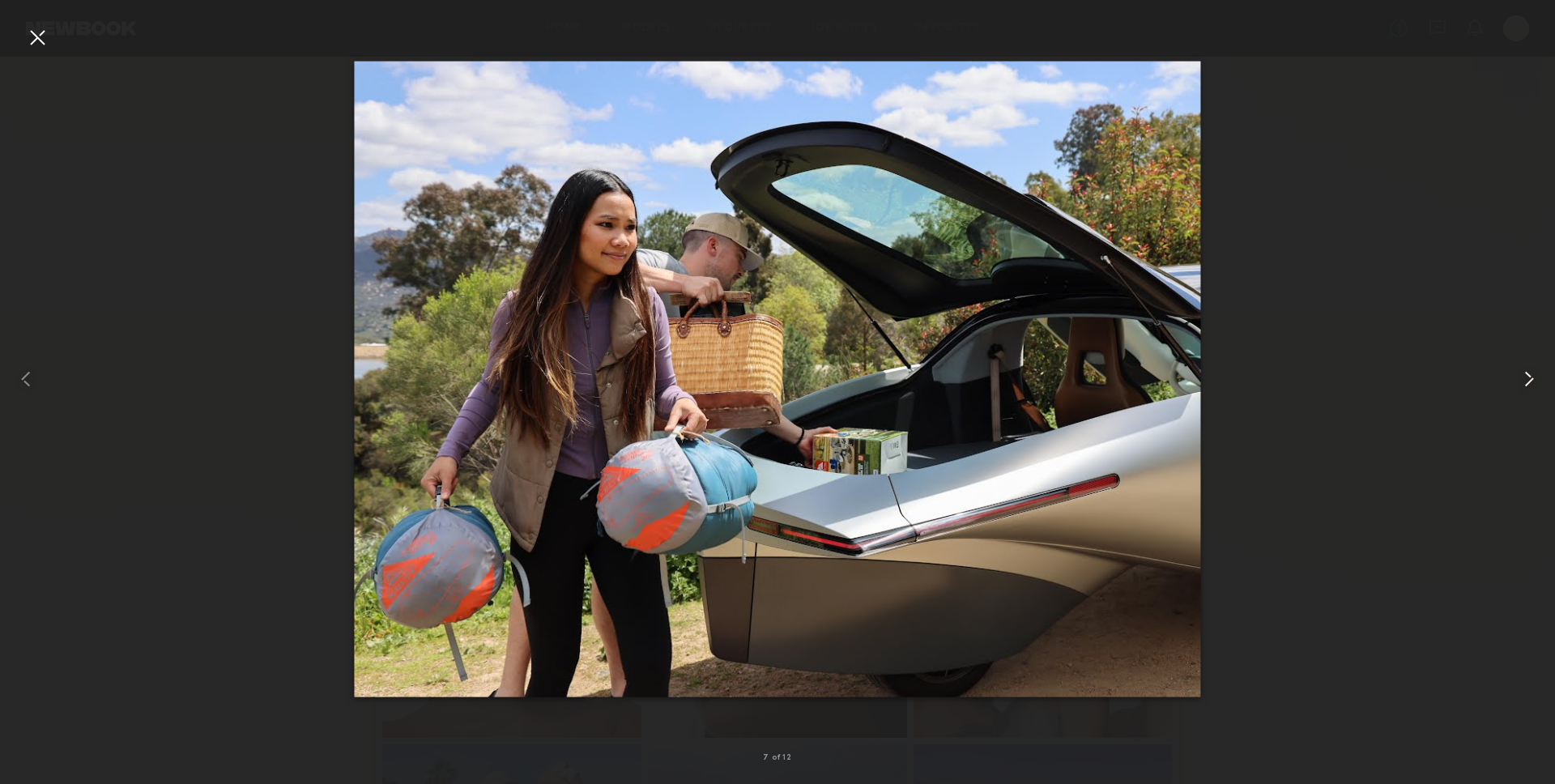
click at [1521, 381] on common-icon at bounding box center [1528, 379] width 26 height 26
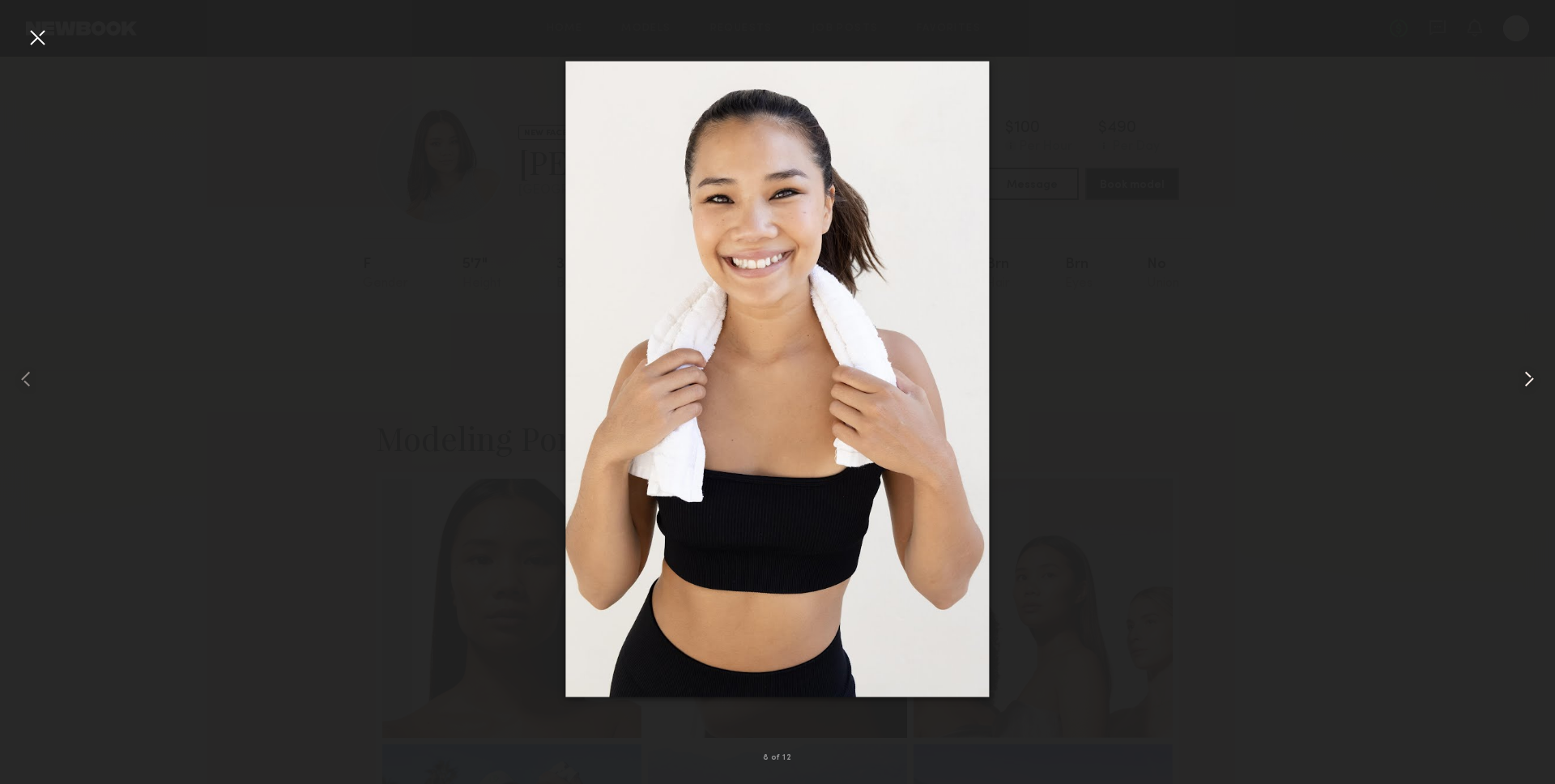
click at [1521, 381] on common-icon at bounding box center [1528, 379] width 26 height 26
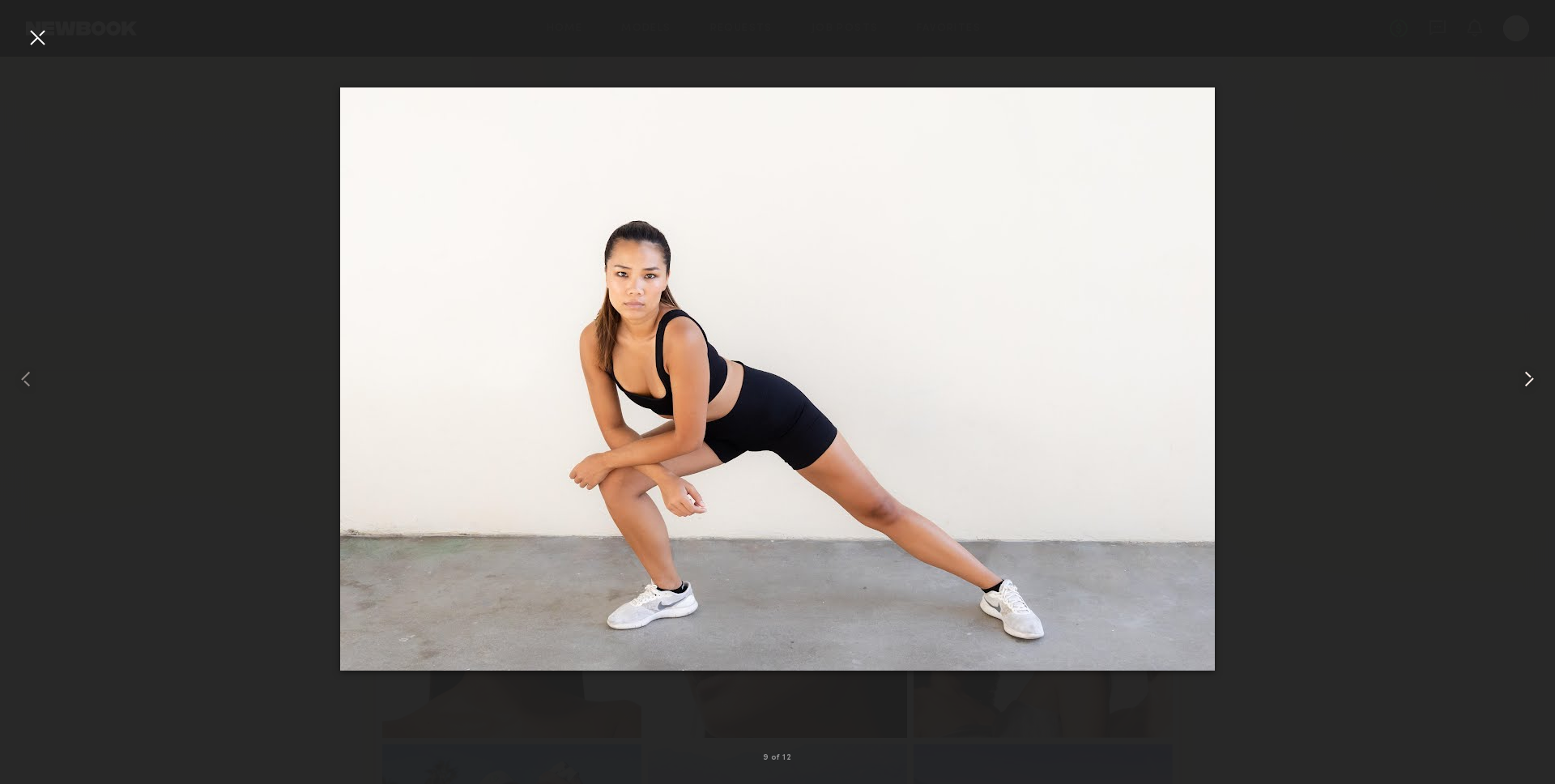
click at [1521, 381] on common-icon at bounding box center [1528, 379] width 26 height 26
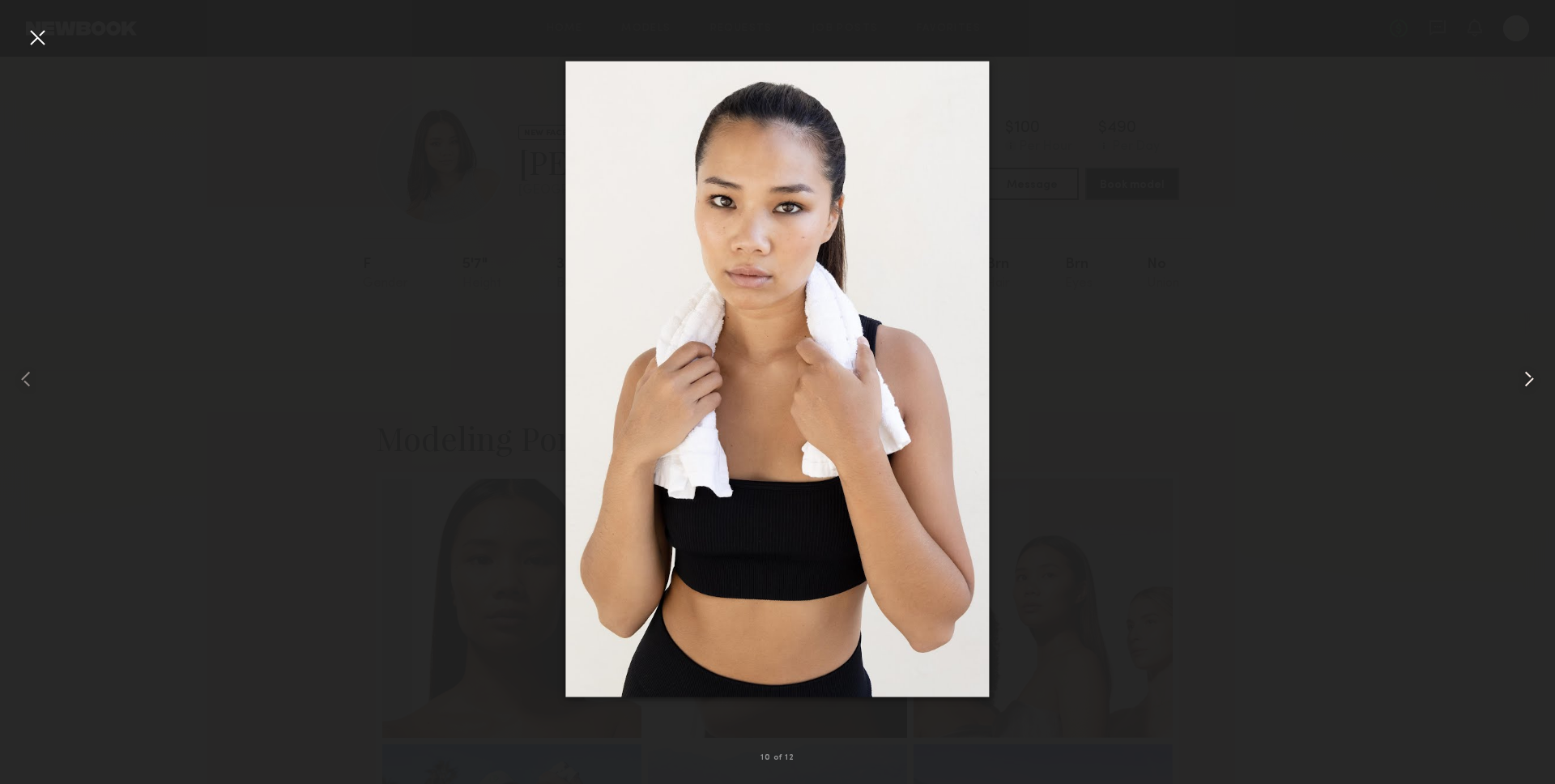
click at [1521, 381] on common-icon at bounding box center [1528, 379] width 26 height 26
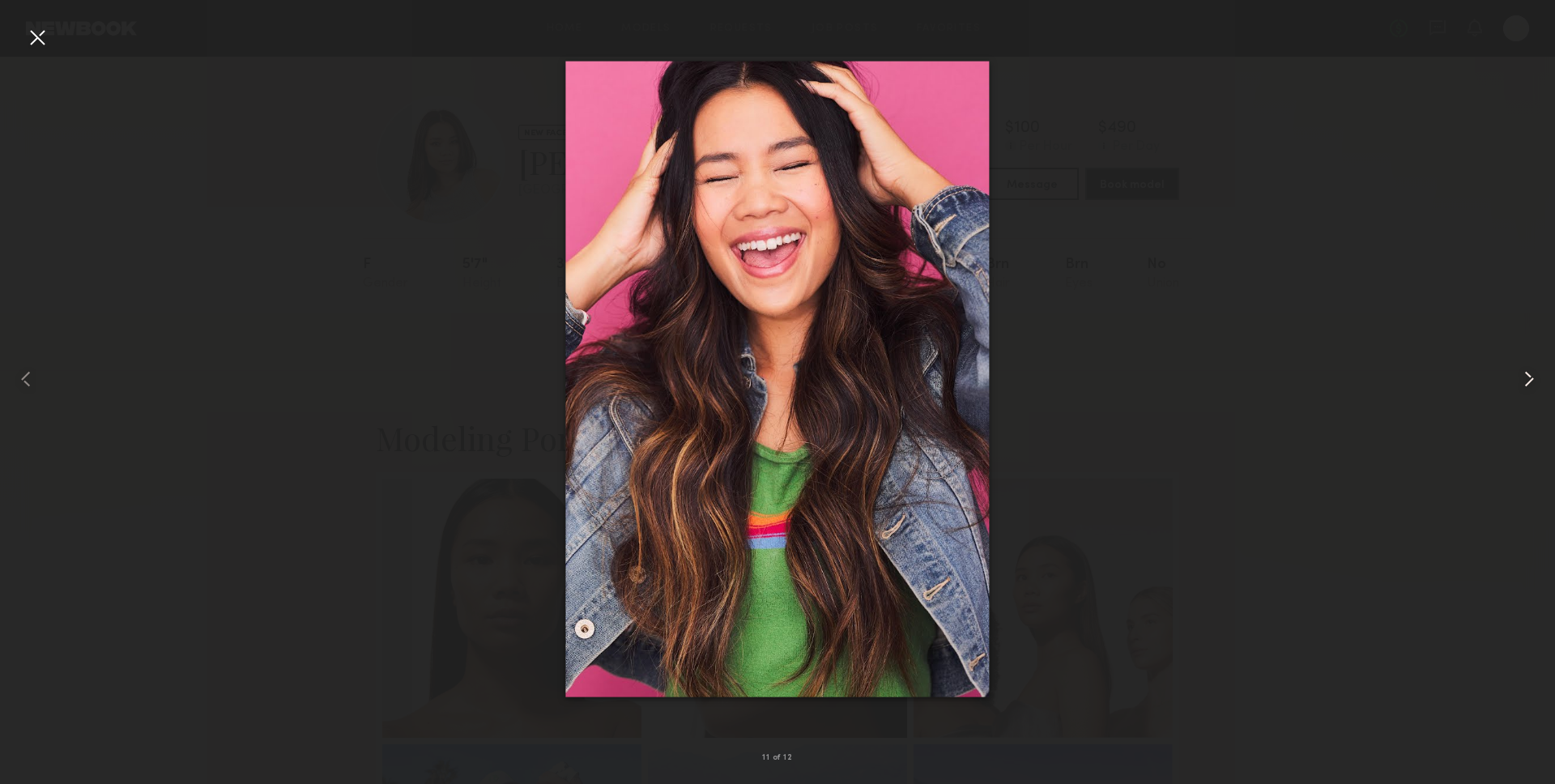
click at [1521, 381] on common-icon at bounding box center [1528, 379] width 26 height 26
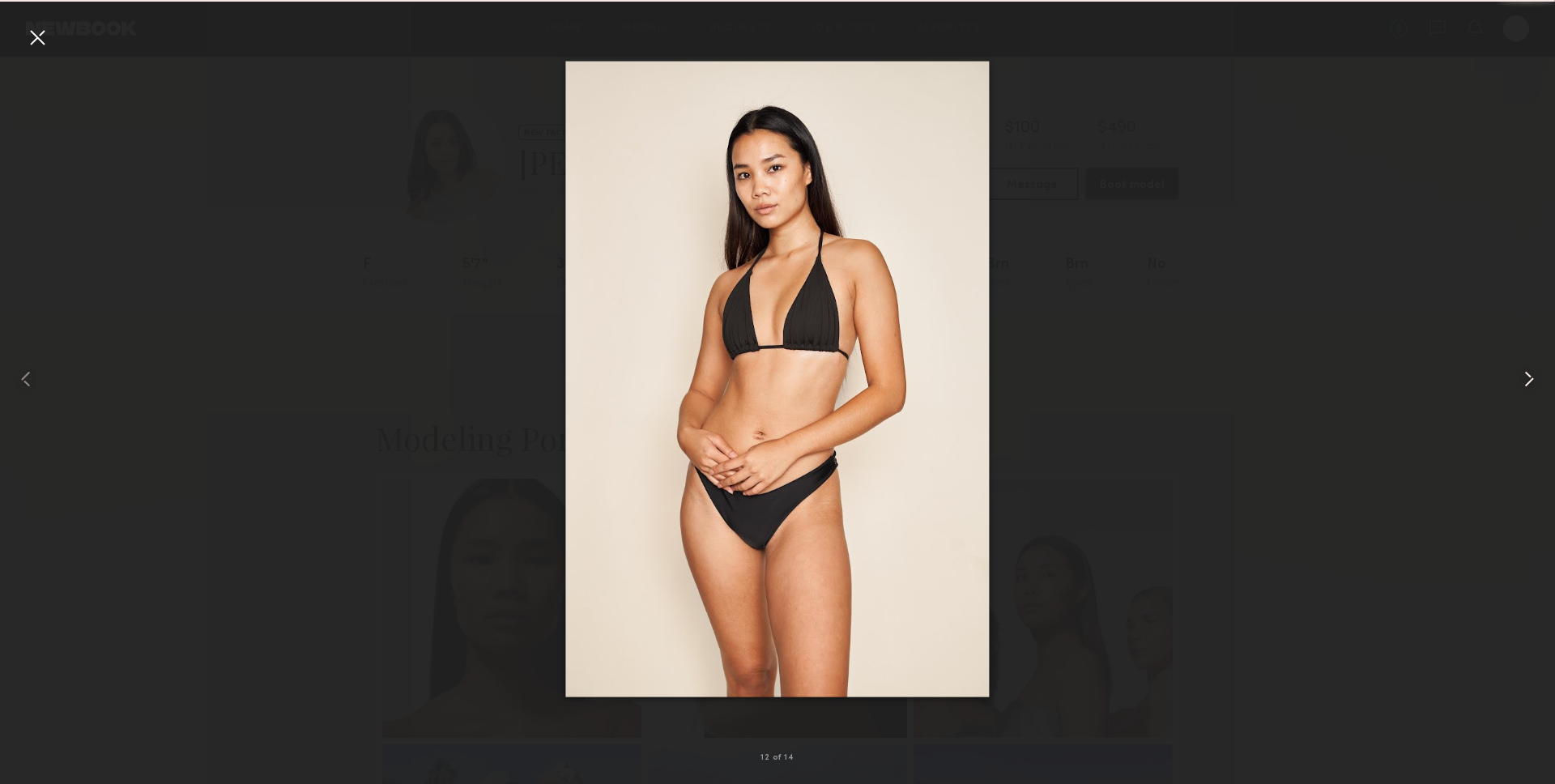
click at [1521, 381] on common-icon at bounding box center [1528, 379] width 26 height 26
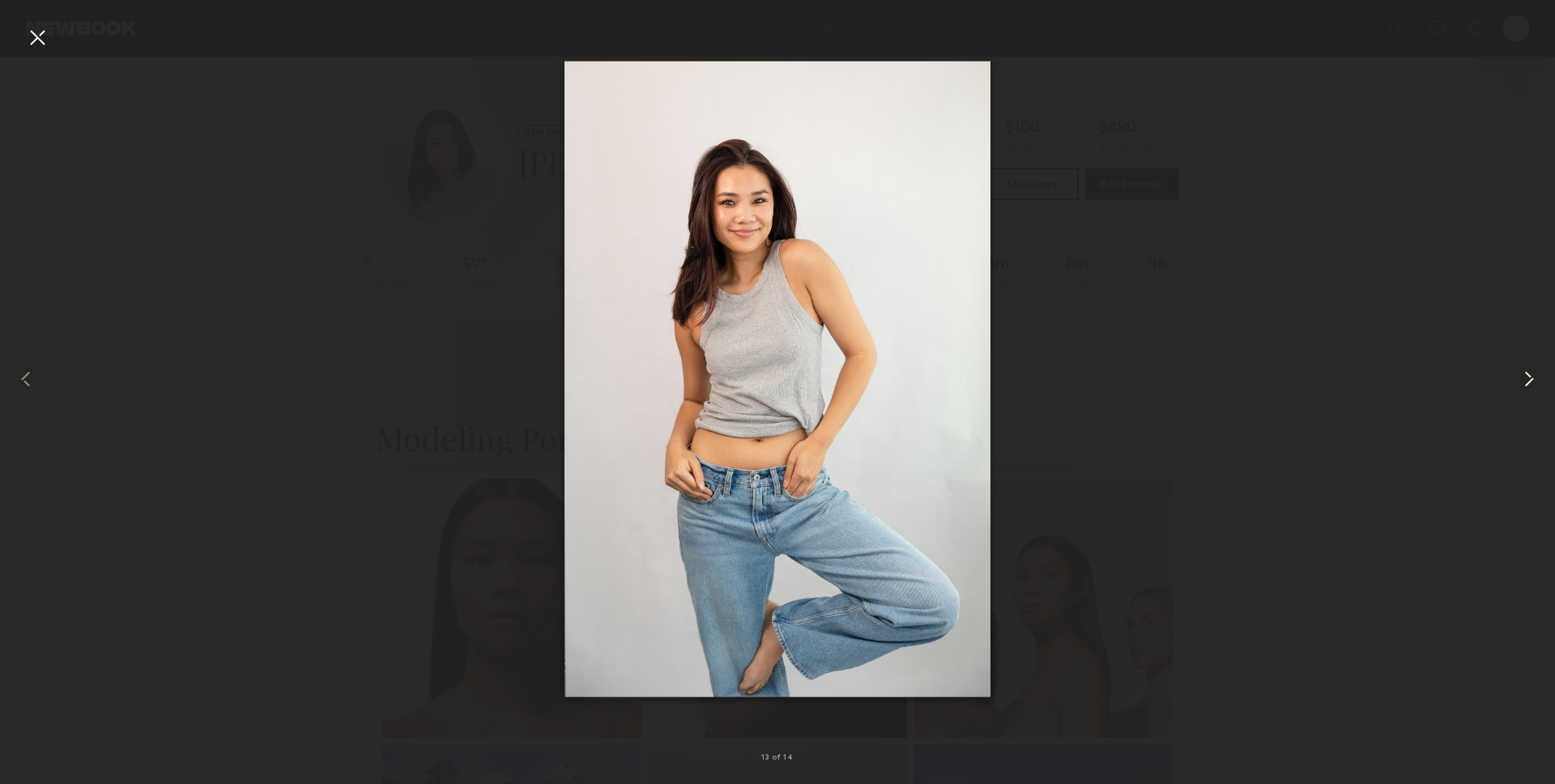
click at [1507, 390] on div at bounding box center [1524, 379] width 63 height 706
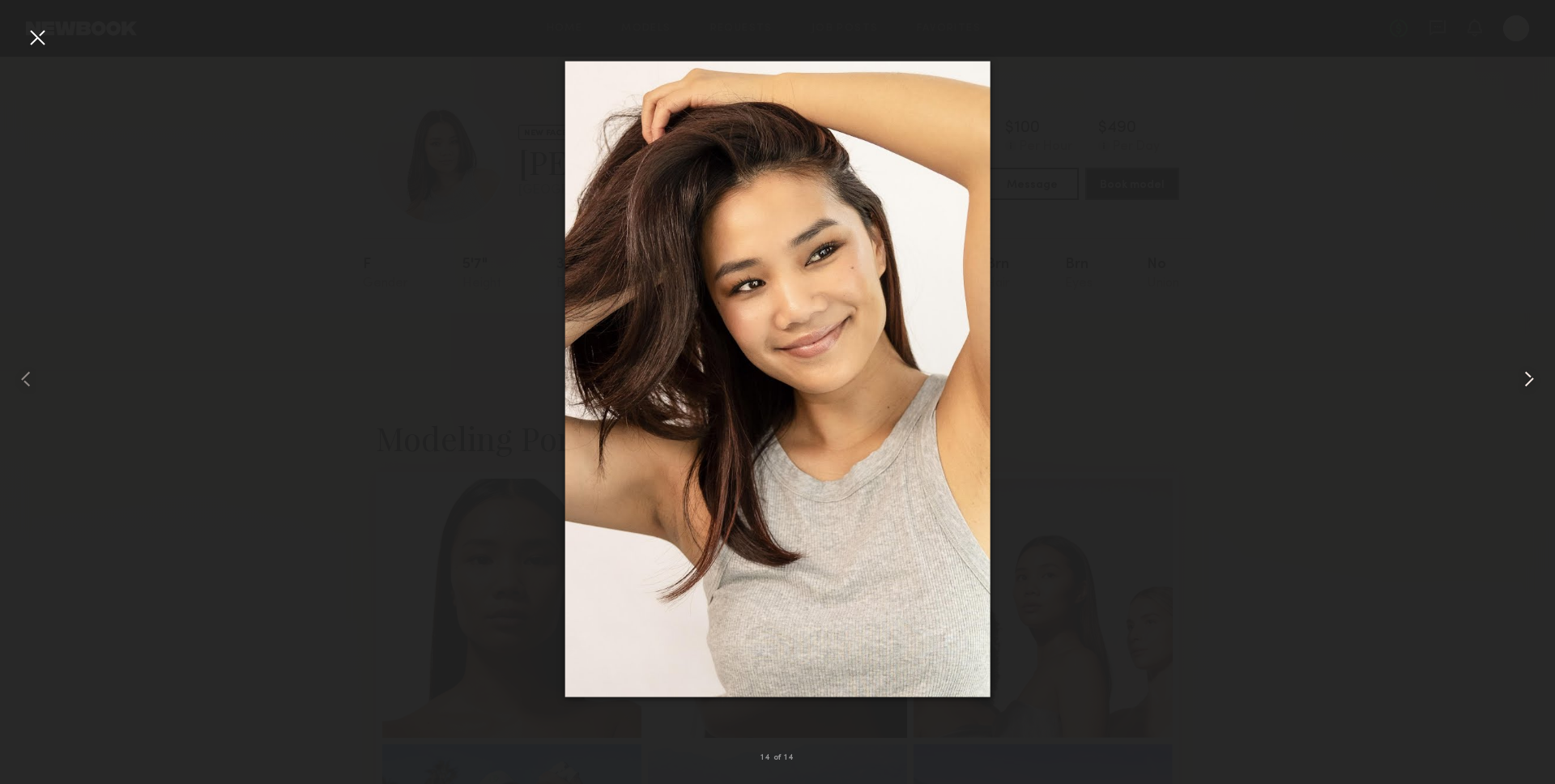
click at [1507, 390] on div at bounding box center [1524, 379] width 63 height 706
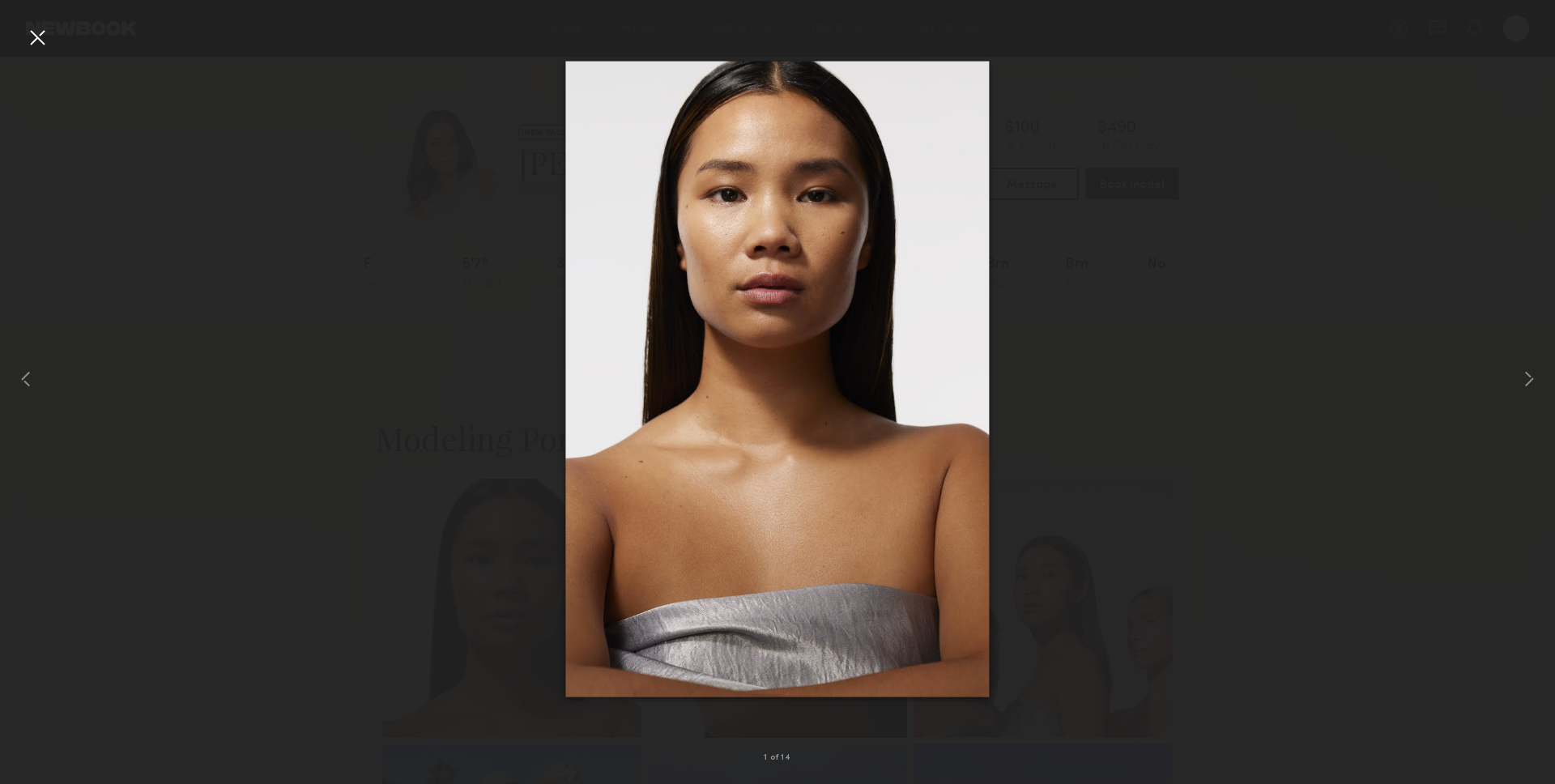
click at [351, 262] on div at bounding box center [777, 379] width 1555 height 706
click at [31, 36] on div at bounding box center [37, 37] width 26 height 26
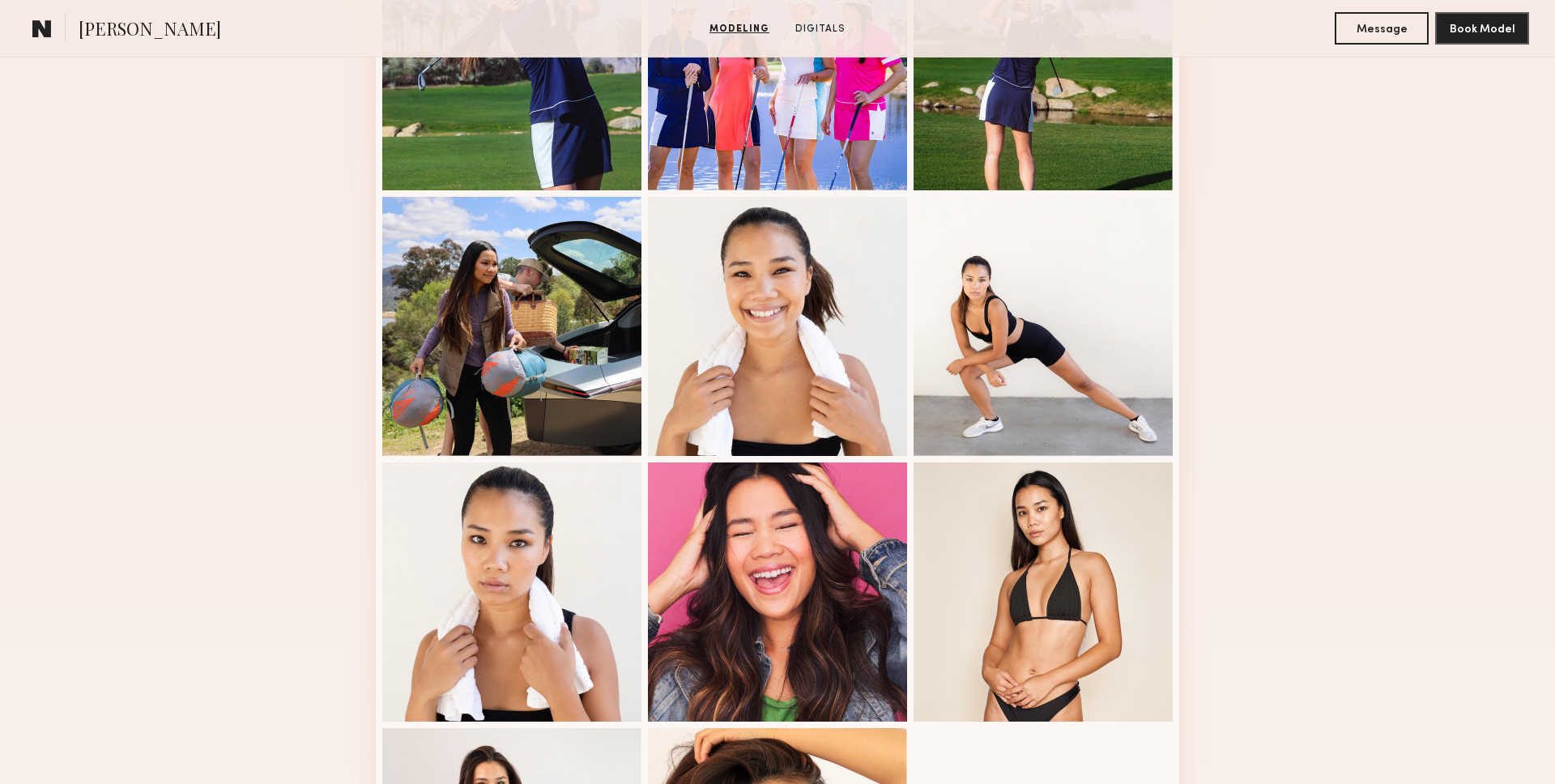
scroll to position [817, 0]
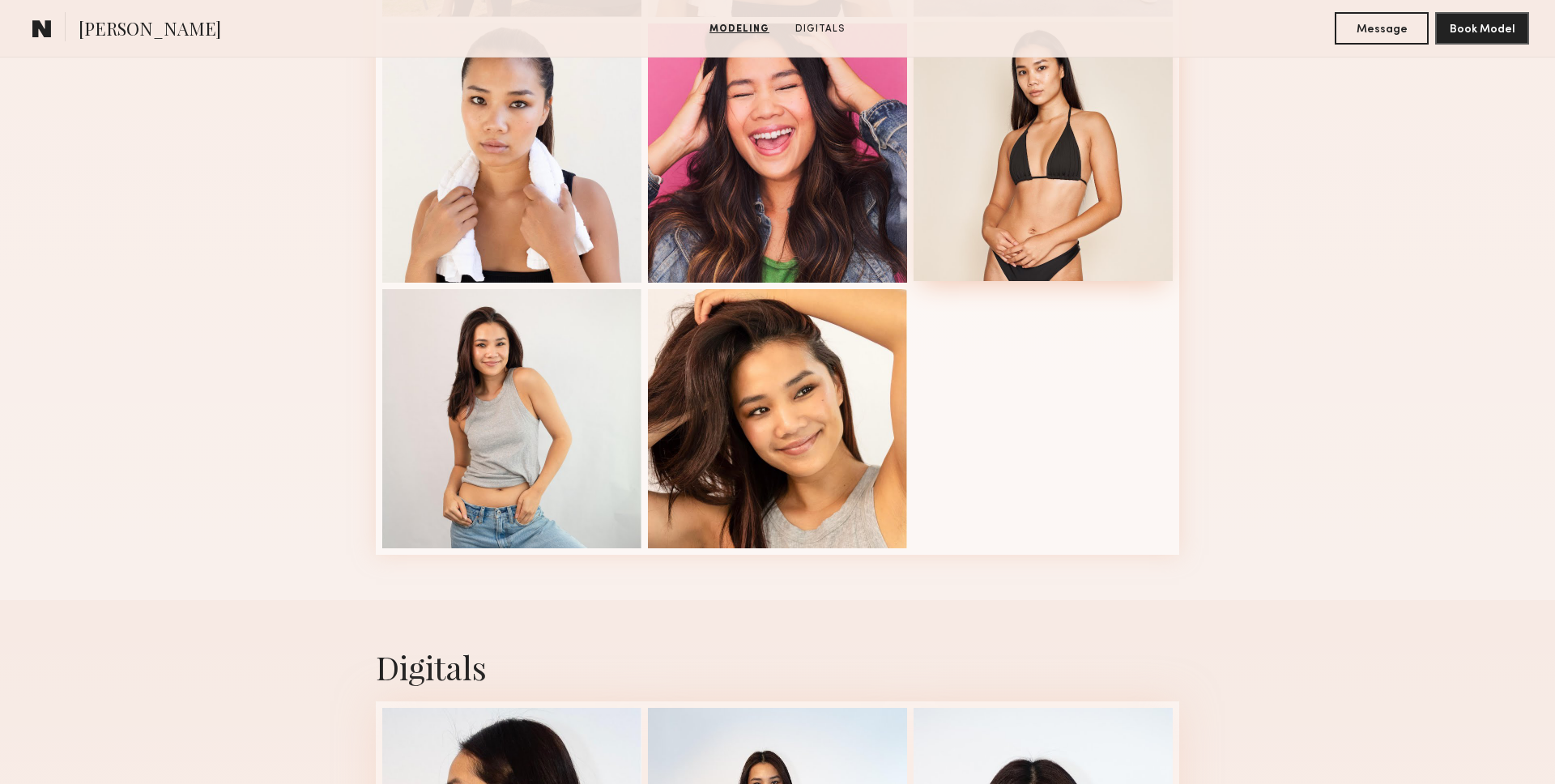
click at [1031, 237] on div at bounding box center [1043, 151] width 259 height 259
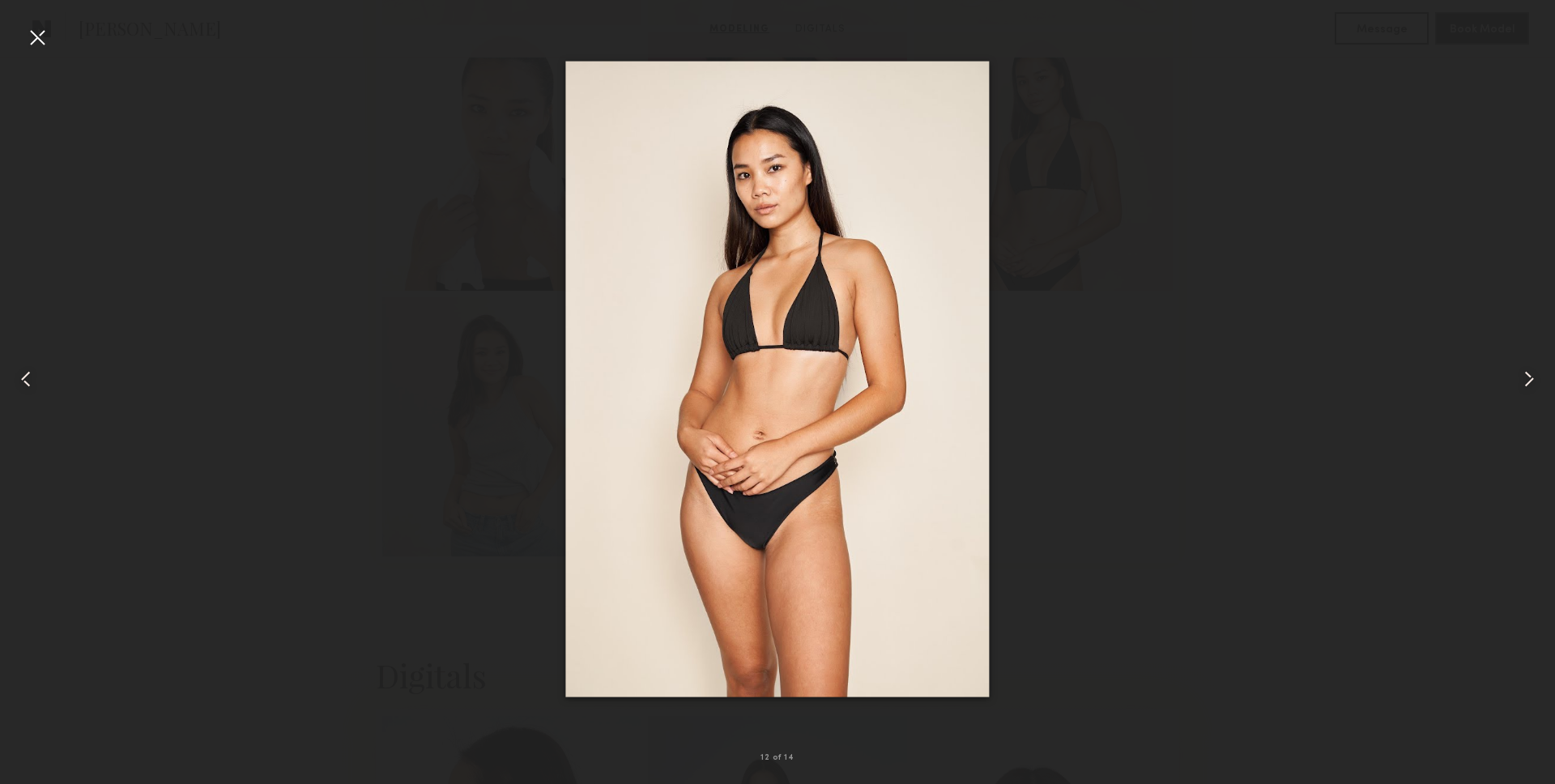
scroll to position [1244, 0]
click at [1492, 285] on div at bounding box center [1524, 379] width 63 height 706
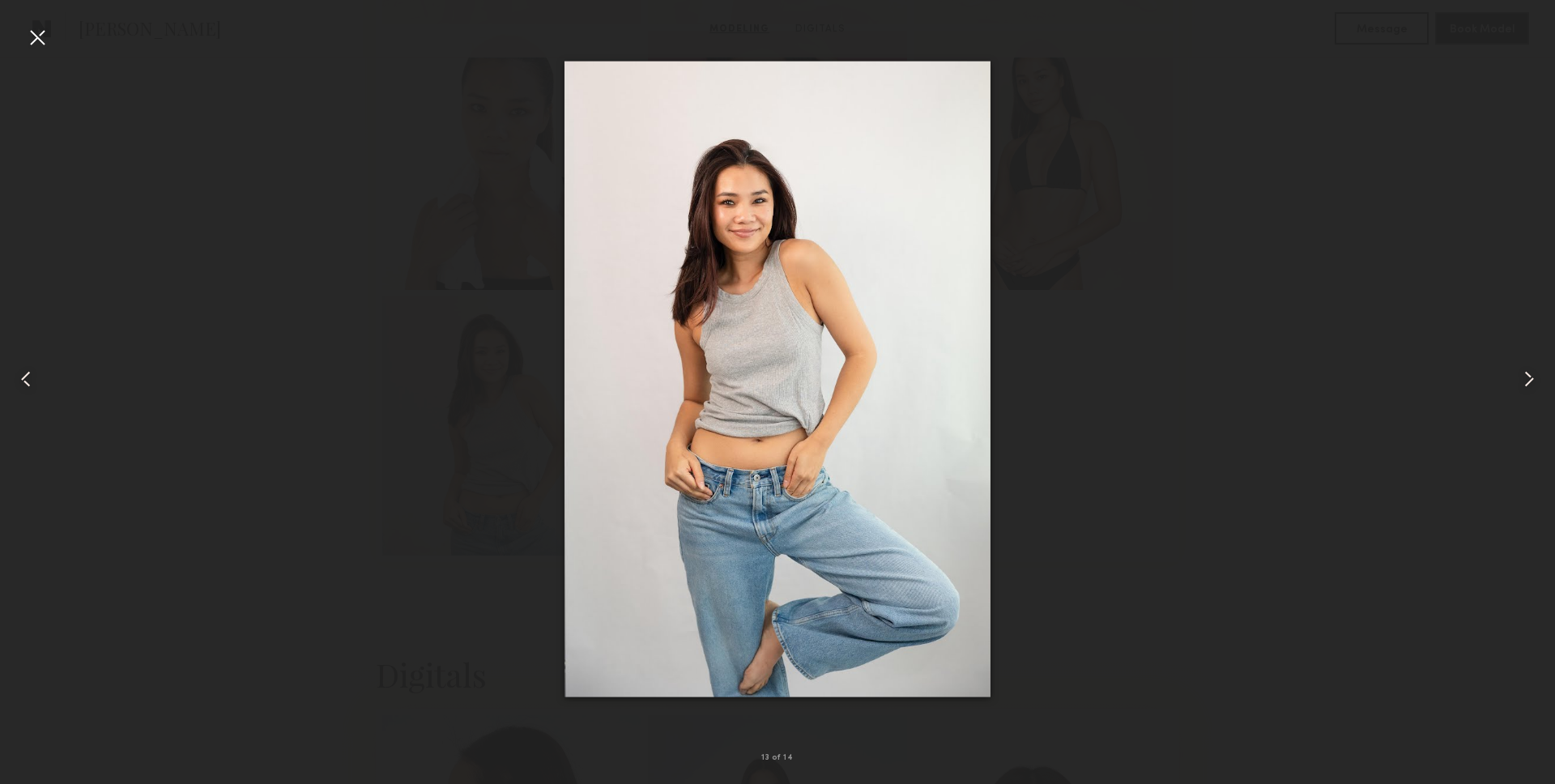
click at [1491, 356] on div at bounding box center [777, 379] width 1555 height 706
click at [1509, 363] on div at bounding box center [1524, 379] width 63 height 706
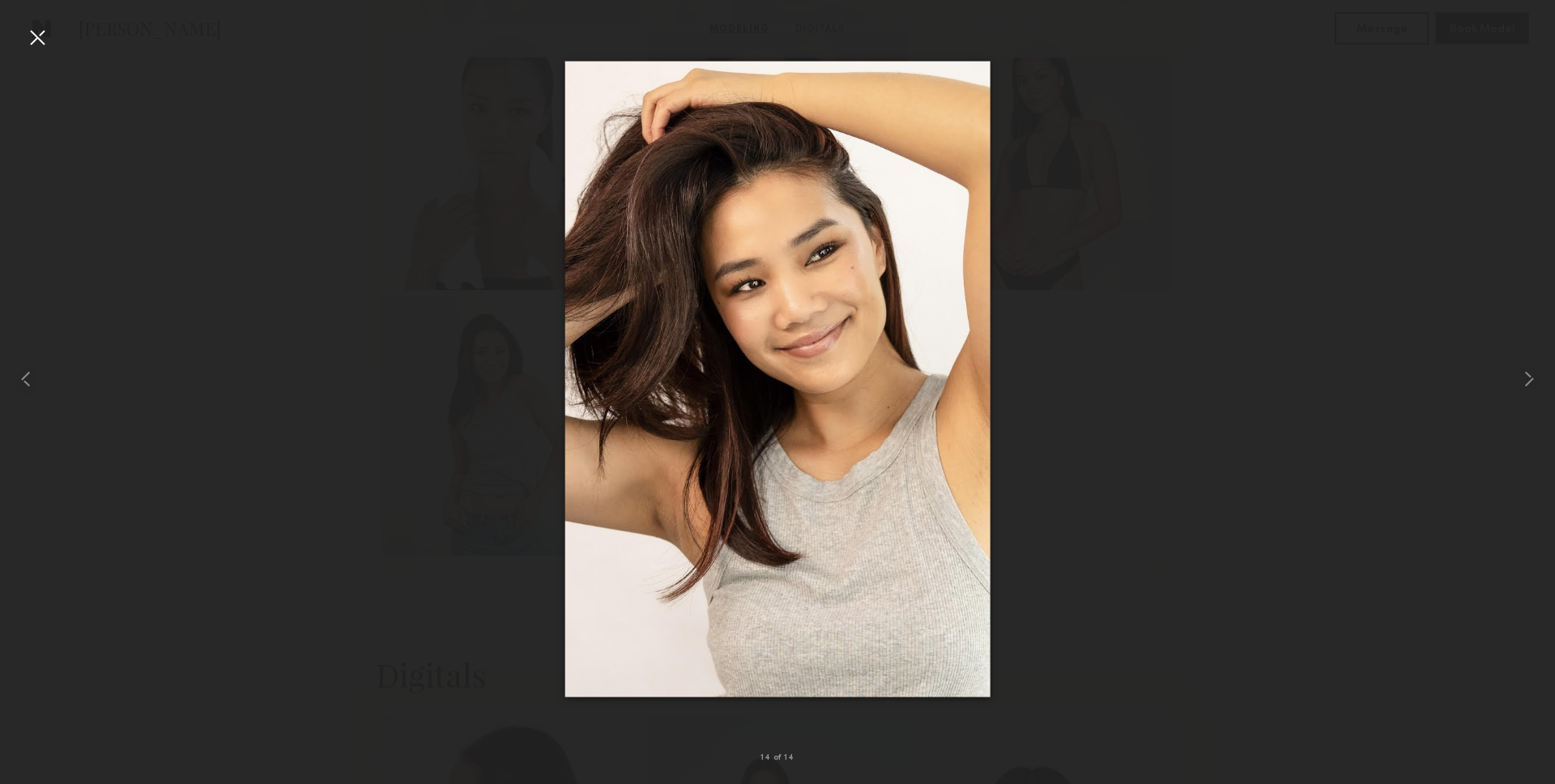
click at [48, 24] on div at bounding box center [37, 37] width 26 height 26
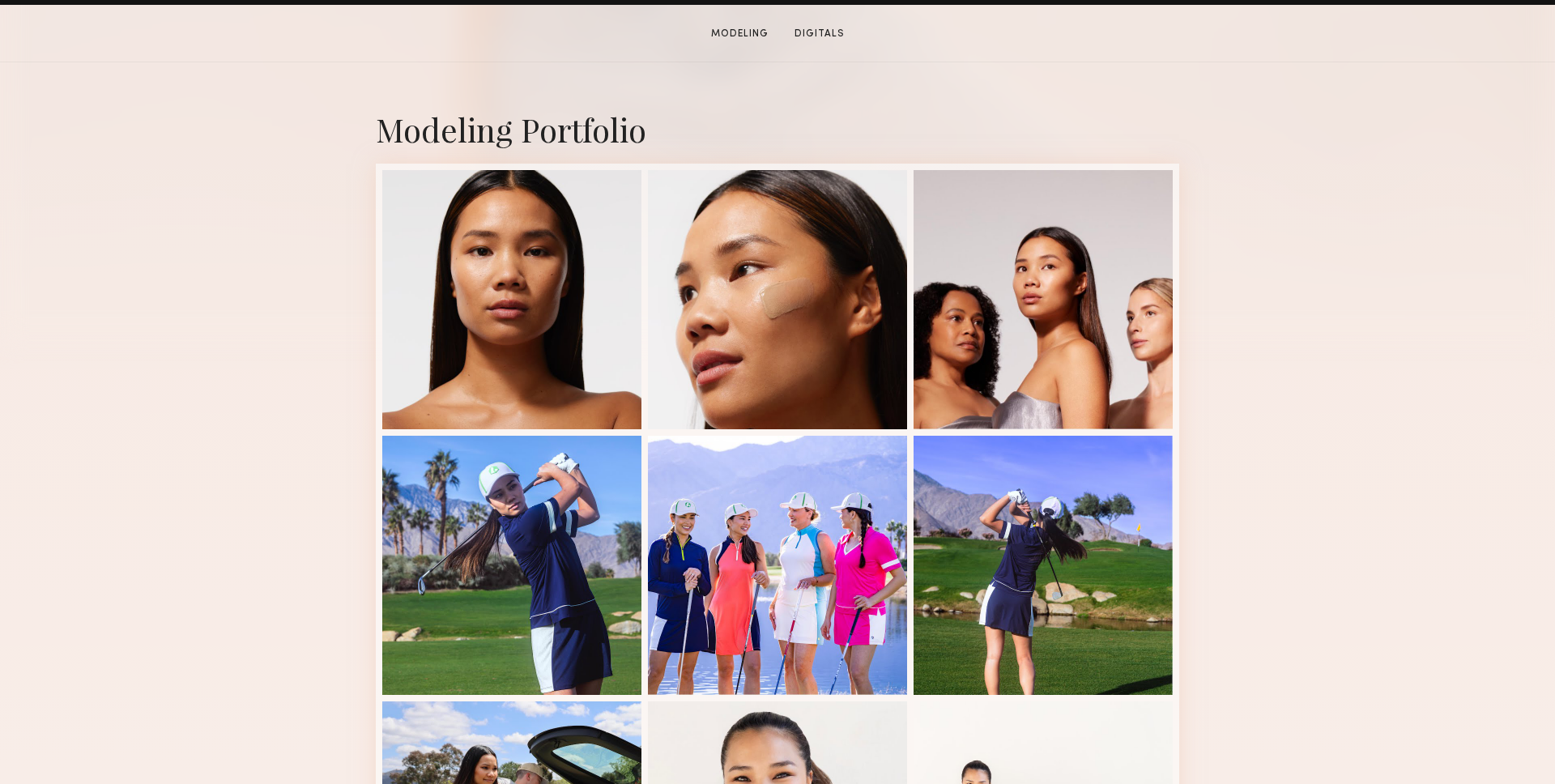
scroll to position [368, 0]
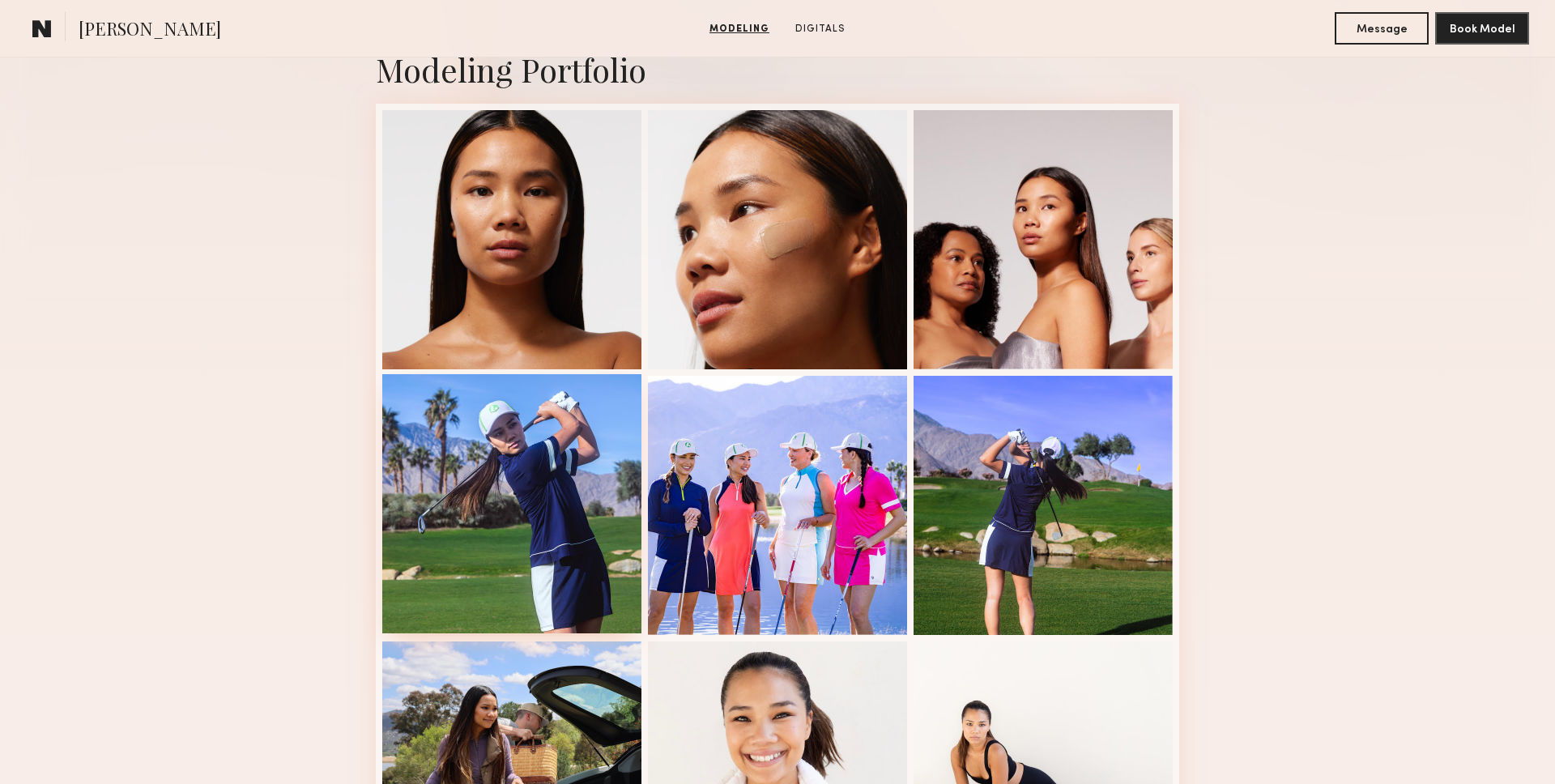
click at [484, 405] on div at bounding box center [512, 504] width 259 height 259
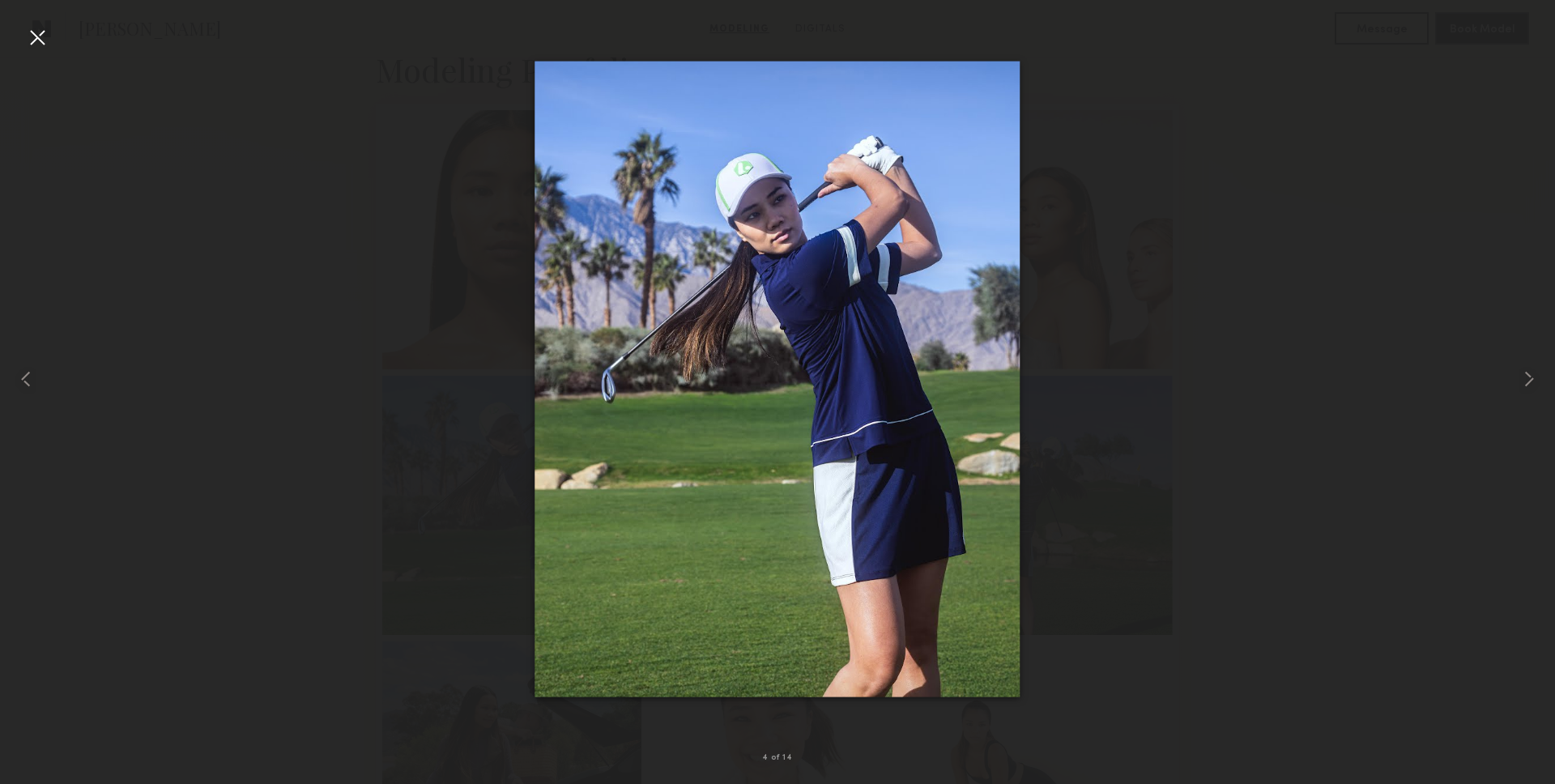
scroll to position [365, 0]
click at [1520, 319] on div at bounding box center [1524, 379] width 63 height 706
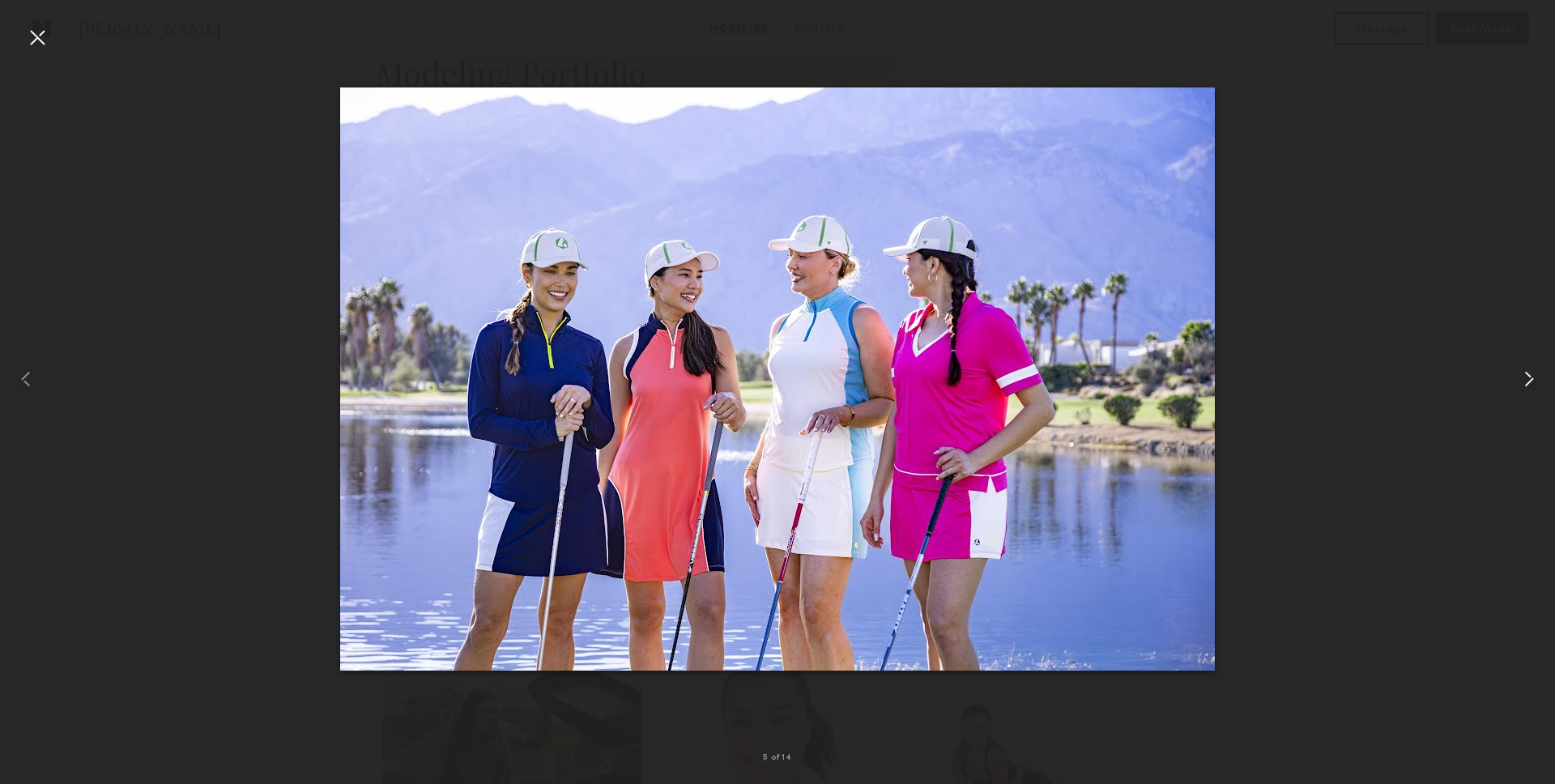
click at [1516, 364] on div at bounding box center [1524, 379] width 63 height 706
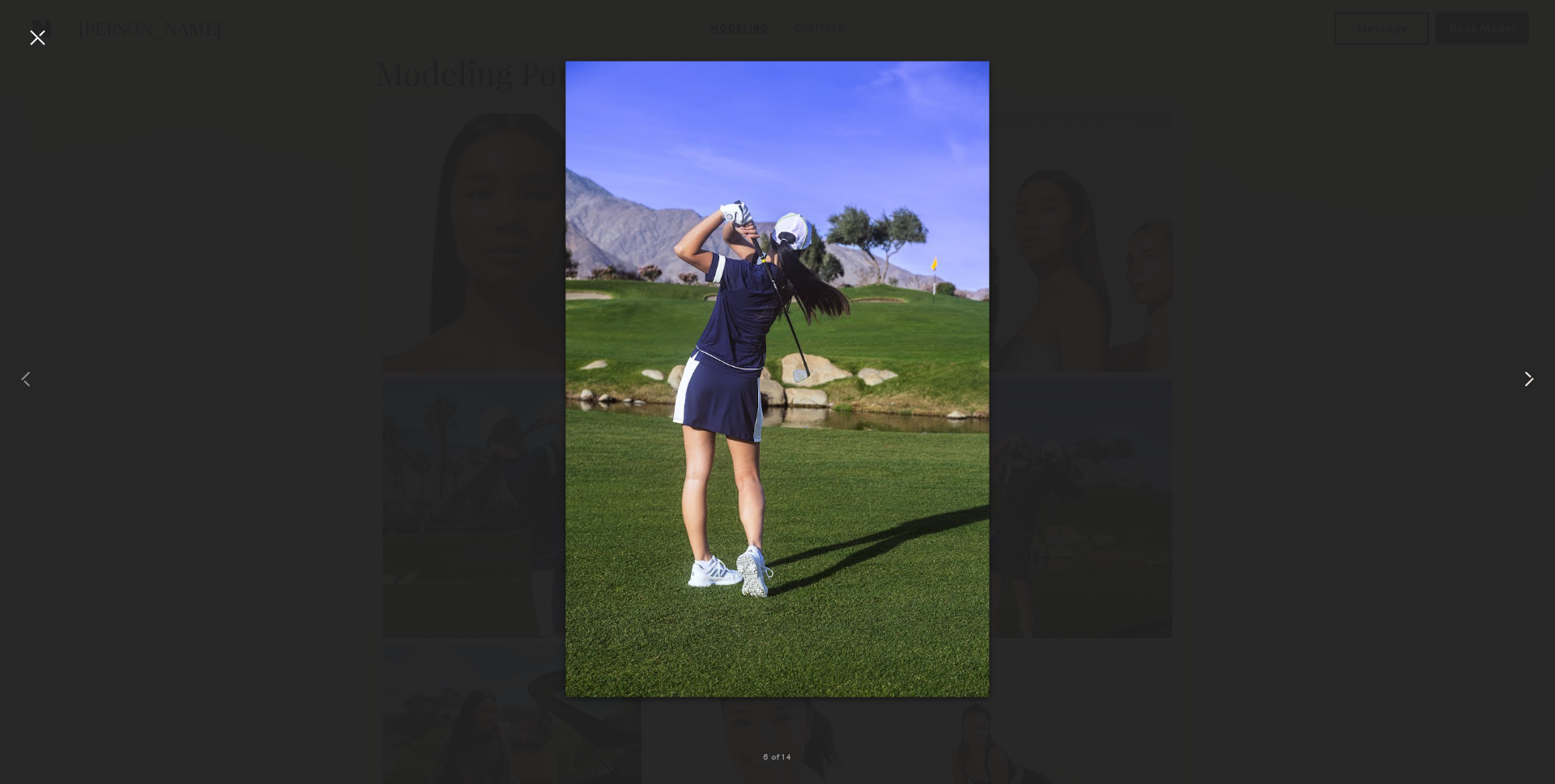
click at [1516, 364] on div at bounding box center [1524, 379] width 63 height 706
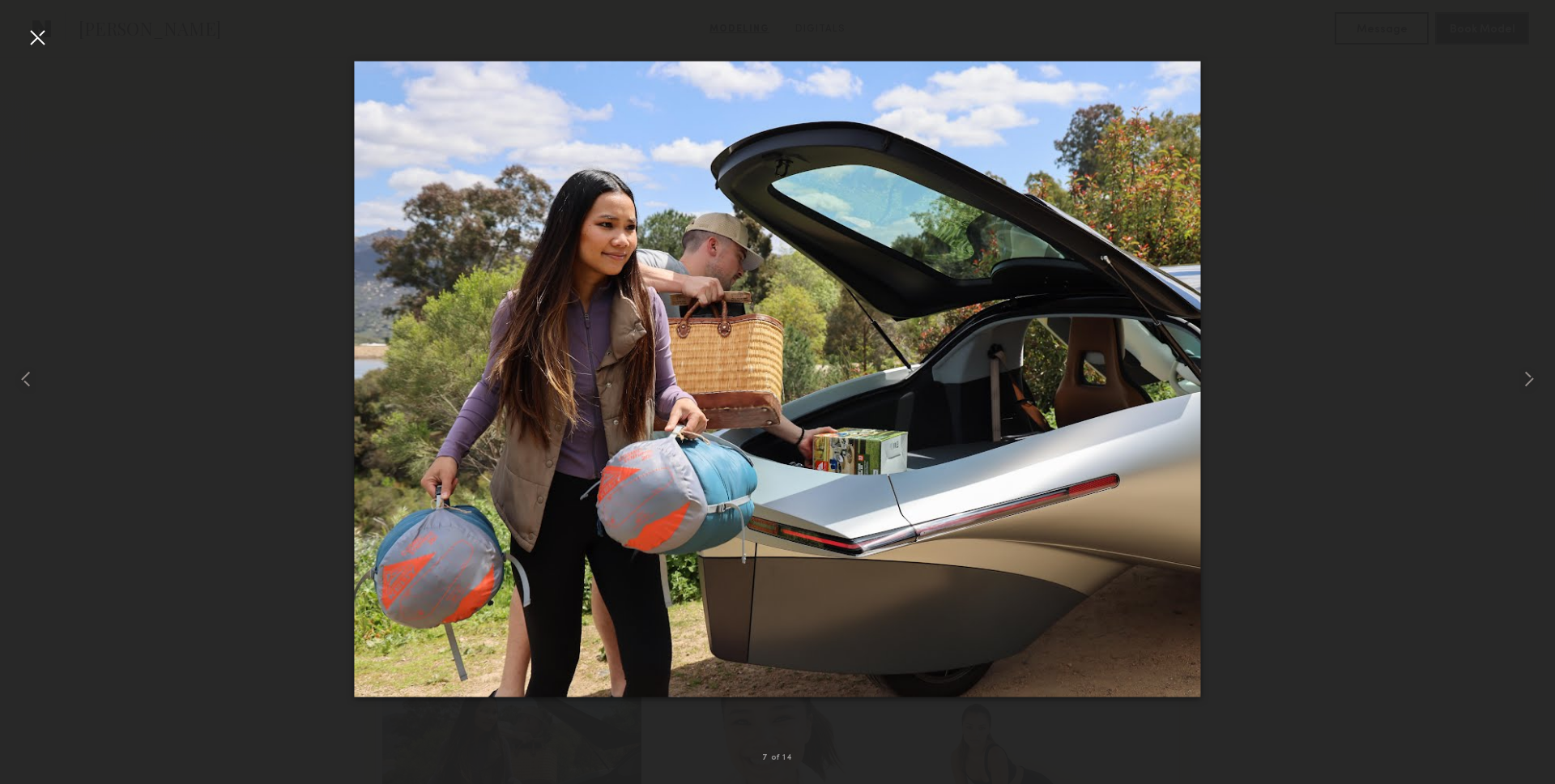
click at [1425, 279] on div at bounding box center [777, 379] width 1555 height 706
click at [58, 38] on div at bounding box center [31, 379] width 63 height 706
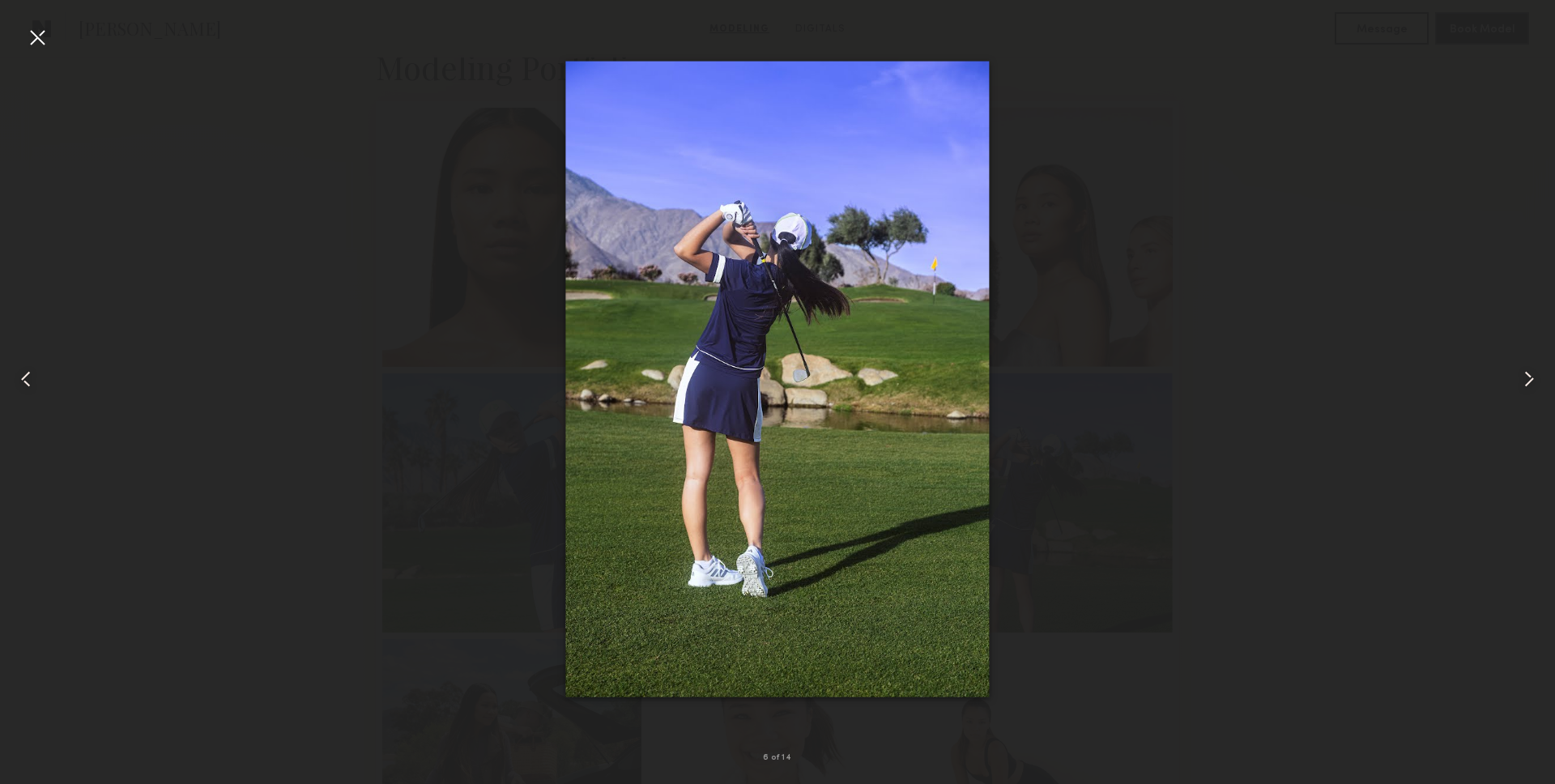
scroll to position [372, 0]
click at [48, 37] on div at bounding box center [37, 37] width 26 height 26
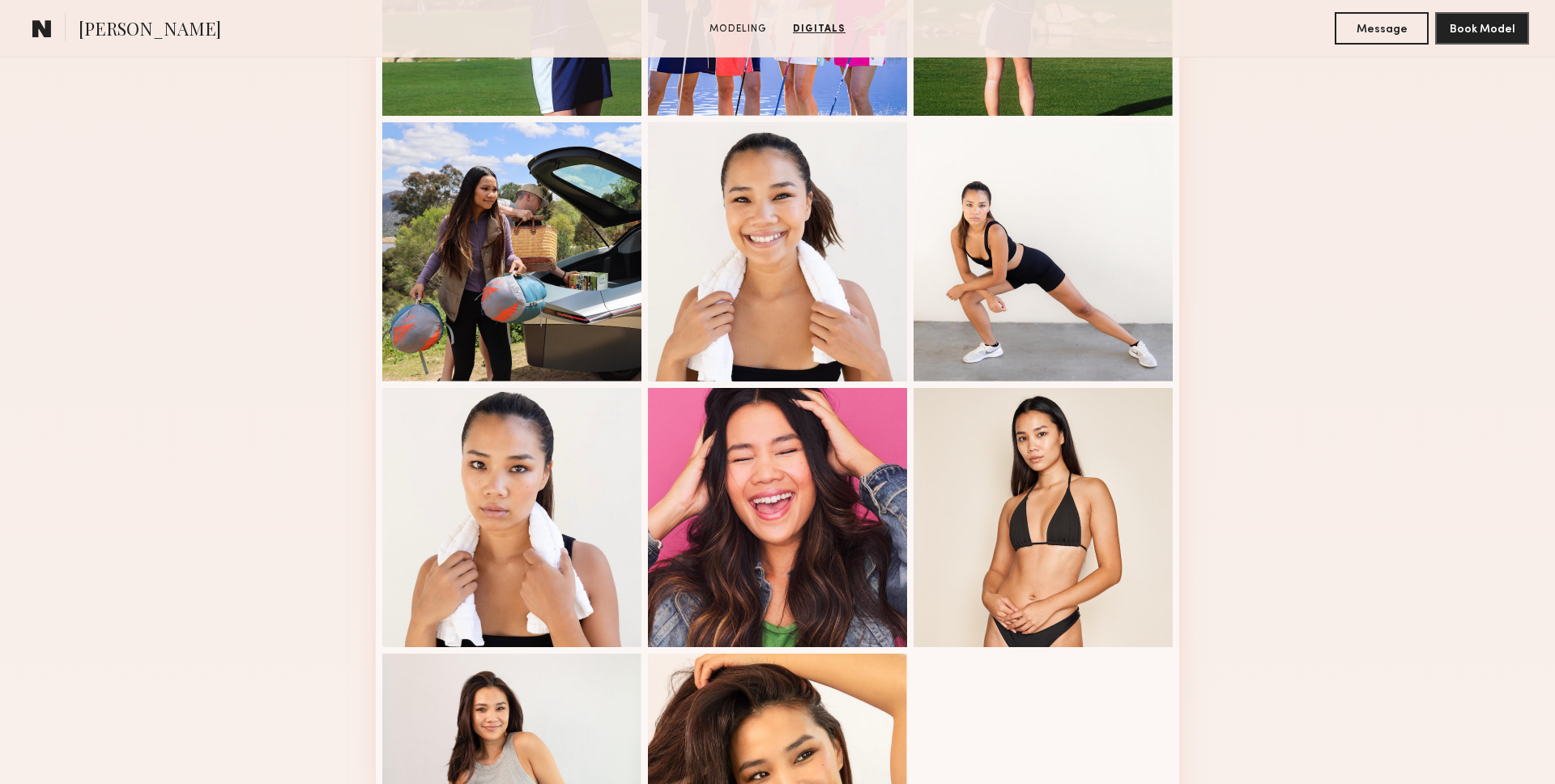
scroll to position [0, 0]
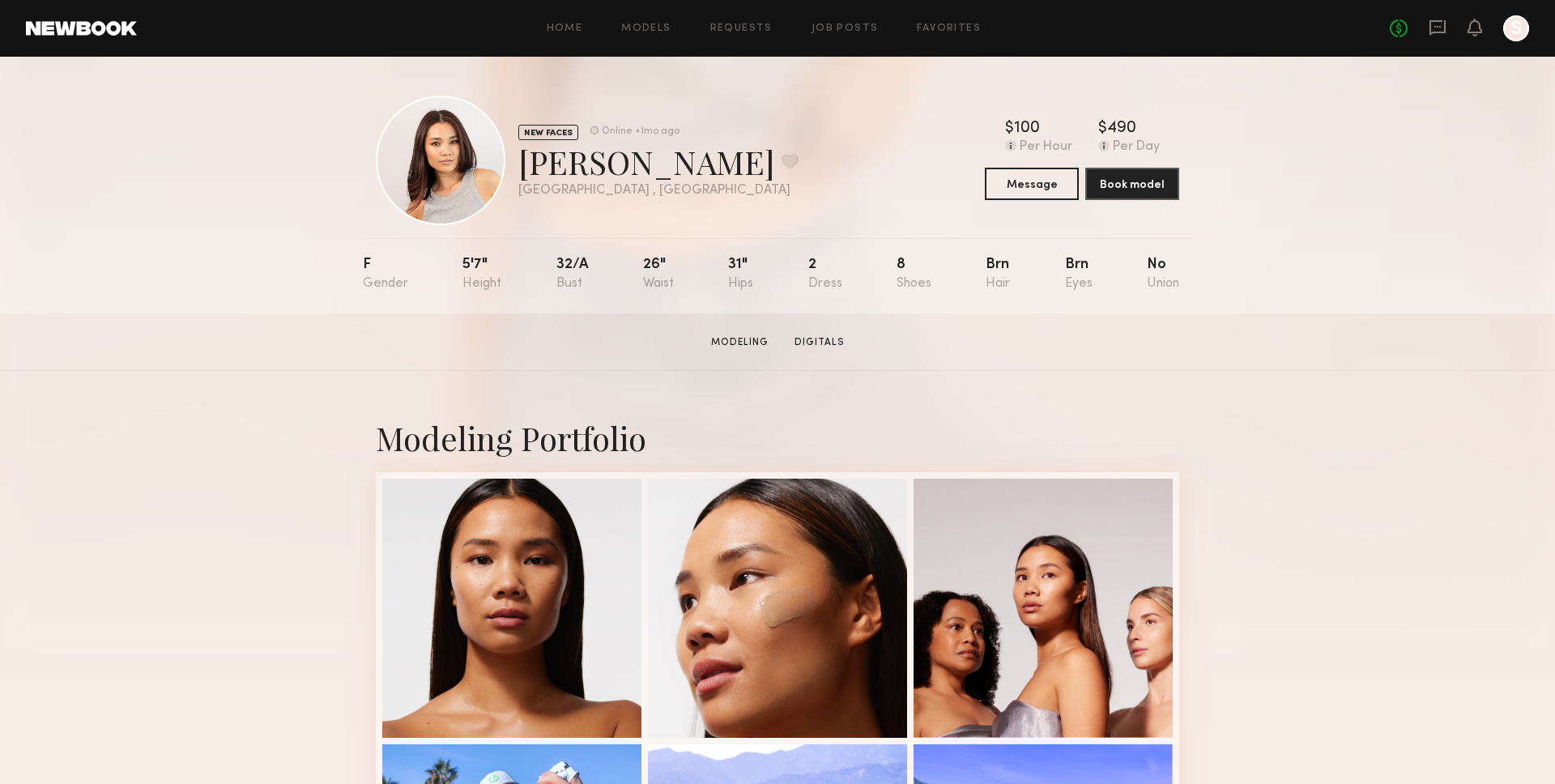
click at [331, 321] on section "Suechada S. Modeling Digitals Message Book Model" at bounding box center [777, 342] width 1555 height 57
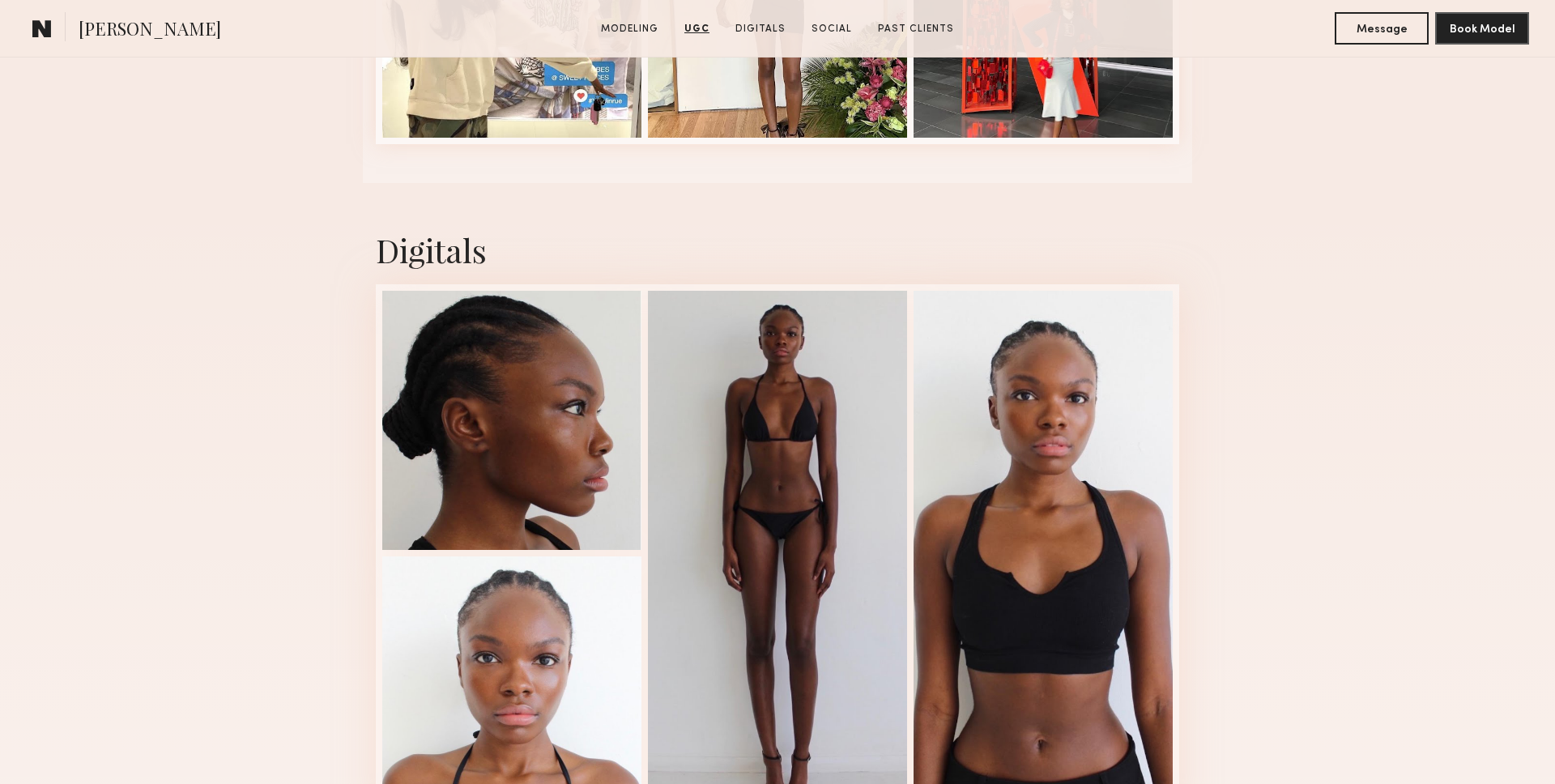
scroll to position [3850, 0]
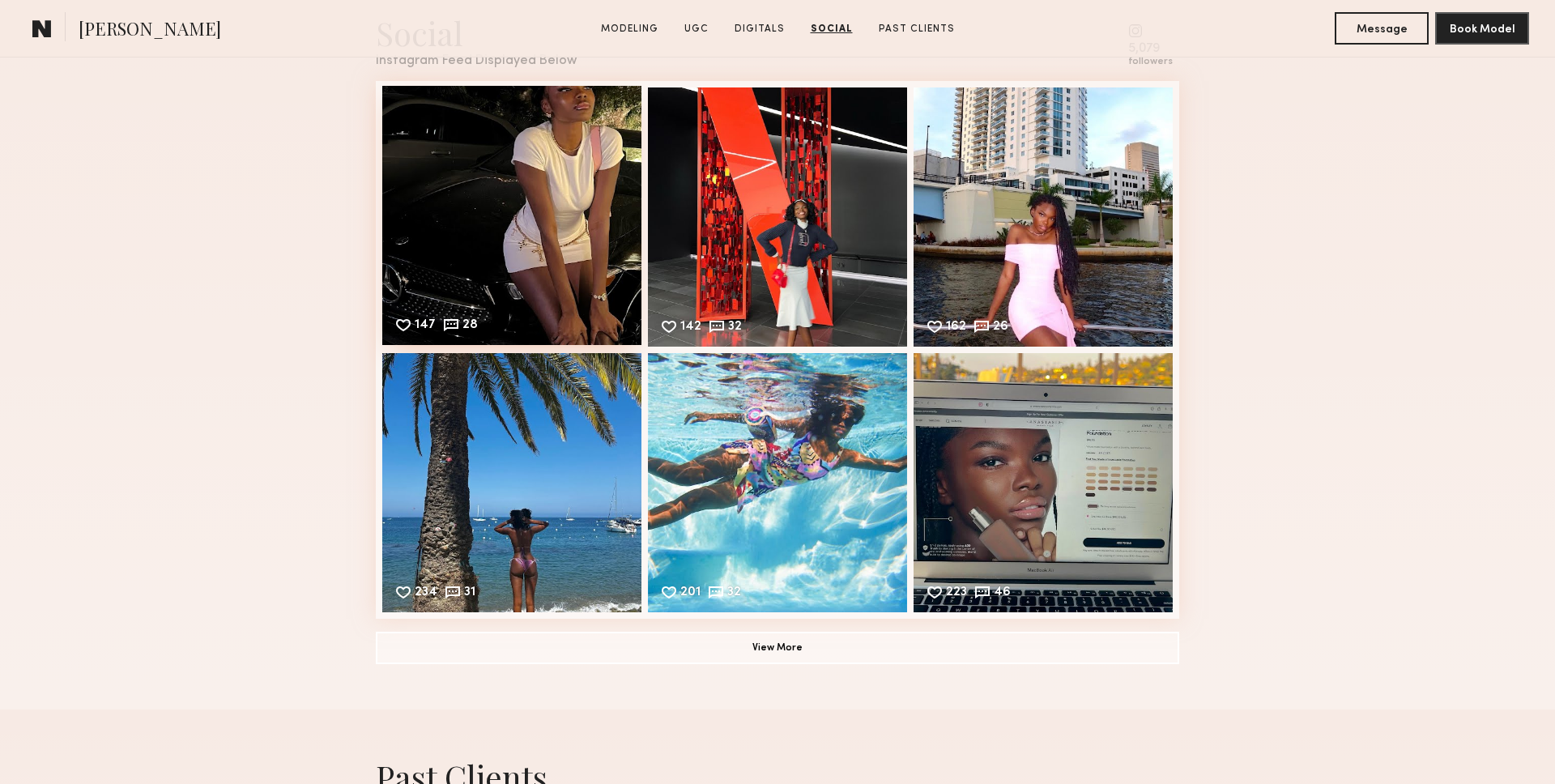
click at [449, 248] on div "147 28 Likes & comments displayed to show model’s engagement" at bounding box center [512, 215] width 259 height 259
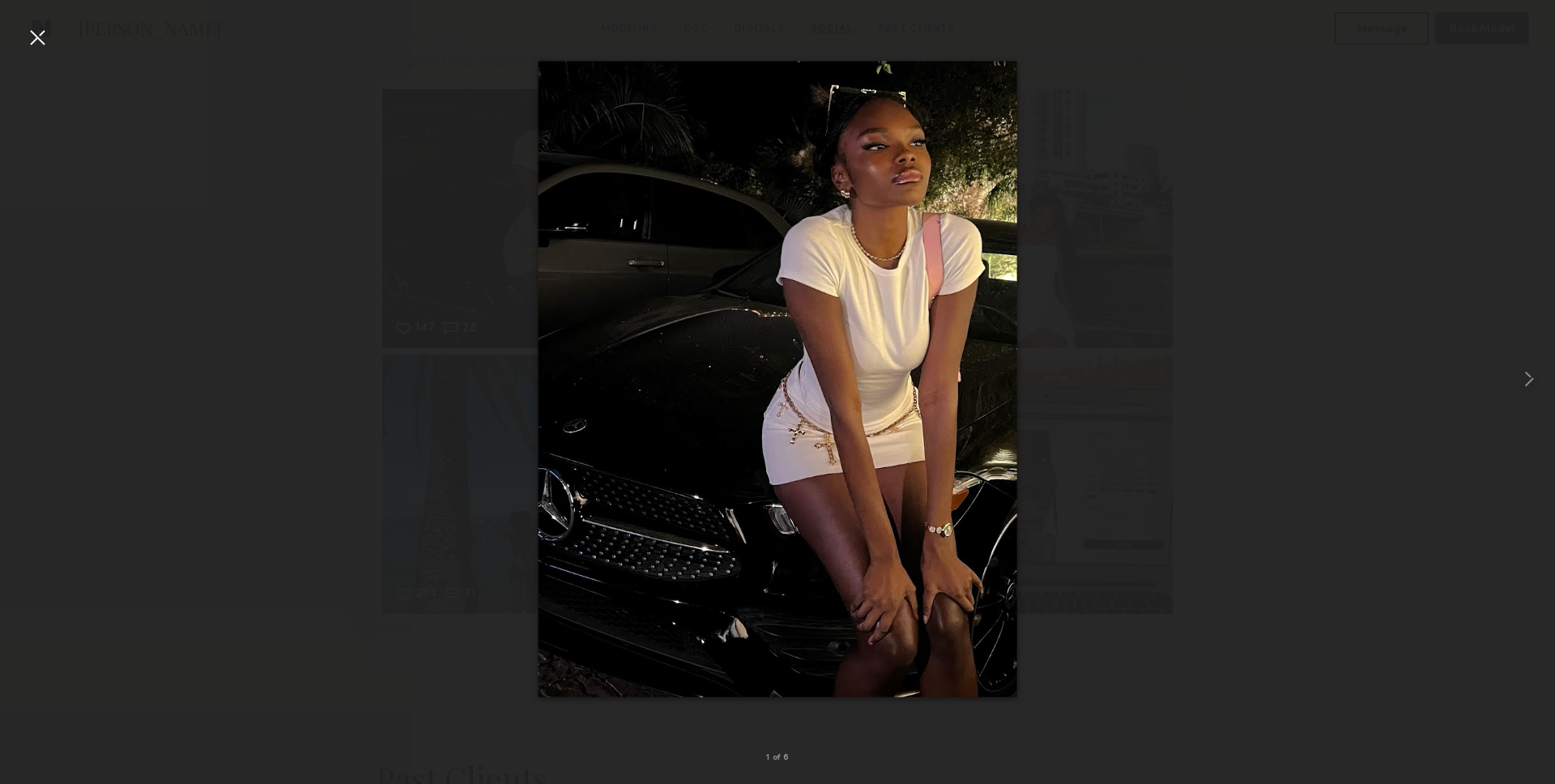
scroll to position [4739, 0]
click at [73, 42] on div at bounding box center [777, 379] width 1555 height 706
click at [54, 35] on div at bounding box center [777, 379] width 1555 height 706
click at [42, 35] on div at bounding box center [37, 37] width 26 height 26
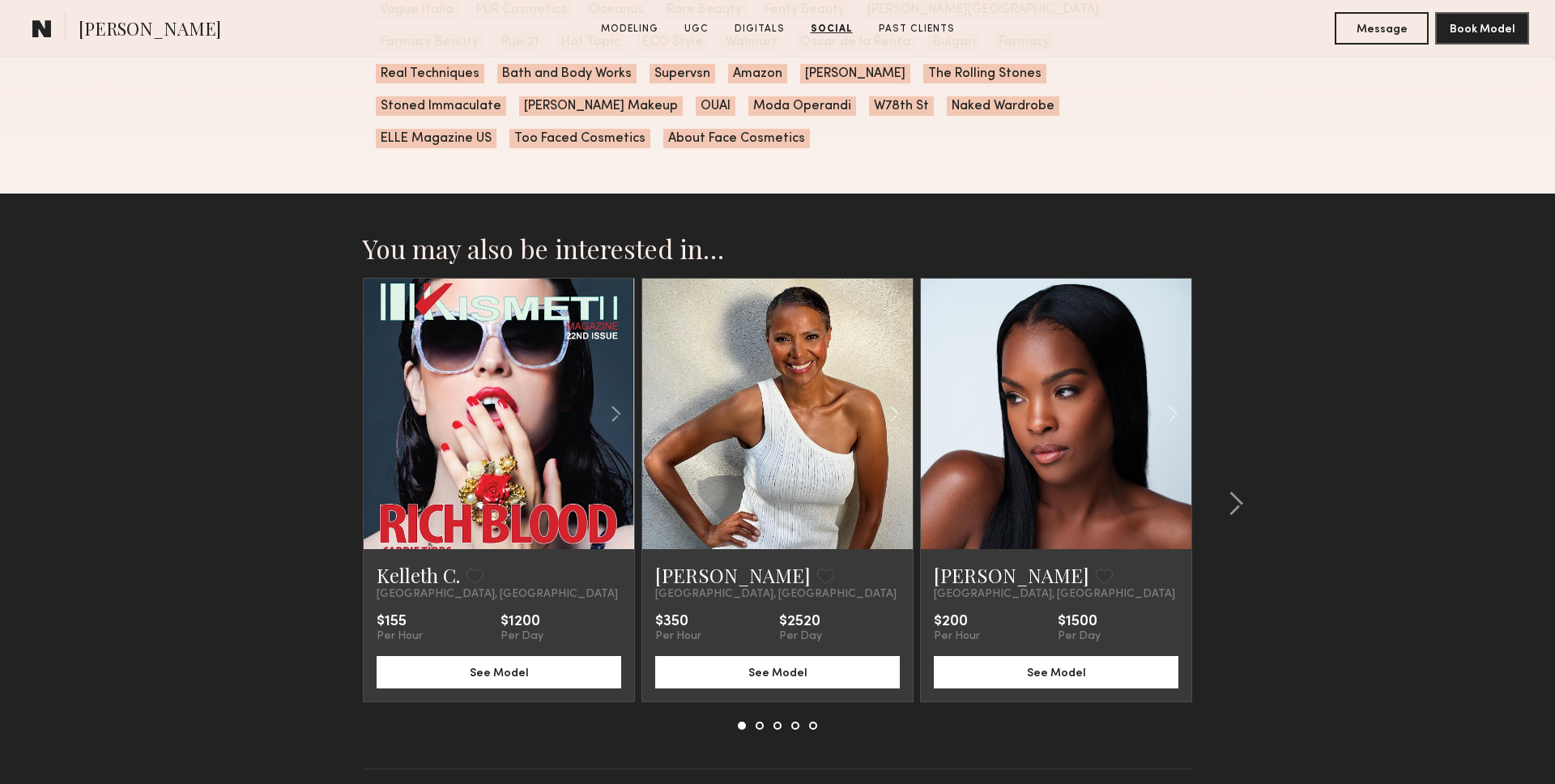
scroll to position [5612, 0]
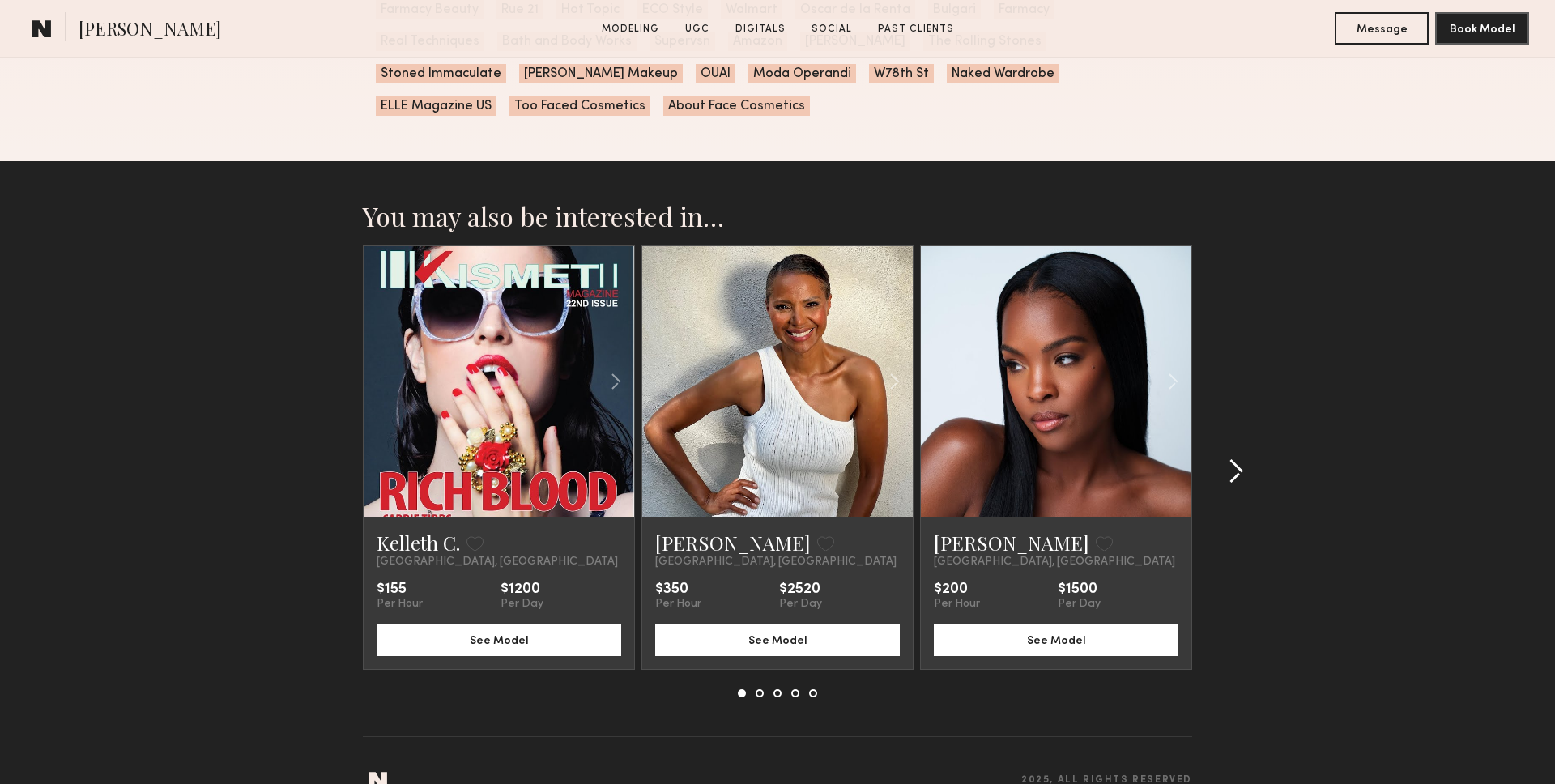
click at [1248, 463] on div at bounding box center [1230, 471] width 78 height 452
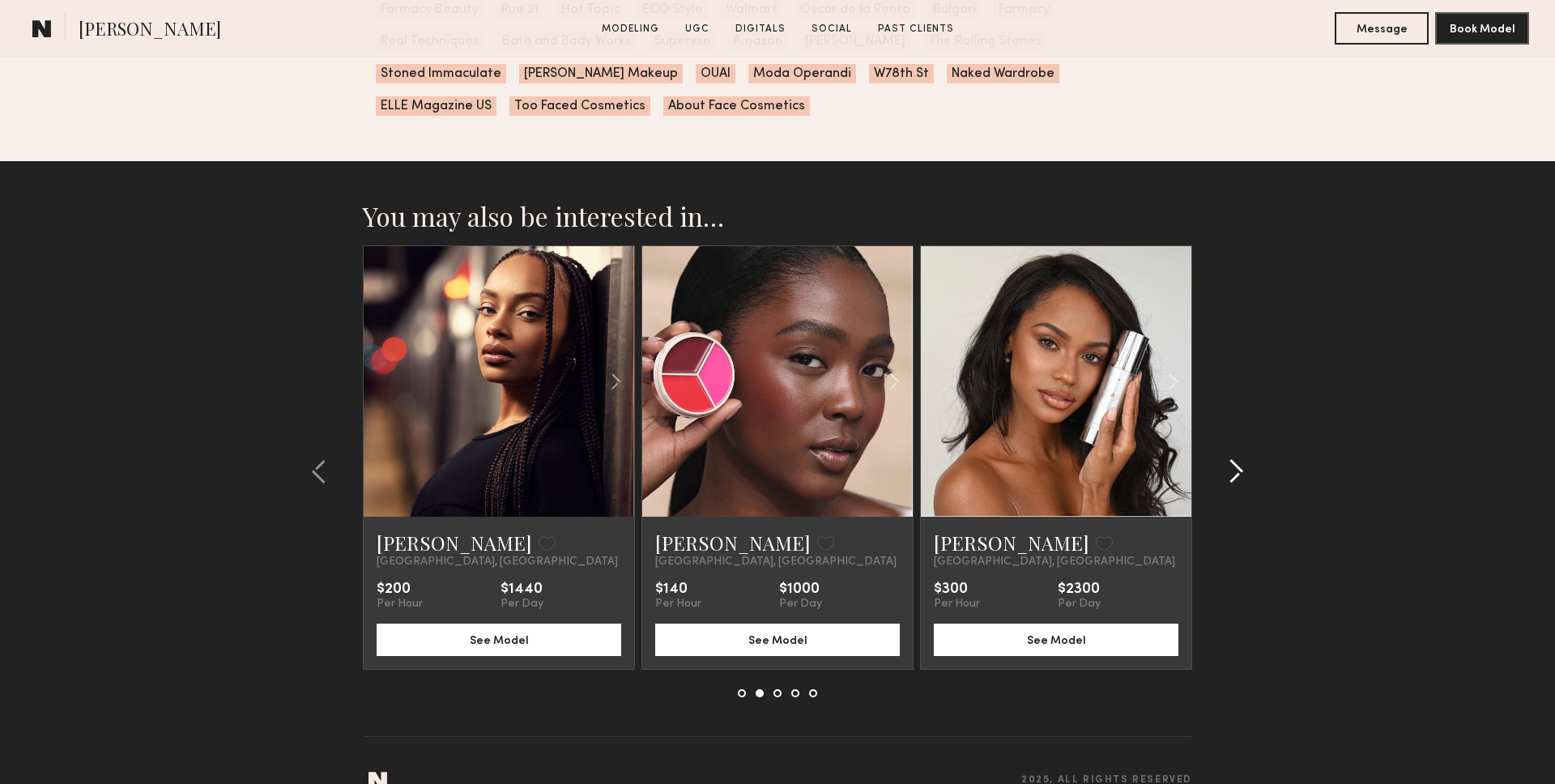
click at [1248, 463] on div at bounding box center [1230, 471] width 78 height 452
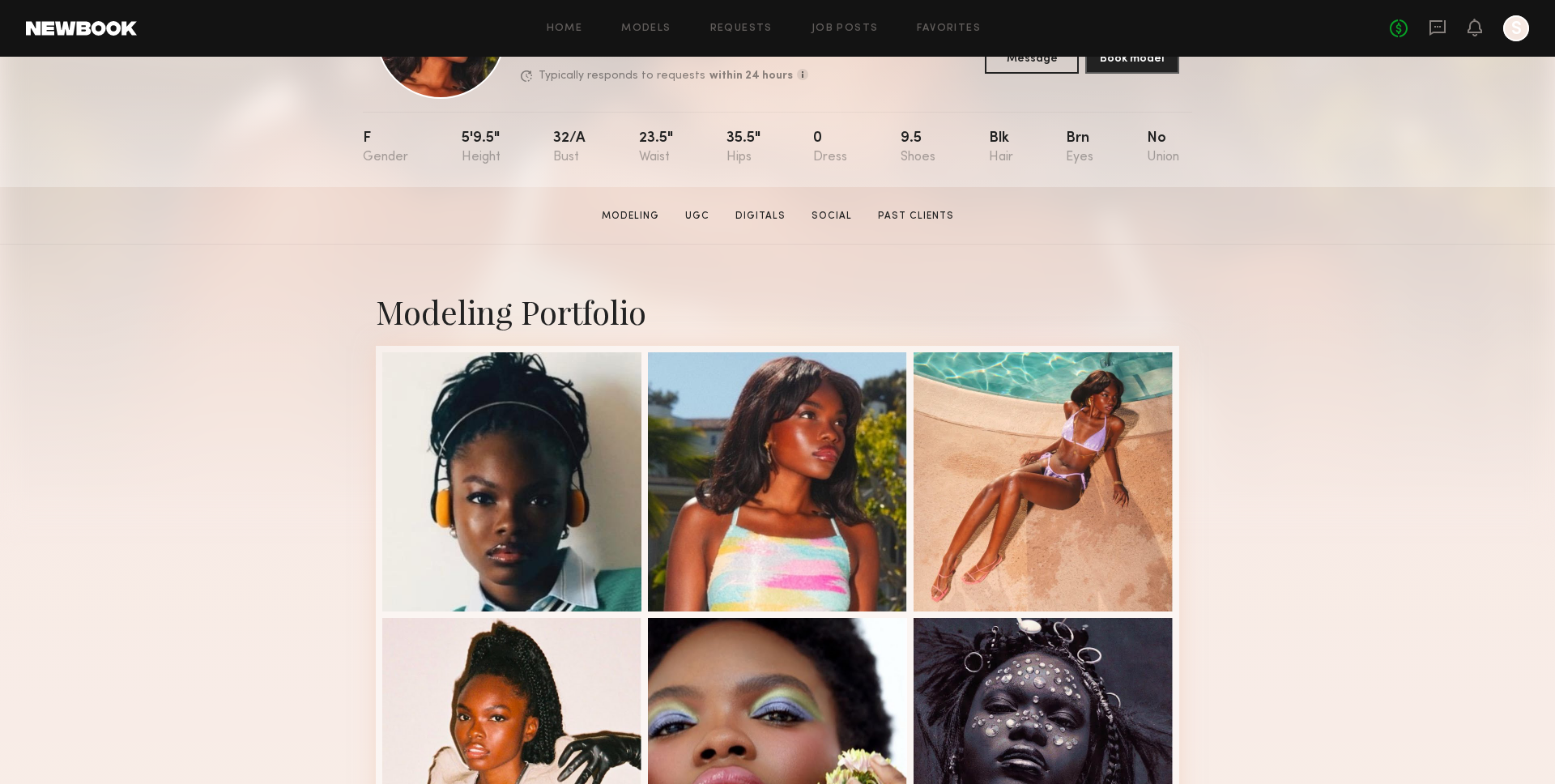
scroll to position [0, 0]
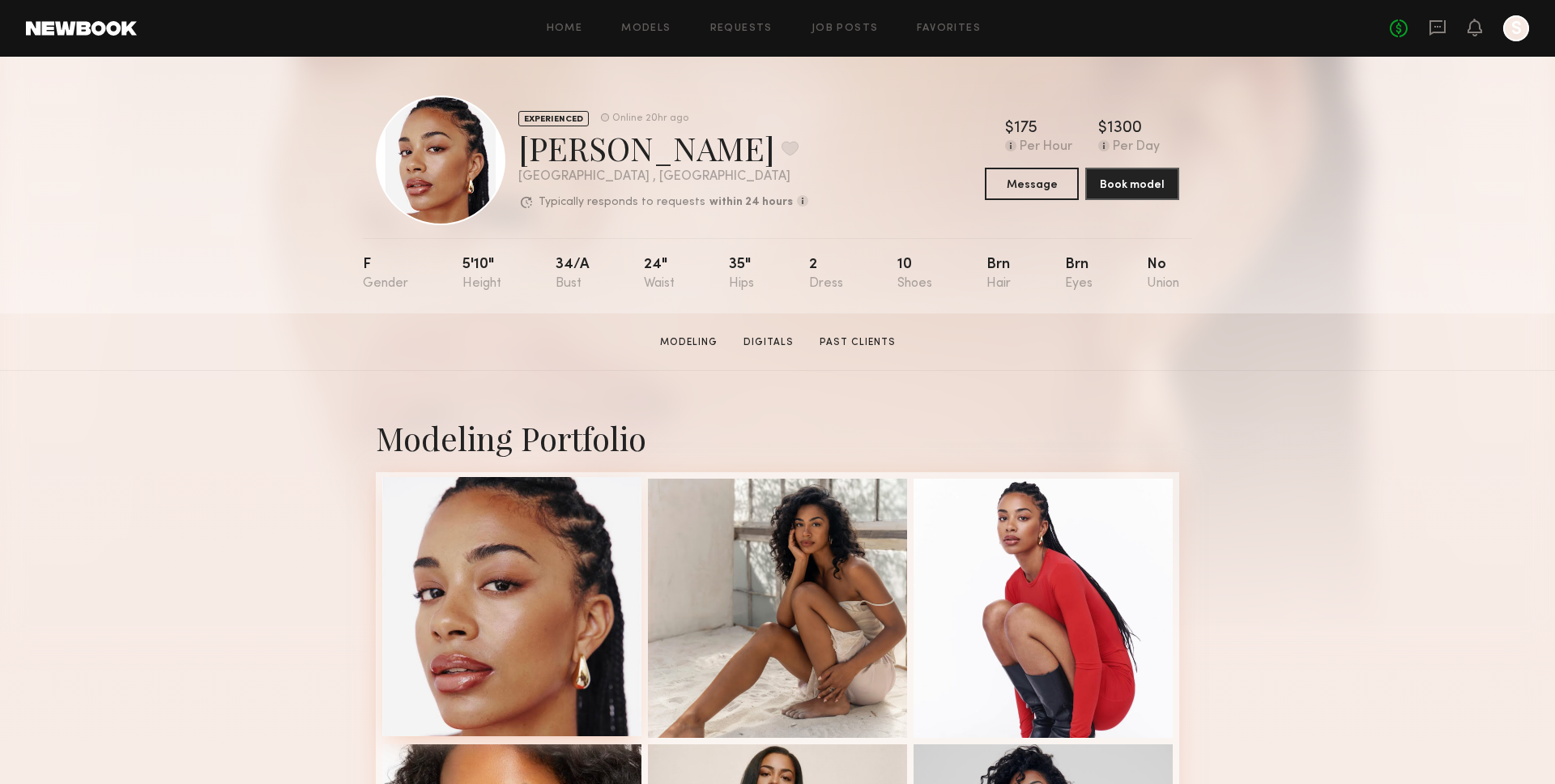
click at [572, 655] on div at bounding box center [512, 606] width 259 height 259
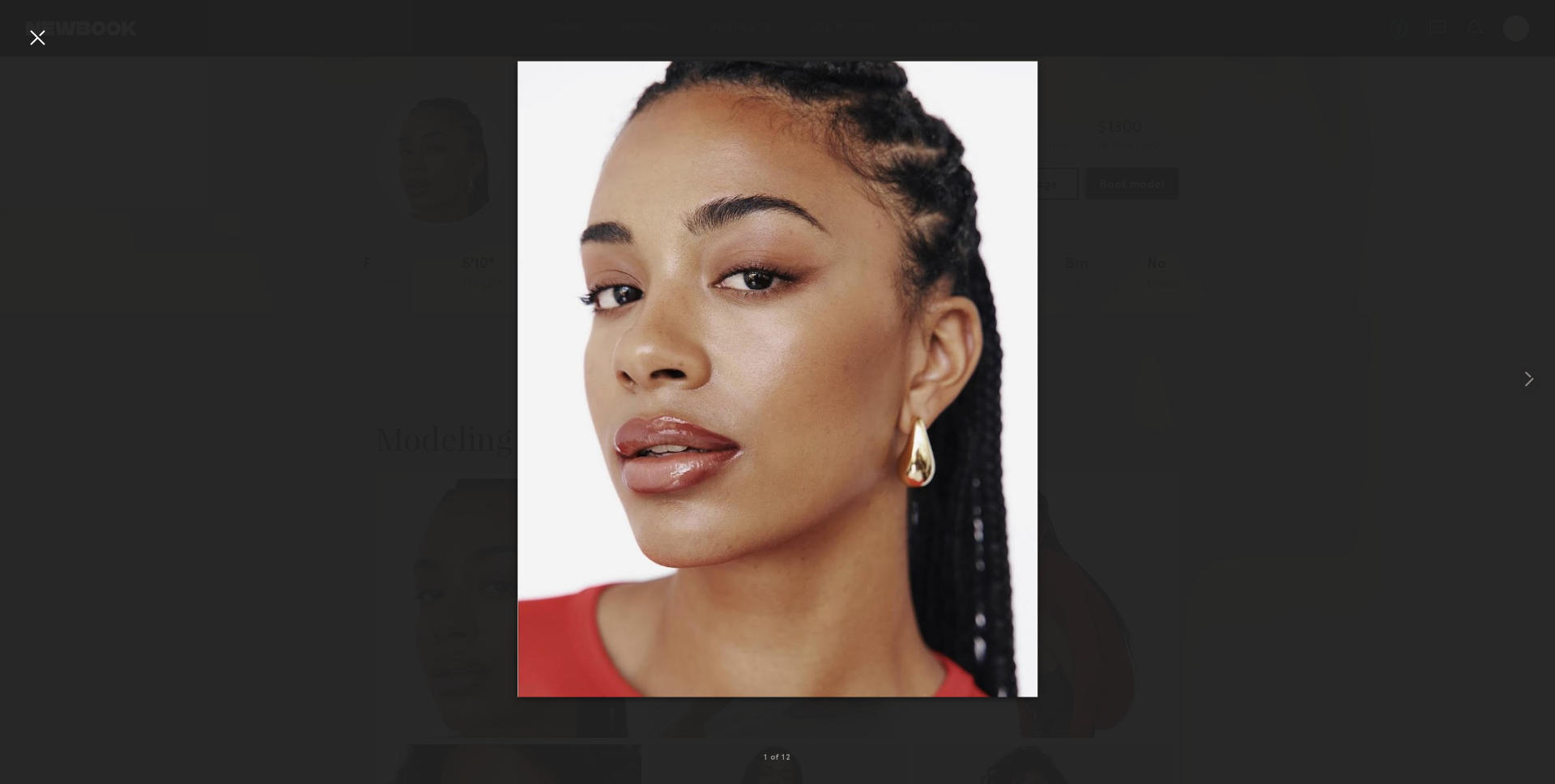
click at [45, 46] on div at bounding box center [37, 37] width 26 height 26
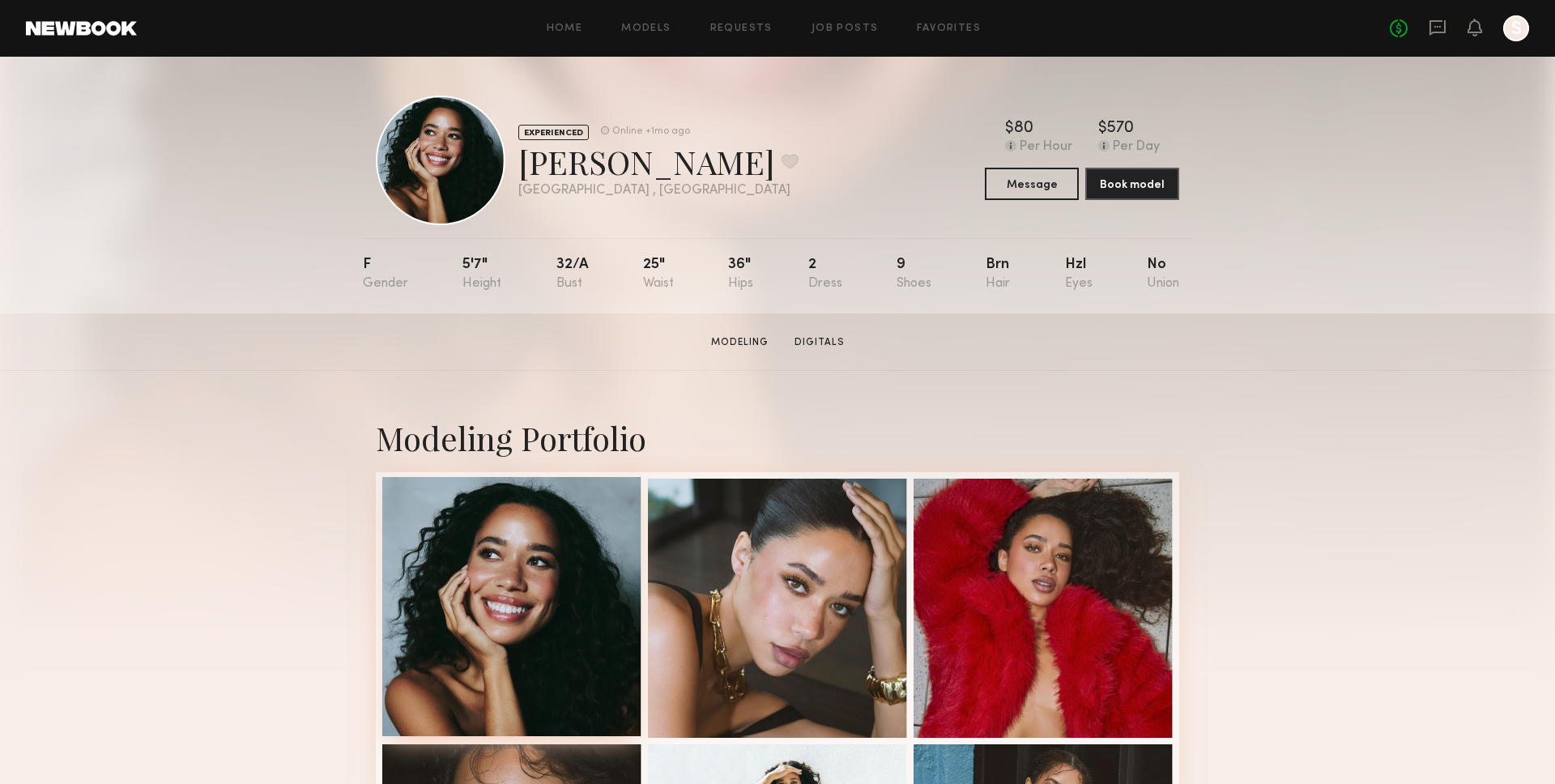
click at [530, 591] on div at bounding box center [512, 606] width 259 height 259
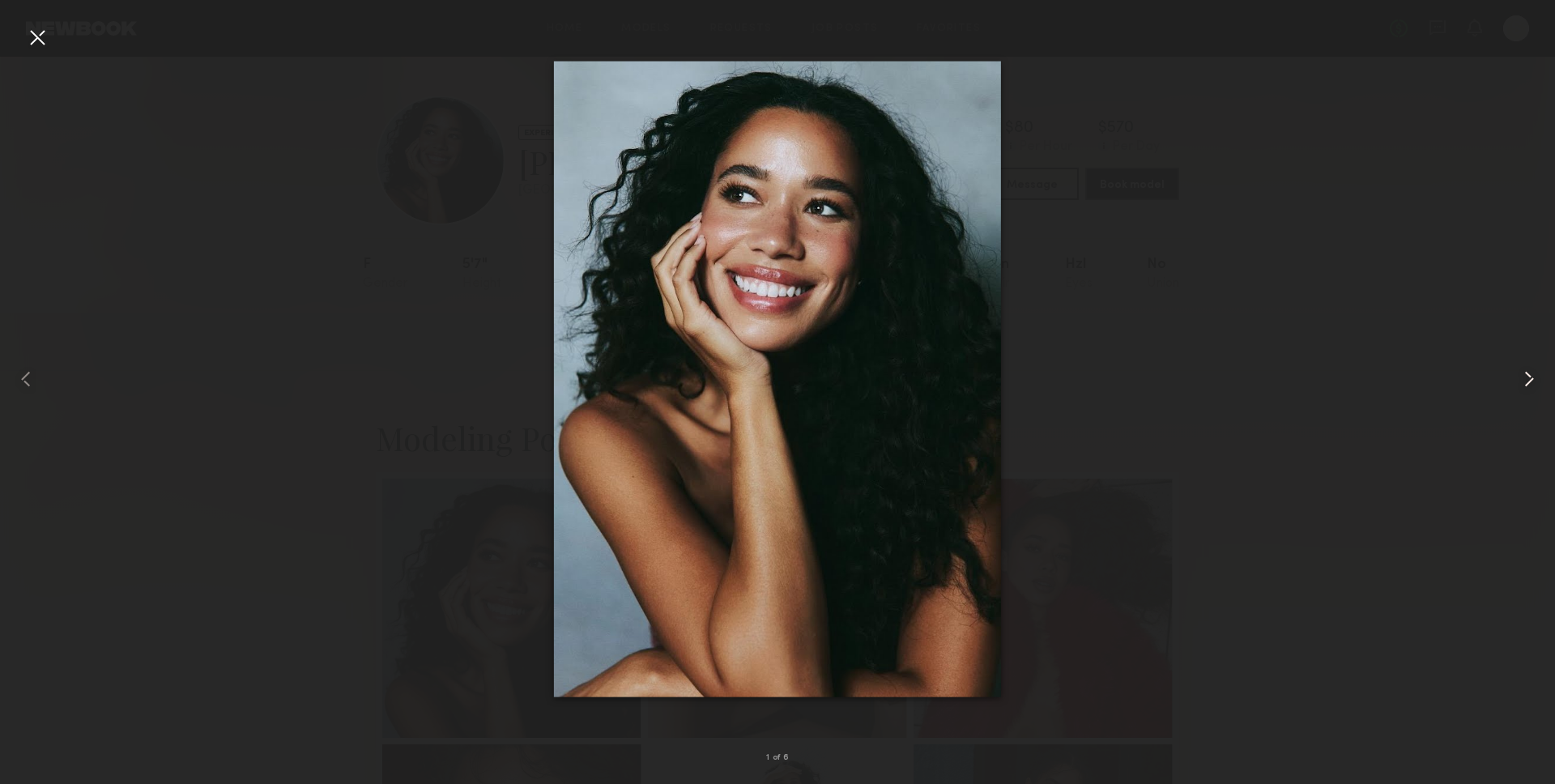
click at [1538, 360] on div at bounding box center [1524, 379] width 63 height 706
